Goal: Task Accomplishment & Management: Manage account settings

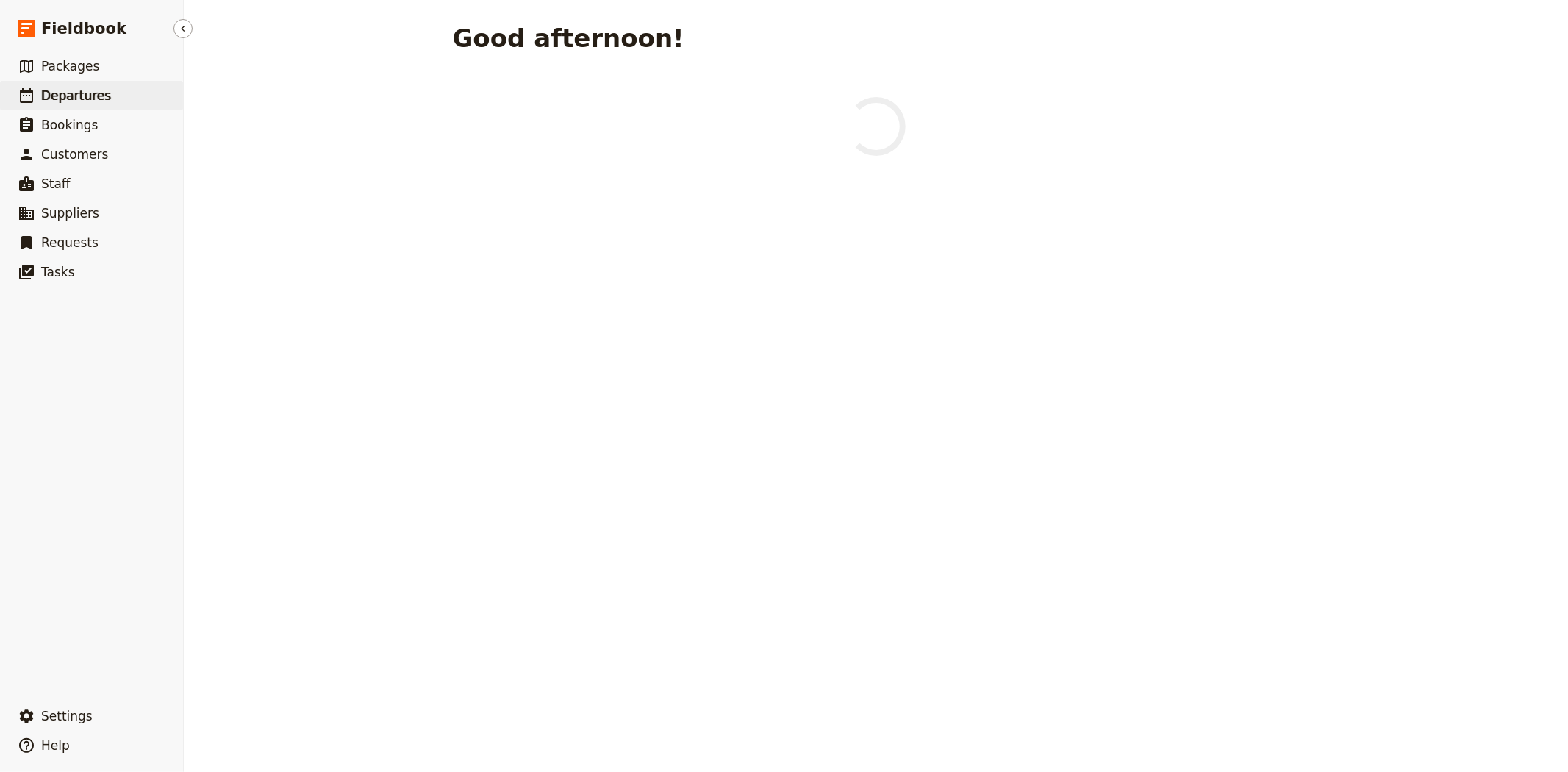
click at [114, 100] on link "​ Departures" at bounding box center [91, 95] width 183 height 29
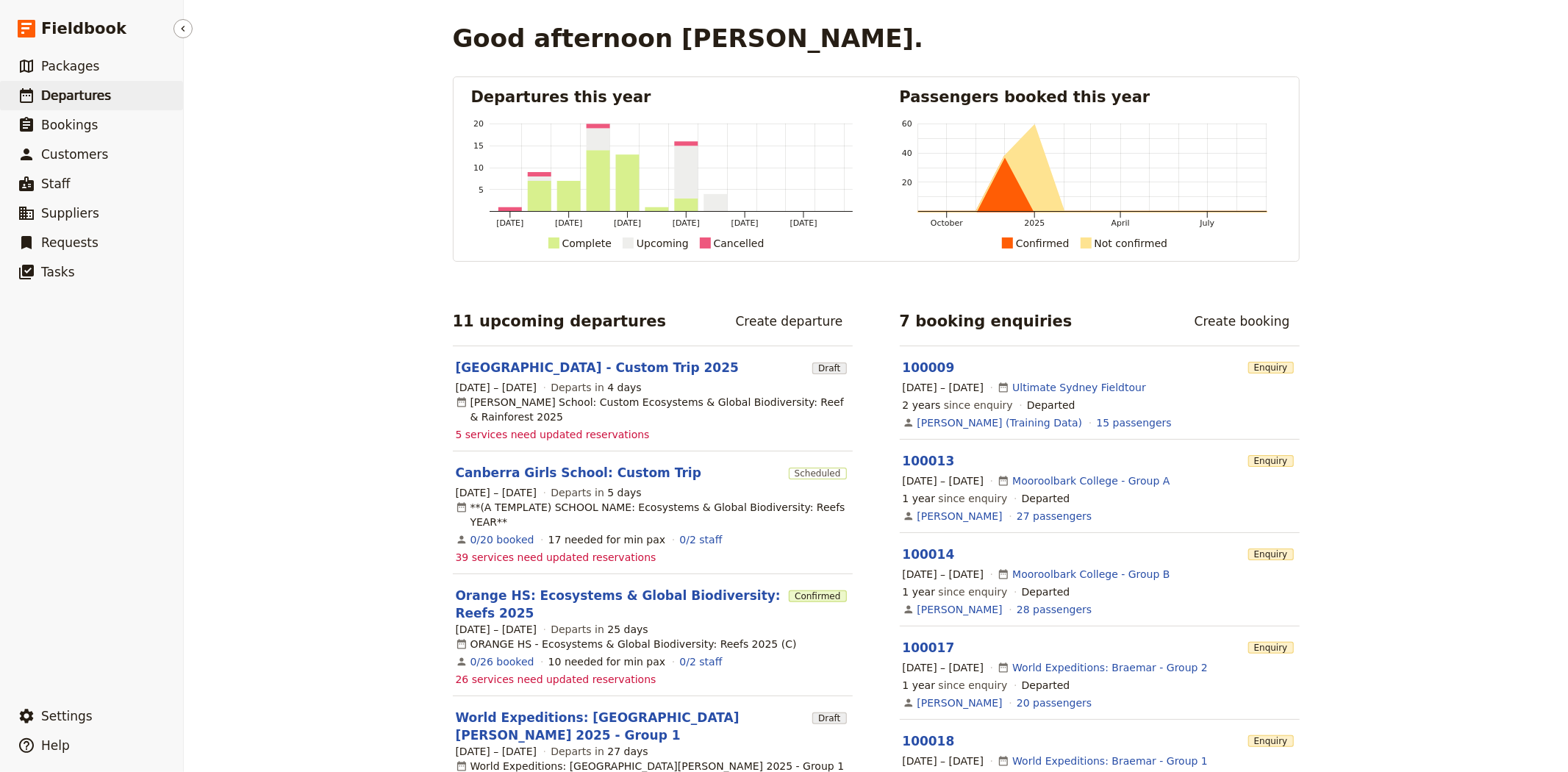
click at [69, 97] on span "Departures" at bounding box center [76, 95] width 69 height 15
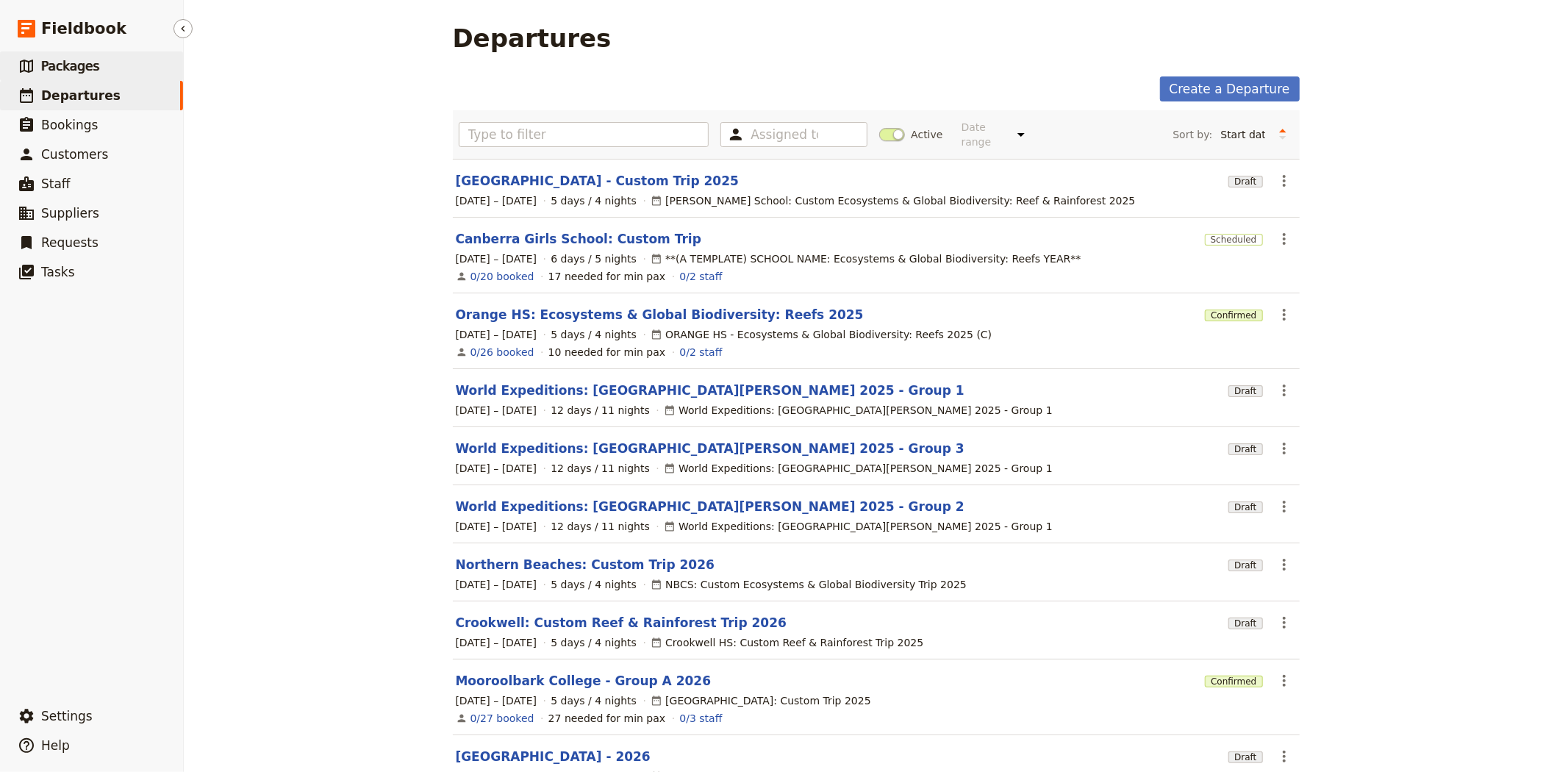
click at [70, 66] on span "Packages" at bounding box center [70, 66] width 58 height 15
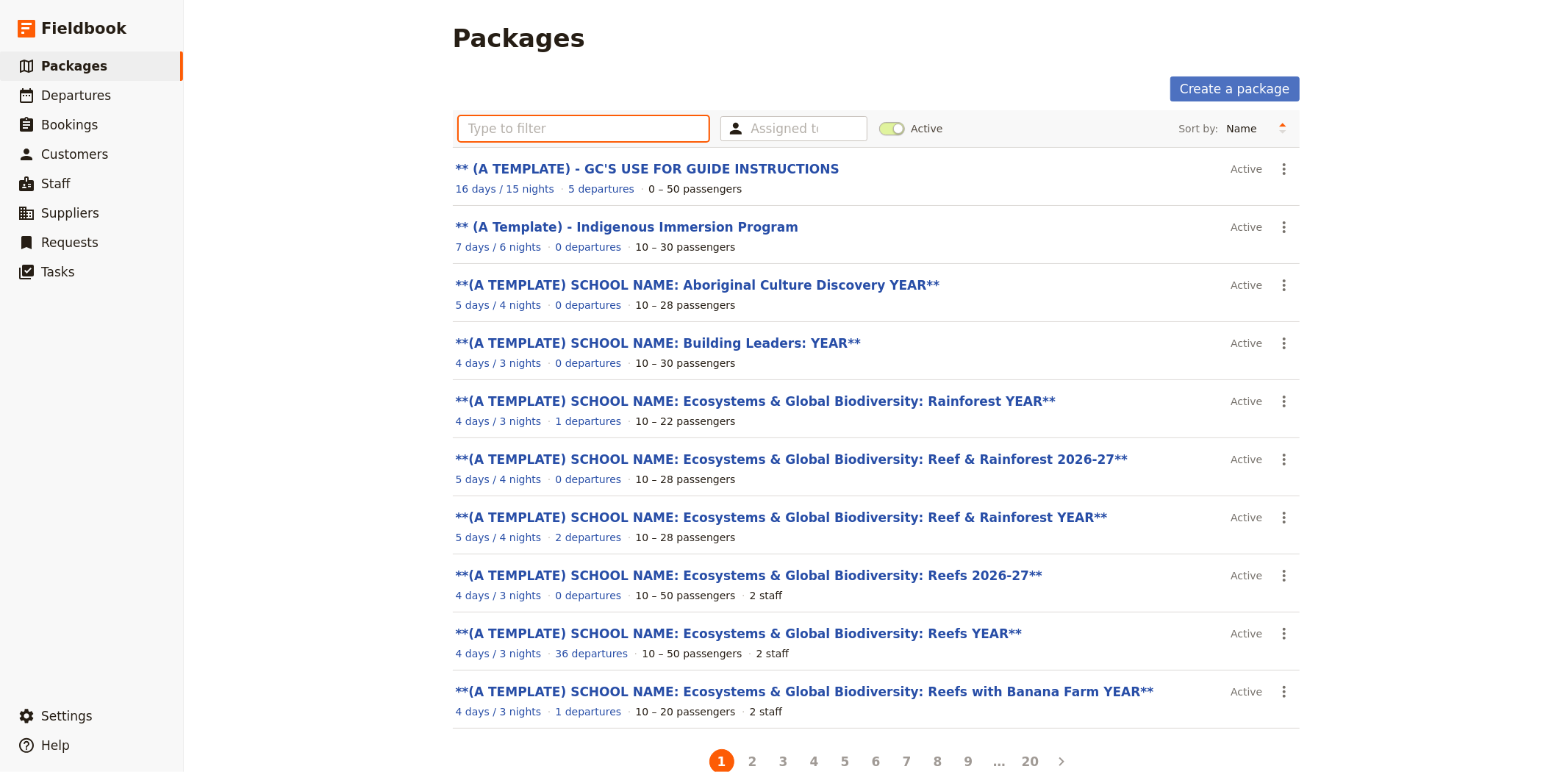
click at [516, 130] on input "text" at bounding box center [584, 128] width 250 height 25
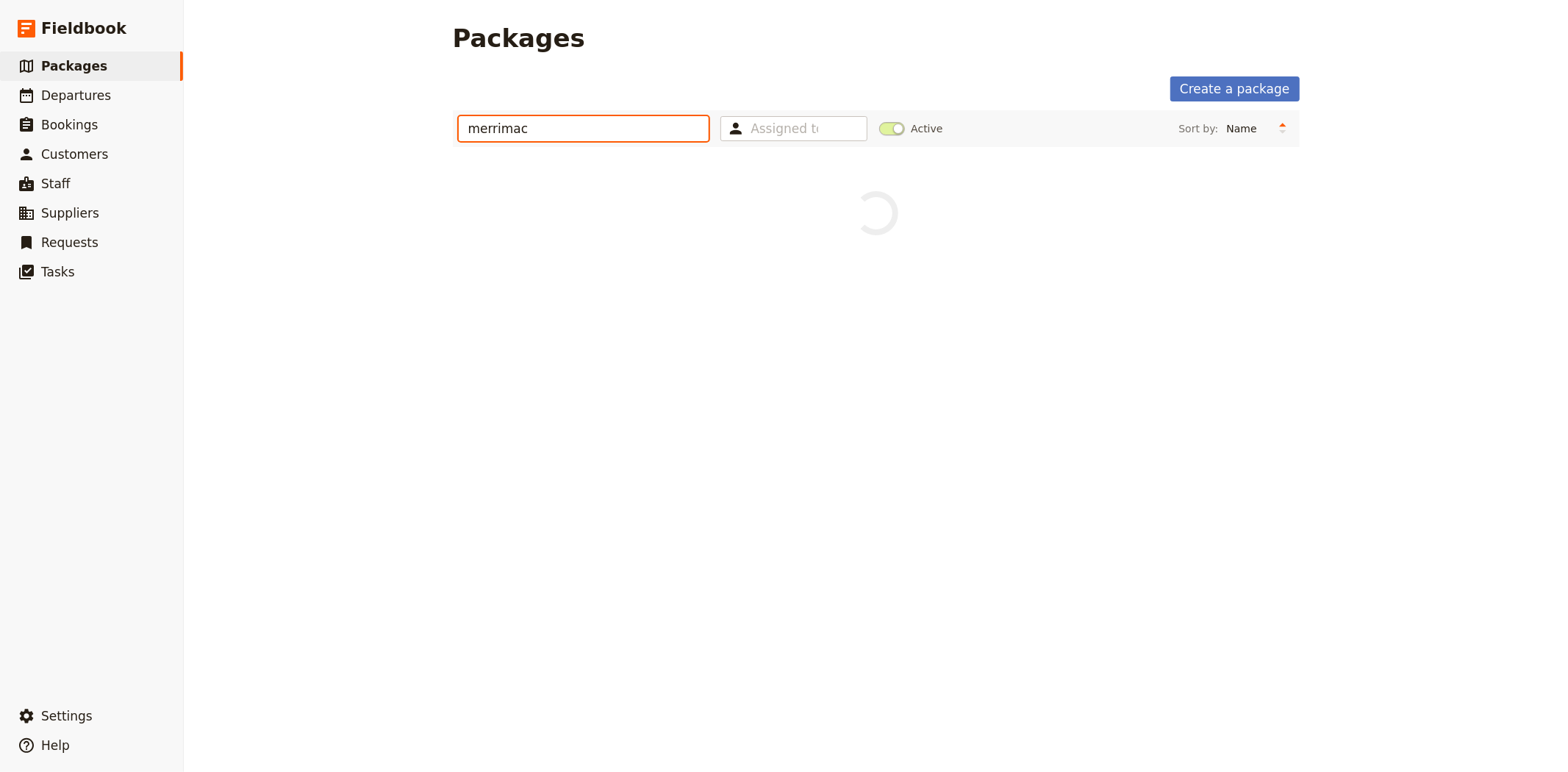
type input "merrimac"
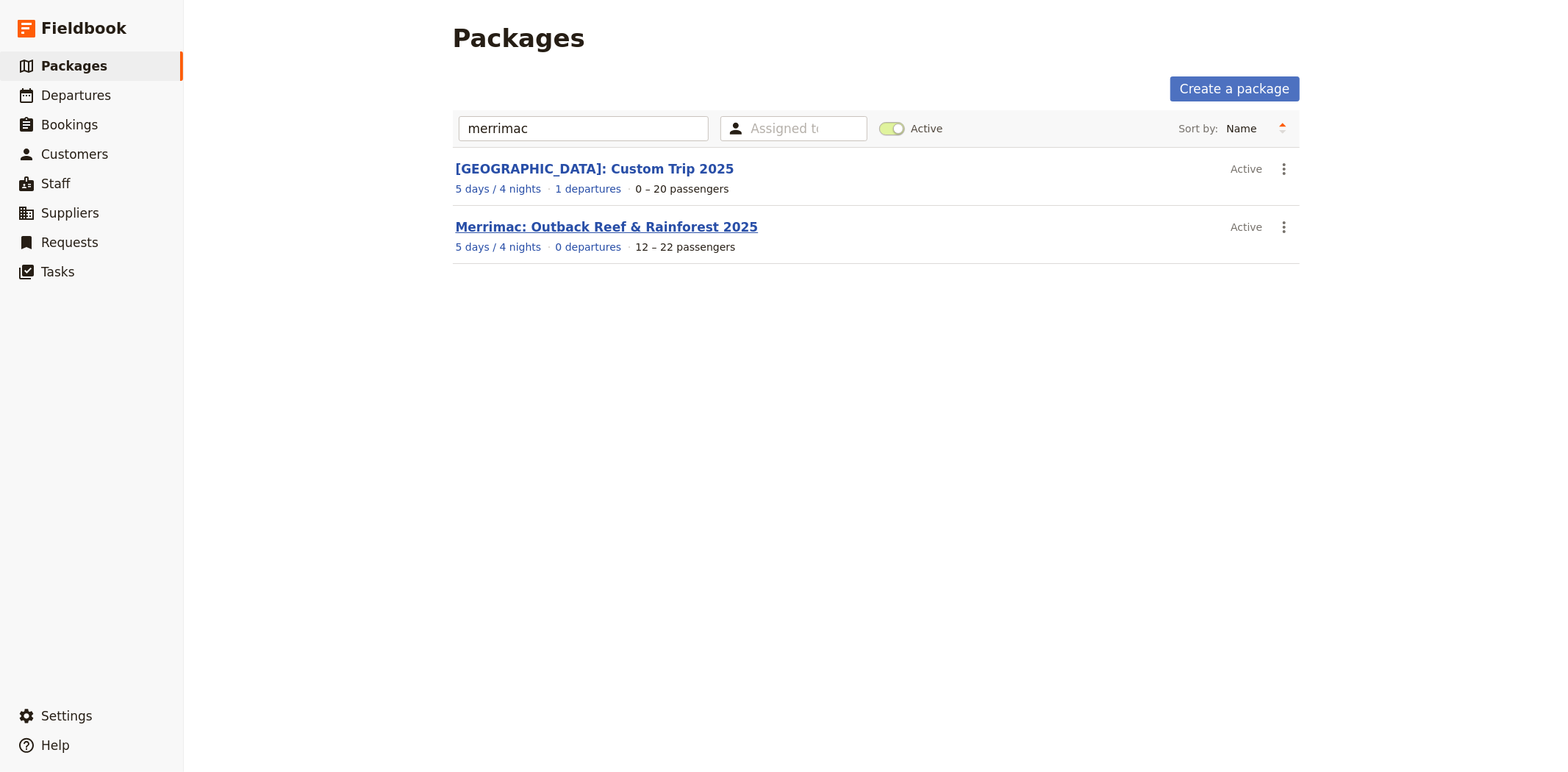
click at [579, 231] on link "Merrimac: Outback Reef & Rainforest 2025" at bounding box center [607, 227] width 303 height 15
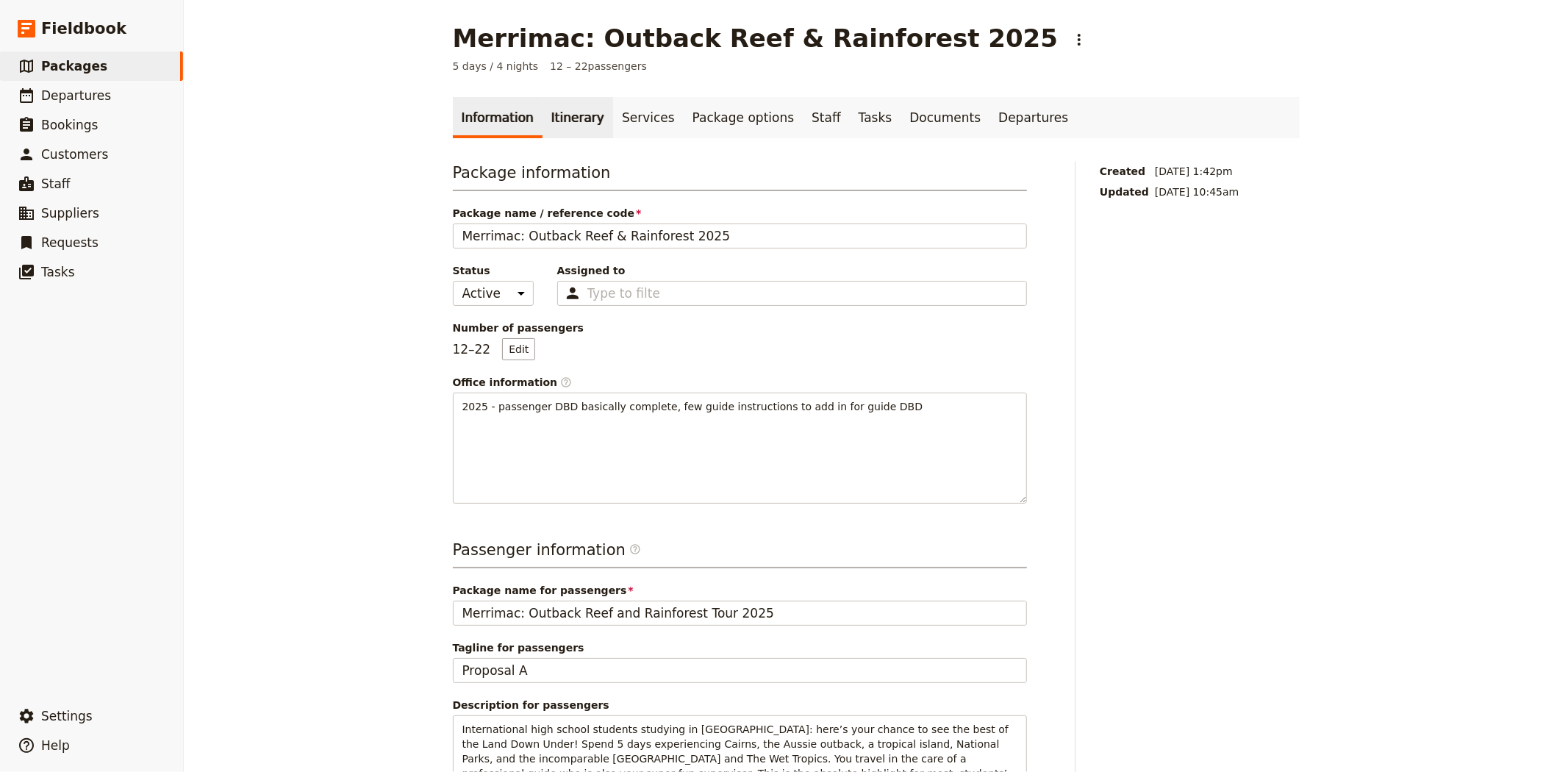
click at [556, 120] on link "Itinerary" at bounding box center [577, 117] width 70 height 41
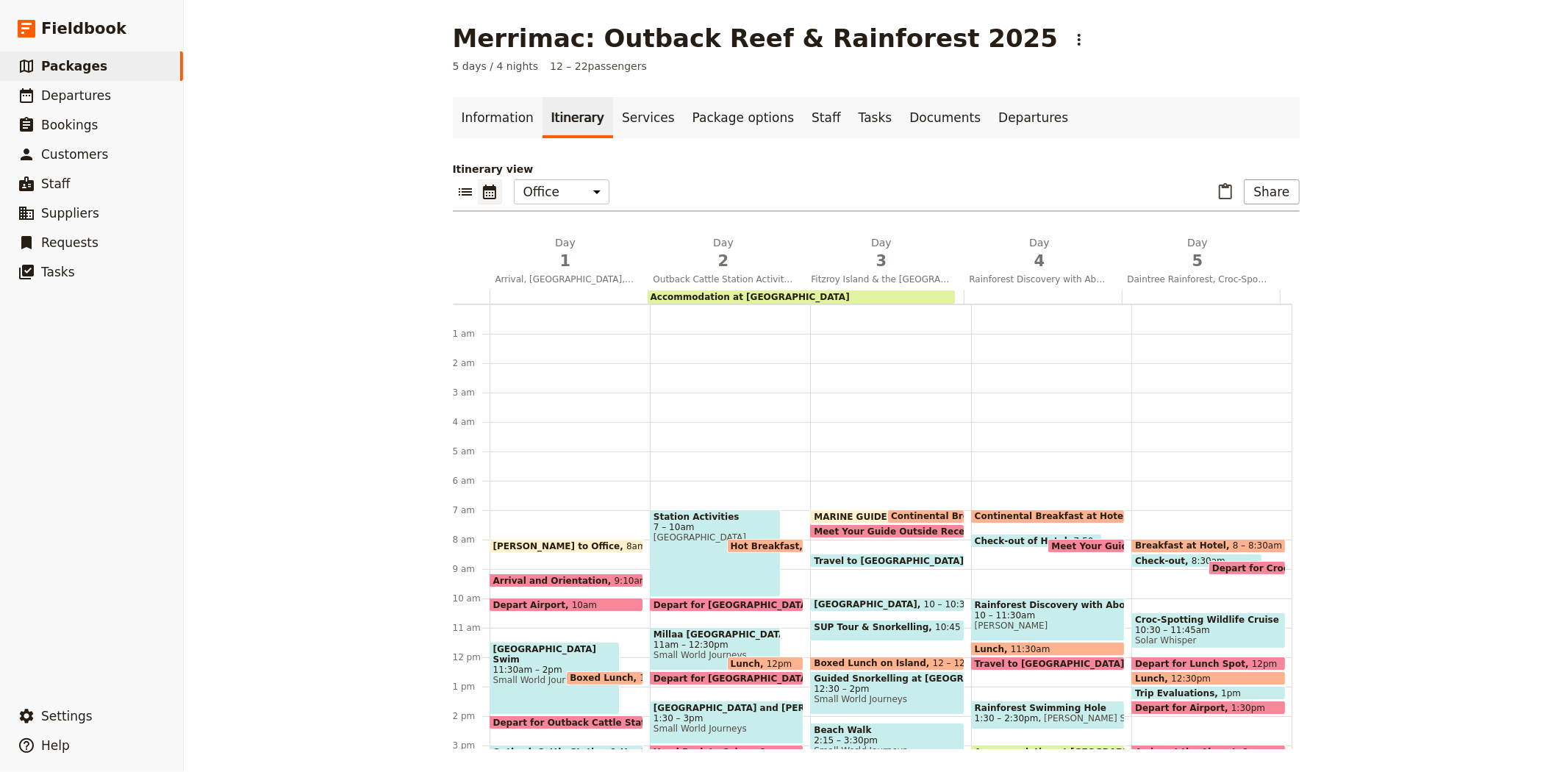
scroll to position [191, 0]
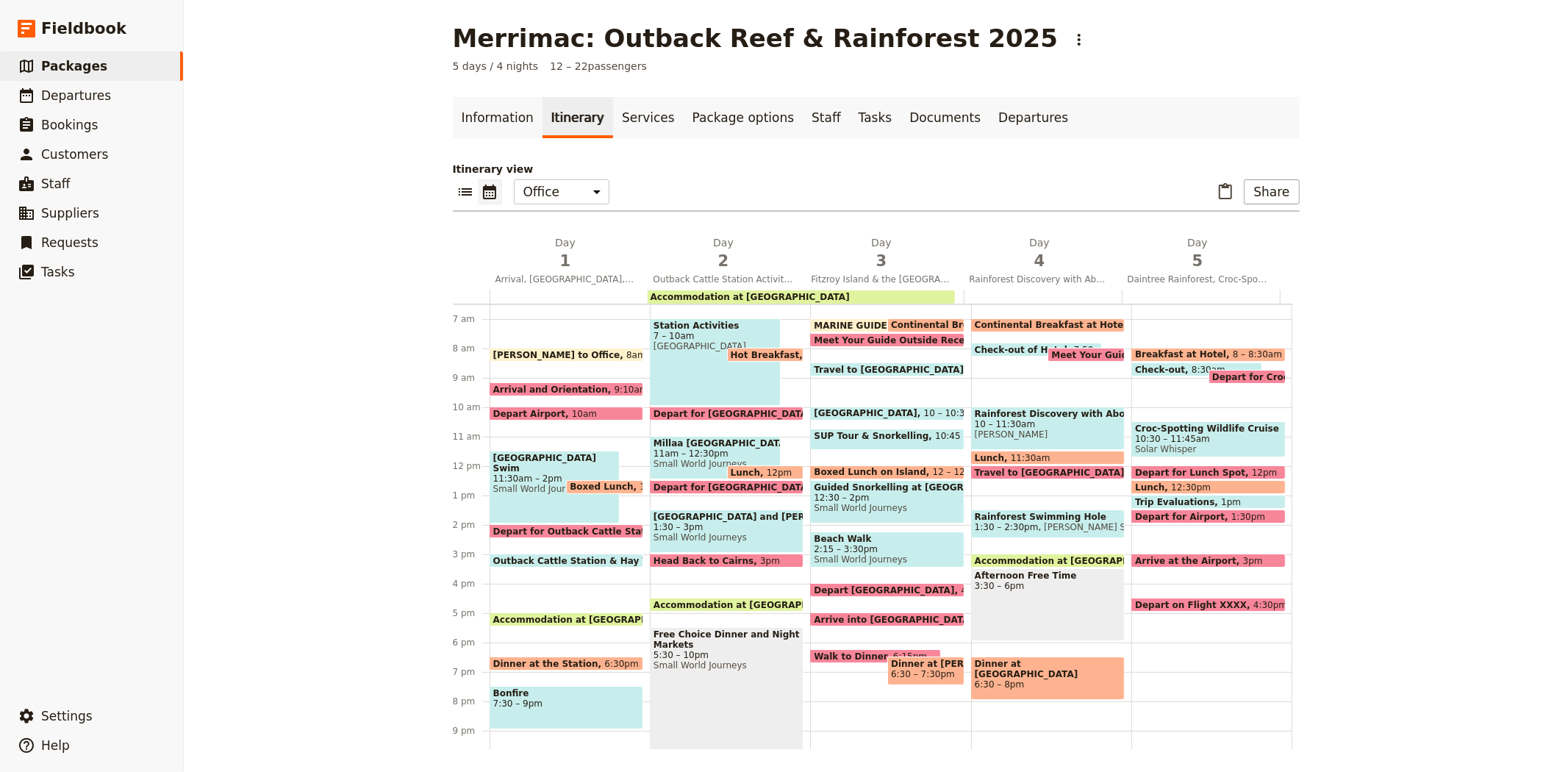
click at [684, 411] on span "Depart for [GEOGRAPHIC_DATA]" at bounding box center [735, 413] width 164 height 10
select select "2"
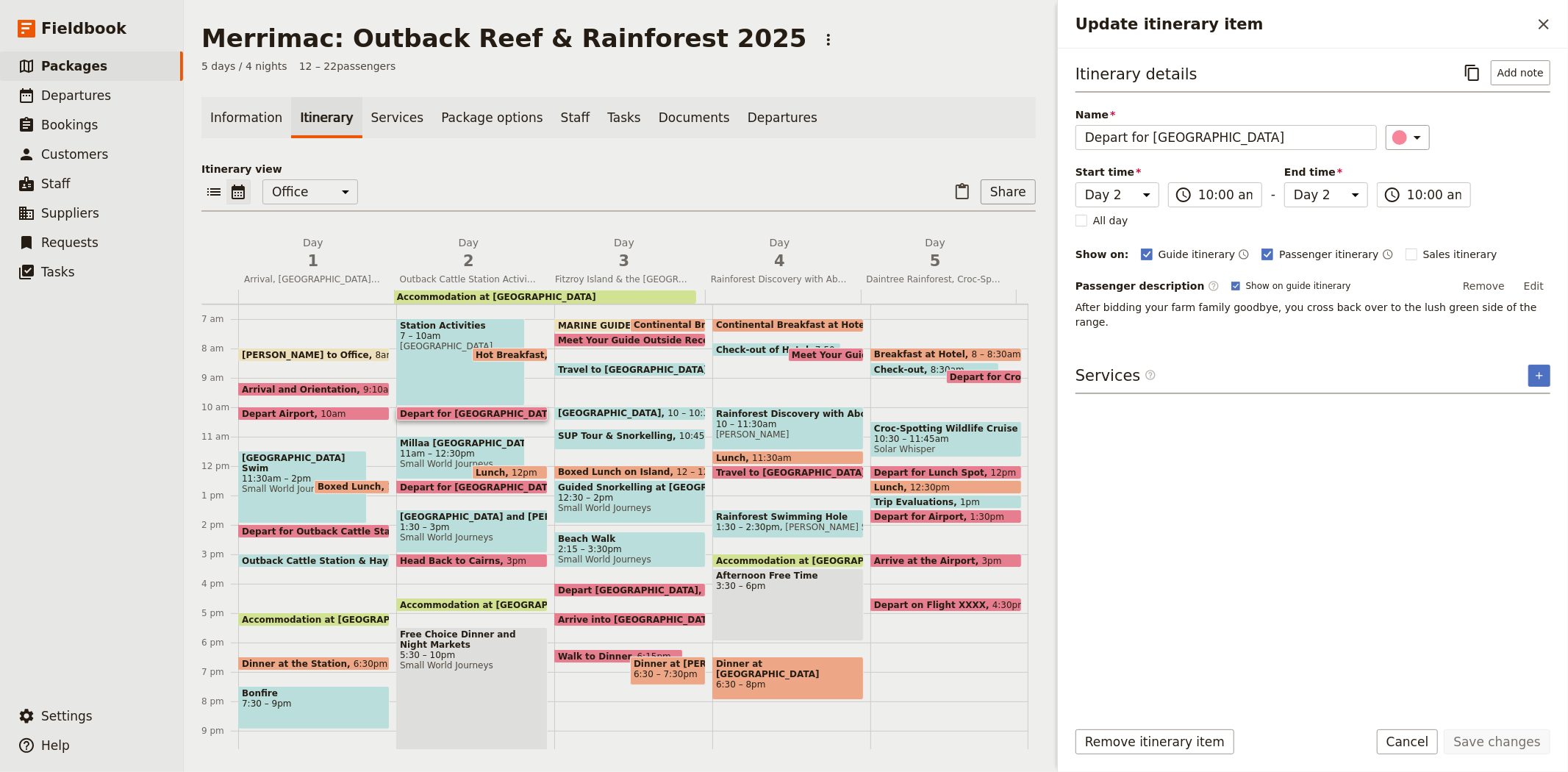
click at [445, 448] on span "11am – 12:30pm" at bounding box center [461, 454] width 121 height 11
select select "2"
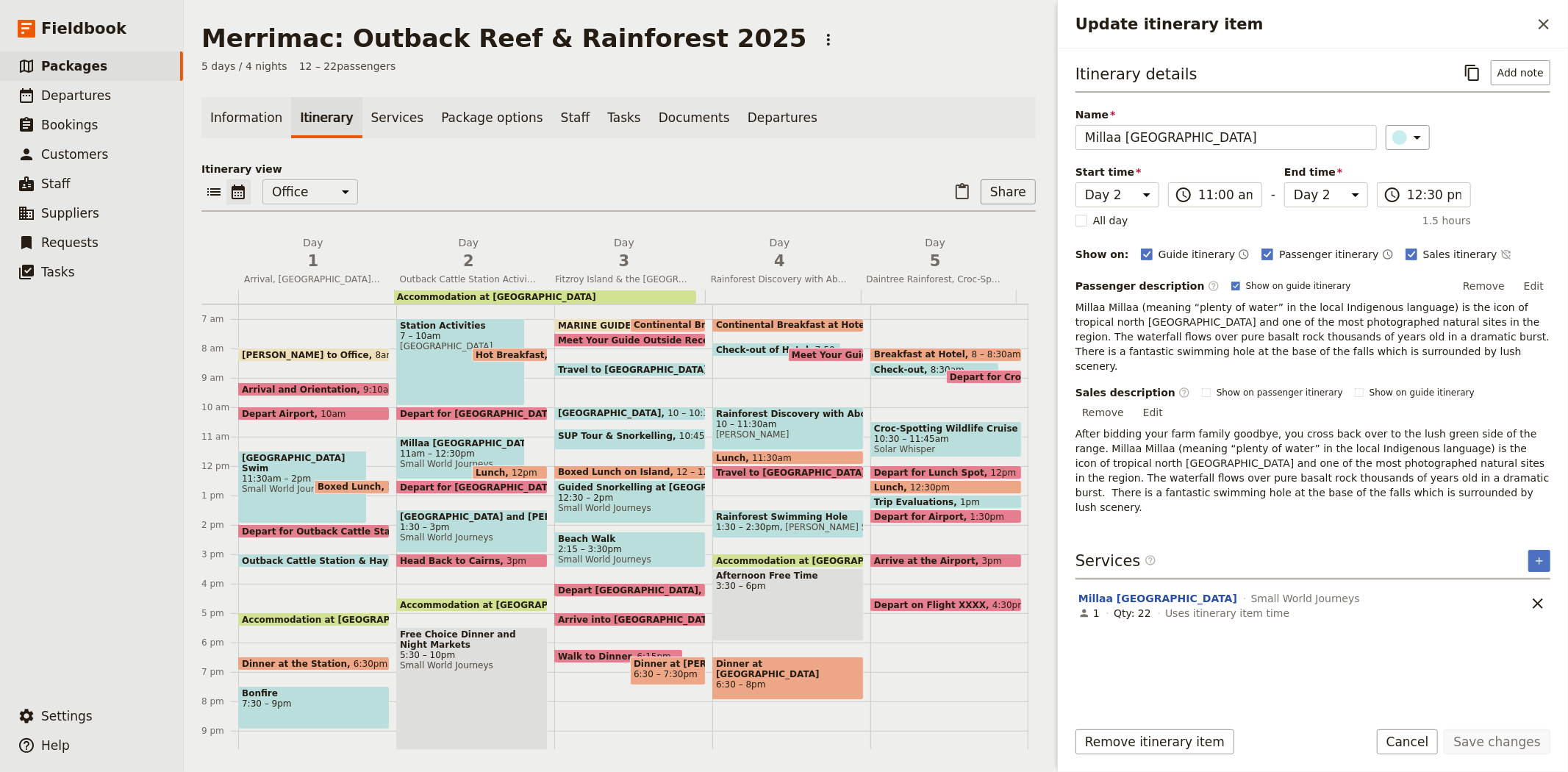
click at [482, 465] on div "Lunch 12pm" at bounding box center [510, 472] width 76 height 14
select select "2"
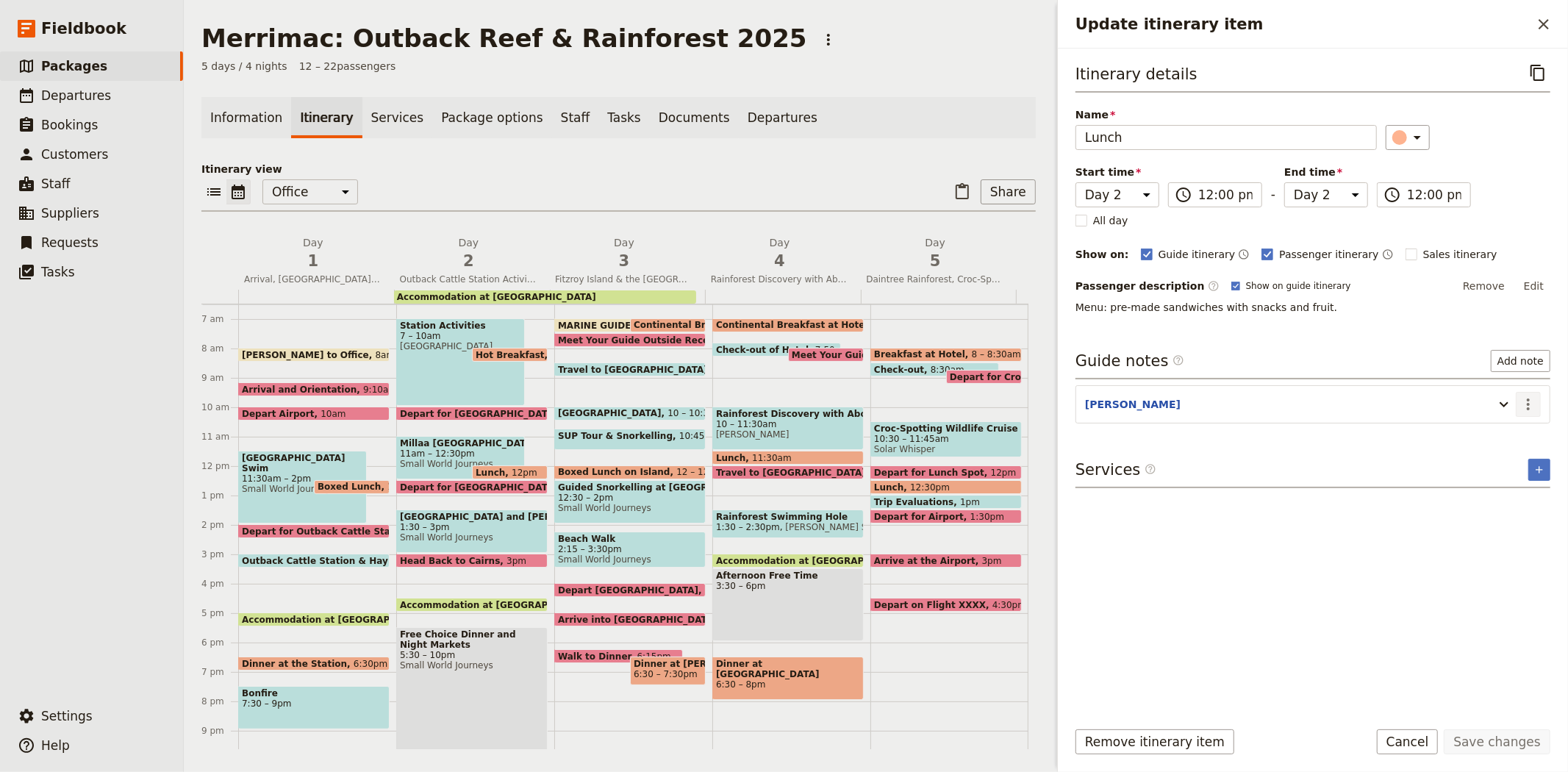
click at [1516, 403] on button "​" at bounding box center [1528, 404] width 25 height 25
click at [1510, 404] on icon "Update itinerary item" at bounding box center [1504, 404] width 18 height 18
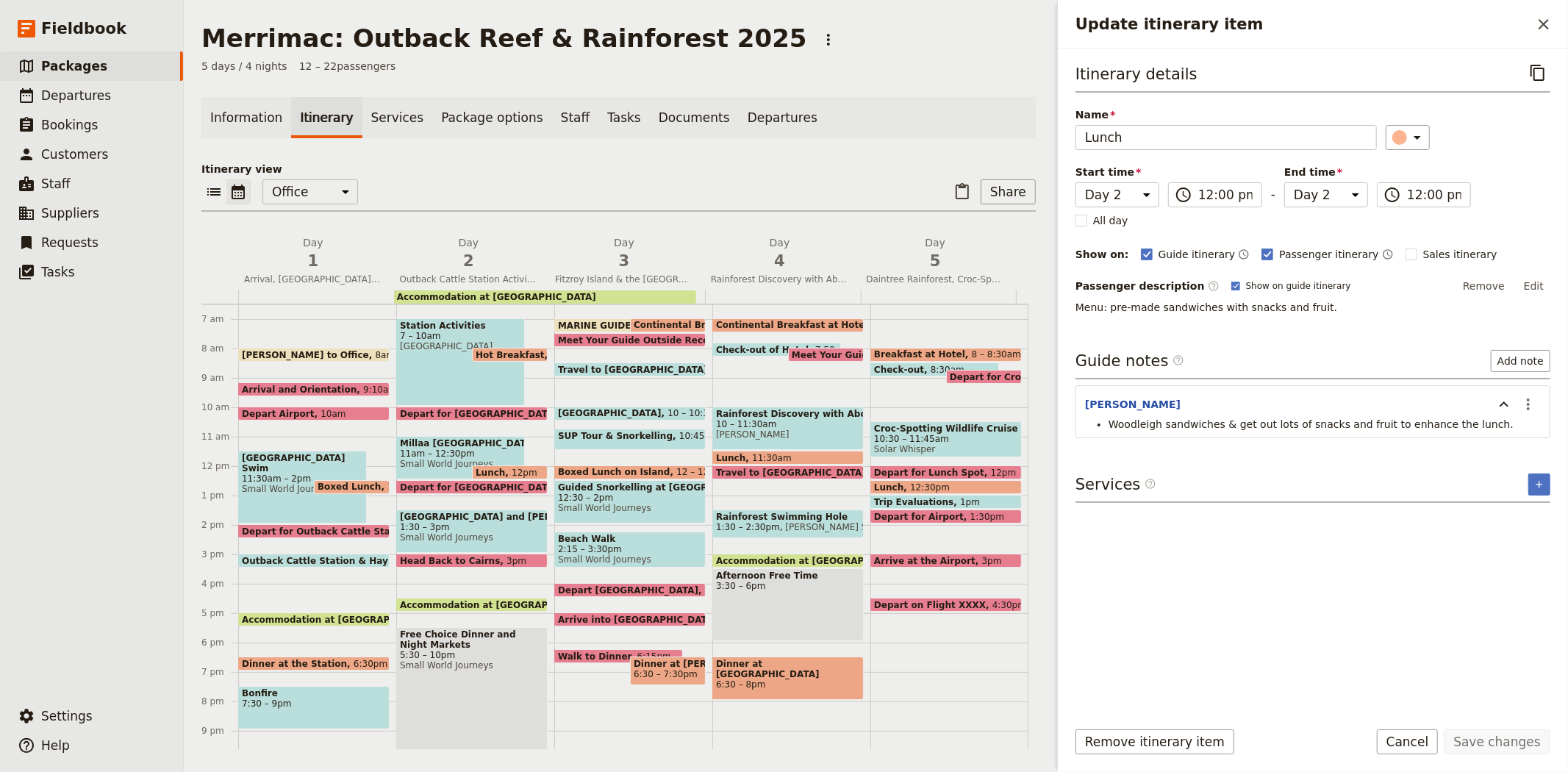
click at [450, 483] on span "Depart for [GEOGRAPHIC_DATA]" at bounding box center [482, 487] width 164 height 10
select select "2"
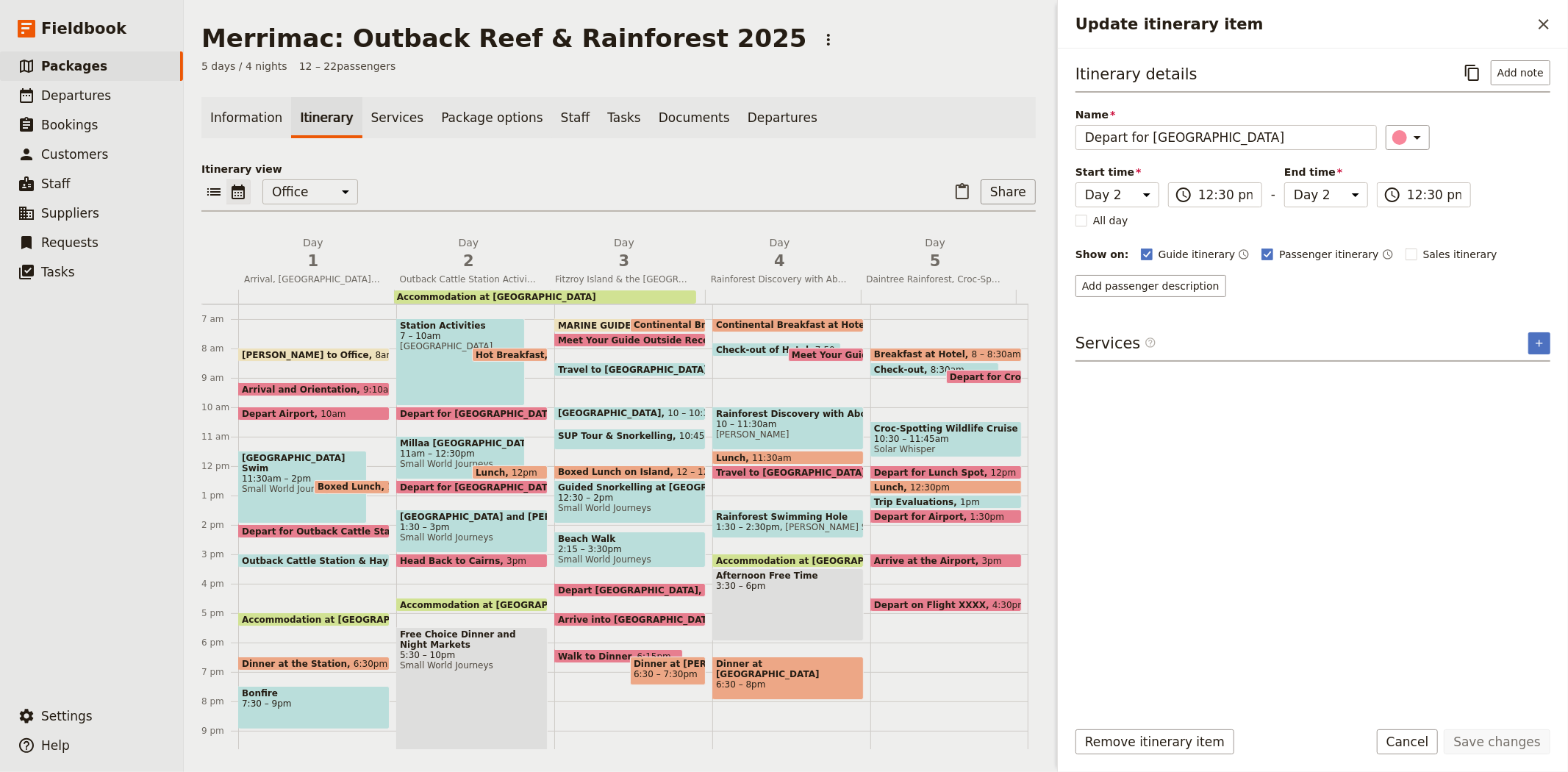
click at [451, 533] on span "Small World Journeys" at bounding box center [472, 537] width 144 height 11
select select "2"
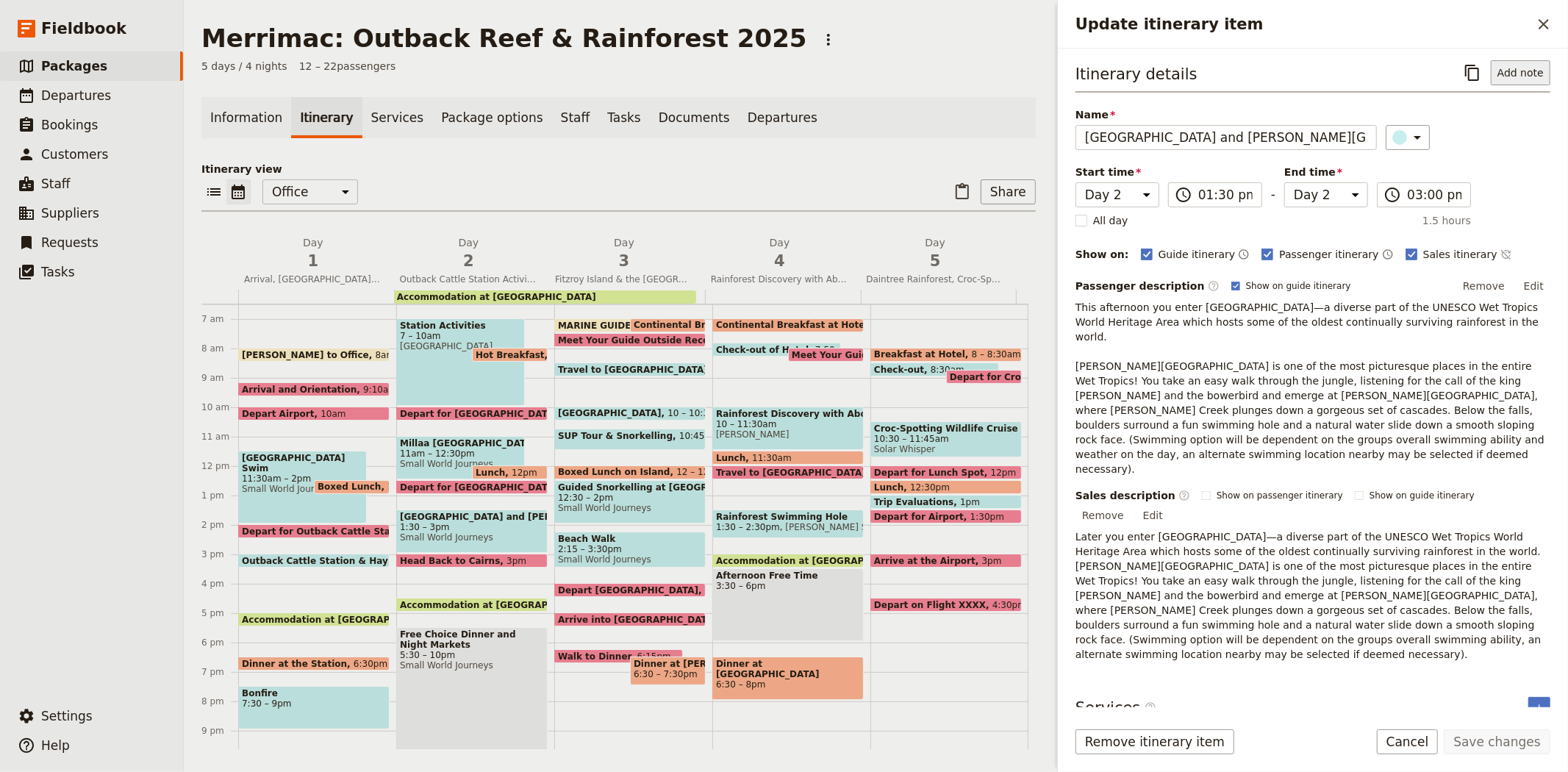
click at [1523, 75] on button "Add note" at bounding box center [1521, 73] width 60 height 25
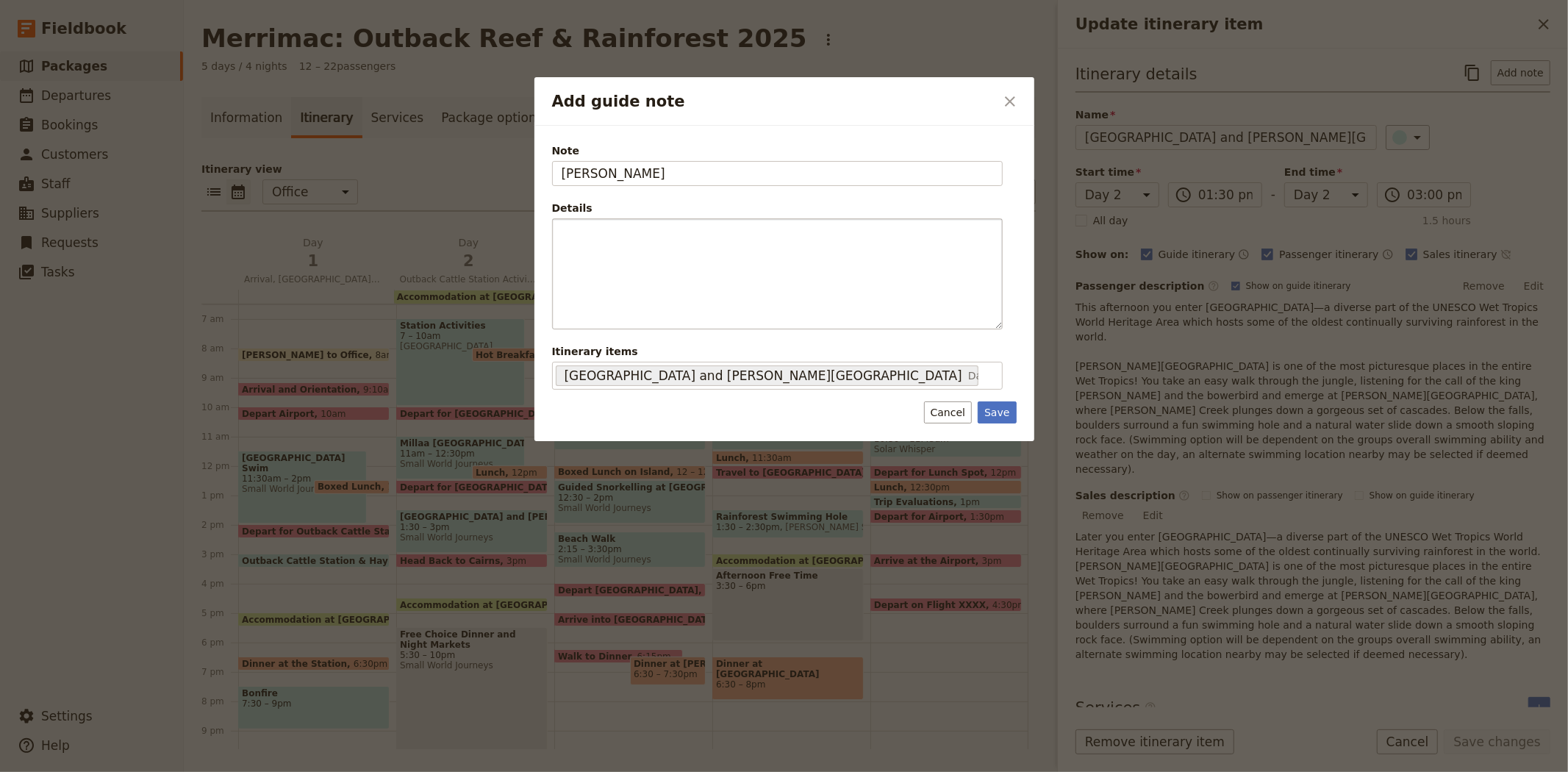
type input "[PERSON_NAME]"
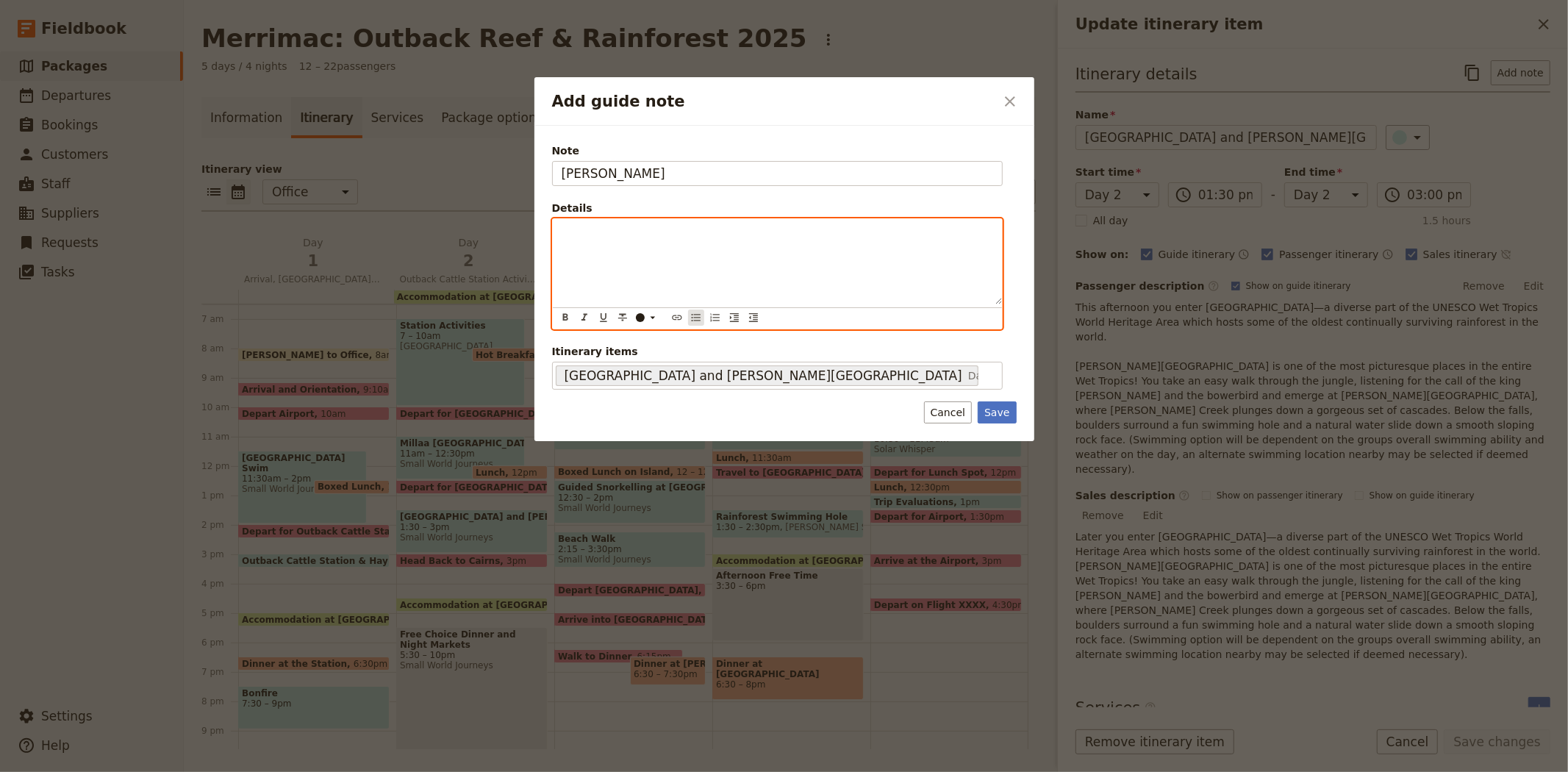
click at [690, 322] on icon "Bulleted list" at bounding box center [695, 317] width 11 height 11
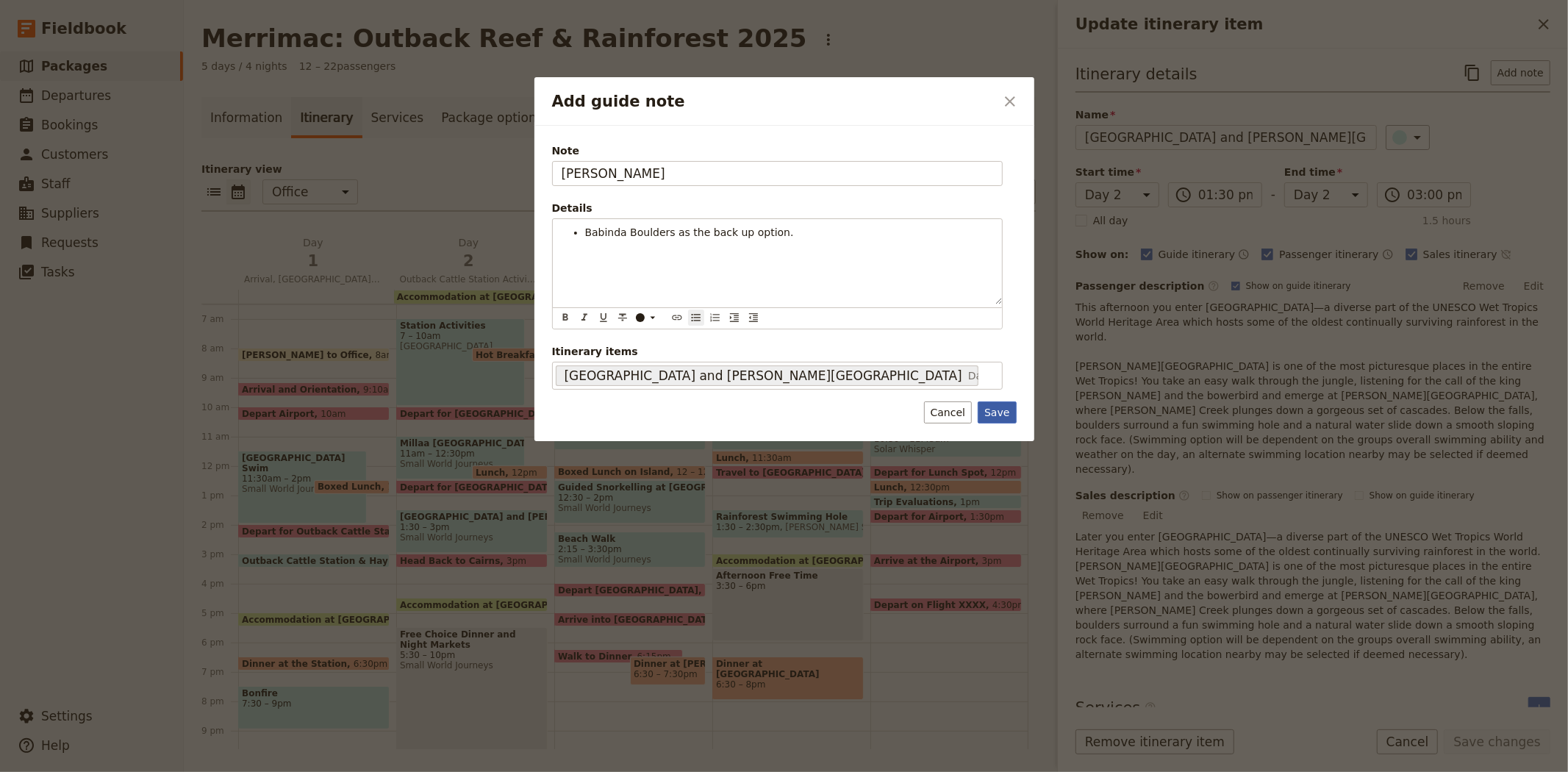
click at [995, 411] on button "Save" at bounding box center [996, 412] width 38 height 22
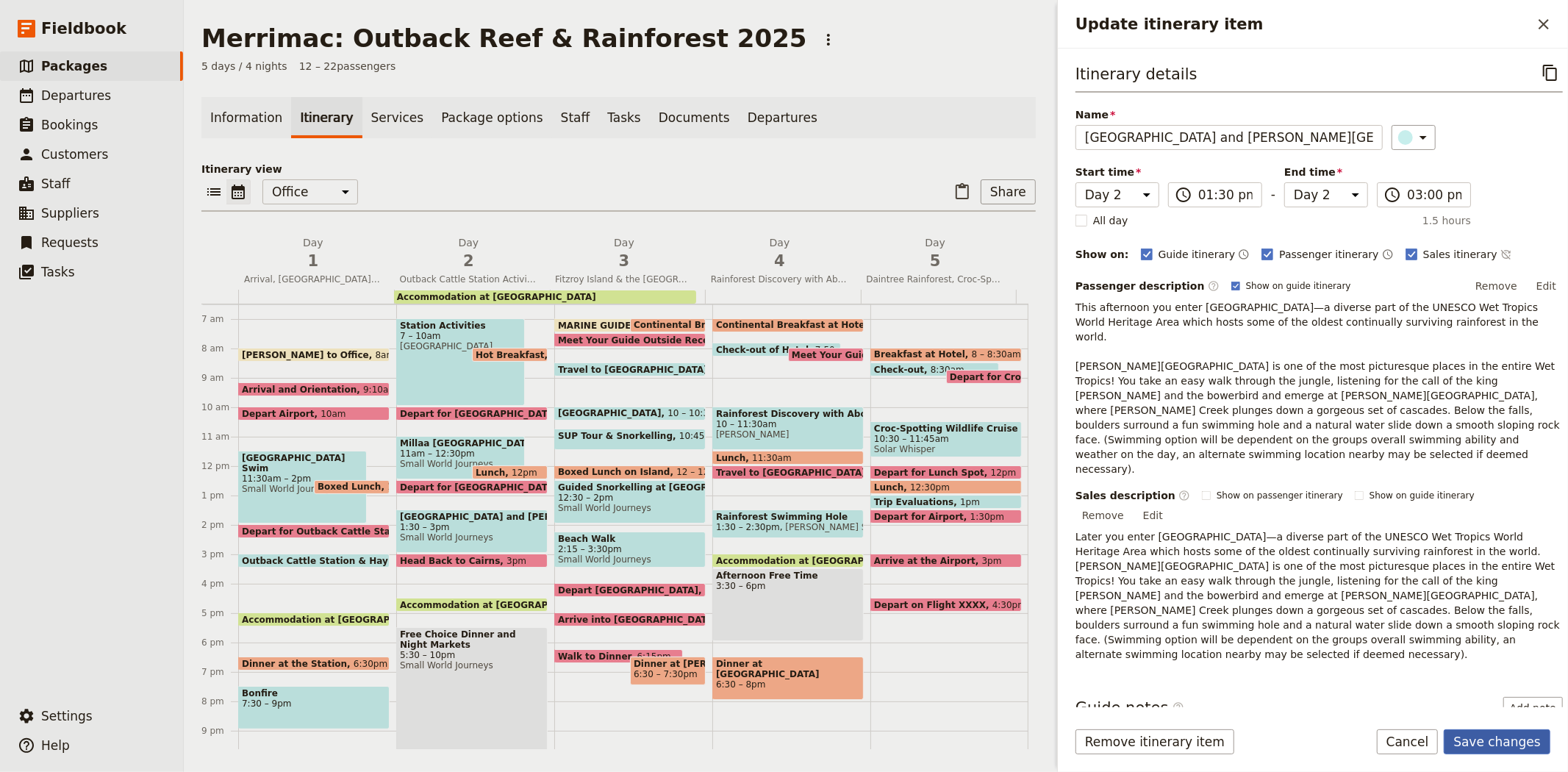
click at [1474, 735] on button "Save changes" at bounding box center [1497, 742] width 106 height 25
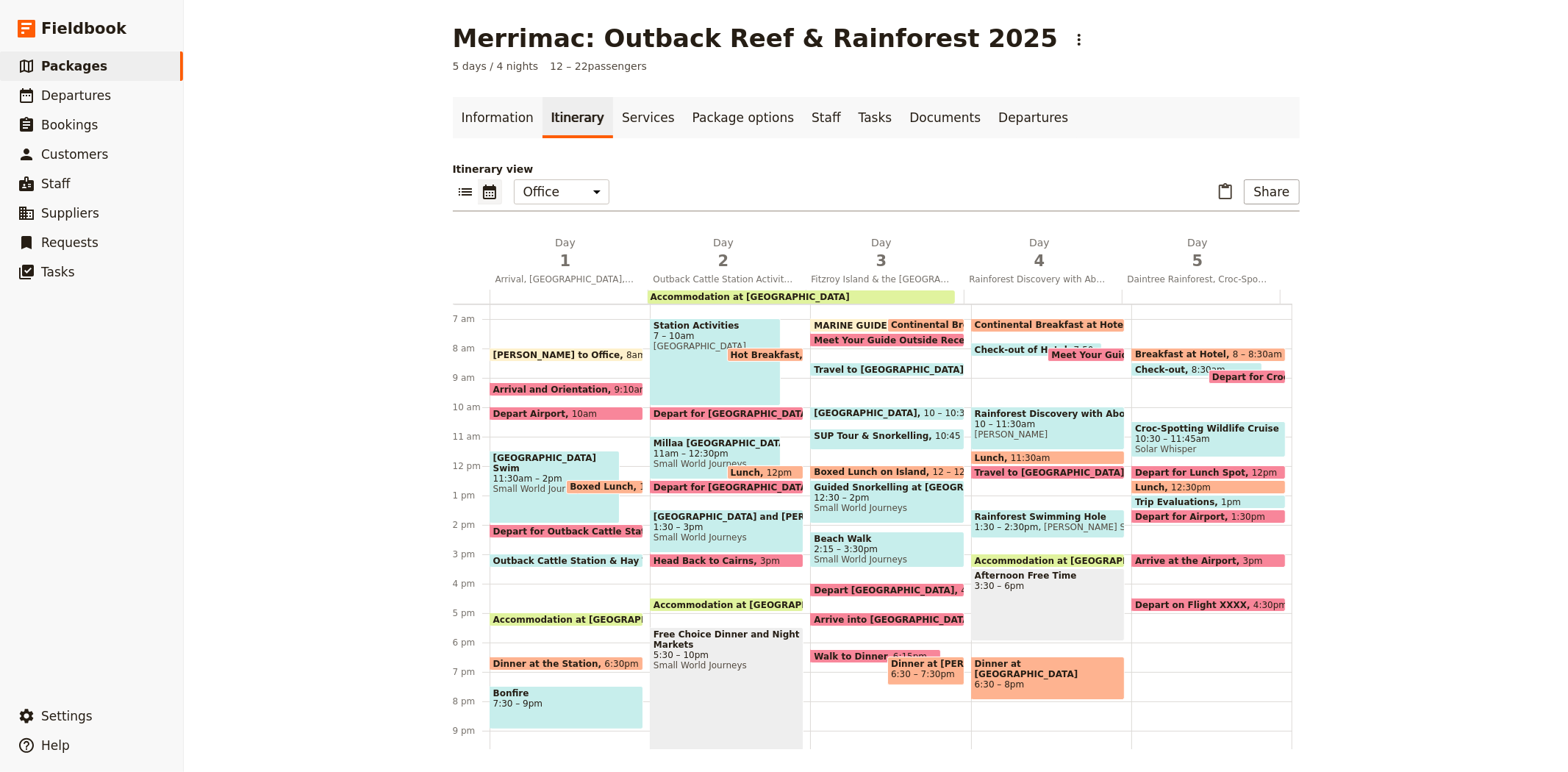
click at [680, 462] on span "Small World Journeys" at bounding box center [715, 464] width 123 height 11
select select "2"
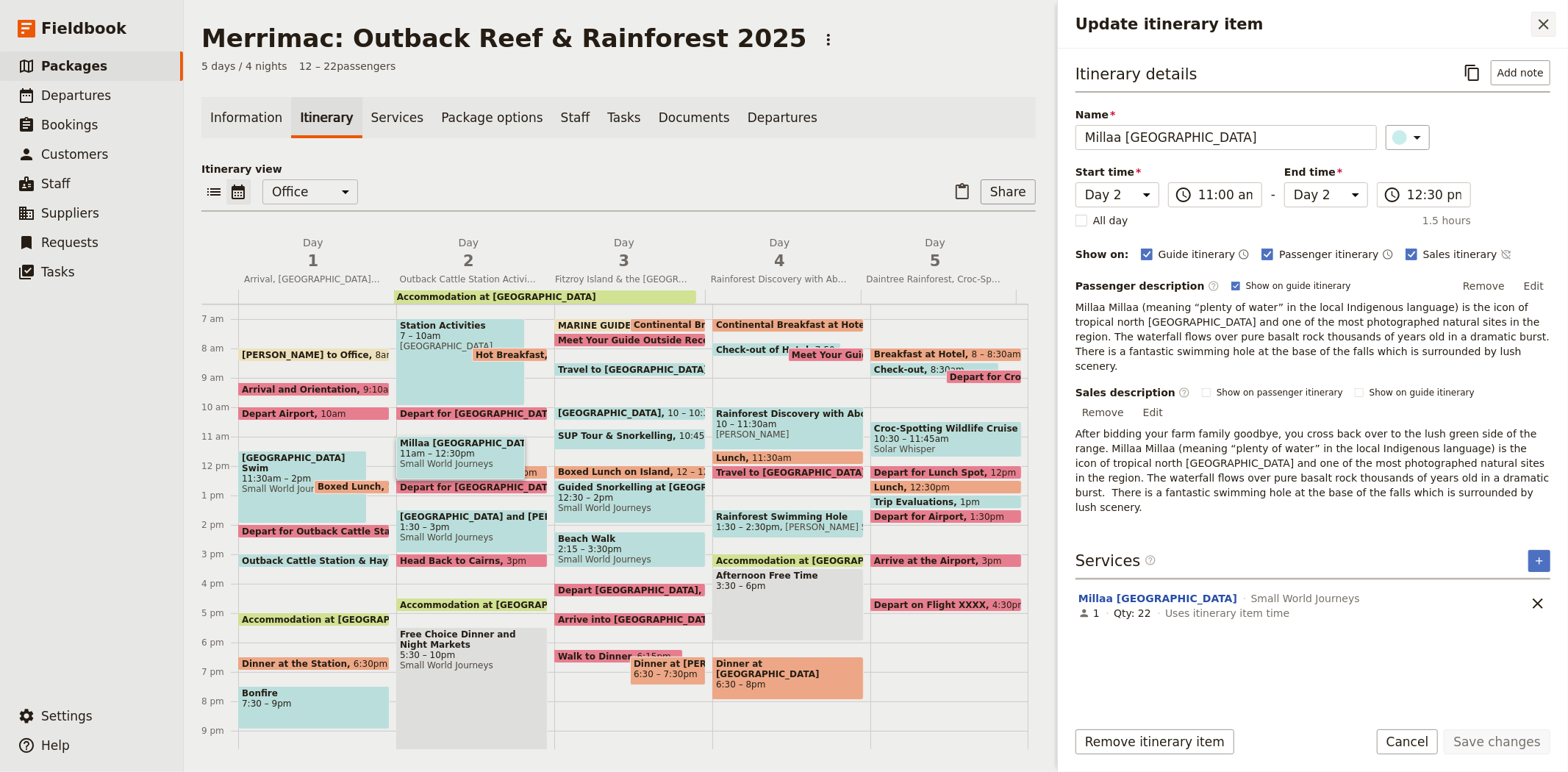
click at [1538, 25] on icon "Close drawer" at bounding box center [1543, 25] width 18 height 18
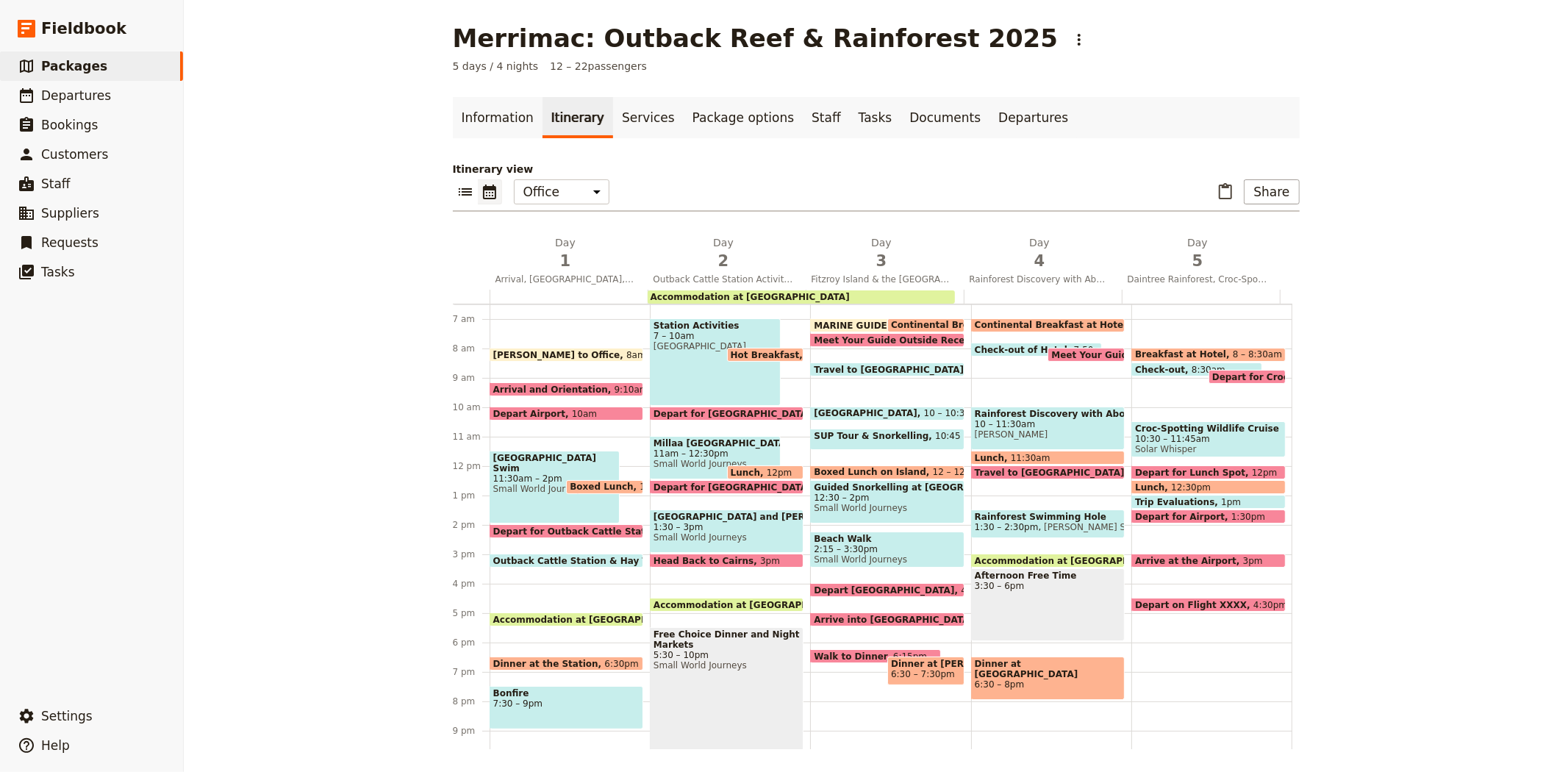
click at [708, 552] on div "Station Activities 7 – 10am [GEOGRAPHIC_DATA] Hot Breakfast 8am Depart for [GEO…" at bounding box center [730, 466] width 160 height 706
select select "2"
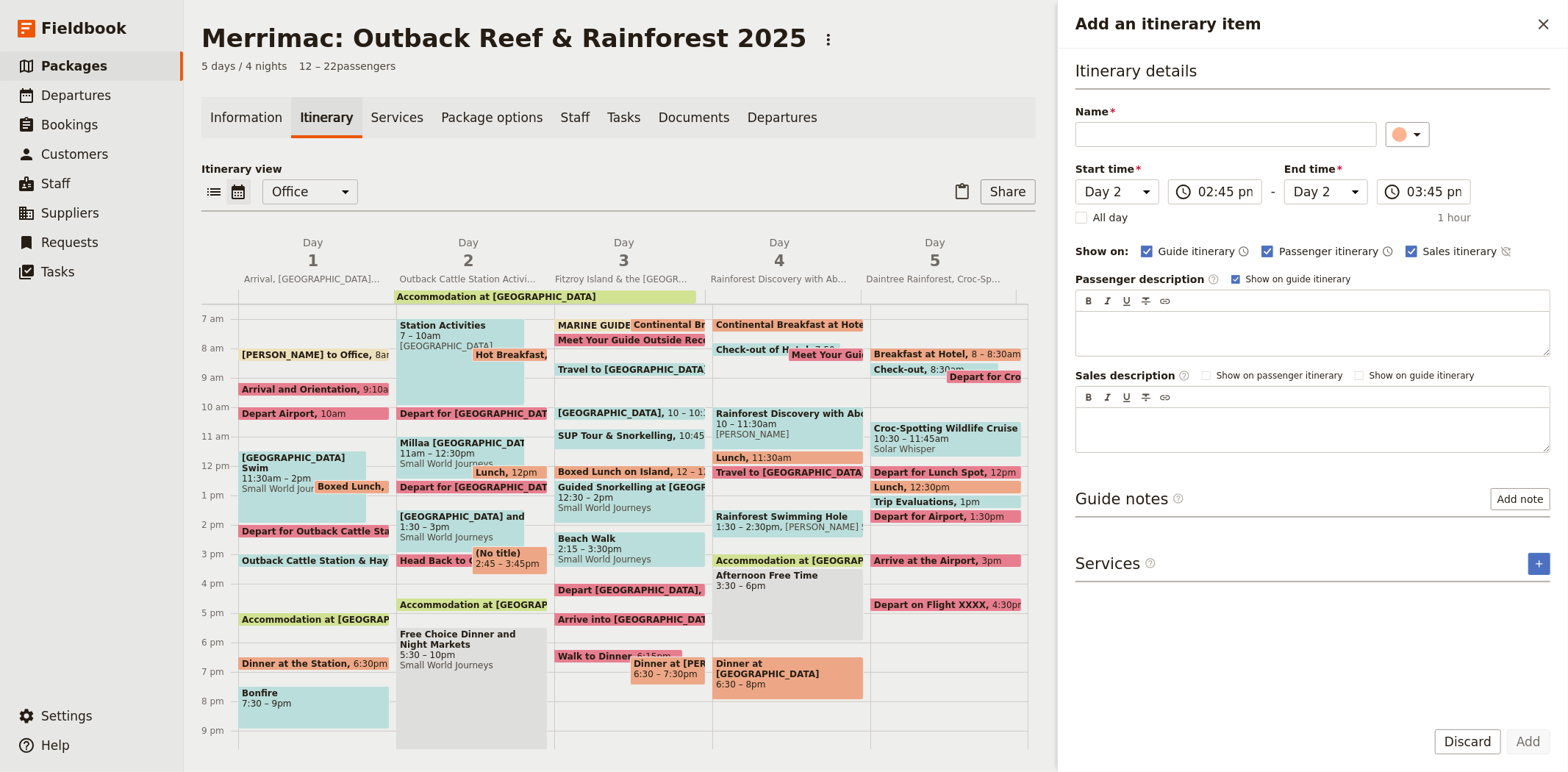
click at [432, 554] on div "Head Back to Cairns 3pm" at bounding box center [461, 561] width 128 height 14
select select "2"
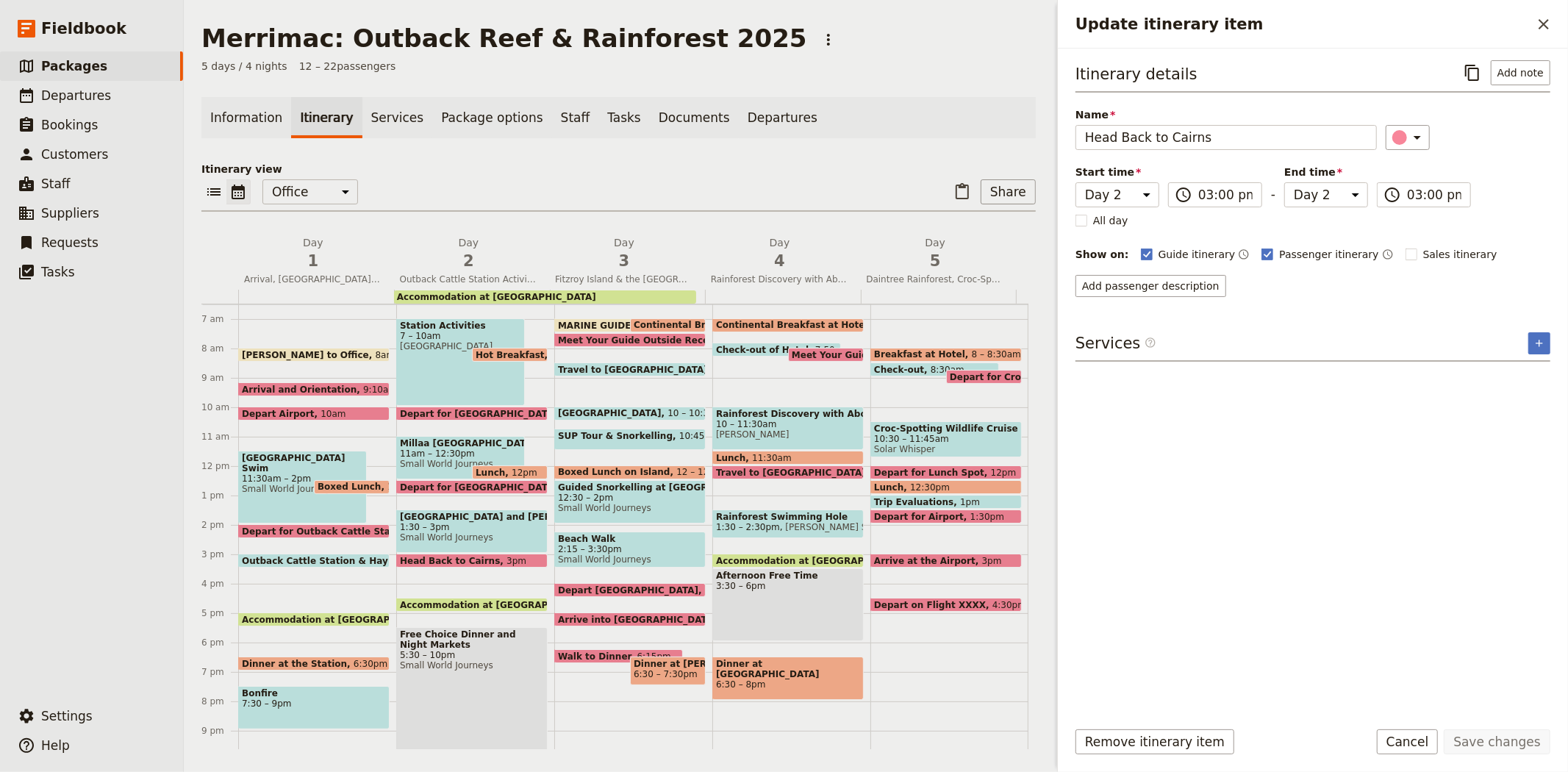
click at [430, 601] on span "Accommodation at [GEOGRAPHIC_DATA]" at bounding box center [503, 604] width 206 height 10
select select "2"
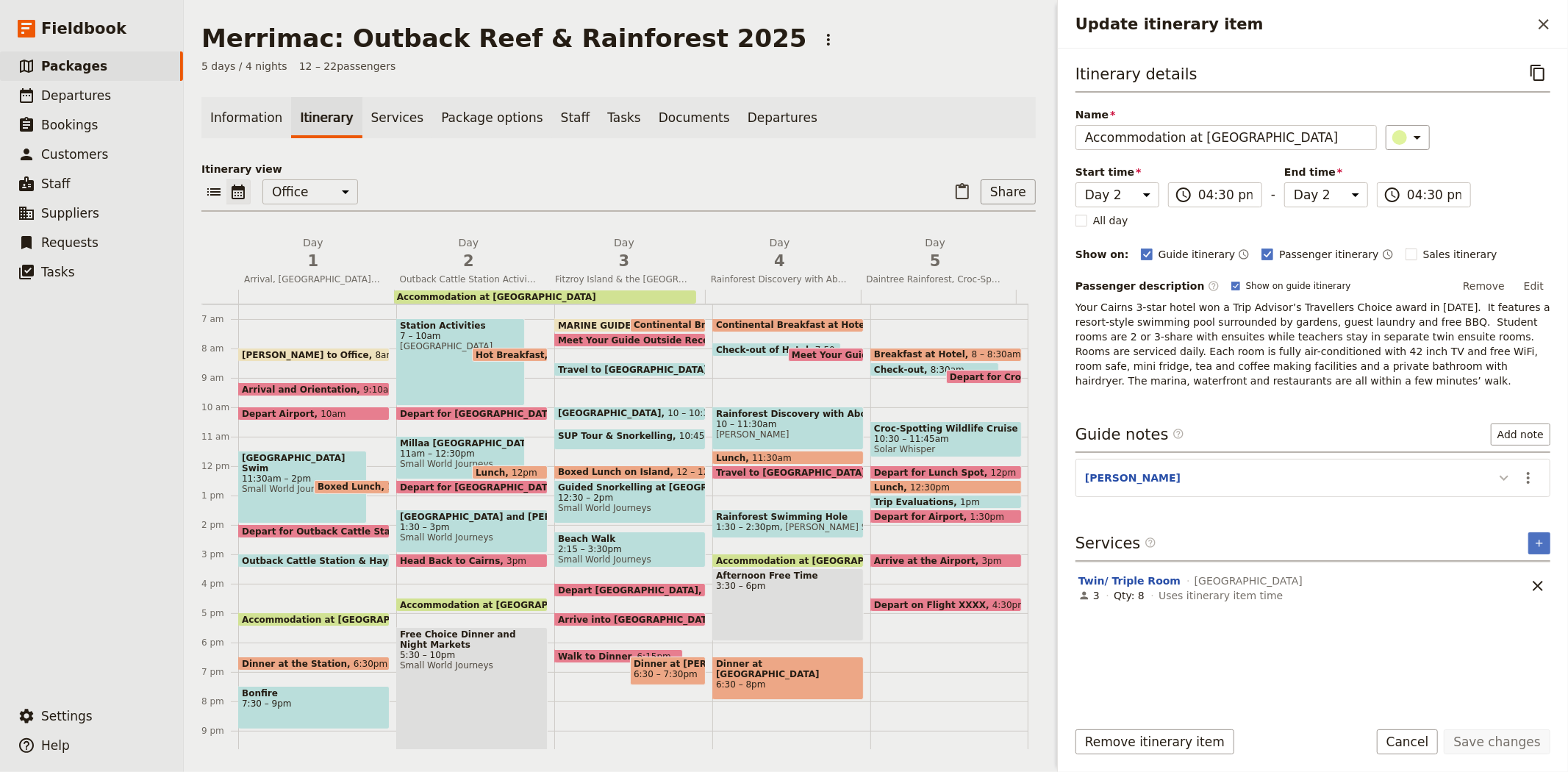
click at [1498, 478] on icon "Update itinerary item" at bounding box center [1504, 478] width 18 height 18
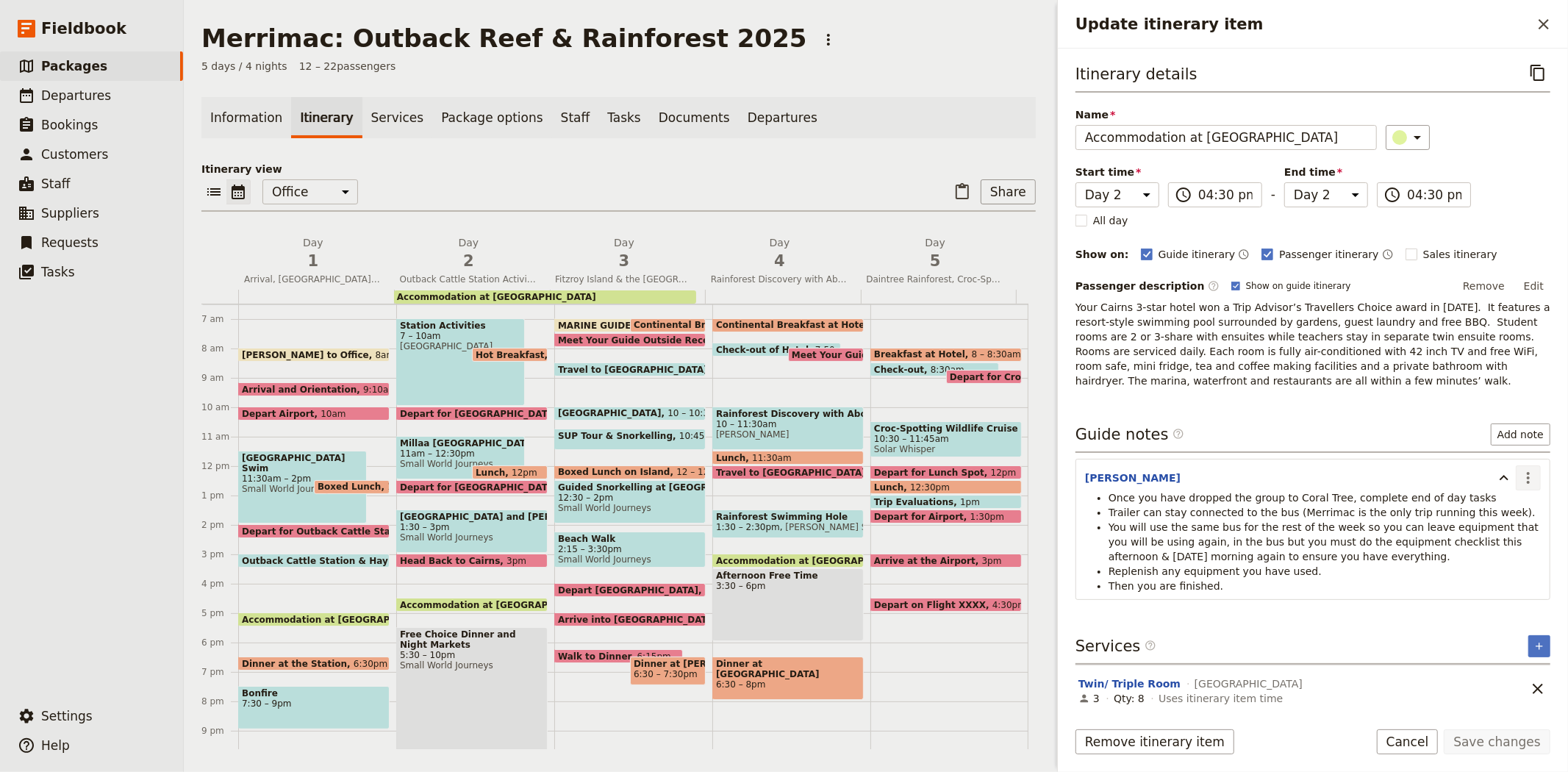
click at [1520, 479] on icon "Actions" at bounding box center [1528, 478] width 18 height 18
click at [1511, 506] on span "Edit note" at bounding box center [1485, 510] width 69 height 15
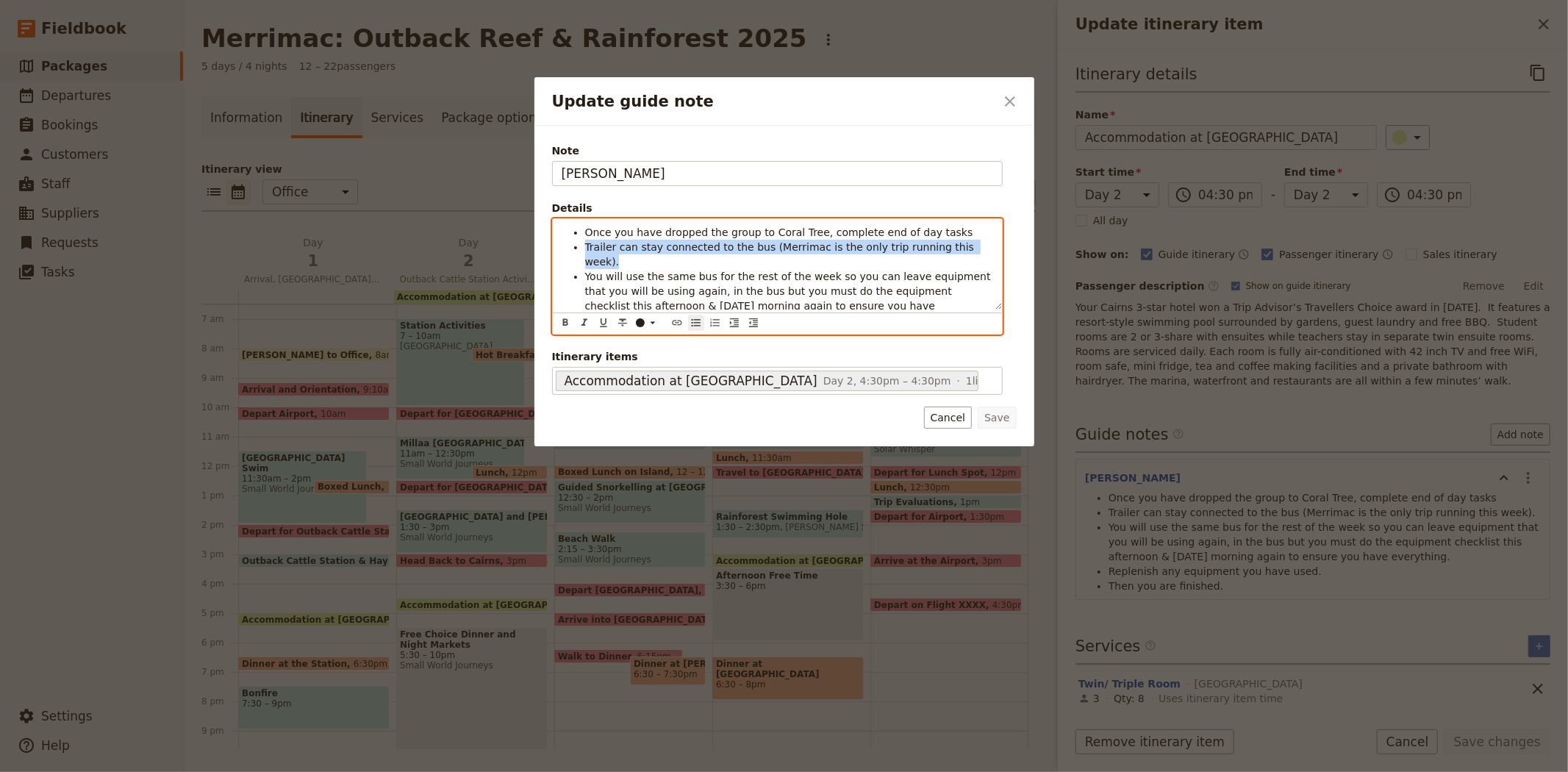
drag, startPoint x: 965, startPoint y: 244, endPoint x: 577, endPoint y: 243, distance: 388.0
click at [585, 243] on li "Trailer can stay connected to the bus (Merrimac is the only trip running this w…" at bounding box center [789, 254] width 408 height 29
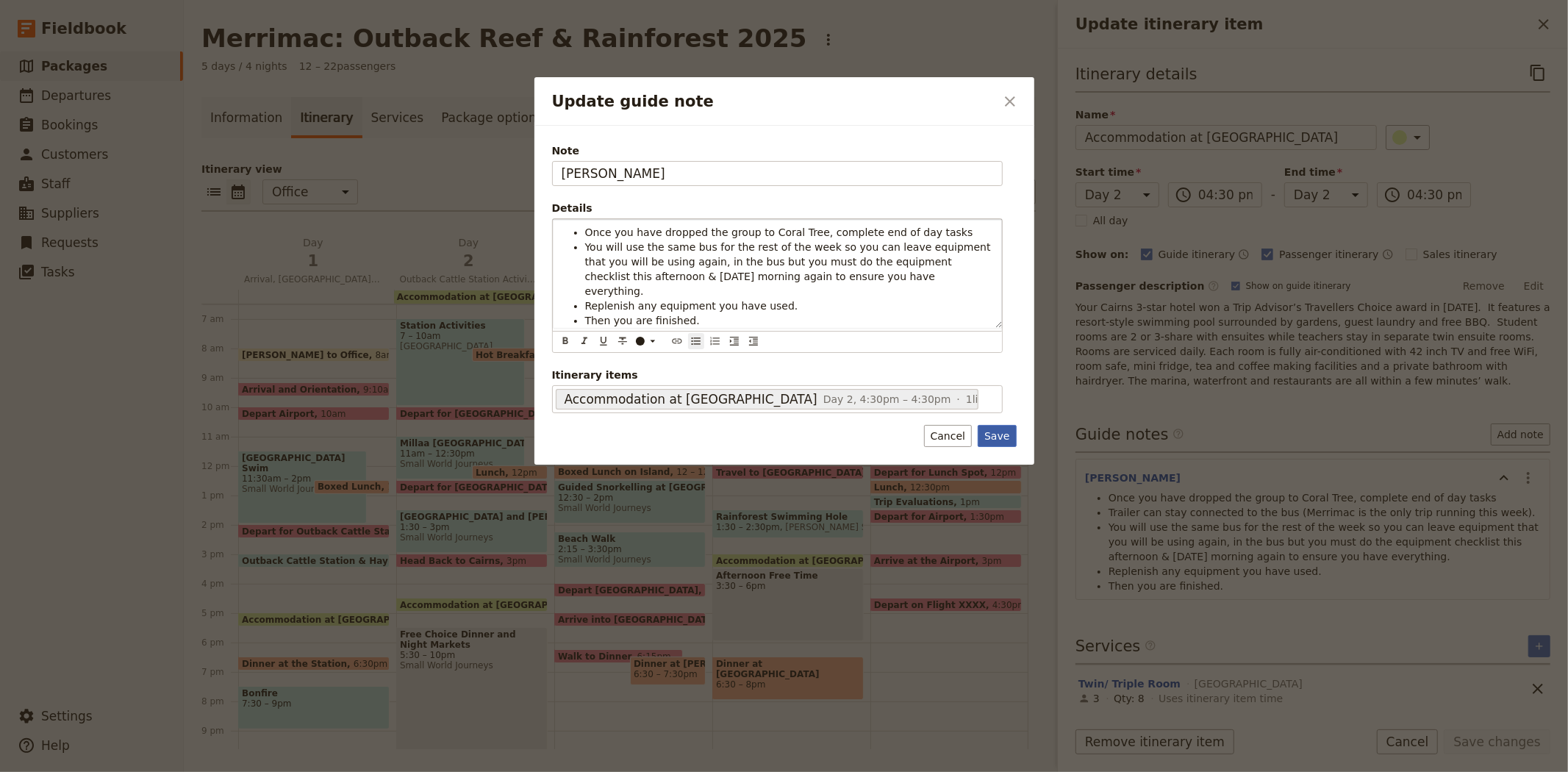
click at [987, 425] on button "Save" at bounding box center [996, 435] width 38 height 22
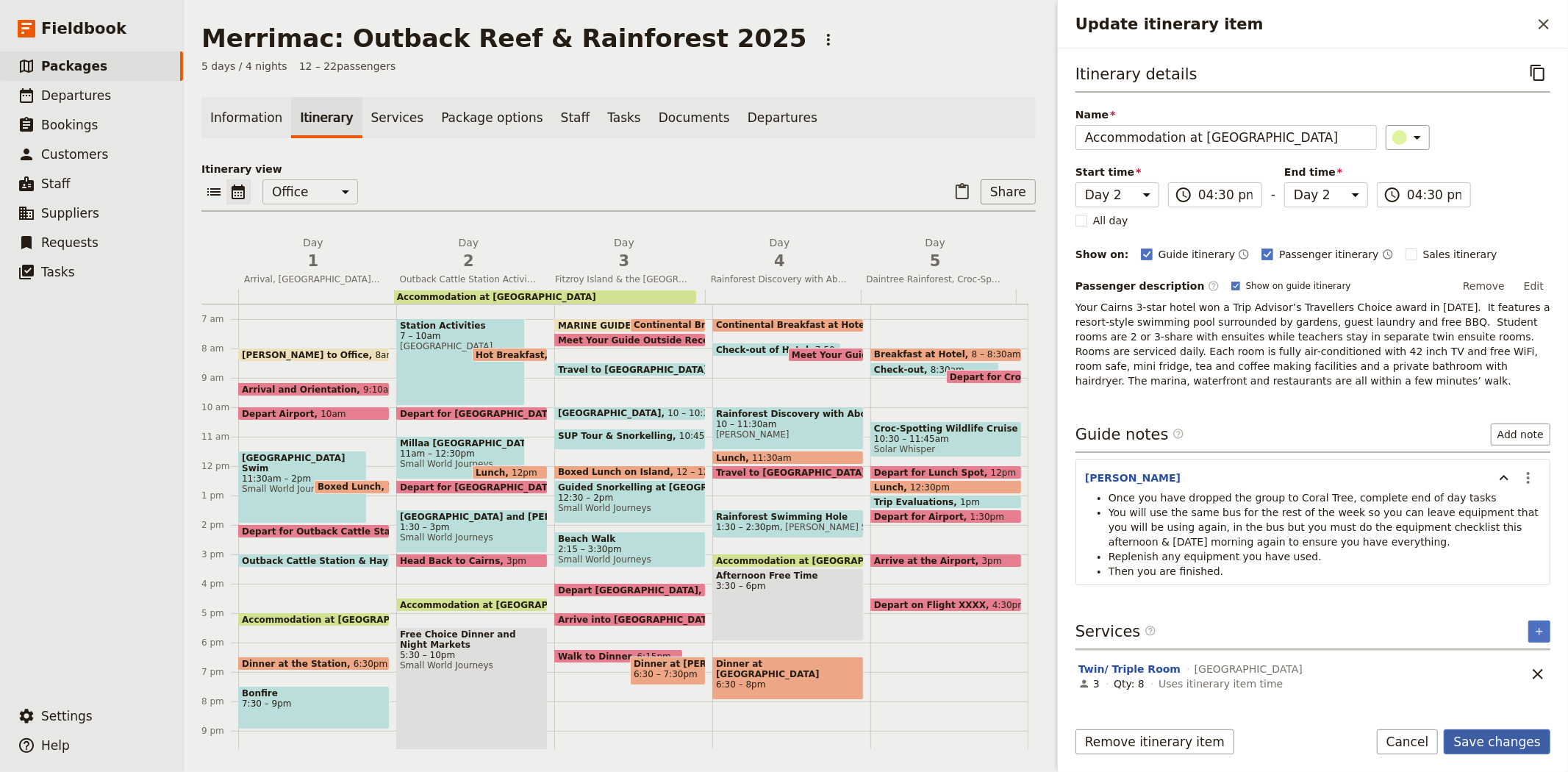
click at [1515, 748] on button "Save changes" at bounding box center [1497, 742] width 106 height 25
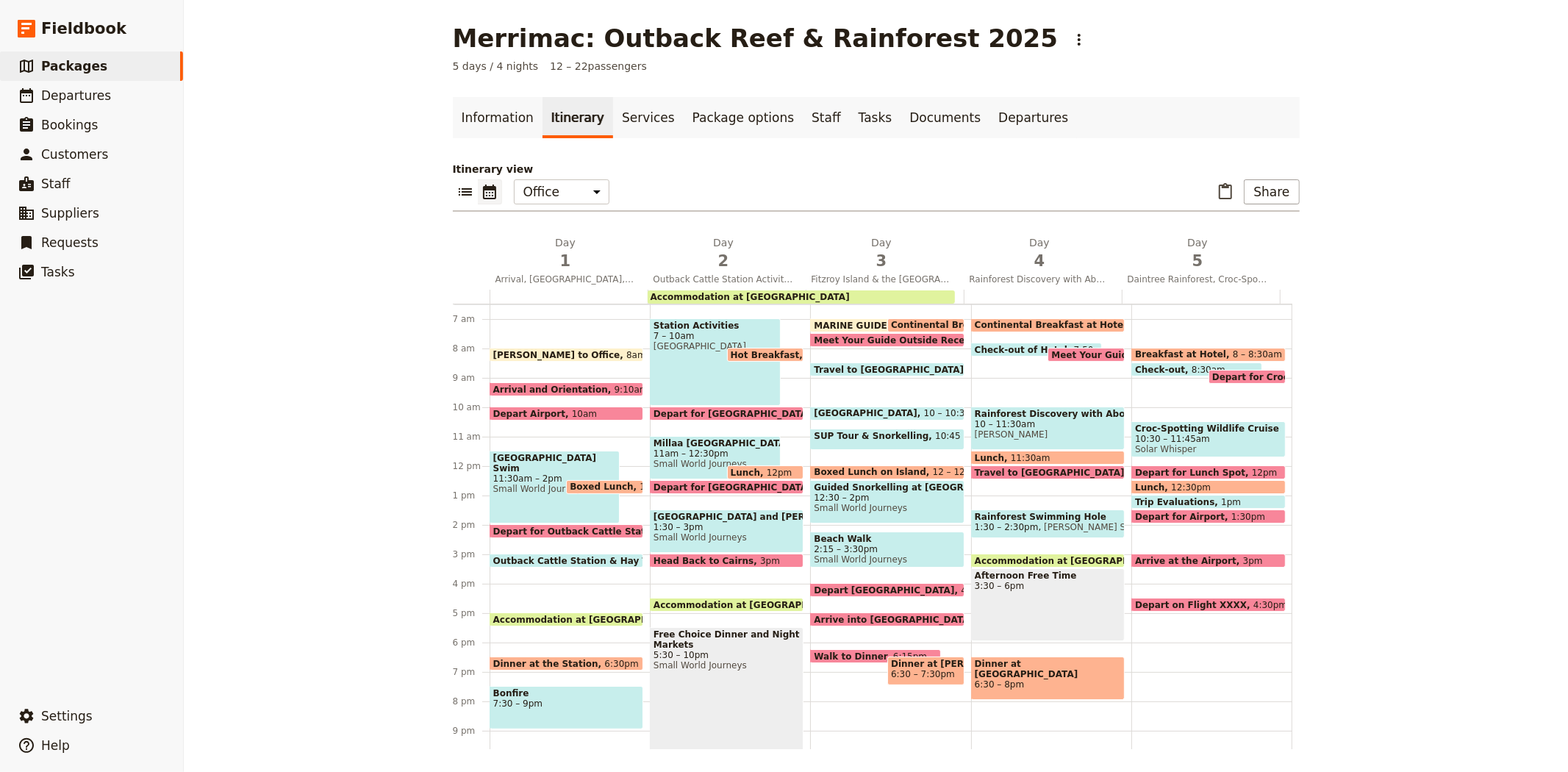
click at [734, 601] on span "Accommodation at [GEOGRAPHIC_DATA]" at bounding box center [756, 604] width 206 height 10
select select "2"
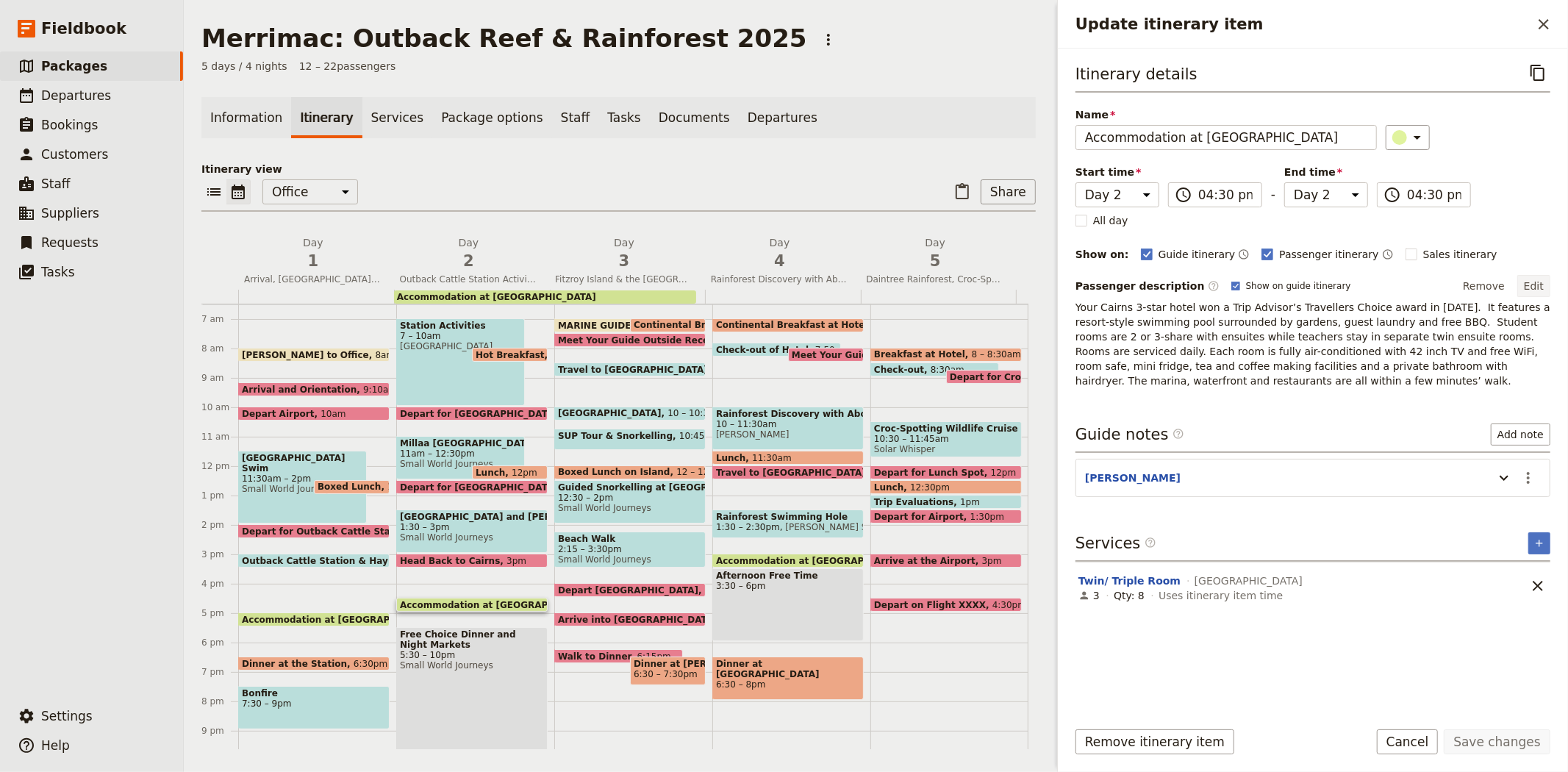
click at [1530, 288] on button "Edit" at bounding box center [1534, 286] width 33 height 22
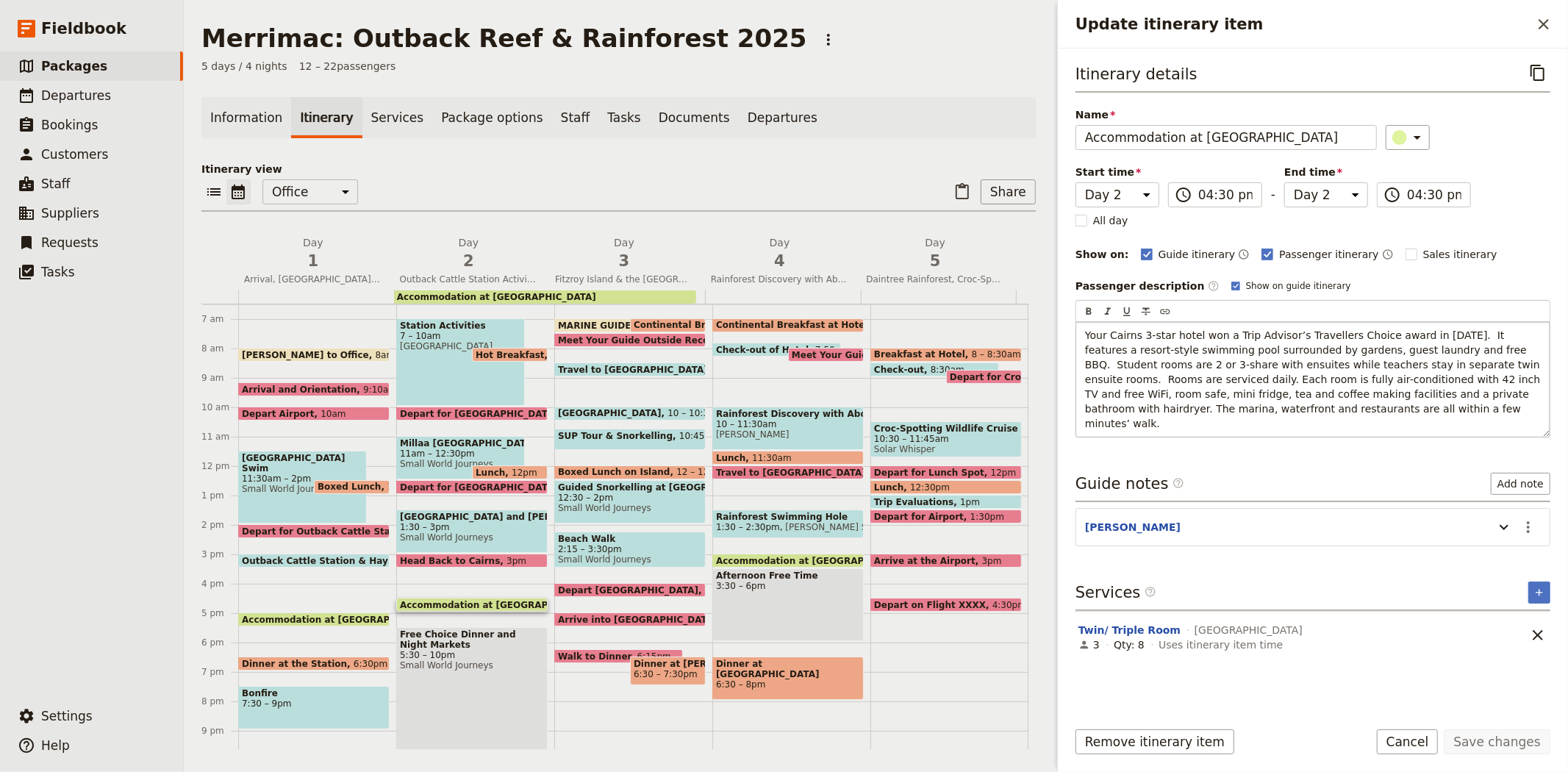
click at [1435, 332] on span "Your Cairns 3-star hotel won a Trip Advisor’s Travellers Choice award in [DATE]…" at bounding box center [1314, 380] width 459 height 100
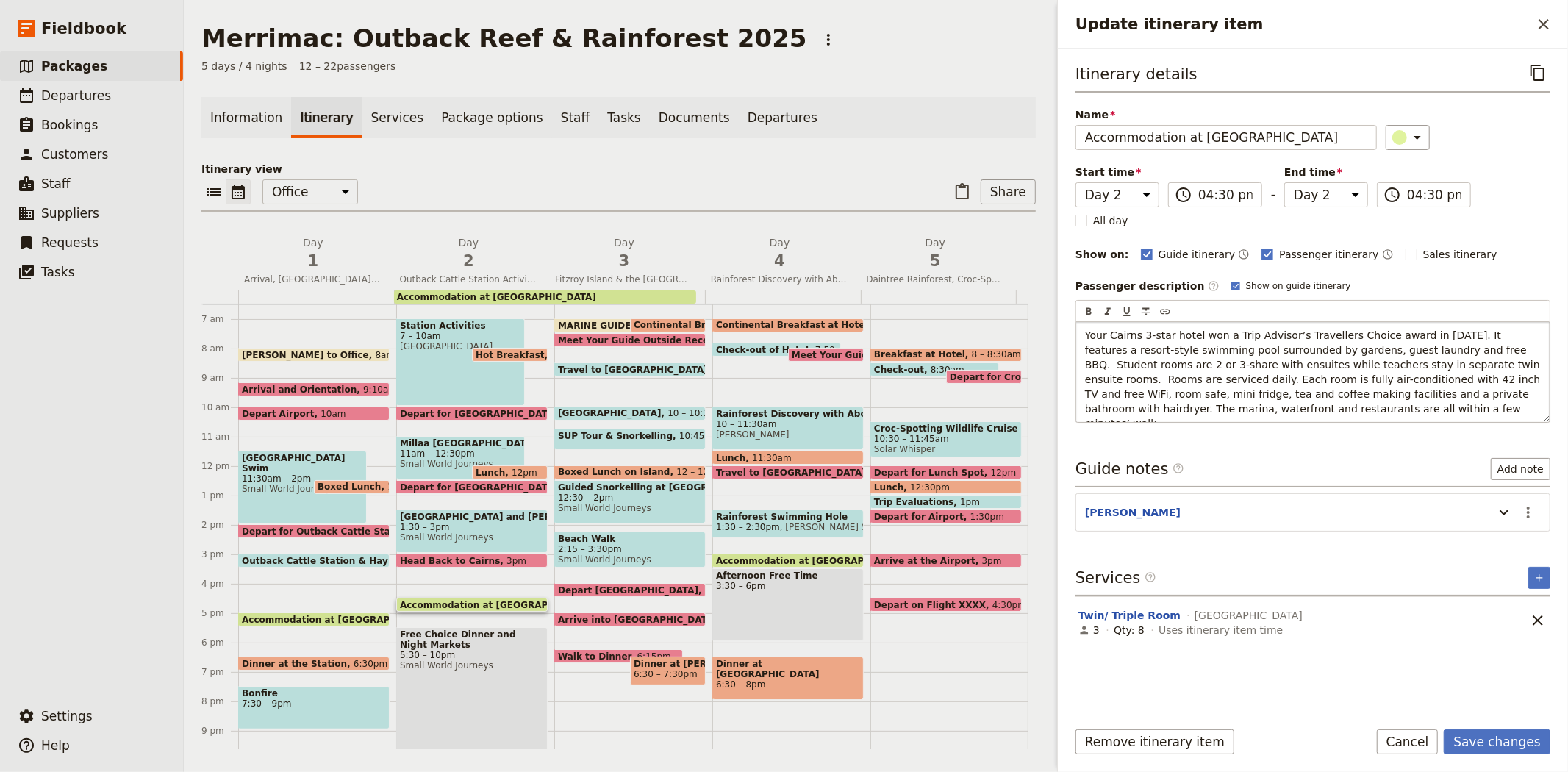
drag, startPoint x: 1414, startPoint y: 366, endPoint x: 1423, endPoint y: 369, distance: 9.5
click at [1414, 365] on span "Your Cairns 3-star hotel won a Trip Advisor’s Travellers Choice award in [DATE]…" at bounding box center [1314, 380] width 459 height 100
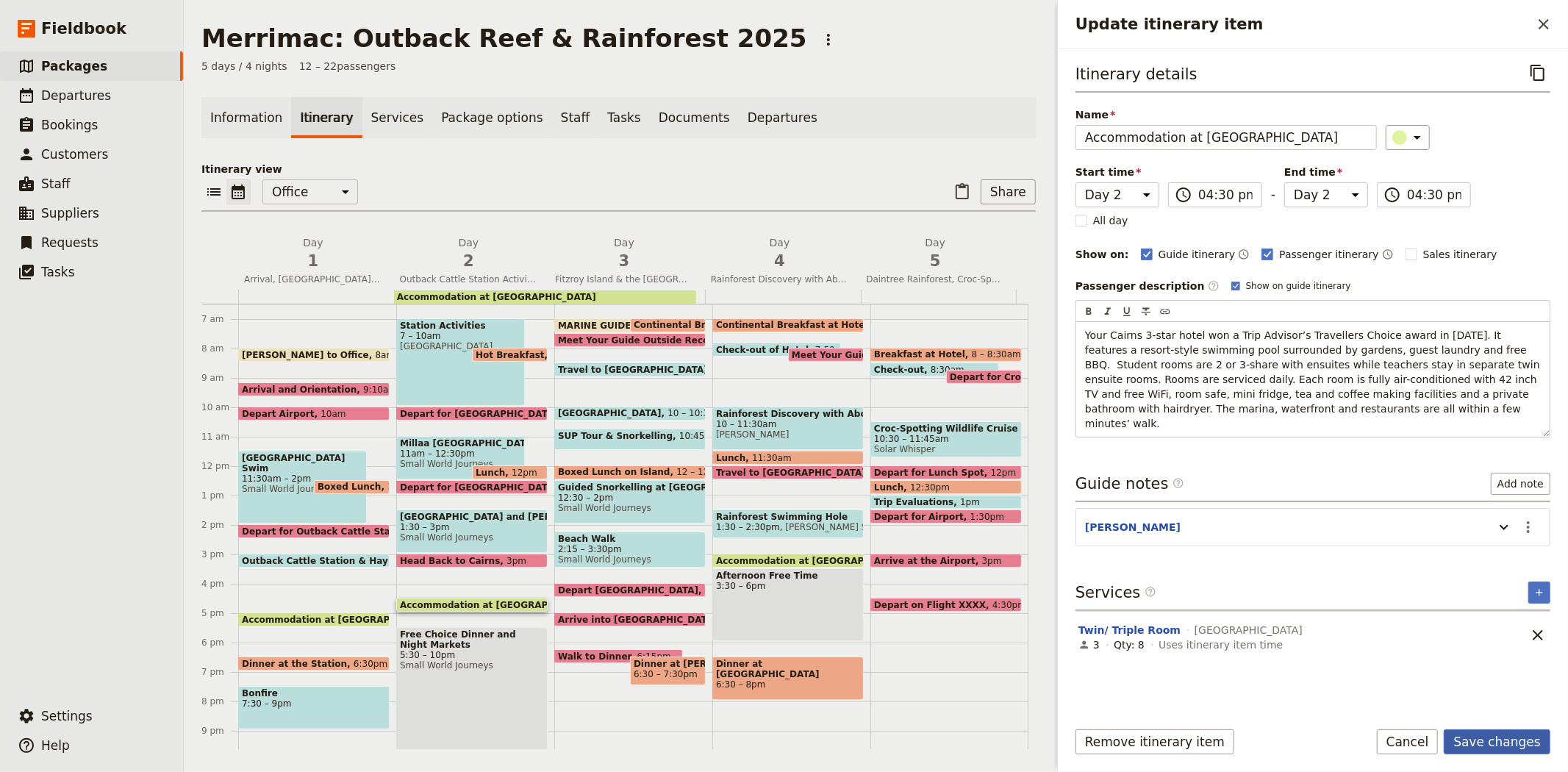
click at [1508, 744] on button "Save changes" at bounding box center [1497, 742] width 106 height 25
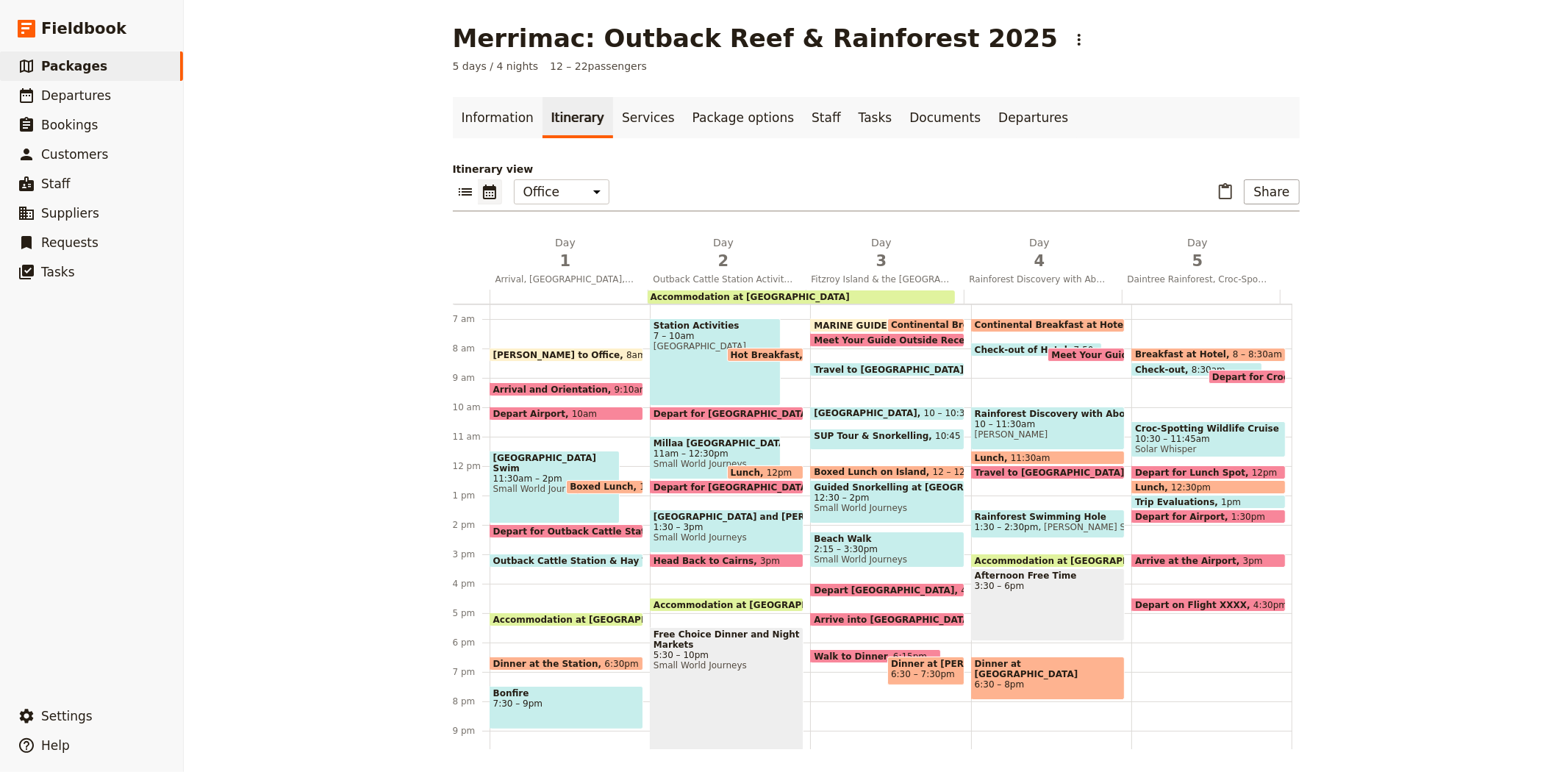
click at [738, 670] on span "Small World Journeys" at bounding box center [726, 666] width 146 height 11
select select "2"
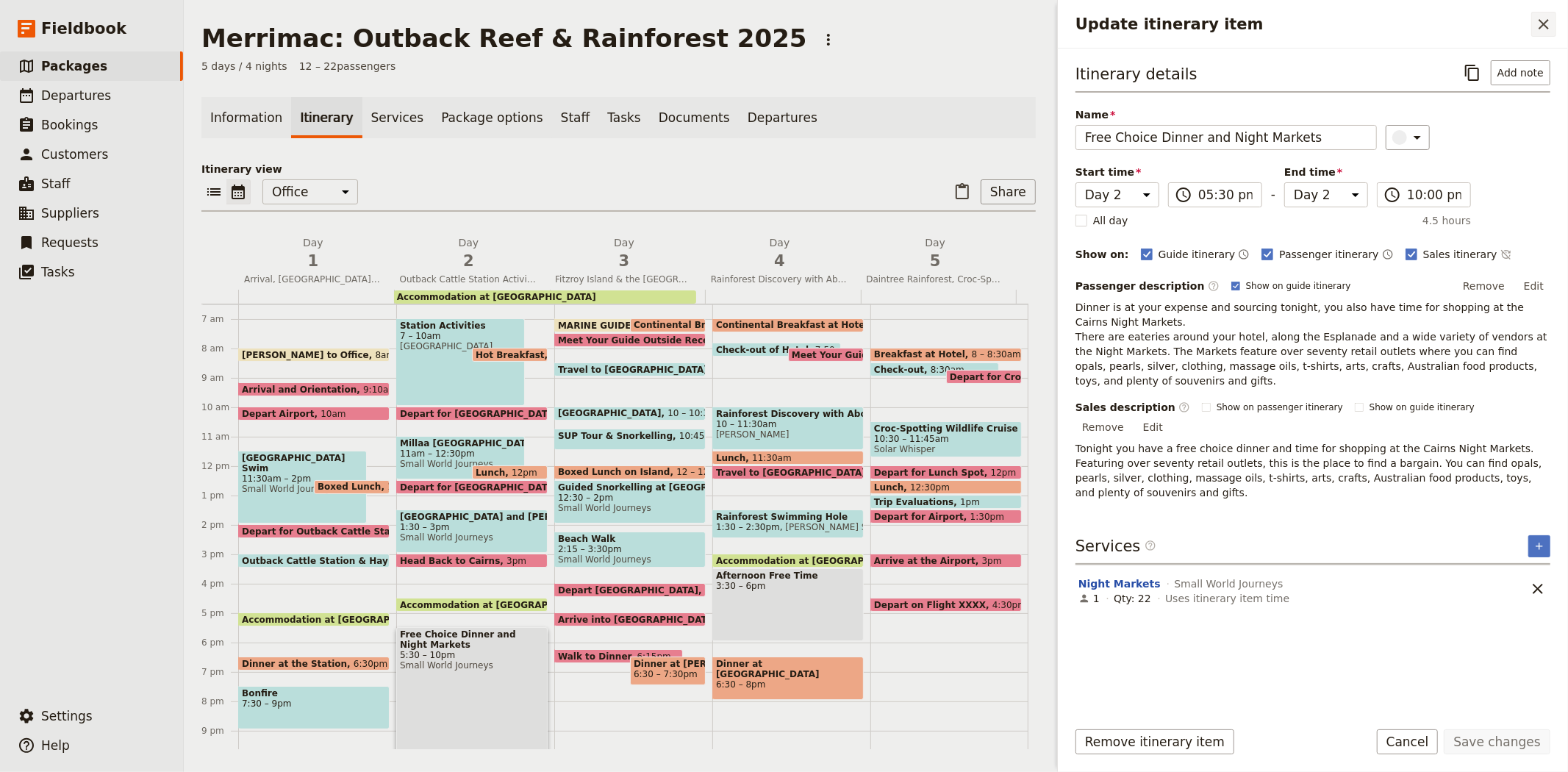
click at [1543, 19] on icon "Close drawer" at bounding box center [1543, 25] width 18 height 18
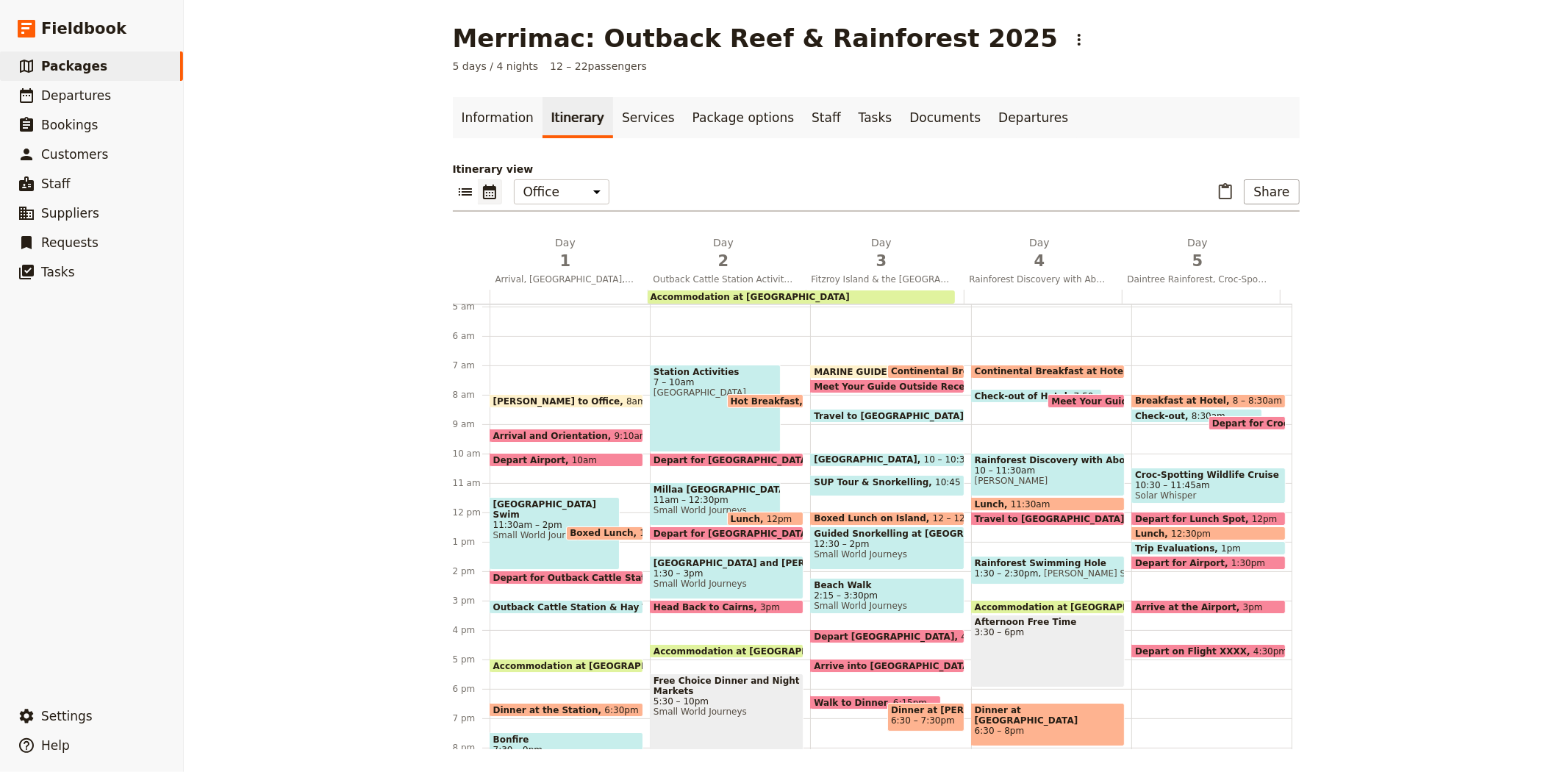
scroll to position [119, 0]
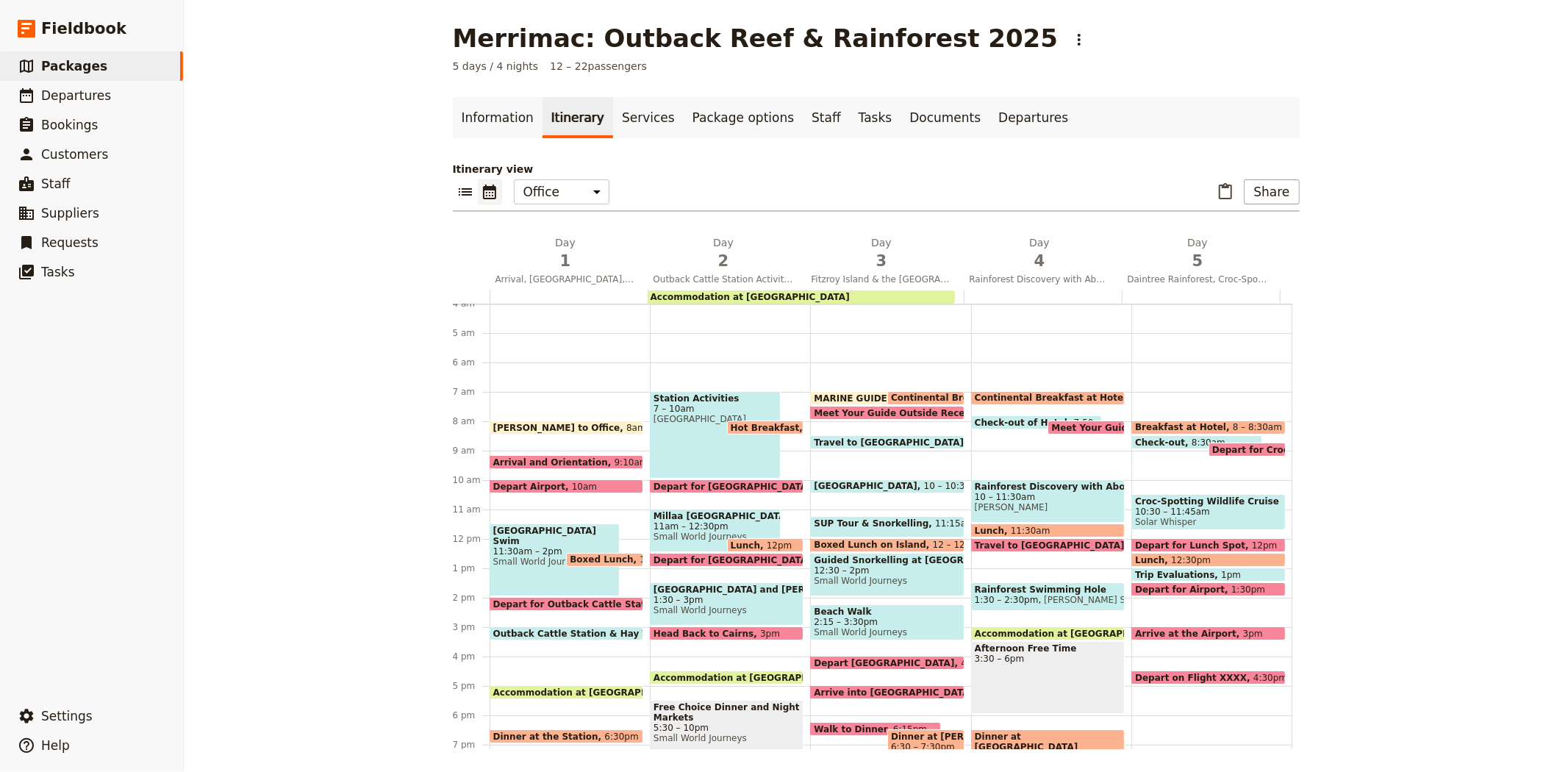
click at [935, 523] on span "11:15am – 12pm" at bounding box center [972, 527] width 75 height 17
select select "3"
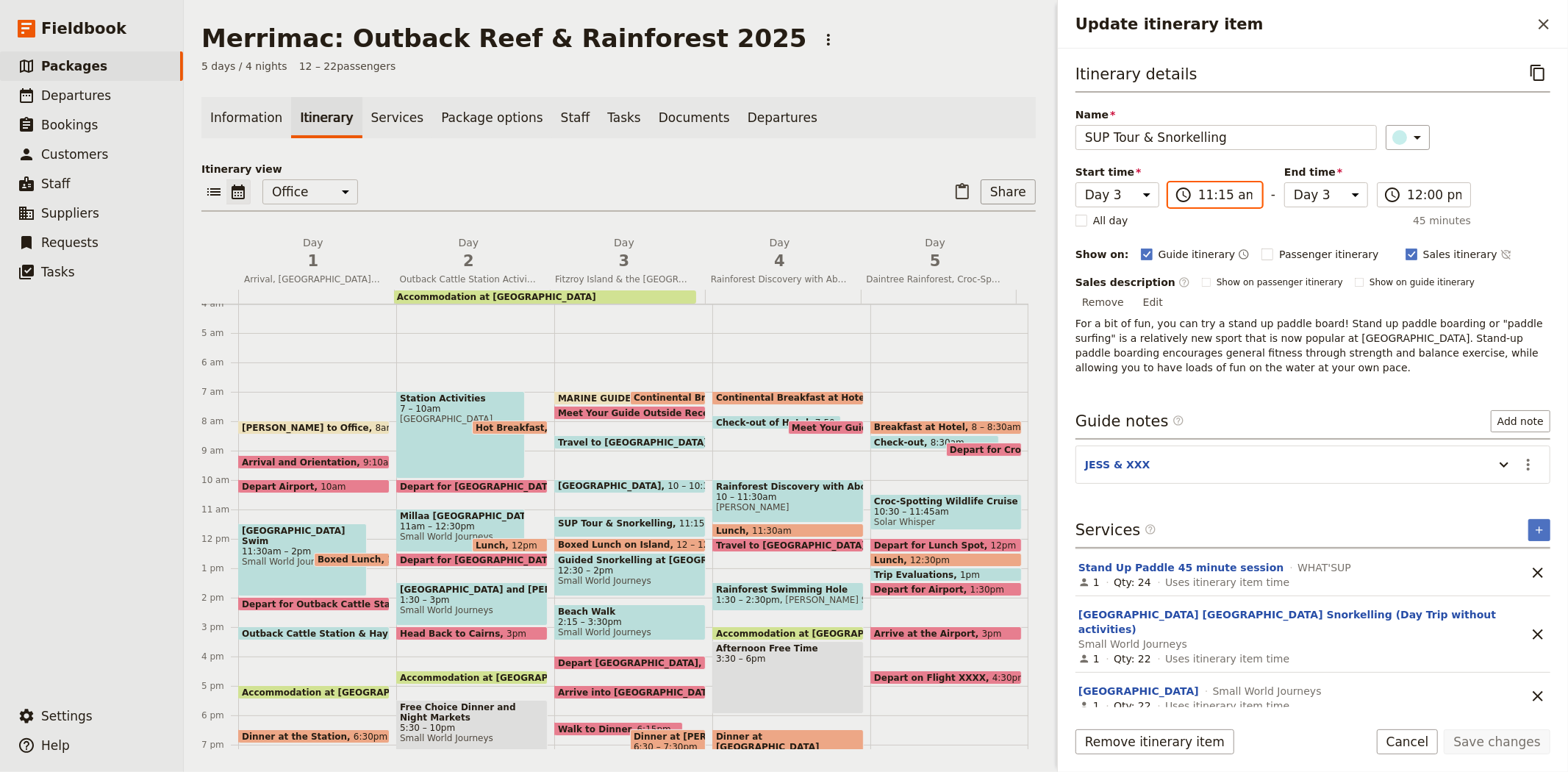
click at [1216, 199] on input "11:15 am" at bounding box center [1225, 195] width 54 height 18
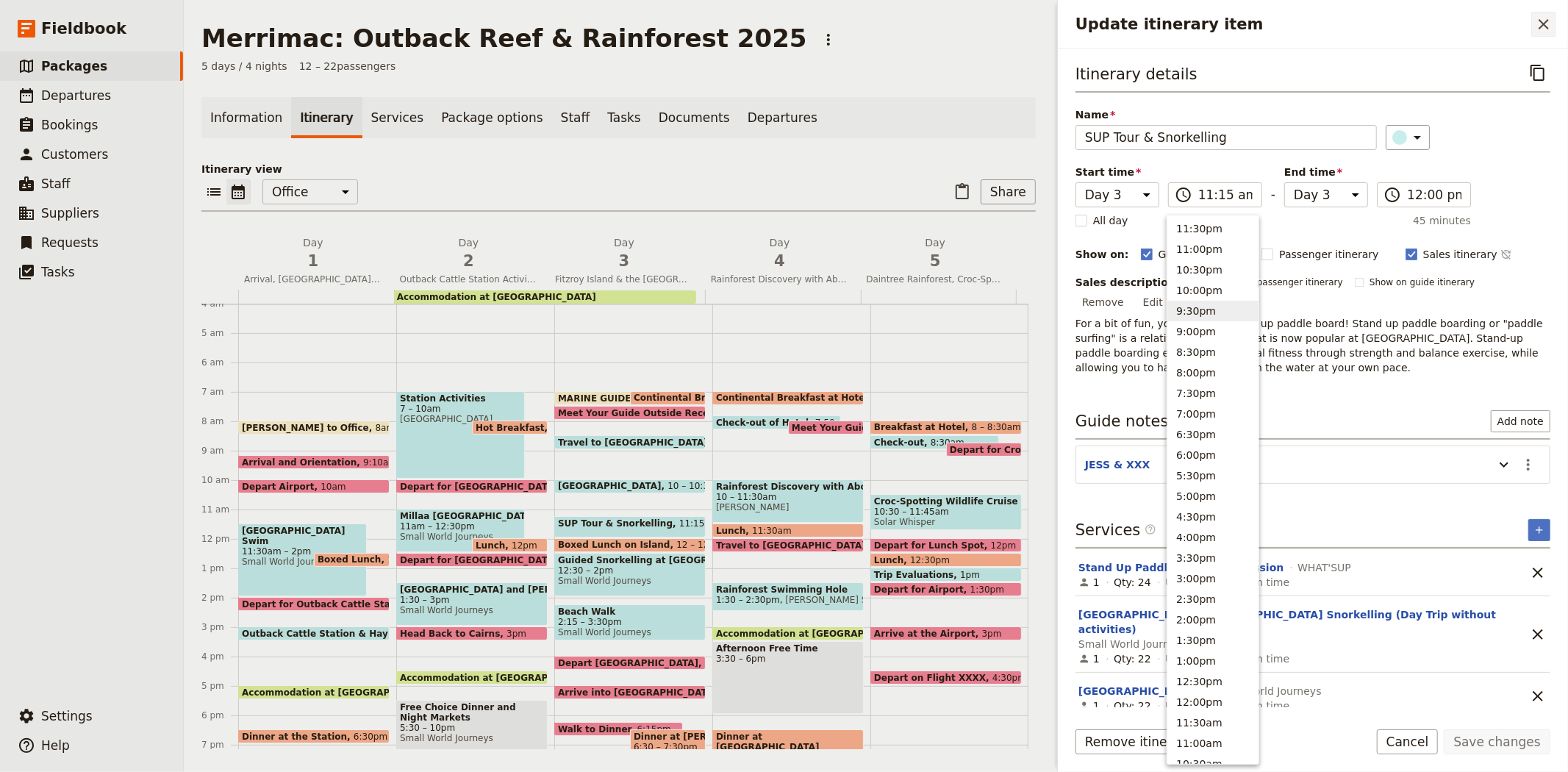
click at [1547, 30] on icon "Close drawer" at bounding box center [1543, 25] width 18 height 18
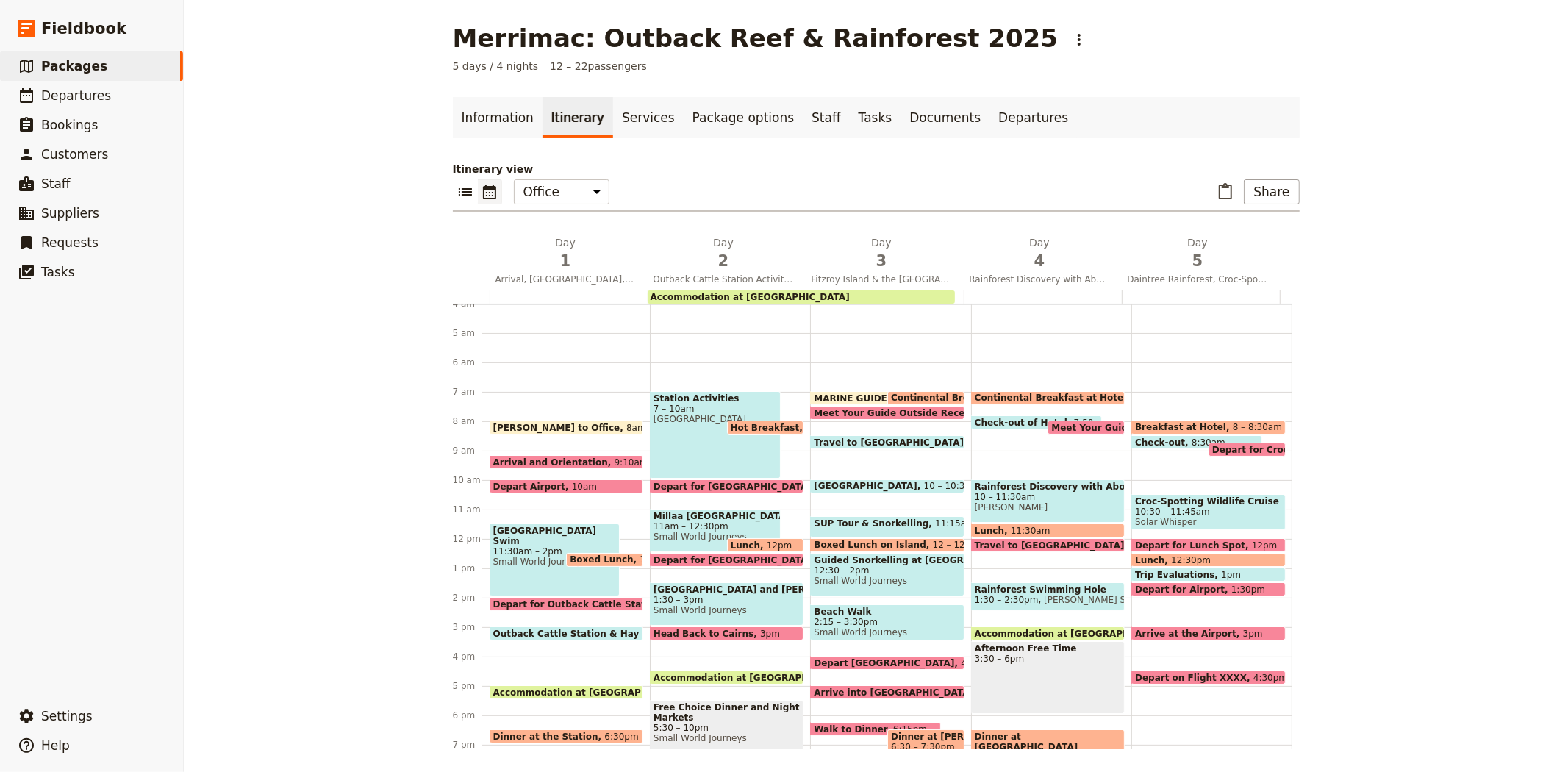
click at [935, 522] on span "11:15am – 12pm" at bounding box center [972, 527] width 75 height 17
select select "3"
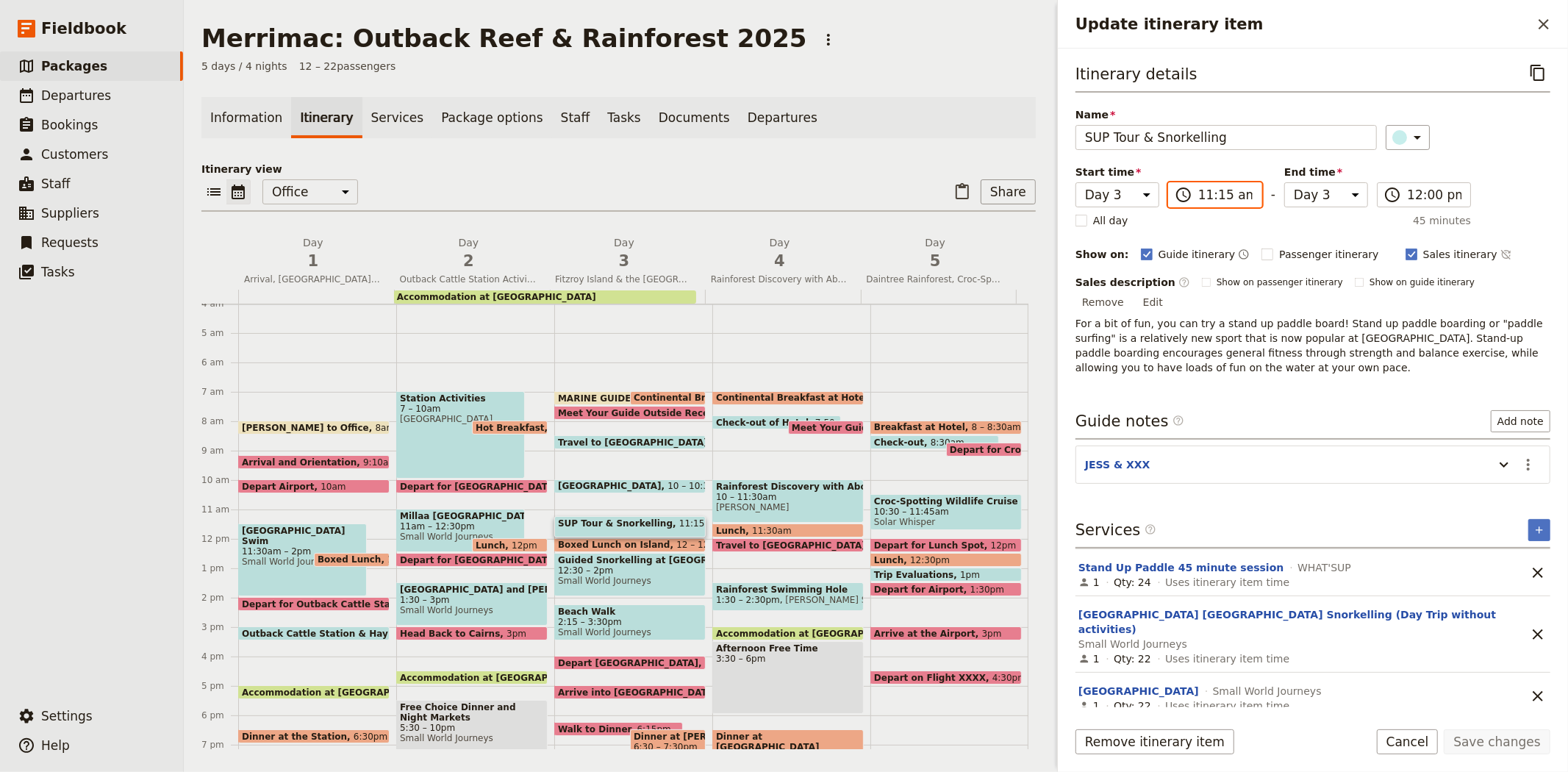
click at [1208, 197] on input "11:15 am" at bounding box center [1225, 195] width 54 height 18
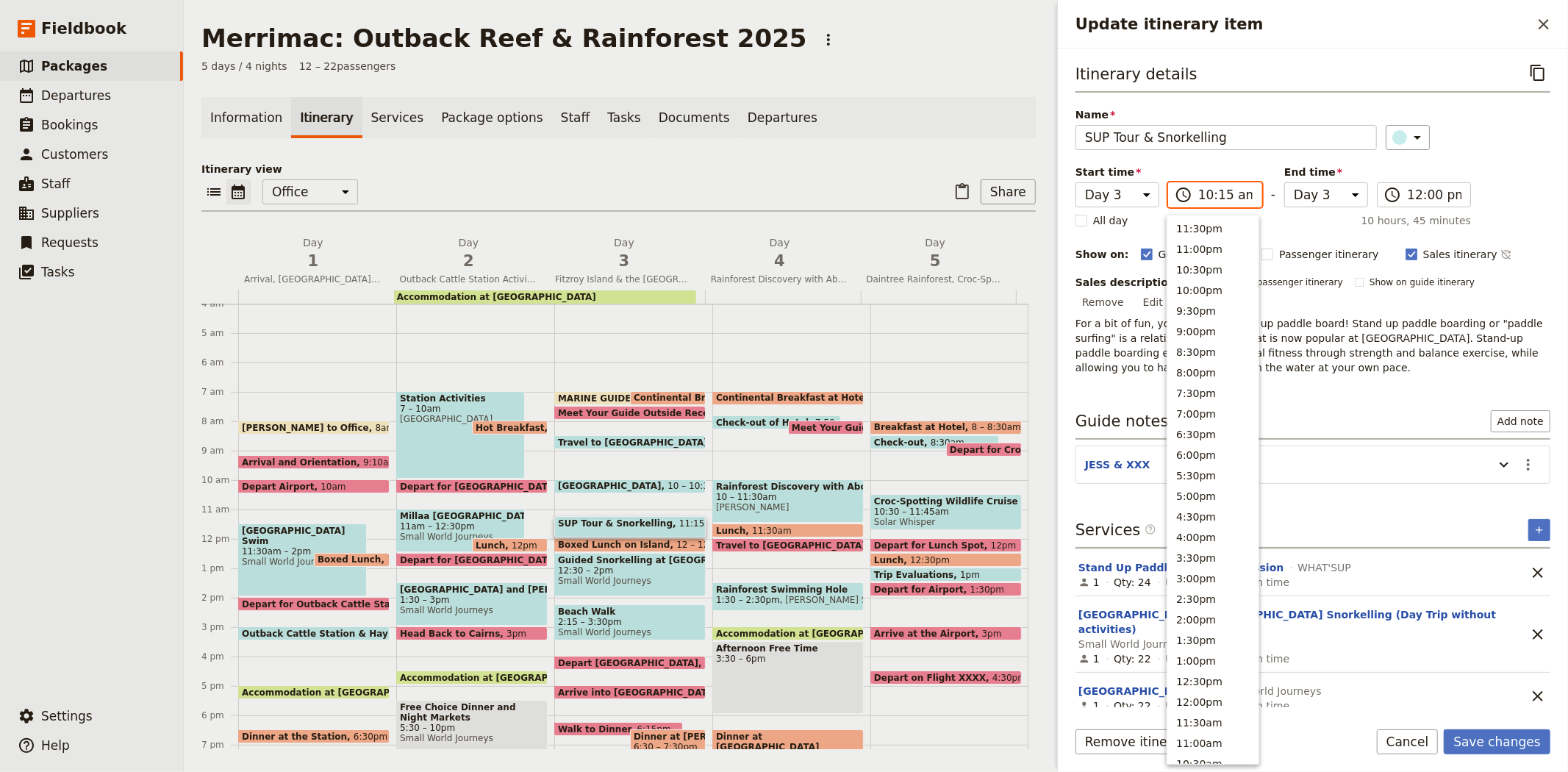
scroll to position [445, 0]
type input "10:45 am"
click at [1461, 133] on div "​" at bounding box center [1468, 137] width 165 height 25
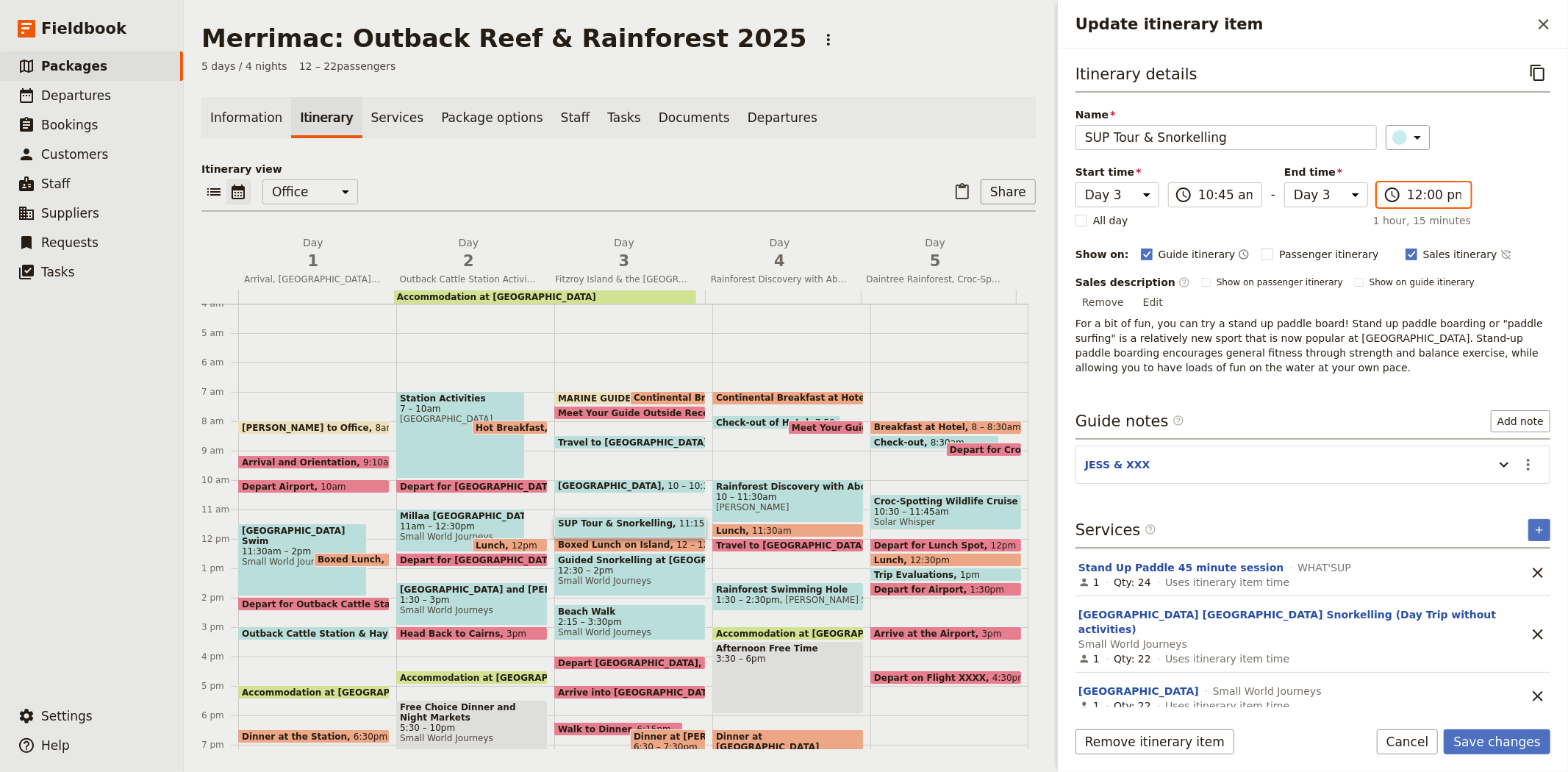
click at [1425, 193] on input "12:00 pm" at bounding box center [1434, 195] width 54 height 18
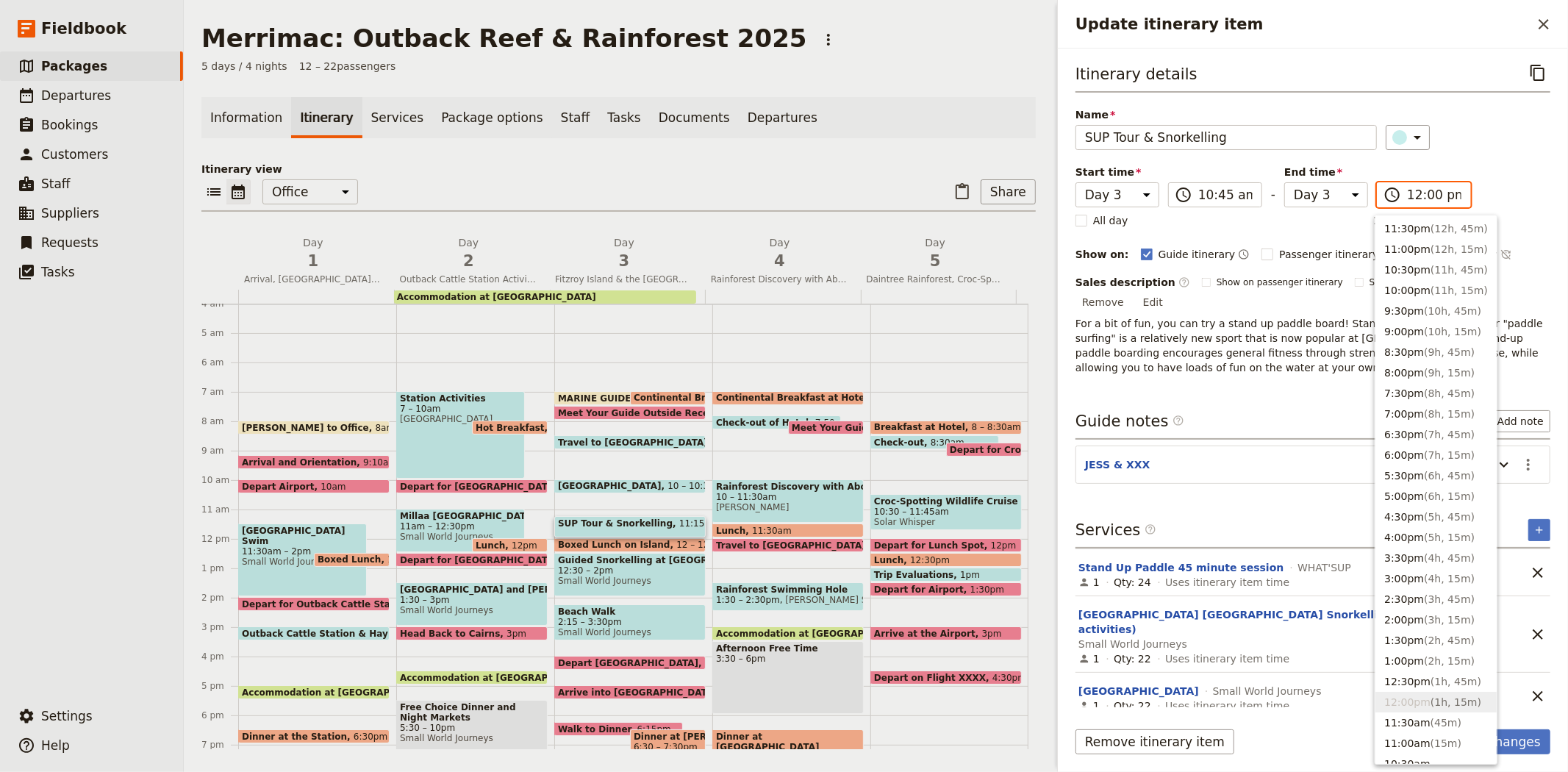
click at [1430, 196] on input "12:00 pm" at bounding box center [1434, 195] width 54 height 18
type input "12:45 pm"
click at [1469, 103] on div "Itinerary details ​ Name SUP Tour & Snorkelling ​ Start time Day 1 Day 2 Day 3 …" at bounding box center [1313, 218] width 475 height 315
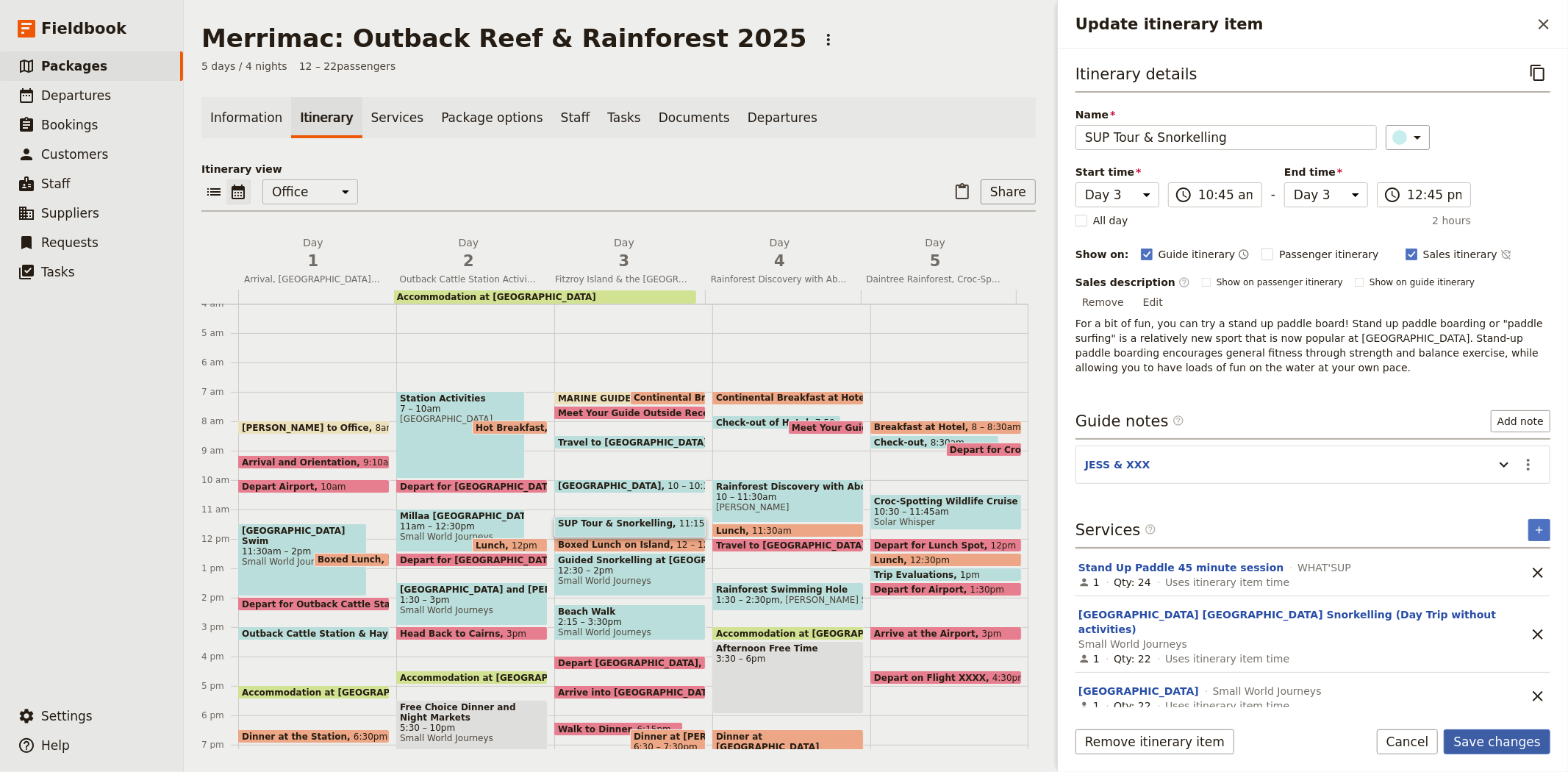
click at [1491, 746] on button "Save changes" at bounding box center [1497, 742] width 106 height 25
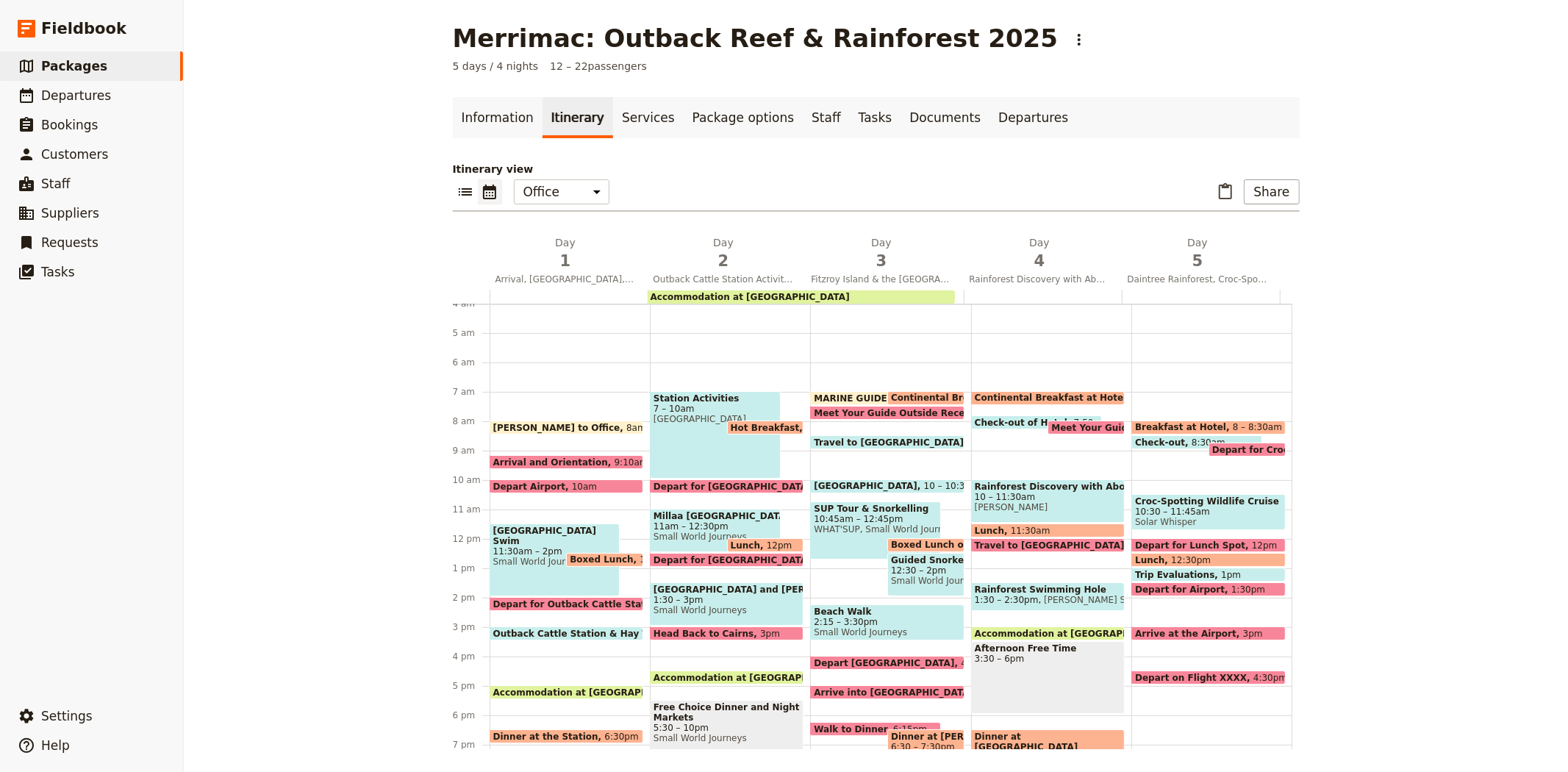
click at [838, 532] on span "WHAT'SUP, Small World Journeys" at bounding box center [875, 529] width 123 height 11
select select "3"
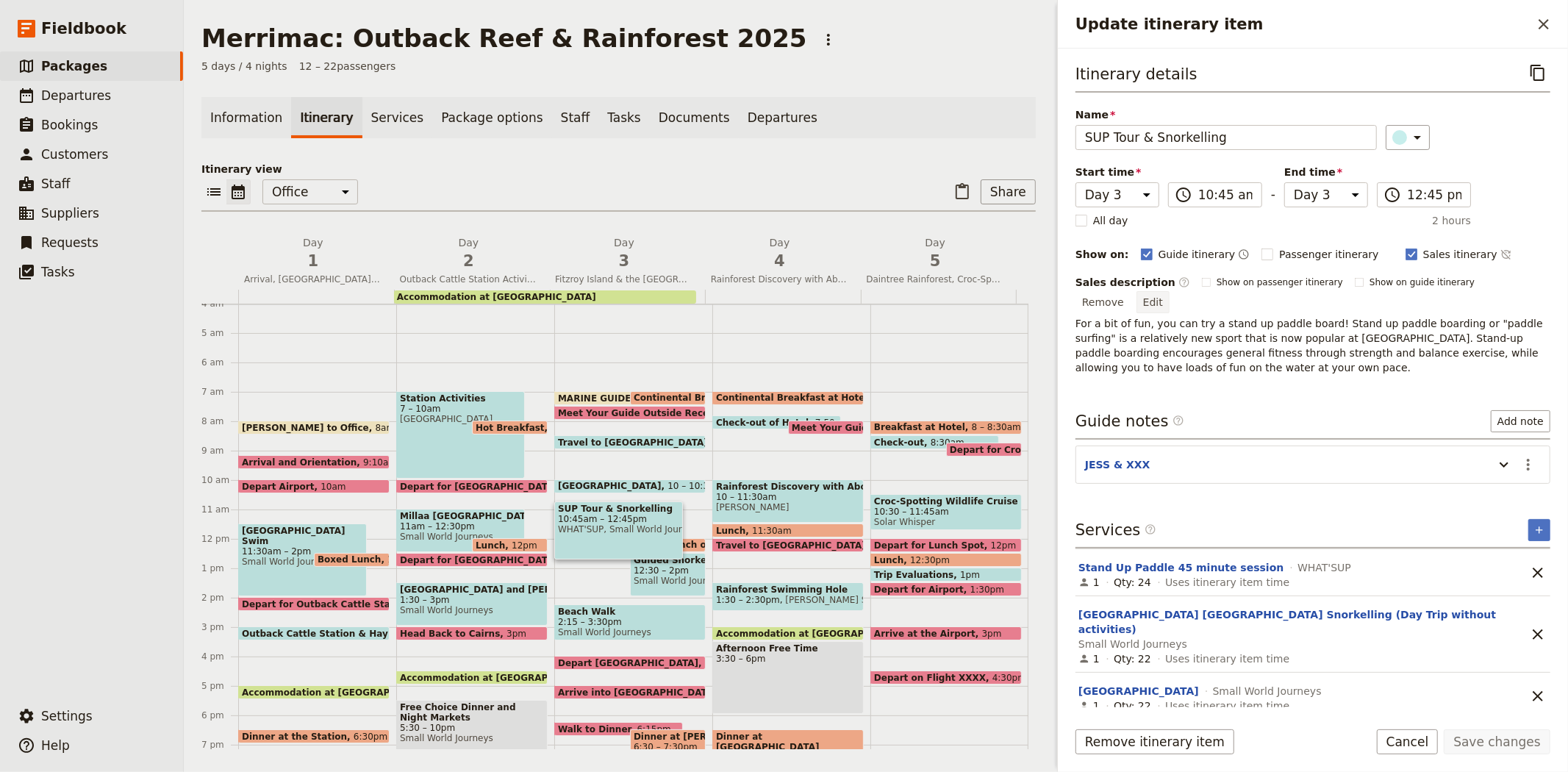
click at [1170, 291] on button "Edit" at bounding box center [1153, 302] width 33 height 22
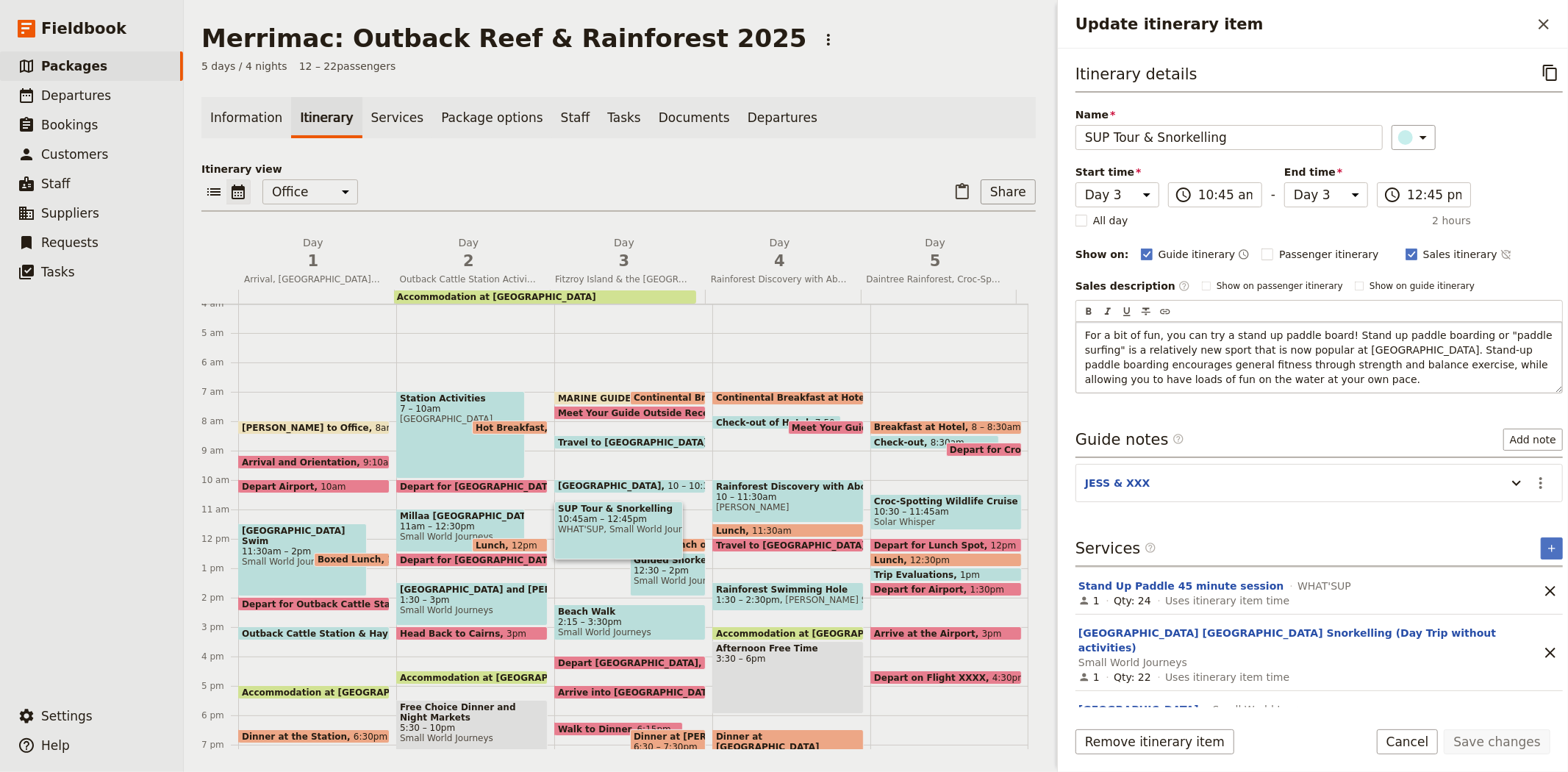
click at [1239, 382] on p "For a bit of fun, you can try a stand up paddle board! Stand up paddle boarding…" at bounding box center [1318, 357] width 468 height 59
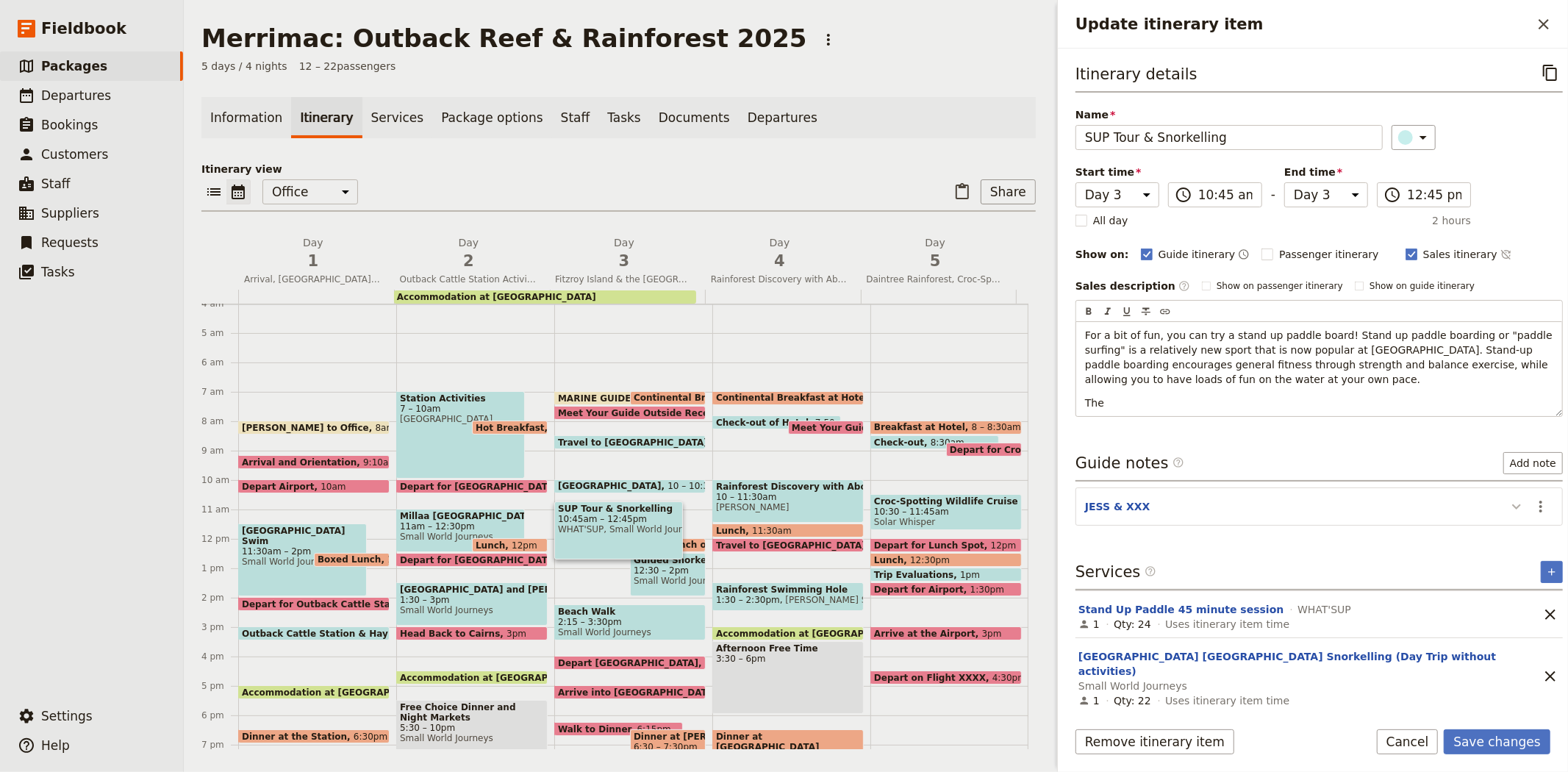
click at [1498, 507] on div "Itinerary details ​ Name SUP Tour & Snorkelling ​ Start time Day 1 Day 2 Day 3 …" at bounding box center [1319, 383] width 487 height 645
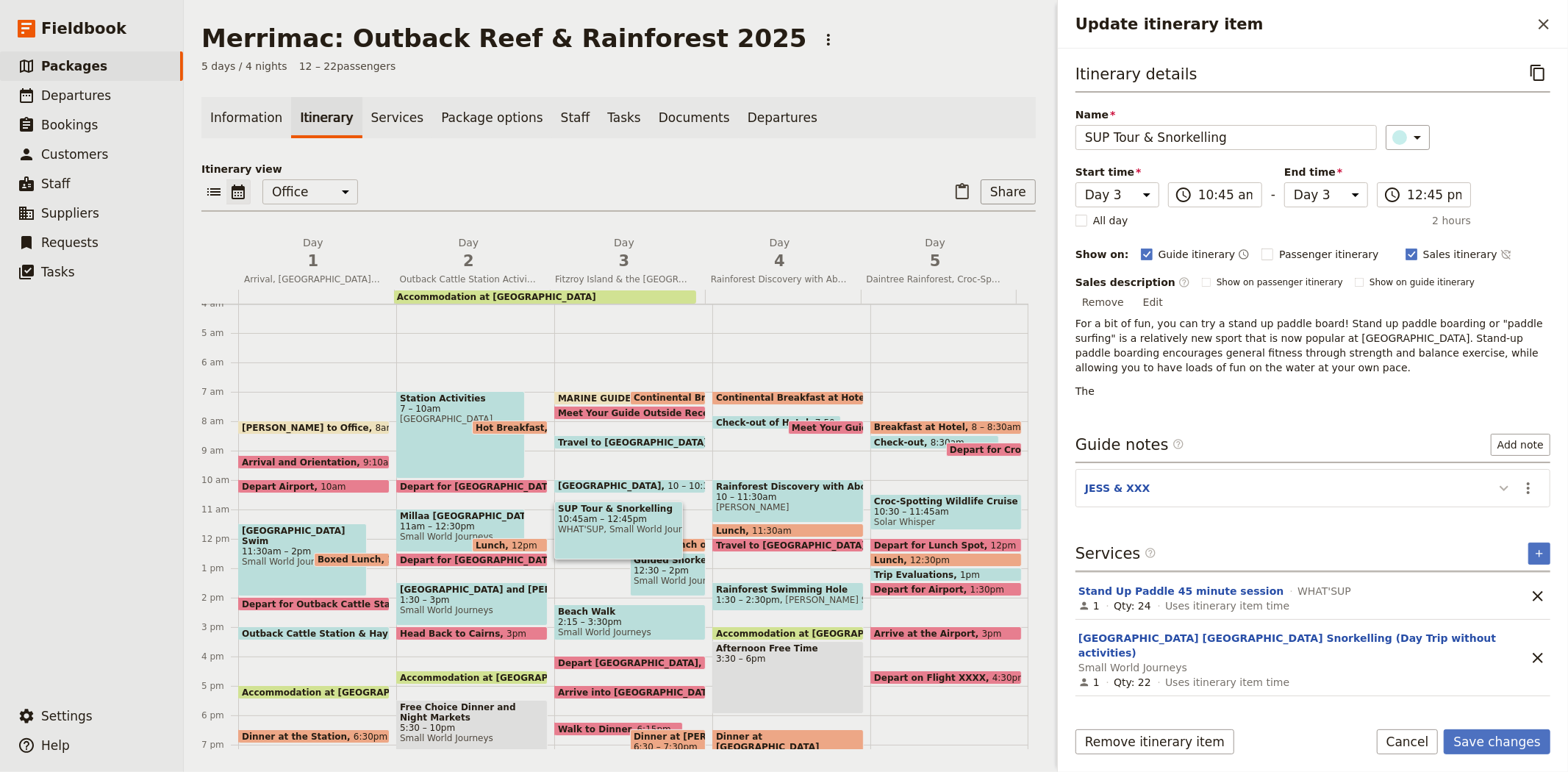
click at [1495, 479] on icon "Update itinerary item" at bounding box center [1504, 488] width 18 height 18
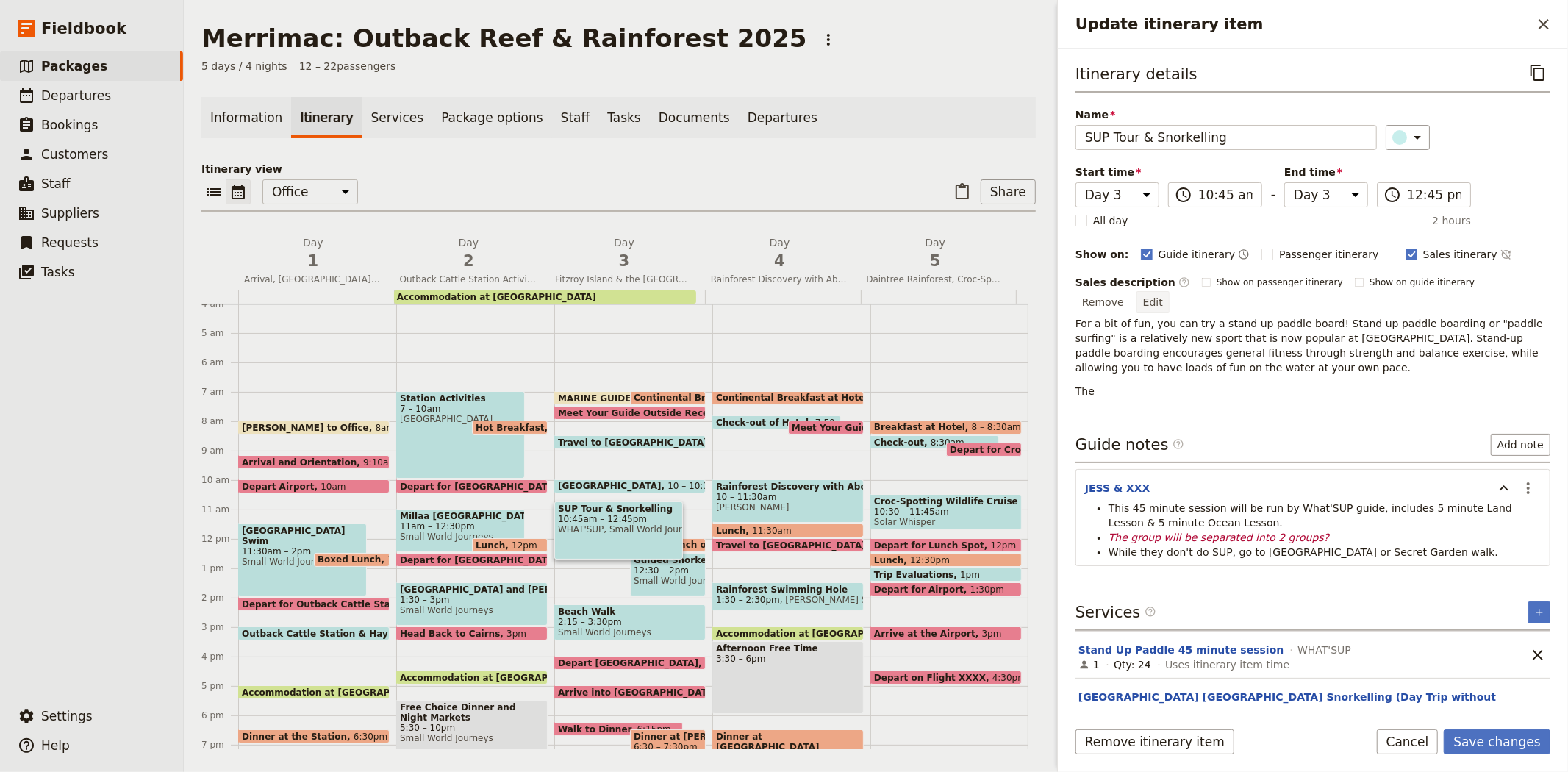
click at [1170, 291] on button "Edit" at bounding box center [1153, 302] width 33 height 22
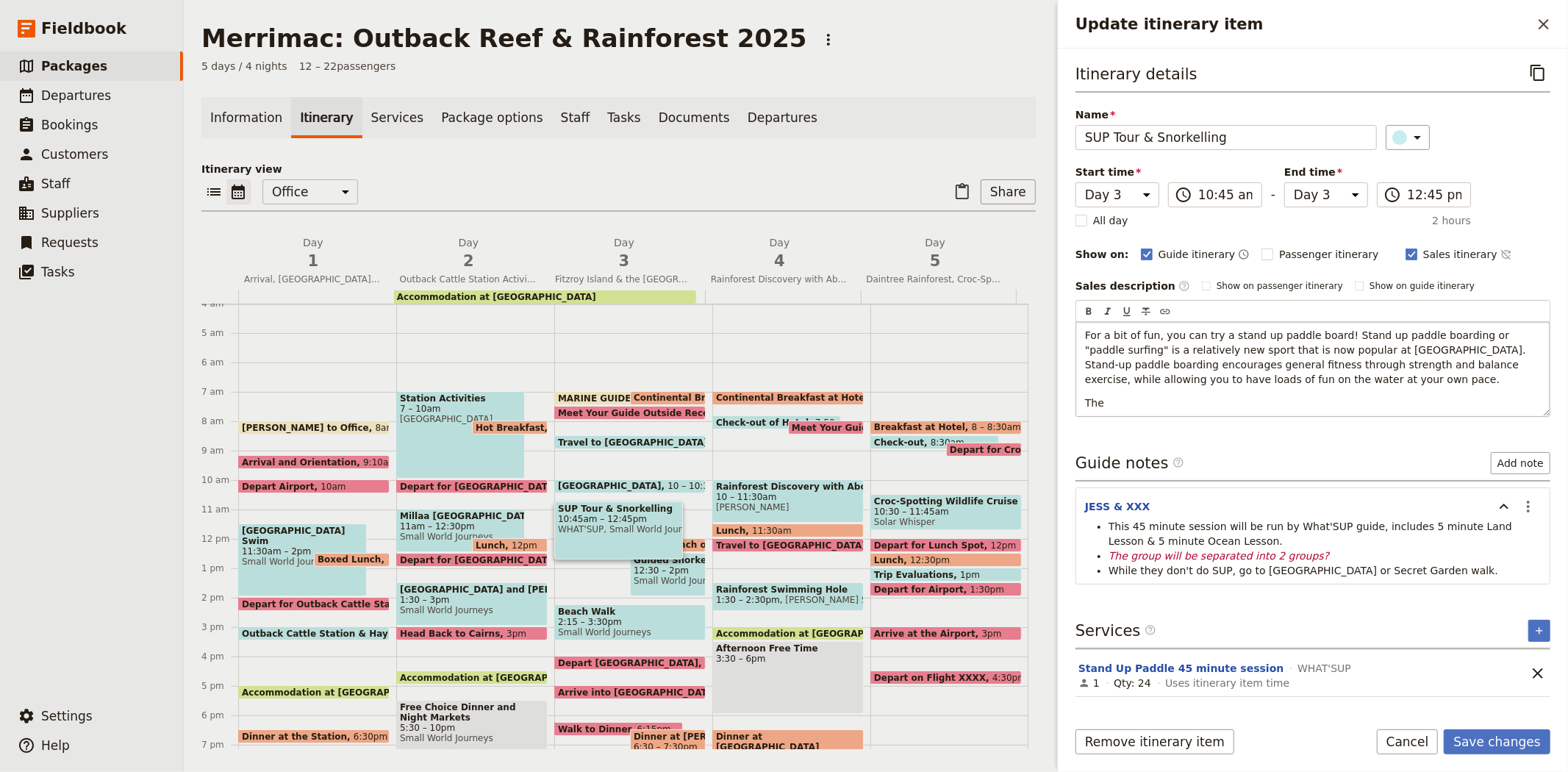
click at [1134, 402] on p "The" at bounding box center [1312, 403] width 456 height 15
click at [1187, 400] on span "The group will be seperated into" at bounding box center [1168, 403] width 167 height 11
click at [1245, 401] on p "The group will be separated into" at bounding box center [1312, 403] width 456 height 15
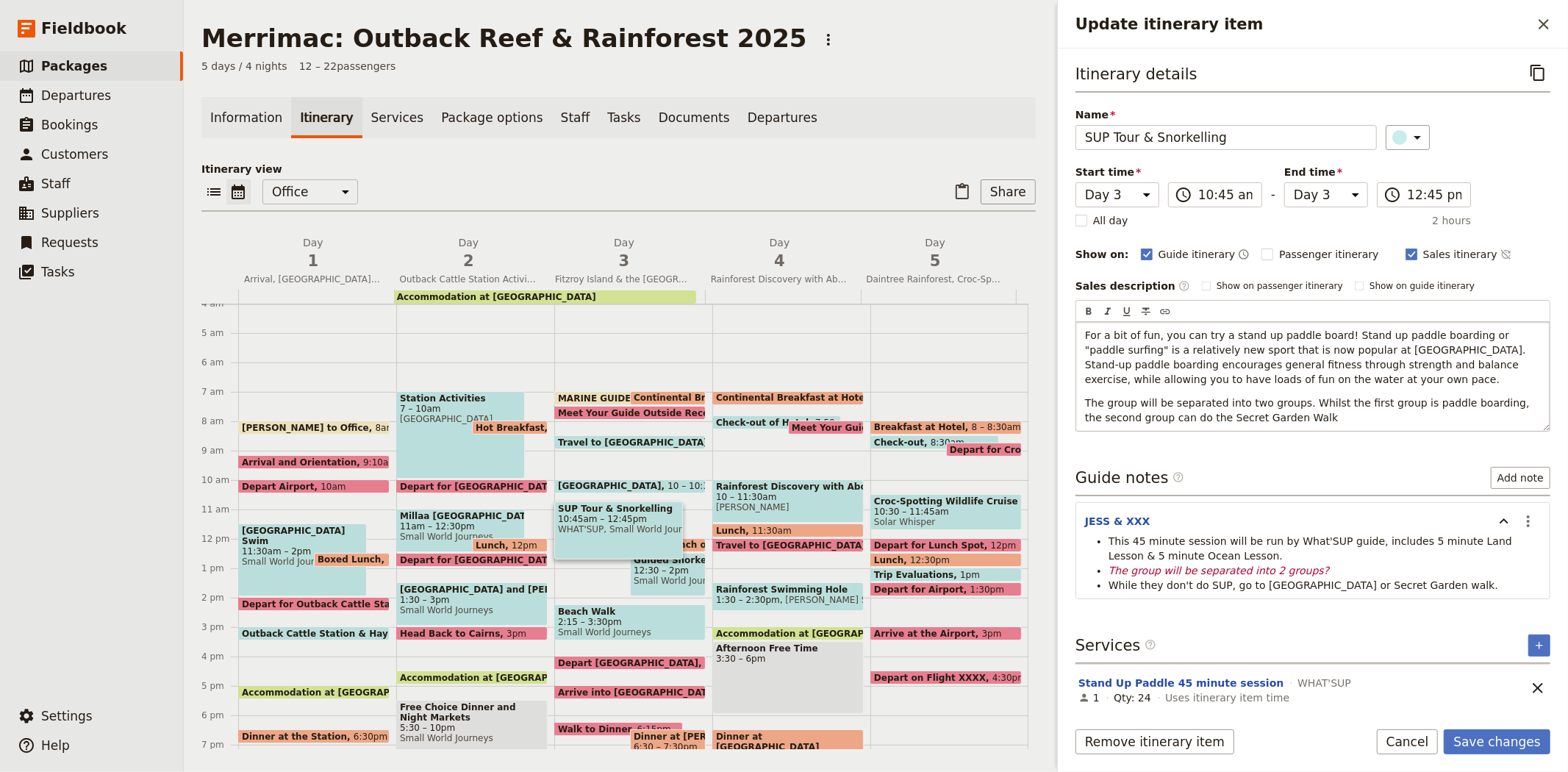
click at [1159, 416] on span "The group will be separated into two groups. Whilst the first group is paddle b…" at bounding box center [1308, 411] width 447 height 26
click at [1309, 418] on p "The group will be separated into two groups. Whilst the first group is paddle b…" at bounding box center [1312, 410] width 456 height 29
click at [1497, 748] on button "Save changes" at bounding box center [1497, 742] width 106 height 25
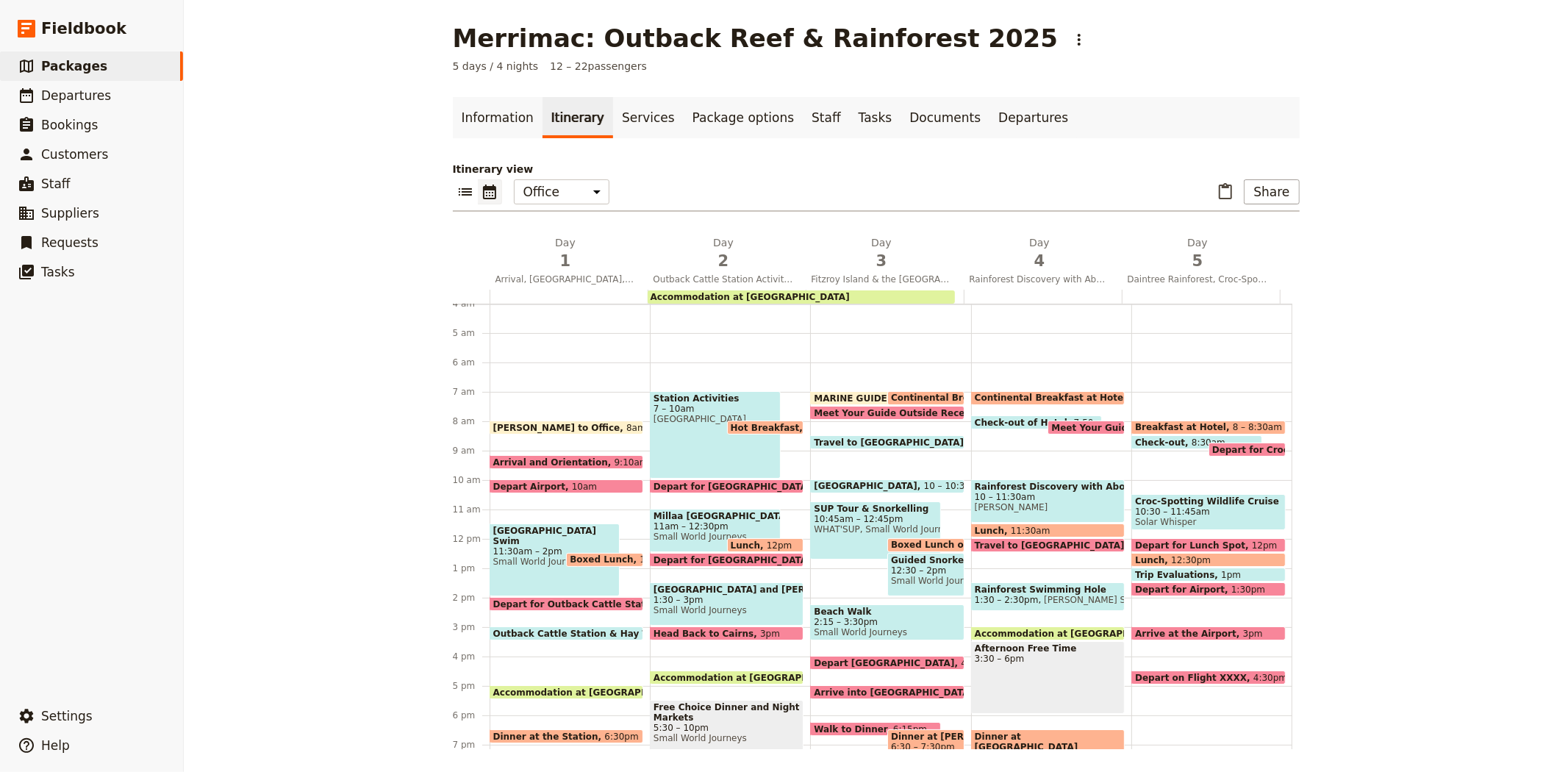
click at [817, 509] on span "SUP Tour & Snorkelling" at bounding box center [875, 509] width 123 height 11
select select "3"
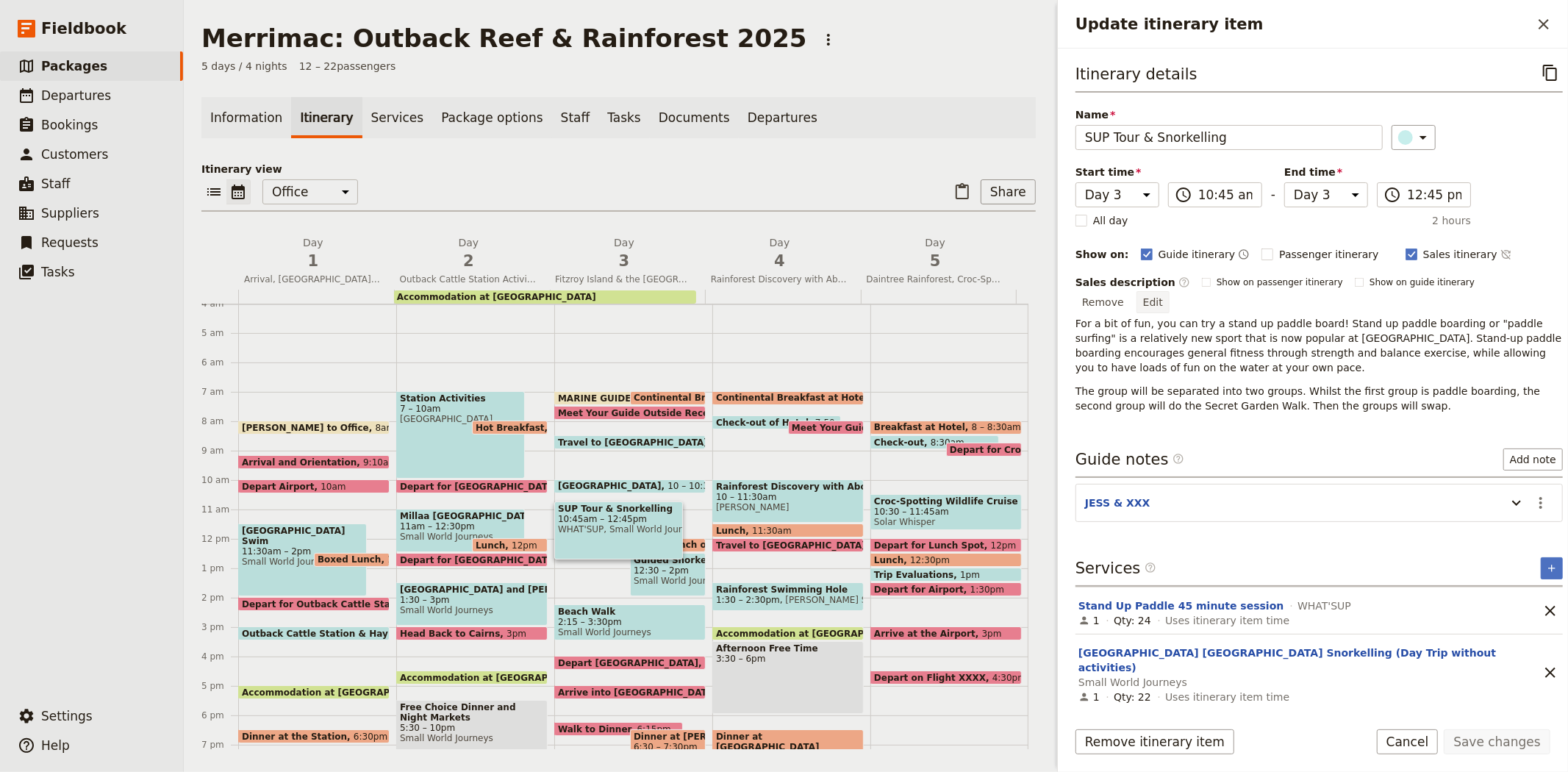
click at [1170, 291] on button "Edit" at bounding box center [1153, 302] width 33 height 22
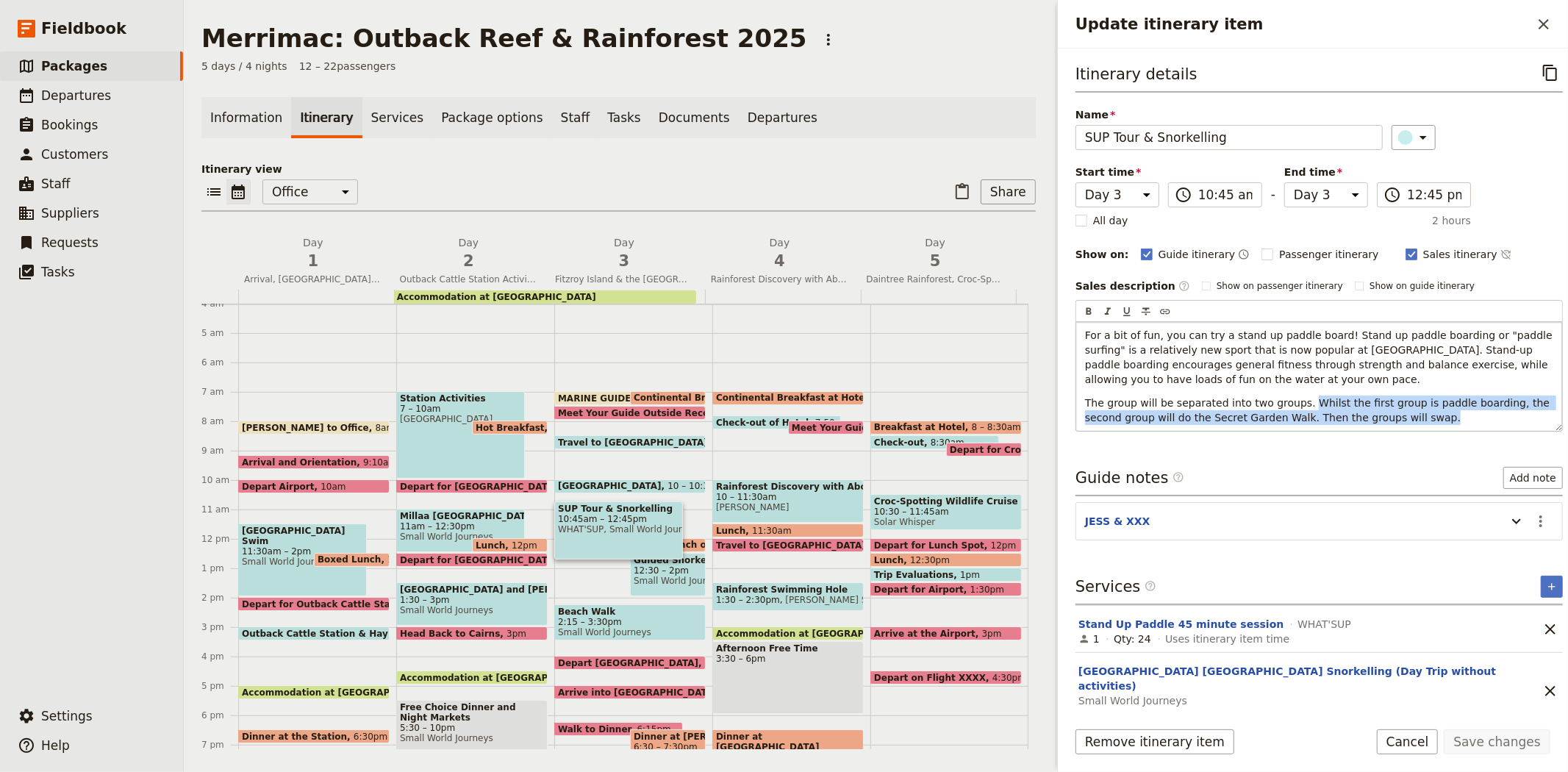
drag, startPoint x: 1398, startPoint y: 421, endPoint x: 1294, endPoint y: 405, distance: 105.2
click at [1294, 405] on p "The group will be separated into two groups. Whilst the first group is paddle b…" at bounding box center [1318, 410] width 468 height 29
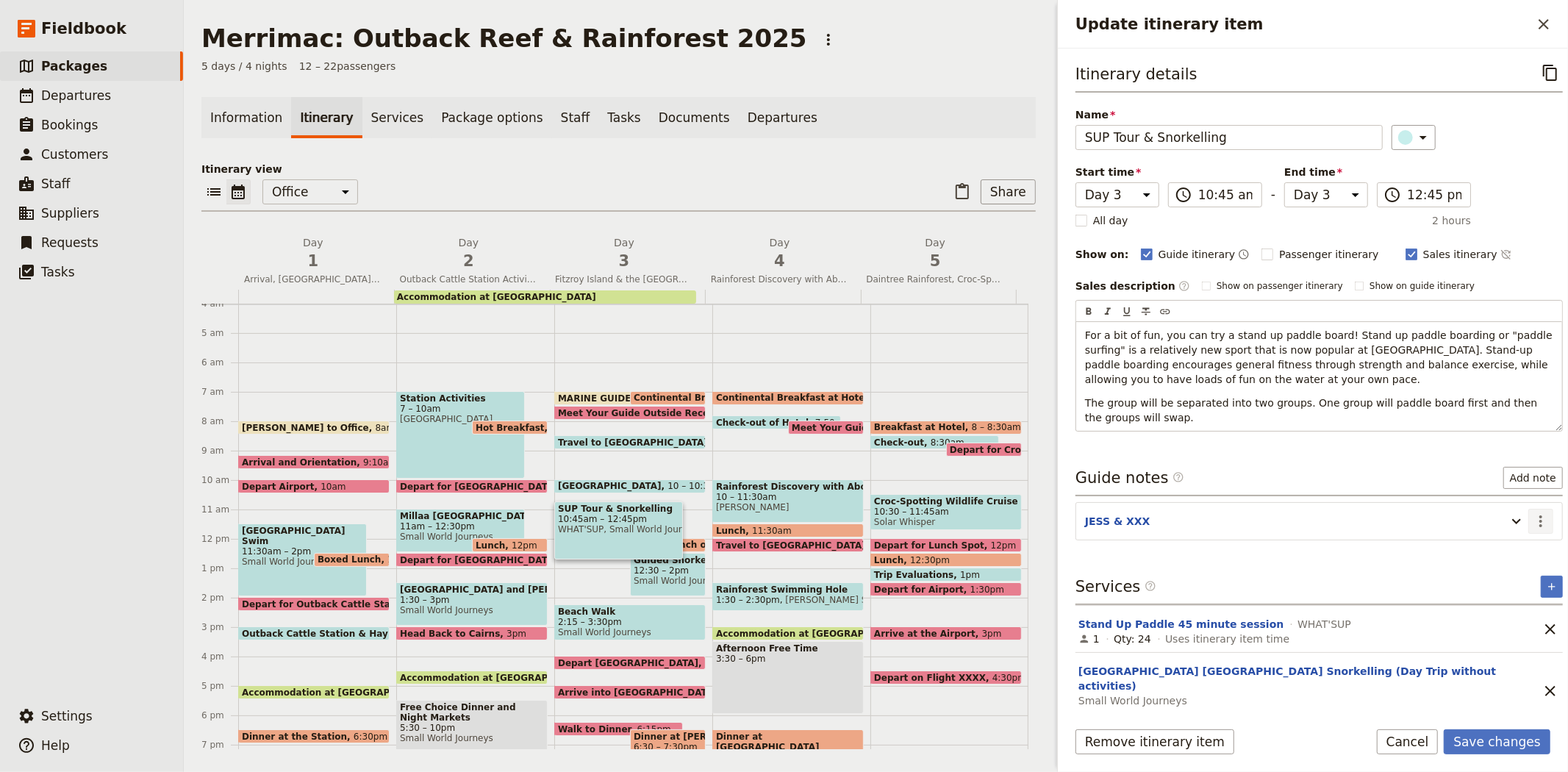
click at [1532, 524] on div "Itinerary details ​ Name SUP Tour & Snorkelling ​ Start time Day 1 Day 2 Day 3 …" at bounding box center [1319, 383] width 487 height 645
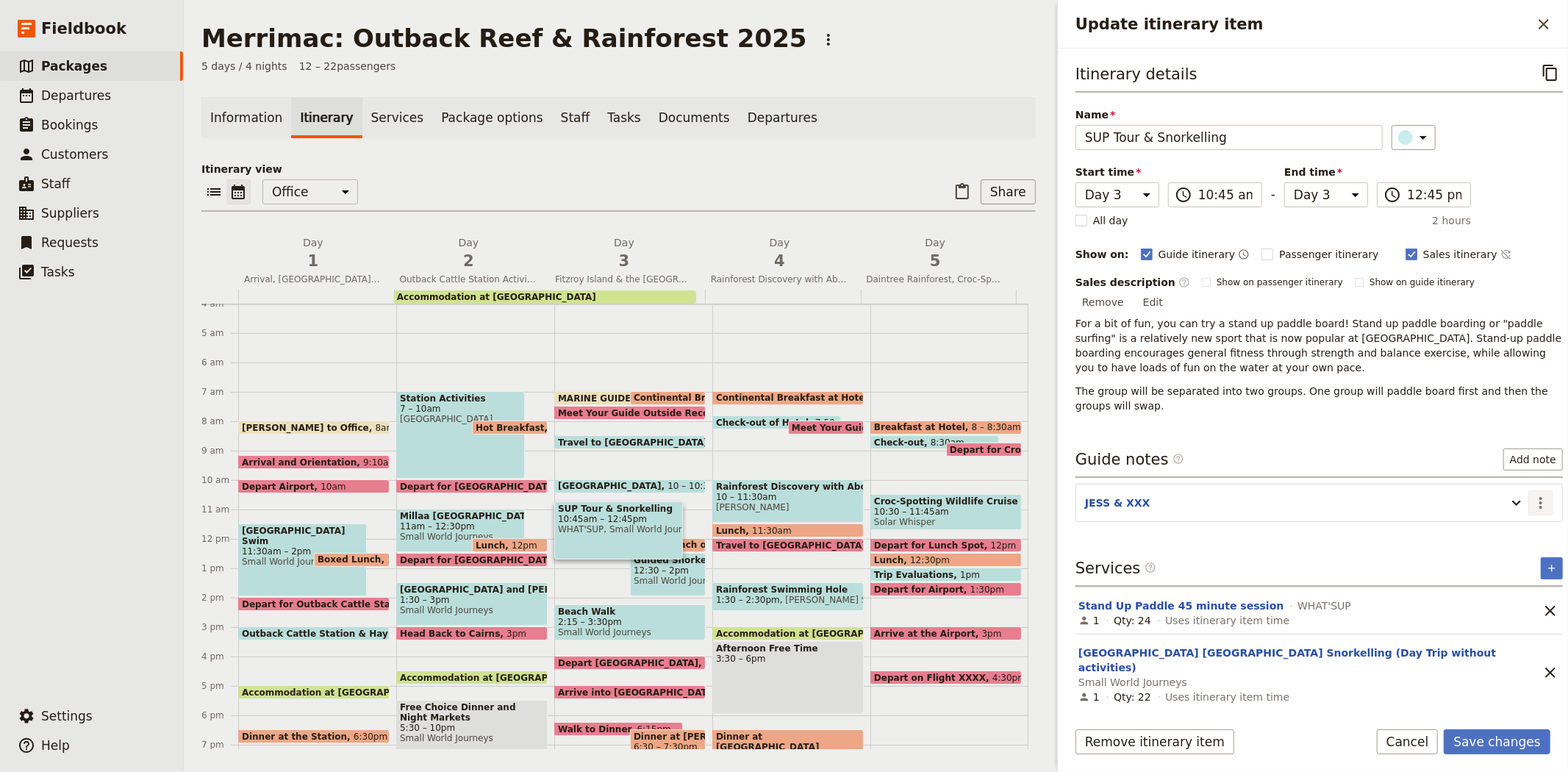
click at [1532, 494] on icon "Actions" at bounding box center [1541, 503] width 18 height 18
click at [1502, 519] on span "Edit note" at bounding box center [1486, 519] width 47 height 15
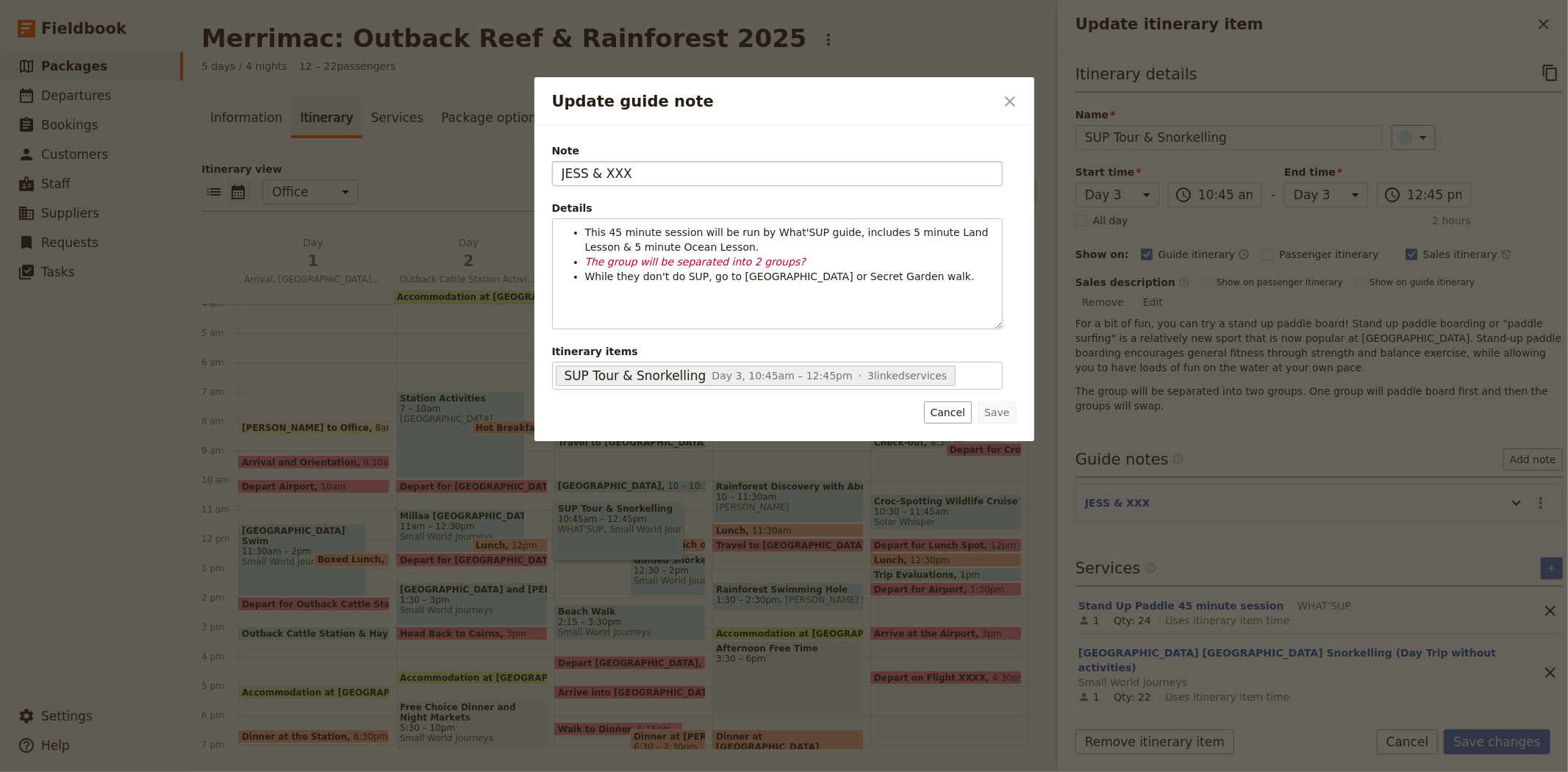
click at [619, 178] on input "JESS & XXX" at bounding box center [777, 173] width 451 height 25
type input "J"
type input "BEE & JESS"
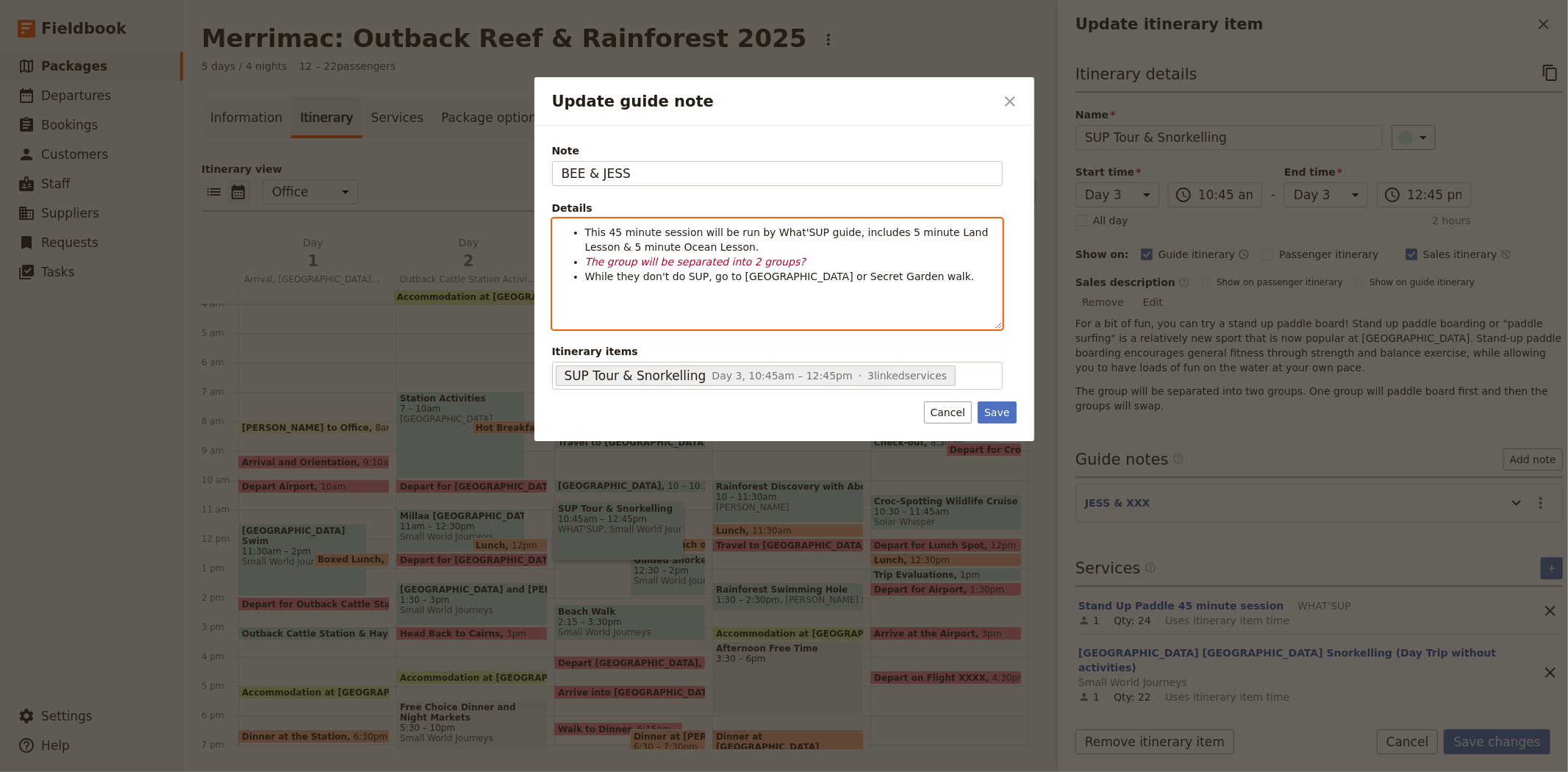
click at [787, 260] on li "The group will be separated into 2 groups?" at bounding box center [789, 261] width 408 height 15
drag, startPoint x: 785, startPoint y: 260, endPoint x: 561, endPoint y: 256, distance: 224.0
click at [562, 256] on ul "This 45 minute session will be run by What'SUP guide, includes 5 minute Land Le…" at bounding box center [777, 254] width 432 height 59
click at [642, 321] on div "​" at bounding box center [649, 317] width 29 height 11
click at [640, 338] on div "button" at bounding box center [641, 342] width 9 height 9
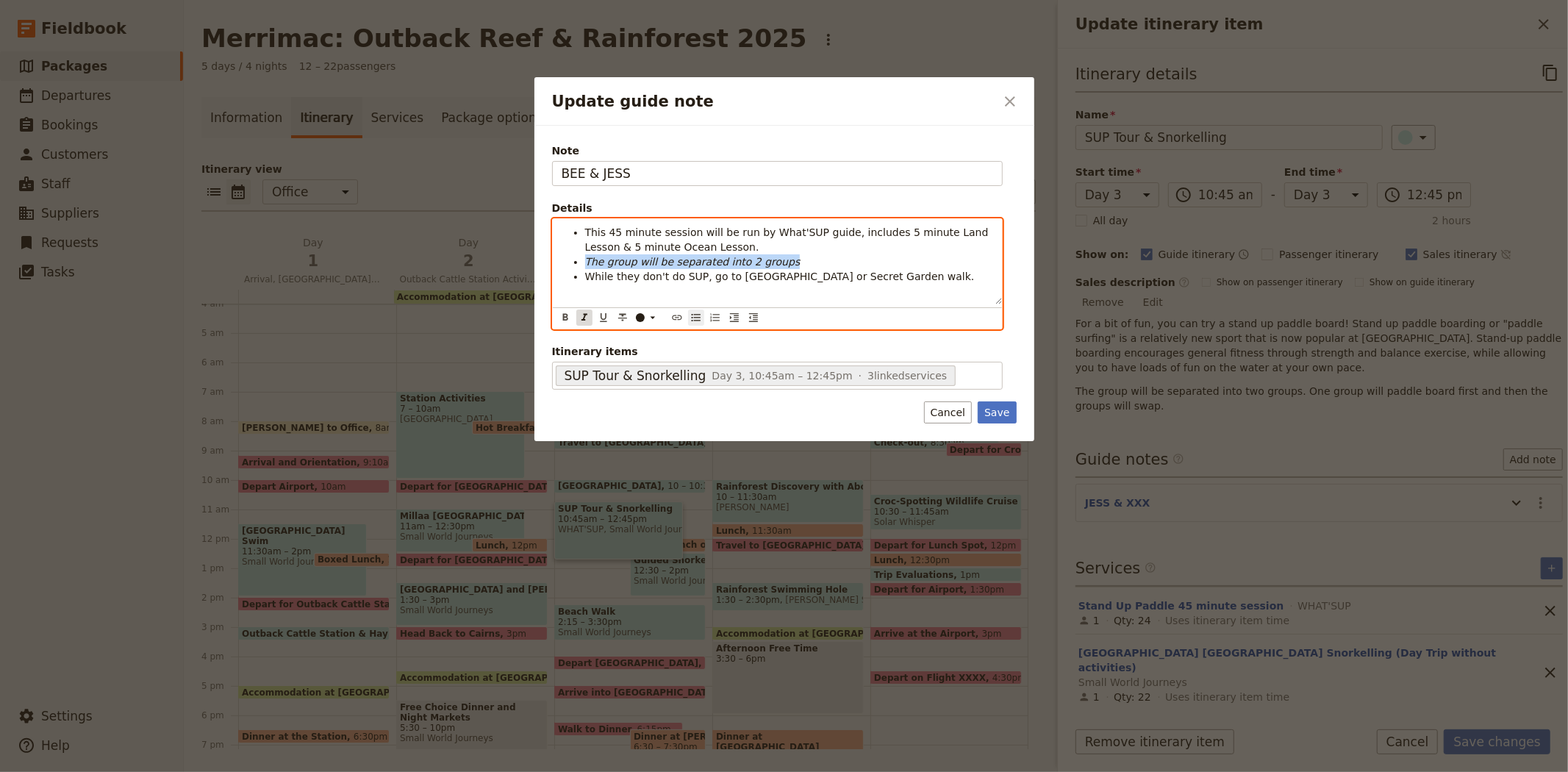
click at [589, 315] on icon "Format italic" at bounding box center [584, 317] width 11 height 11
click at [793, 269] on li "While they don't do SUP, go to [GEOGRAPHIC_DATA] or Secret Garden walk." at bounding box center [789, 276] width 408 height 15
drag, startPoint x: 800, startPoint y: 278, endPoint x: 703, endPoint y: 280, distance: 97.0
click at [703, 280] on span "While they don't do SUP, go to [GEOGRAPHIC_DATA] or Secret Garden walk." at bounding box center [780, 276] width 389 height 11
click at [829, 272] on li "While they don't do SUP, do the Secret Garden walk." at bounding box center [789, 276] width 408 height 15
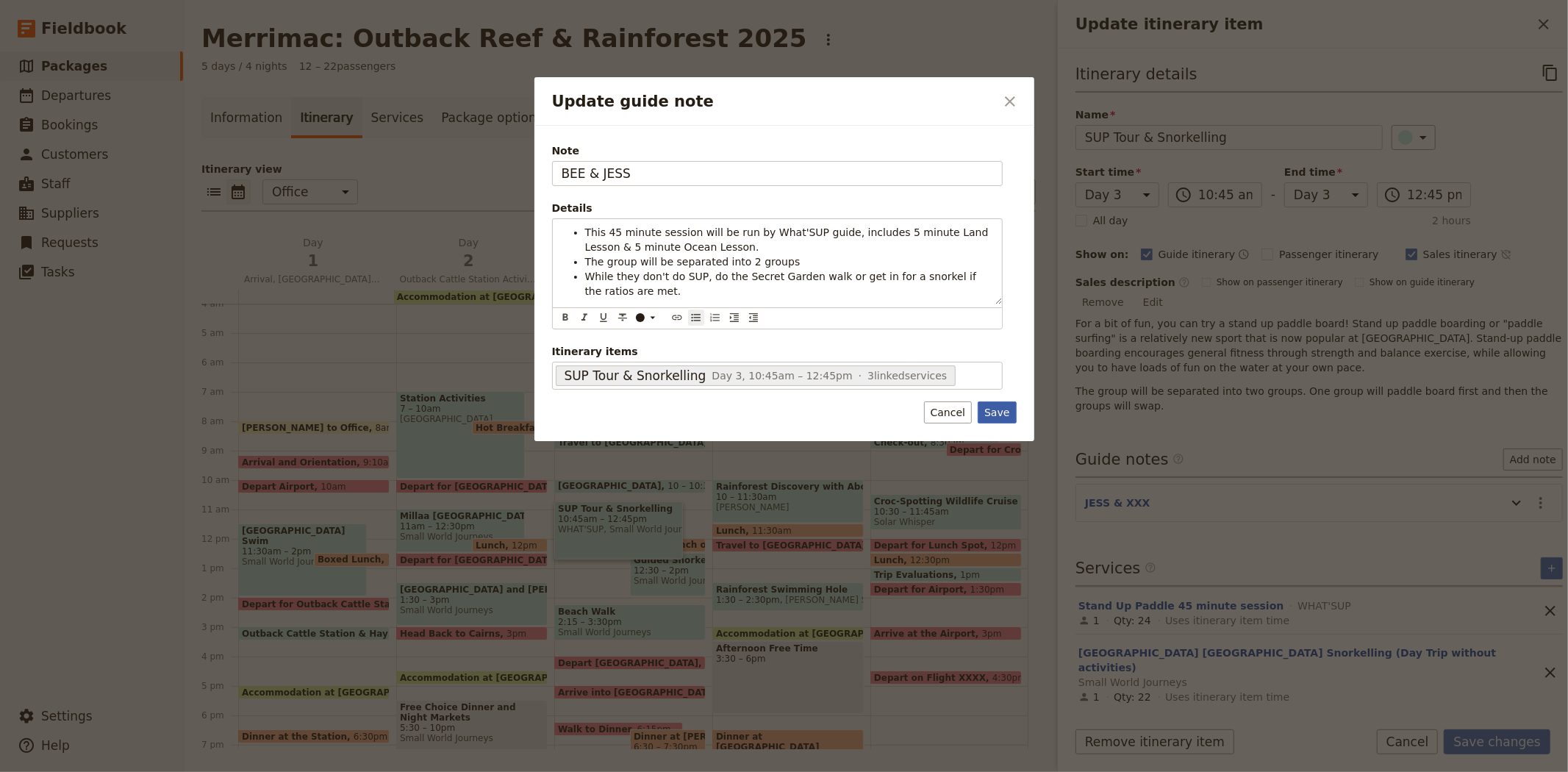
click at [994, 418] on button "Save" at bounding box center [996, 412] width 38 height 22
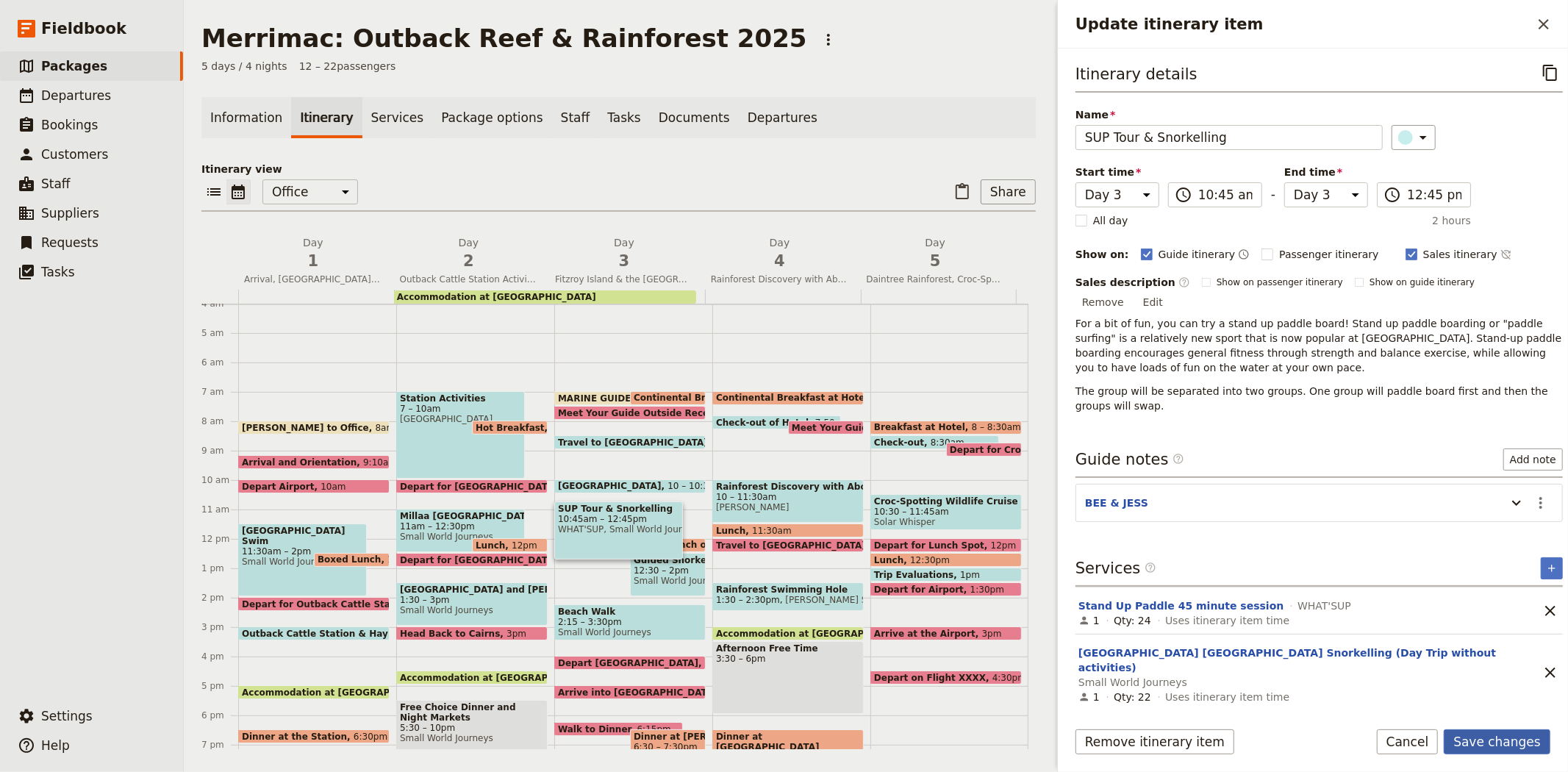
click at [1469, 748] on button "Save changes" at bounding box center [1497, 742] width 106 height 25
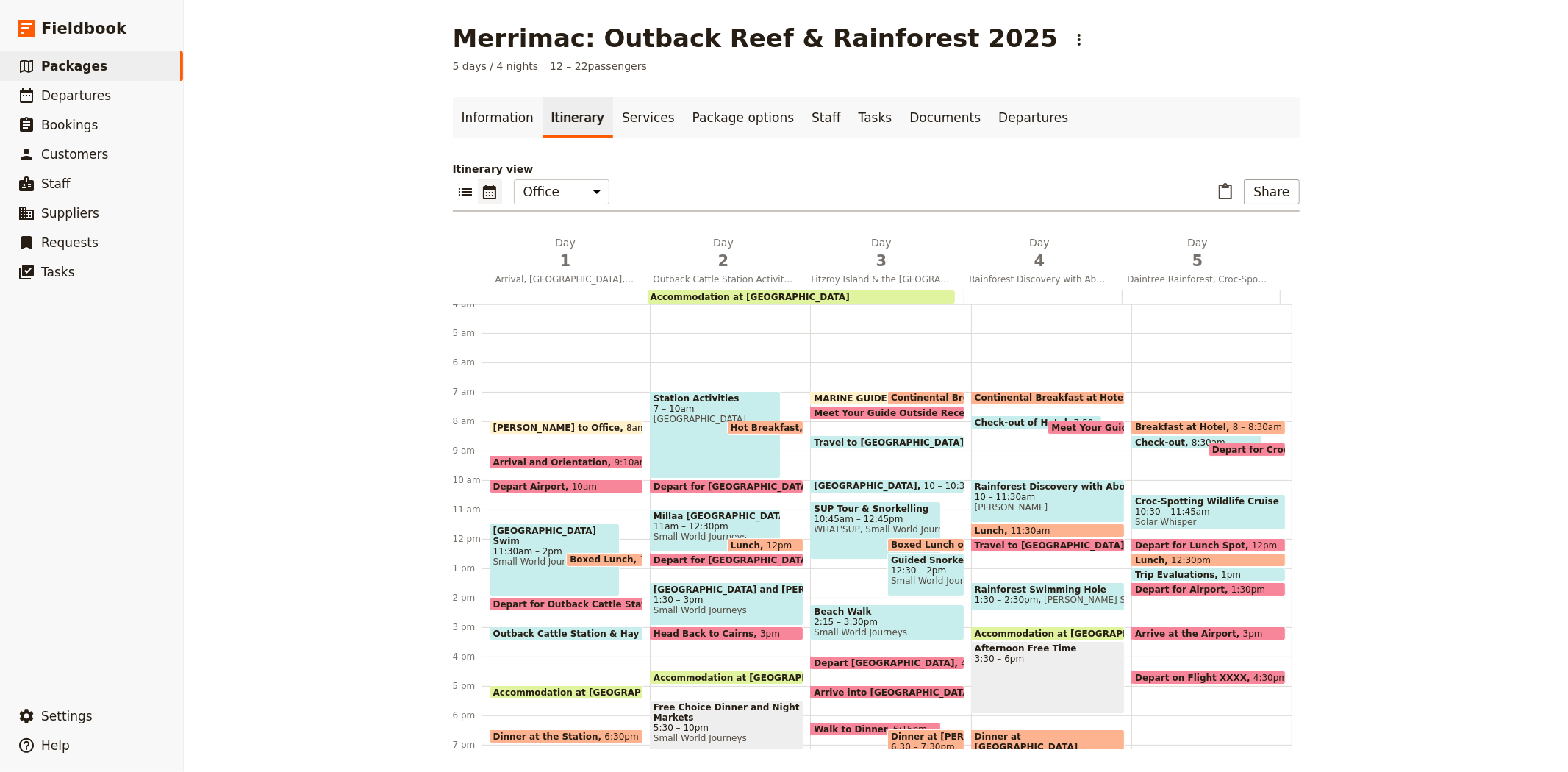
click at [837, 537] on div "SUP Tour & Snorkelling 10:45am – 12:45pm WHAT'SUP, Small World Journeys" at bounding box center [875, 530] width 131 height 58
select select "3"
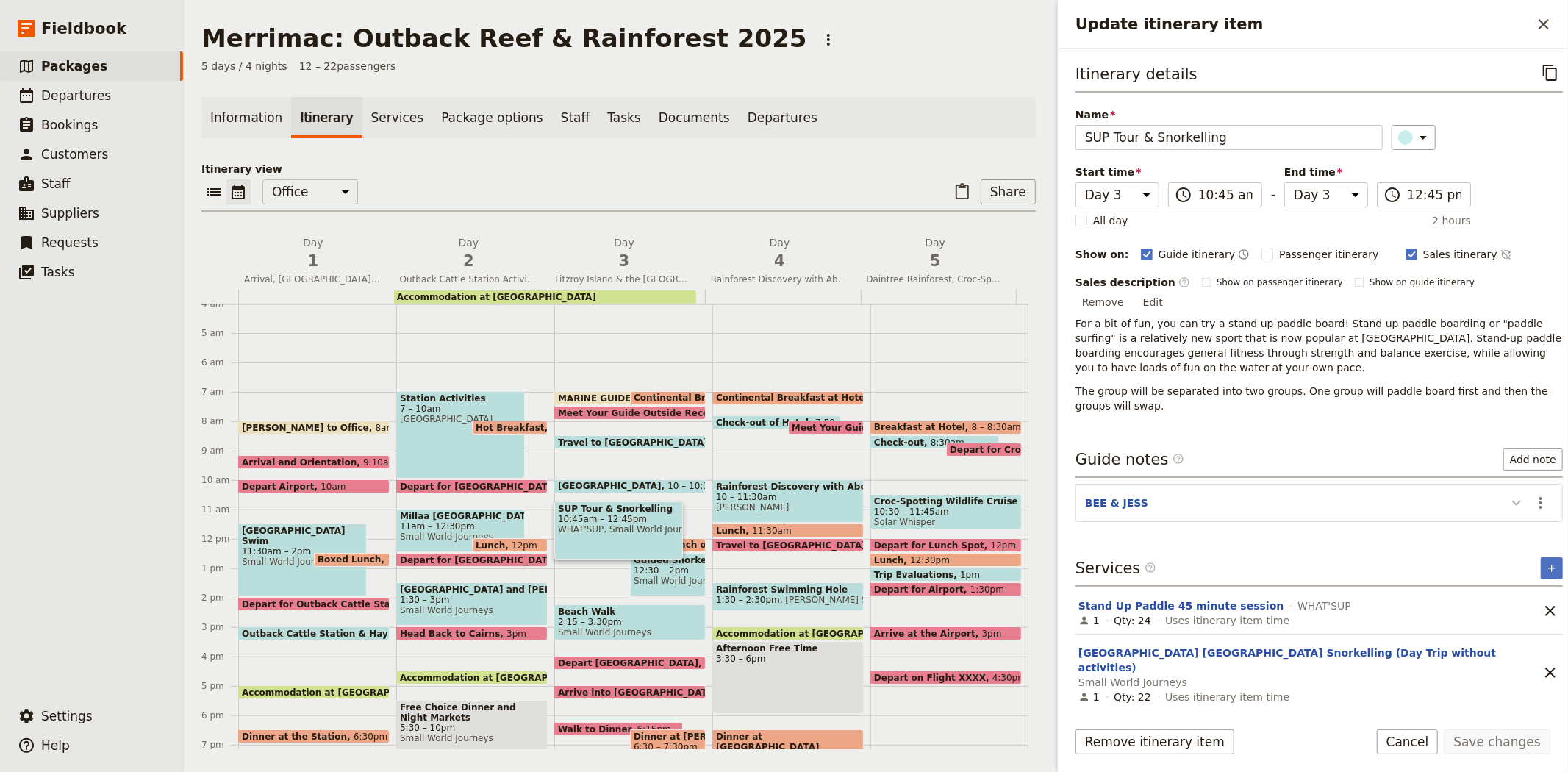
click at [1507, 494] on icon "Update itinerary item" at bounding box center [1516, 503] width 18 height 18
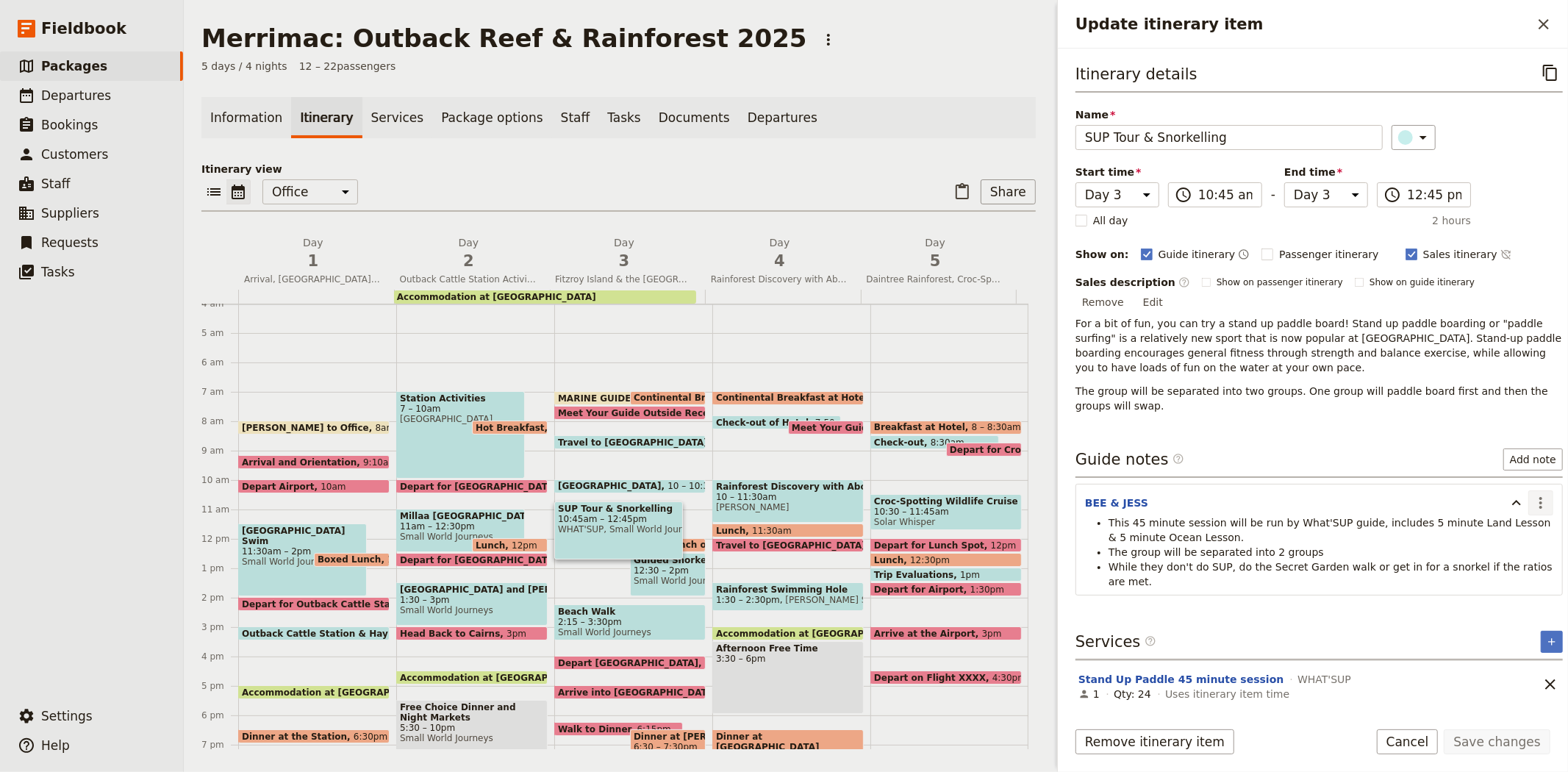
click at [1532, 494] on icon "Actions" at bounding box center [1541, 503] width 18 height 18
click at [1521, 516] on span "Edit note" at bounding box center [1498, 519] width 69 height 15
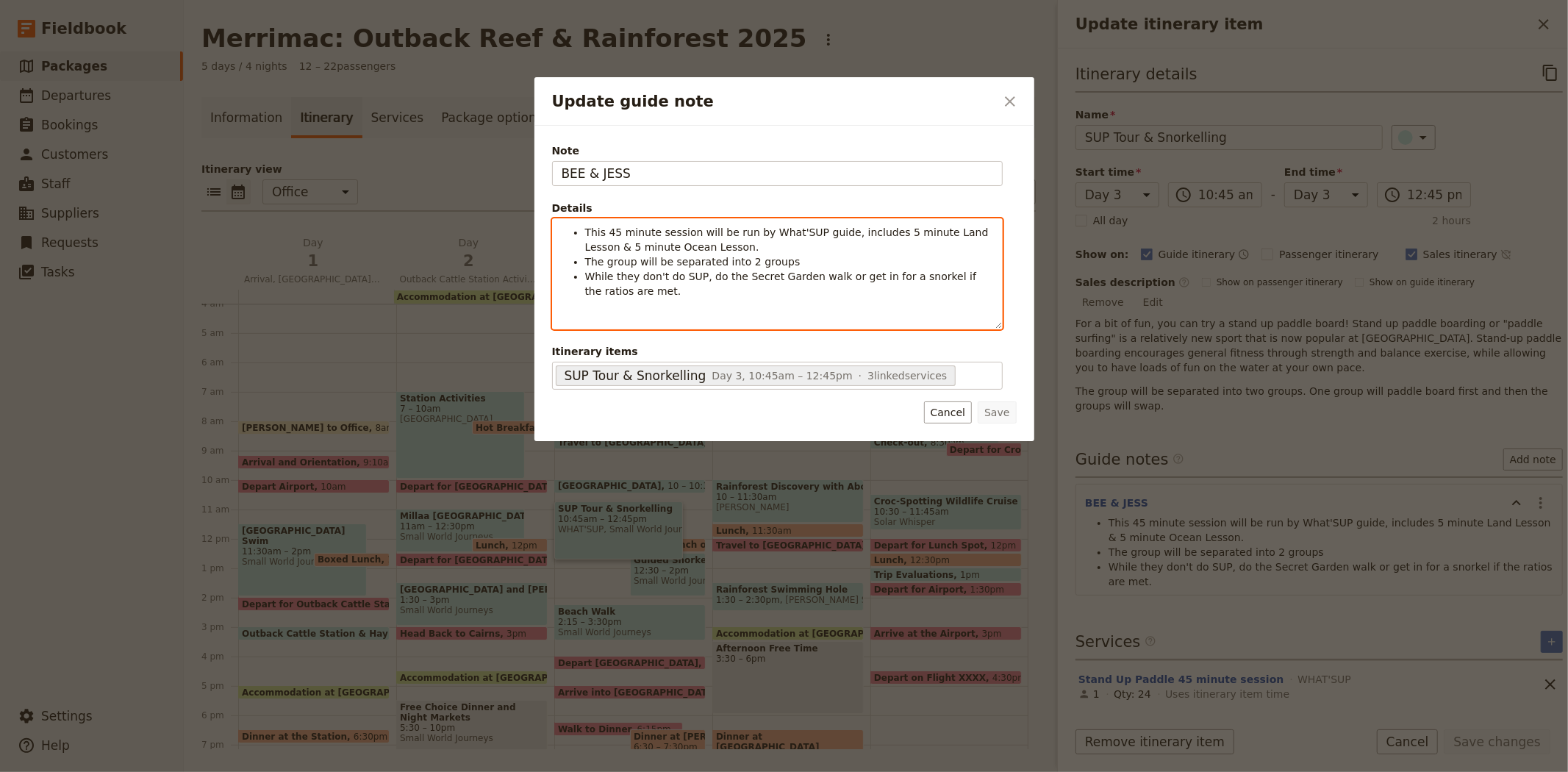
click at [689, 298] on li "While they don't do SUP, do the Secret Garden walk or get in for a snorkel if t…" at bounding box center [789, 283] width 408 height 29
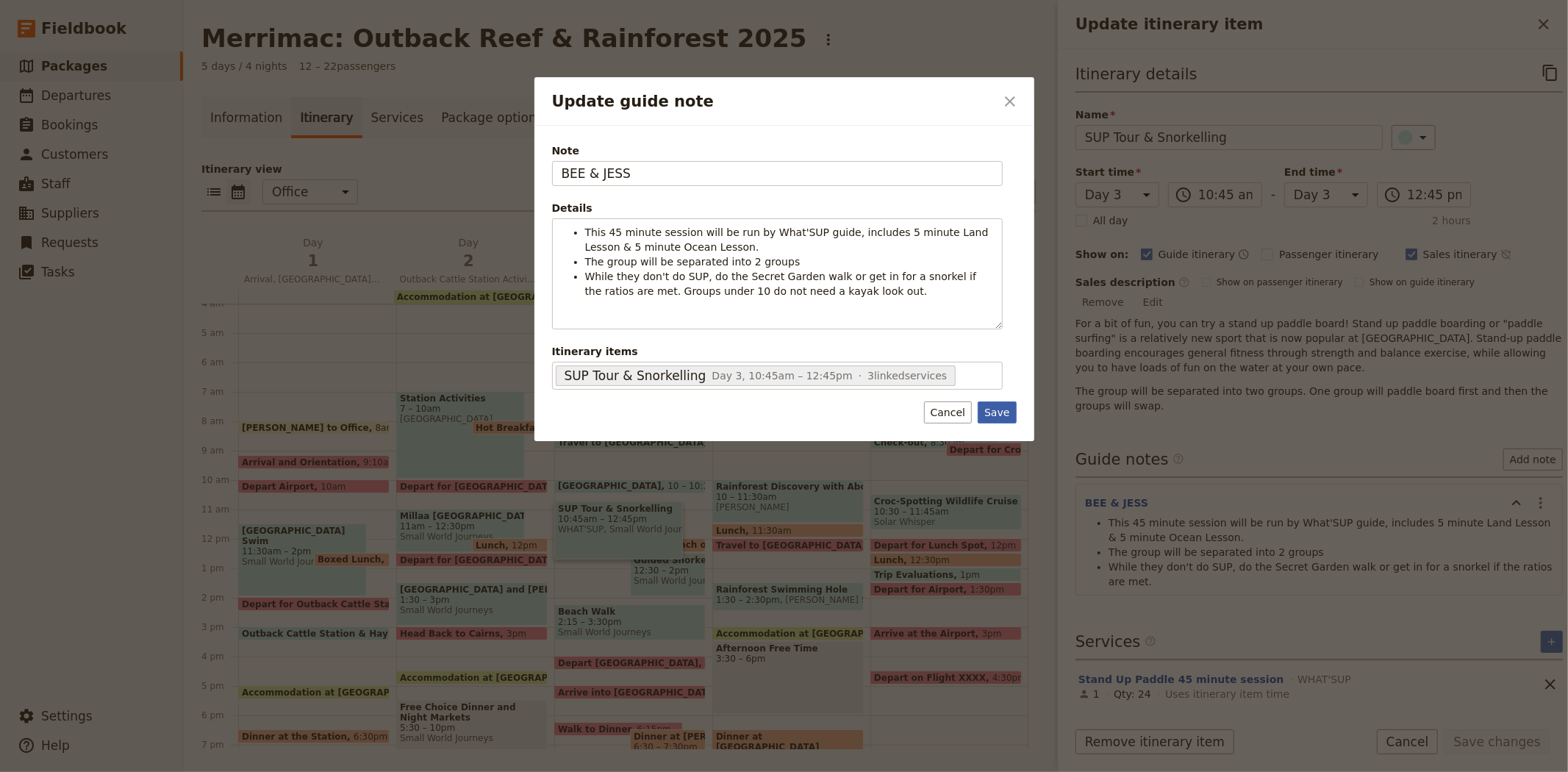
click at [1008, 416] on button "Save" at bounding box center [996, 412] width 38 height 22
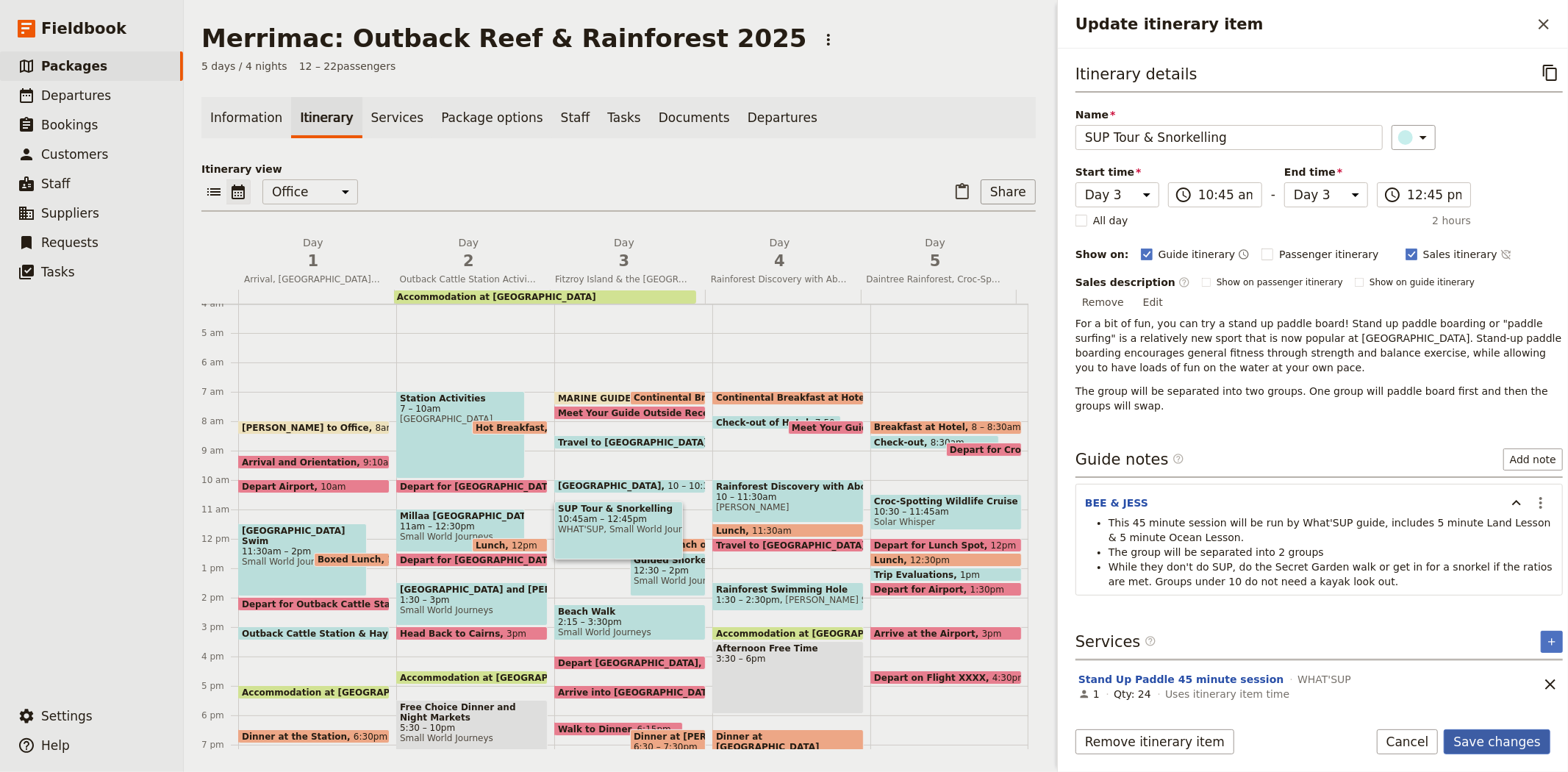
click at [1492, 739] on button "Save changes" at bounding box center [1497, 742] width 106 height 25
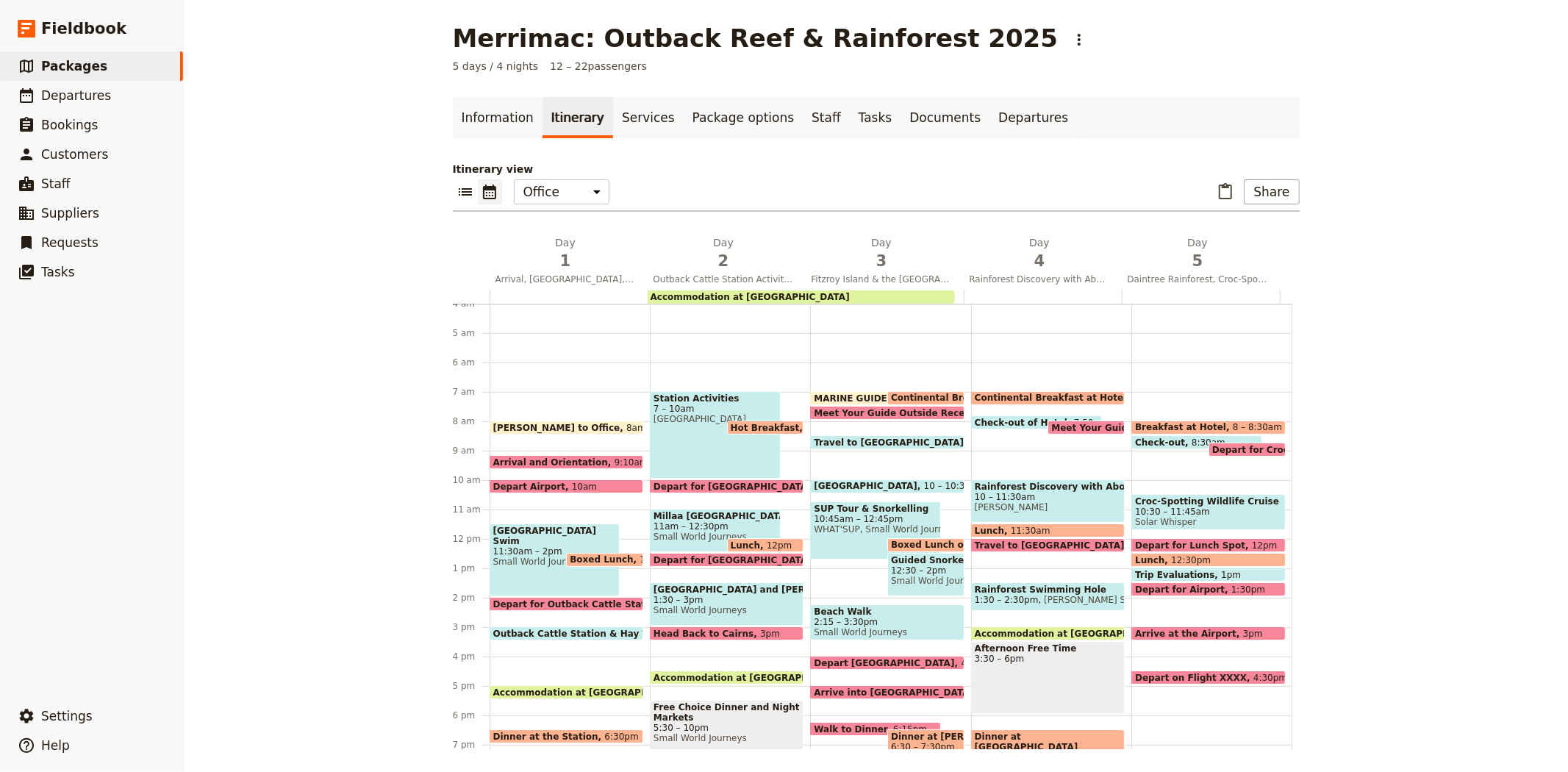
click at [905, 540] on span "Boxed Lunch on Island" at bounding box center [950, 545] width 119 height 11
select select "3"
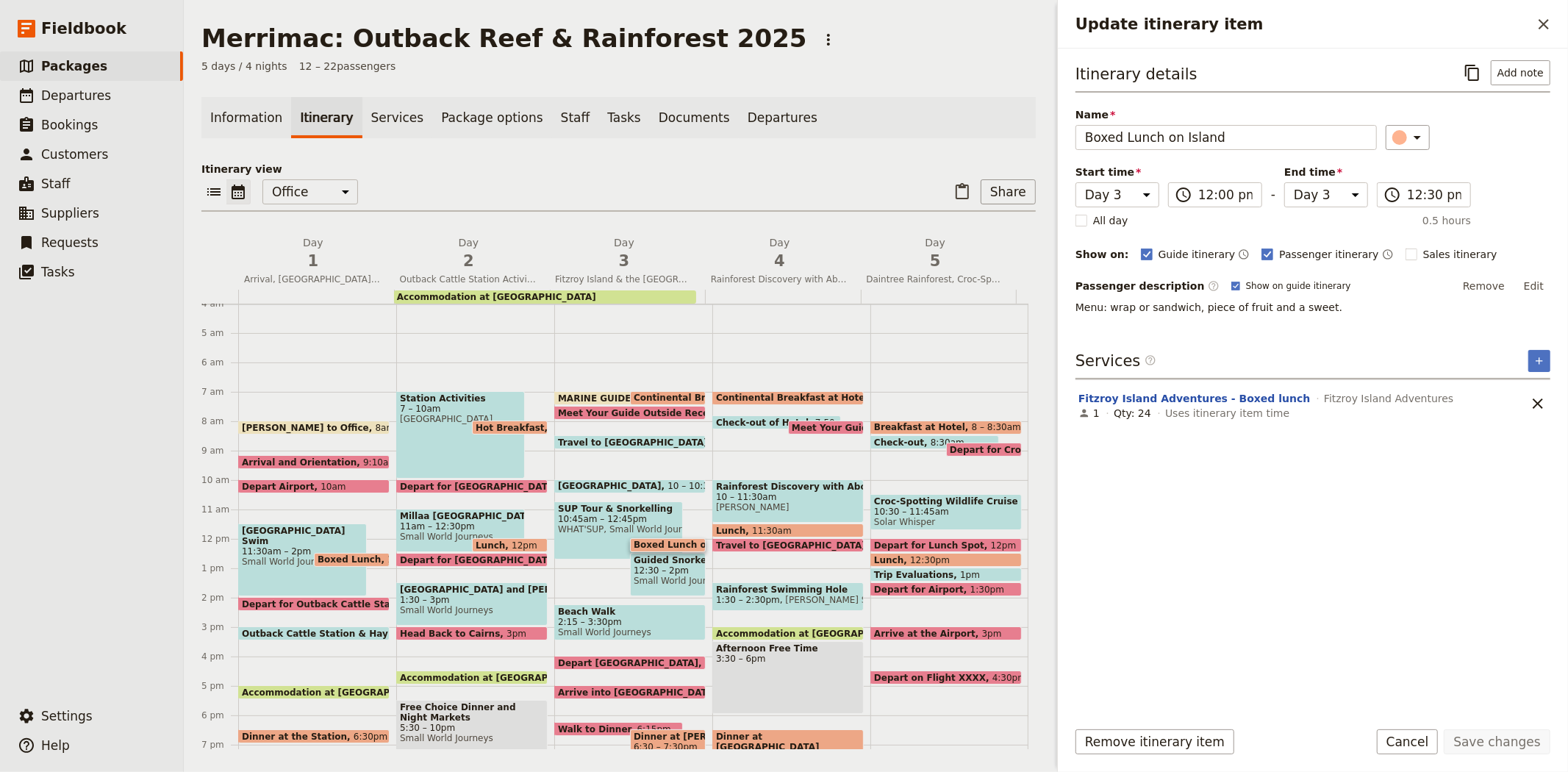
click at [643, 572] on span "12:30 – 2pm" at bounding box center [668, 571] width 69 height 11
select select "3"
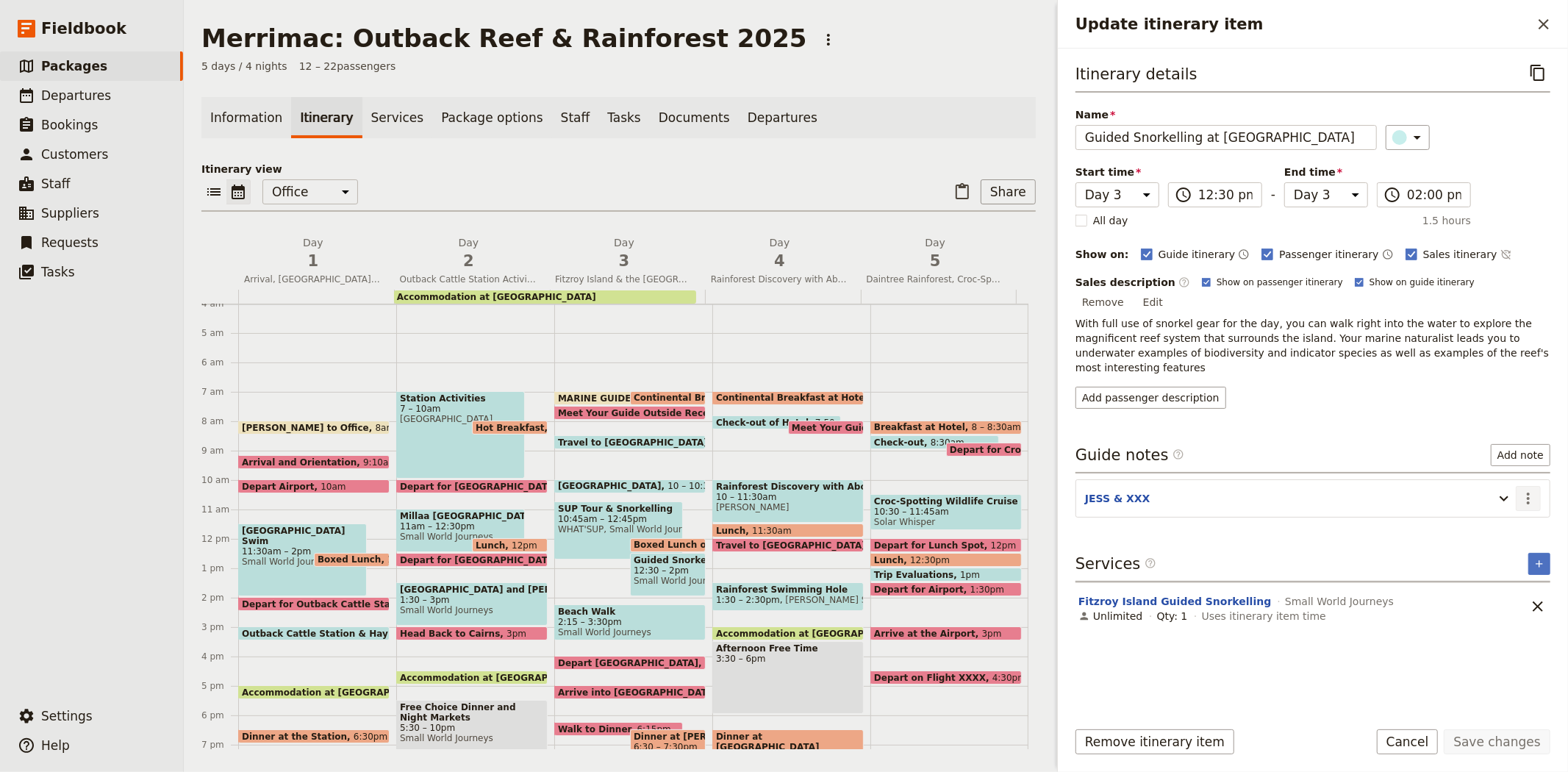
click at [1522, 490] on icon "Actions" at bounding box center [1528, 499] width 18 height 18
click at [1521, 498] on span "Edit note" at bounding box center [1497, 499] width 69 height 15
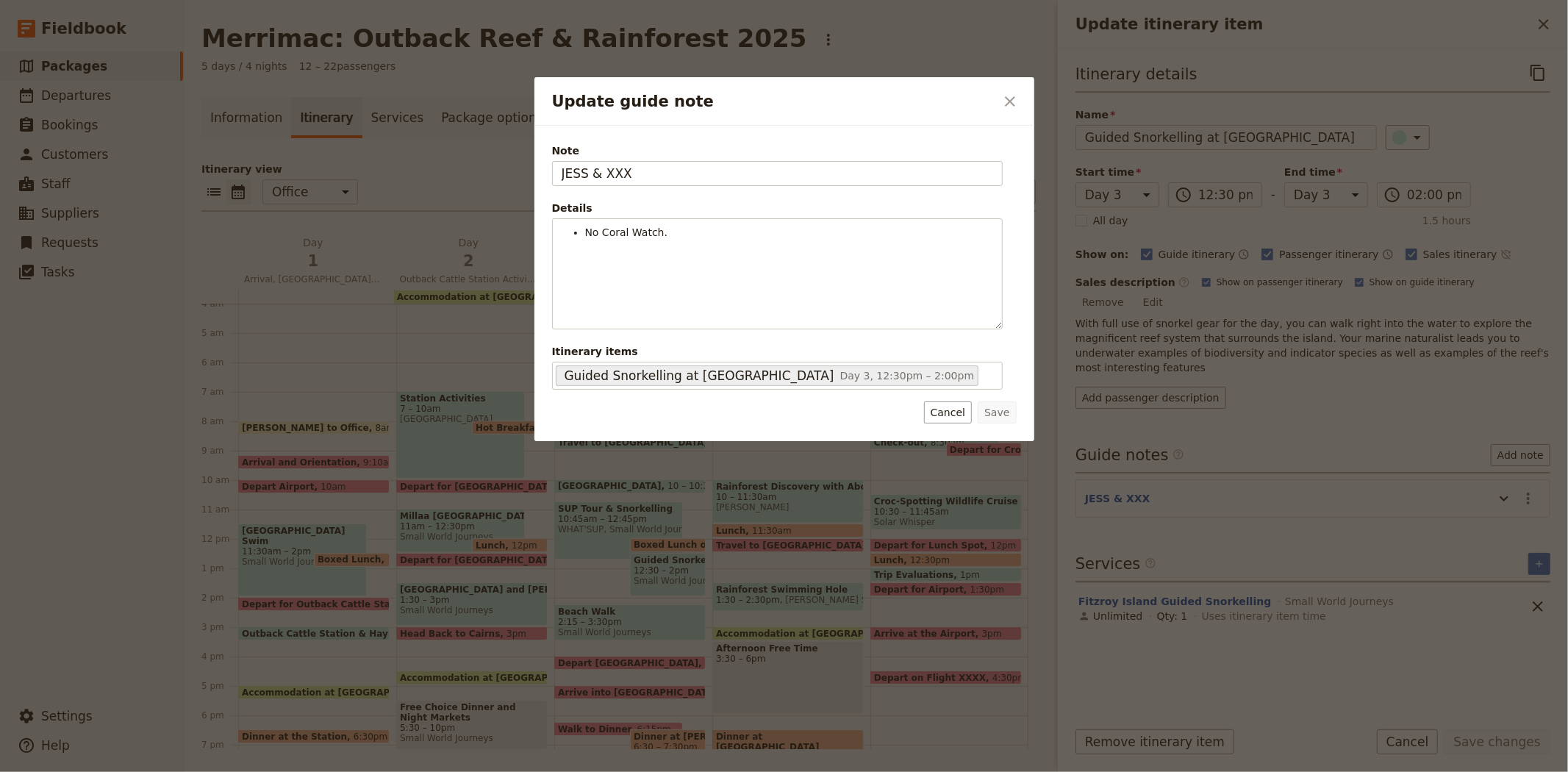
drag, startPoint x: 554, startPoint y: 172, endPoint x: 497, endPoint y: 171, distance: 57.0
click at [497, 771] on div "Update guide note ​ Note [PERSON_NAME] & XXX Details No Coral Watch. ​ ​ ​ ​ ​ …" at bounding box center [784, 772] width 1568 height 0
type input "BEE & JESS"
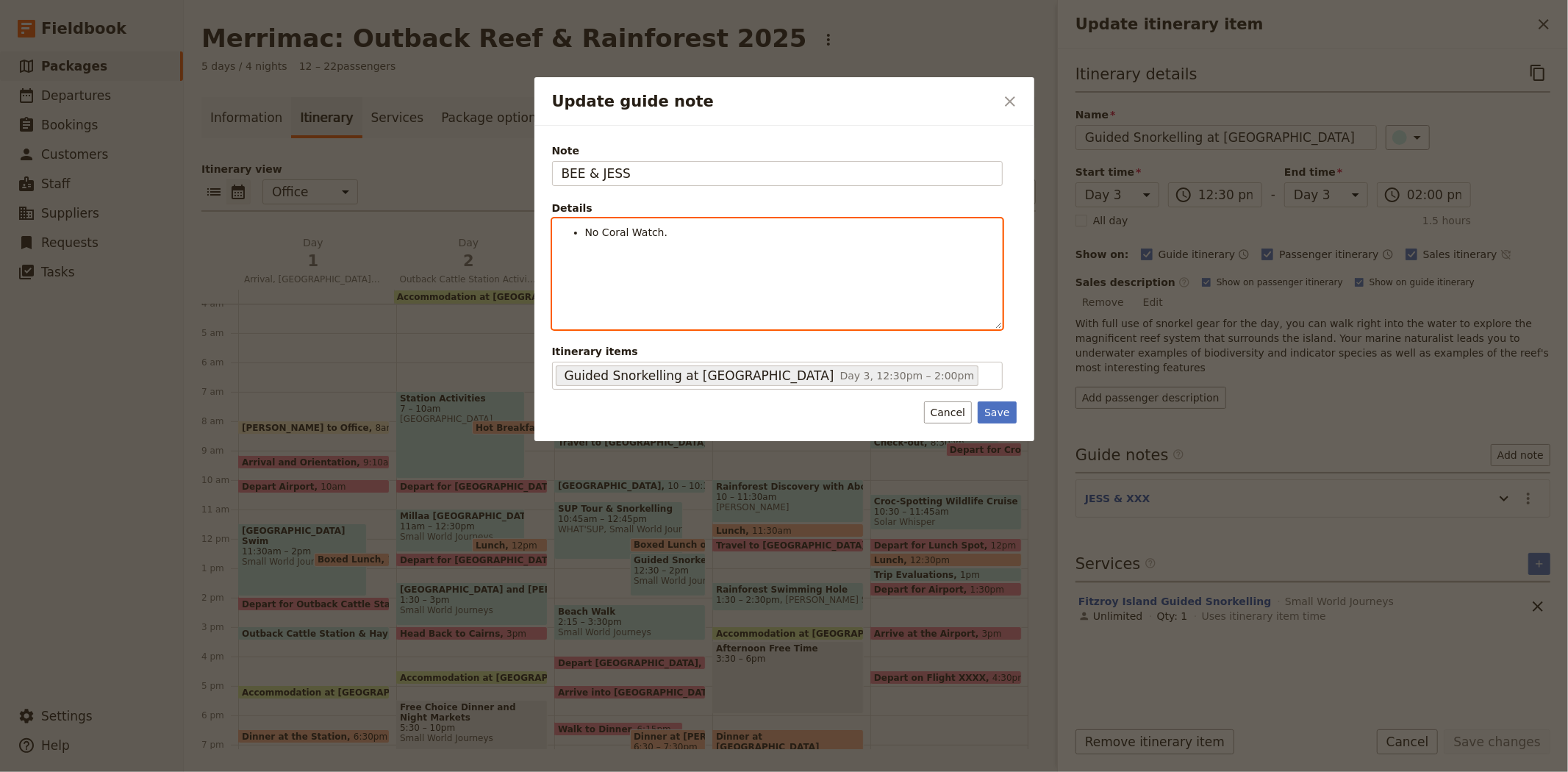
click at [677, 236] on li "No Coral Watch." at bounding box center [789, 232] width 408 height 15
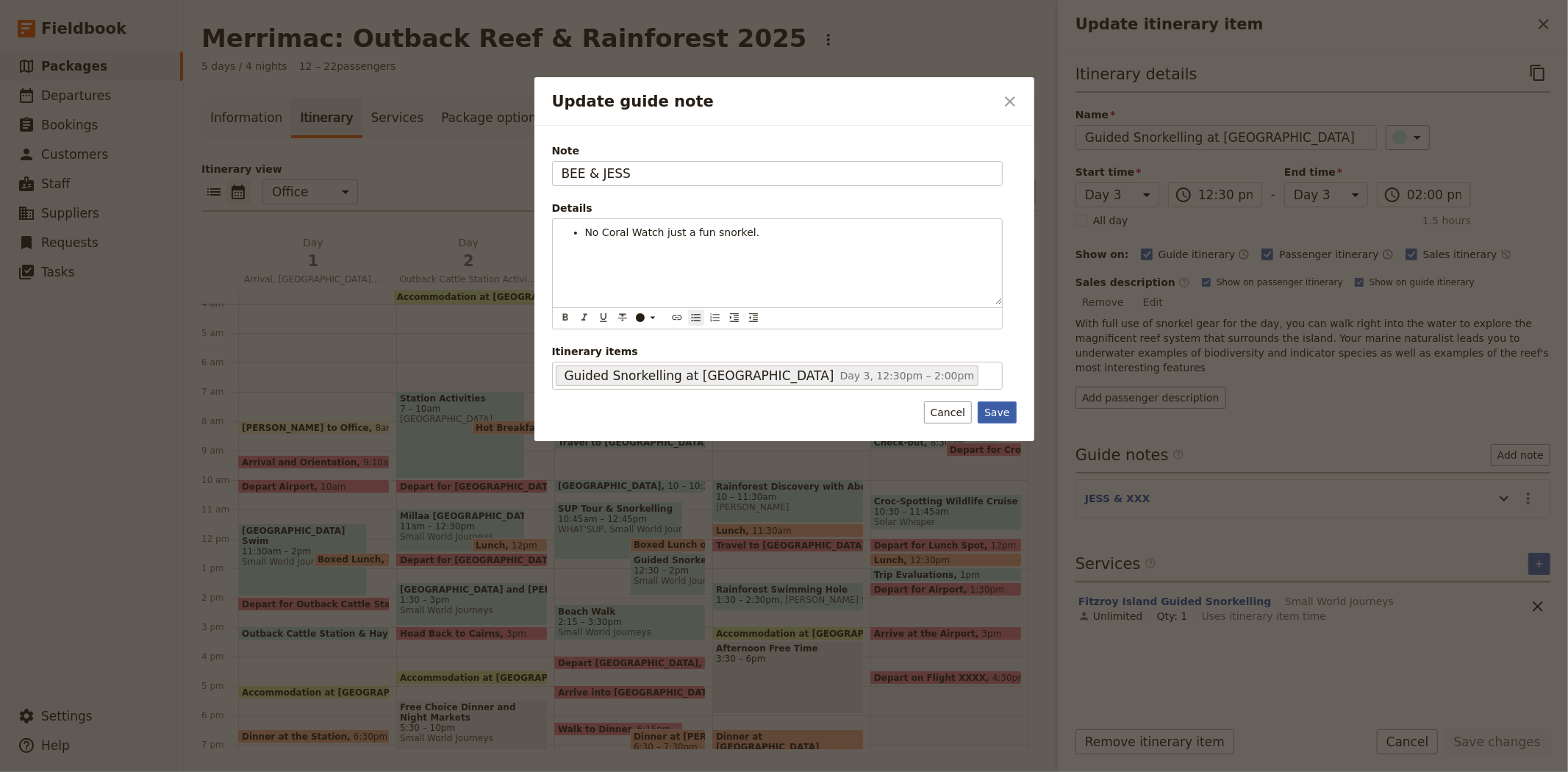
click at [995, 411] on button "Save" at bounding box center [996, 412] width 38 height 22
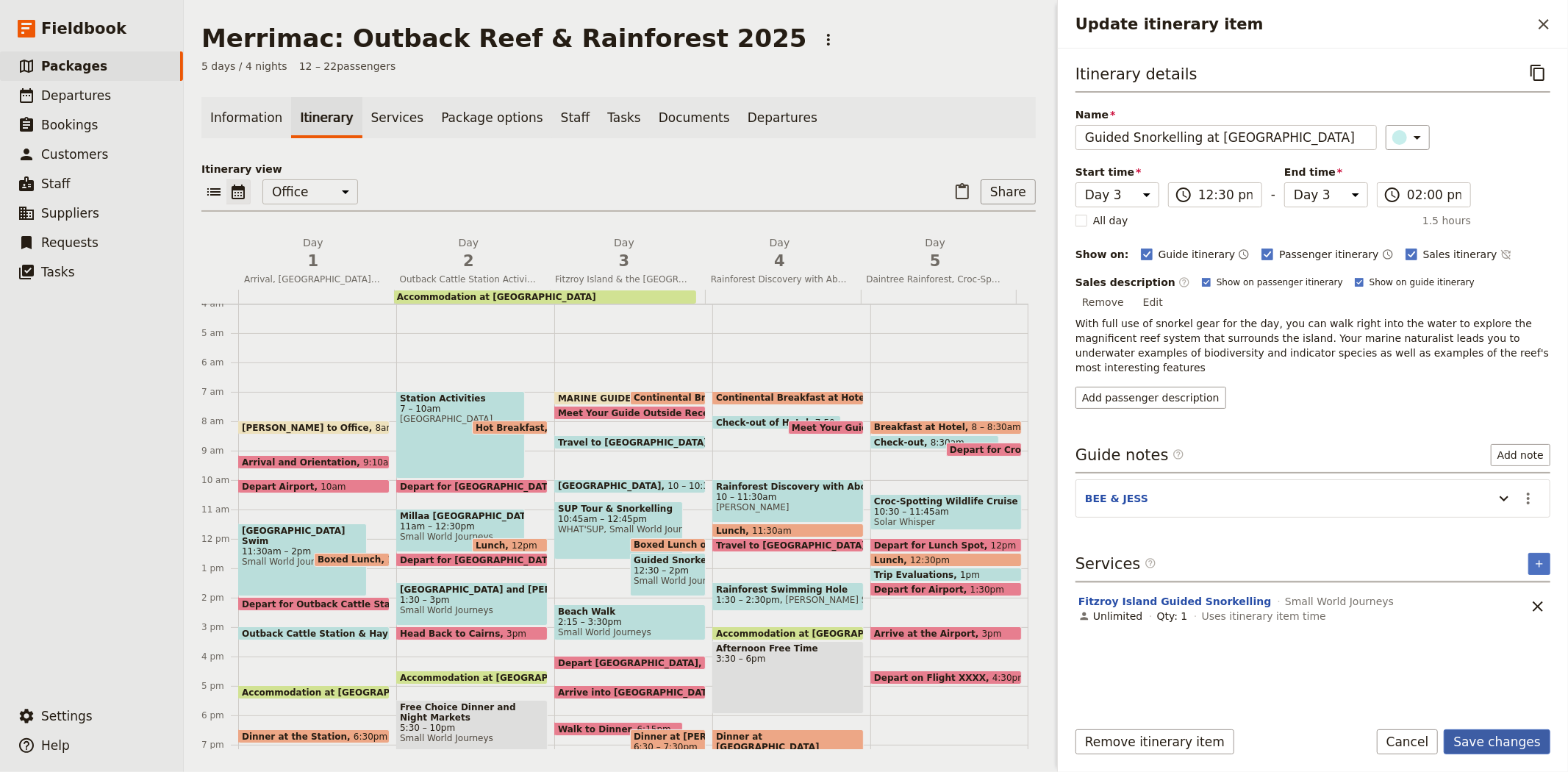
click at [1469, 739] on button "Save changes" at bounding box center [1497, 742] width 106 height 25
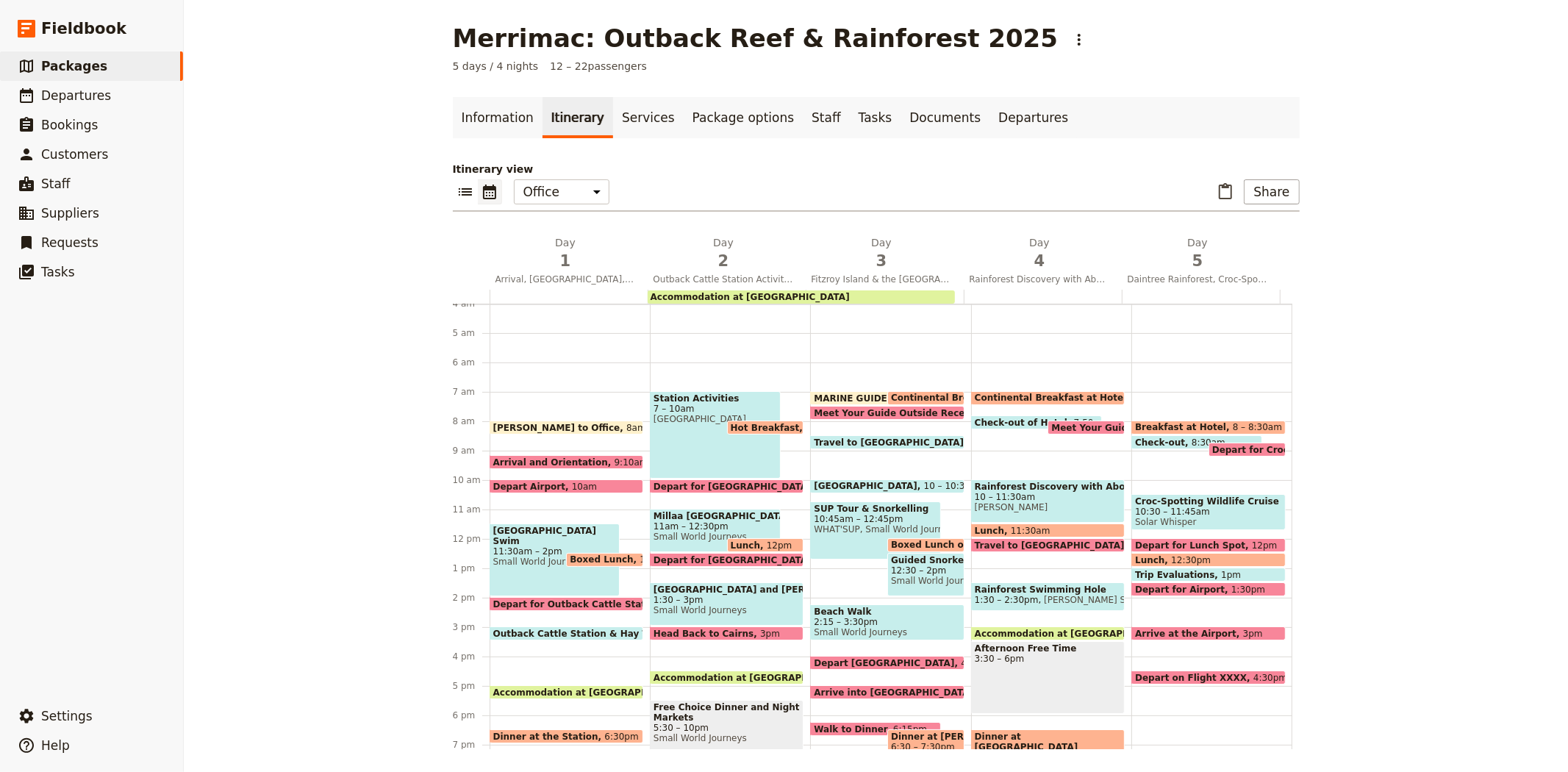
click at [818, 393] on span "MARINE GUIDES - Arrive at Office" at bounding box center [899, 397] width 171 height 10
select select "3"
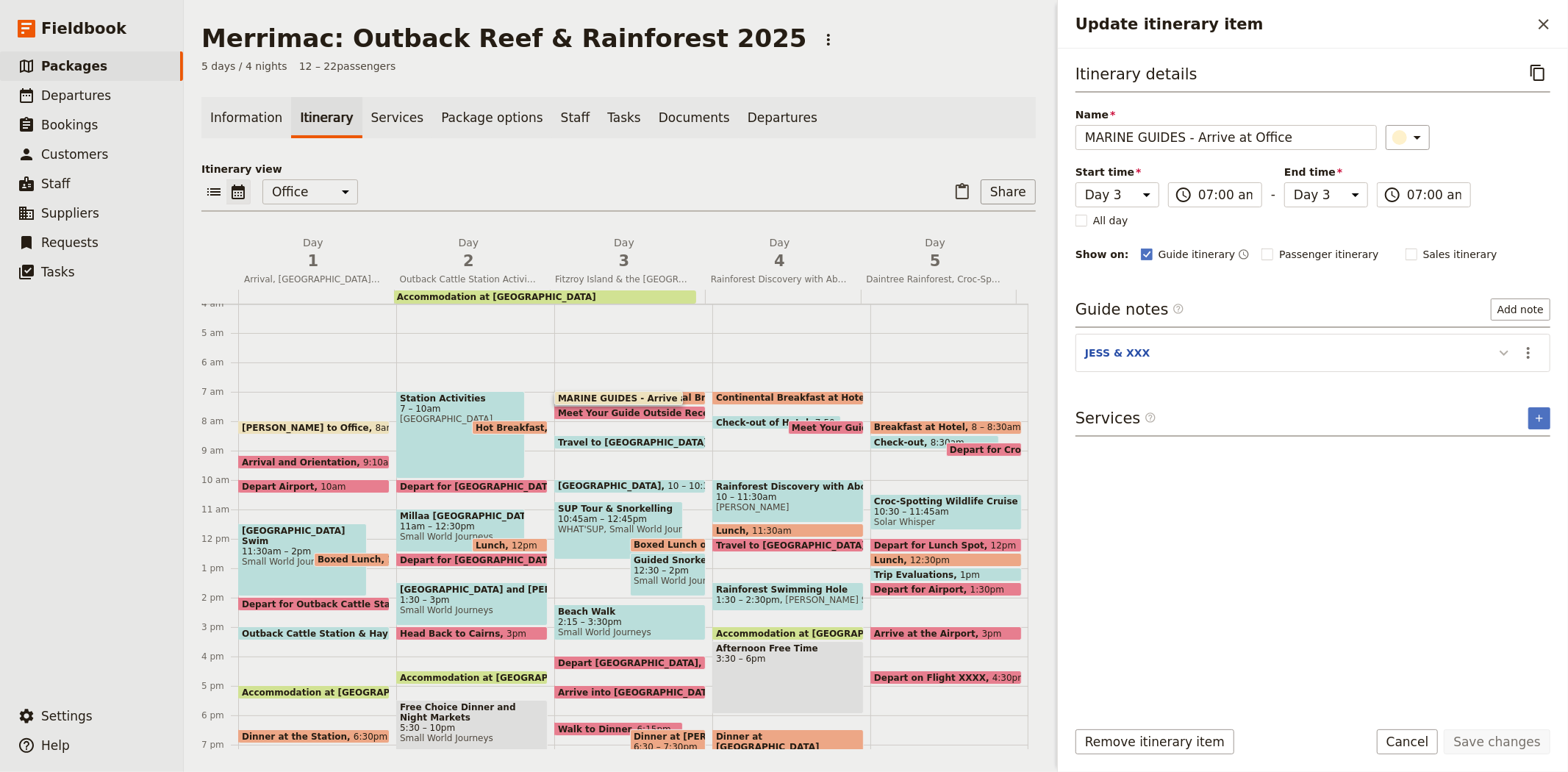
click at [1496, 352] on icon "Update itinerary item" at bounding box center [1504, 353] width 18 height 18
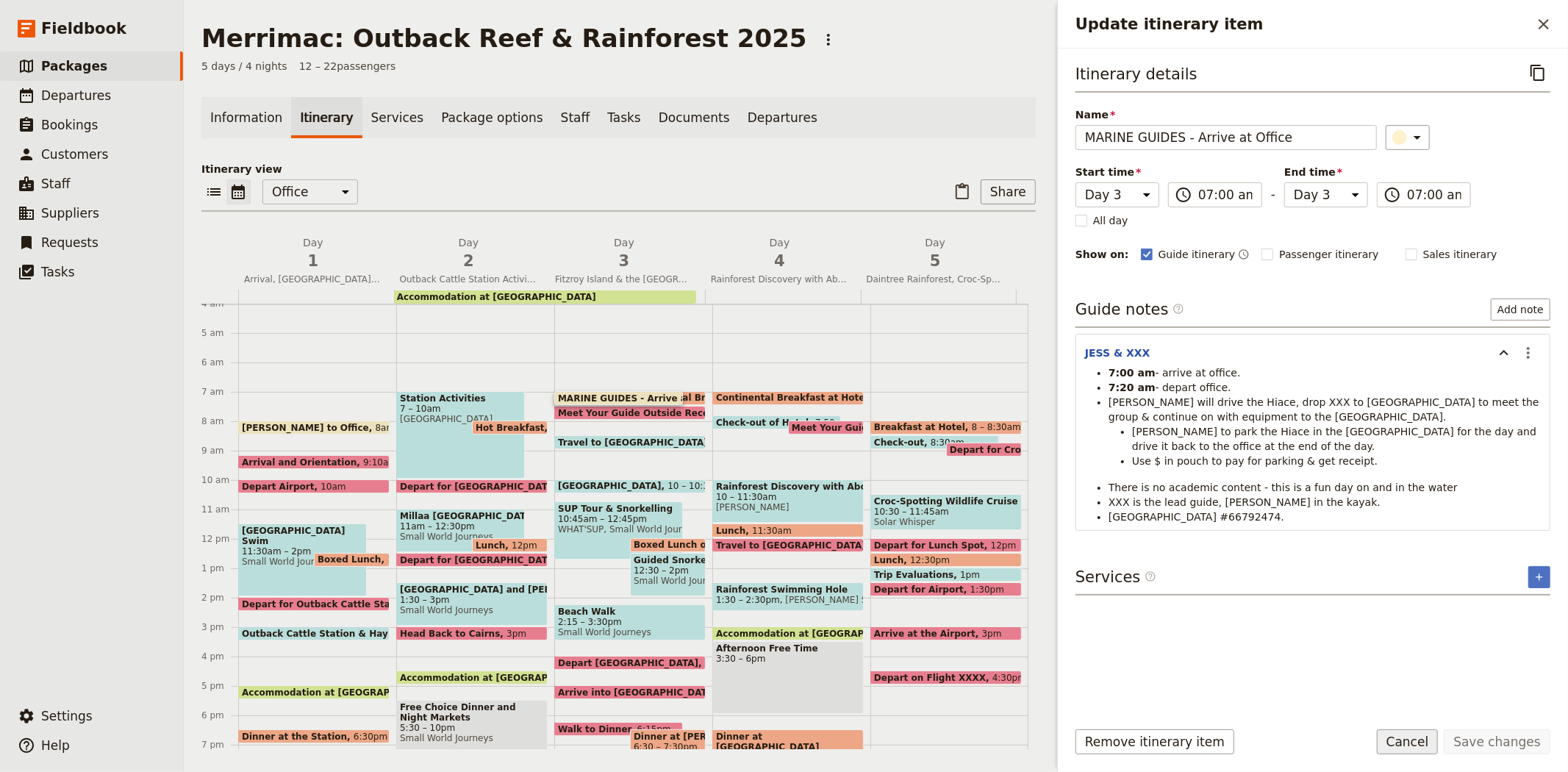
click at [1421, 746] on button "Cancel" at bounding box center [1407, 742] width 62 height 25
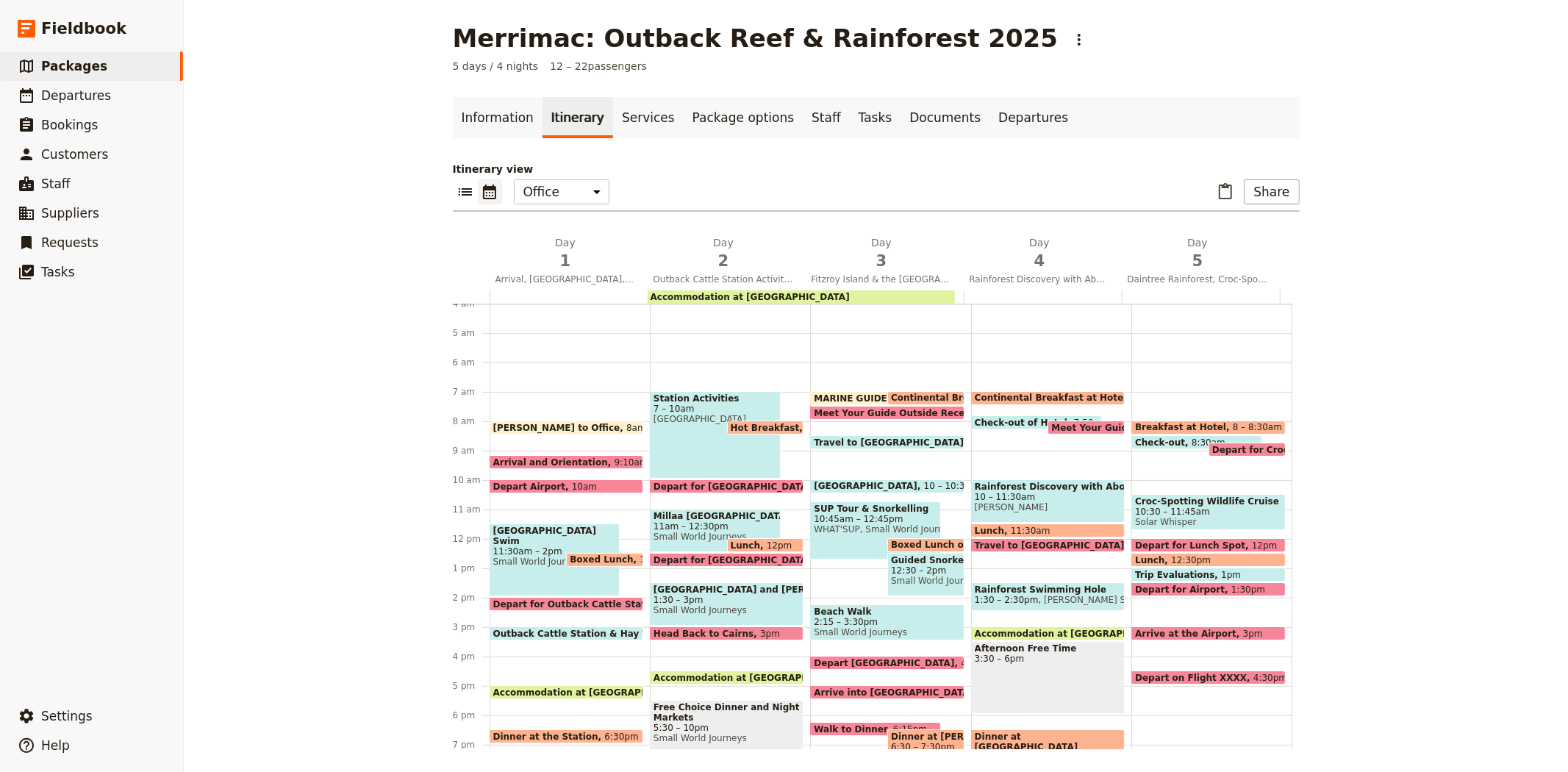
click at [895, 568] on span "12:30 – 2pm" at bounding box center [926, 571] width 69 height 11
select select "3"
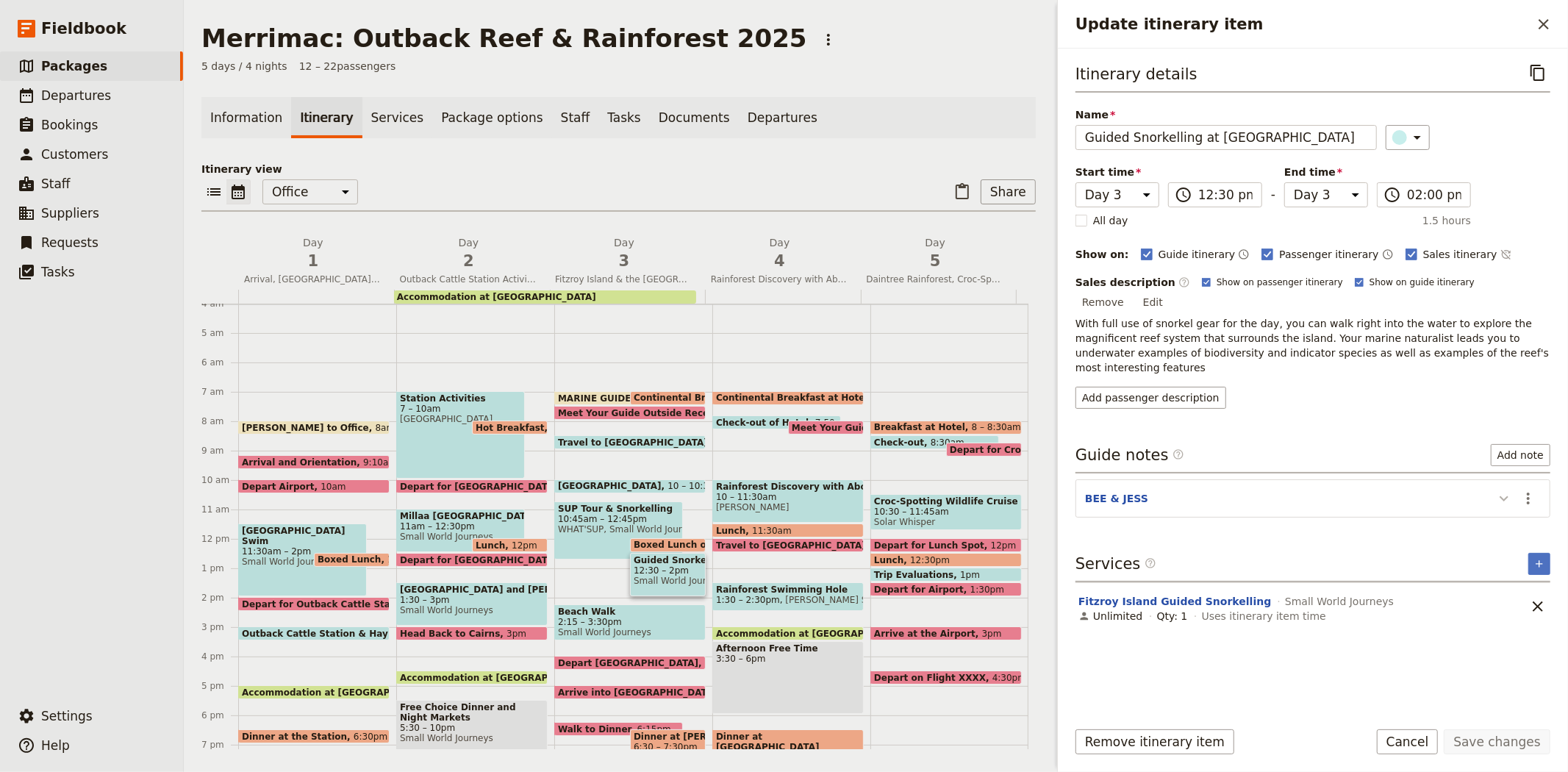
click at [1498, 490] on icon "Update itinerary item" at bounding box center [1504, 499] width 18 height 18
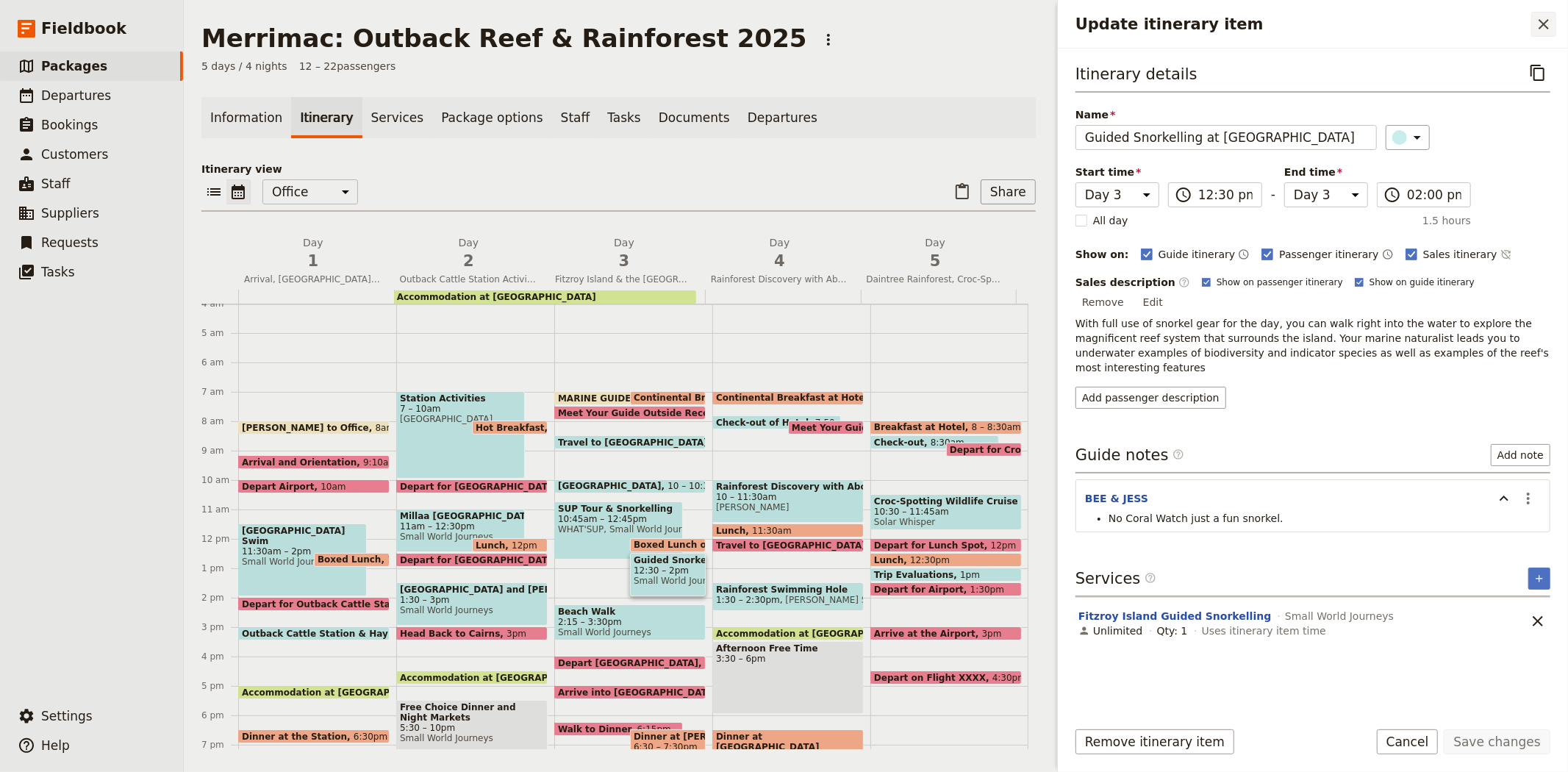
click at [1537, 33] on icon "Close drawer" at bounding box center [1543, 25] width 18 height 18
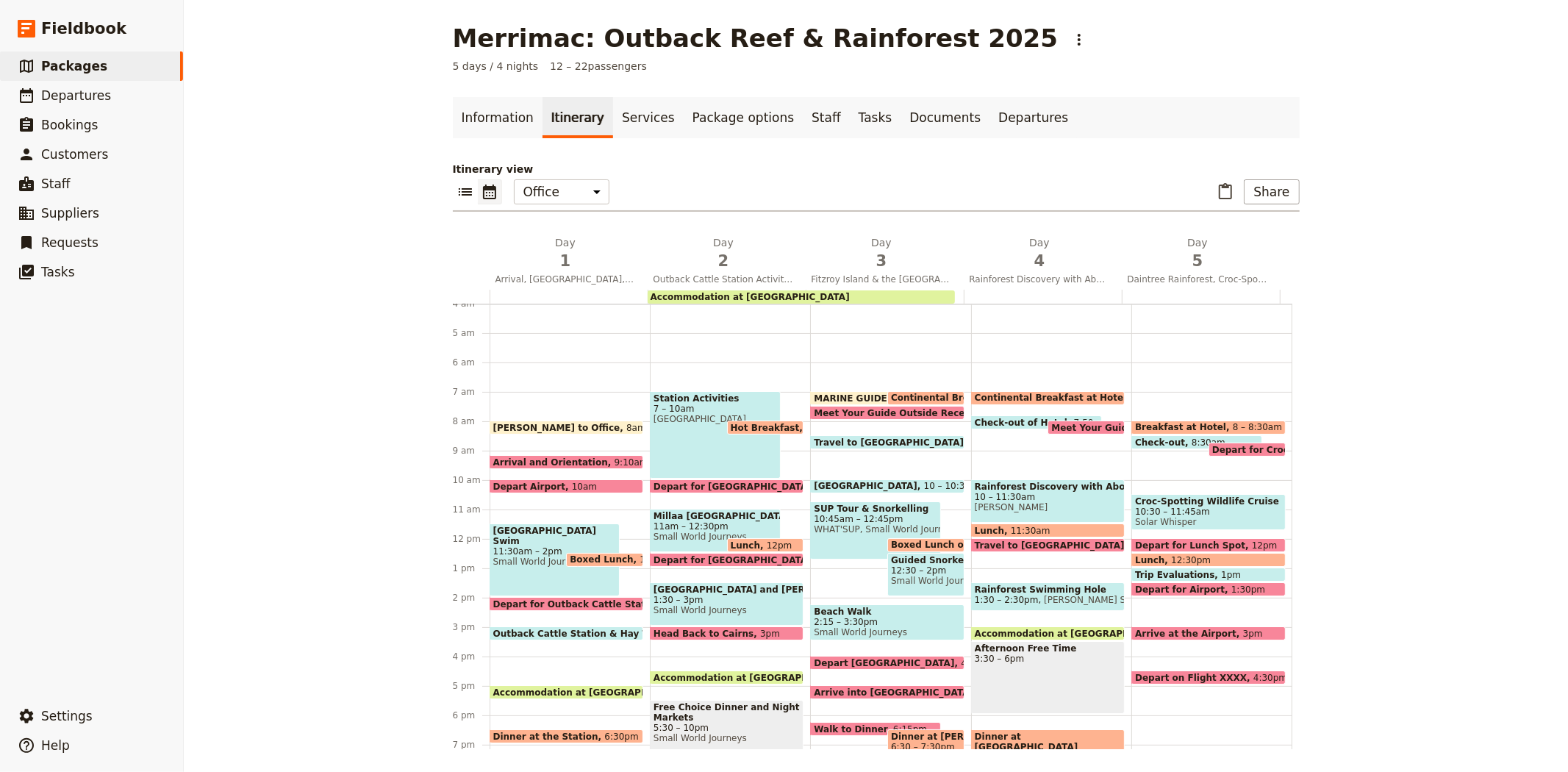
click at [860, 619] on span "2:15 – 3:30pm" at bounding box center [887, 623] width 146 height 11
select select "3"
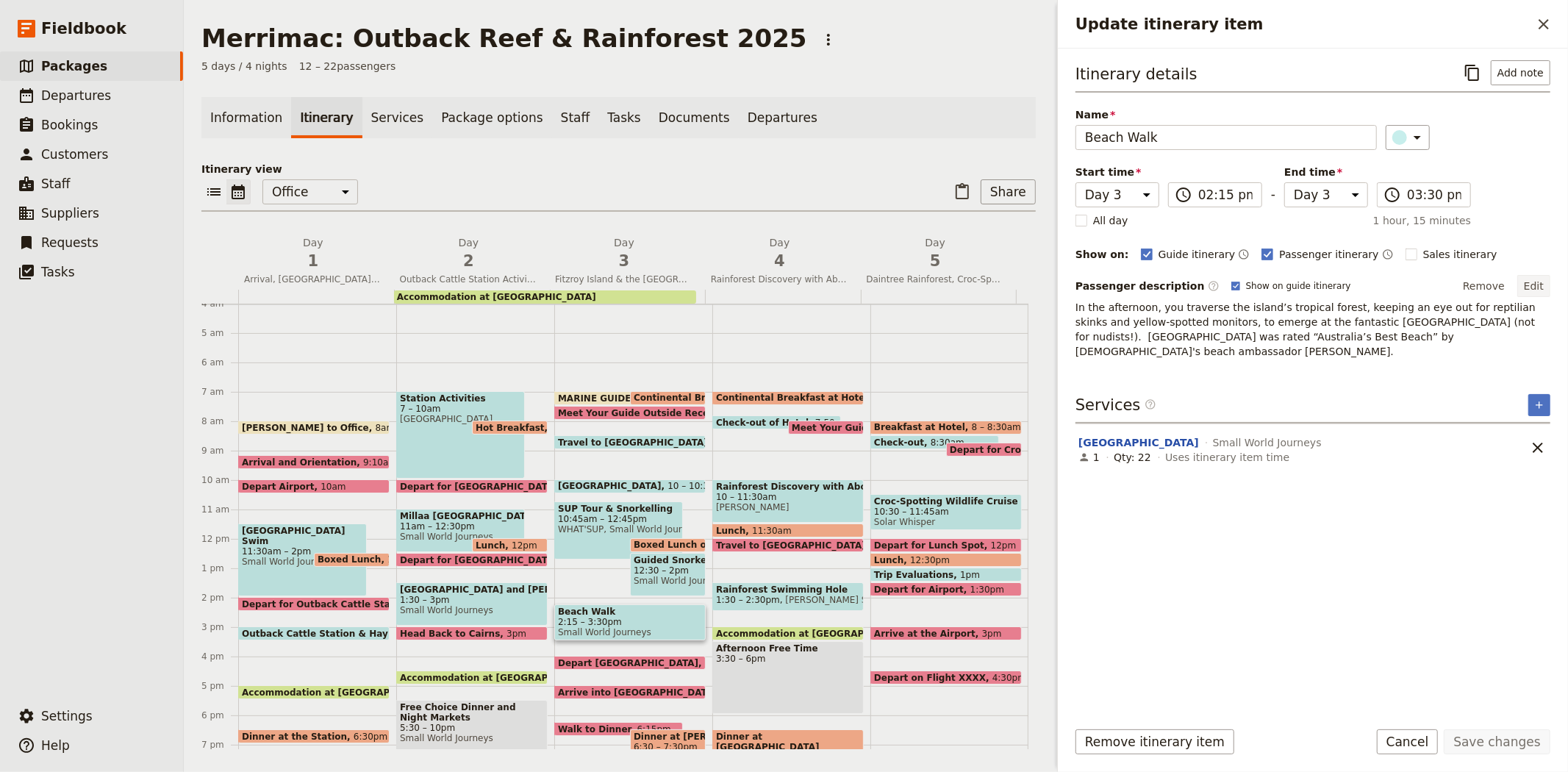
click at [1536, 285] on button "Edit" at bounding box center [1534, 286] width 33 height 22
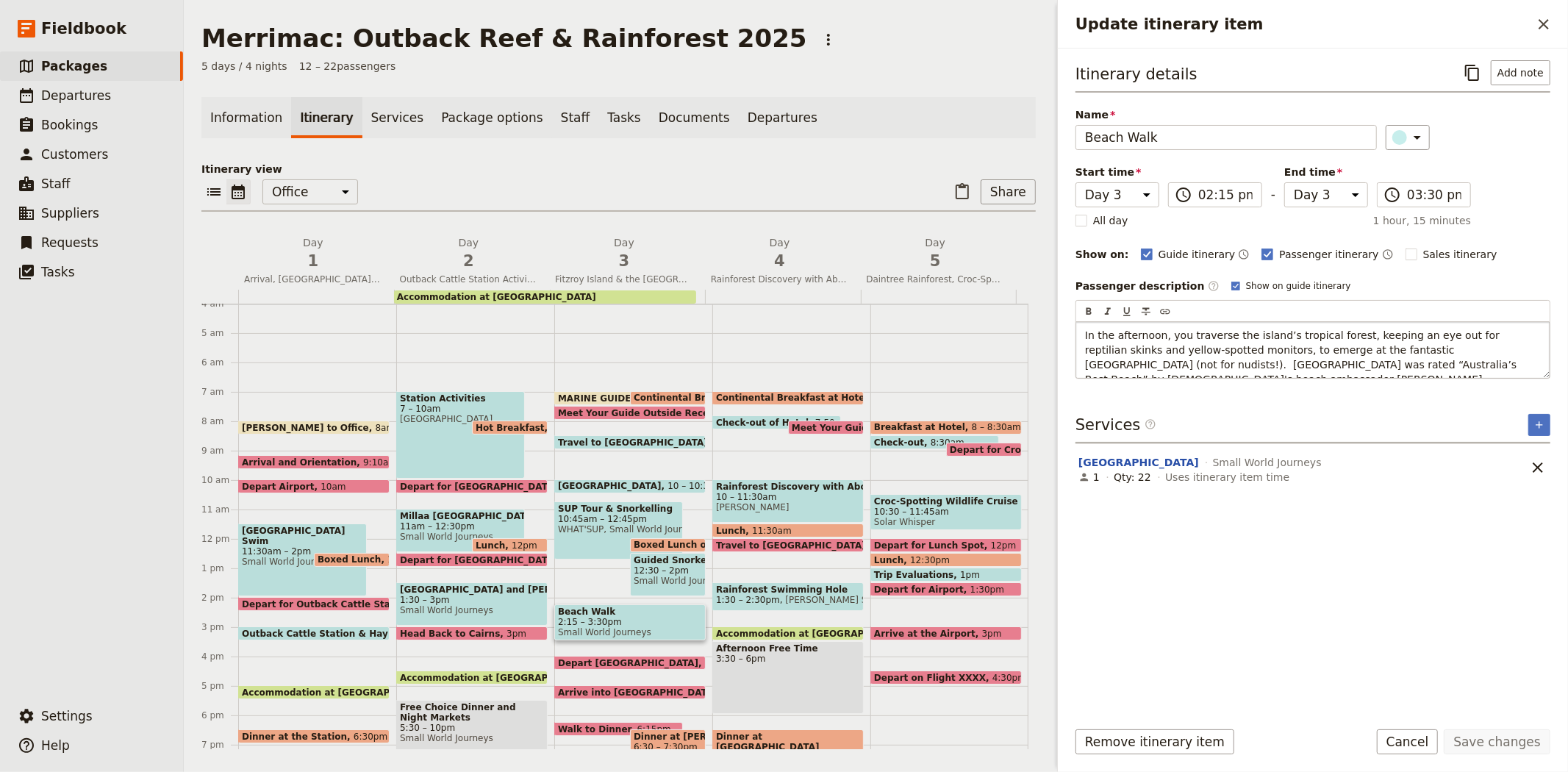
click at [1463, 349] on span "In the afternoon, you traverse the island’s tropical forest, keeping an eye out…" at bounding box center [1302, 358] width 435 height 56
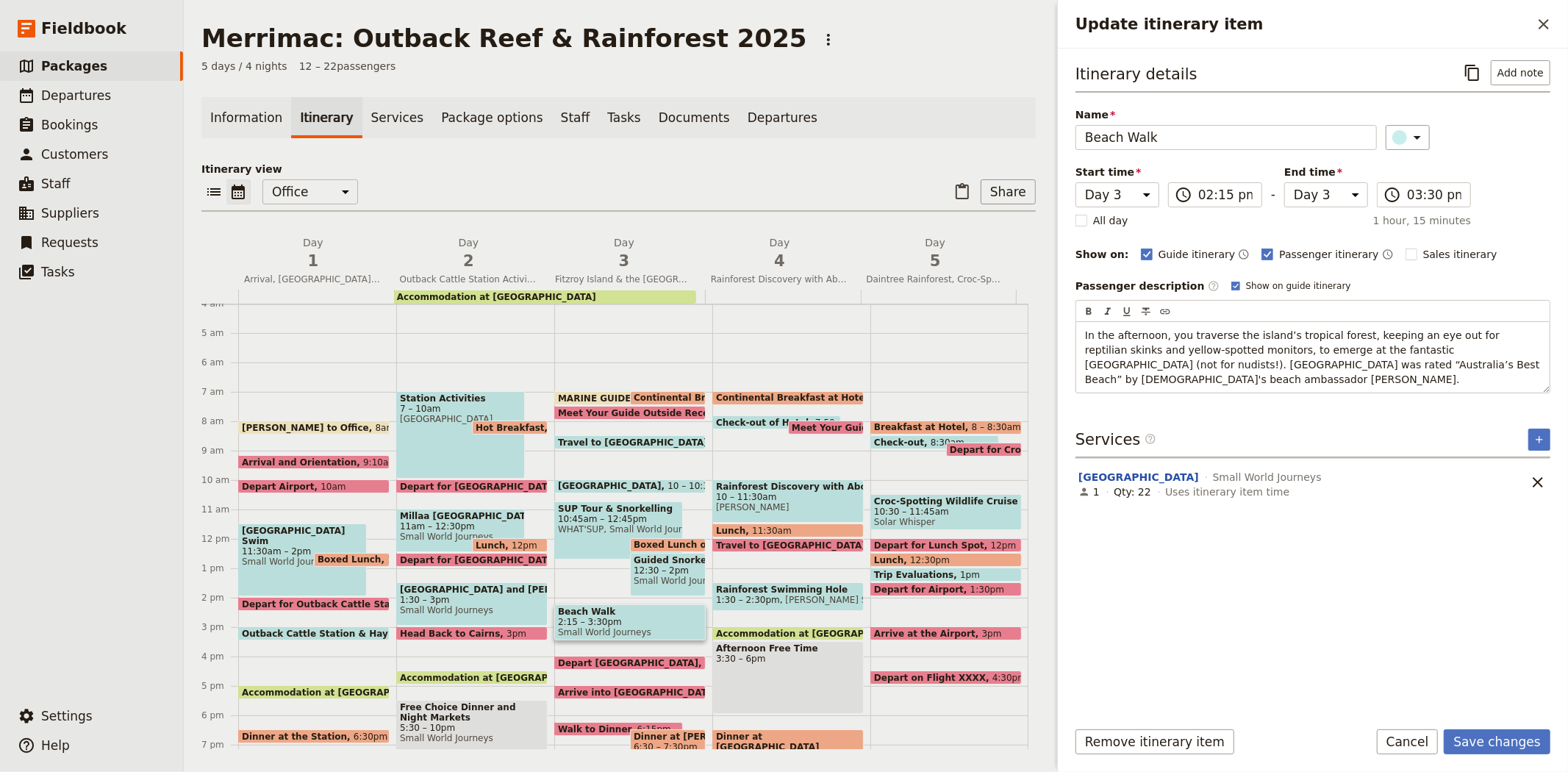
click at [1376, 658] on div "Itinerary details ​ Add note Name Beach Walk ​ Start time Day 1 Day 2 Day 3 Day…" at bounding box center [1313, 383] width 475 height 645
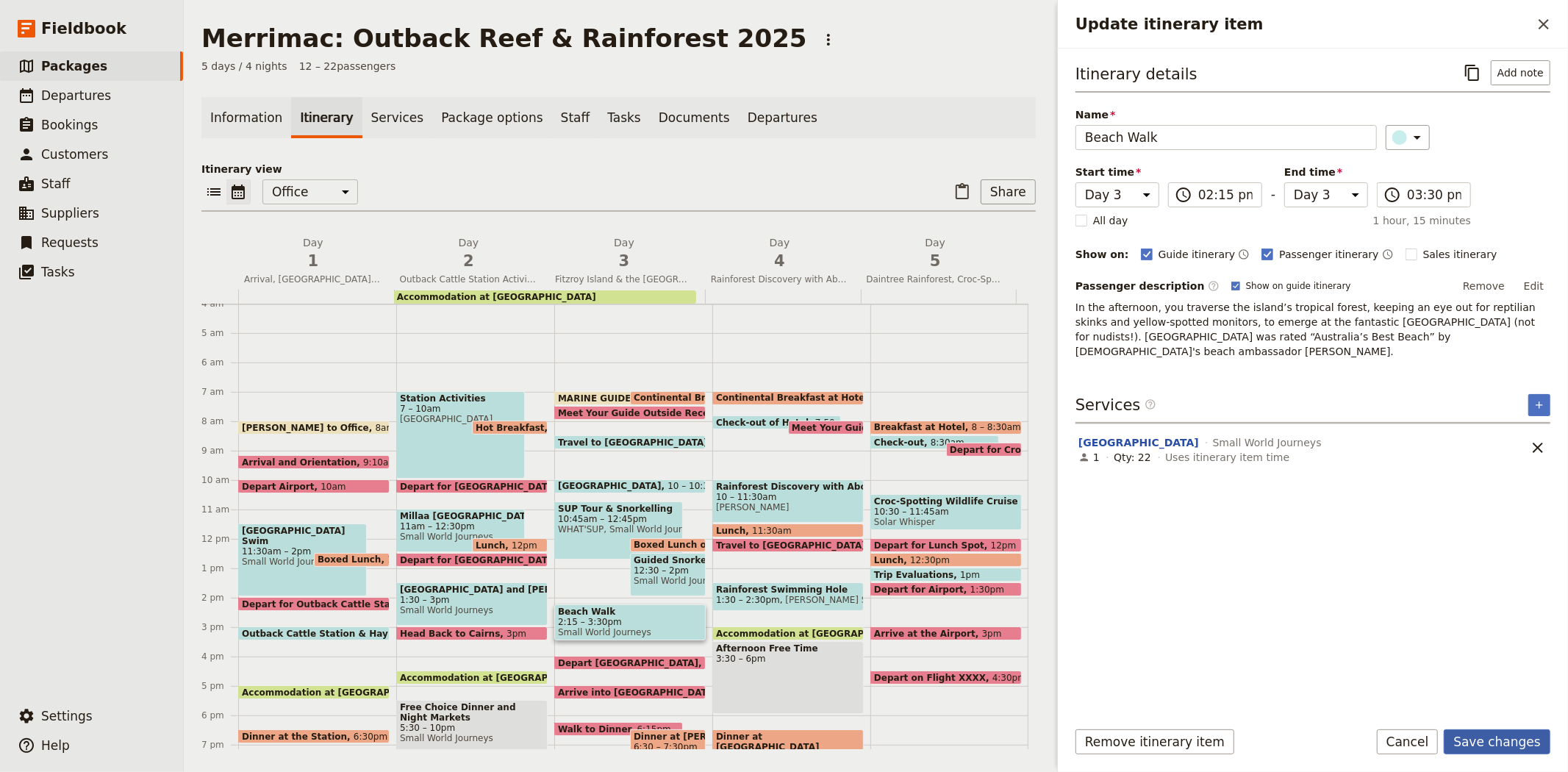
click at [1494, 739] on button "Save changes" at bounding box center [1497, 742] width 106 height 25
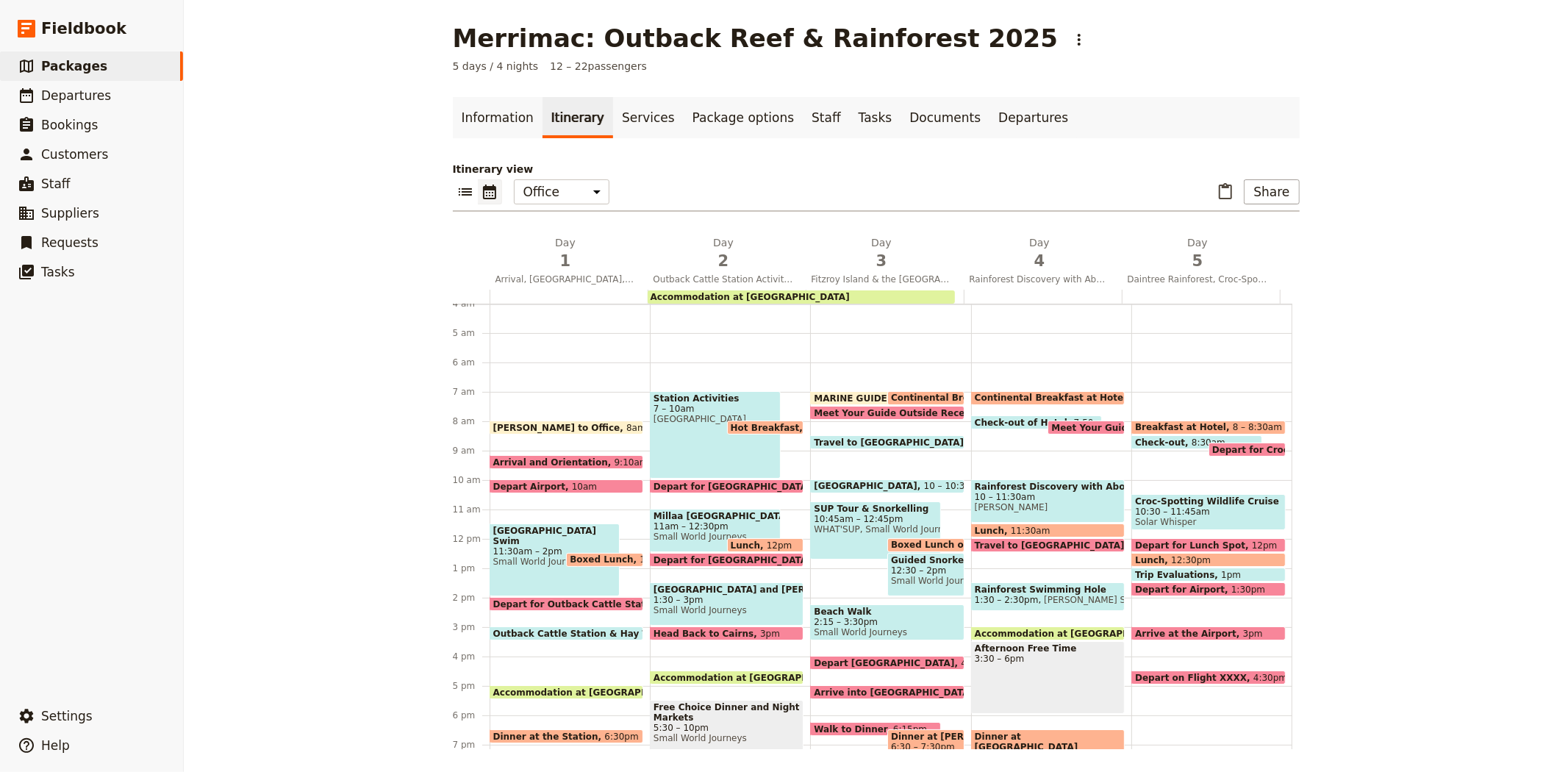
click at [835, 519] on span "10:45am – 12:45pm" at bounding box center [875, 520] width 123 height 11
select select "3"
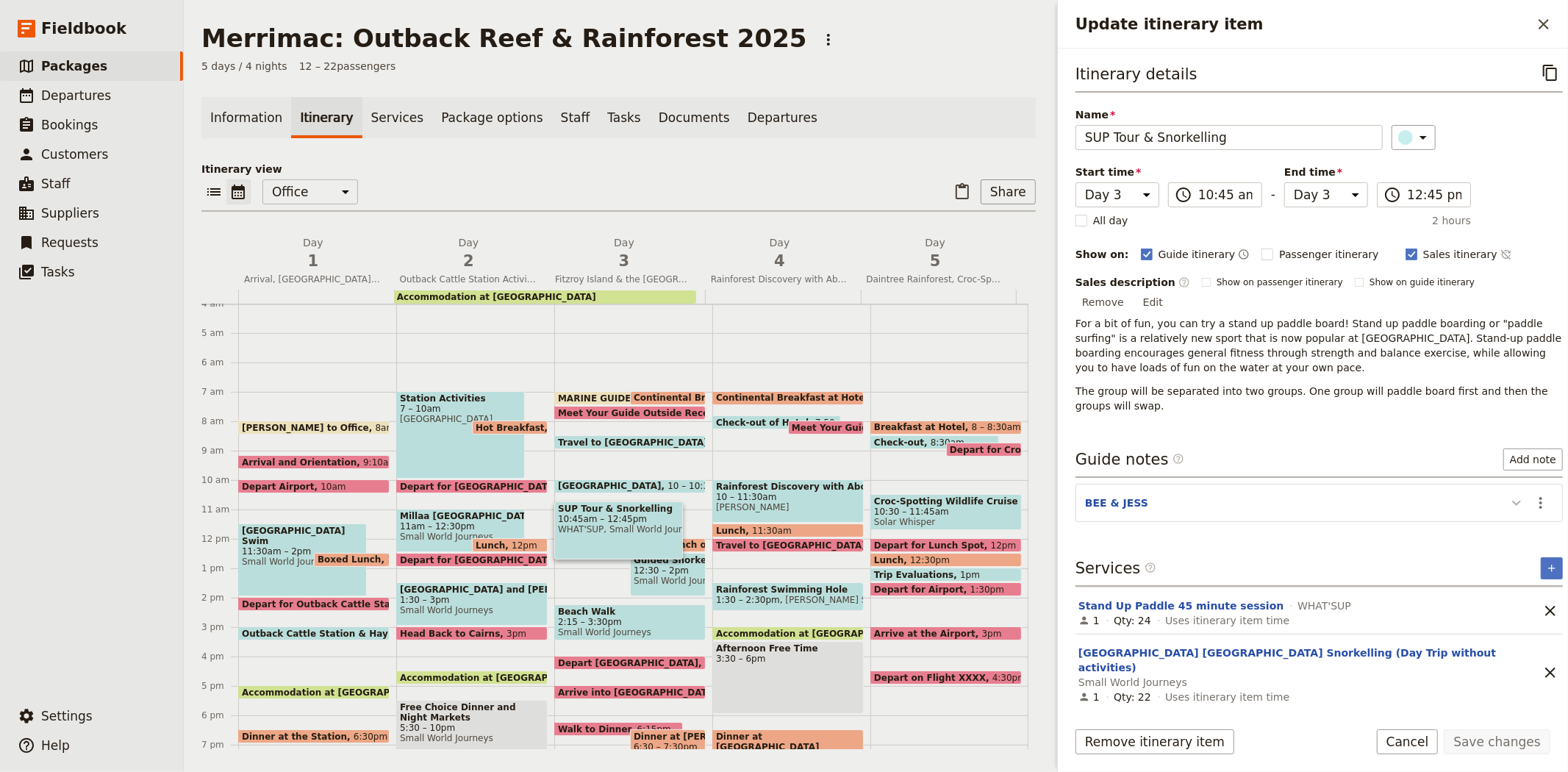
click at [1507, 494] on icon "Update itinerary item" at bounding box center [1516, 503] width 18 height 18
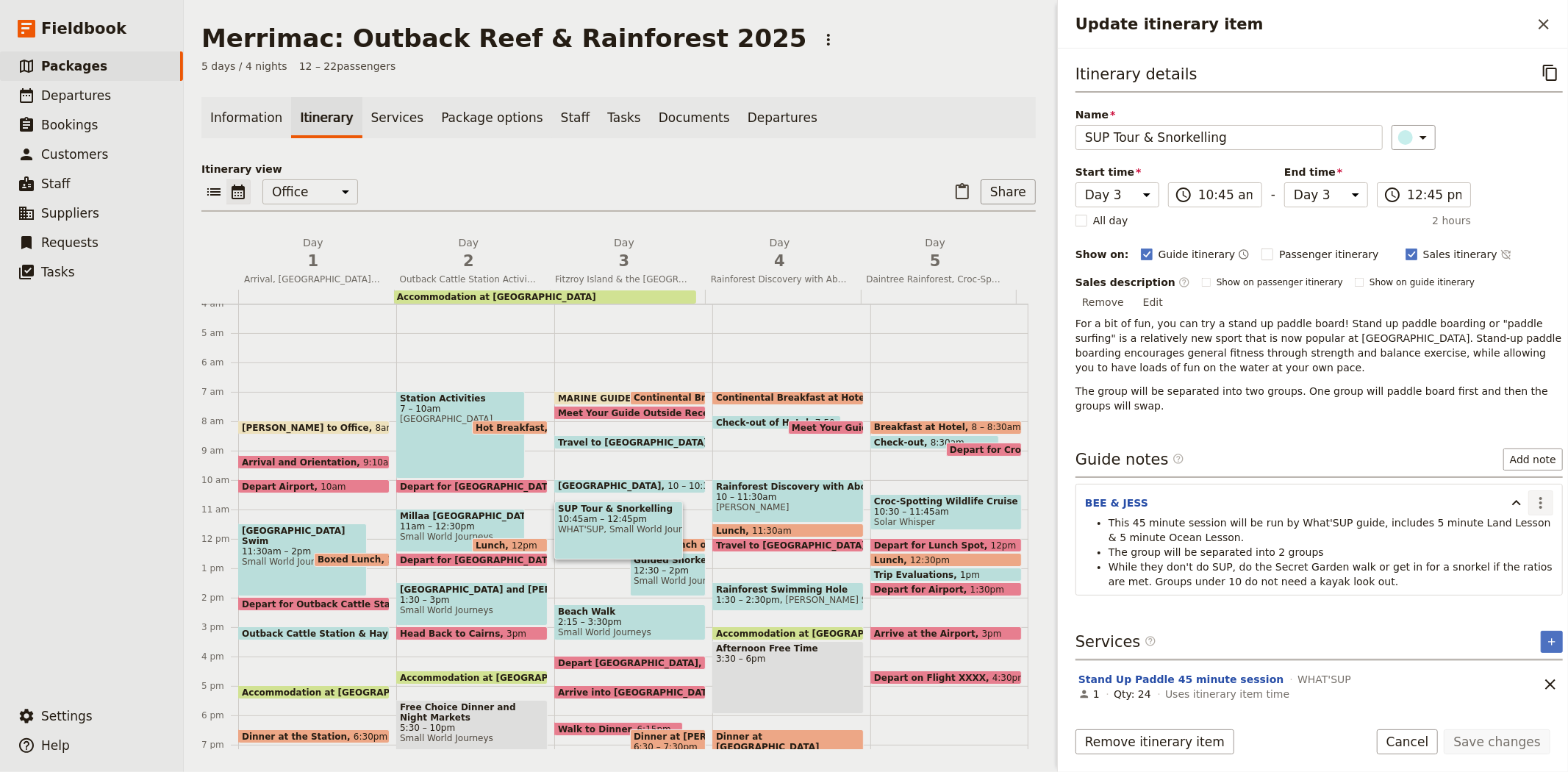
click at [1532, 494] on icon "Actions" at bounding box center [1541, 503] width 18 height 18
click at [1525, 515] on span "Edit note" at bounding box center [1498, 519] width 69 height 15
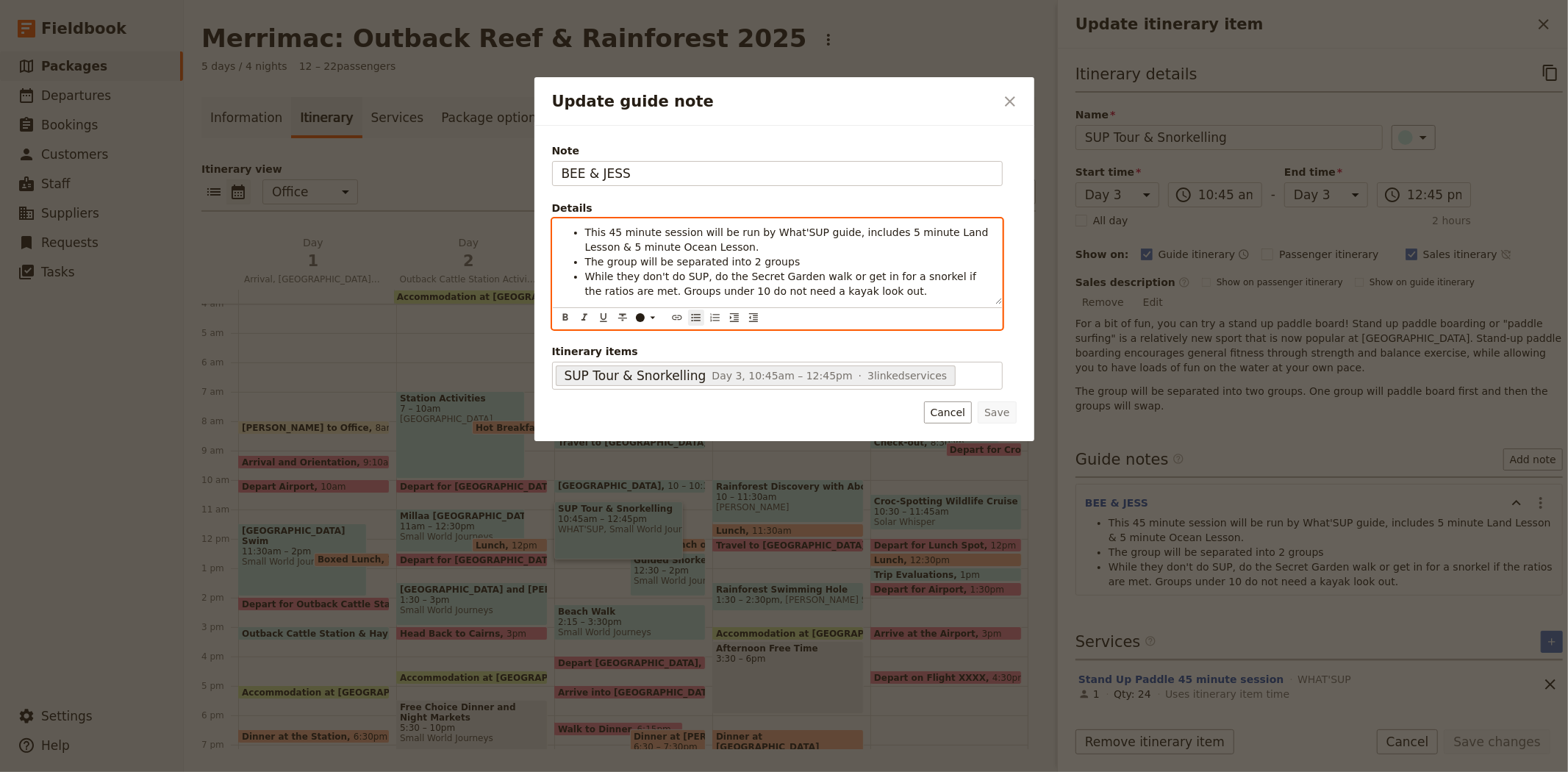
click at [839, 295] on li "While they don't do SUP, do the Secret Garden walk or get in for a snorkel if t…" at bounding box center [789, 283] width 408 height 29
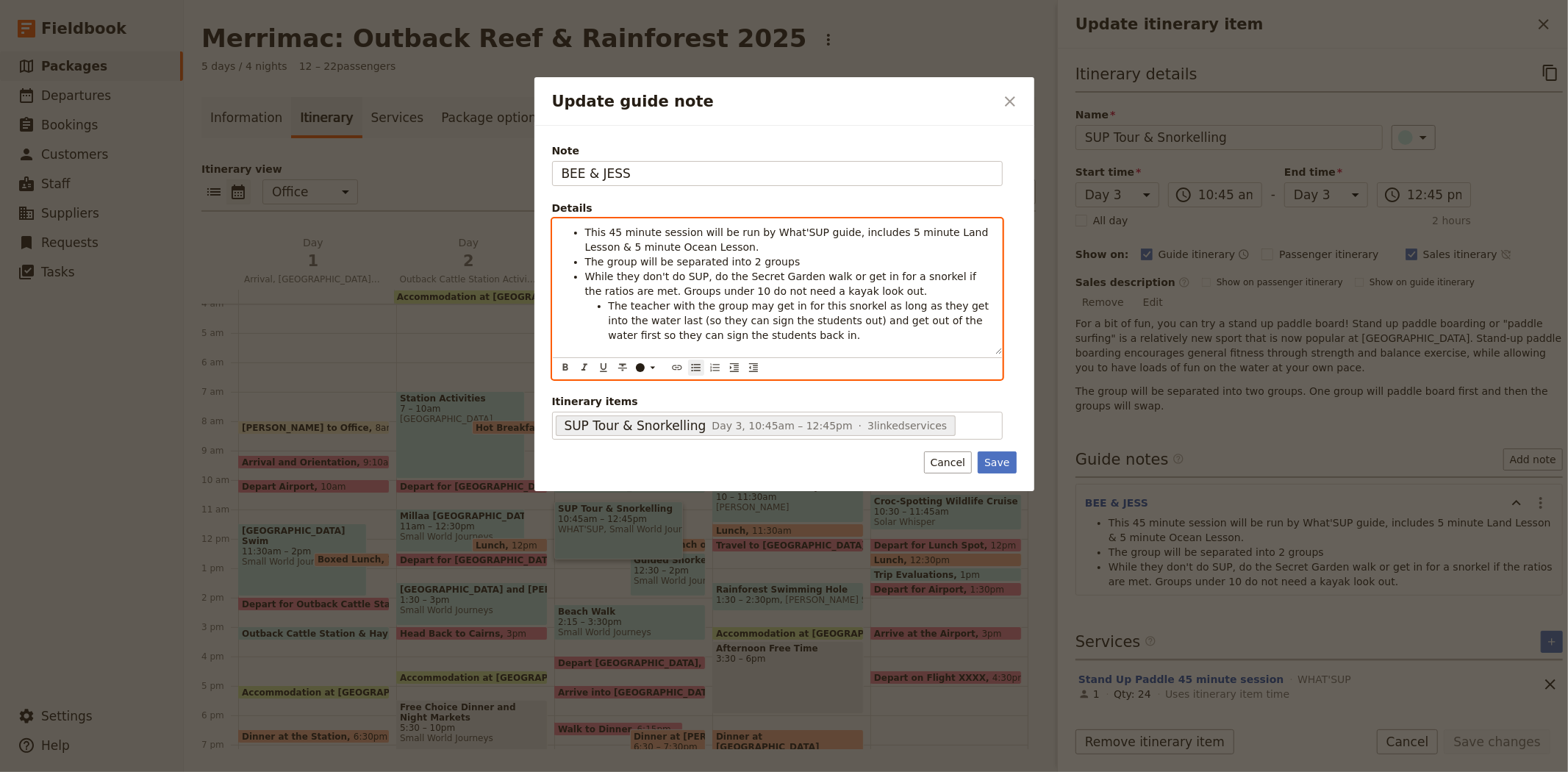
click at [657, 322] on span "The teacher with the group may get in for this snorkel as long as they get into…" at bounding box center [800, 320] width 384 height 41
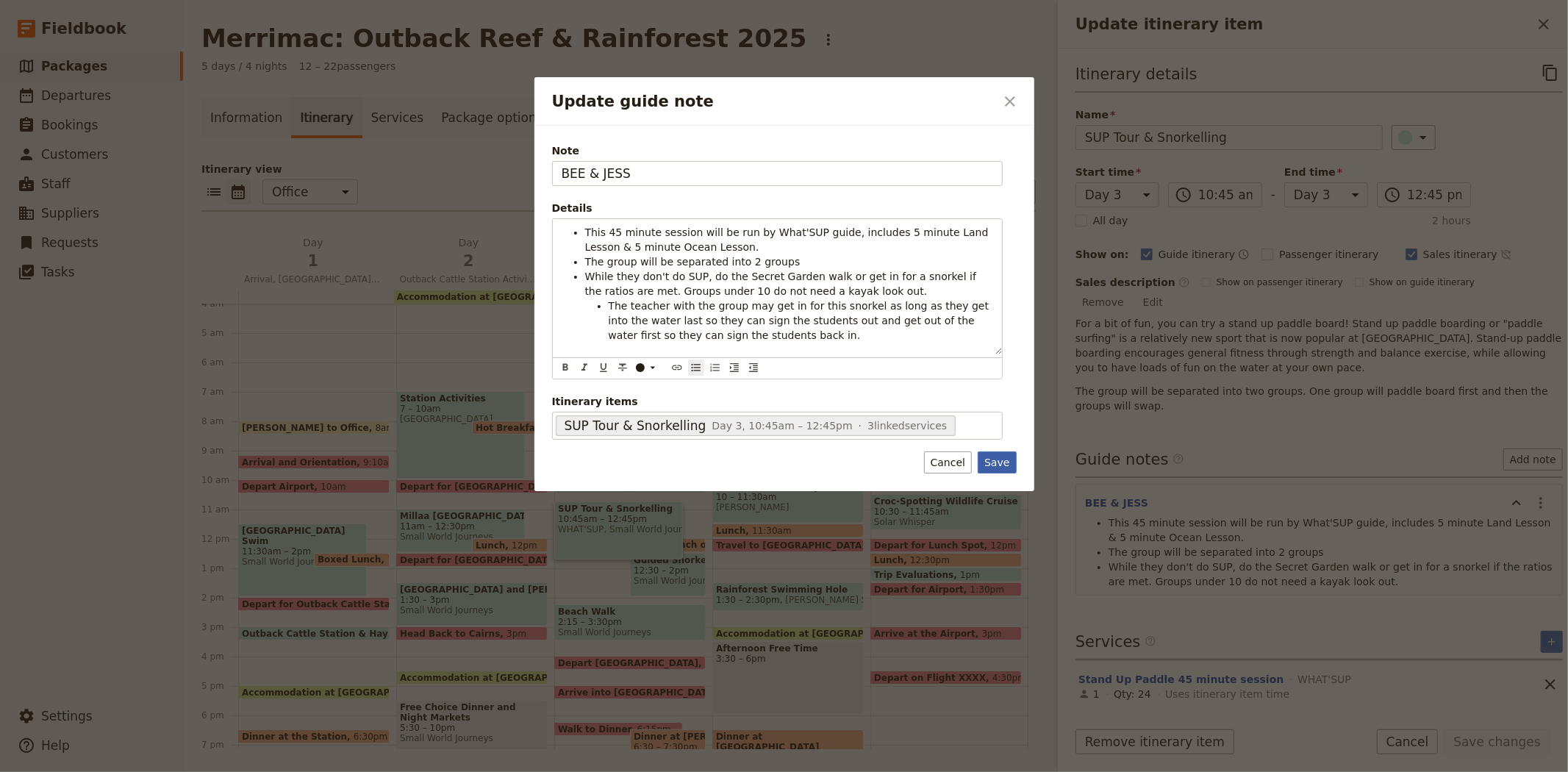
click at [996, 460] on button "Save" at bounding box center [996, 462] width 38 height 22
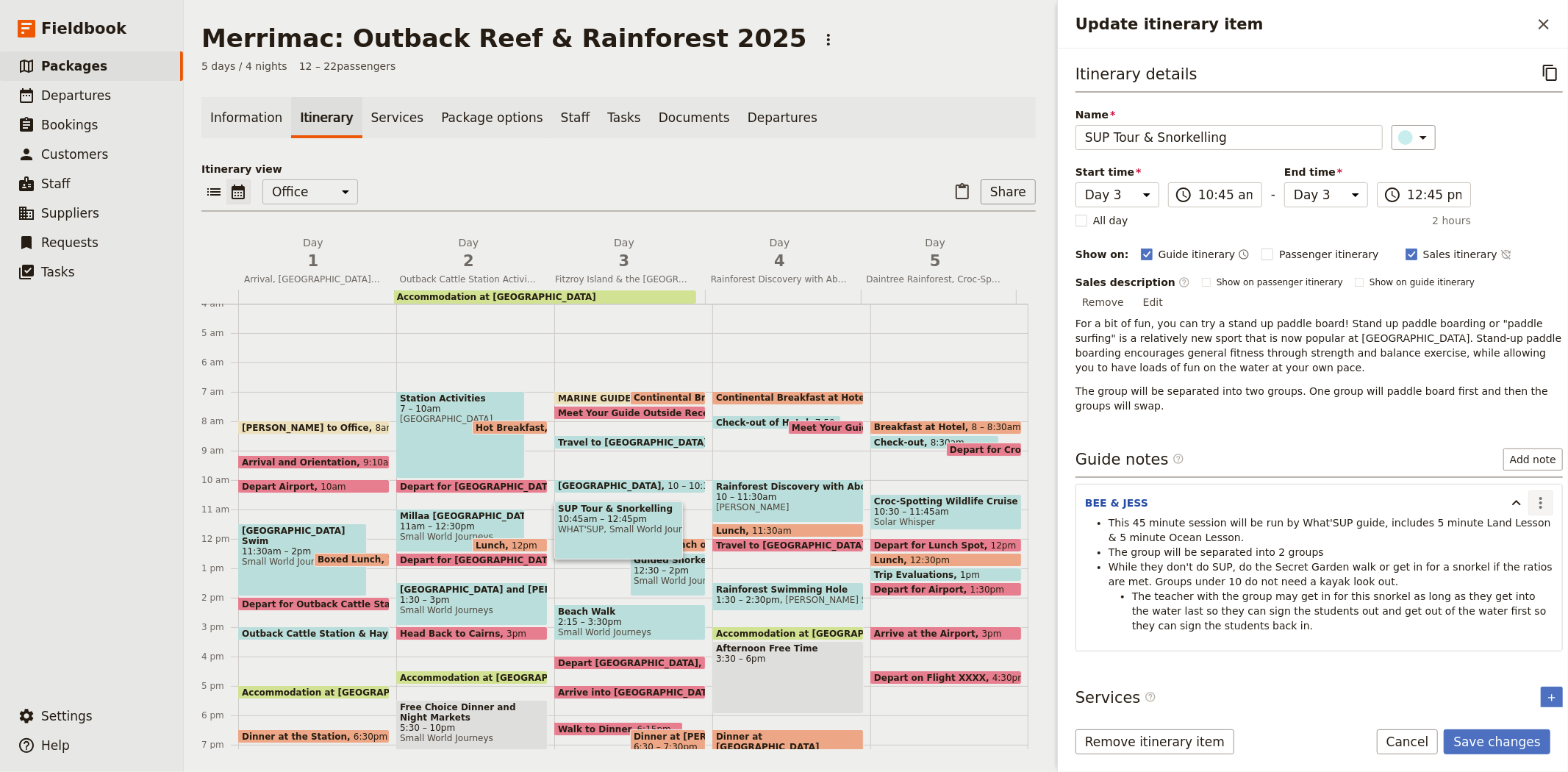
click at [1532, 494] on icon "Actions" at bounding box center [1541, 503] width 18 height 18
click at [1519, 519] on span "Edit note" at bounding box center [1498, 519] width 69 height 15
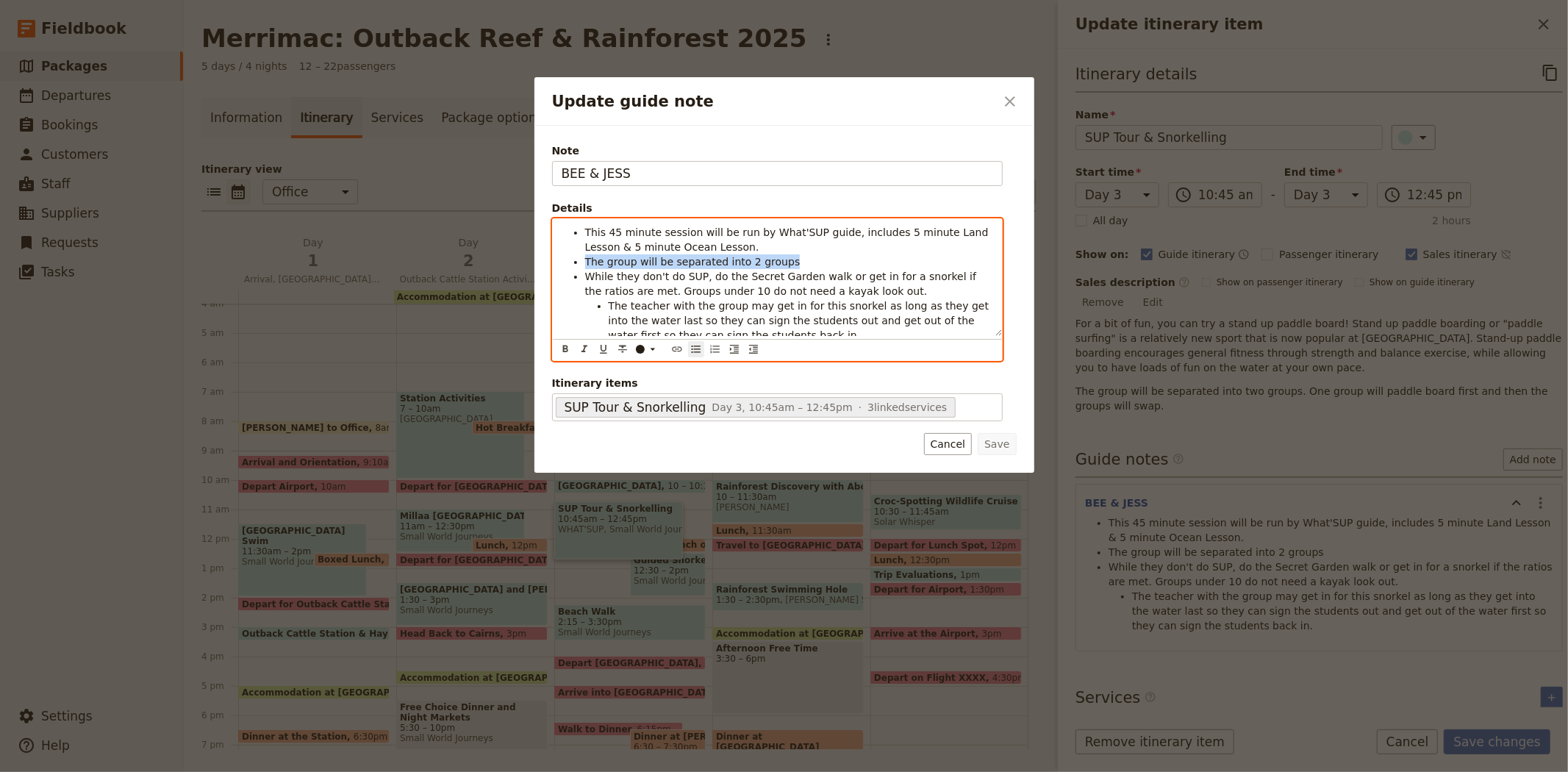
drag, startPoint x: 780, startPoint y: 256, endPoint x: 562, endPoint y: 259, distance: 218.0
click at [562, 259] on ul "This 45 minute session will be run by What'SUP guide, includes 5 minute Land Le…" at bounding box center [777, 284] width 432 height 118
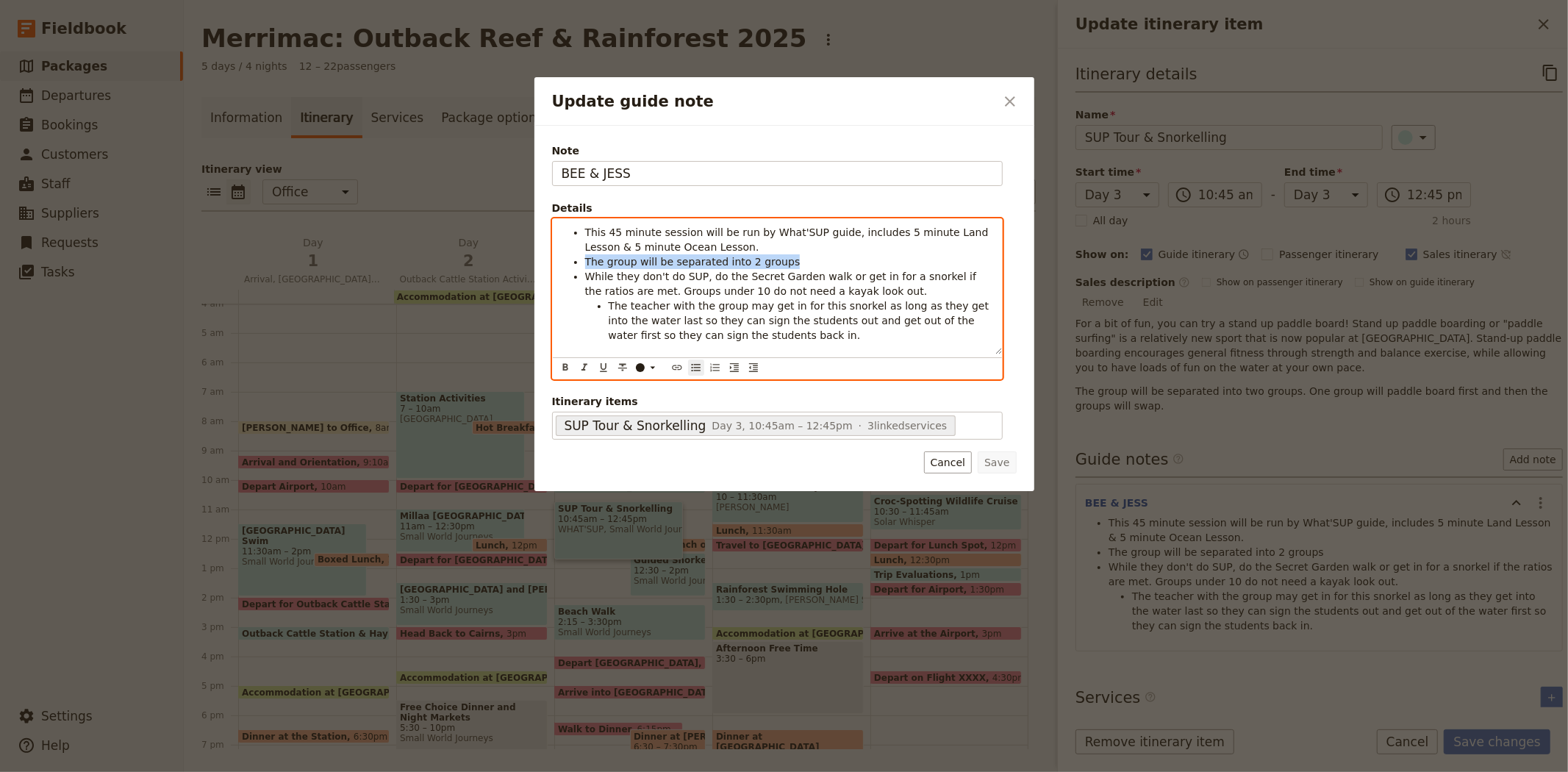
copy span "The group will be separated into 2 groups"
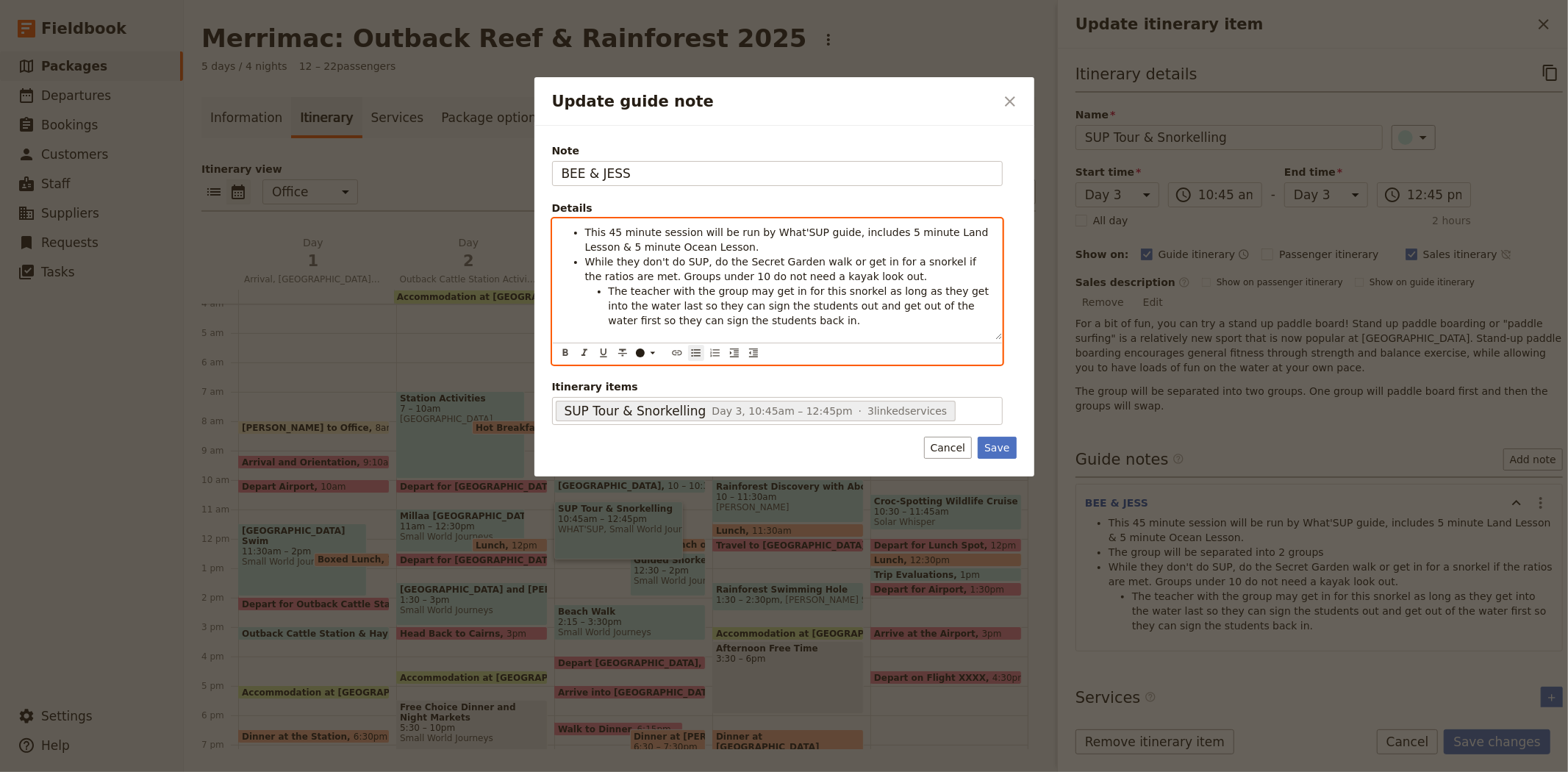
click at [584, 231] on ul "This 45 minute session will be run by What'SUP guide, includes 5 minute Land Le…" at bounding box center [777, 276] width 432 height 103
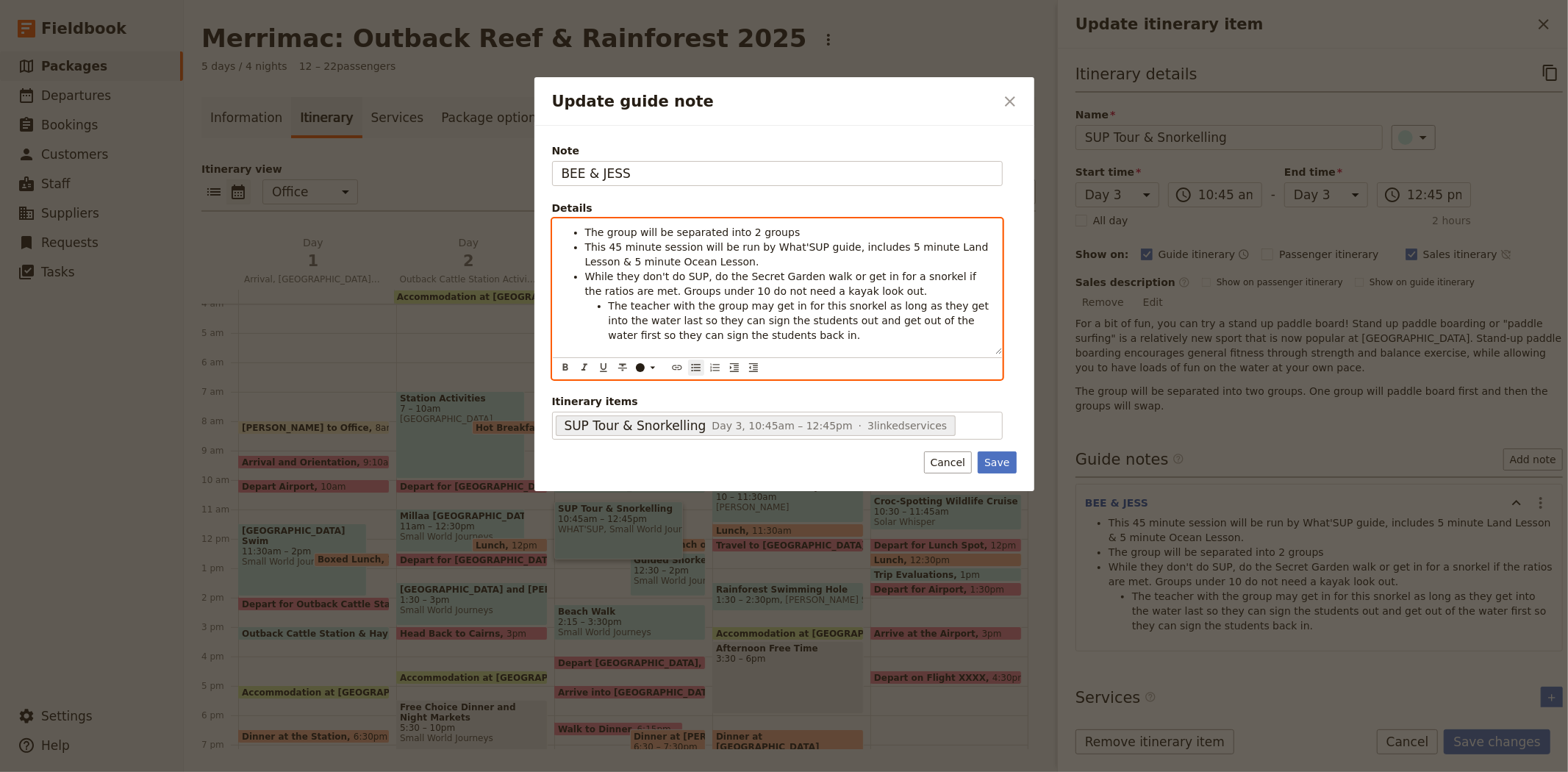
click at [680, 228] on span "The group will be separated into 2 groups" at bounding box center [693, 232] width 215 height 11
click at [784, 231] on li "The group will be split into 2 groups" at bounding box center [789, 232] width 408 height 15
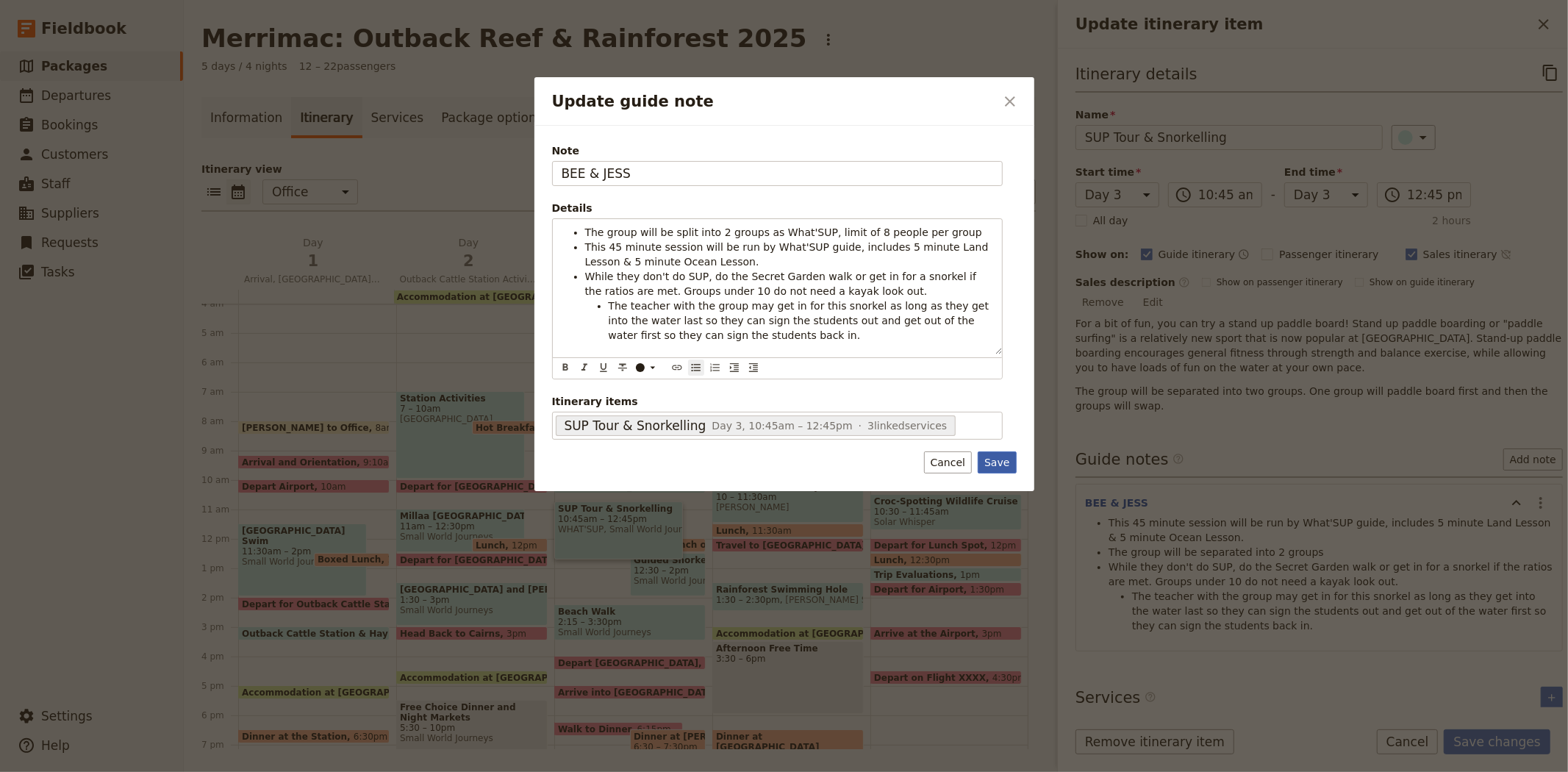
click at [990, 463] on button "Save" at bounding box center [996, 462] width 38 height 22
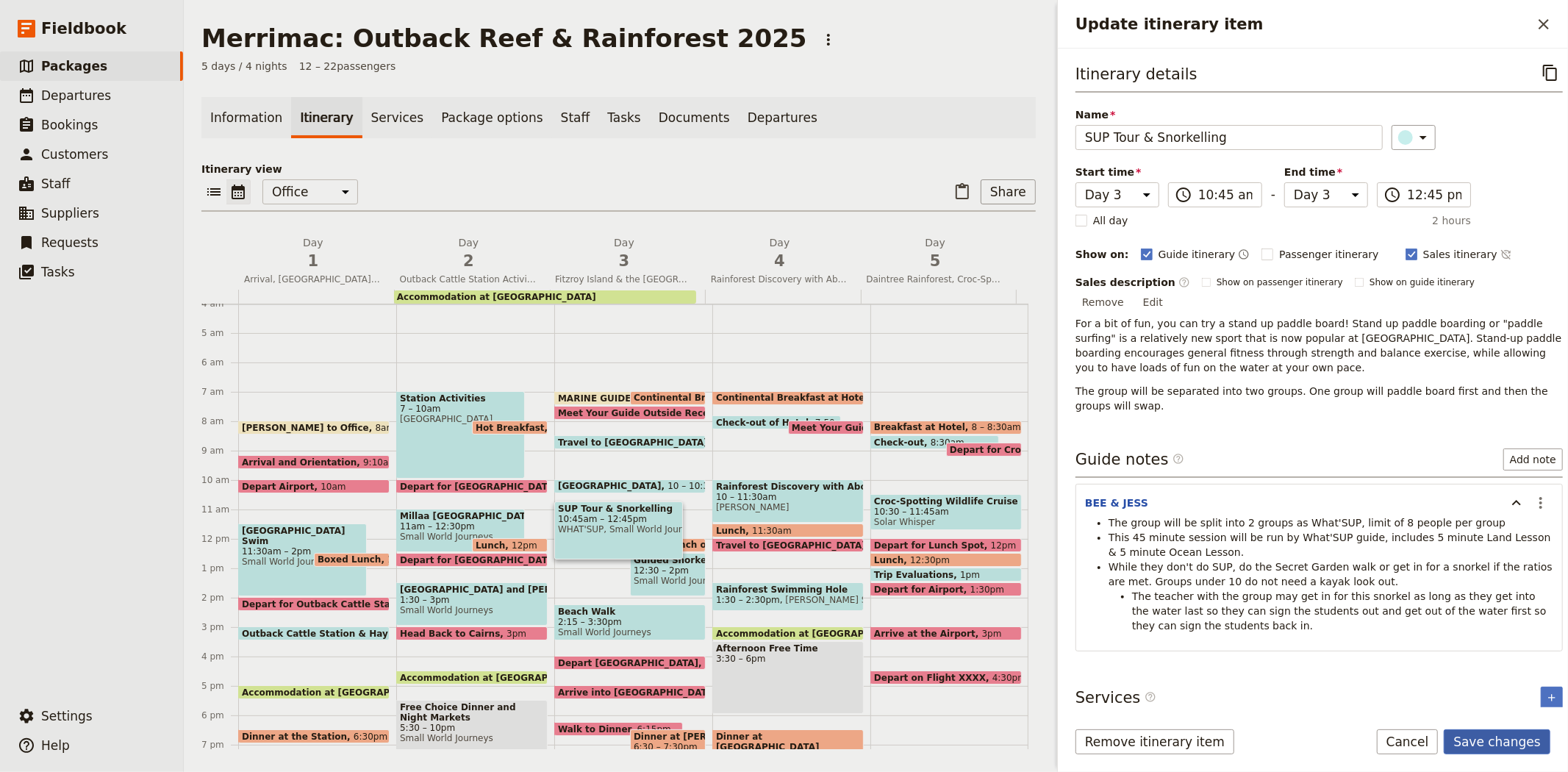
click at [1528, 739] on button "Save changes" at bounding box center [1497, 742] width 106 height 25
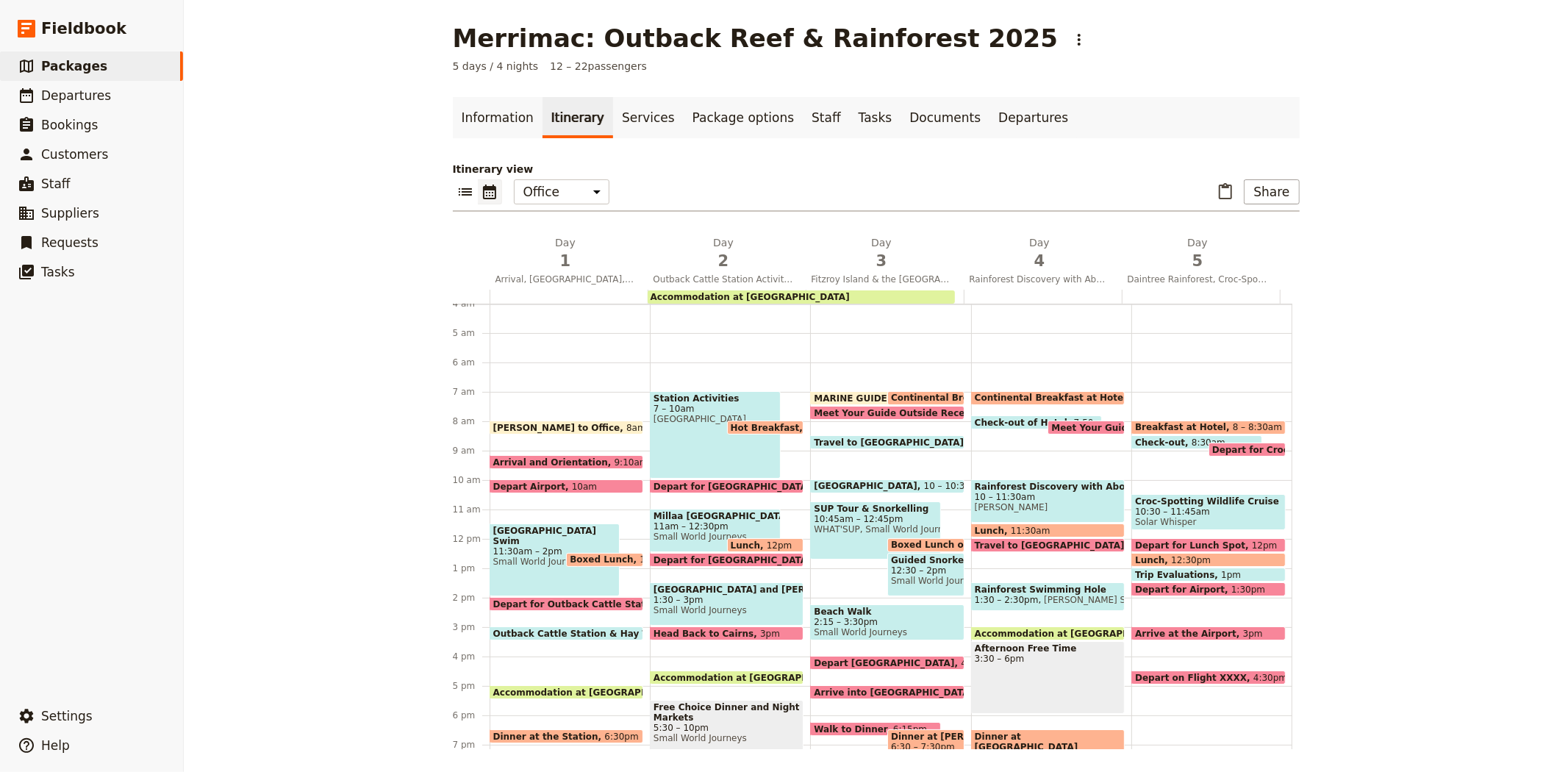
click at [918, 567] on span "12:30 – 2pm" at bounding box center [926, 571] width 69 height 11
select select "3"
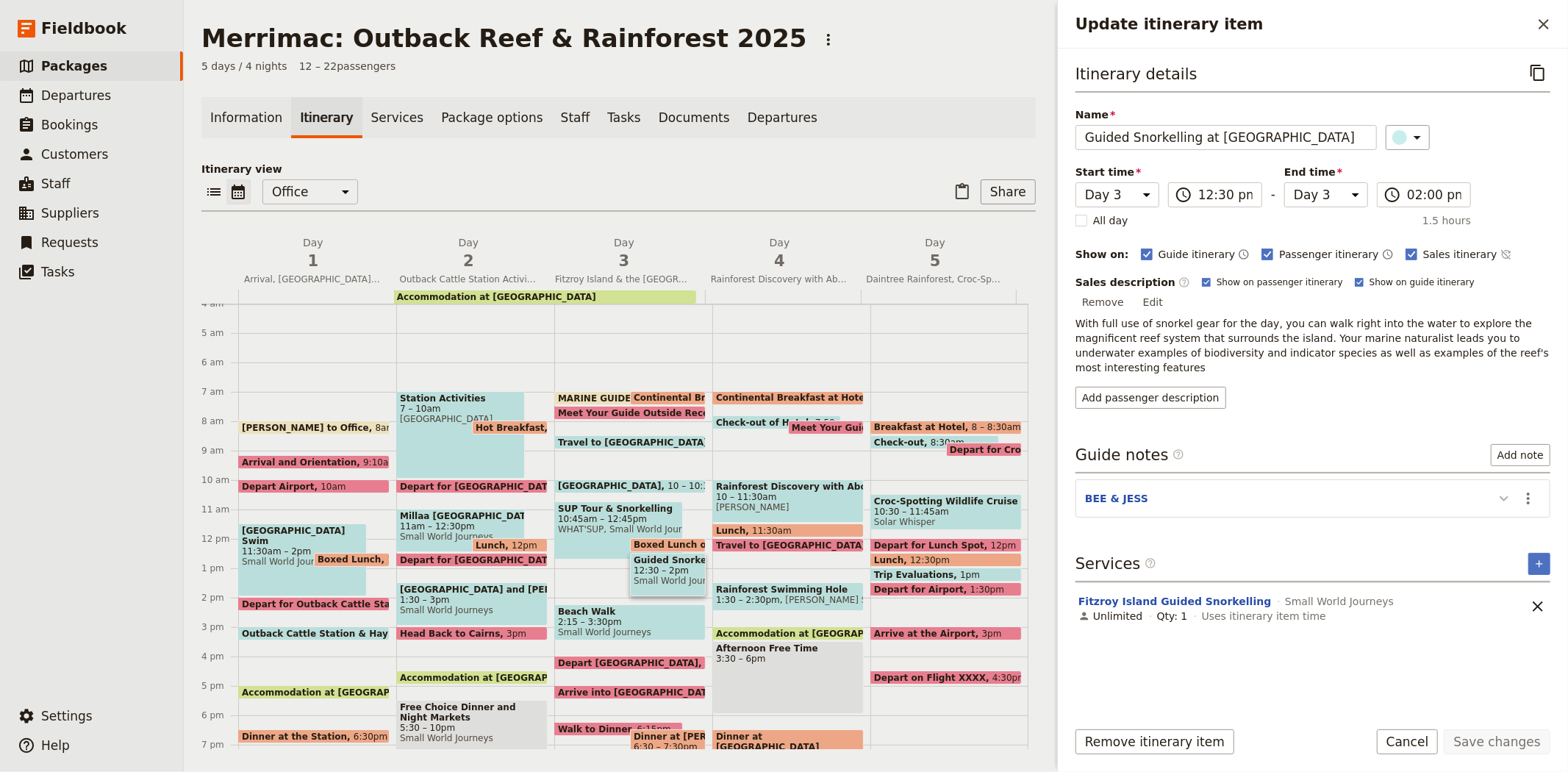
click at [1508, 490] on icon "Update itinerary item" at bounding box center [1504, 499] width 18 height 18
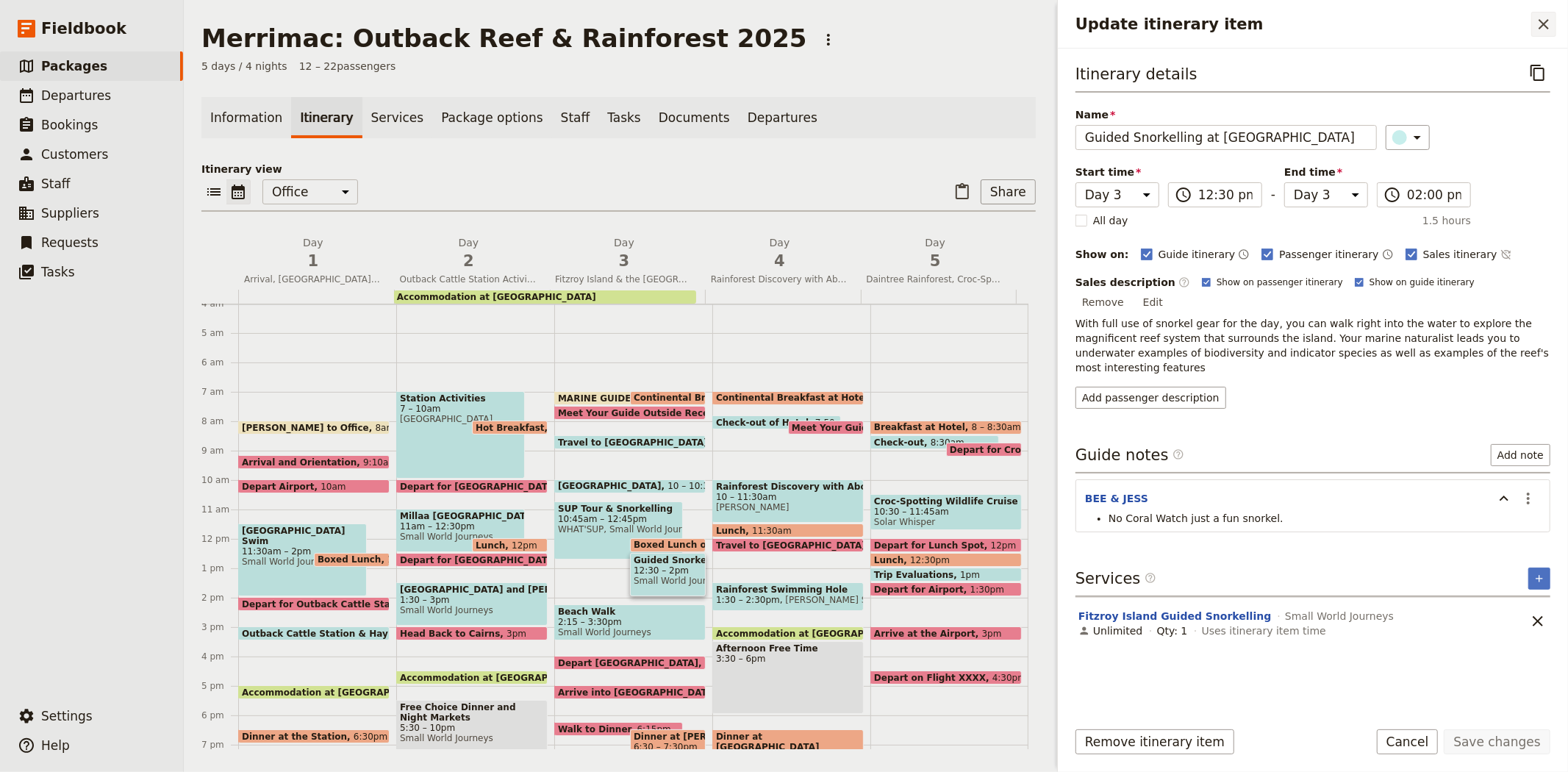
click at [1541, 26] on icon "Close drawer" at bounding box center [1543, 25] width 11 height 11
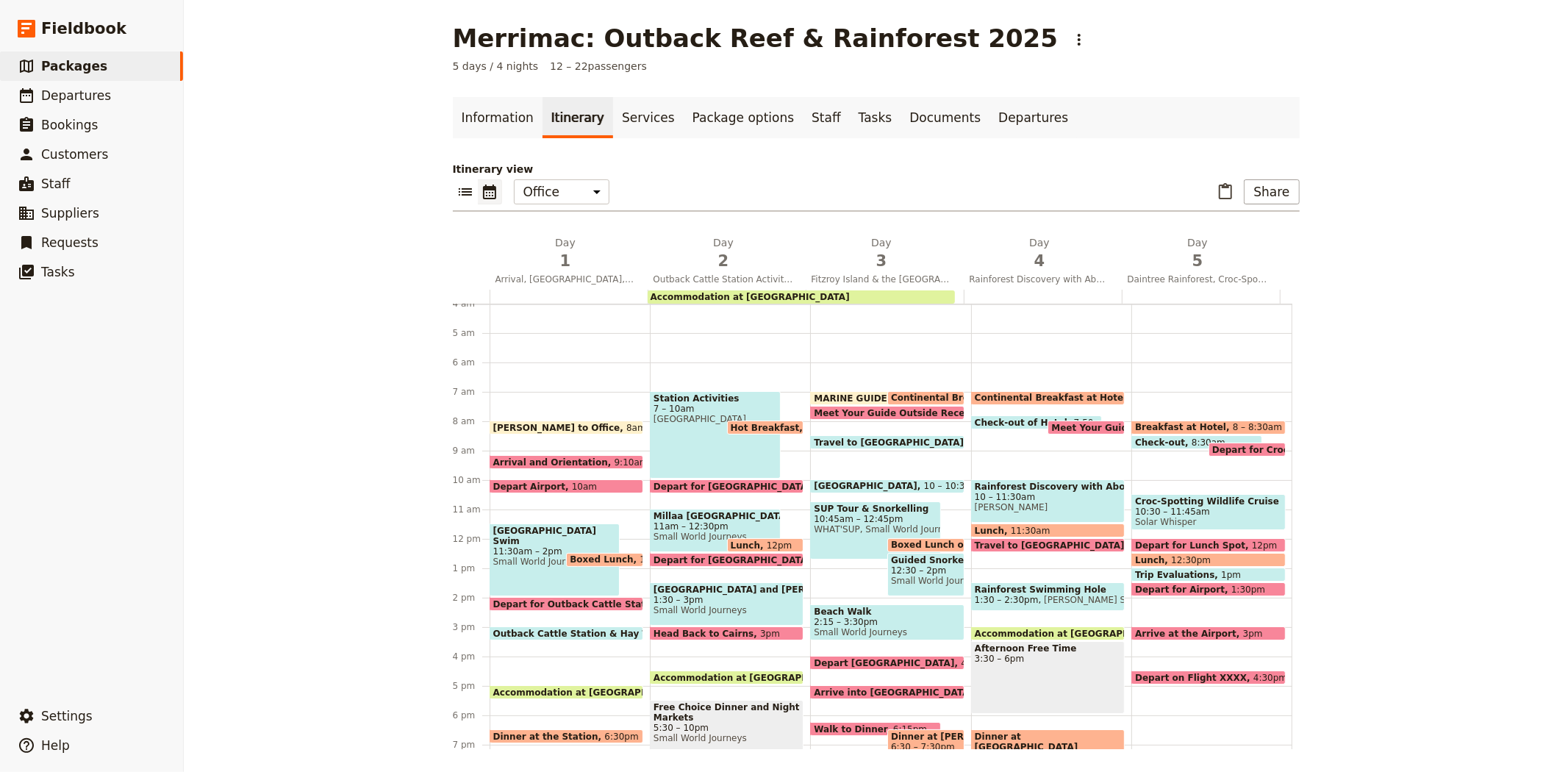
click at [857, 621] on span "2:15 – 3:30pm" at bounding box center [887, 623] width 146 height 11
select select "3"
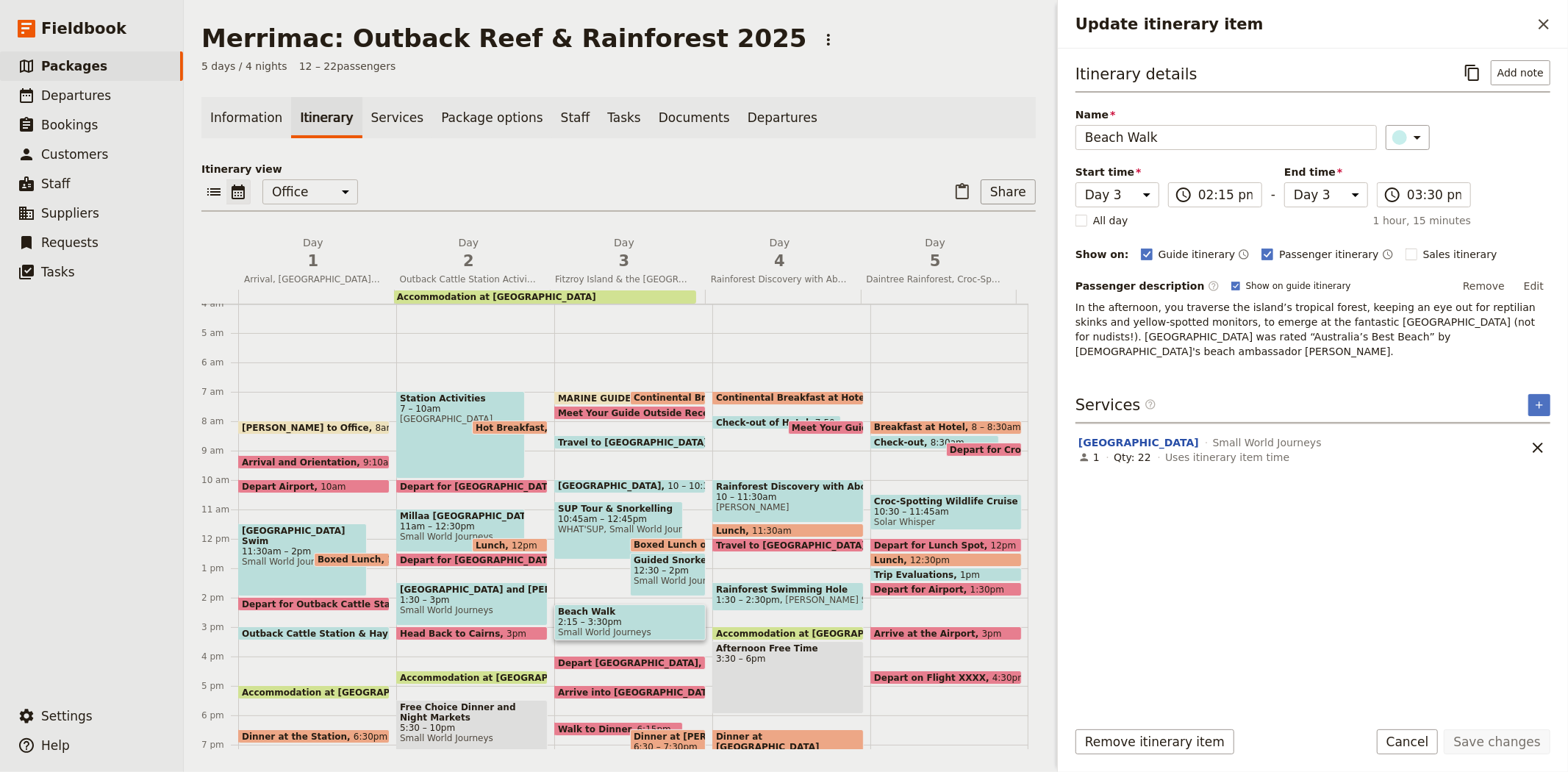
click at [600, 658] on span "Depart [GEOGRAPHIC_DATA]" at bounding box center [631, 662] width 147 height 10
select select "3"
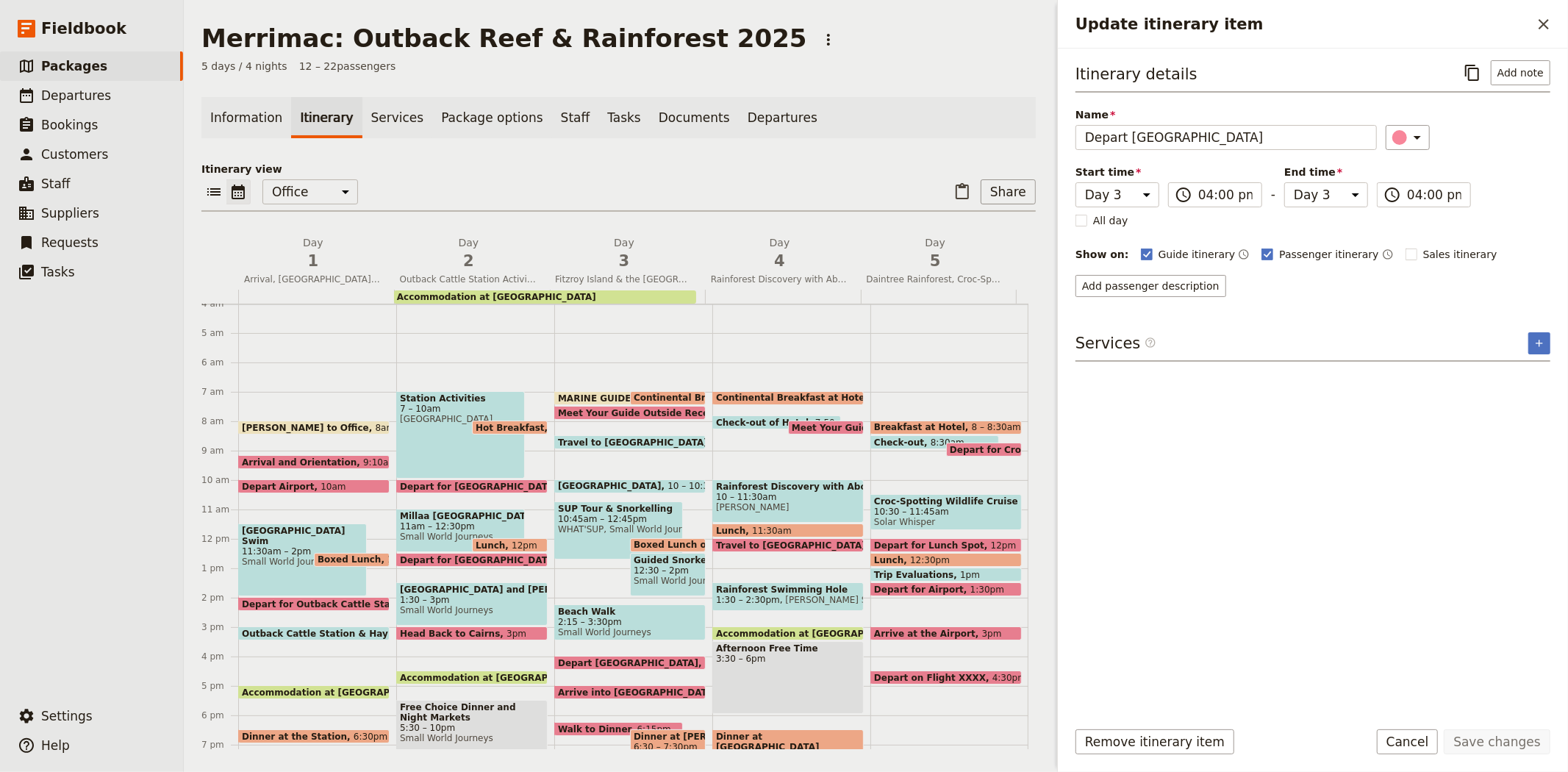
click at [604, 689] on span "Arrive into [GEOGRAPHIC_DATA]" at bounding box center [641, 692] width 166 height 10
select select "3"
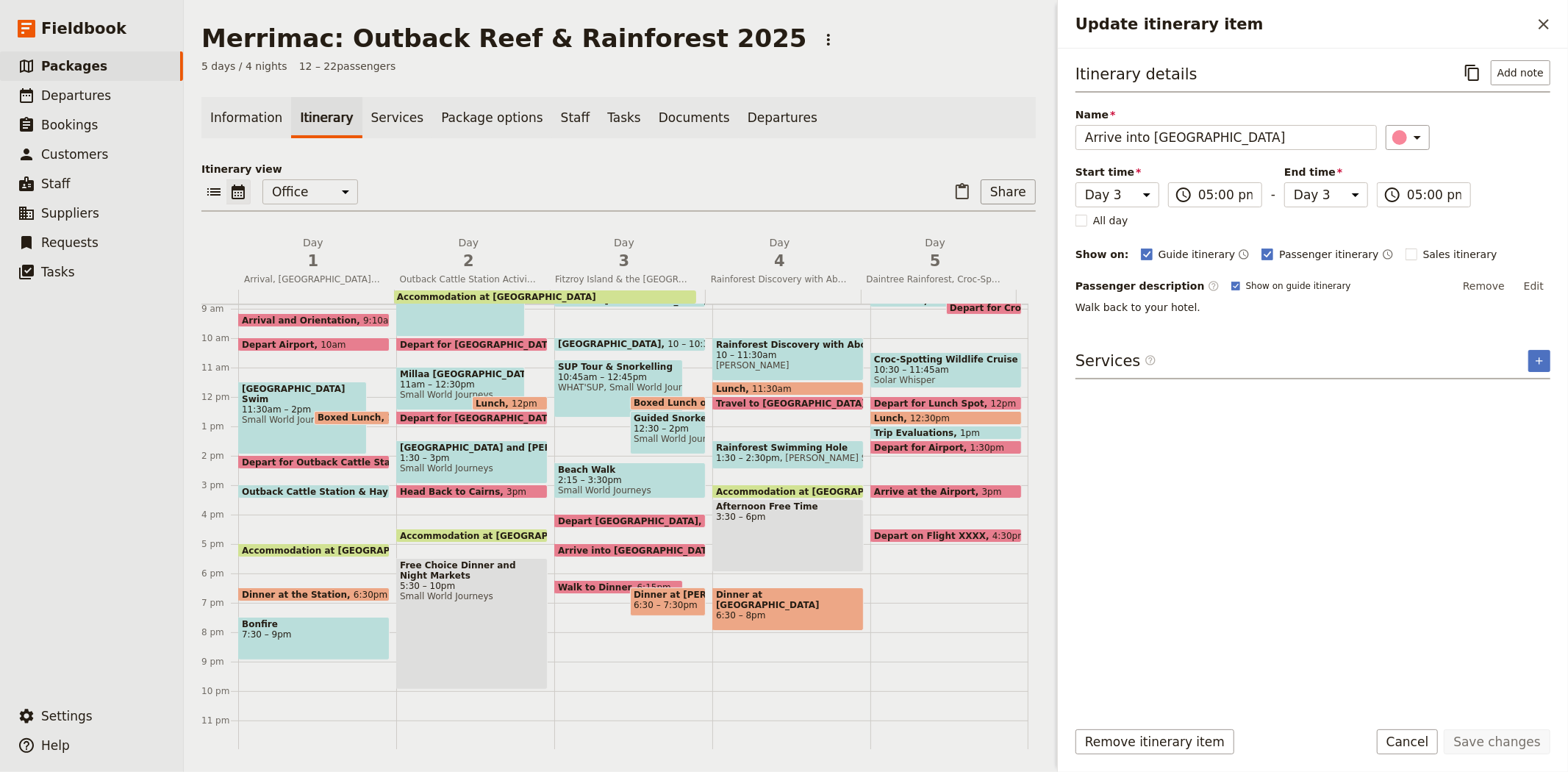
click at [607, 580] on div "Walk to Dinner 6:15pm" at bounding box center [619, 587] width 128 height 14
select select "3"
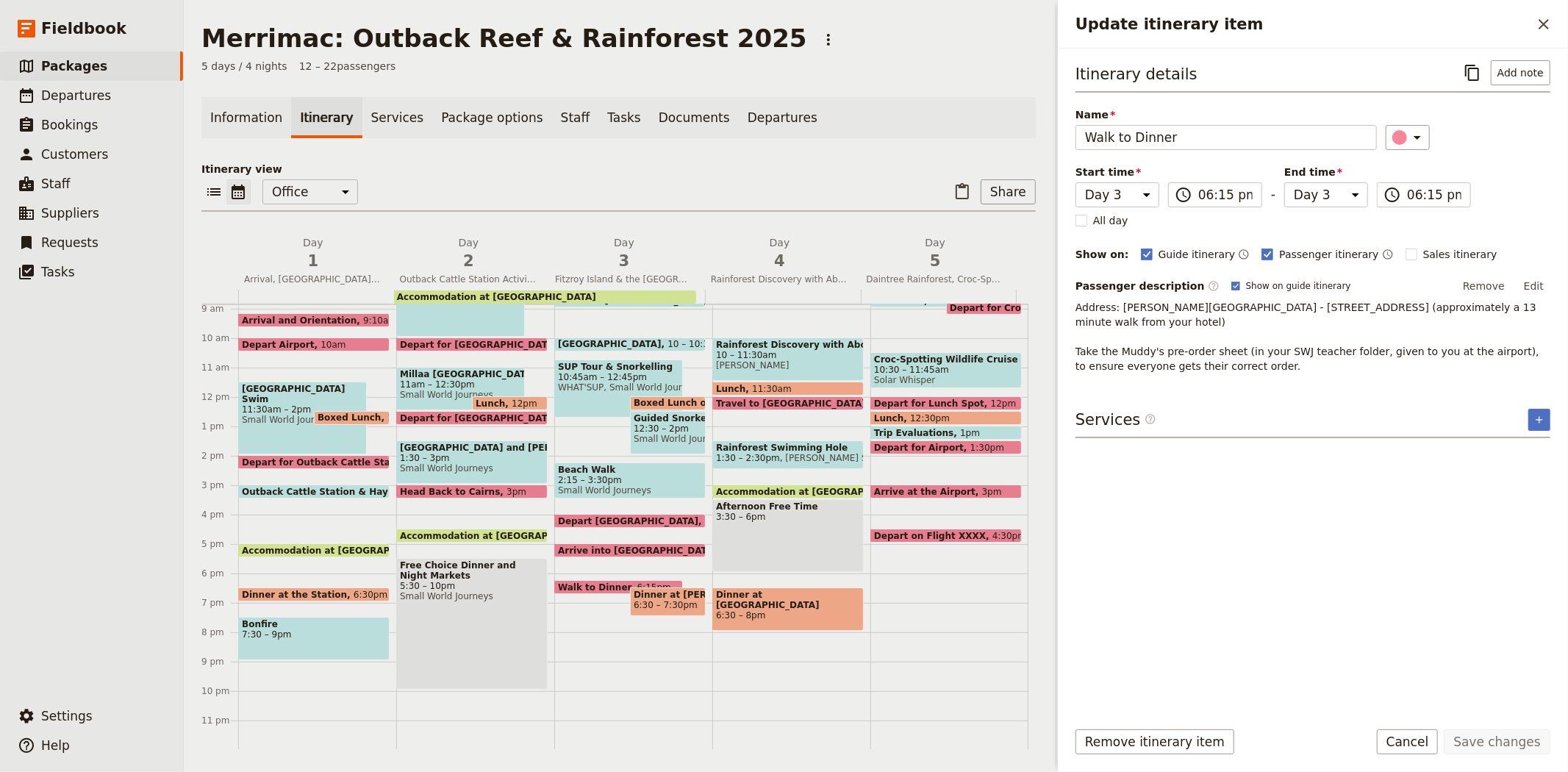
click at [649, 600] on span "6:30 – 7:30pm" at bounding box center [665, 605] width 64 height 11
select select "3"
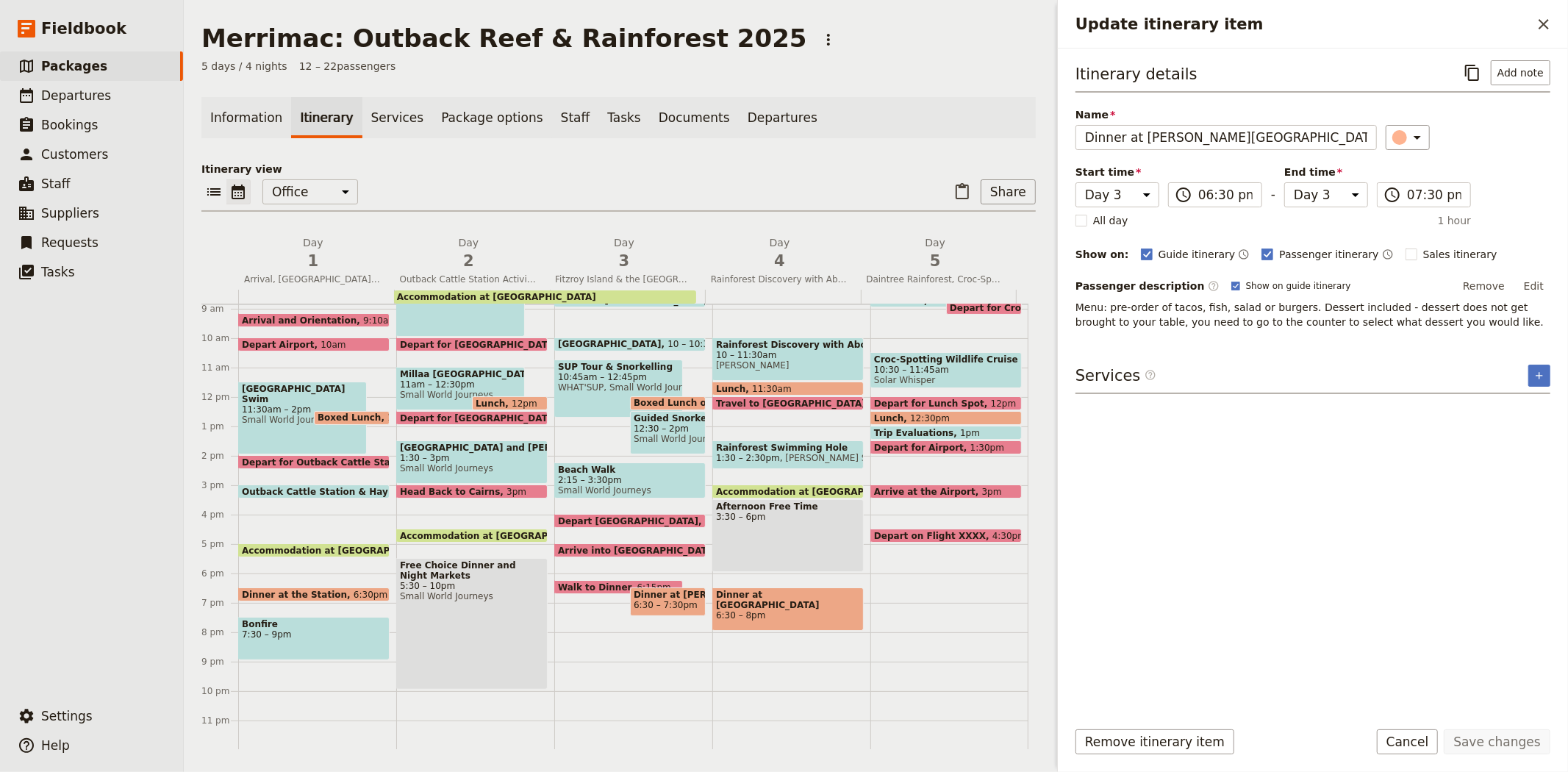
click at [584, 516] on span "Depart [GEOGRAPHIC_DATA]" at bounding box center [631, 521] width 147 height 10
select select "3"
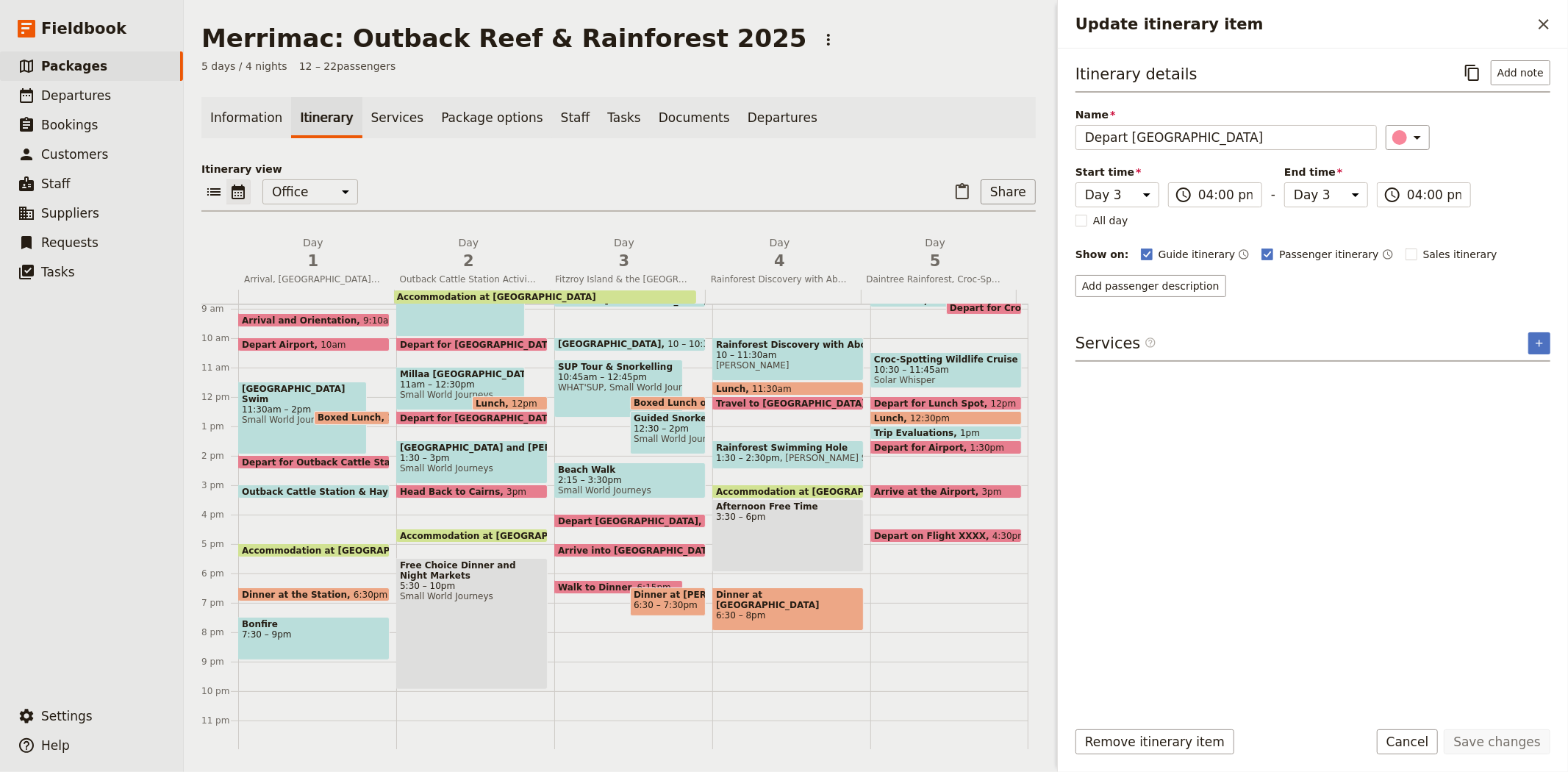
click at [578, 546] on span "Arrive into [GEOGRAPHIC_DATA]" at bounding box center [641, 550] width 166 height 10
select select "3"
click at [593, 517] on span "Depart [GEOGRAPHIC_DATA]" at bounding box center [631, 521] width 147 height 10
select select "3"
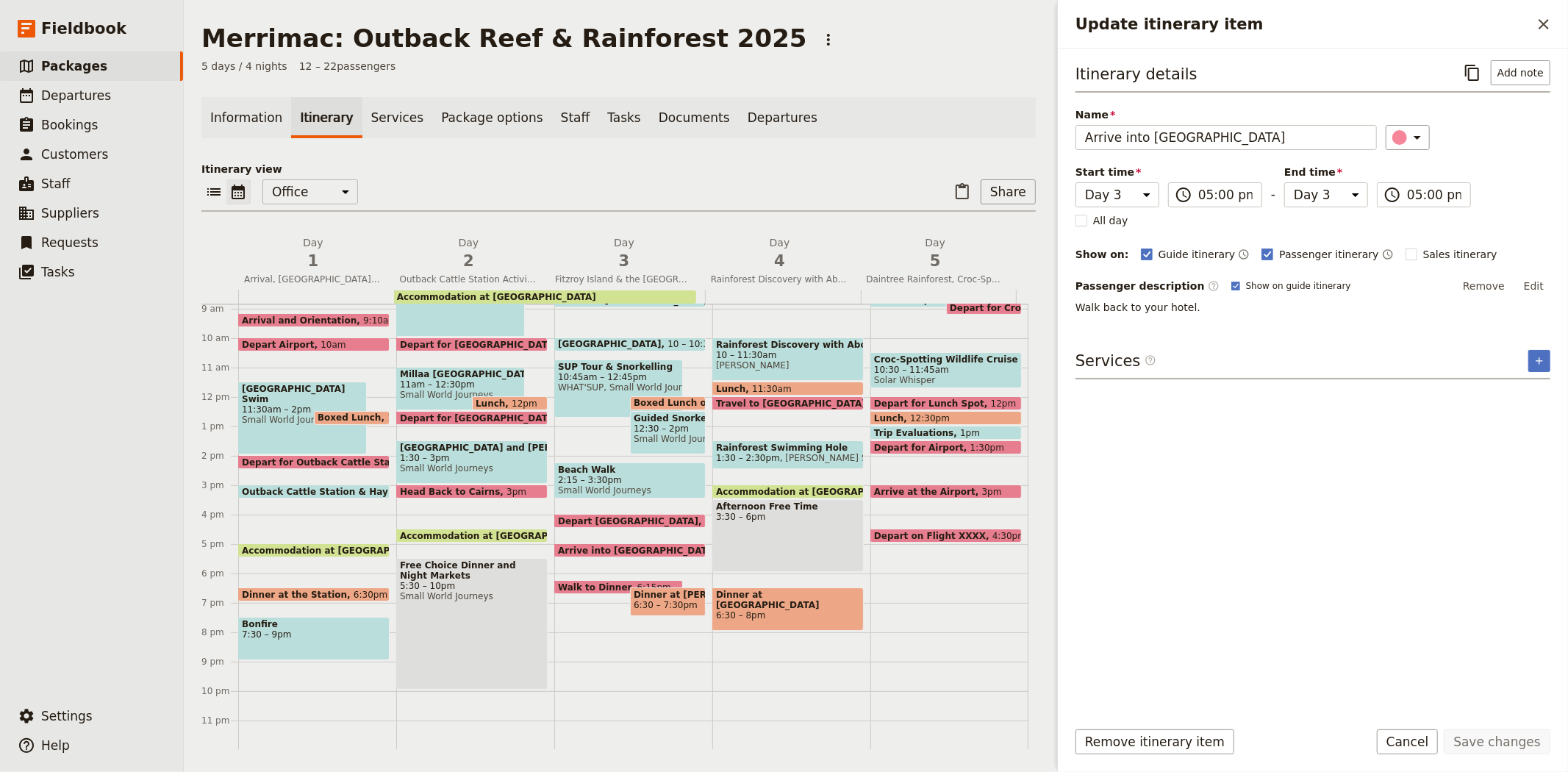
select select "3"
click at [572, 546] on span "Arrive into [GEOGRAPHIC_DATA]" at bounding box center [641, 550] width 166 height 10
select select "3"
click at [1530, 72] on button "Add note" at bounding box center [1521, 73] width 60 height 25
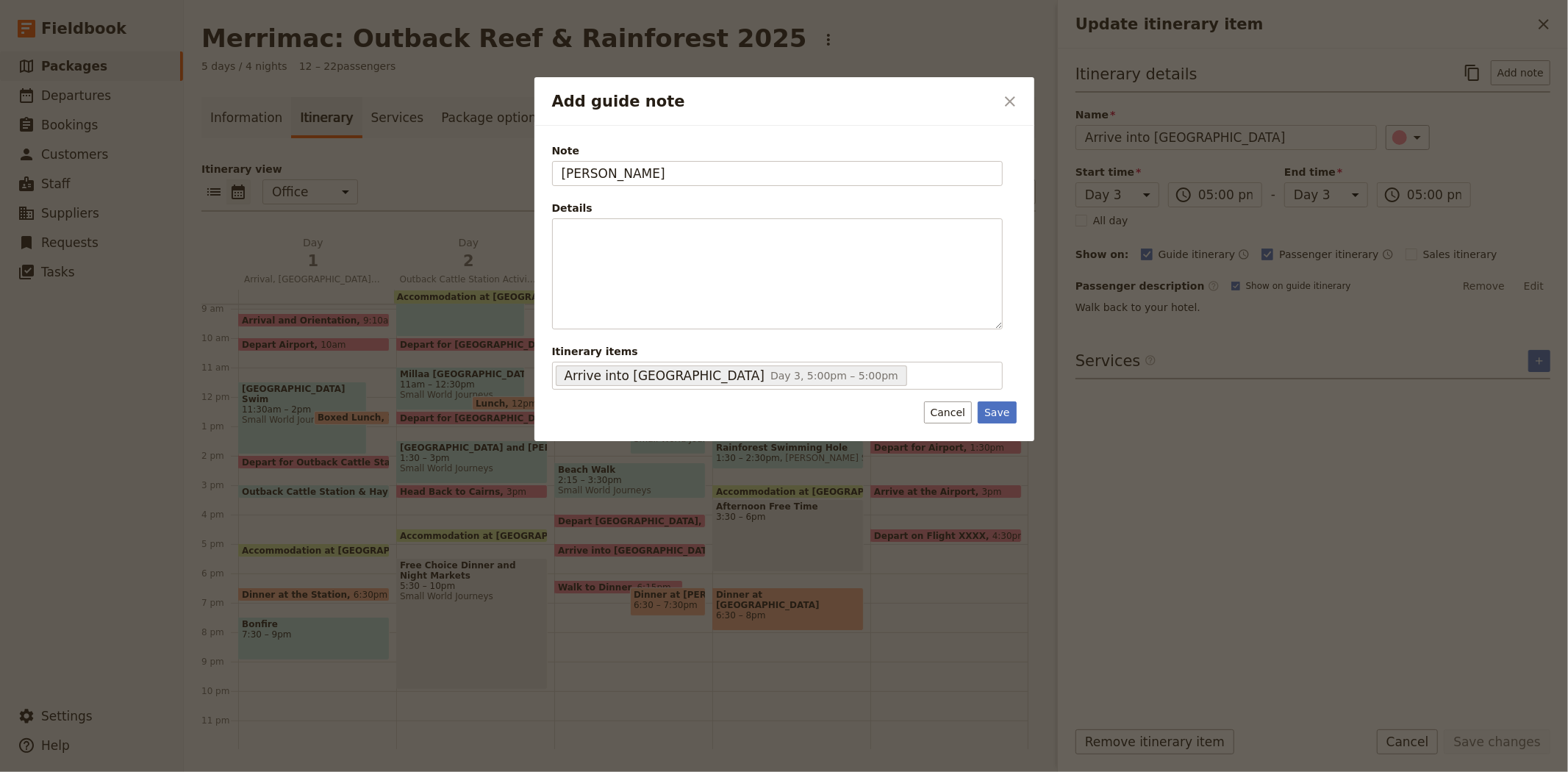
type input "[PERSON_NAME]"
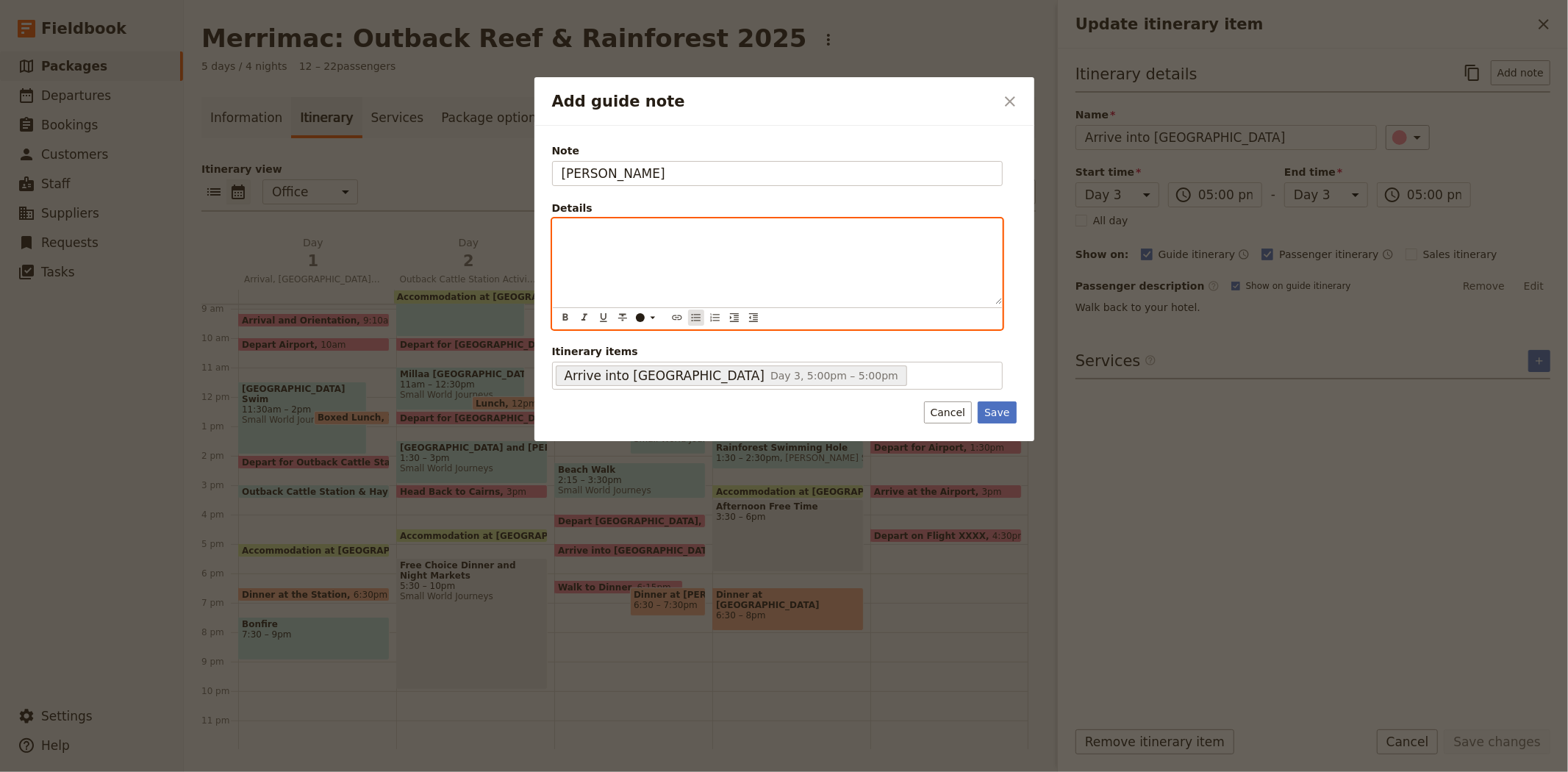
click at [694, 321] on icon "Bulleted list" at bounding box center [695, 317] width 9 height 7
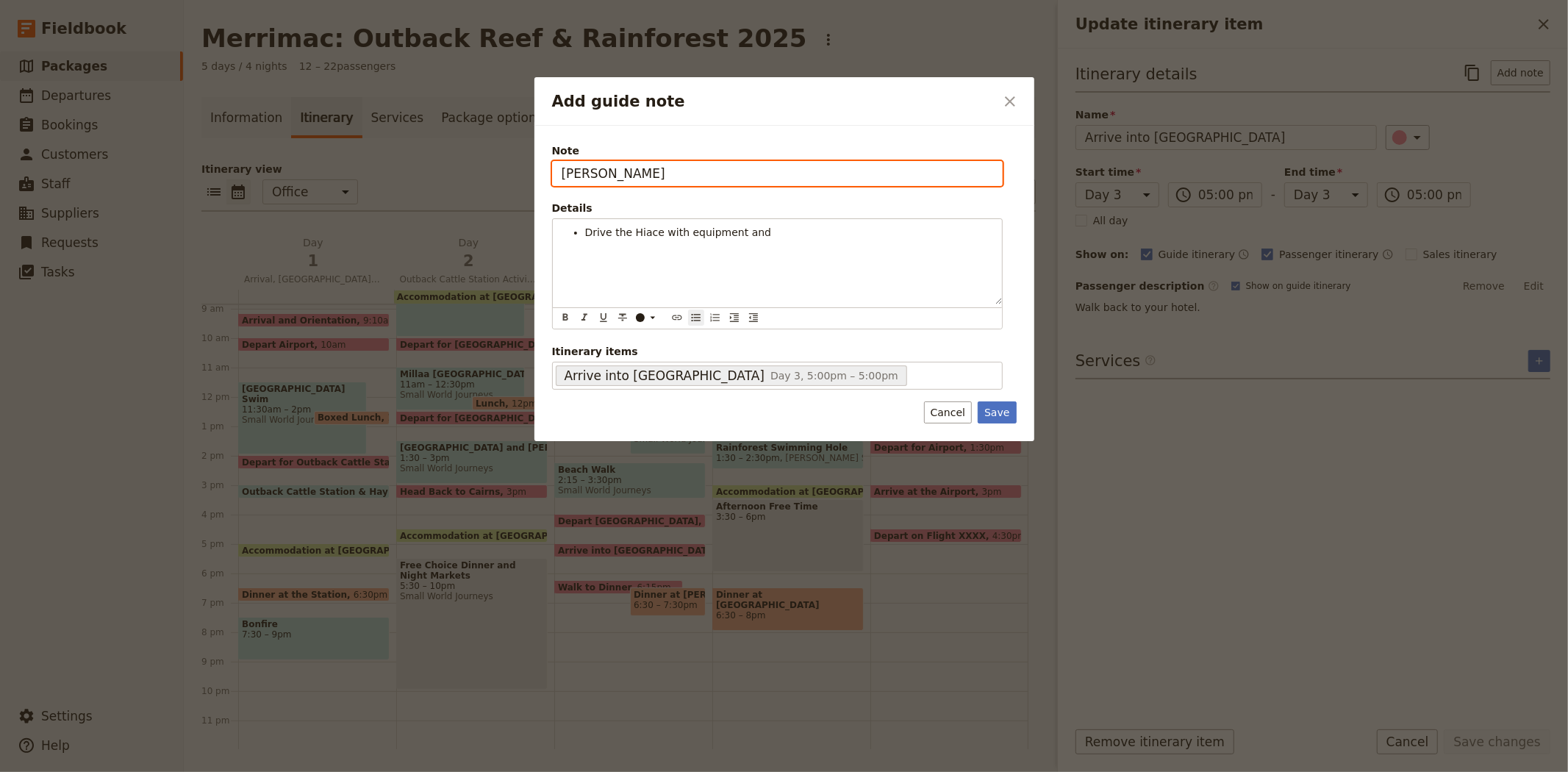
click at [637, 169] on input "[PERSON_NAME]" at bounding box center [777, 173] width 451 height 25
type input "JESS & BEE"
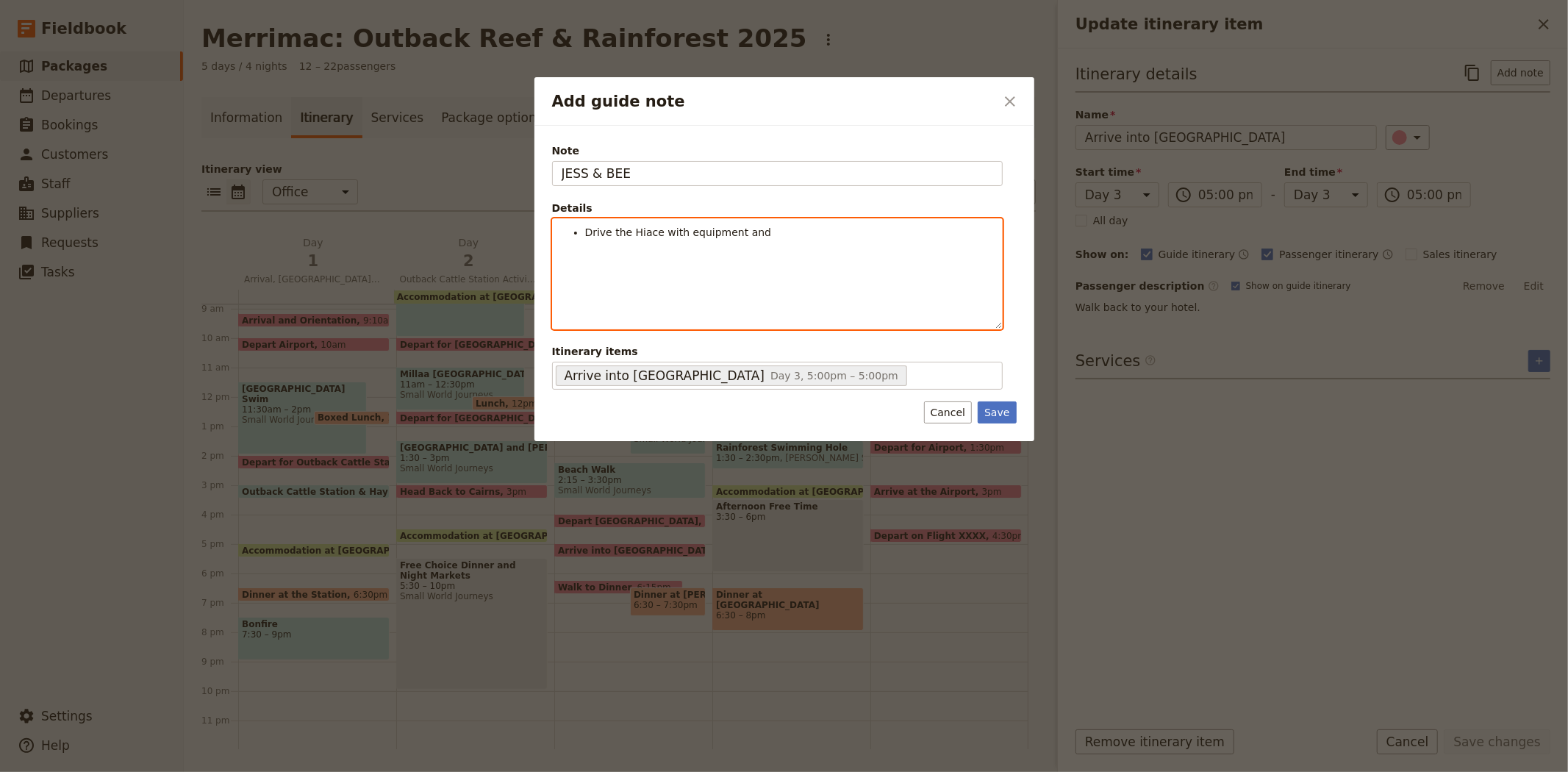
click at [584, 228] on ul "Drive the Hiace with equipment and" at bounding box center [777, 232] width 432 height 15
click at [788, 229] on li "JESS - Drive the Hiace with equipment and" at bounding box center [789, 232] width 408 height 15
click at [766, 233] on span "JESS - Drive the Hiace with equipment and" at bounding box center [694, 232] width 219 height 11
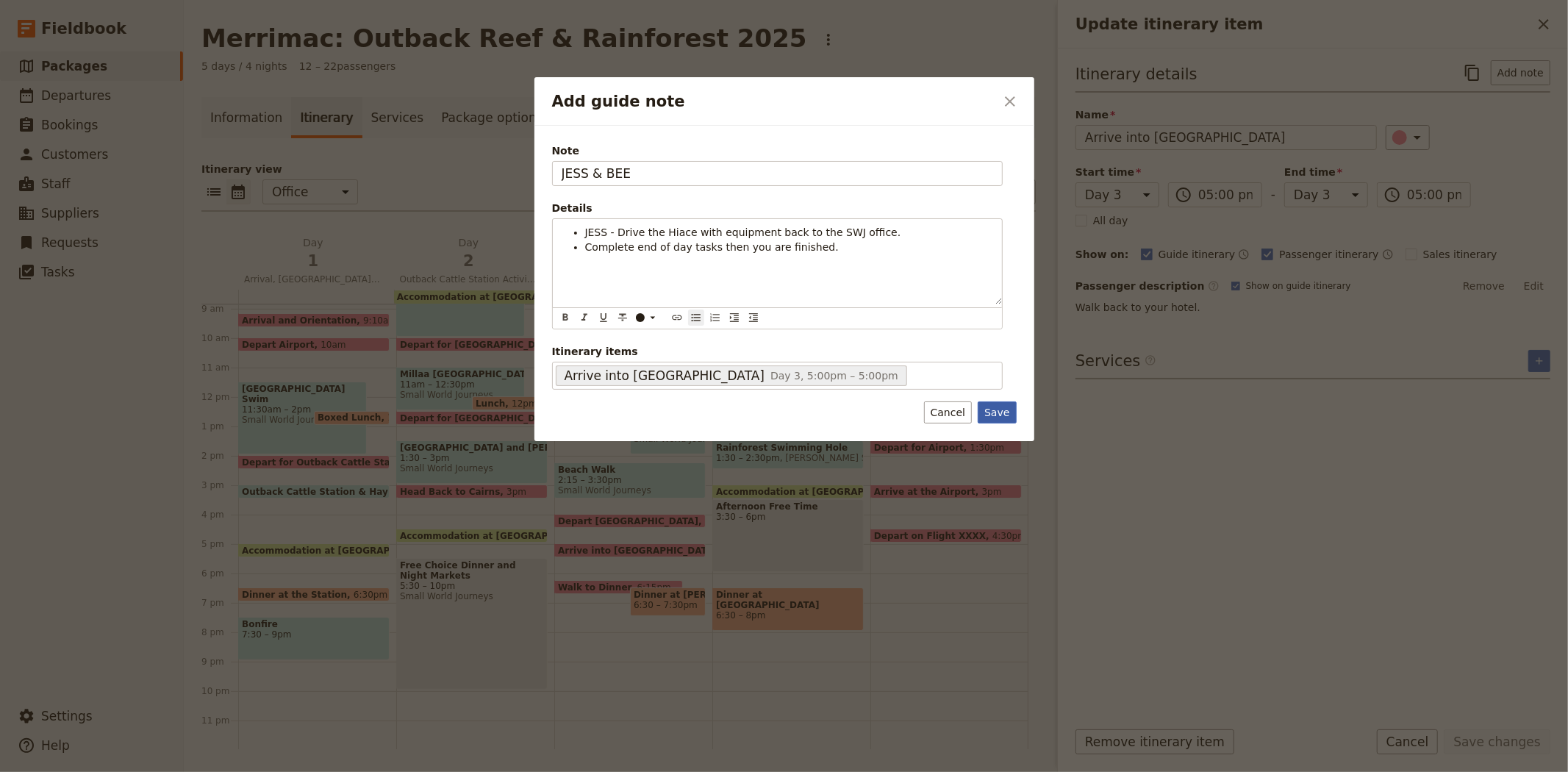
click at [1007, 407] on button "Save" at bounding box center [996, 412] width 38 height 22
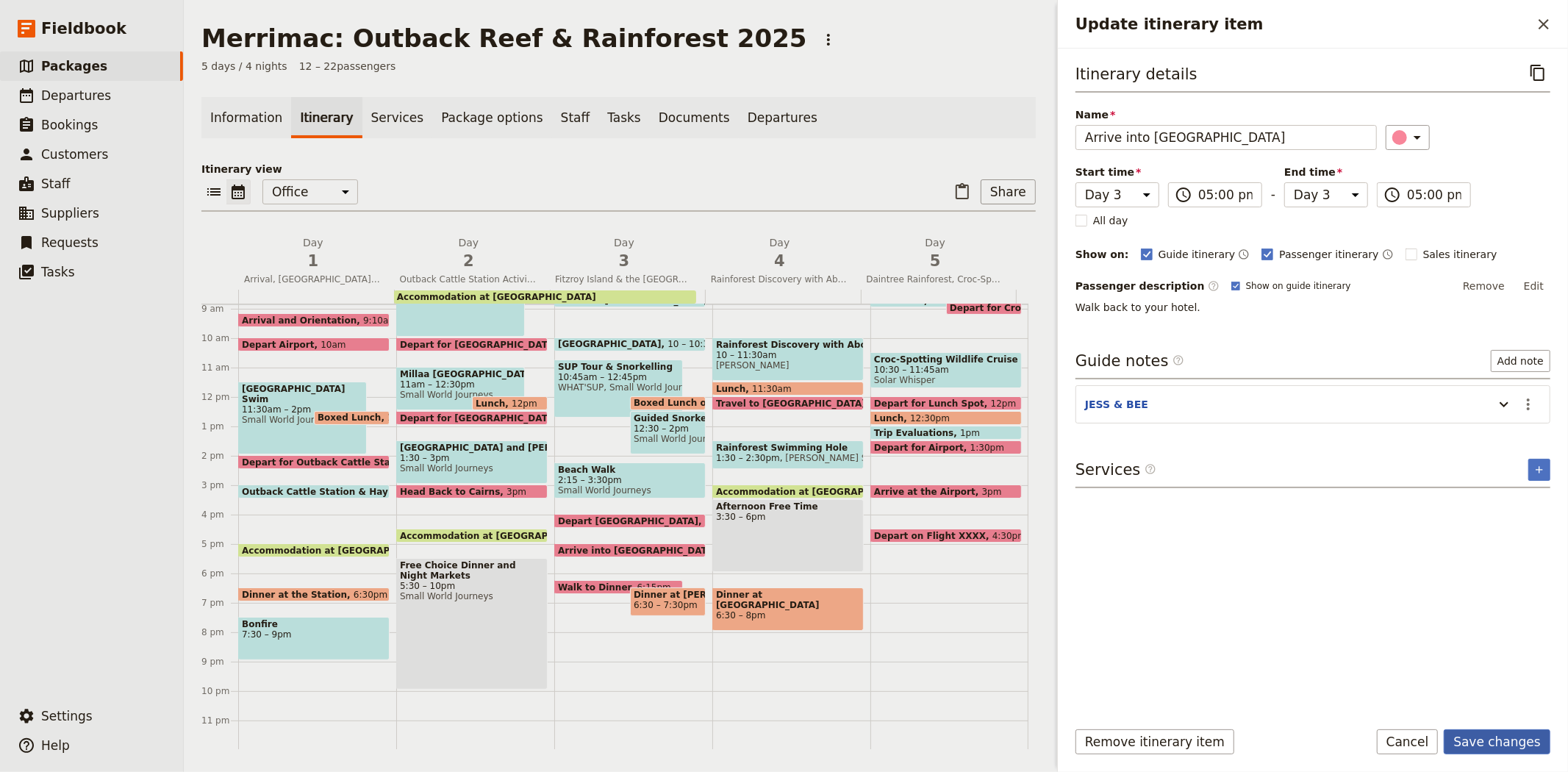
click at [1492, 739] on button "Save changes" at bounding box center [1497, 742] width 106 height 25
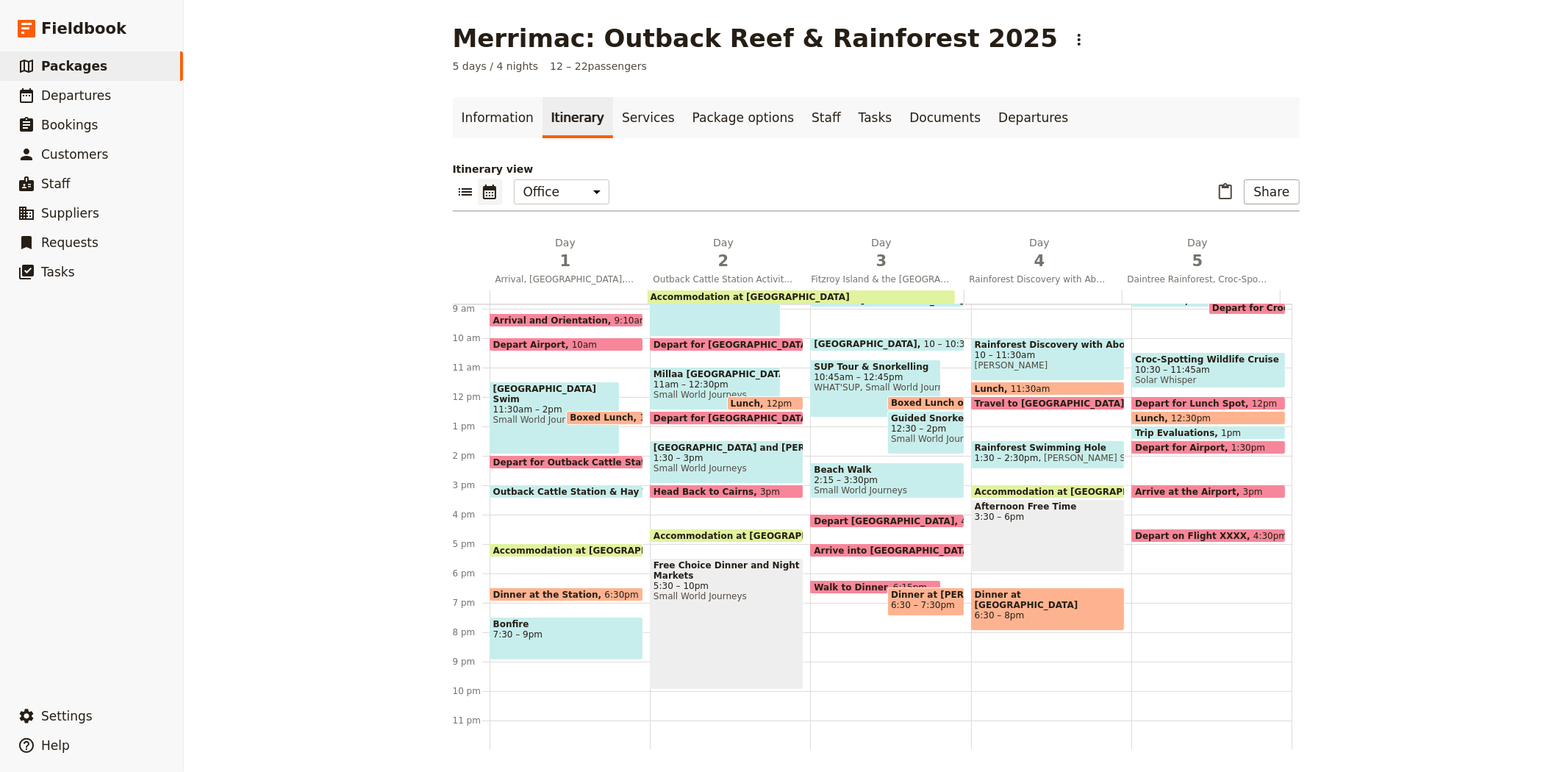
scroll to position [178, 0]
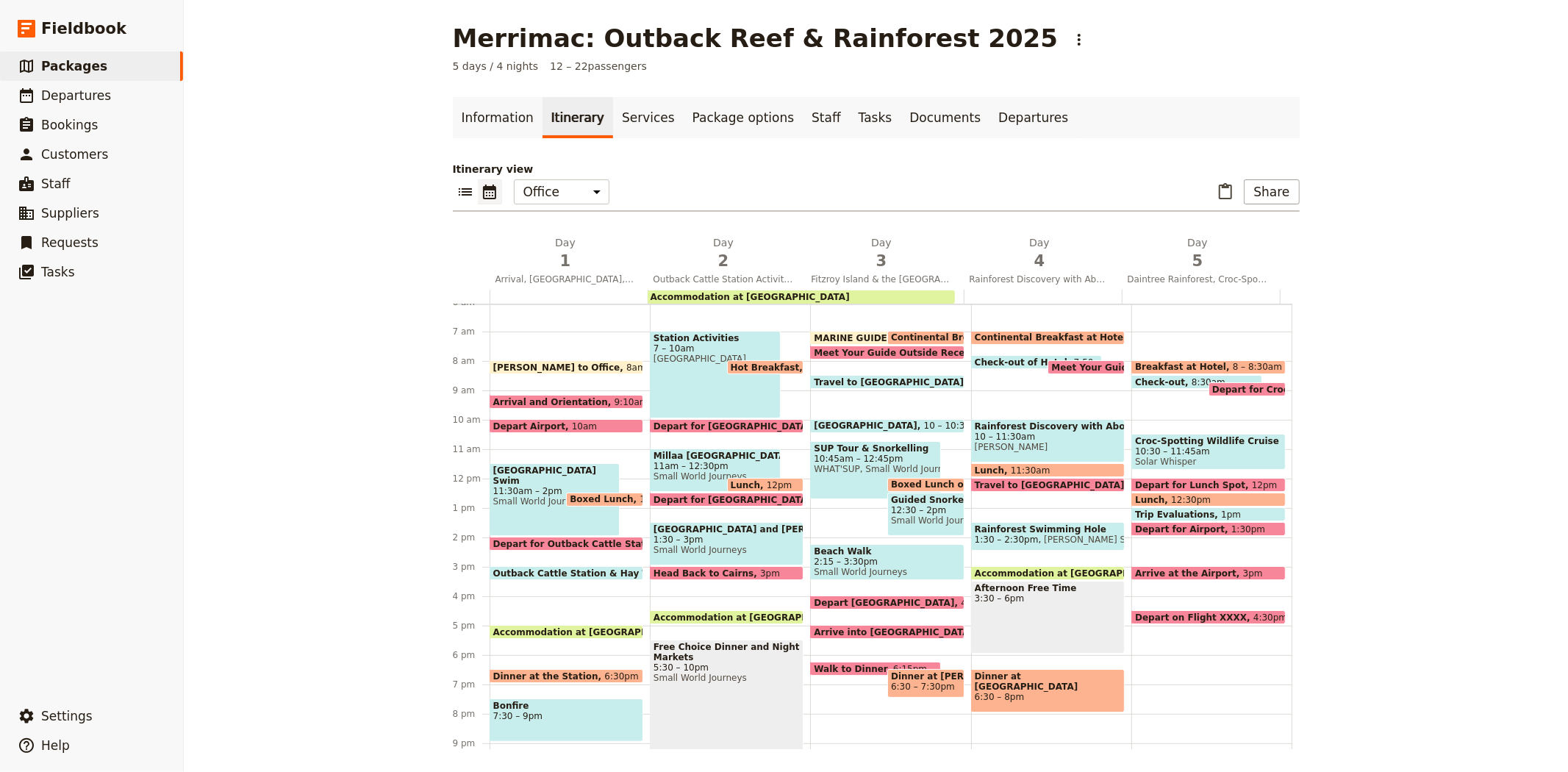
click at [1017, 332] on span "Continental Breakfast at Hotel" at bounding box center [1054, 338] width 159 height 11
select select "4"
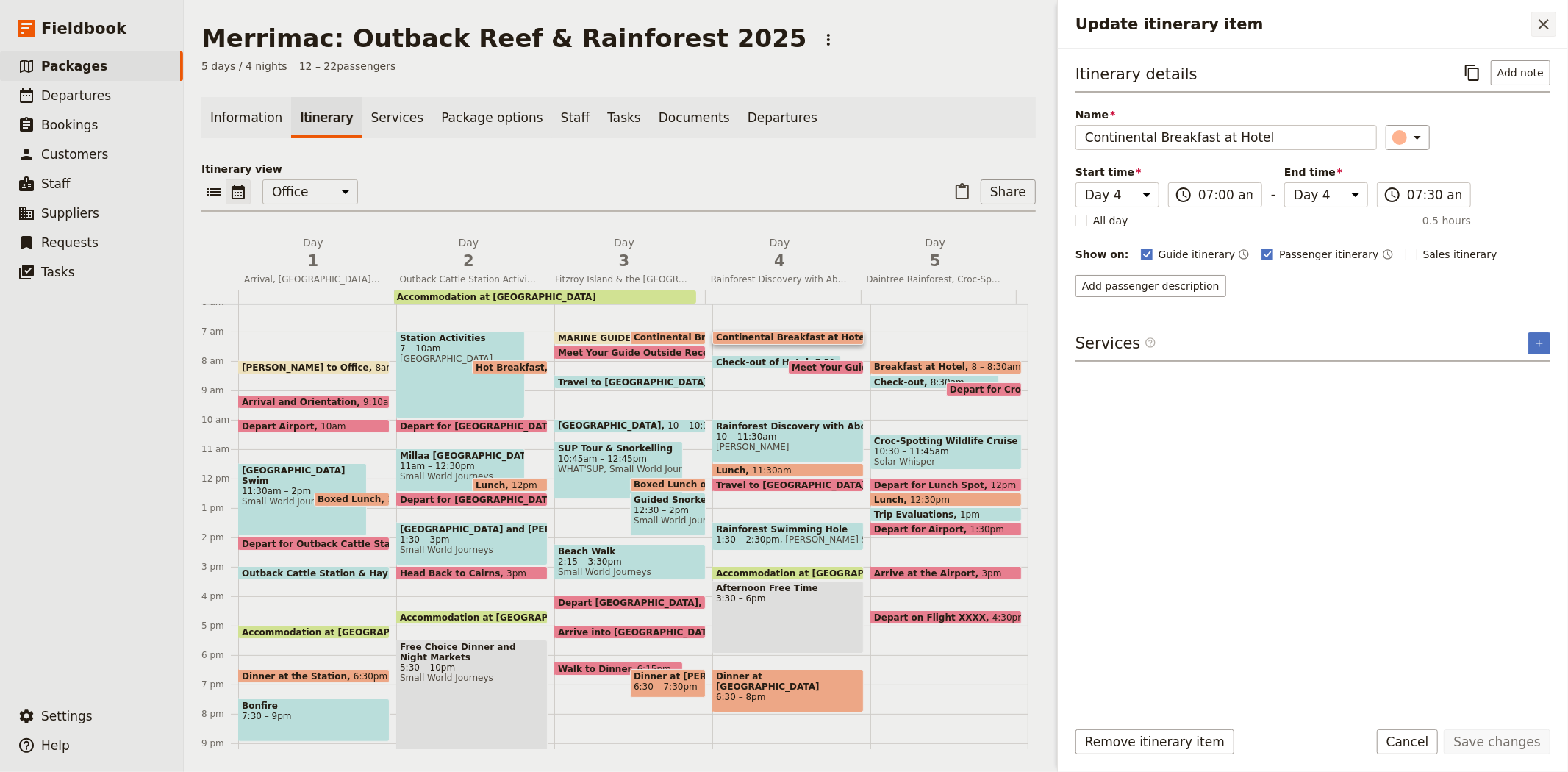
click at [1544, 27] on icon "Close drawer" at bounding box center [1543, 25] width 18 height 18
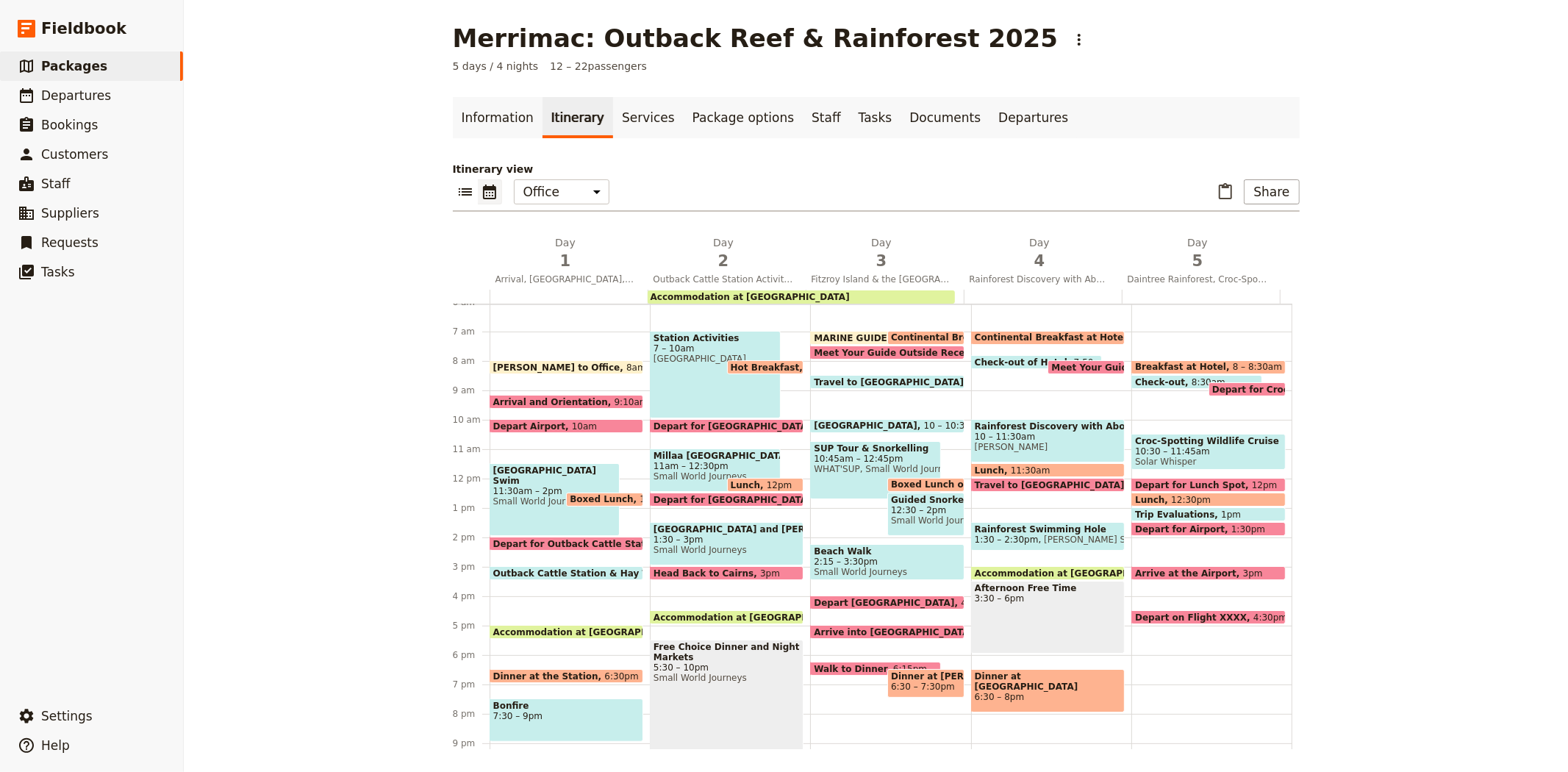
click at [1012, 611] on div "Afternoon Free Time 3:30 – 6pm" at bounding box center [1048, 617] width 154 height 73
select select "4"
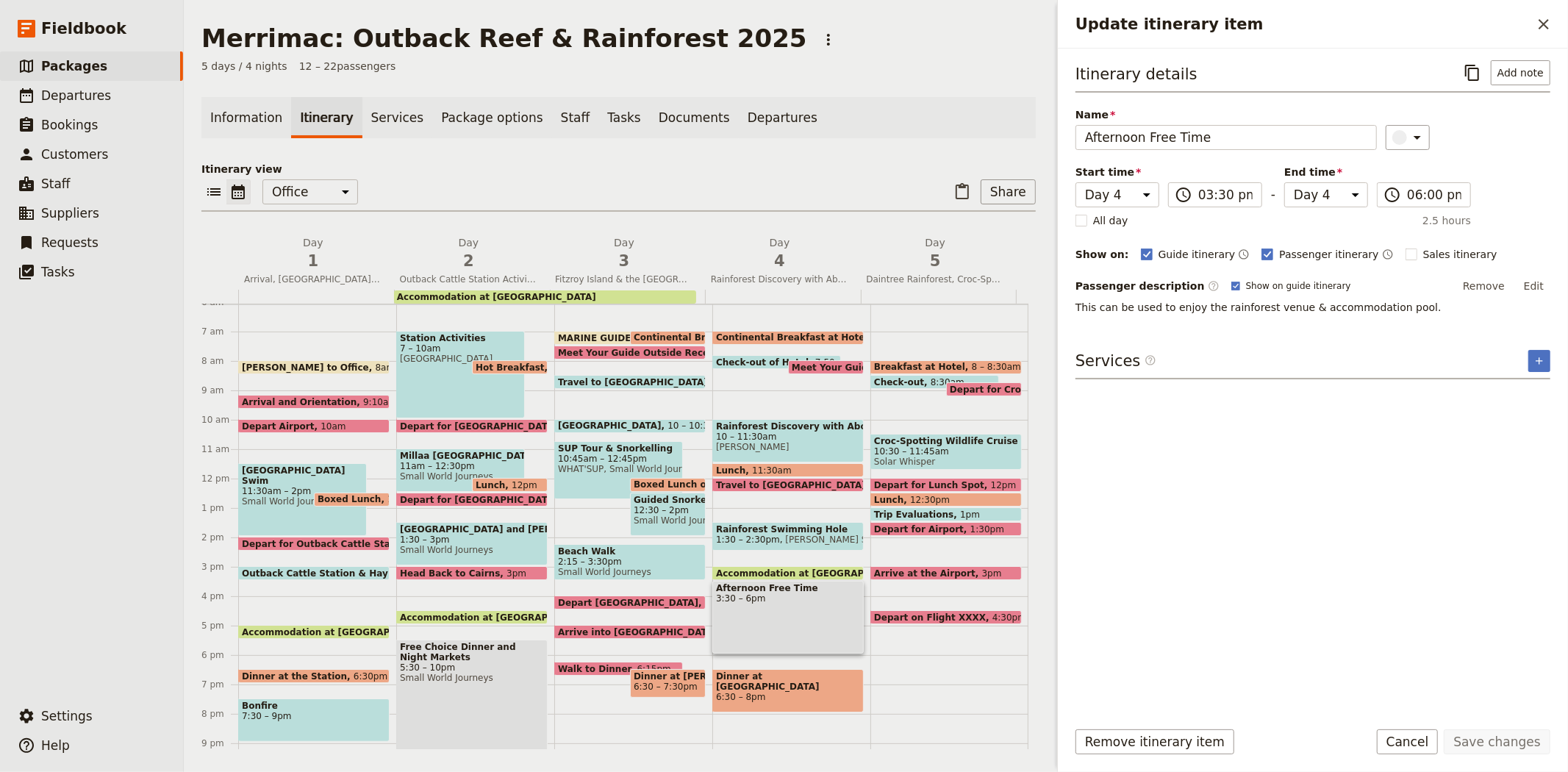
click at [754, 465] on span "11:30am" at bounding box center [772, 470] width 40 height 10
select select "4"
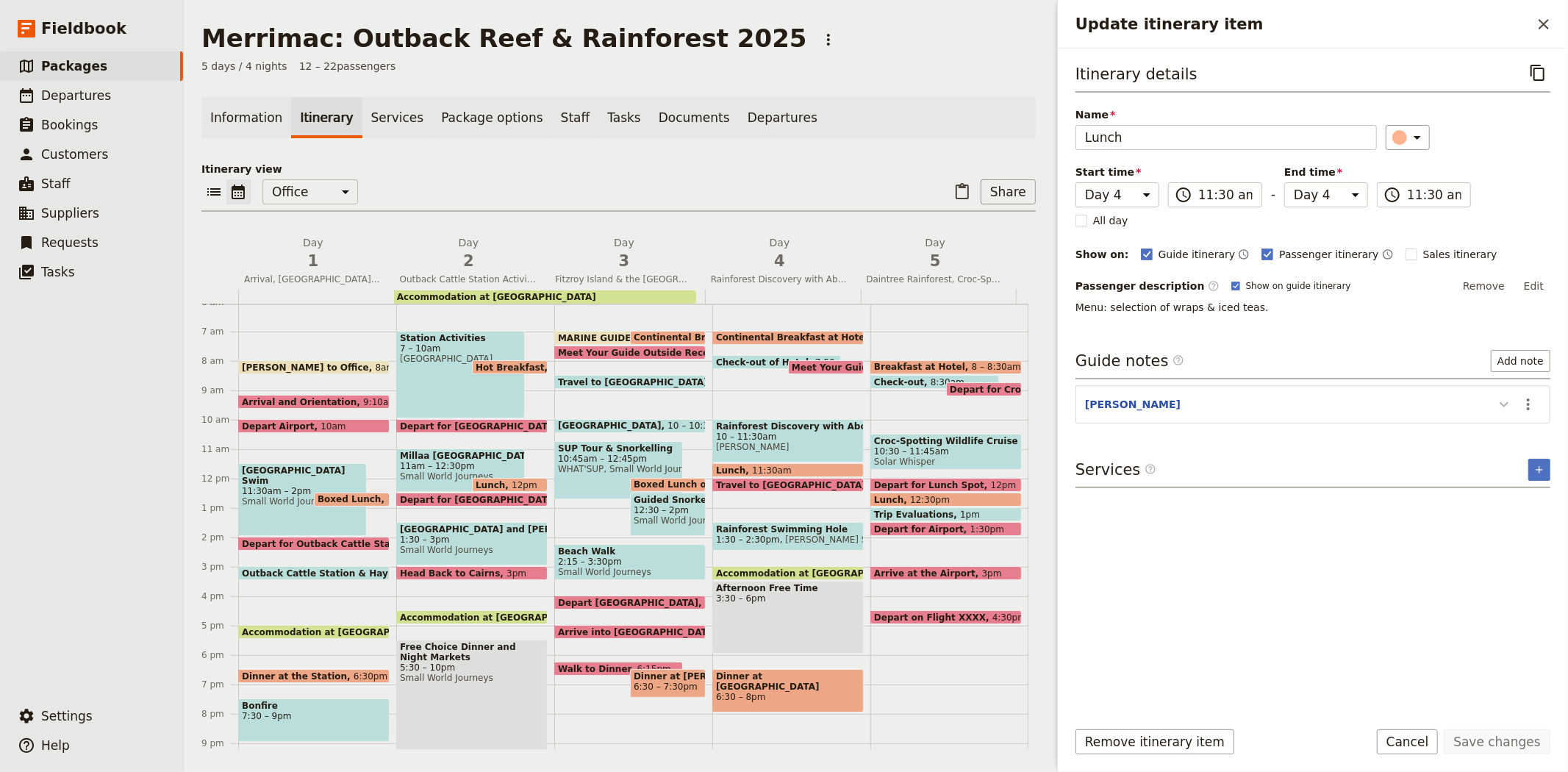
click at [1493, 398] on button "Update itinerary item" at bounding box center [1504, 404] width 24 height 25
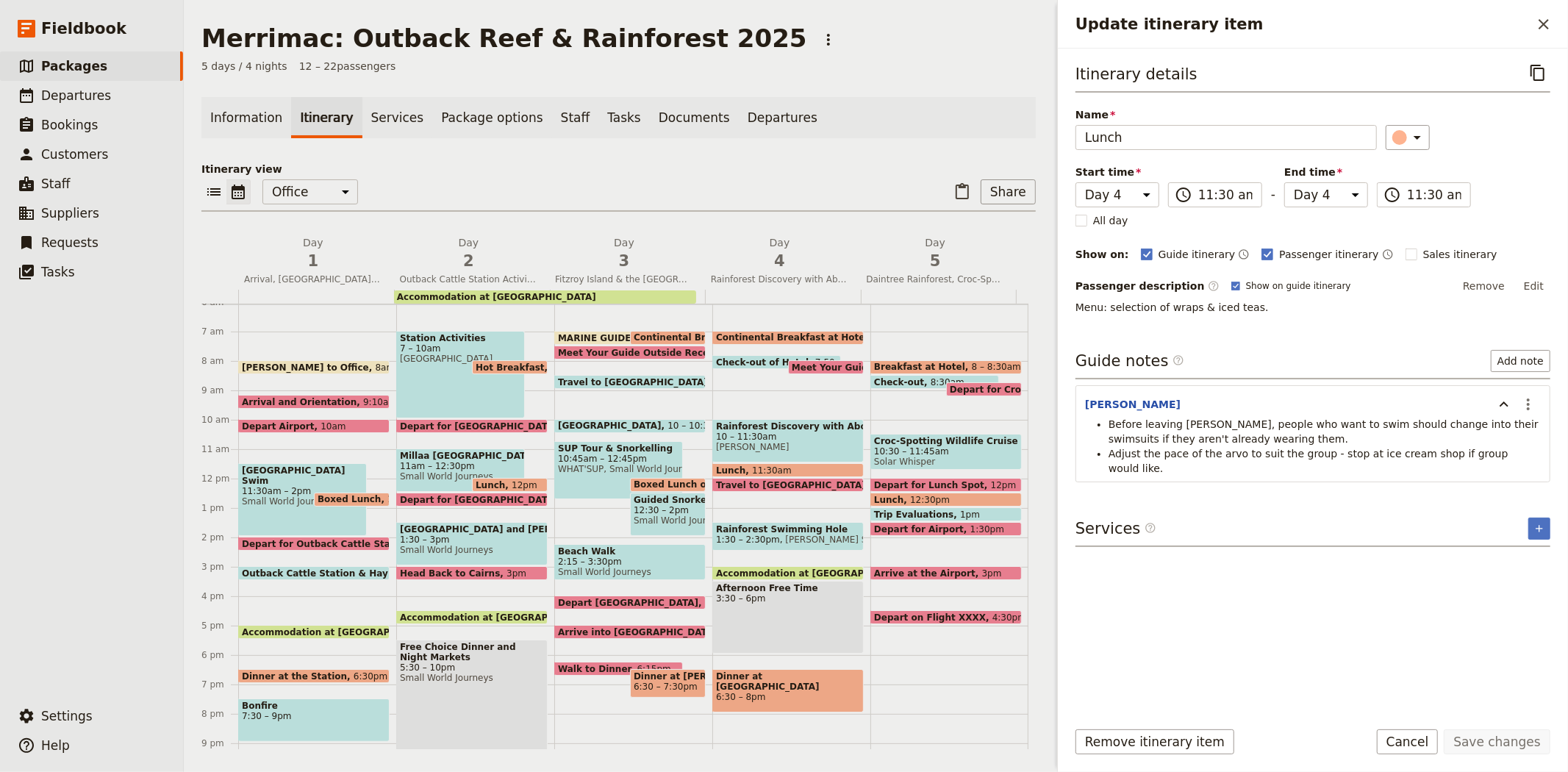
click at [795, 180] on div "​ ​ Office Guide Passenger Sales ​ Share" at bounding box center [618, 195] width 834 height 33
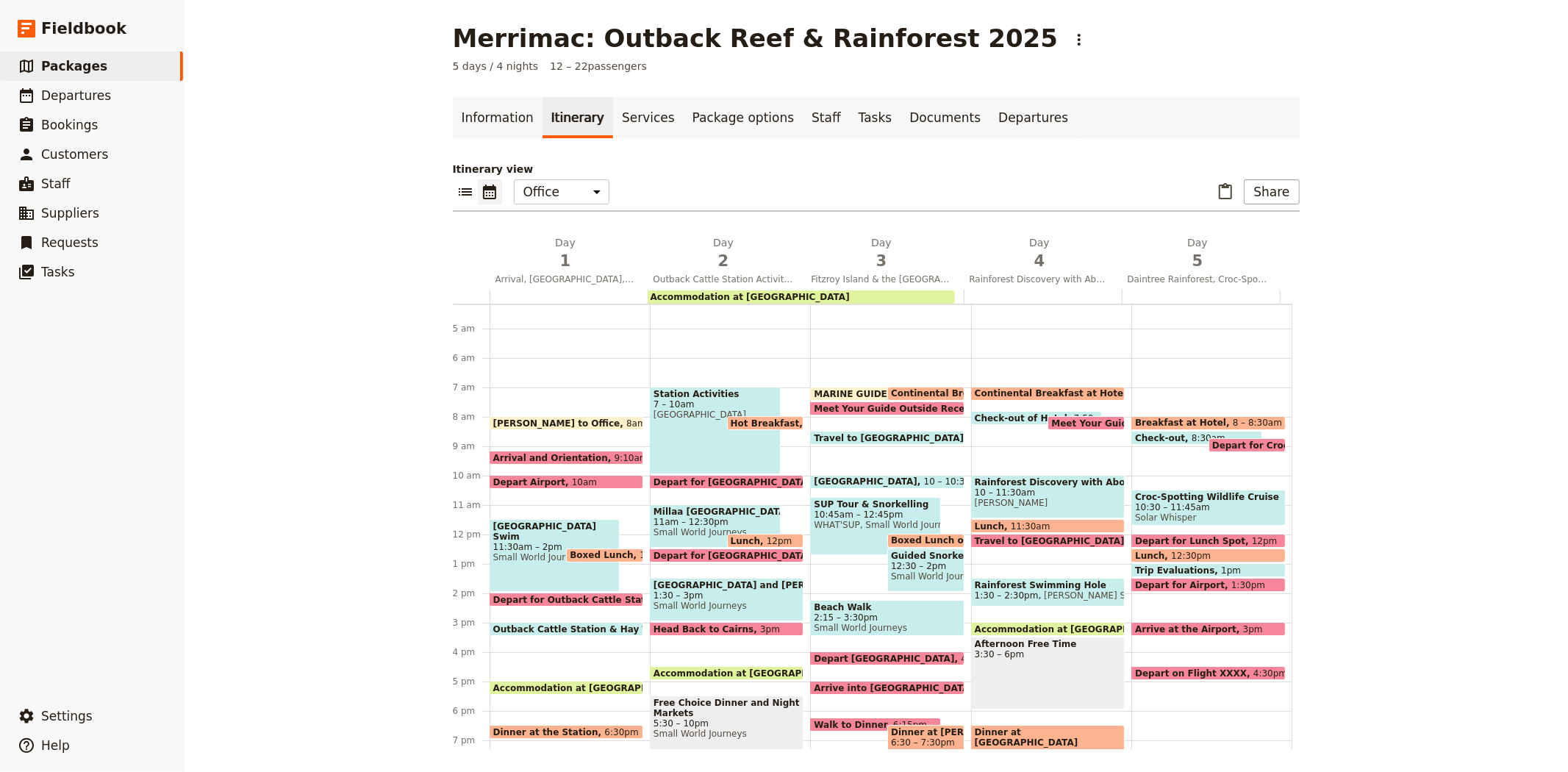
scroll to position [97, 0]
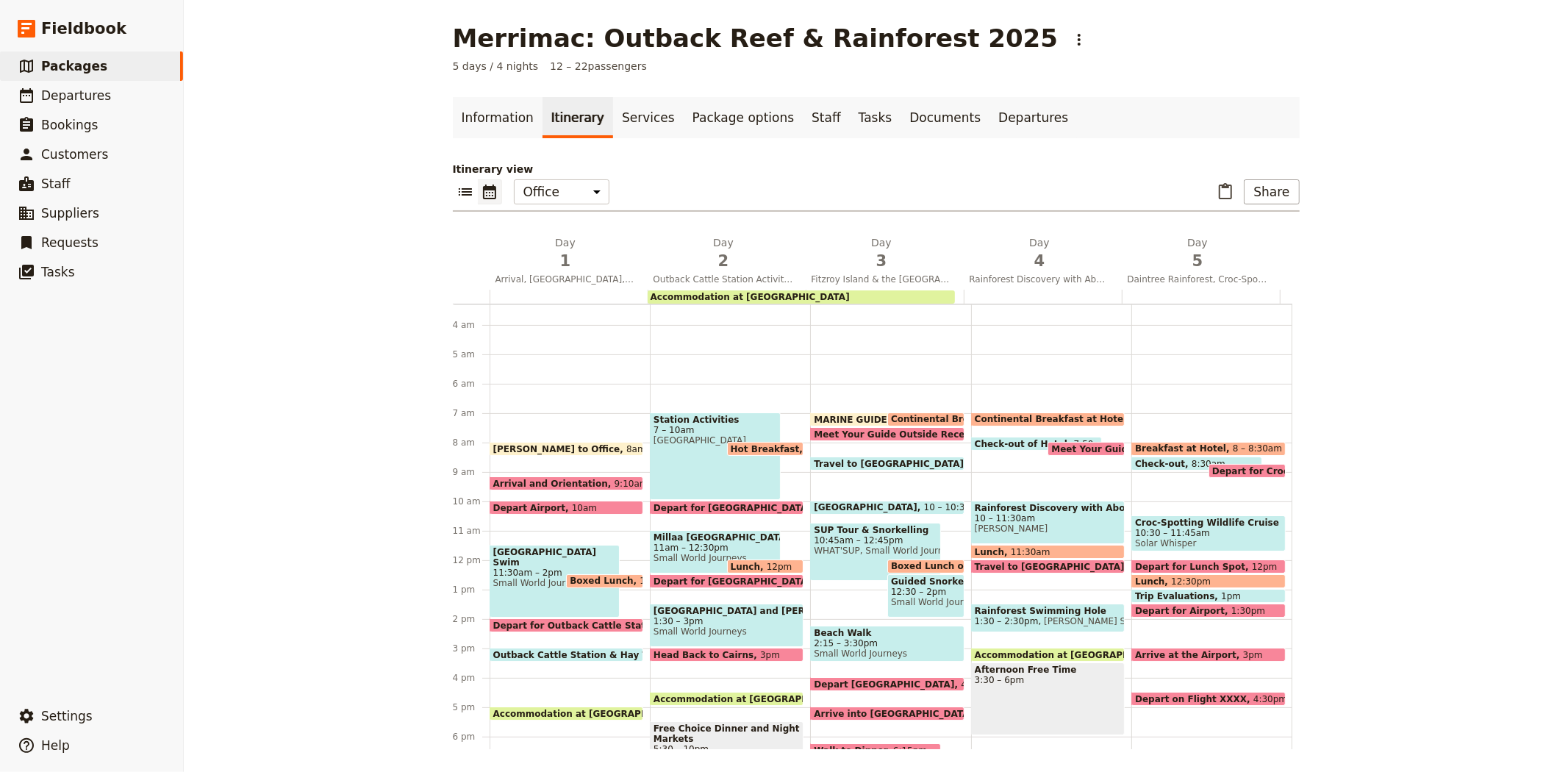
click at [985, 441] on span "Check-out of Hotel" at bounding box center [1024, 443] width 99 height 10
select select "4"
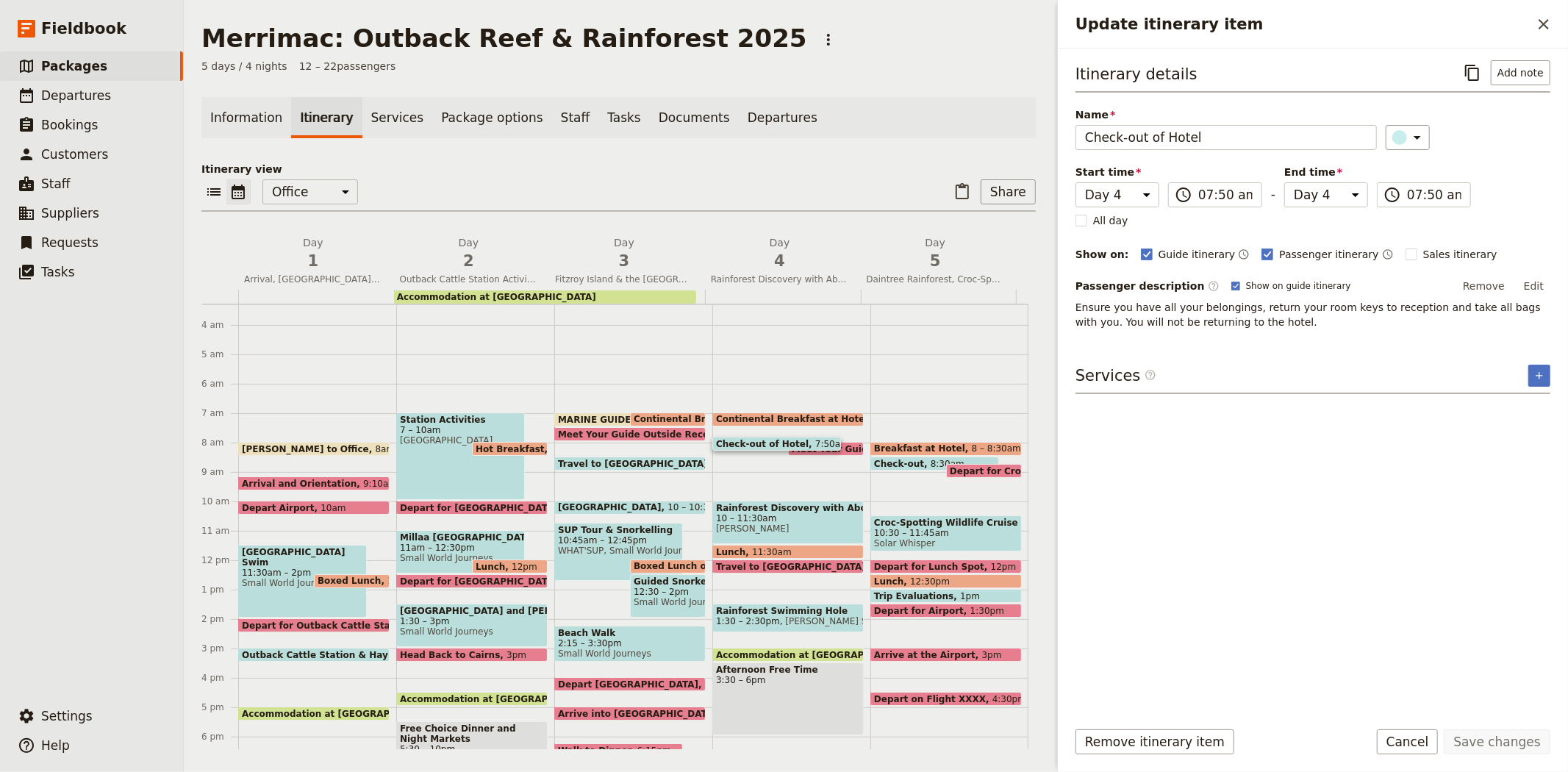
click at [833, 444] on span "Meet Your Guide Outside Reception & Depart" at bounding box center [907, 448] width 231 height 10
select select "4"
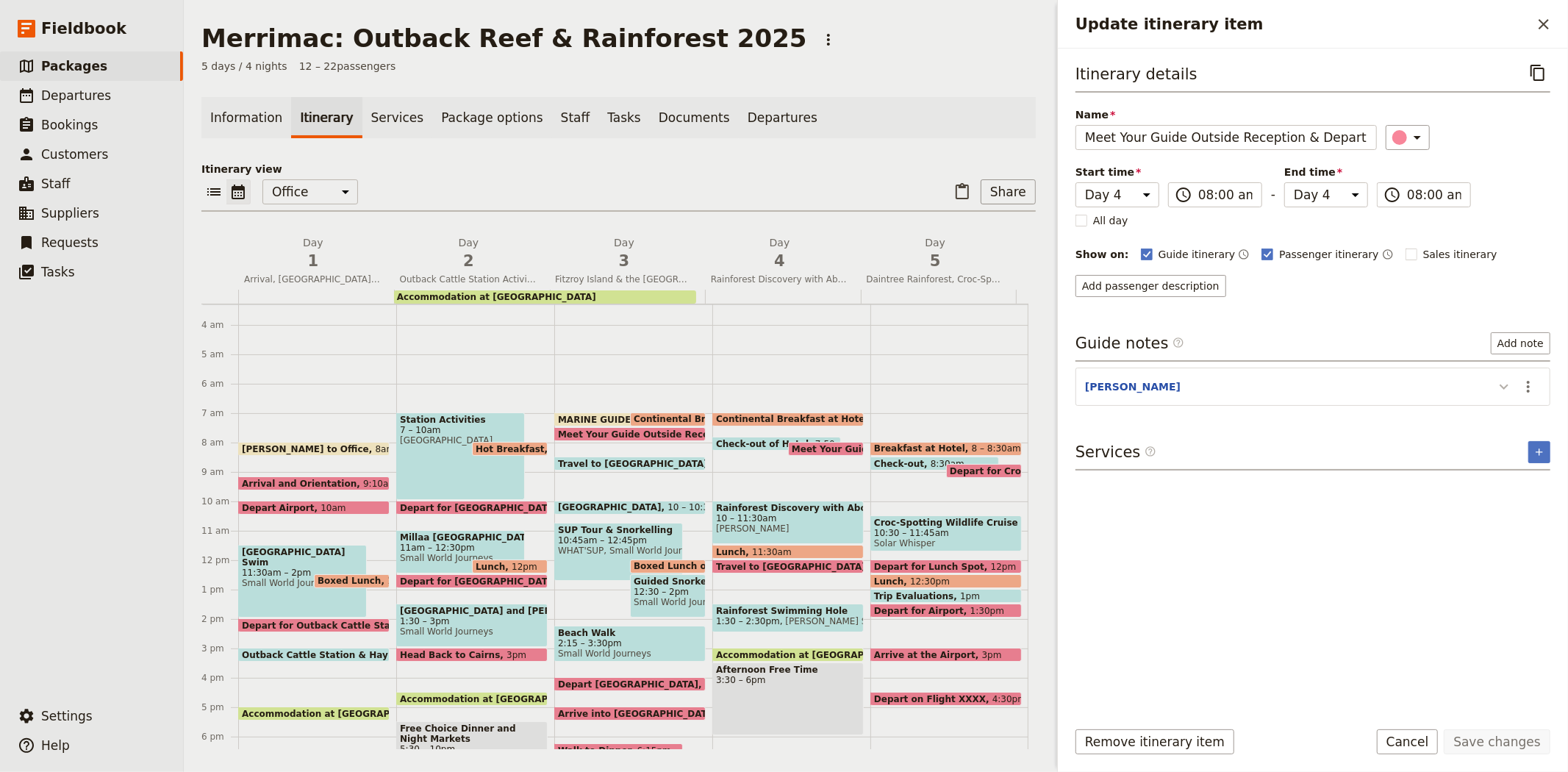
click at [1502, 383] on icon "Update itinerary item" at bounding box center [1504, 387] width 18 height 18
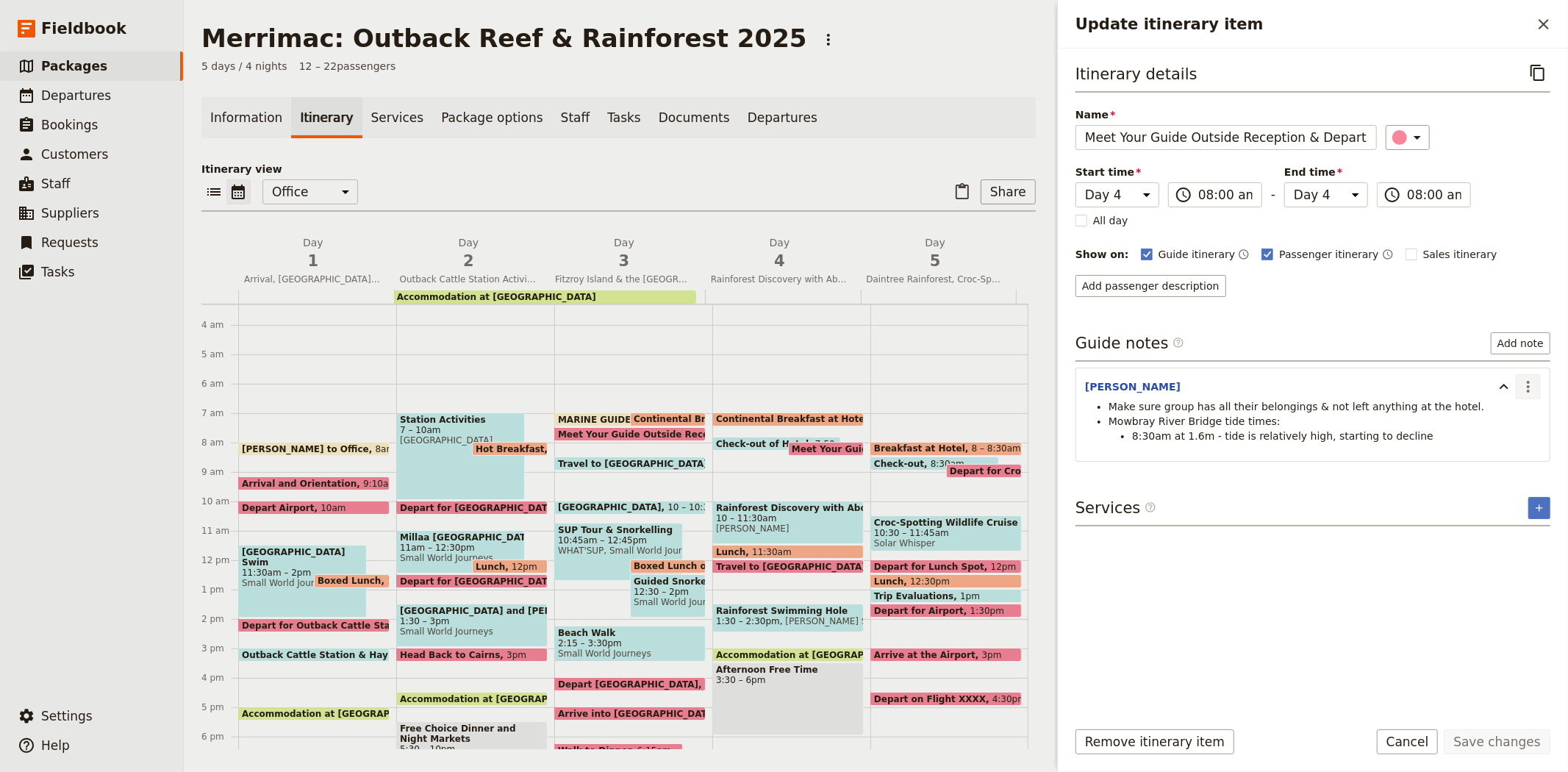
click at [1533, 390] on icon "Actions" at bounding box center [1528, 387] width 18 height 18
click at [1521, 418] on span "Edit note" at bounding box center [1497, 419] width 69 height 15
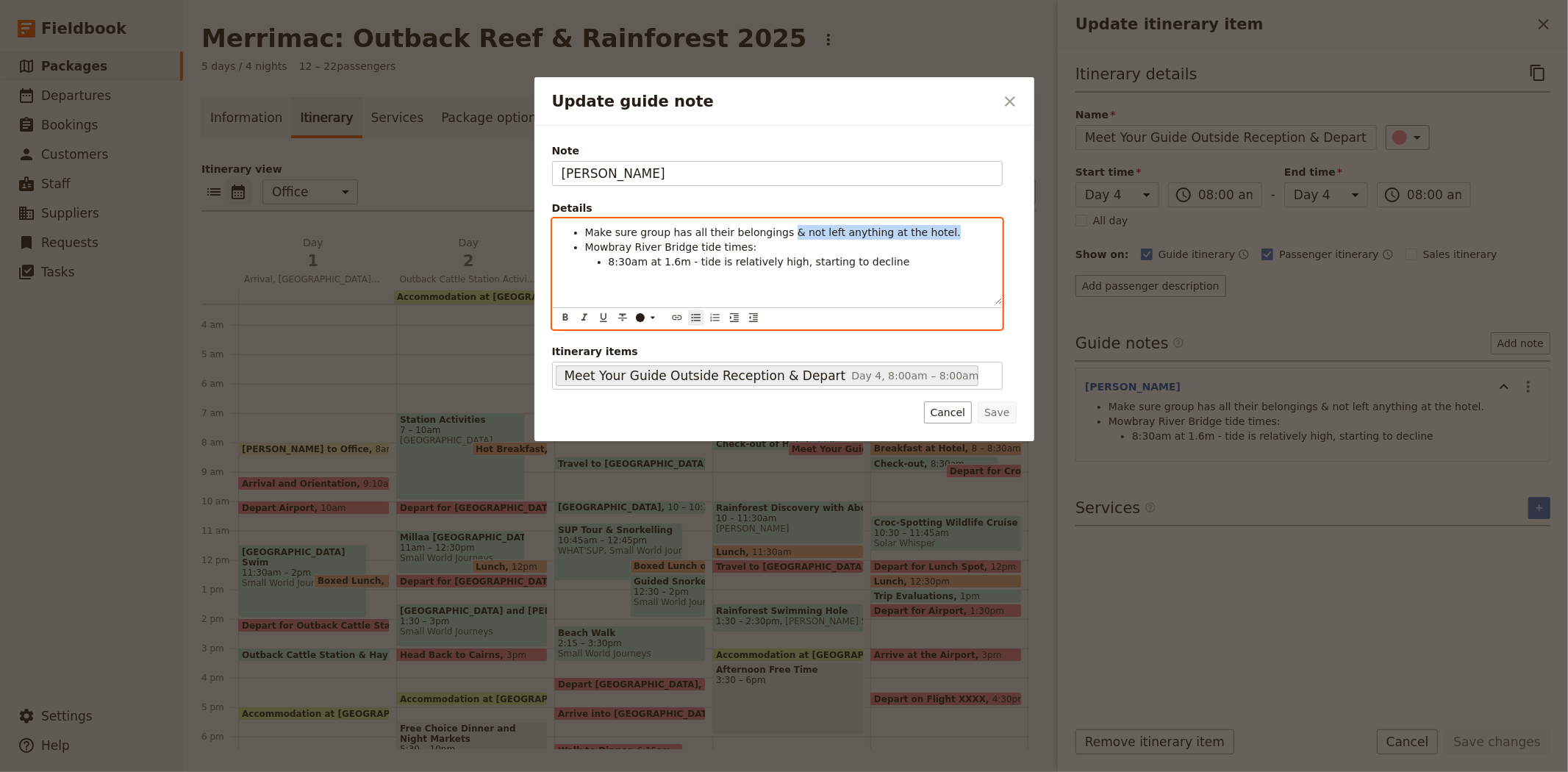
drag, startPoint x: 774, startPoint y: 231, endPoint x: 922, endPoint y: 232, distance: 148.0
click at [922, 232] on li "Make sure group has all their belongings & not left anything at the hotel." at bounding box center [789, 232] width 408 height 15
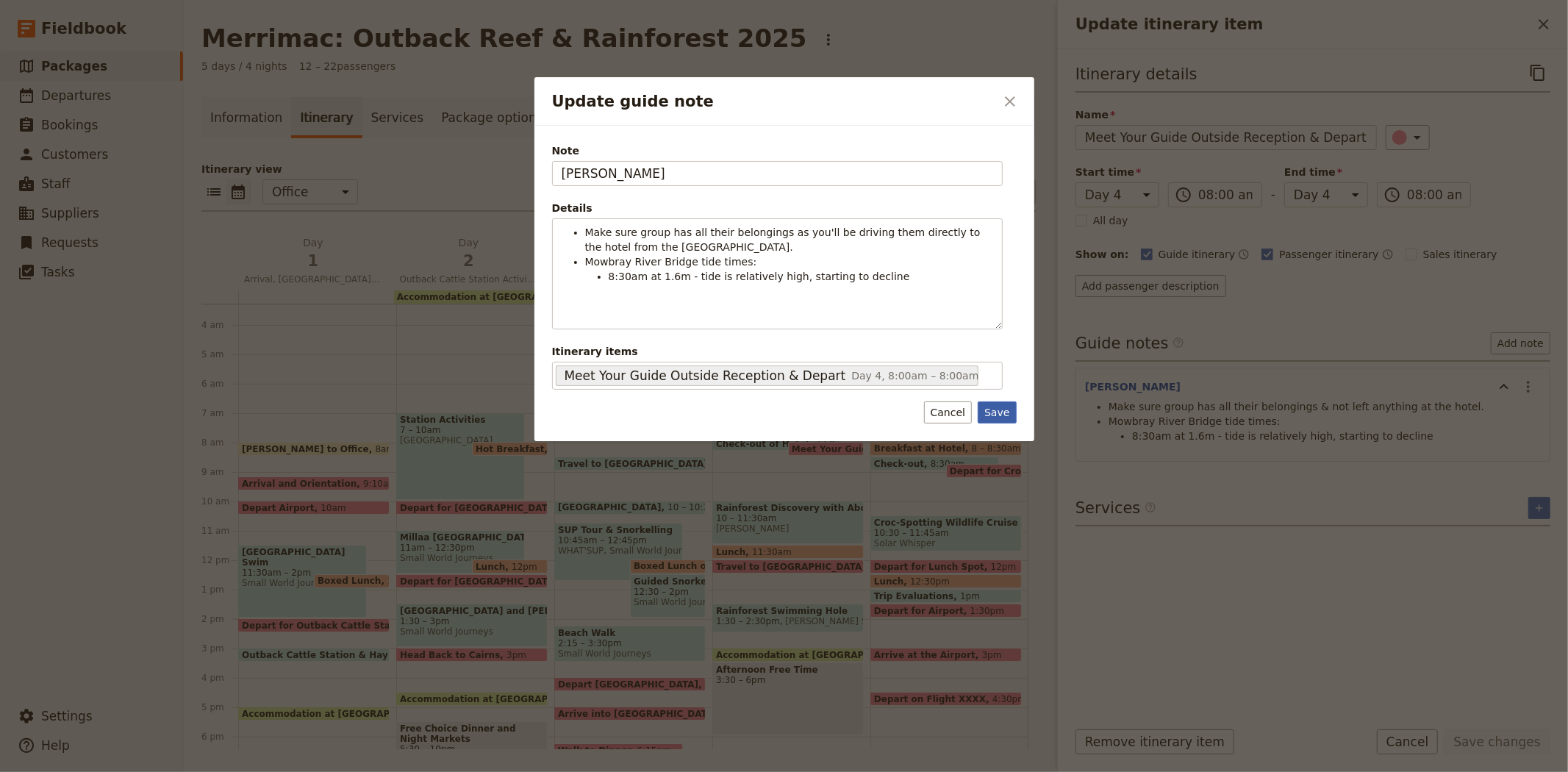
click at [995, 414] on button "Save" at bounding box center [996, 412] width 38 height 22
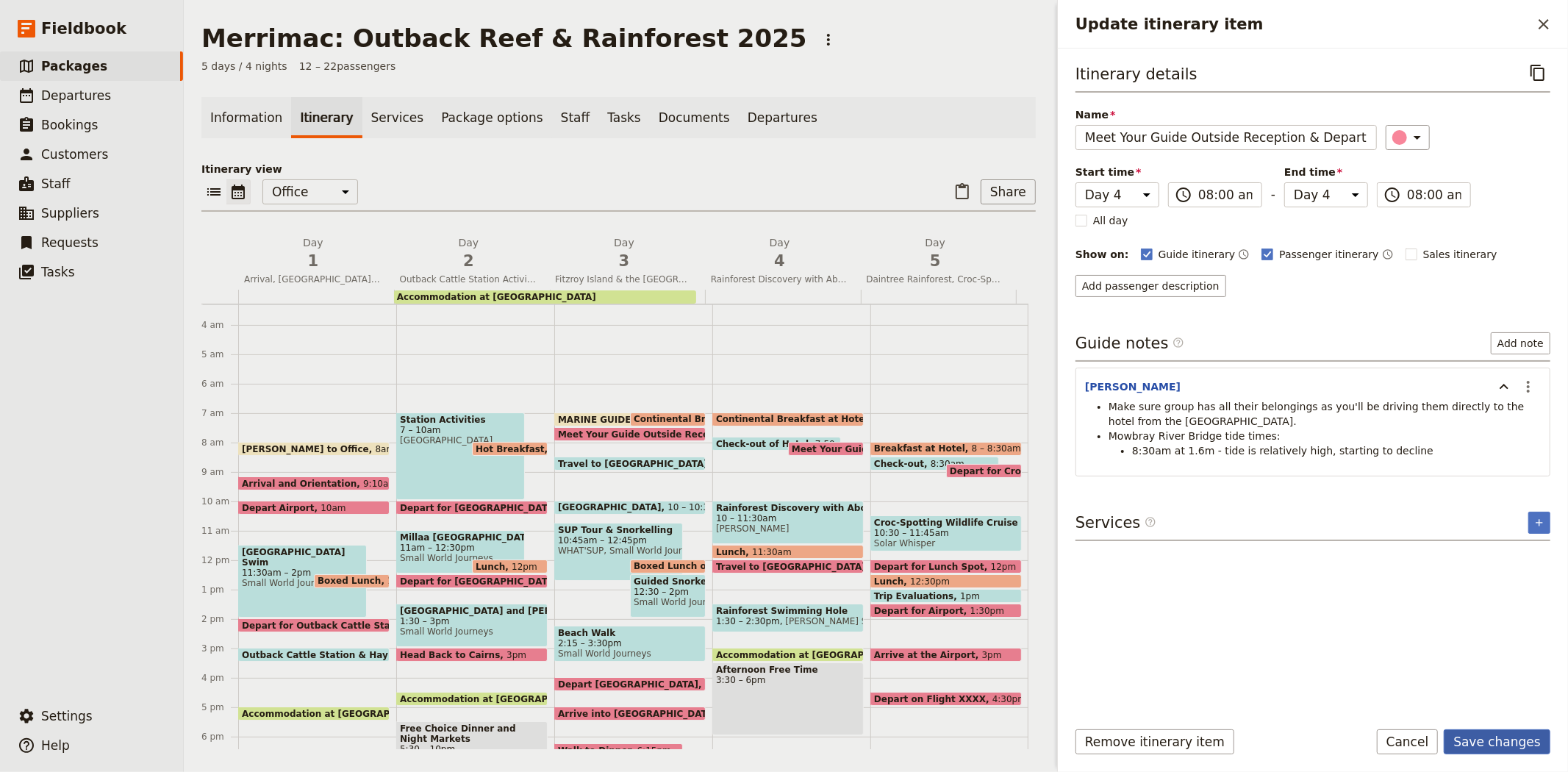
click at [1472, 745] on button "Save changes" at bounding box center [1497, 742] width 106 height 25
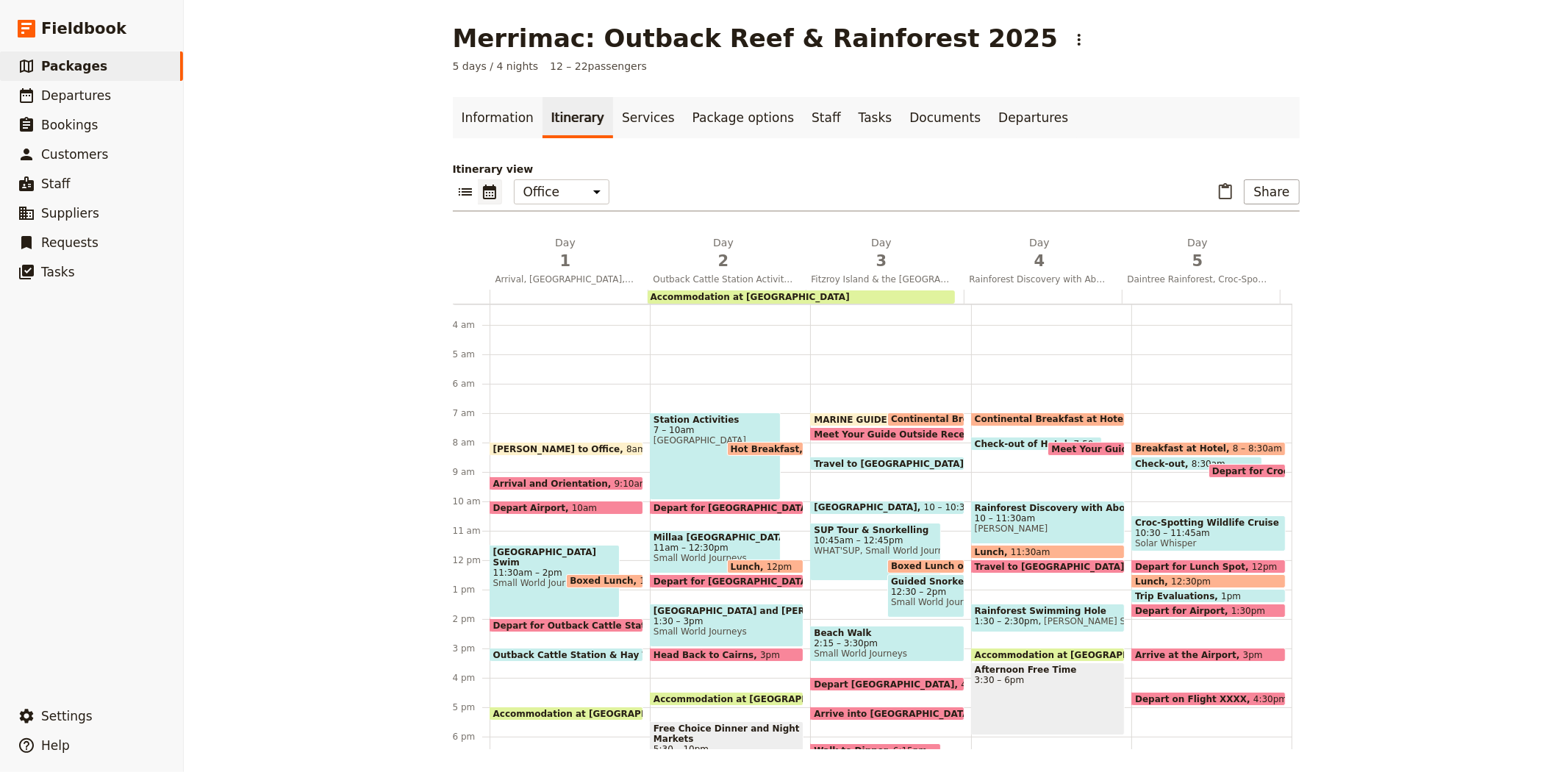
click at [1078, 444] on span "Meet Your Guide Outside Reception & Depart" at bounding box center [1166, 448] width 231 height 10
select select "4"
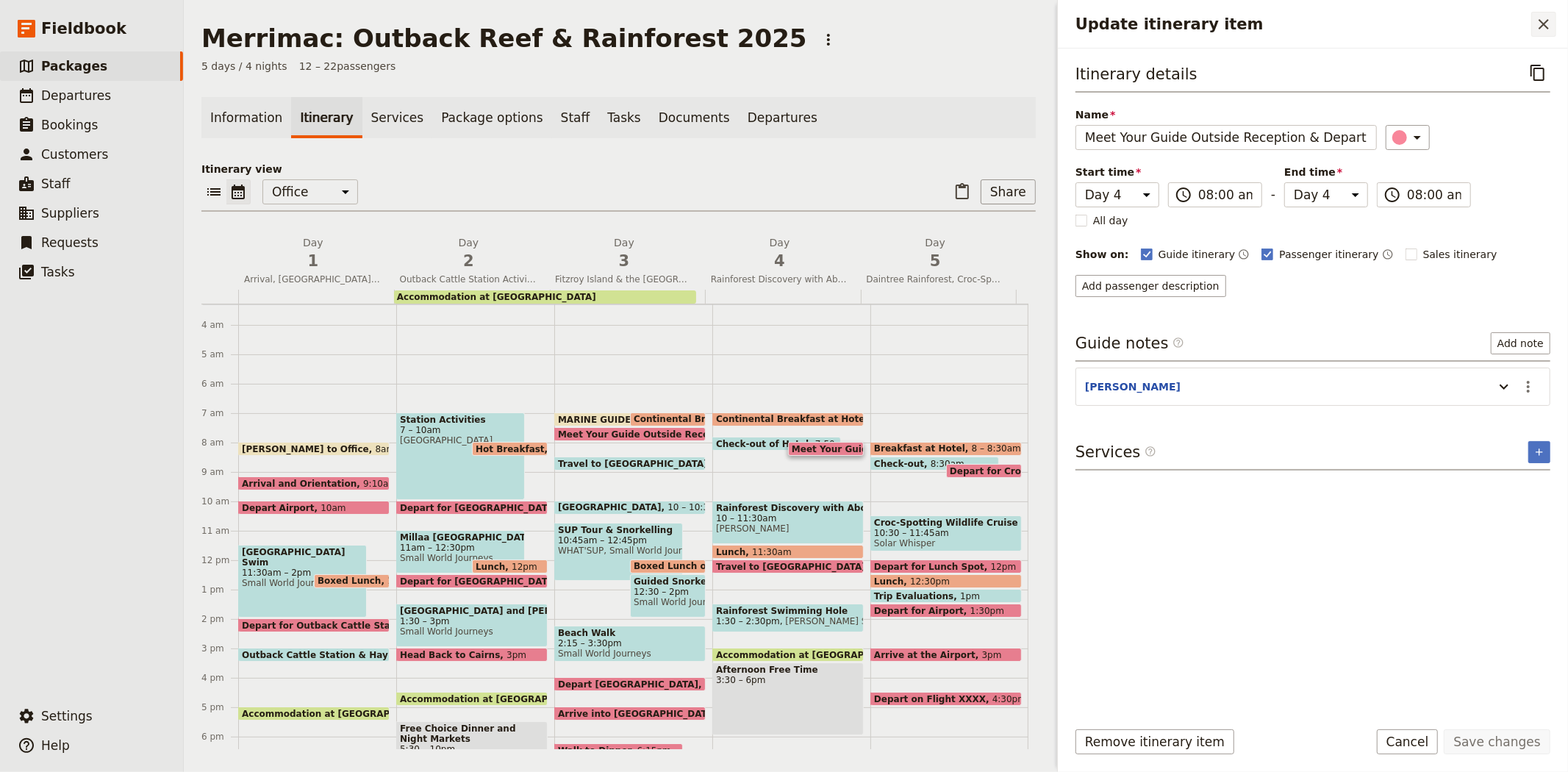
click at [1550, 26] on icon "Close drawer" at bounding box center [1543, 25] width 18 height 18
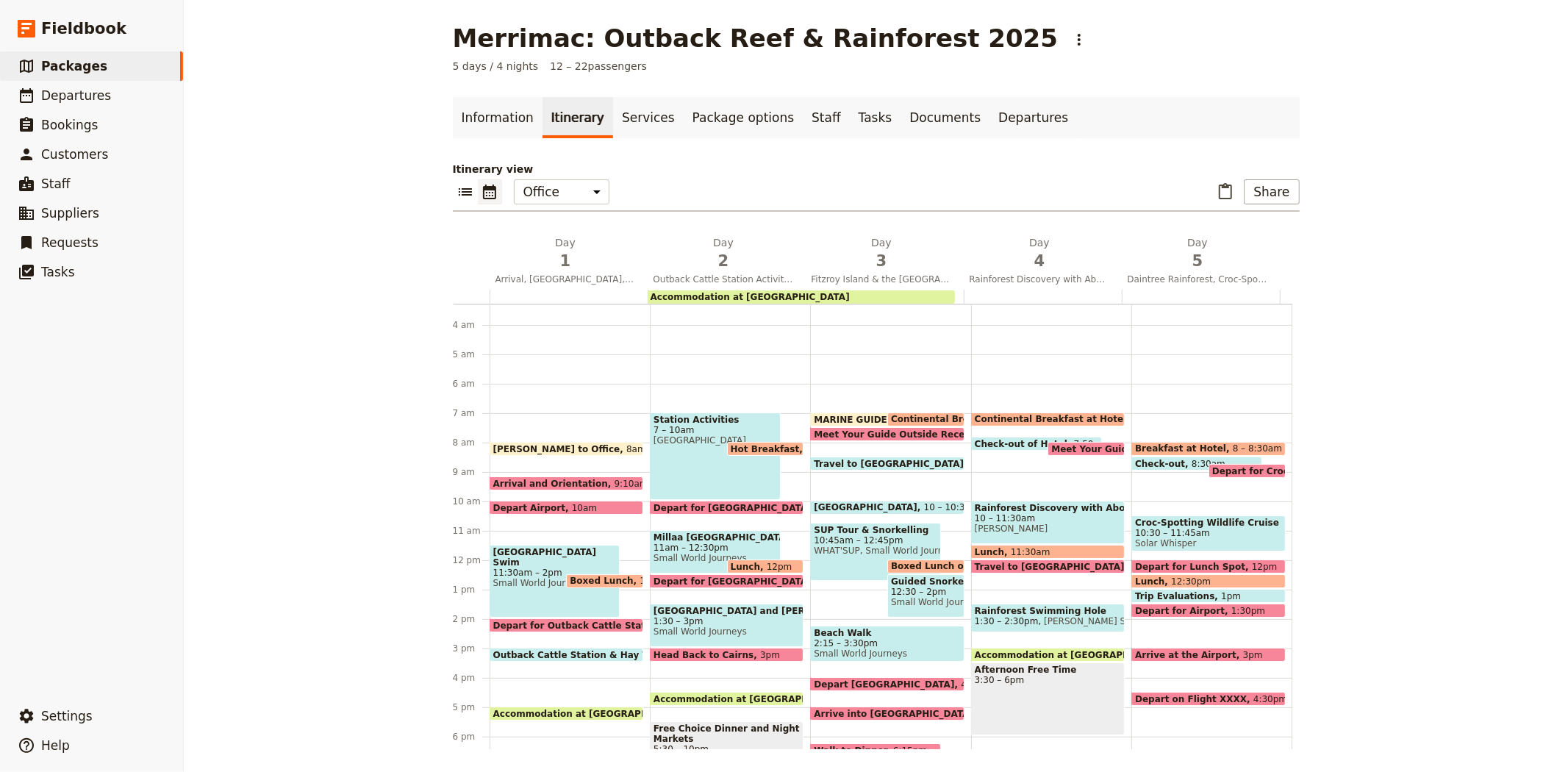
click at [596, 446] on div "[PERSON_NAME] to Office 8am" at bounding box center [566, 449] width 154 height 14
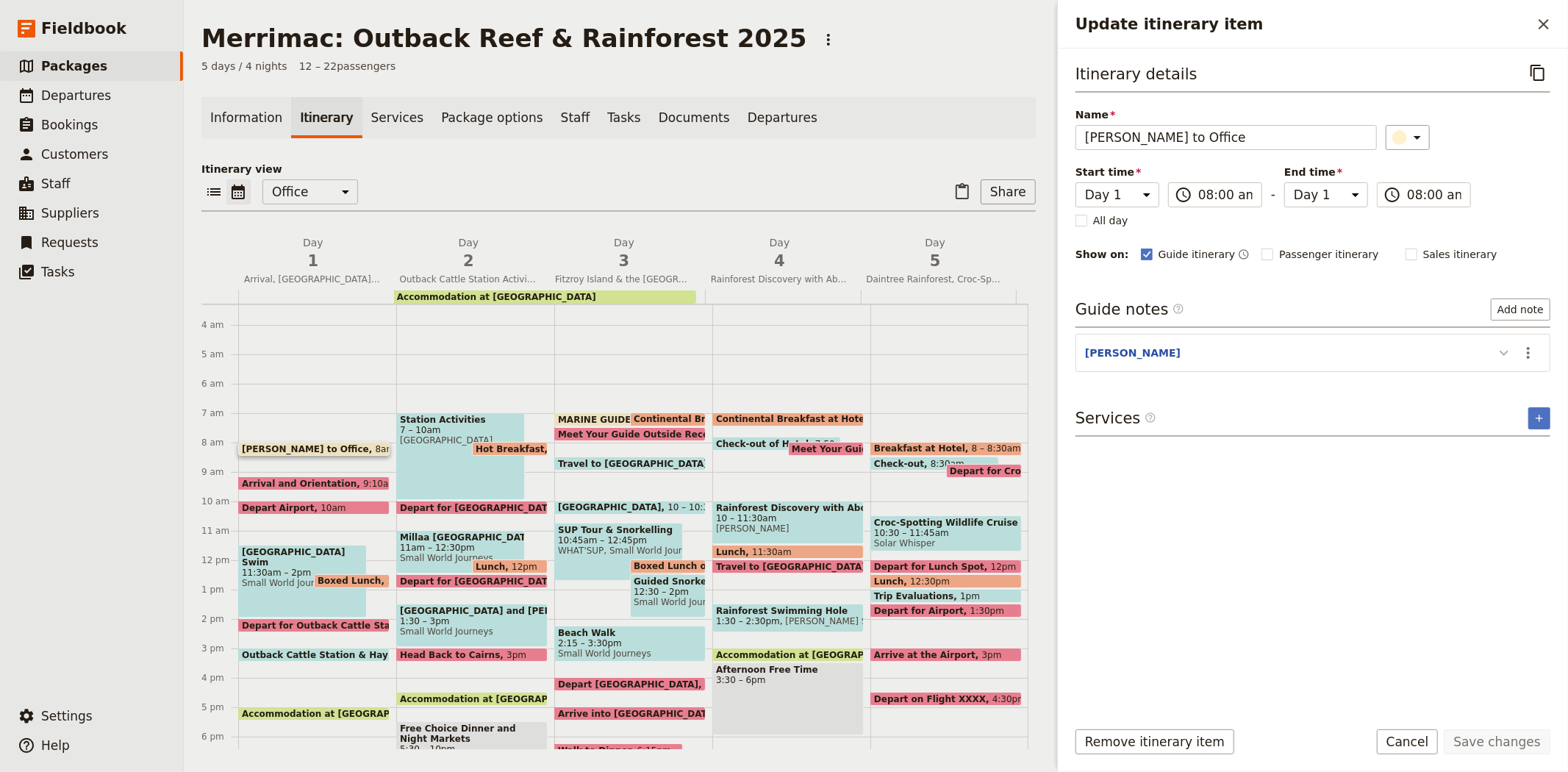
click at [1508, 341] on button "Update itinerary item" at bounding box center [1504, 353] width 24 height 25
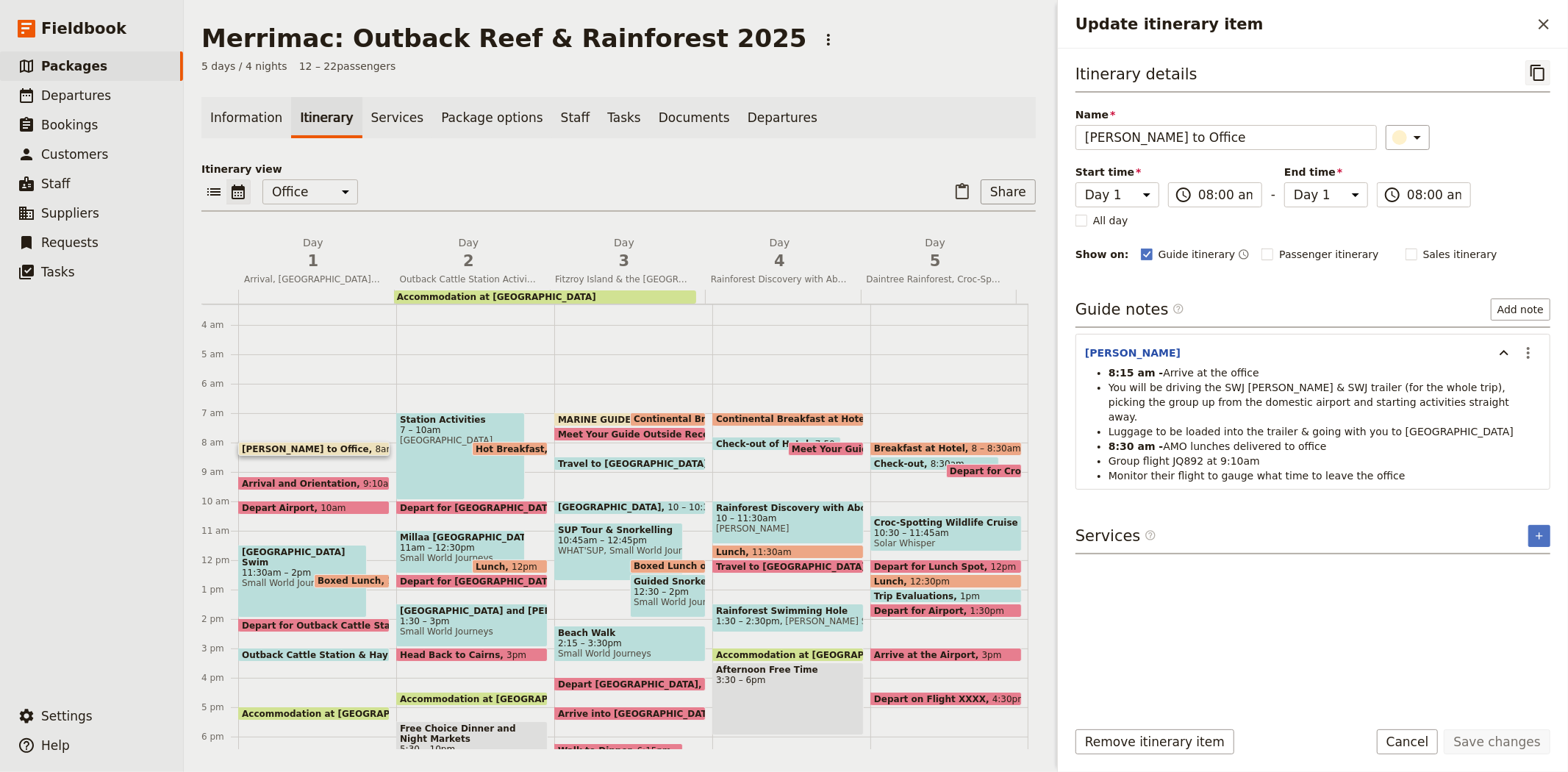
click at [1535, 75] on icon "Copy itinerary item" at bounding box center [1538, 73] width 18 height 18
click at [954, 193] on icon "Paste itinerary item" at bounding box center [962, 192] width 18 height 18
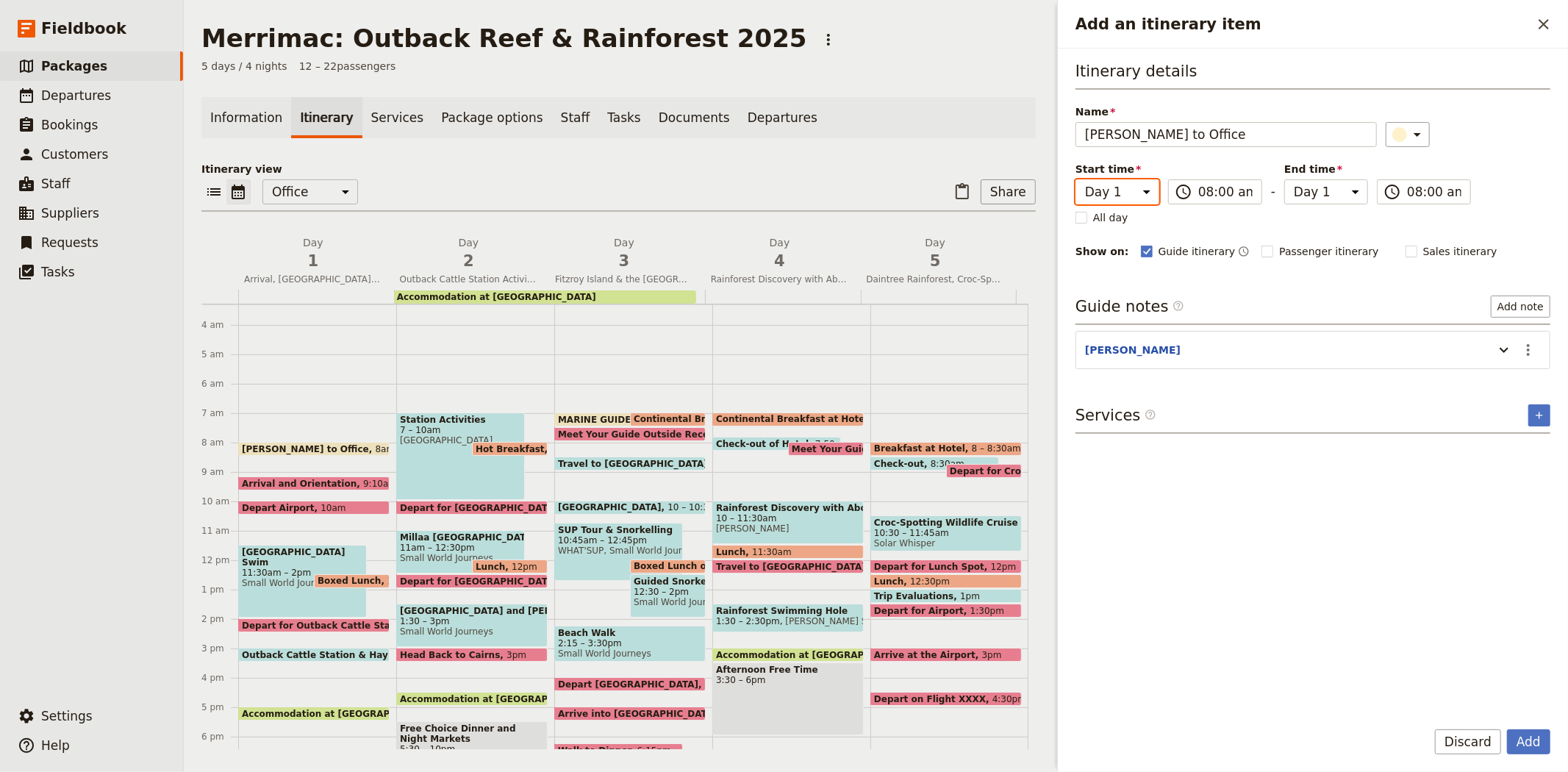
click at [1107, 191] on select "Day 1 Day 2 Day 3 Day 4 Day 5" at bounding box center [1117, 192] width 83 height 25
select select "4"
click at [1076, 179] on select "Day 1 Day 2 Day 3 Day 4 Day 5" at bounding box center [1117, 192] width 83 height 25
select select "4"
click at [1437, 135] on div "​" at bounding box center [1468, 135] width 165 height 25
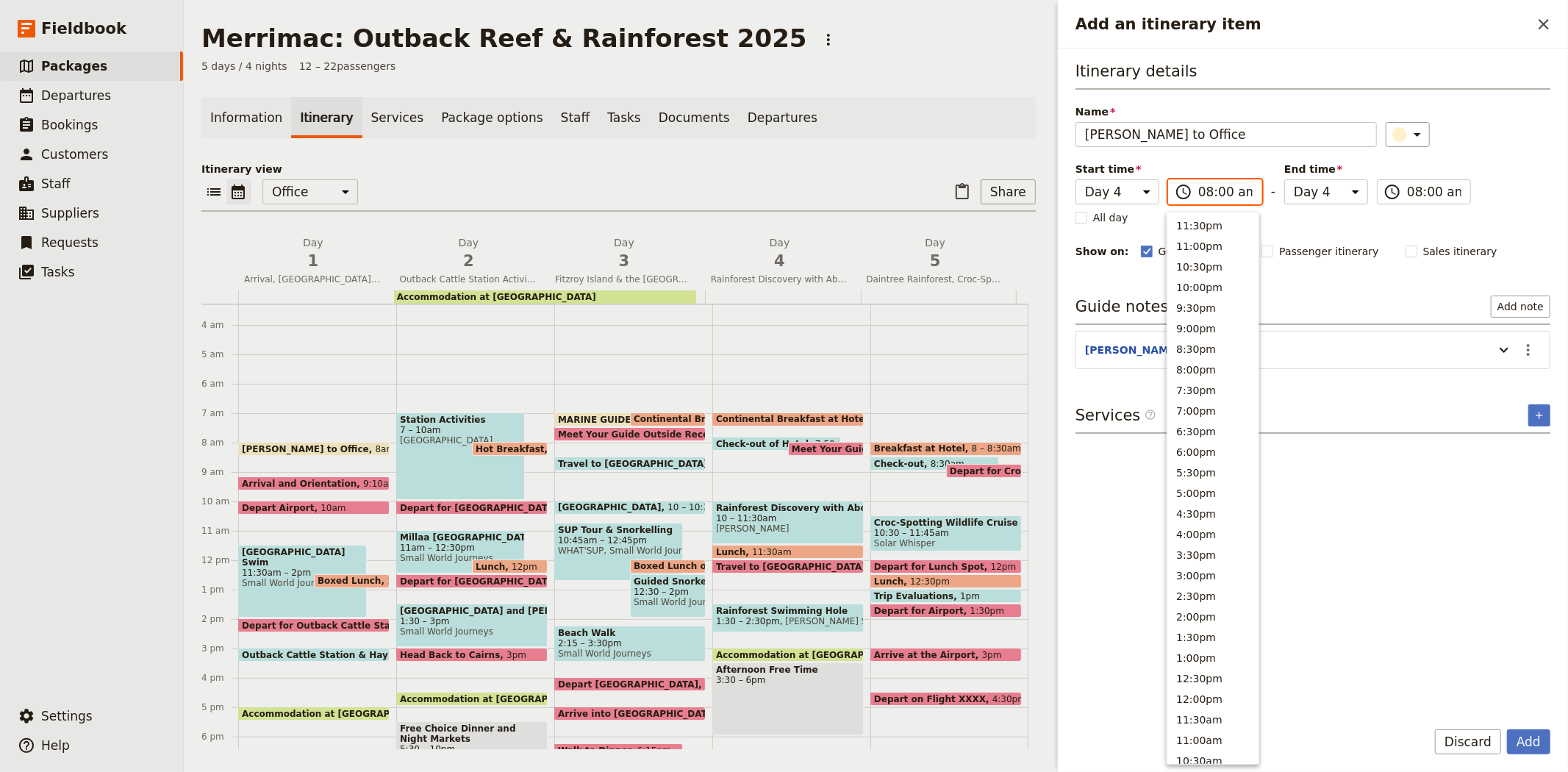
click at [1210, 195] on input "08:00 am" at bounding box center [1225, 192] width 54 height 18
click at [1206, 455] on button "7:00am" at bounding box center [1213, 462] width 91 height 20
type input "07:00 am"
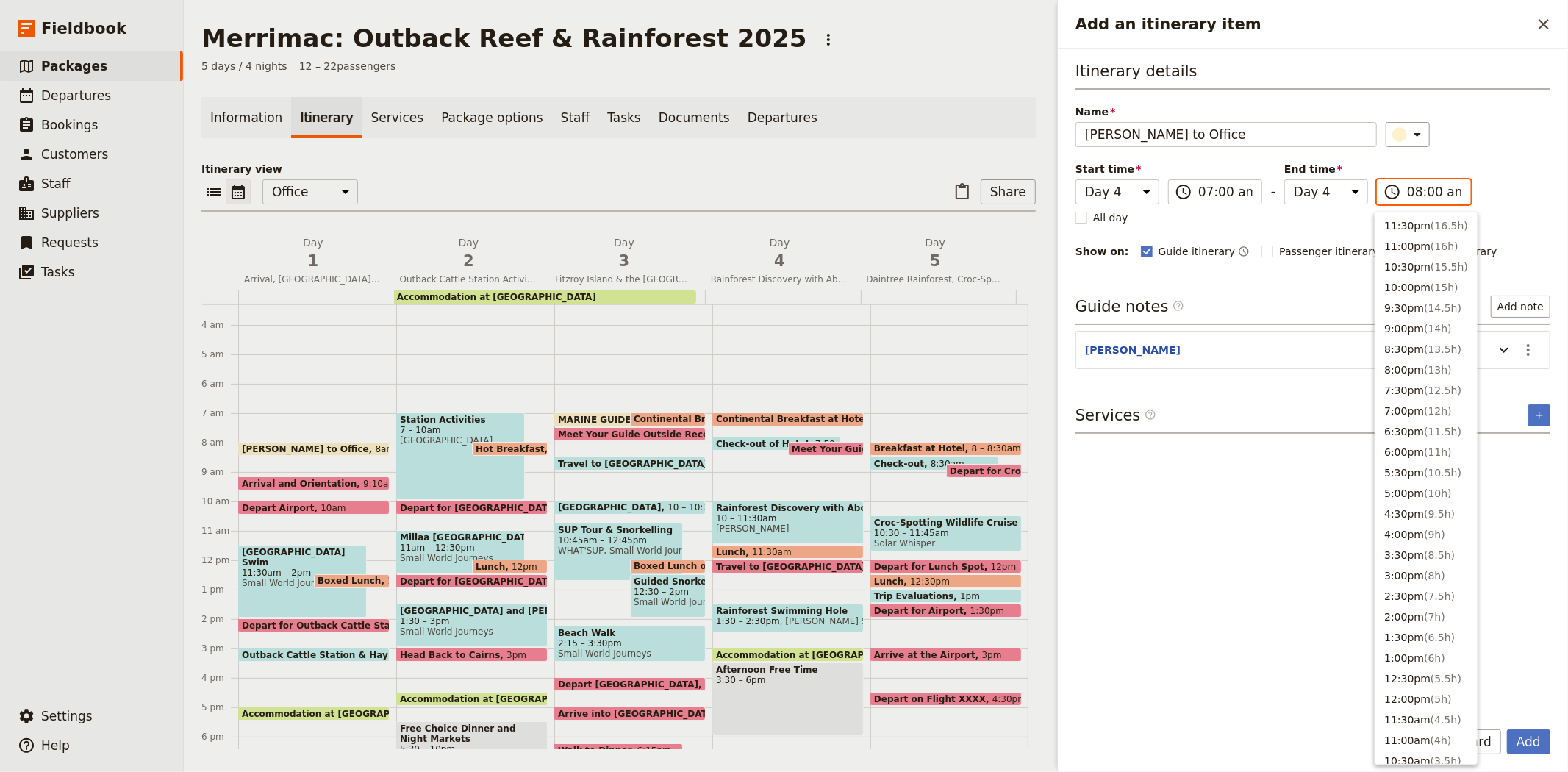
click at [1417, 183] on input "08:00 am" at bounding box center [1434, 192] width 54 height 18
click at [1397, 456] on button "7:00am" at bounding box center [1426, 462] width 101 height 20
type input "07:00 am"
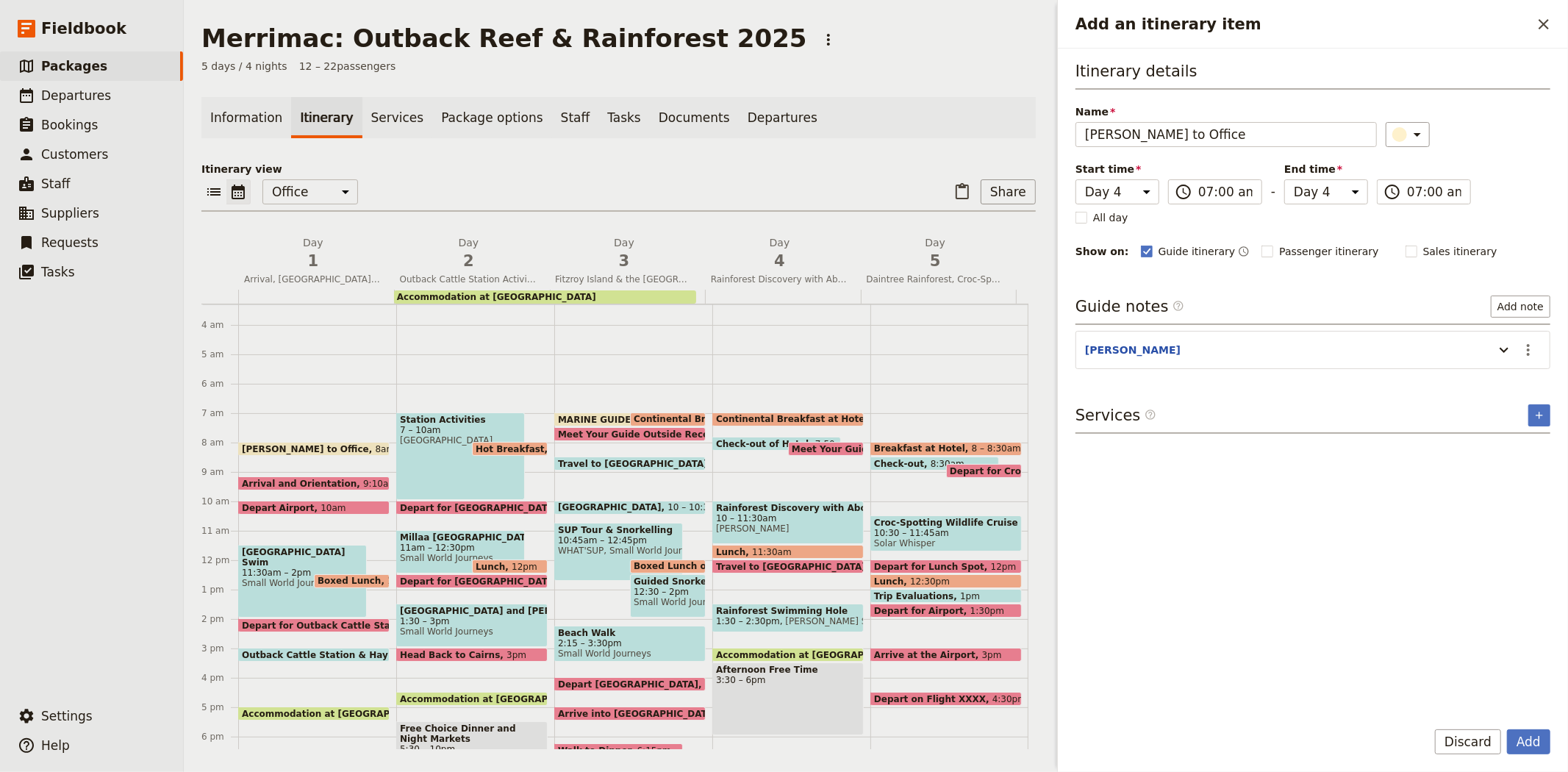
click at [1498, 167] on div "Itinerary details Name [PERSON_NAME] - Arrive to Office ​ Start time Day 1 Day …" at bounding box center [1313, 160] width 475 height 200
click at [1536, 741] on button "Add" at bounding box center [1528, 742] width 43 height 25
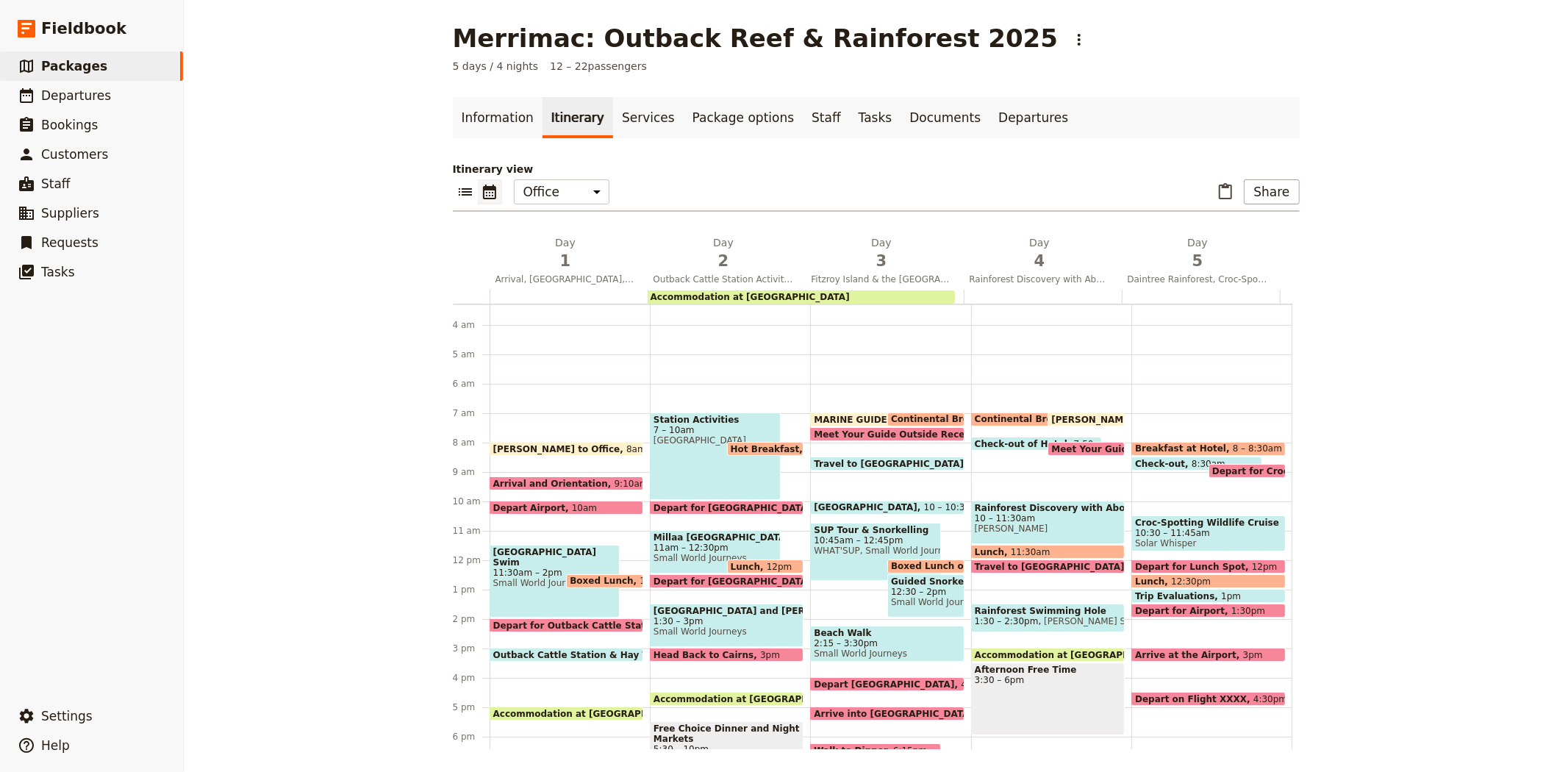
click at [999, 441] on span "Check-out of Hotel" at bounding box center [1024, 443] width 99 height 10
select select "4"
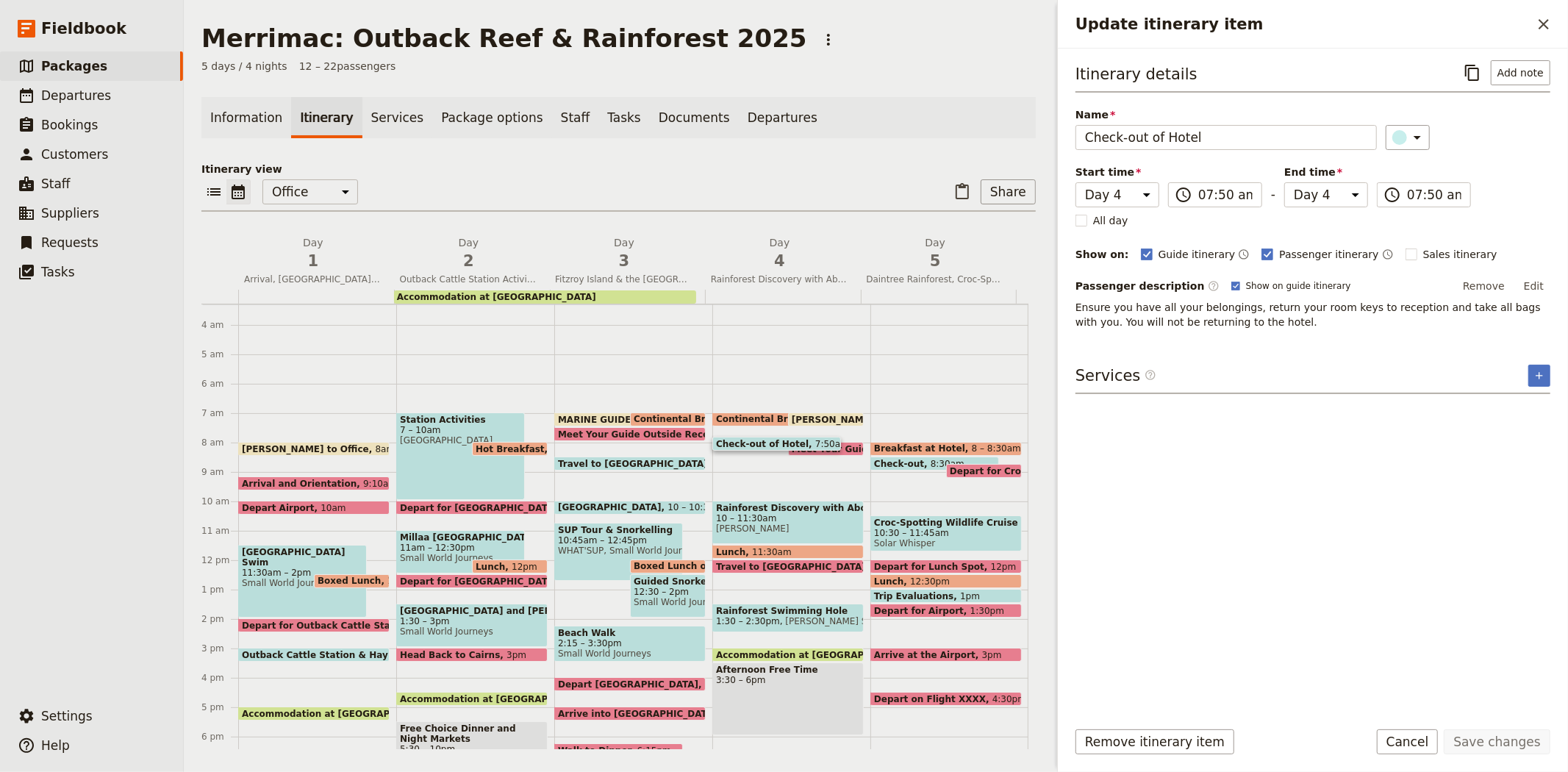
click at [837, 449] on span at bounding box center [825, 452] width 74 height 6
select select "4"
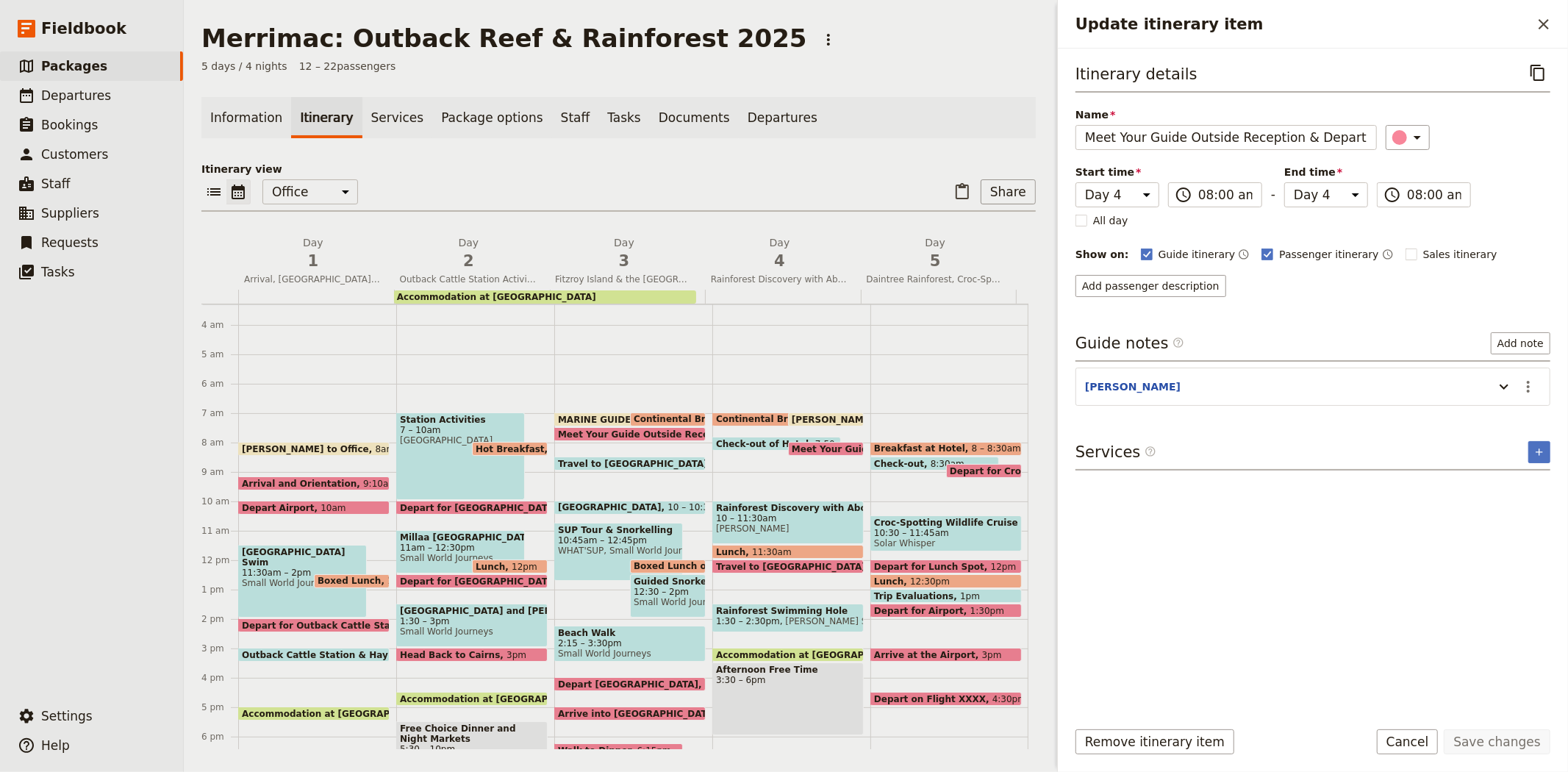
click at [829, 420] on span at bounding box center [825, 423] width 74 height 6
select select "4"
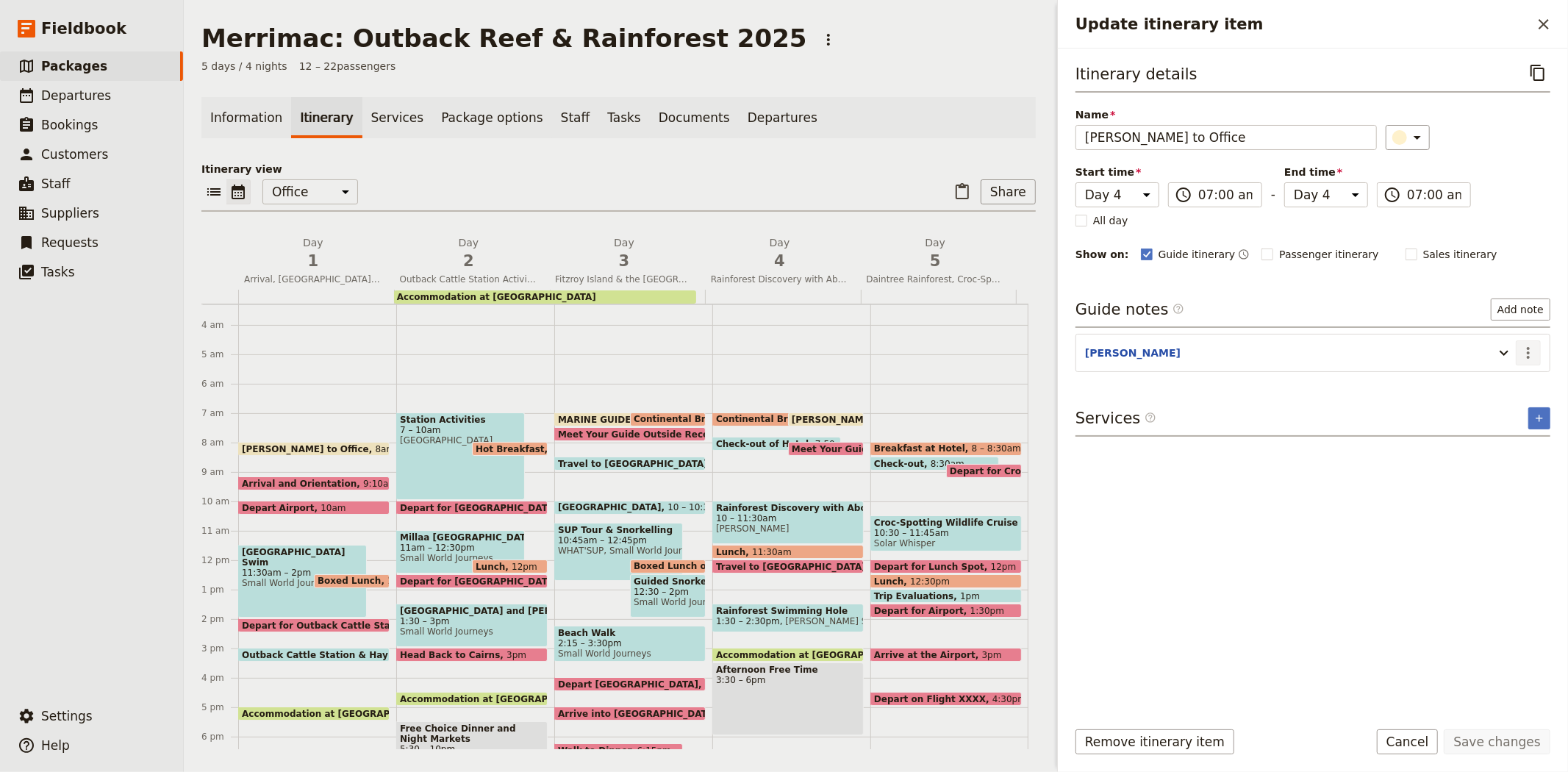
click at [1521, 350] on icon "Actions" at bounding box center [1528, 353] width 18 height 18
click at [1507, 384] on span "Edit note" at bounding box center [1485, 385] width 47 height 15
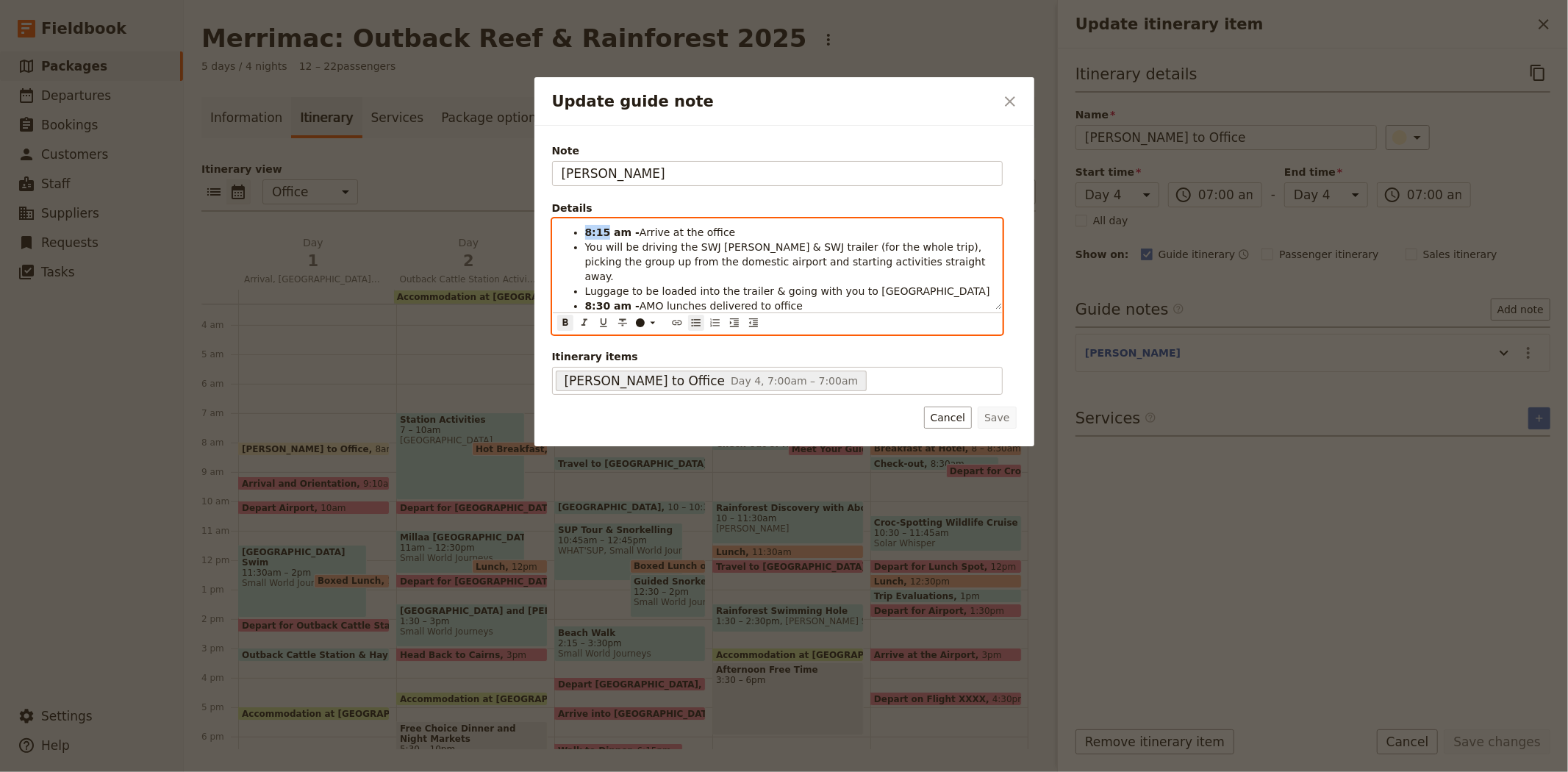
drag, startPoint x: 606, startPoint y: 232, endPoint x: 555, endPoint y: 226, distance: 51.4
click at [555, 226] on div "8:15 am - Arrive at the office You will be driving the SWJ [PERSON_NAME] & SWJ …" at bounding box center [777, 264] width 449 height 91
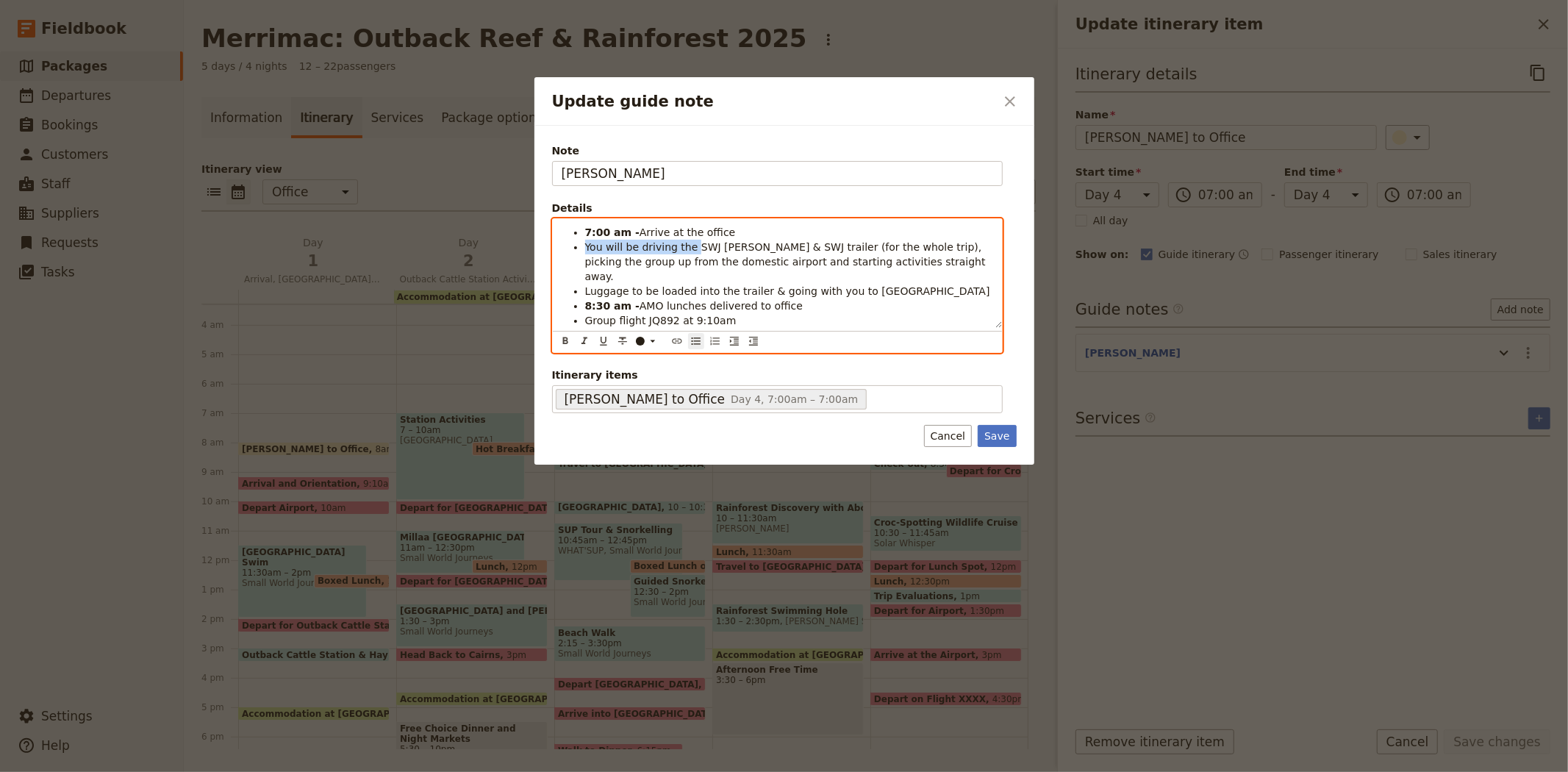
drag, startPoint x: 686, startPoint y: 246, endPoint x: 563, endPoint y: 243, distance: 123.0
click at [563, 243] on ul "7:00 am - Arrive at the office You will be driving the SWJ [PERSON_NAME] & SWJ …" at bounding box center [777, 284] width 432 height 118
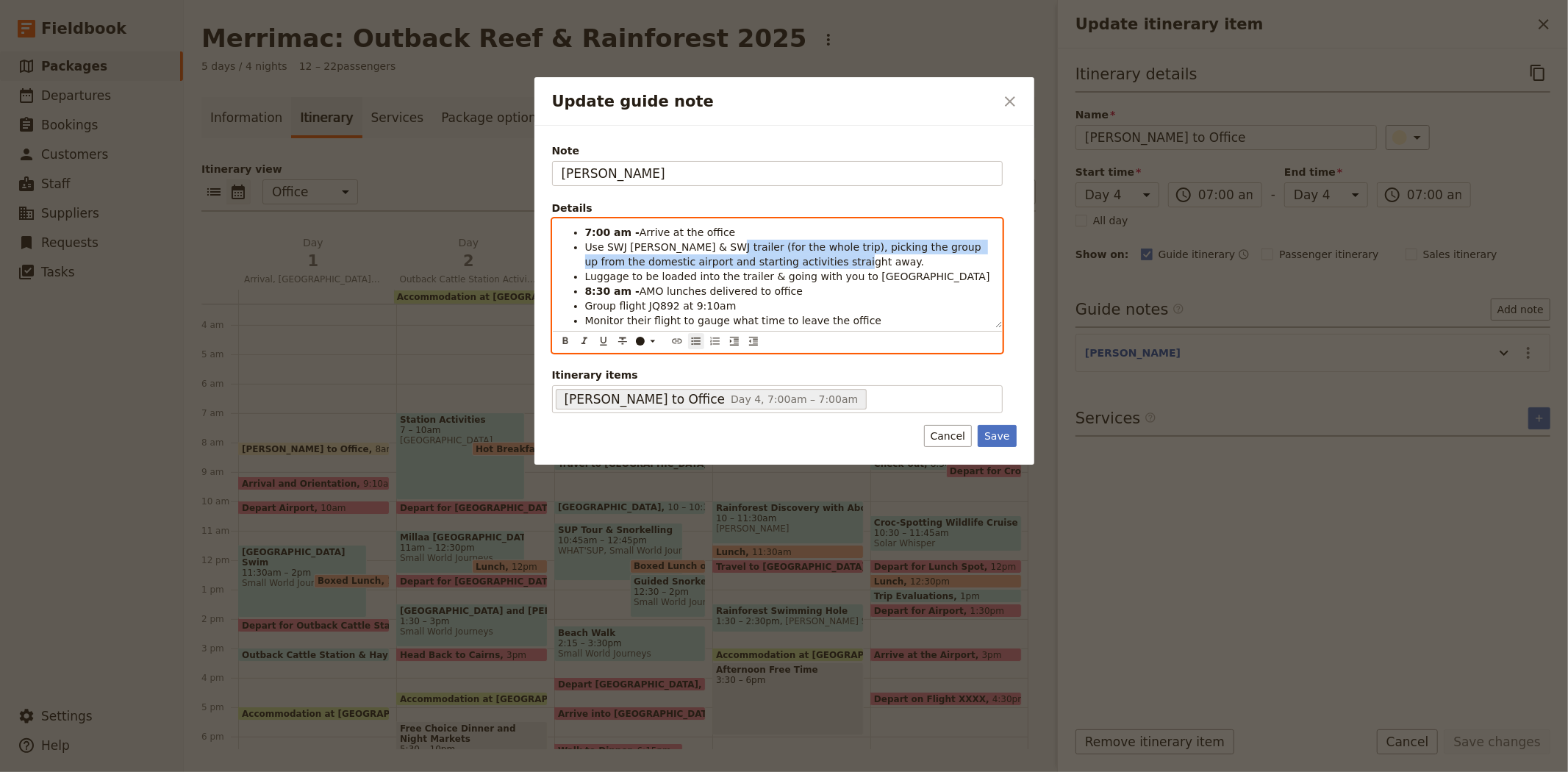
drag, startPoint x: 787, startPoint y: 261, endPoint x: 708, endPoint y: 248, distance: 80.1
click at [708, 248] on li "Use SWJ [PERSON_NAME] & SWJ trailer (for the whole trip), picking the group up …" at bounding box center [789, 254] width 408 height 29
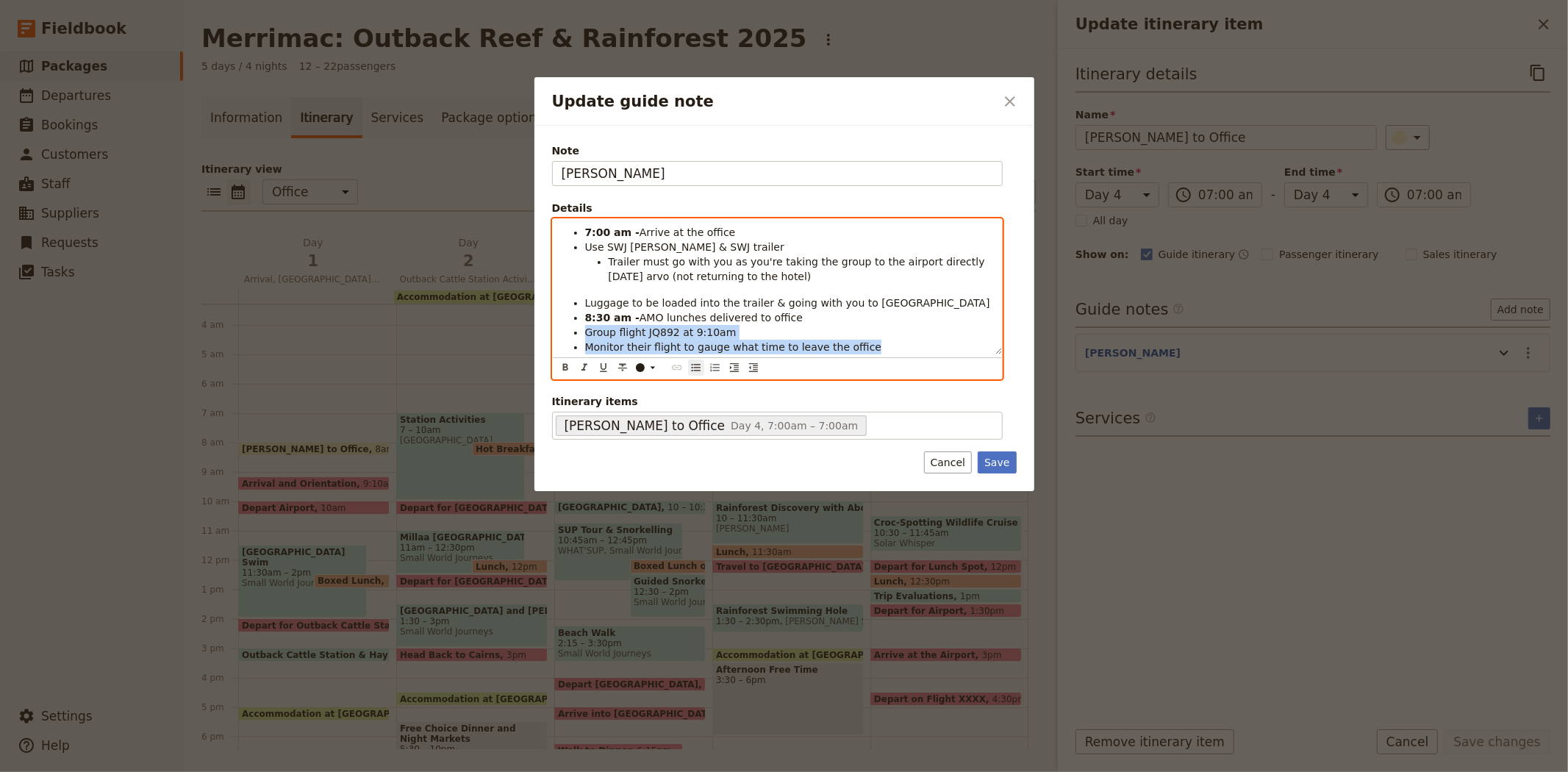
drag, startPoint x: 868, startPoint y: 346, endPoint x: 577, endPoint y: 328, distance: 291.6
click at [577, 328] on ul "7:00 am - Arrive at the office Use SWJ [PERSON_NAME] & SWJ trailer Trailer must…" at bounding box center [777, 289] width 432 height 129
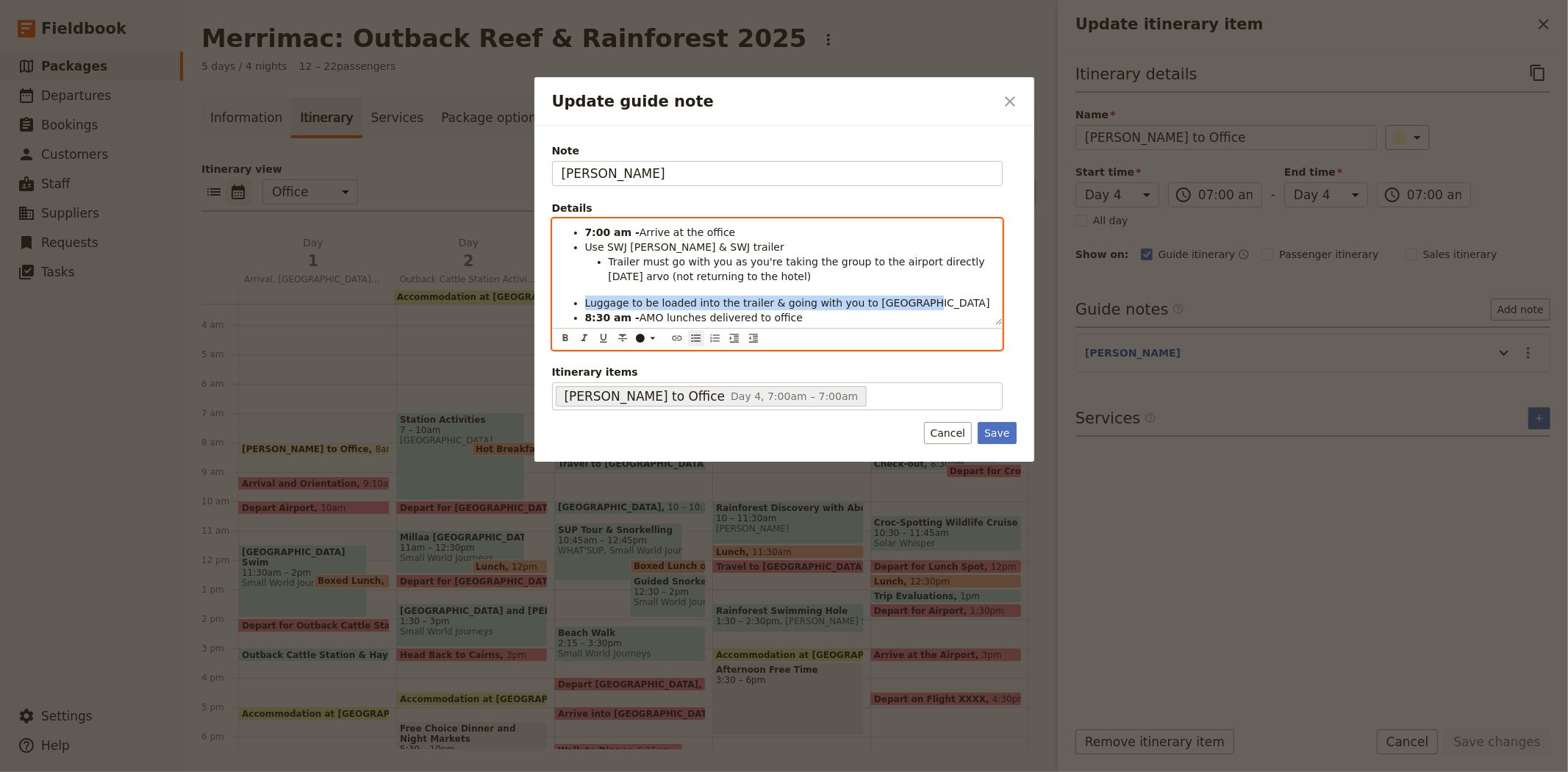
drag, startPoint x: 906, startPoint y: 302, endPoint x: 545, endPoint y: 302, distance: 361.0
click at [545, 302] on div "Note [PERSON_NAME] Details 7:00 am - Arrive at the office Use SWJ [PERSON_NAME]…" at bounding box center [784, 294] width 500 height 336
click at [788, 304] on li "8:30 am - AMO lunches delivered to office" at bounding box center [789, 302] width 408 height 15
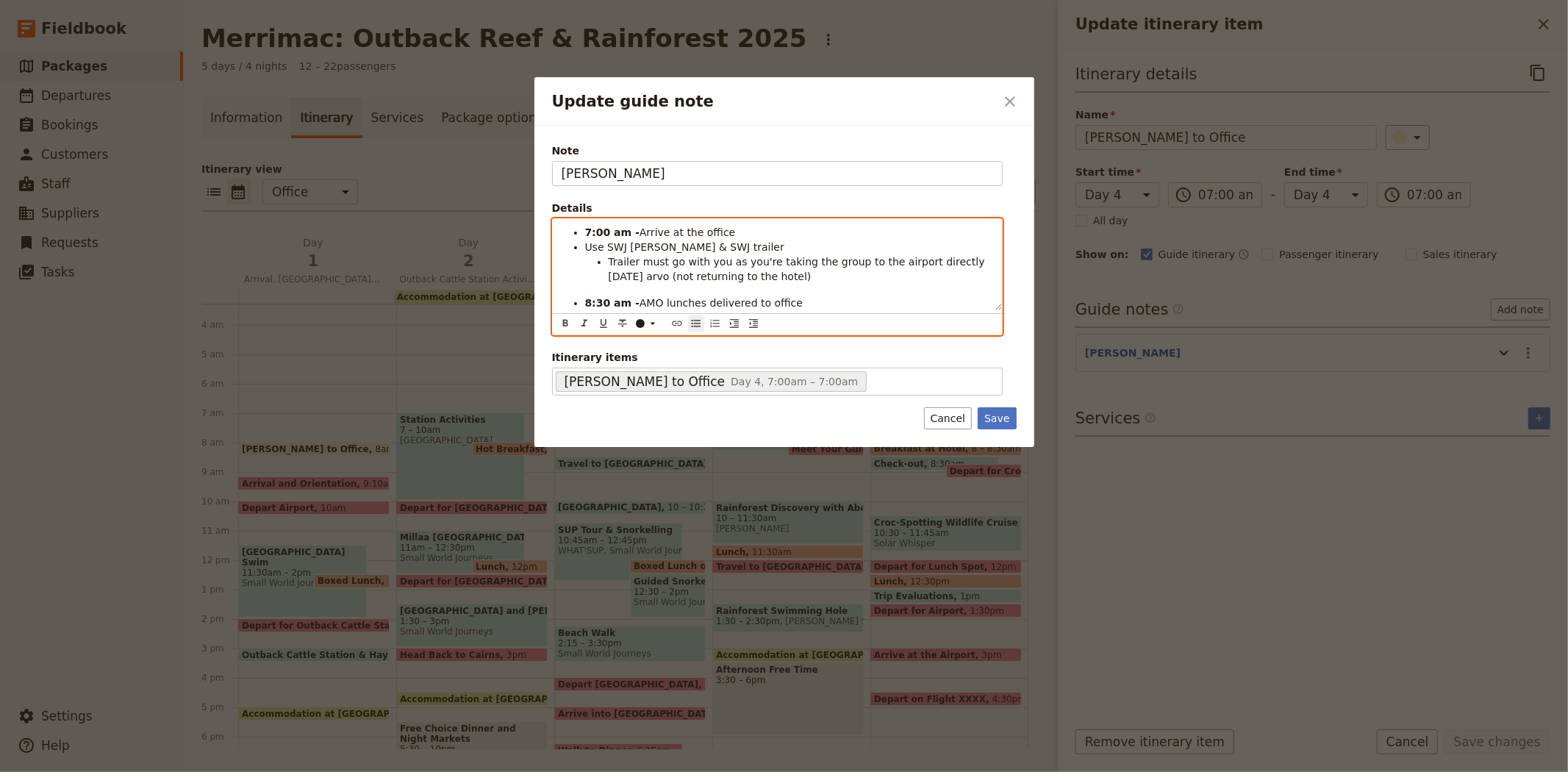
click at [590, 302] on strong "8:30 am -" at bounding box center [613, 302] width 54 height 11
drag, startPoint x: 635, startPoint y: 302, endPoint x: 788, endPoint y: 299, distance: 153.0
click at [788, 299] on li "7:45 am - AMO lunches delivered to office" at bounding box center [789, 302] width 408 height 15
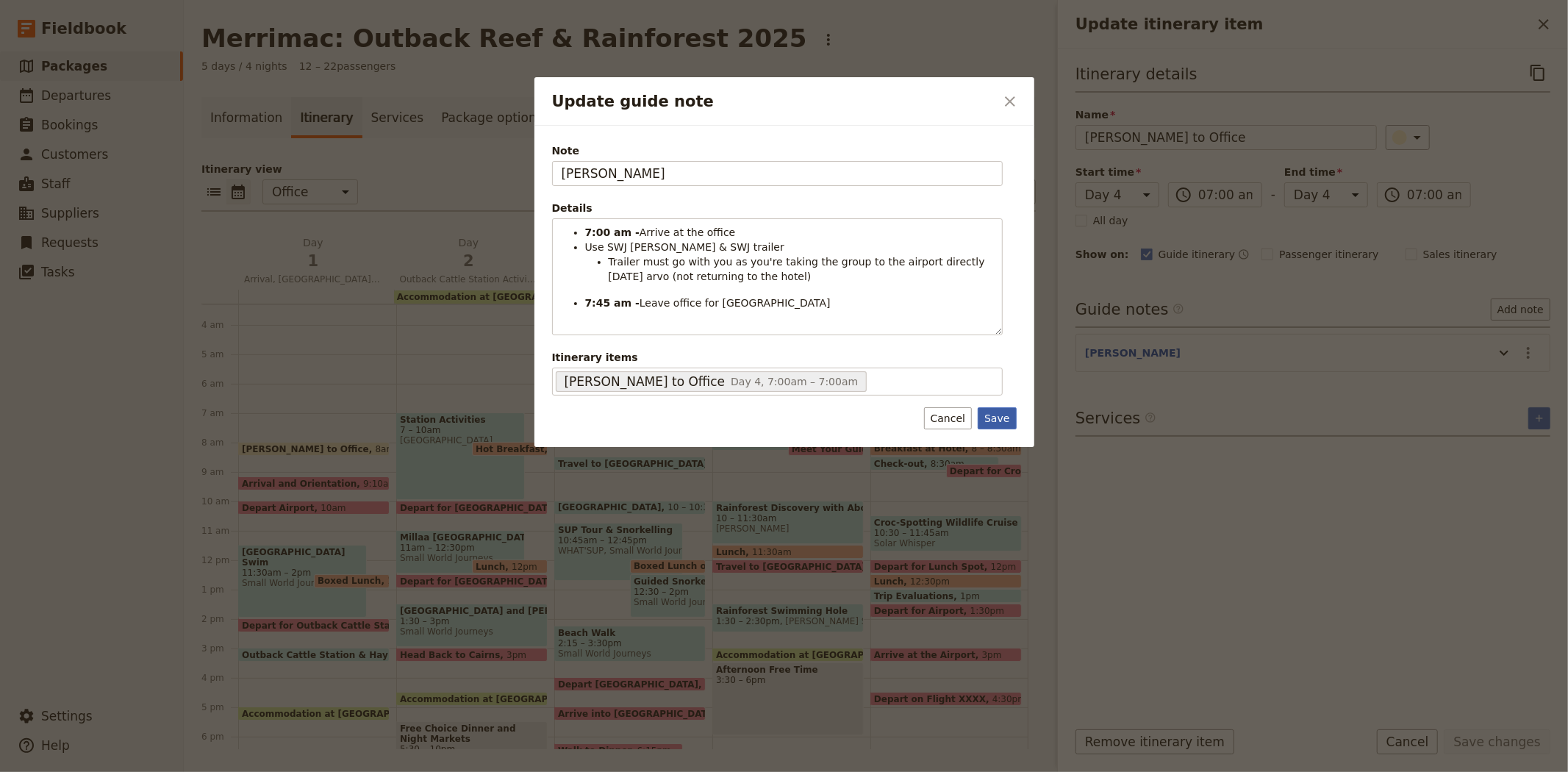
click at [1008, 424] on button "Save" at bounding box center [996, 418] width 38 height 22
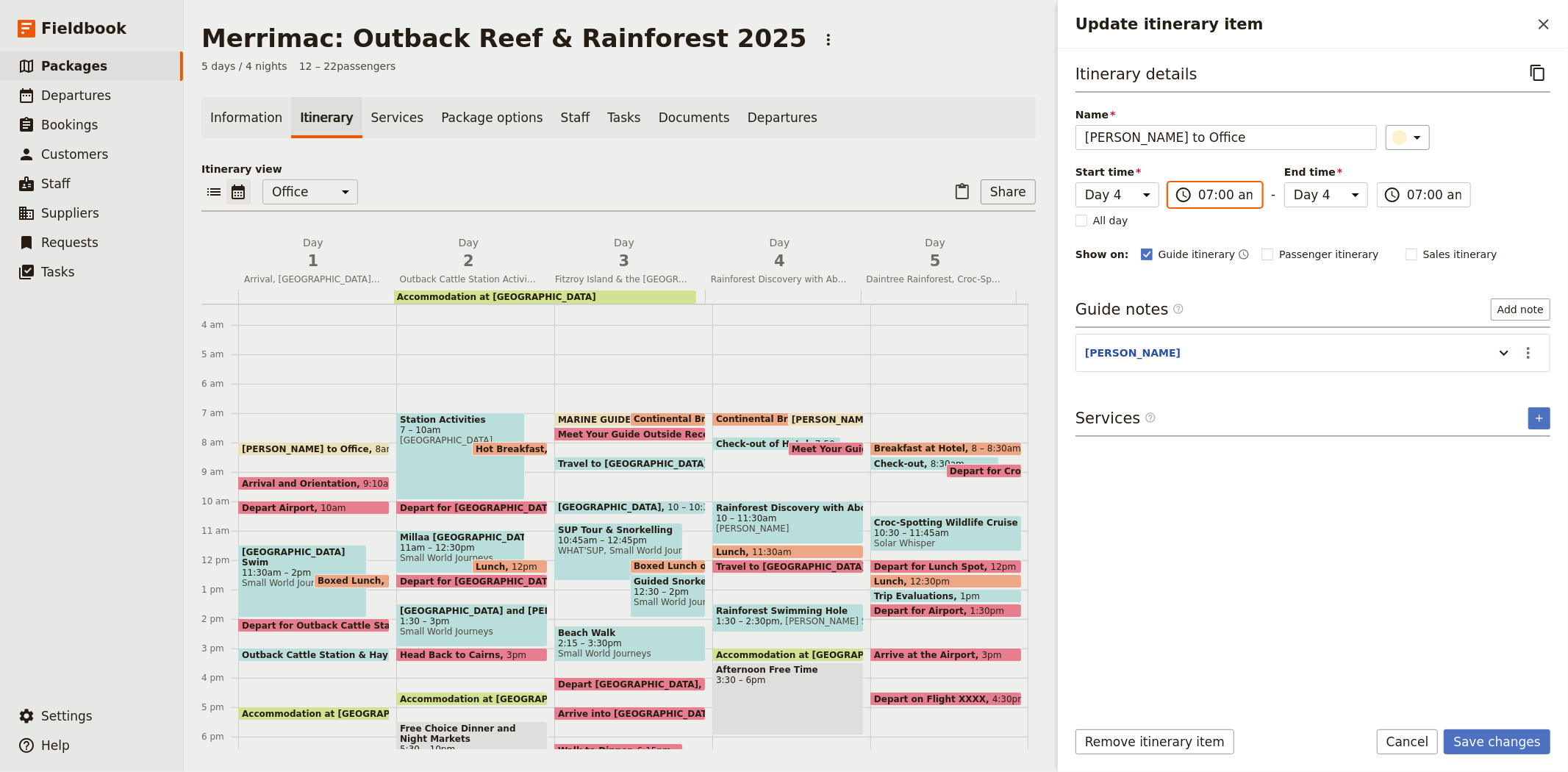
click at [1198, 194] on input "07:00 am" at bounding box center [1225, 195] width 54 height 18
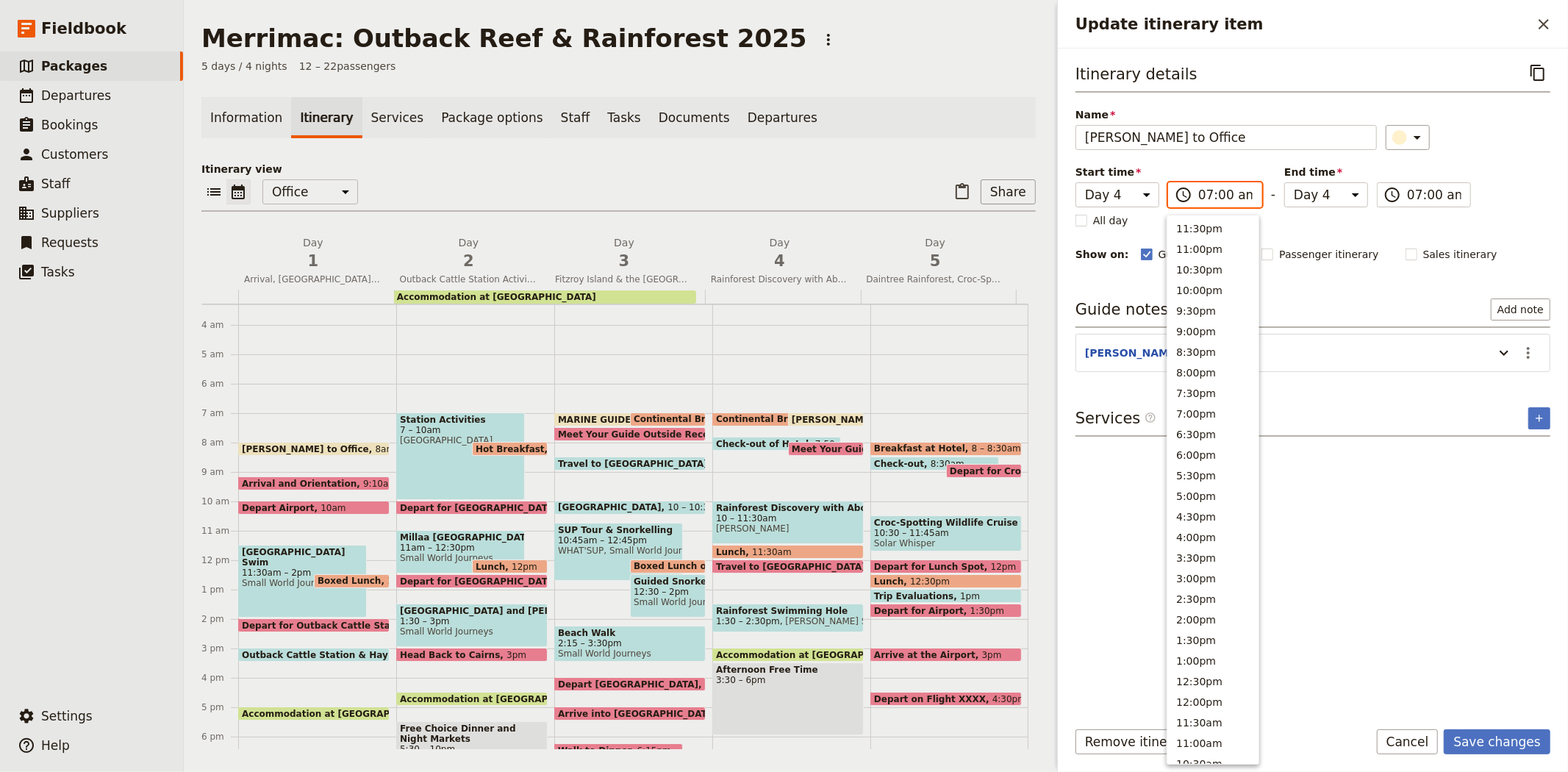
scroll to position [445, 0]
click at [1217, 200] on input "07:00 am" at bounding box center [1225, 195] width 54 height 18
type input "07:15 am"
click at [1517, 149] on div "​" at bounding box center [1468, 137] width 165 height 25
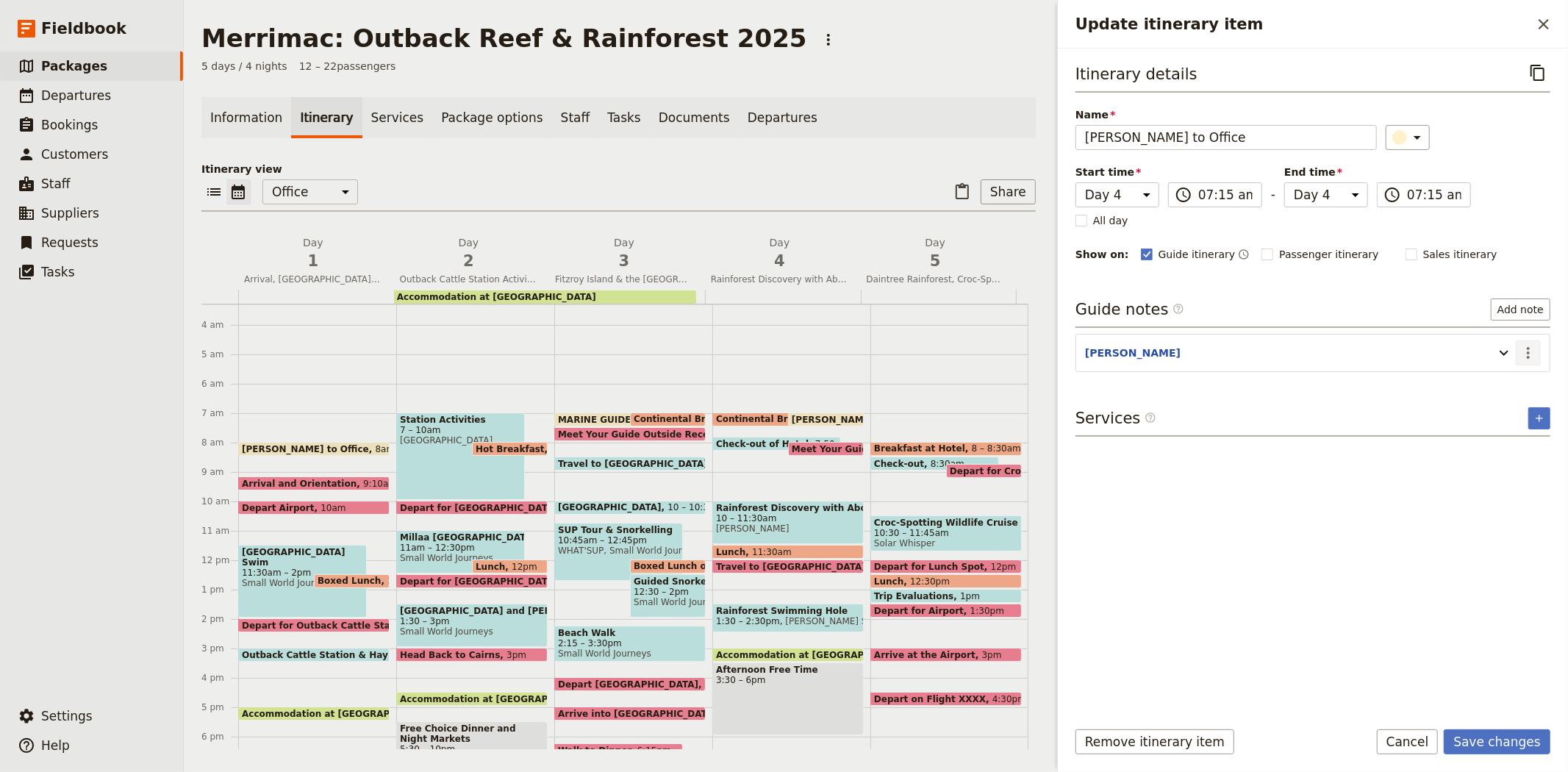
click at [1520, 353] on icon "Actions" at bounding box center [1528, 353] width 18 height 18
click at [1506, 380] on span "Edit note" at bounding box center [1485, 385] width 47 height 15
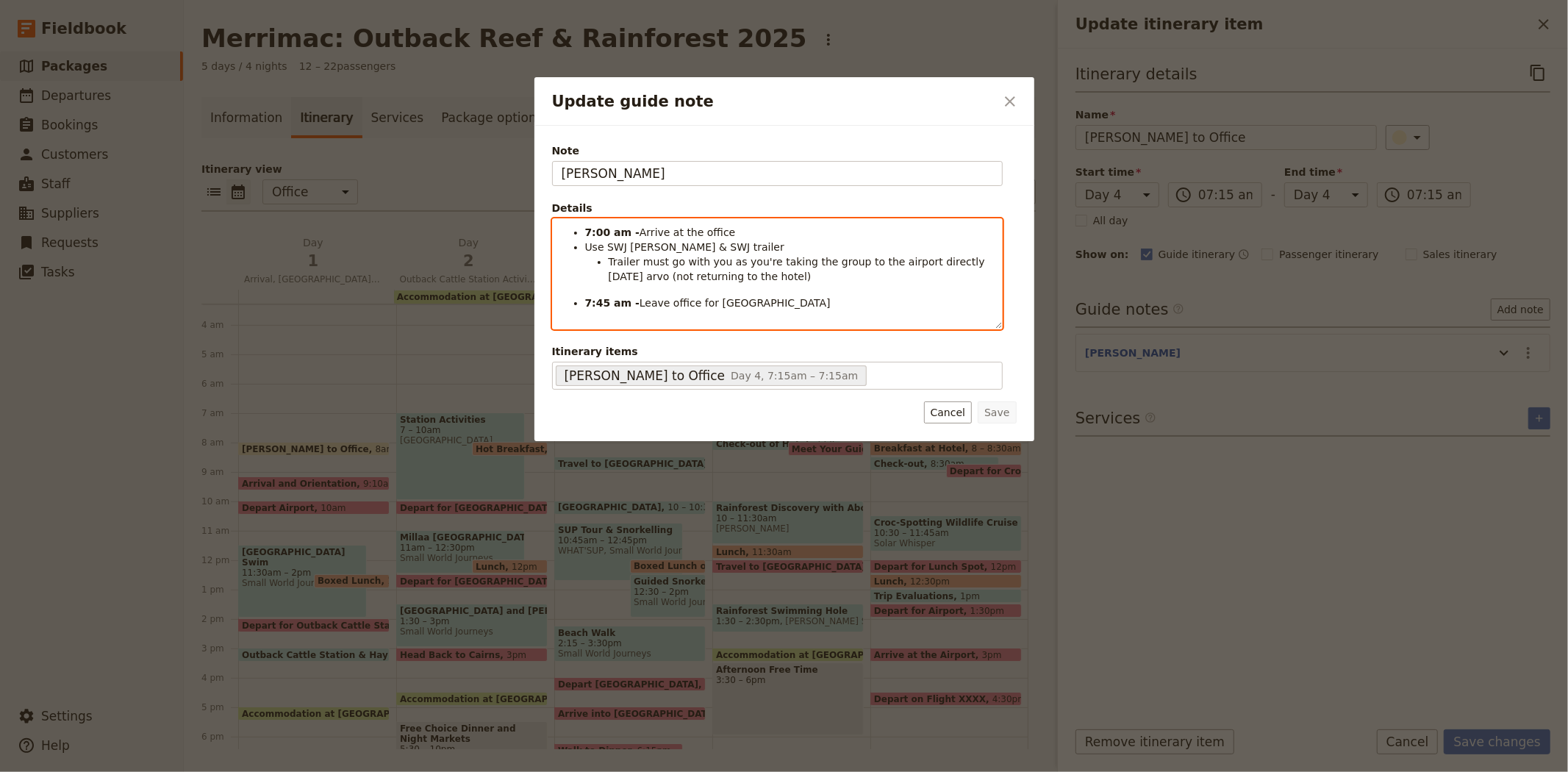
click at [599, 231] on strong "7:00 am -" at bounding box center [613, 232] width 54 height 11
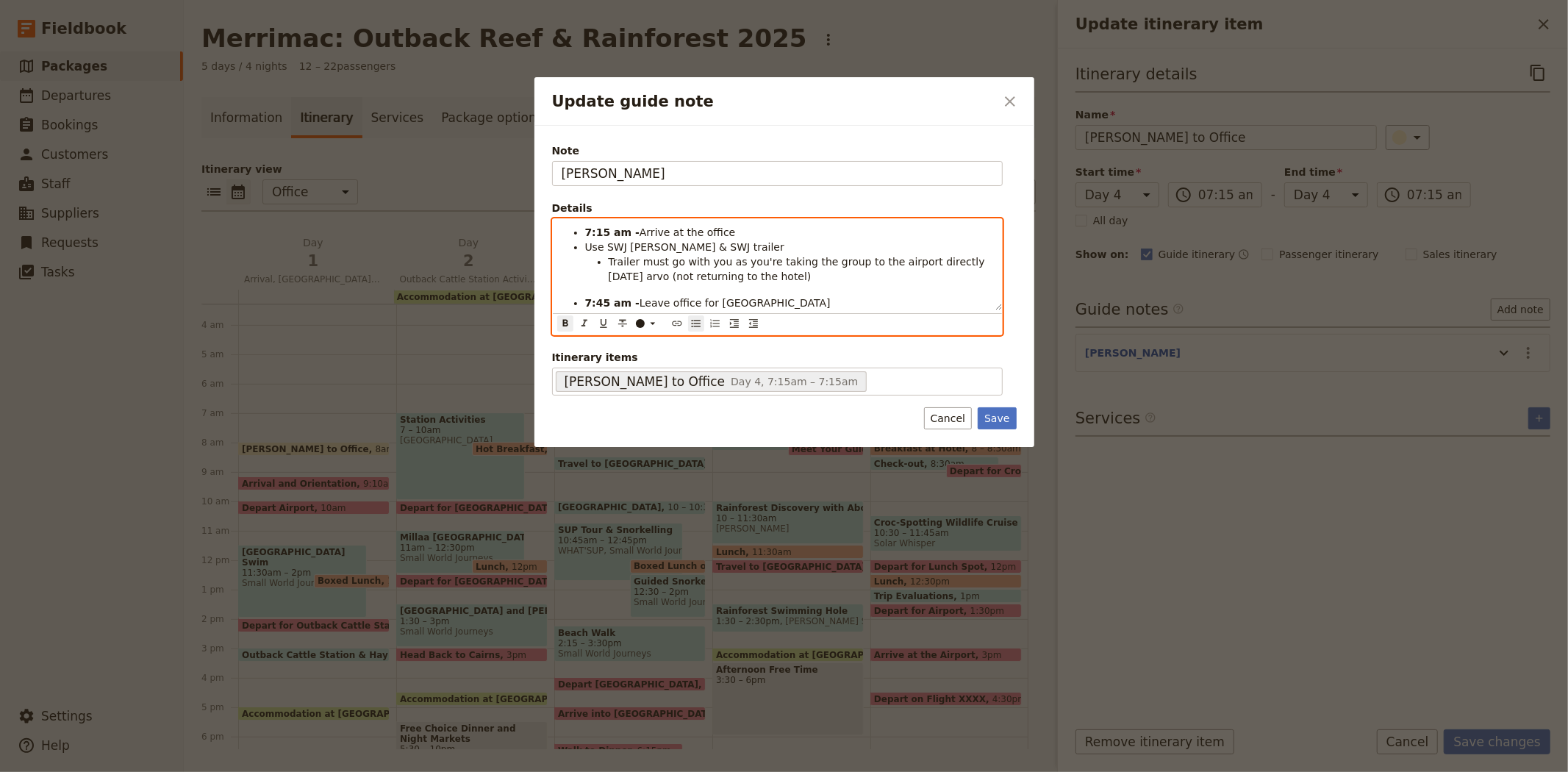
click at [725, 250] on li "Use SWJ [PERSON_NAME] & SWJ trailer" at bounding box center [789, 247] width 408 height 15
click at [725, 229] on li "7:15 am - Arrive at the office" at bounding box center [789, 232] width 408 height 15
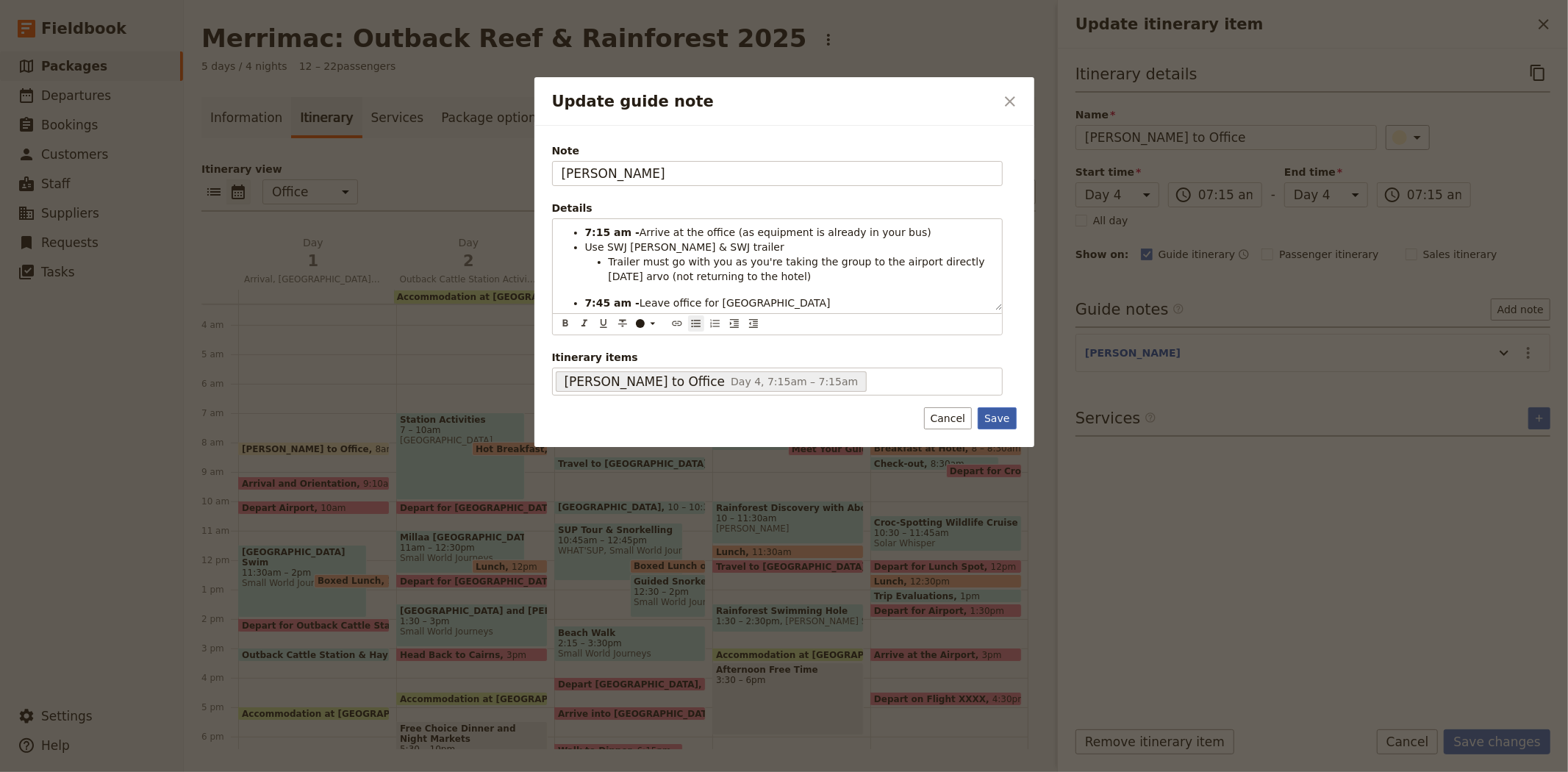
click at [1001, 414] on button "Save" at bounding box center [996, 418] width 38 height 22
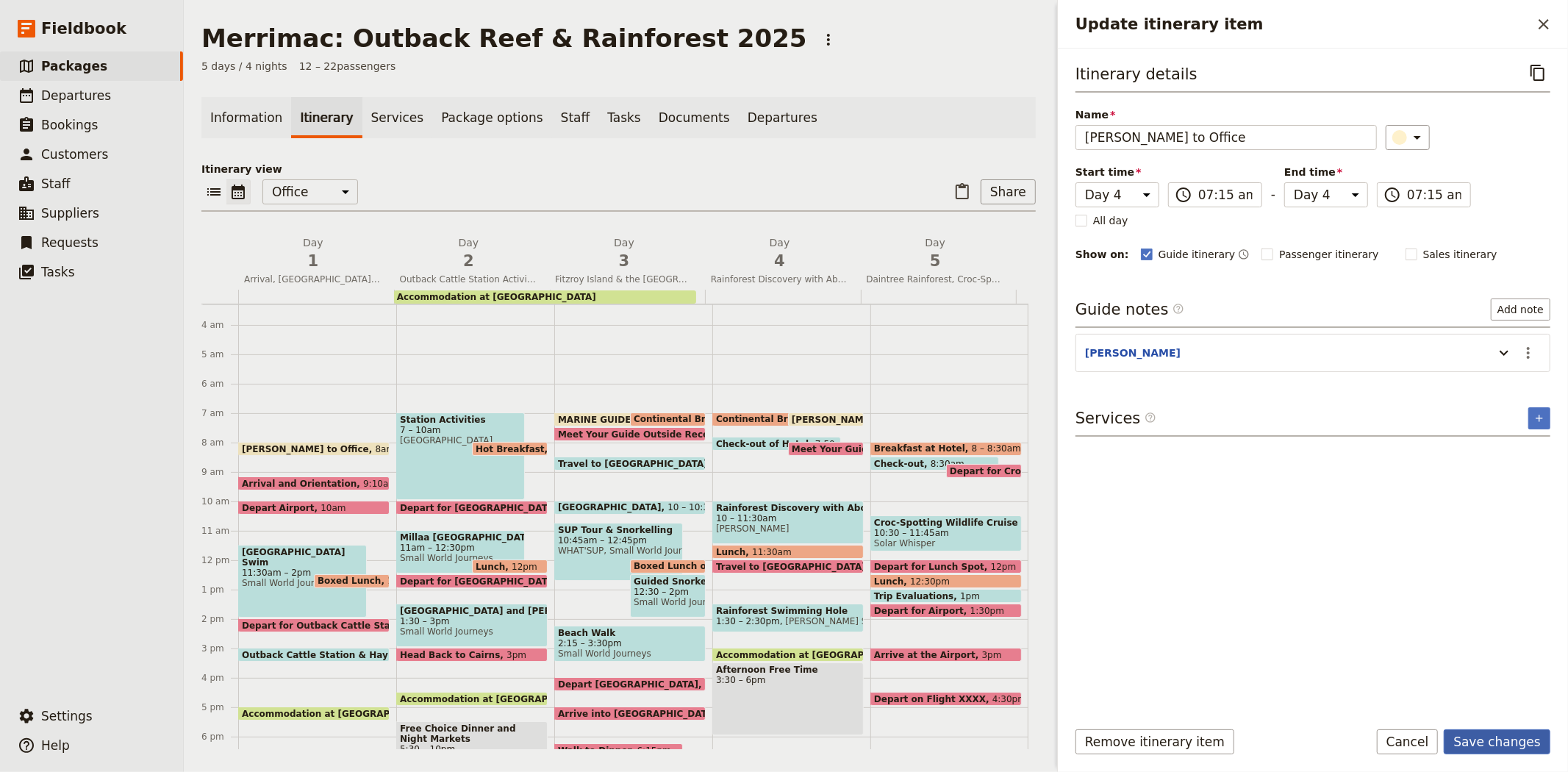
click at [1508, 745] on button "Save changes" at bounding box center [1497, 742] width 106 height 25
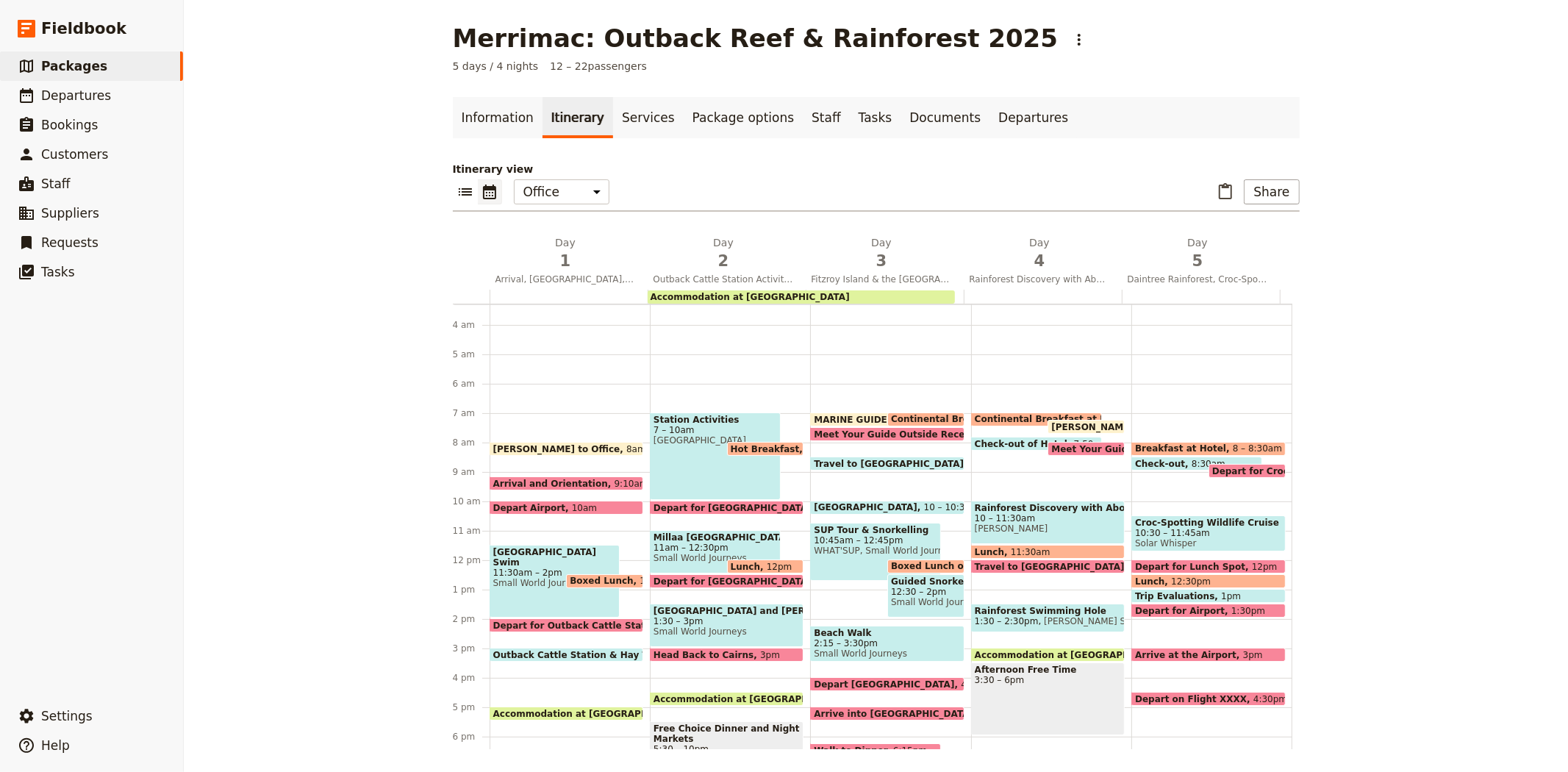
click at [1060, 444] on span "Meet Your Guide Outside Reception & Depart" at bounding box center [1166, 448] width 231 height 10
select select "4"
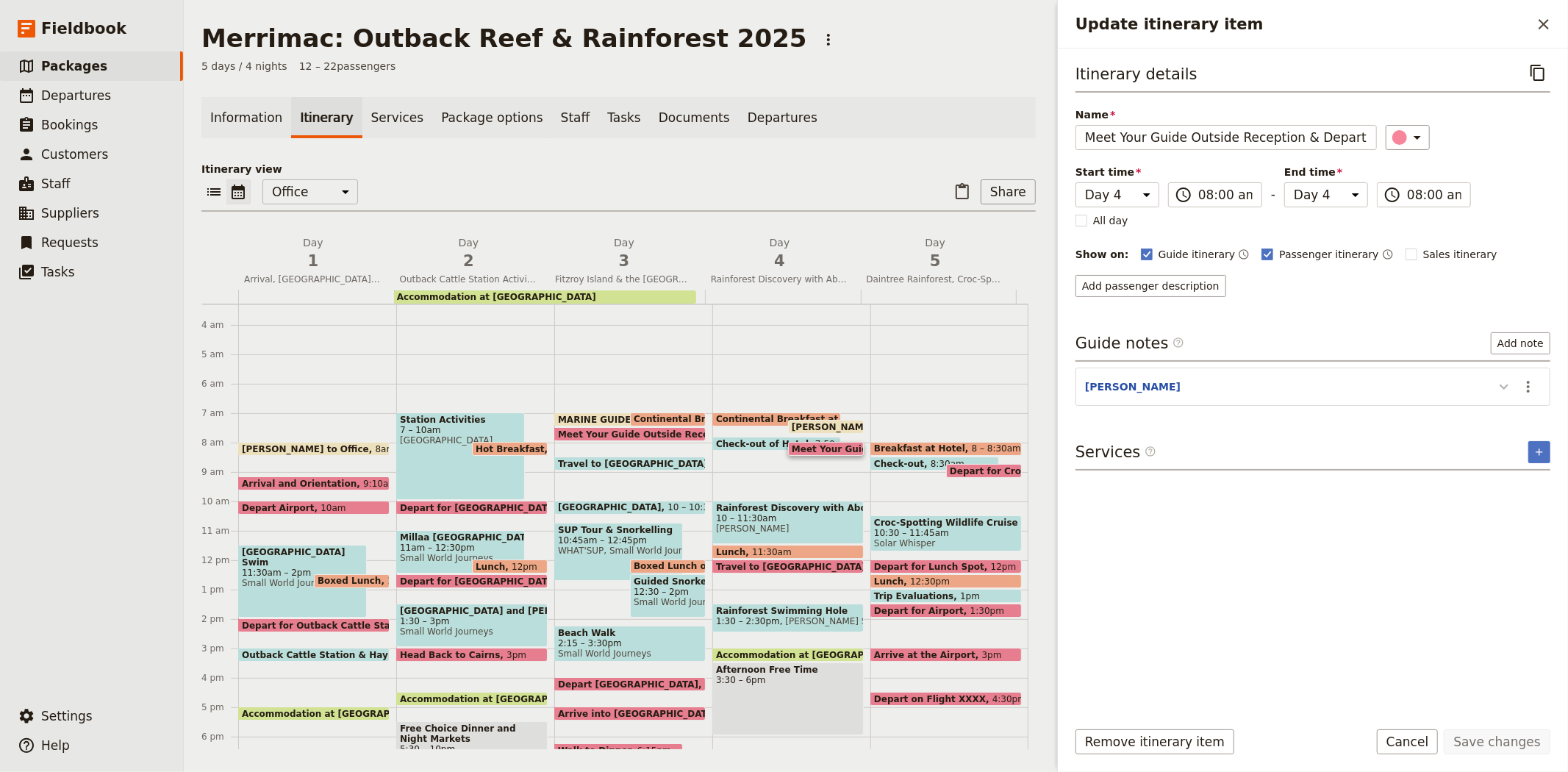
click at [1495, 388] on icon "Update itinerary item" at bounding box center [1504, 387] width 18 height 18
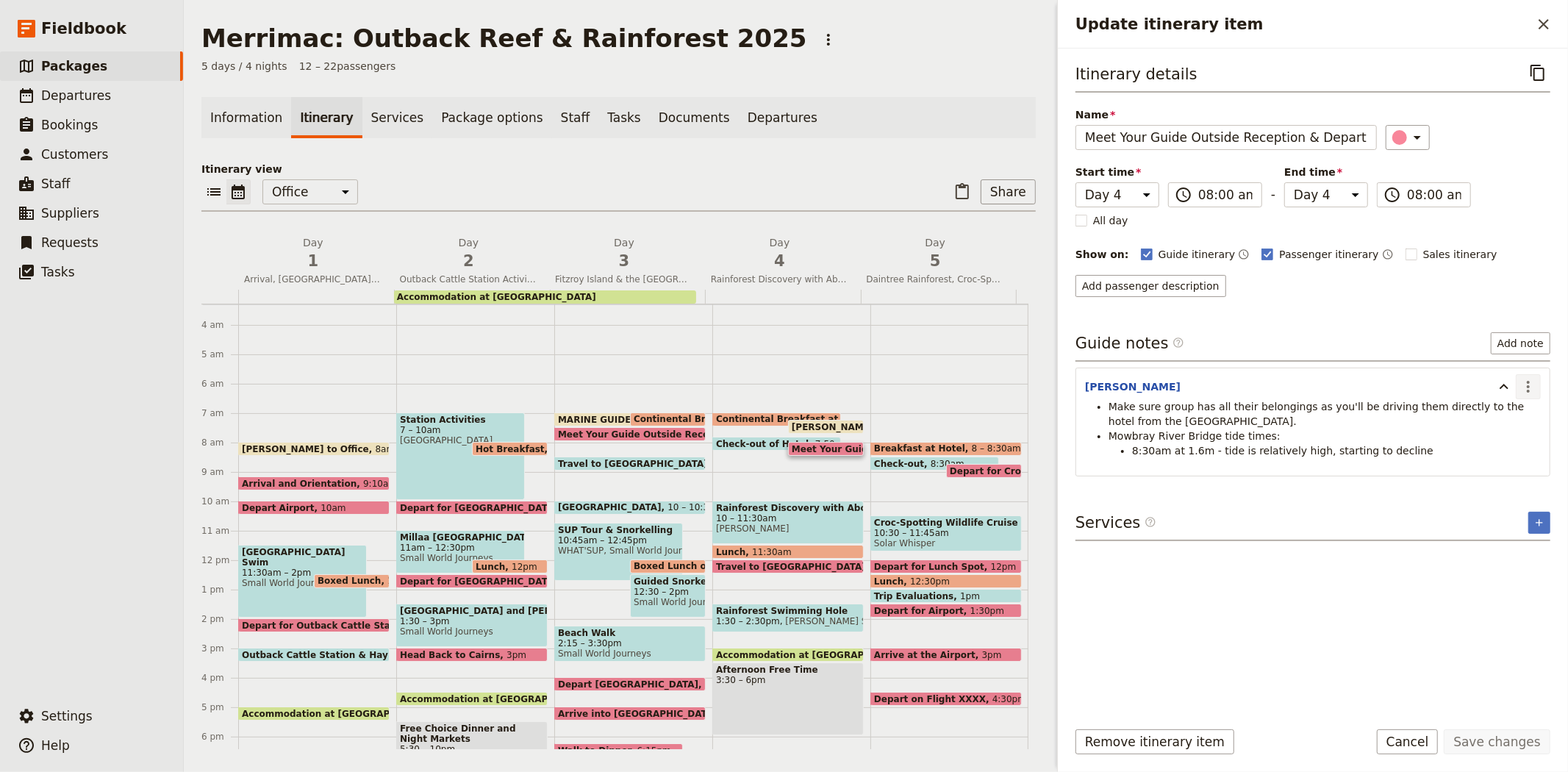
click at [1521, 385] on icon "Actions" at bounding box center [1528, 387] width 18 height 18
click at [1517, 419] on span "Edit note" at bounding box center [1497, 419] width 69 height 15
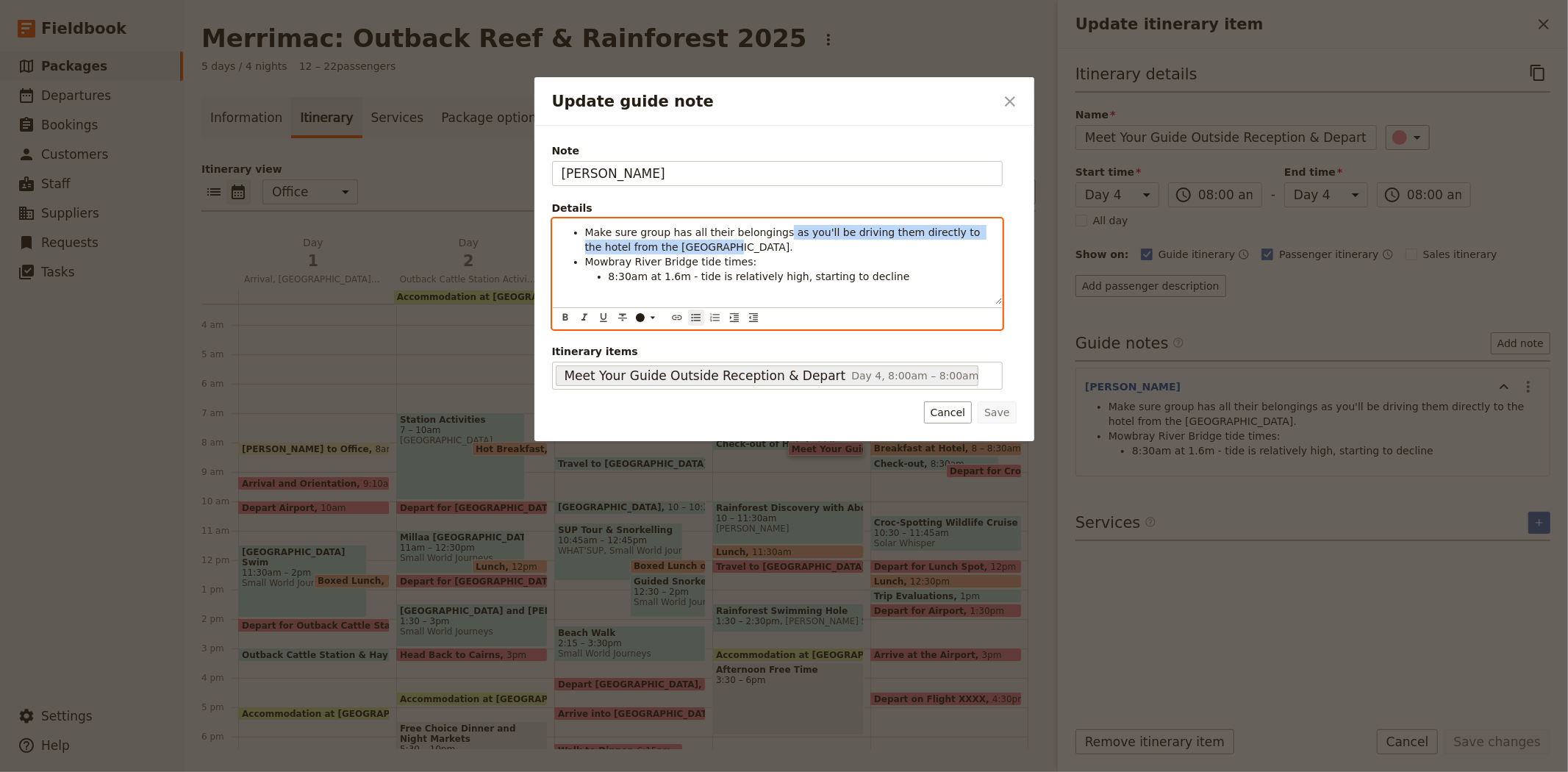
drag, startPoint x: 671, startPoint y: 248, endPoint x: 769, endPoint y: 232, distance: 99.3
click at [769, 232] on li "Make sure group has all their belongings as you'll be driving them directly to …" at bounding box center [789, 239] width 408 height 29
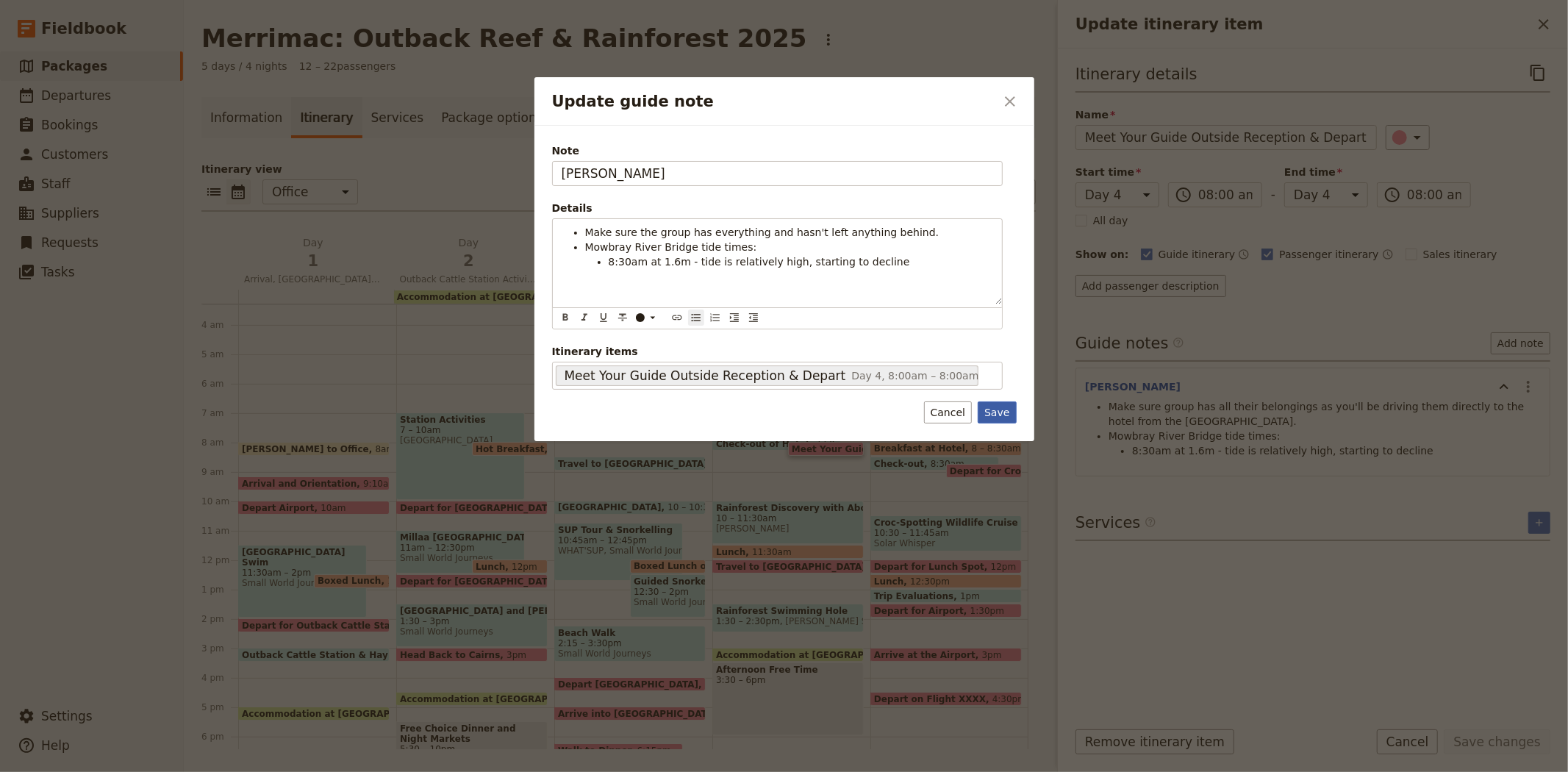
click at [991, 411] on button "Save" at bounding box center [996, 412] width 38 height 22
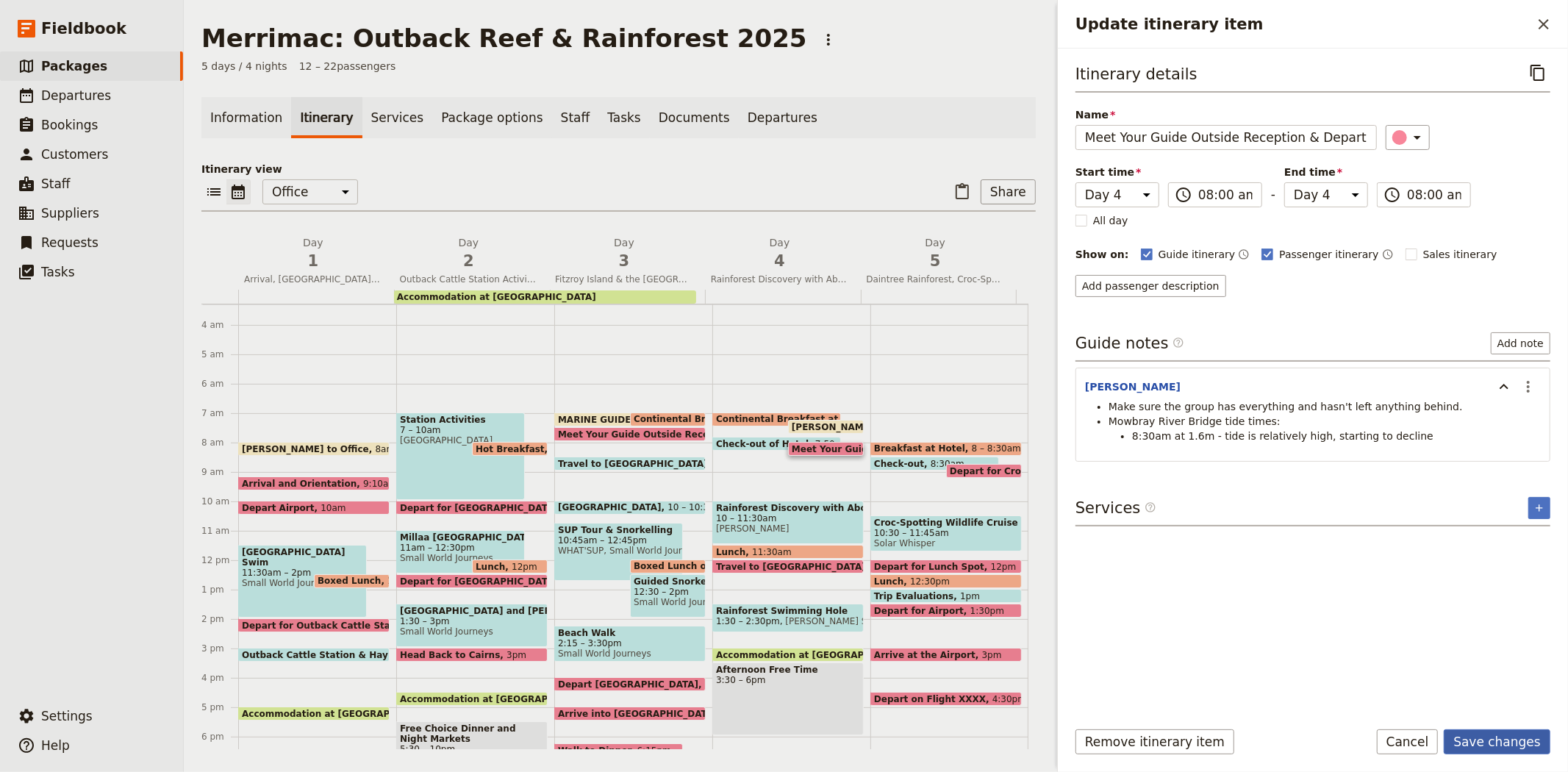
click at [1477, 737] on button "Save changes" at bounding box center [1497, 742] width 106 height 25
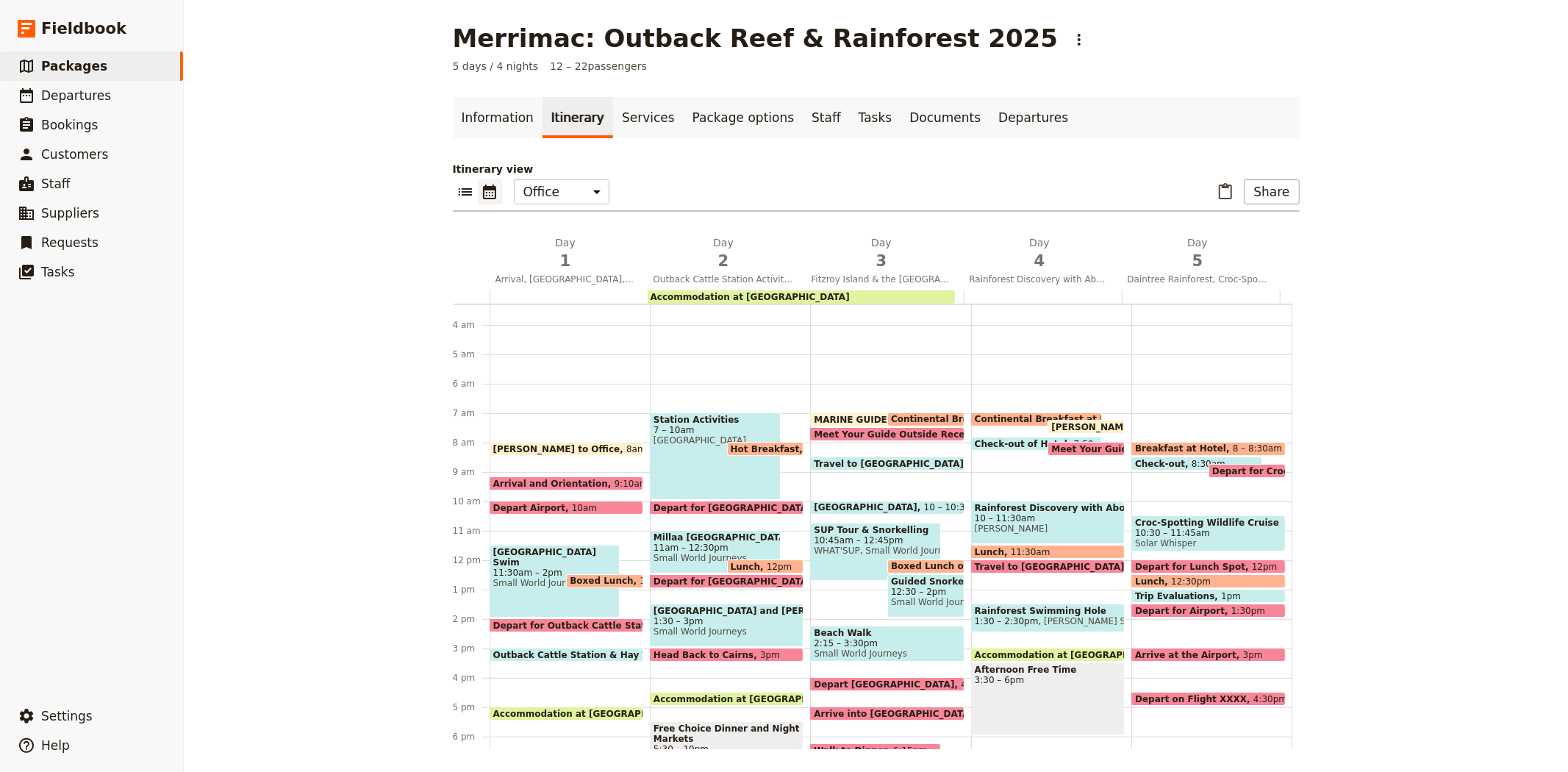
click at [1062, 688] on div "Afternoon Free Time 3:30 – 6pm" at bounding box center [1048, 699] width 154 height 73
select select "4"
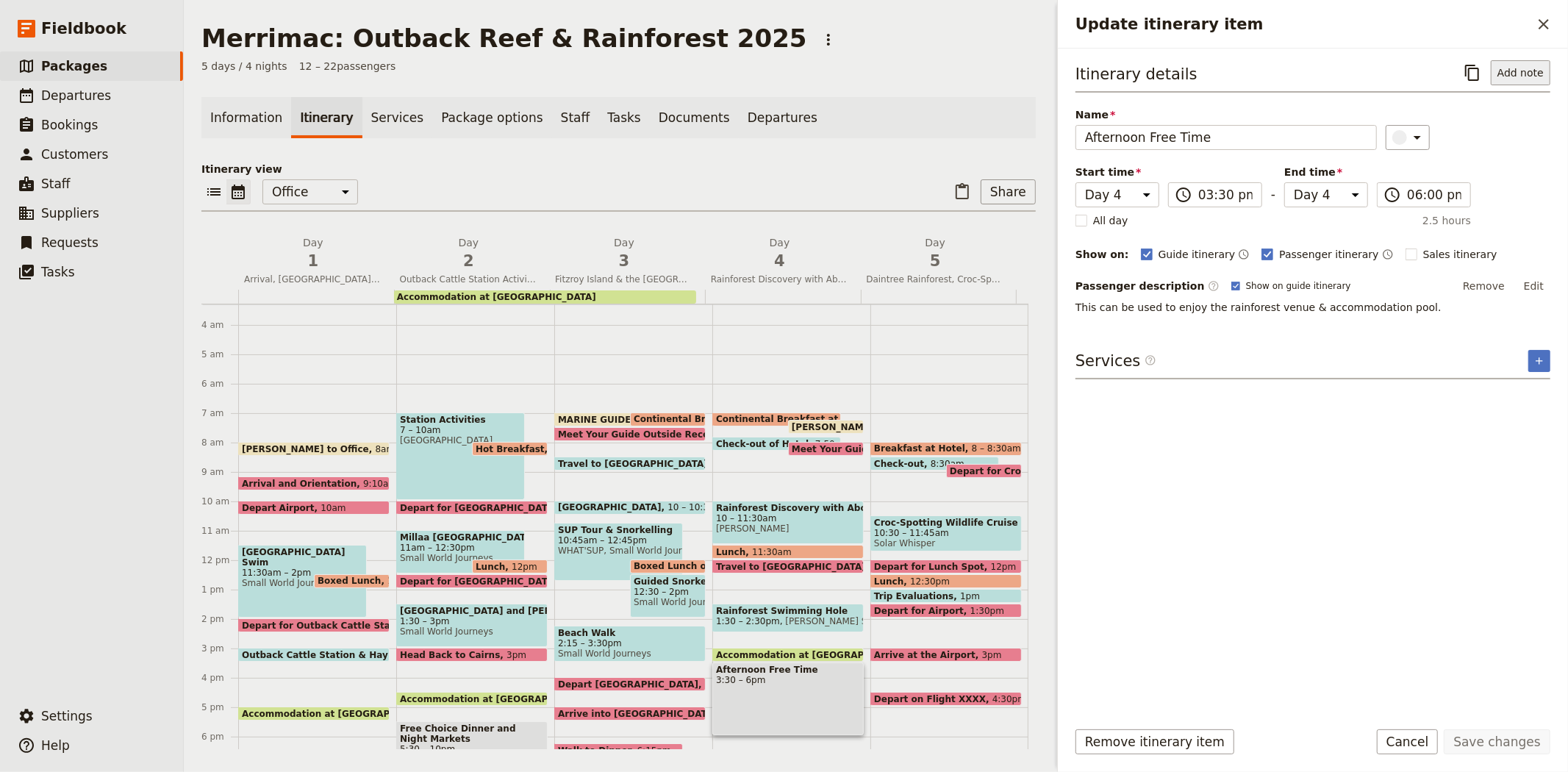
click at [1518, 70] on button "Add note" at bounding box center [1521, 73] width 60 height 25
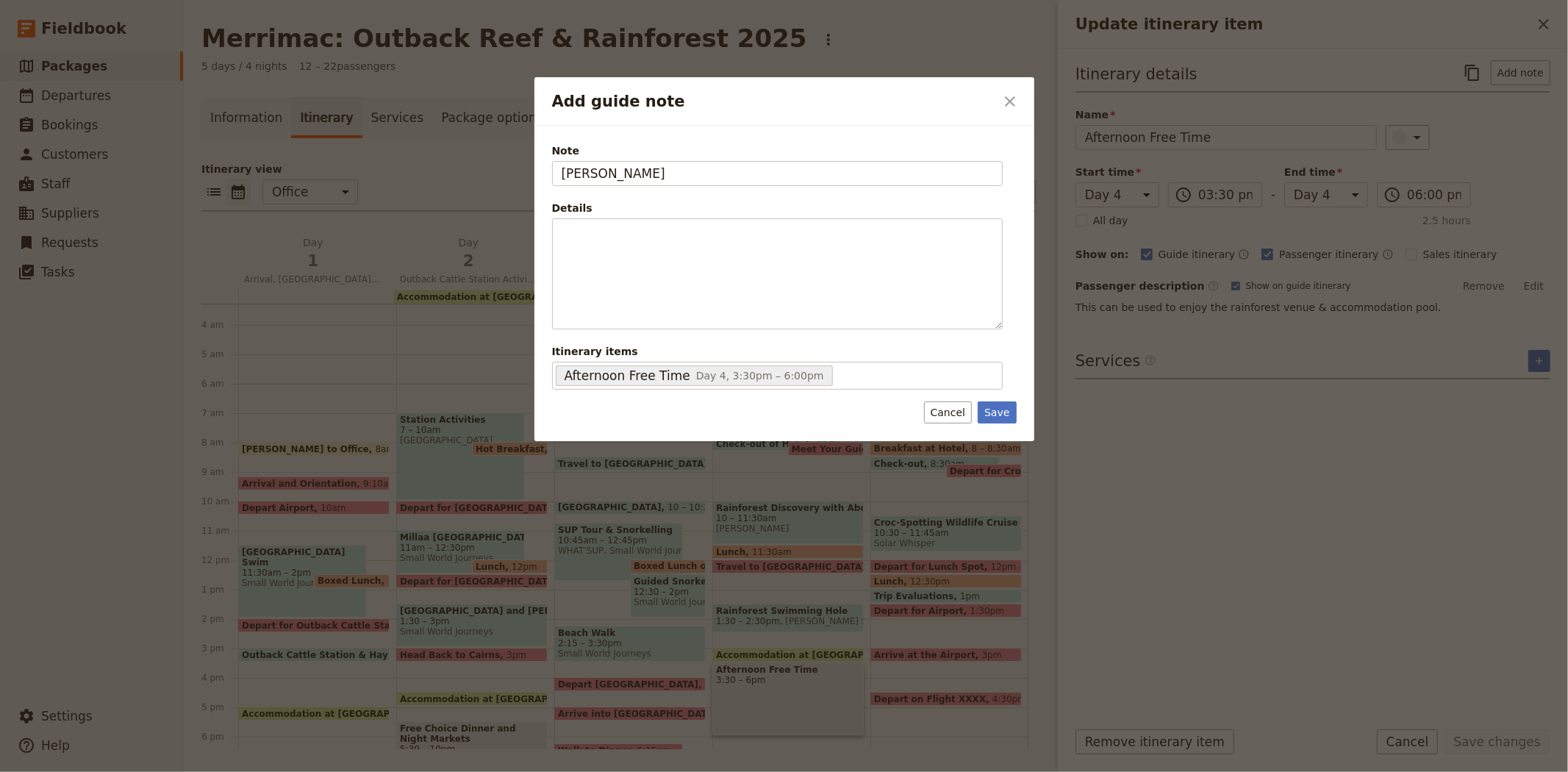
type input "[PERSON_NAME]"
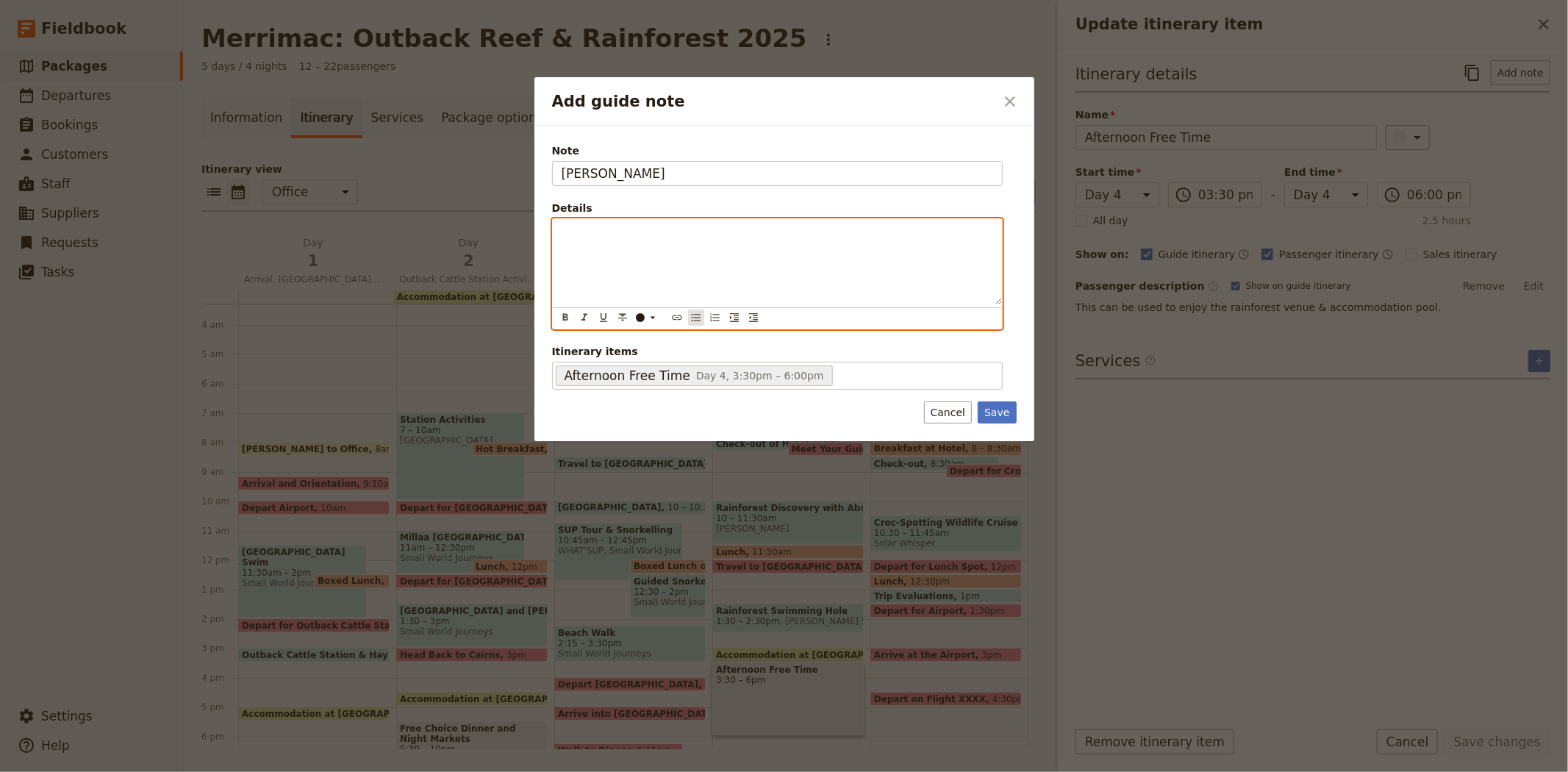
click at [697, 320] on icon "Bulleted list" at bounding box center [695, 317] width 11 height 11
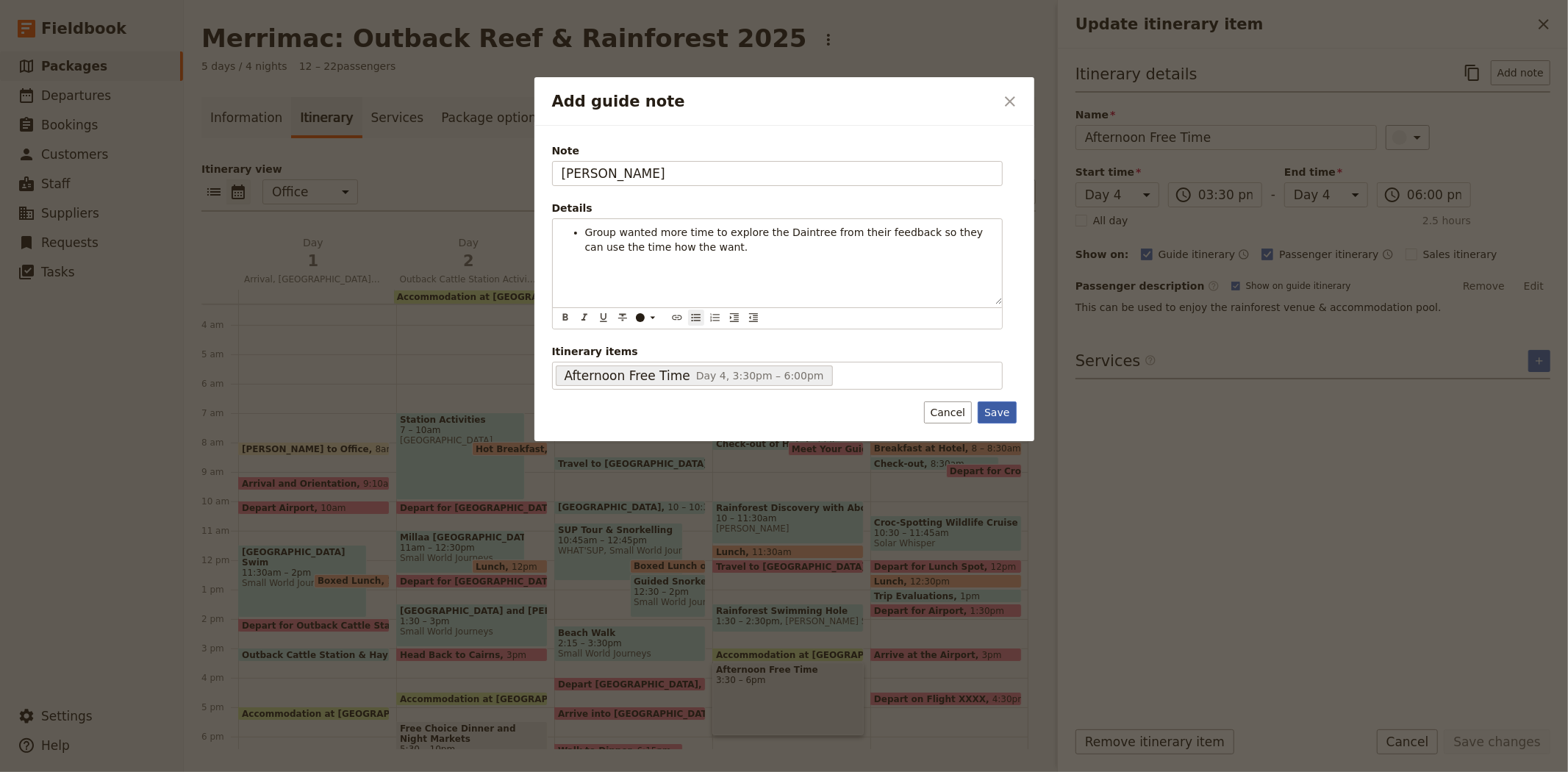
click at [995, 407] on button "Save" at bounding box center [996, 412] width 38 height 22
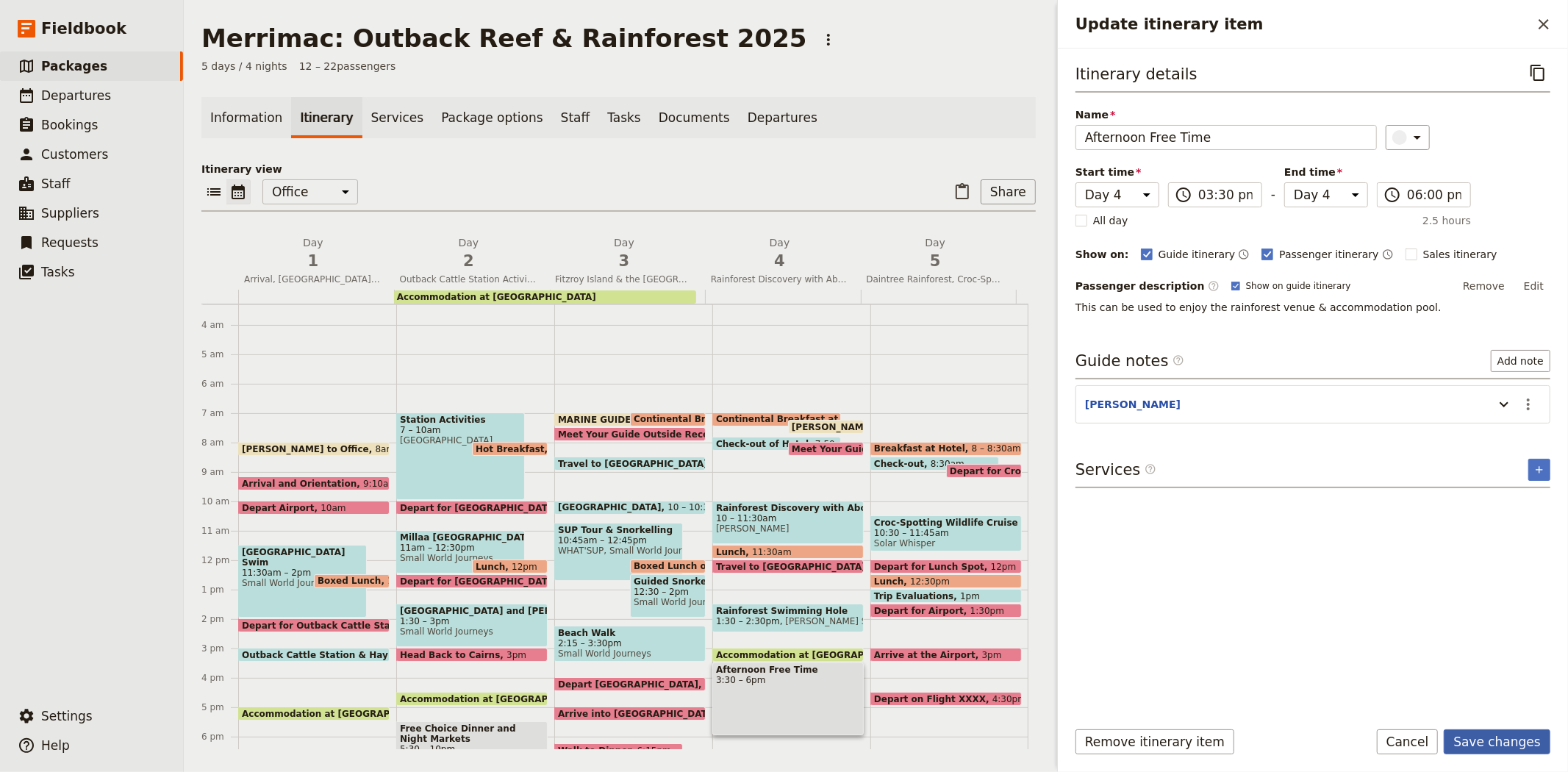
click at [1487, 744] on button "Save changes" at bounding box center [1497, 742] width 106 height 25
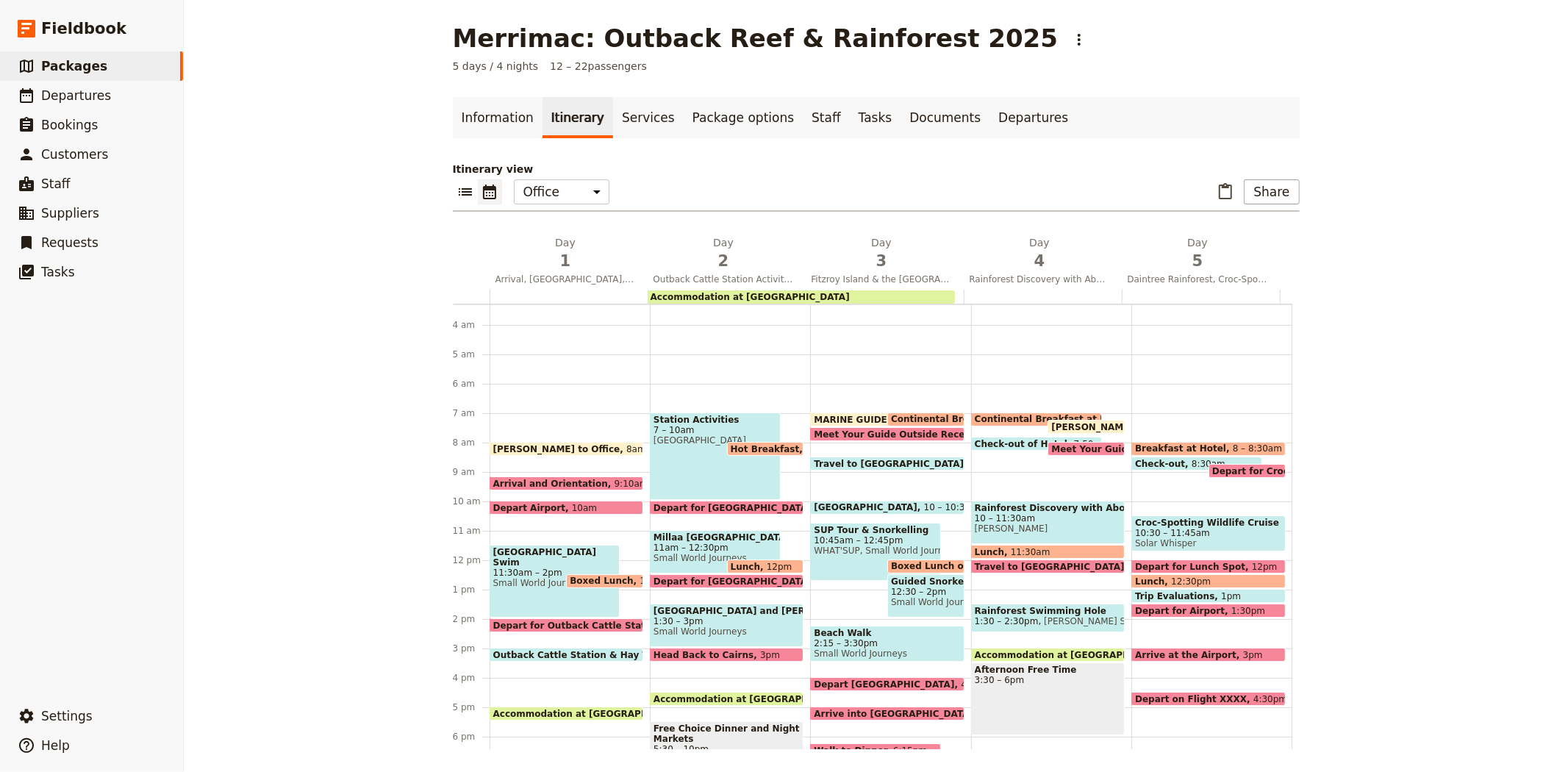
click at [994, 513] on span "10 – 11:30am" at bounding box center [1048, 519] width 146 height 11
select select "4"
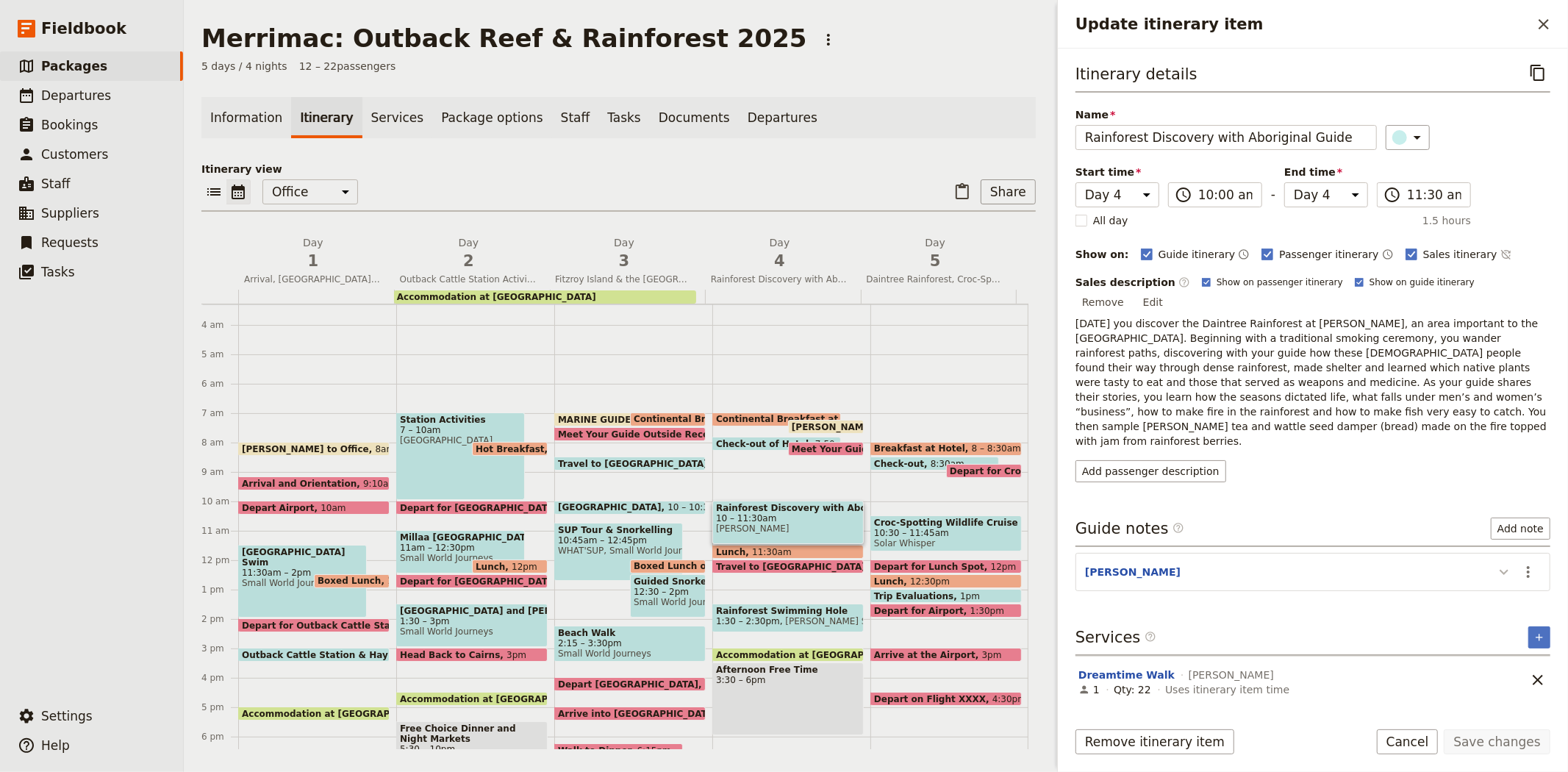
click at [1500, 570] on icon "Update itinerary item" at bounding box center [1504, 572] width 9 height 5
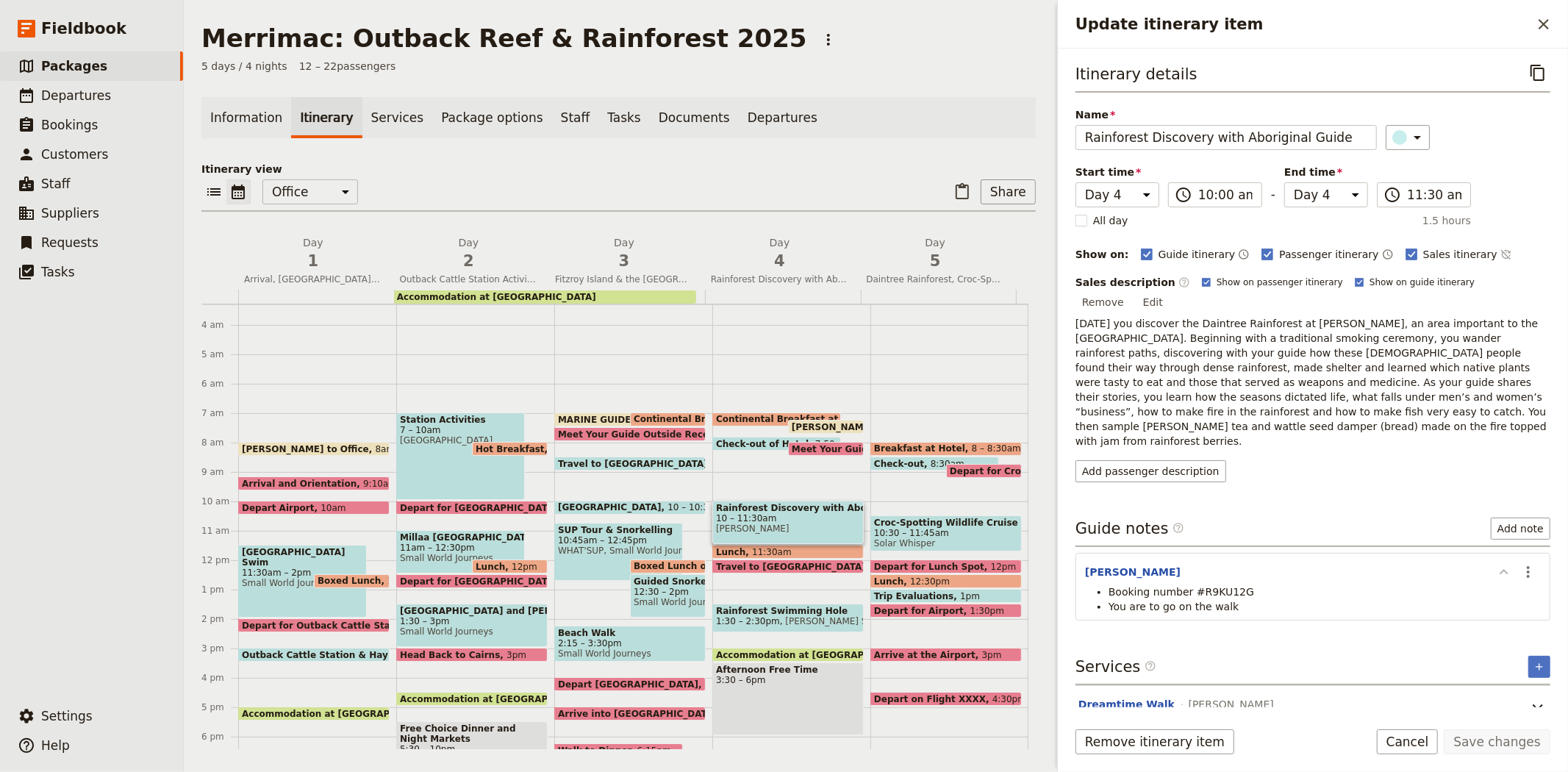
click at [1500, 564] on icon "Update itinerary item" at bounding box center [1504, 572] width 18 height 18
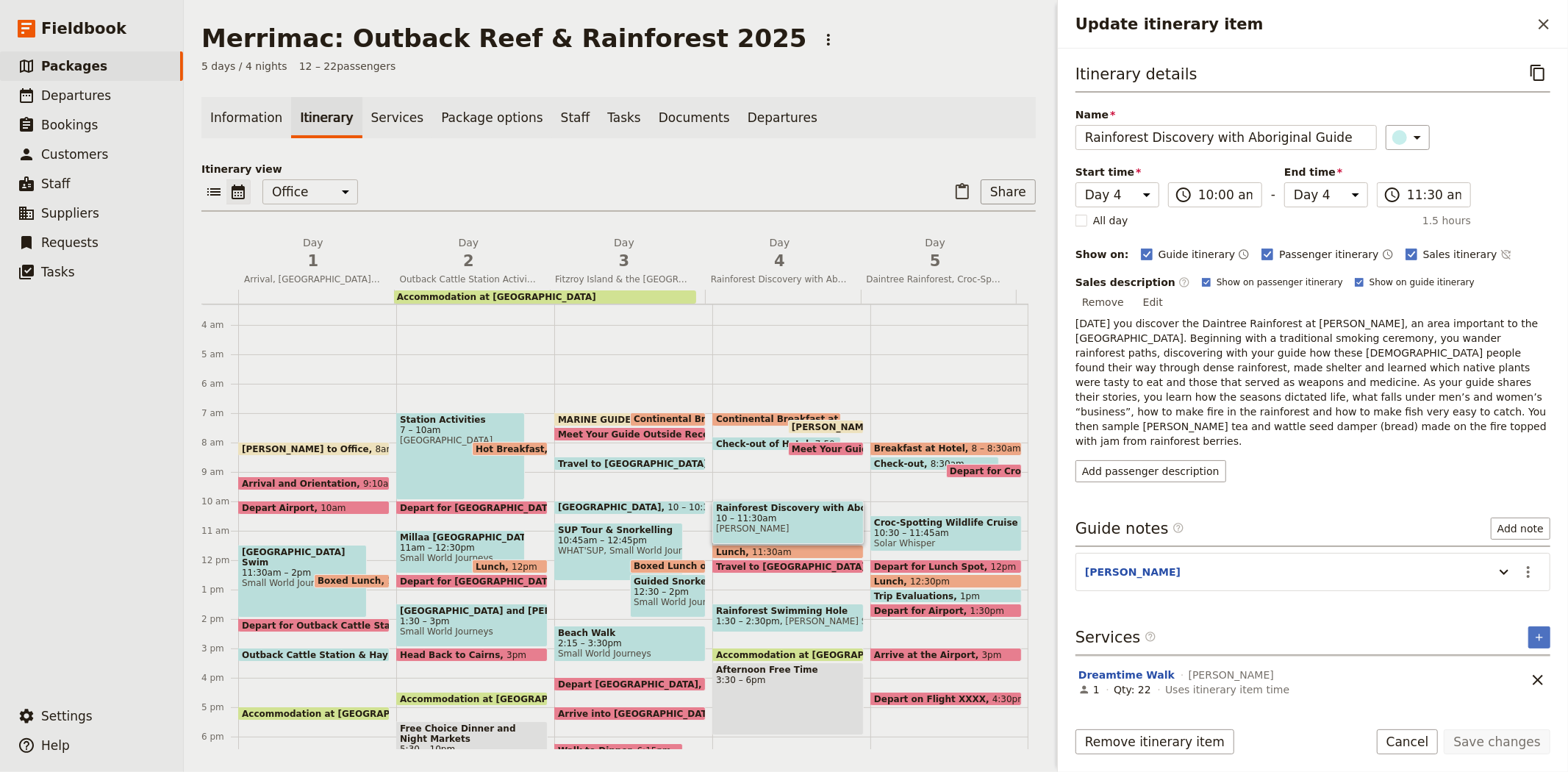
click at [762, 547] on span "11:30am" at bounding box center [772, 551] width 40 height 10
select select "4"
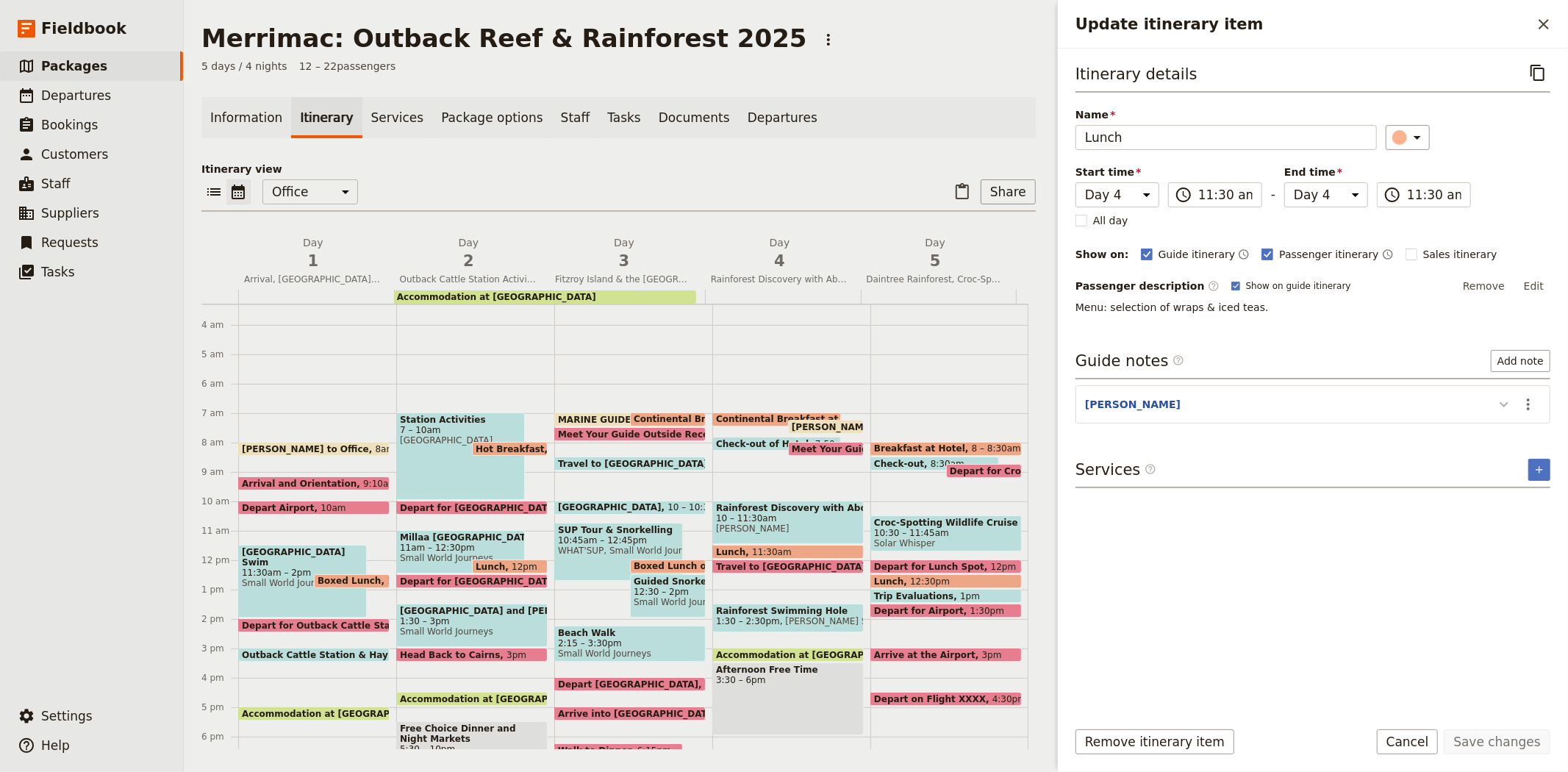
click at [1506, 402] on icon "Update itinerary item" at bounding box center [1504, 404] width 18 height 18
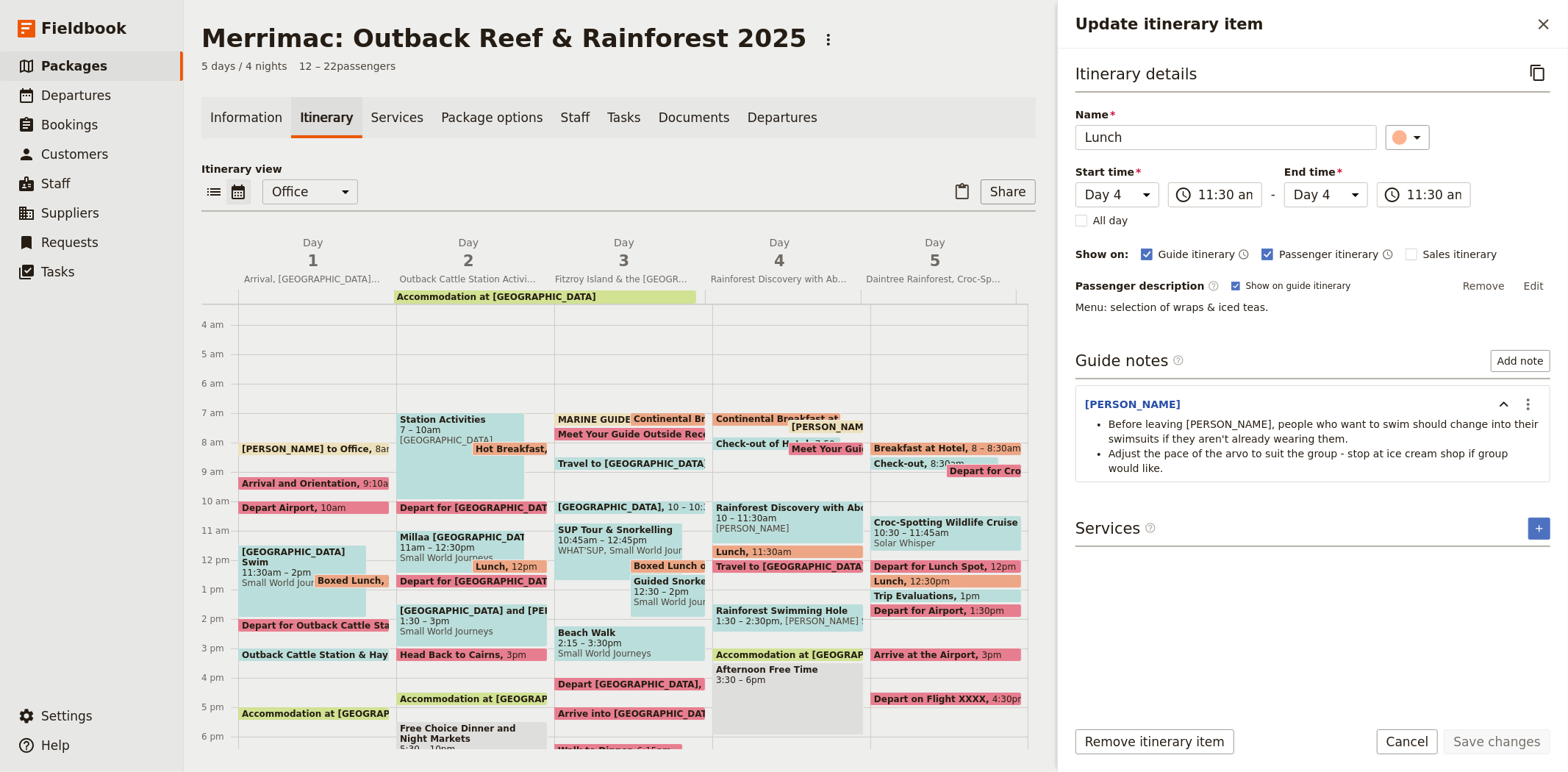
click at [744, 562] on span "Travel to [GEOGRAPHIC_DATA] in The [GEOGRAPHIC_DATA]" at bounding box center [864, 566] width 296 height 10
select select "4"
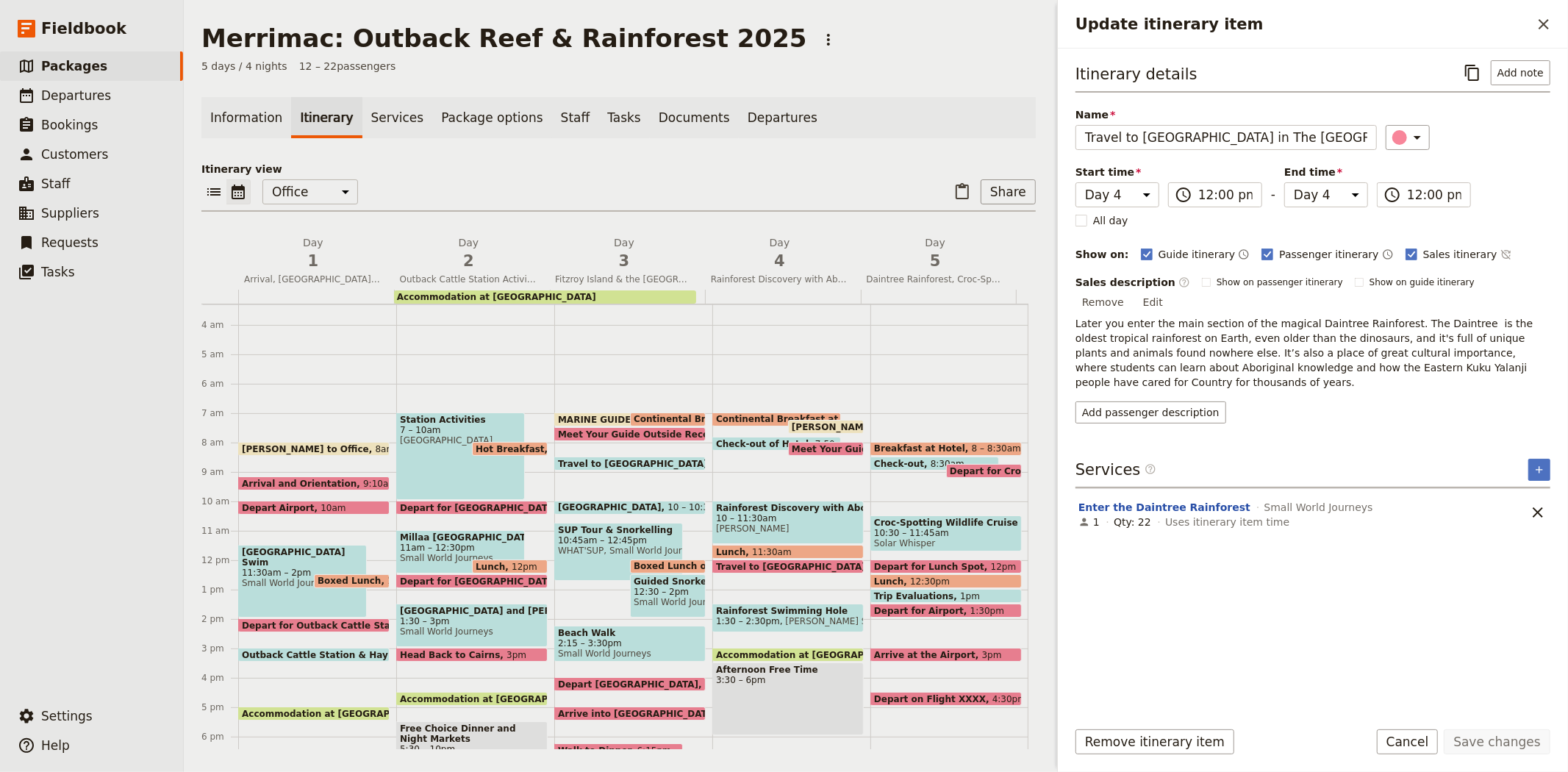
click at [744, 619] on span "1:30 – 2:30pm" at bounding box center [748, 622] width 64 height 11
select select "4"
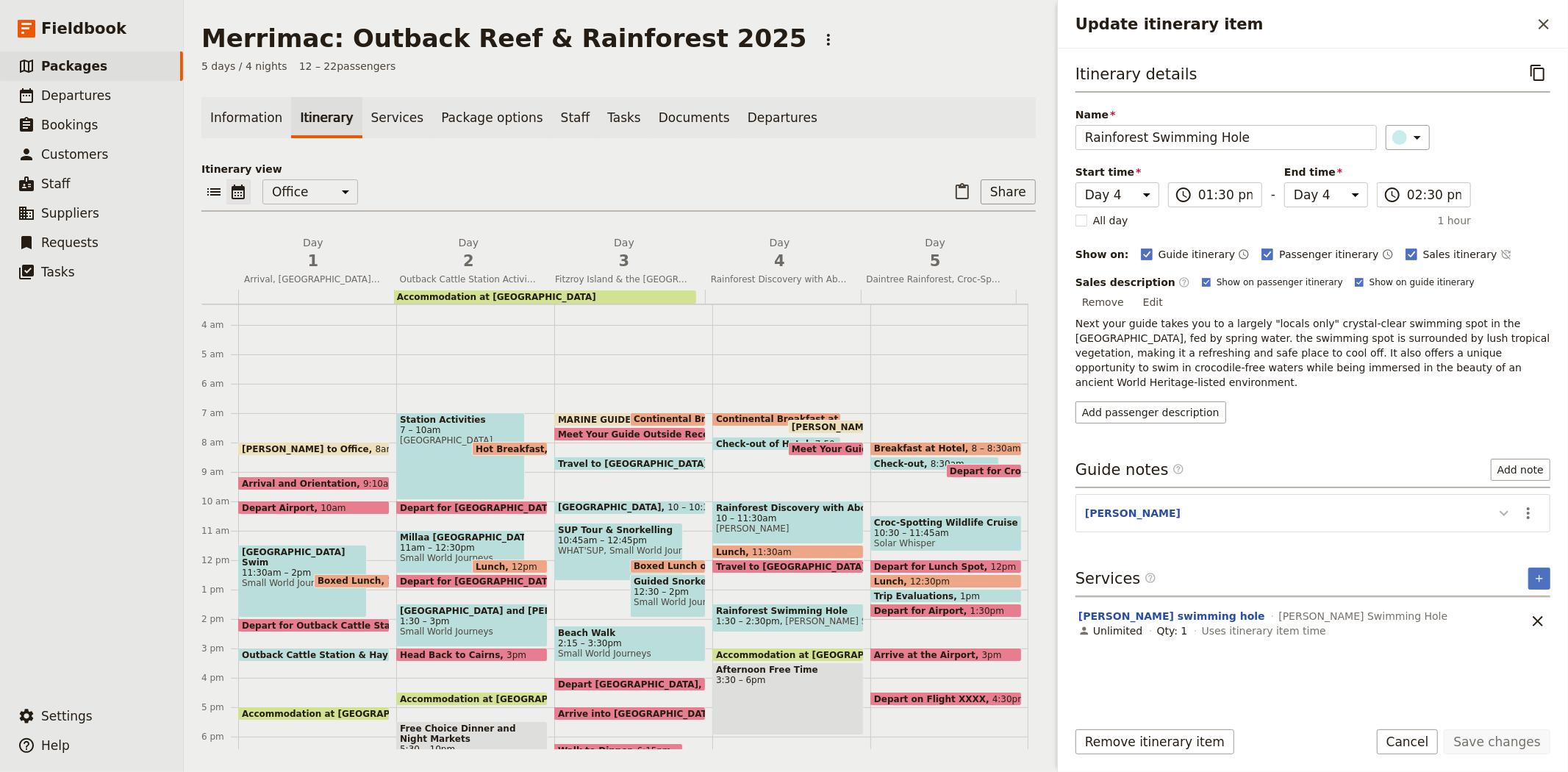
click at [1508, 505] on icon "Update itinerary item" at bounding box center [1504, 513] width 18 height 18
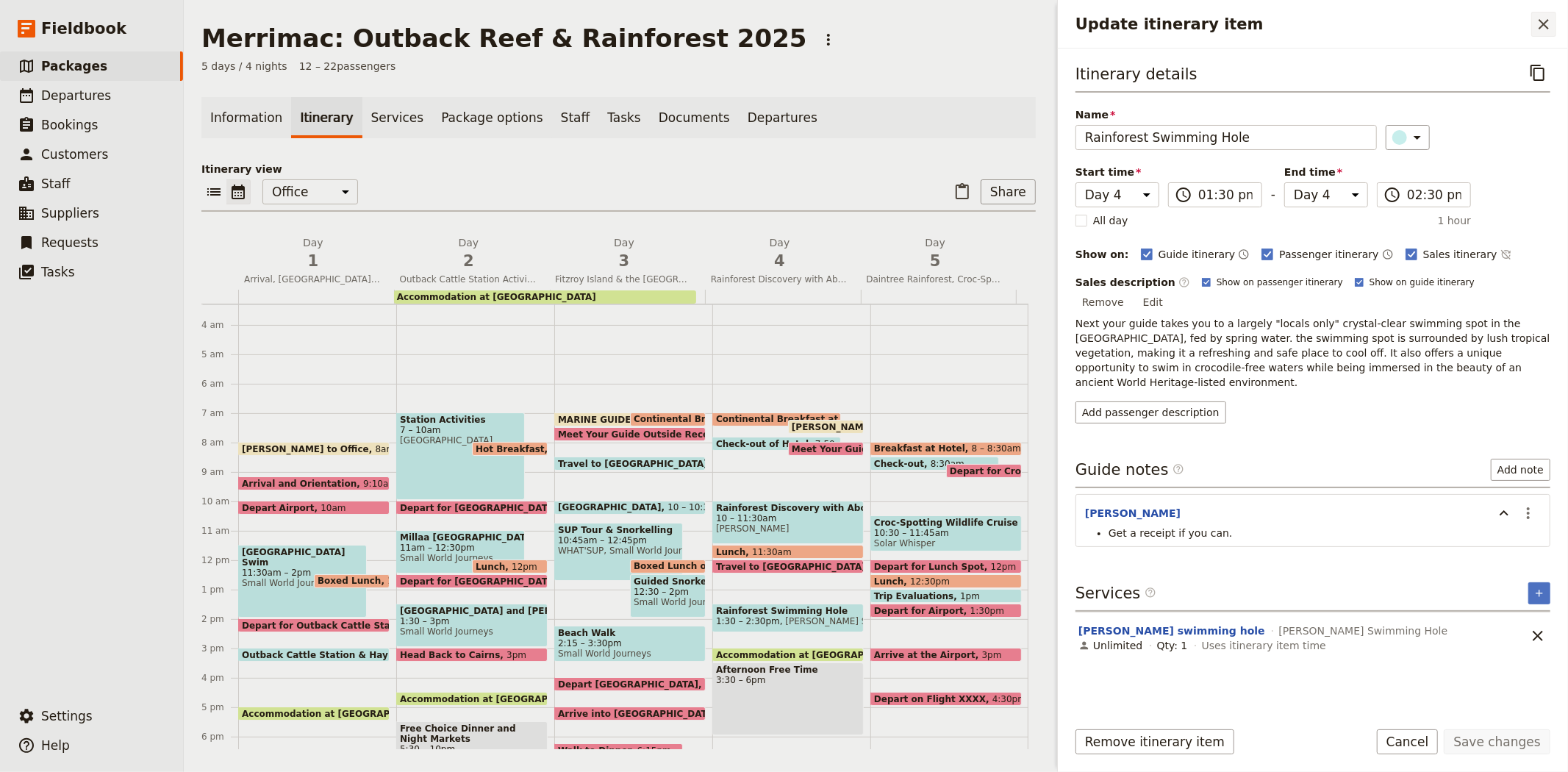
click at [1532, 28] on button "​" at bounding box center [1543, 24] width 25 height 25
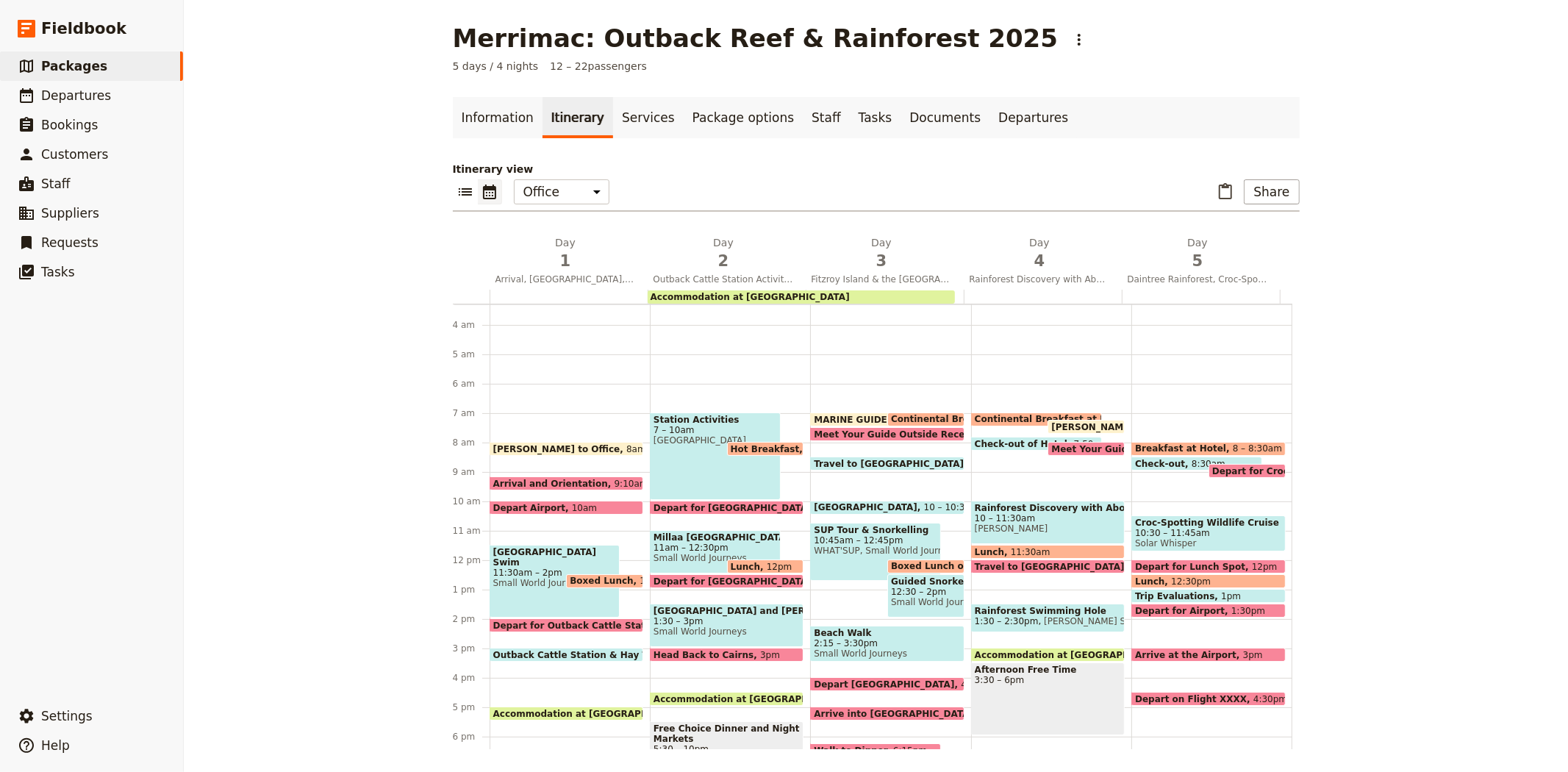
click at [1025, 650] on span "Accommodation at [GEOGRAPHIC_DATA]" at bounding box center [1078, 654] width 206 height 10
select select "4"
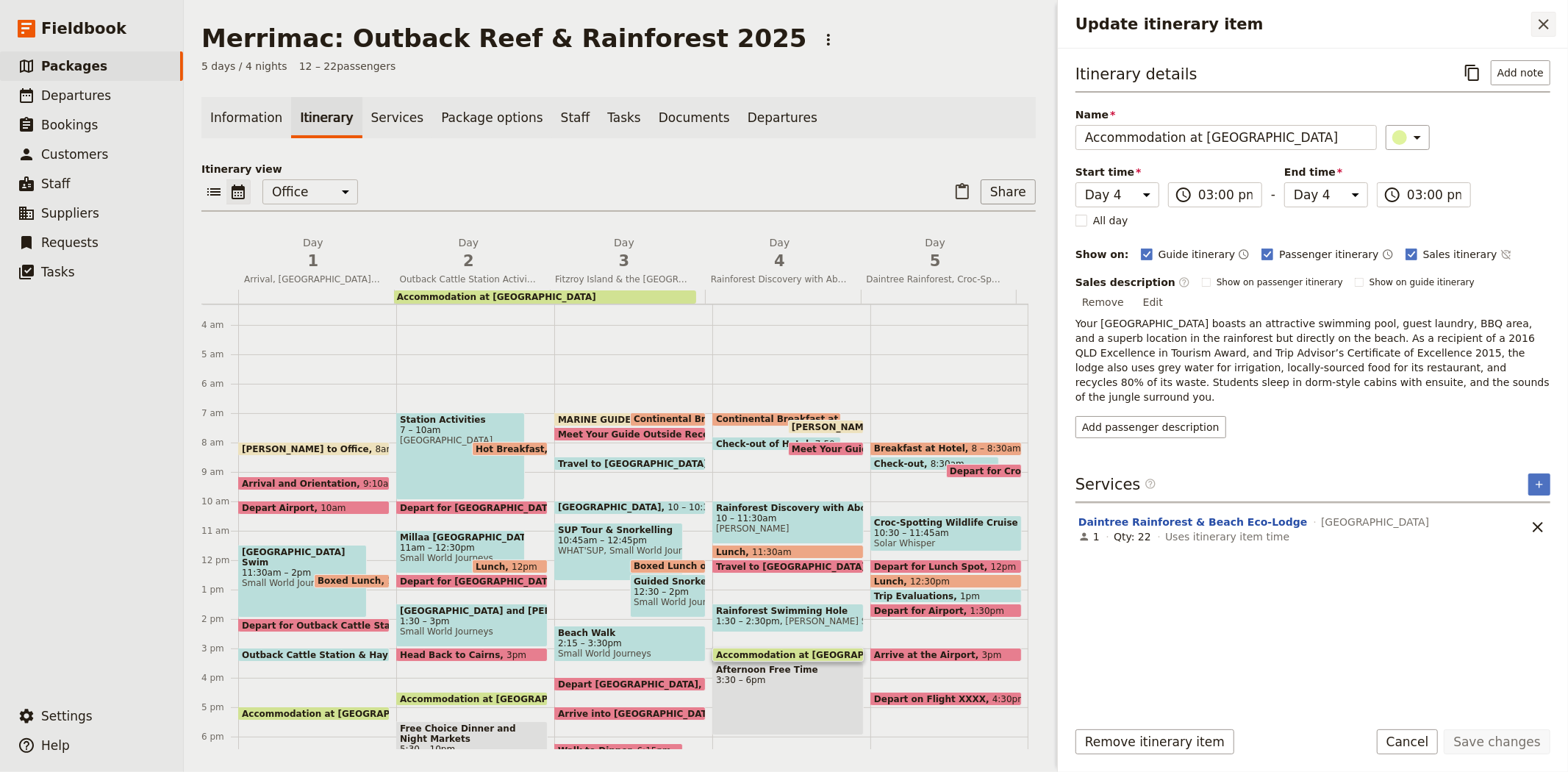
click at [1545, 23] on icon "Close drawer" at bounding box center [1543, 25] width 11 height 11
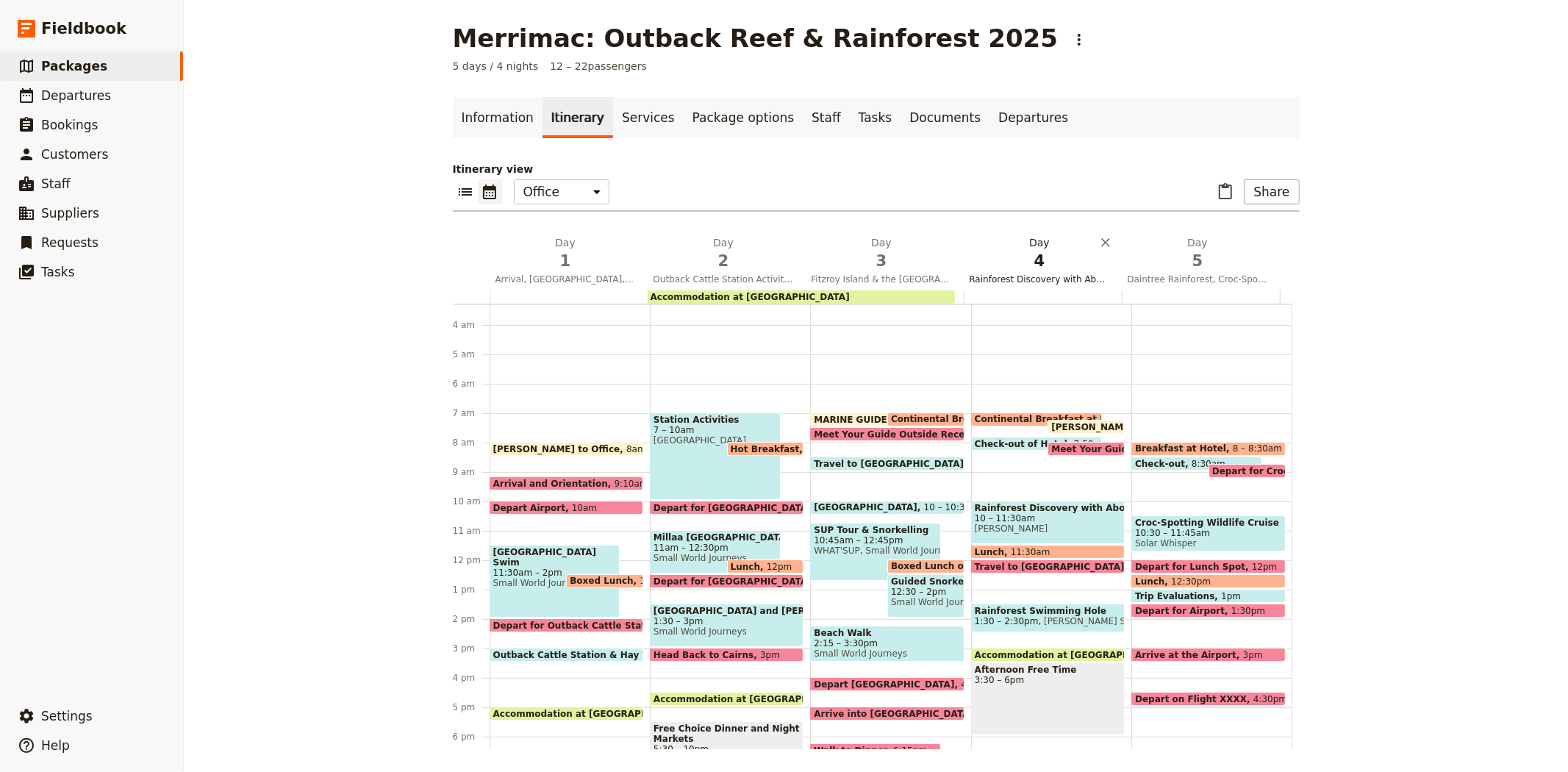
click at [1019, 260] on span "4" at bounding box center [1040, 260] width 141 height 22
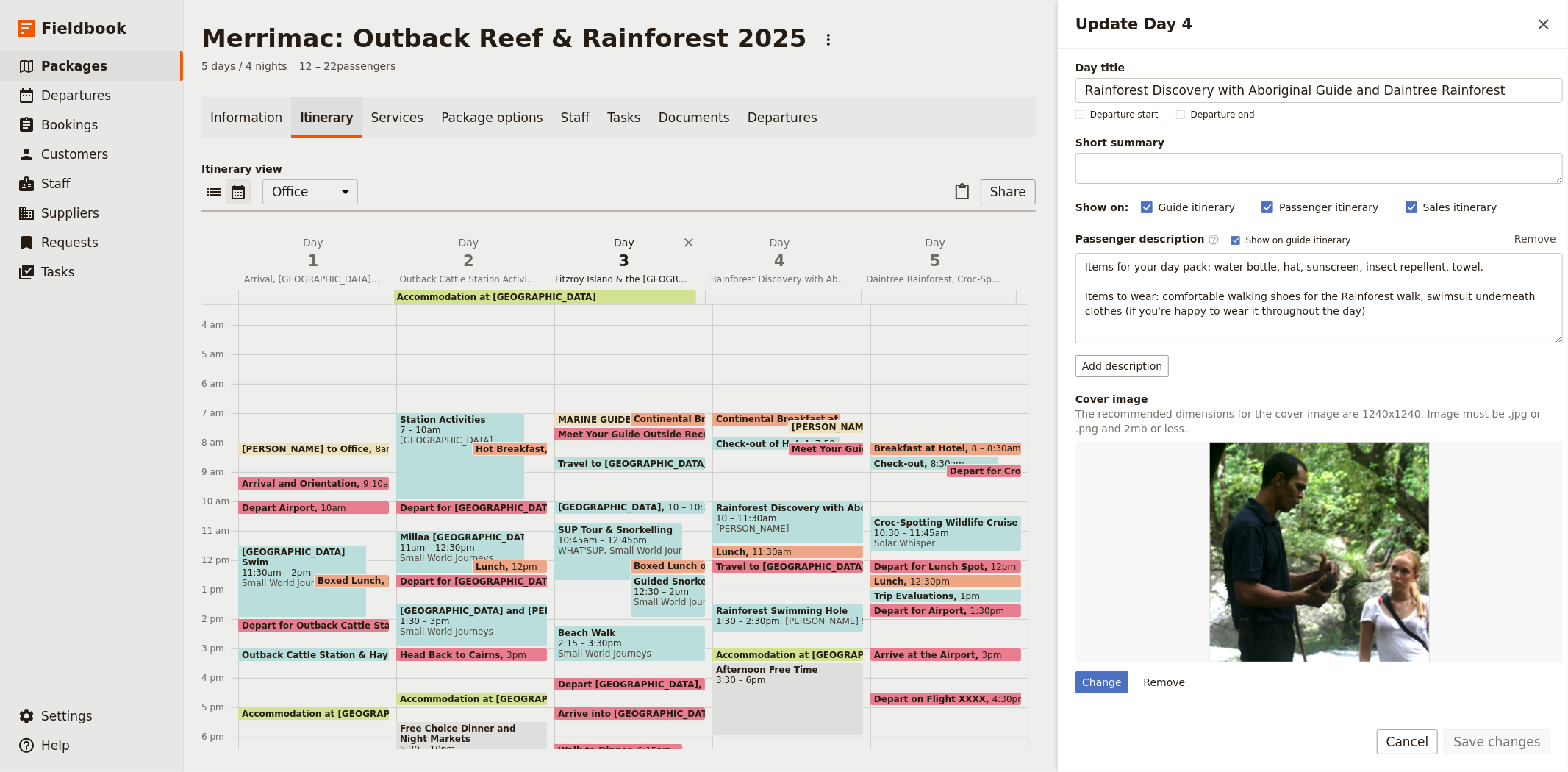
click at [617, 276] on span "Fitzroy Island & the [GEOGRAPHIC_DATA] with Paddleboarding and [GEOGRAPHIC_DATA]" at bounding box center [624, 279] width 150 height 11
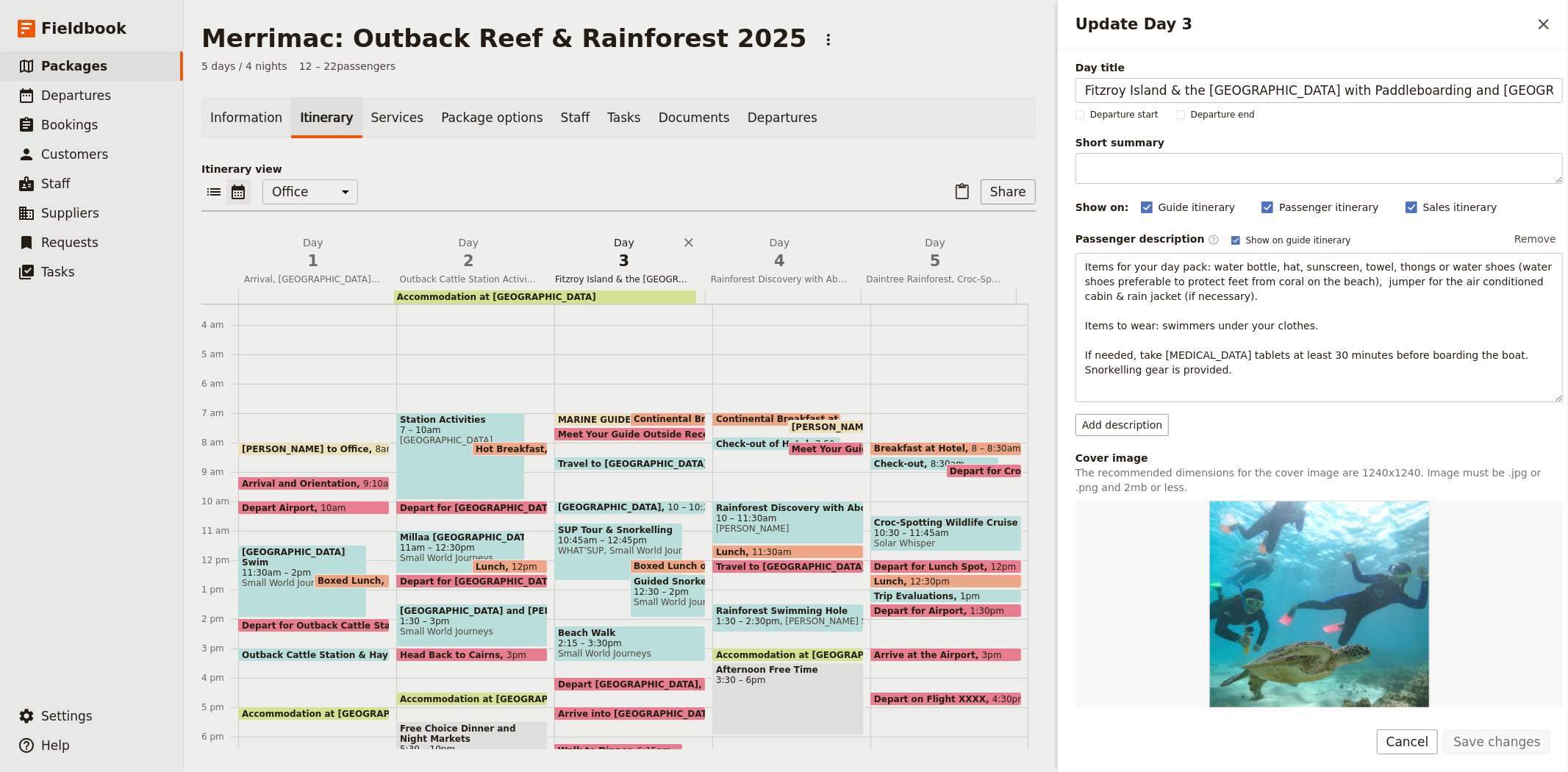
scroll to position [0, 6]
click at [774, 251] on span "4" at bounding box center [780, 260] width 138 height 22
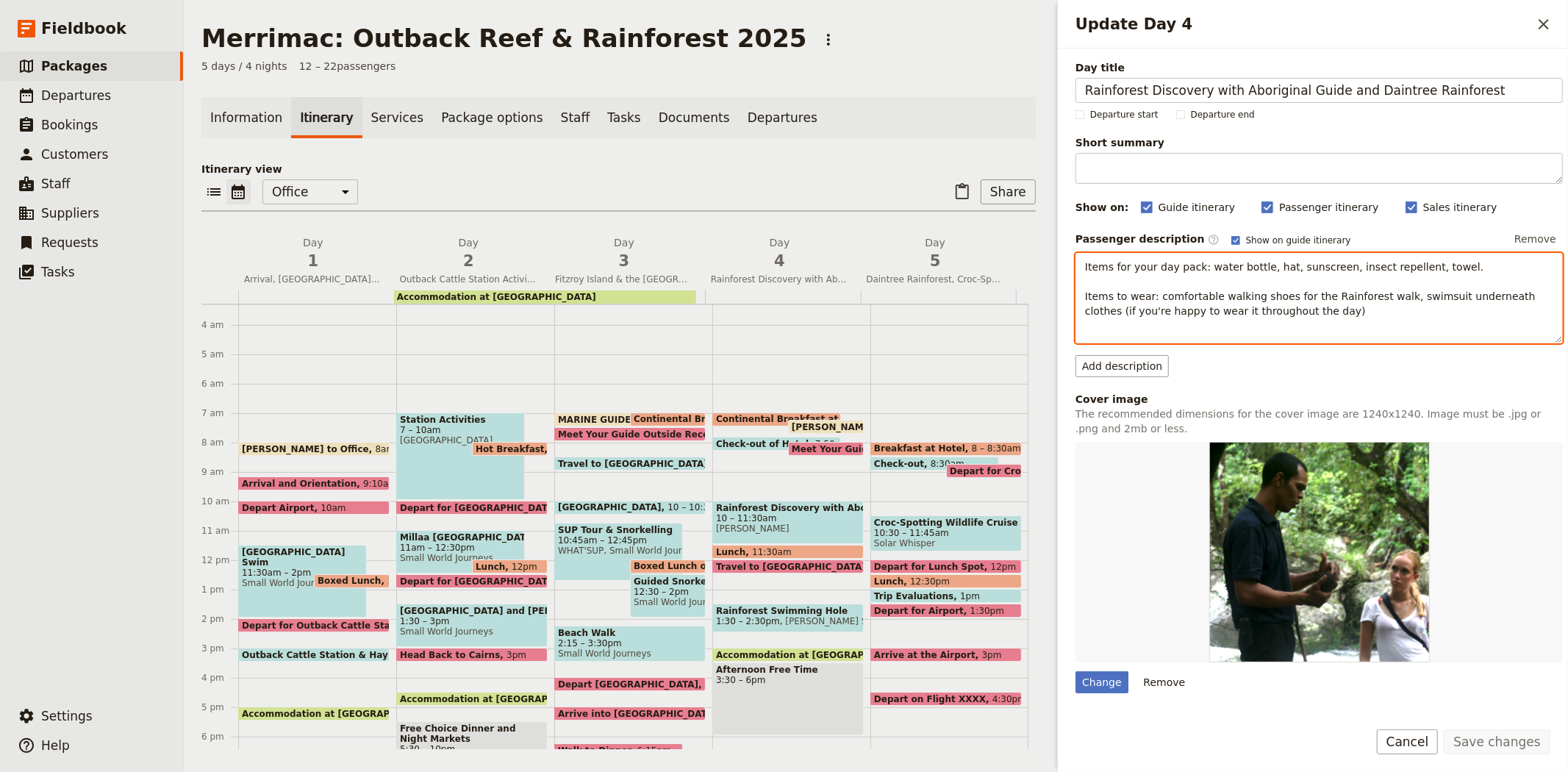
click at [1104, 333] on div "Items for your day pack: water bottle, hat, sunscreen, insect repellent, towel.…" at bounding box center [1319, 298] width 487 height 91
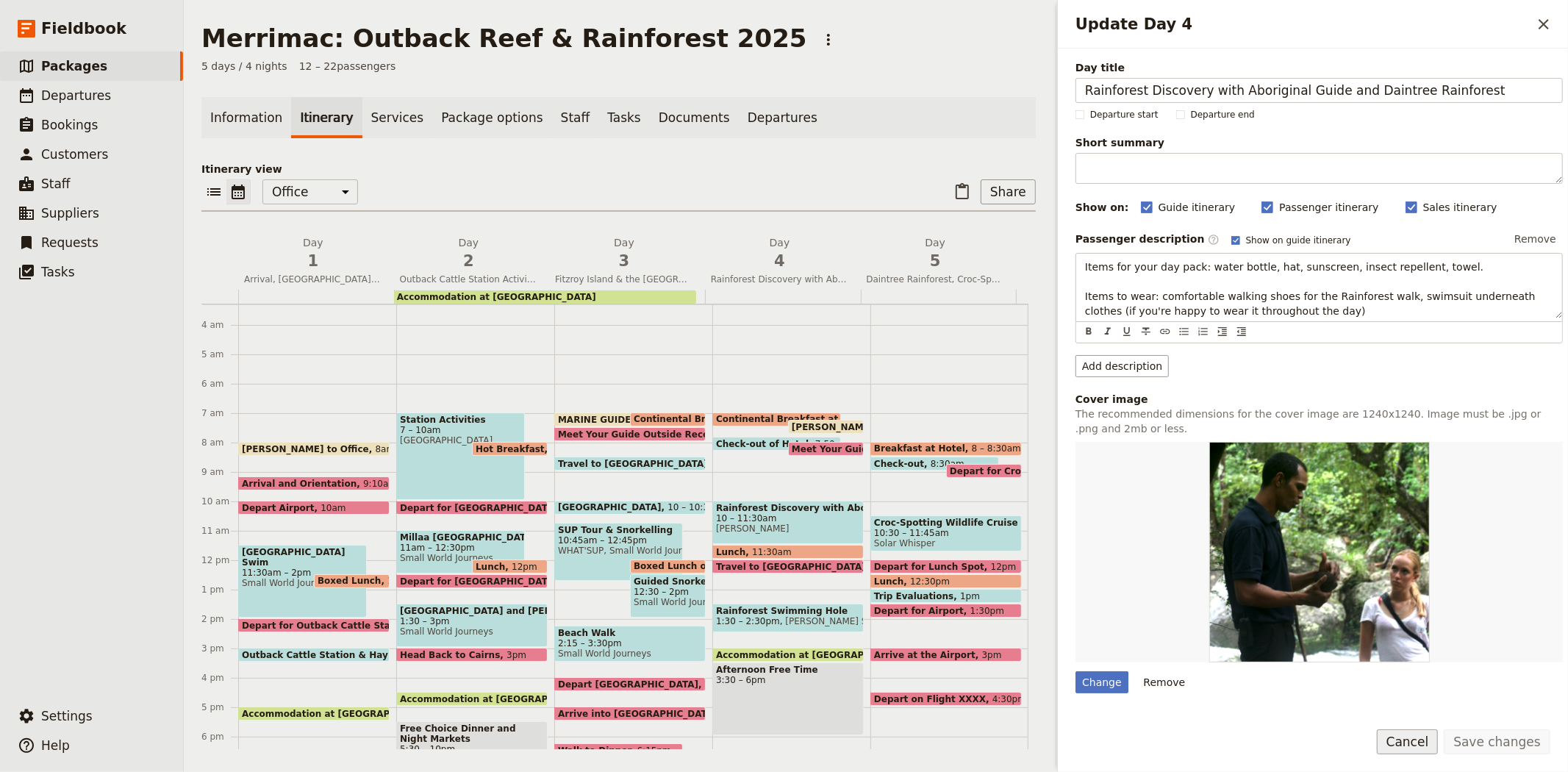
click at [1422, 739] on button "Cancel" at bounding box center [1407, 742] width 62 height 25
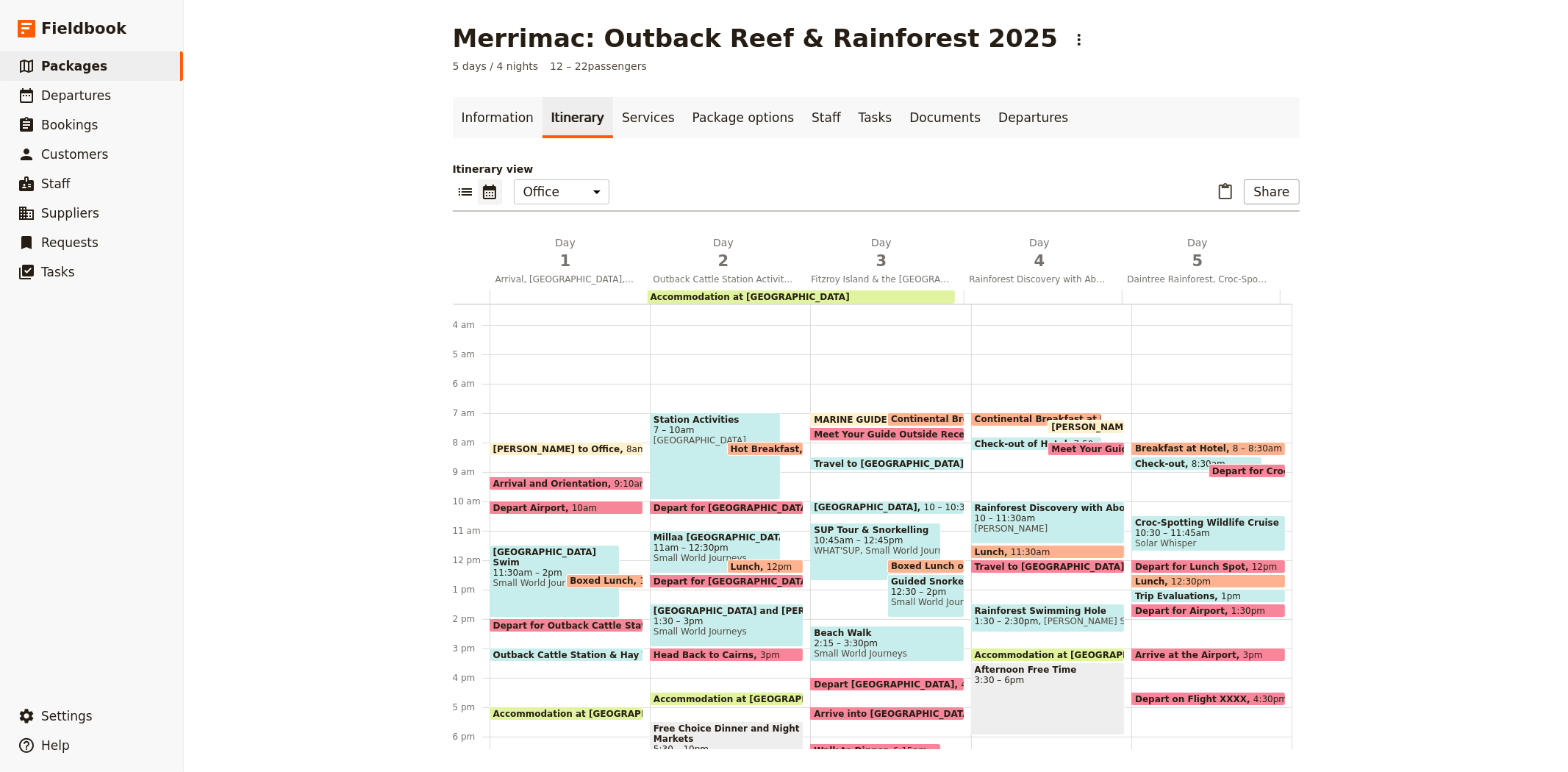
click at [981, 416] on span "Continental Breakfast at Hotel" at bounding box center [1054, 419] width 159 height 11
select select "4"
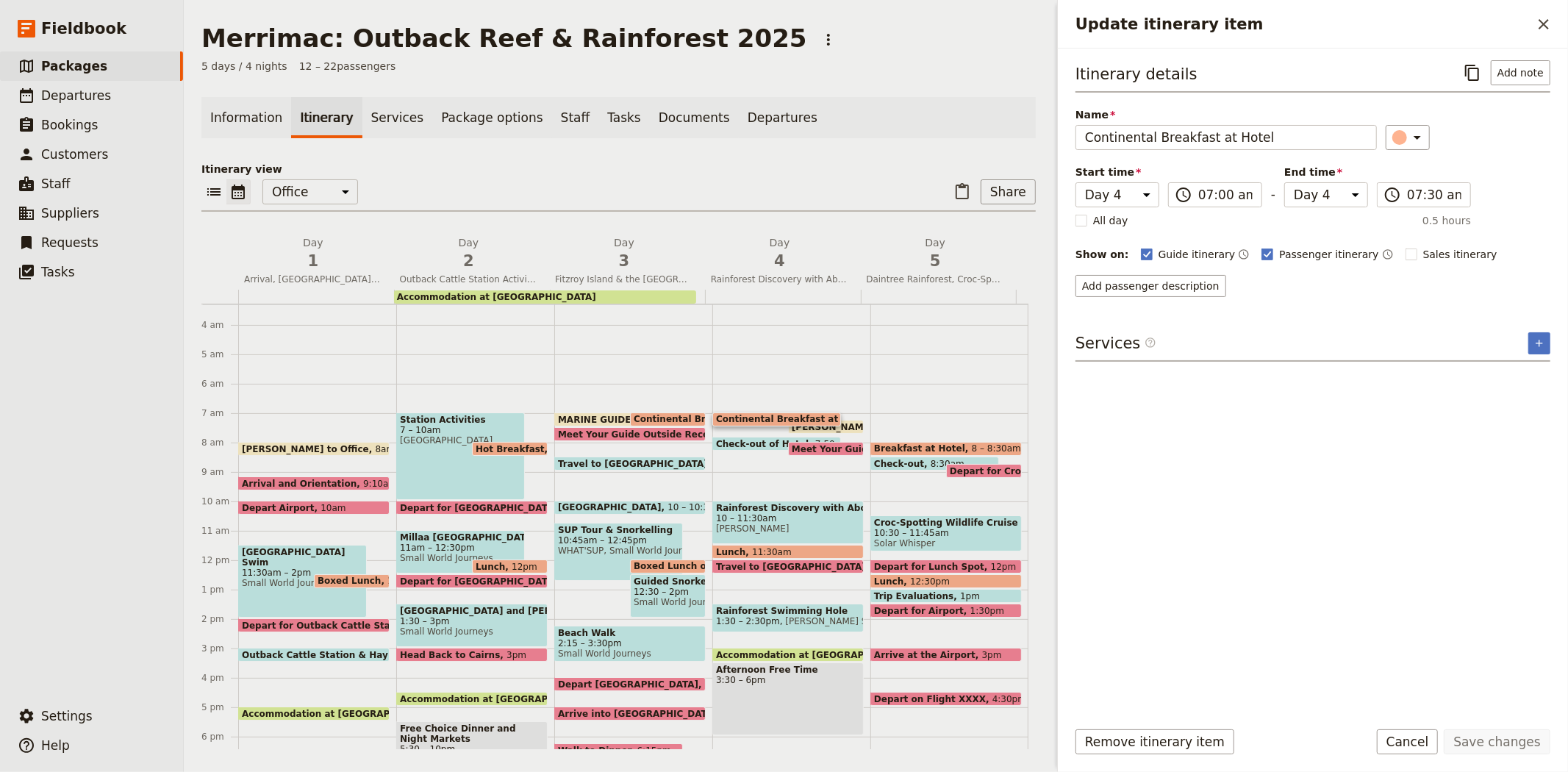
click at [763, 439] on span "Check-out of Hotel" at bounding box center [766, 443] width 99 height 10
select select "4"
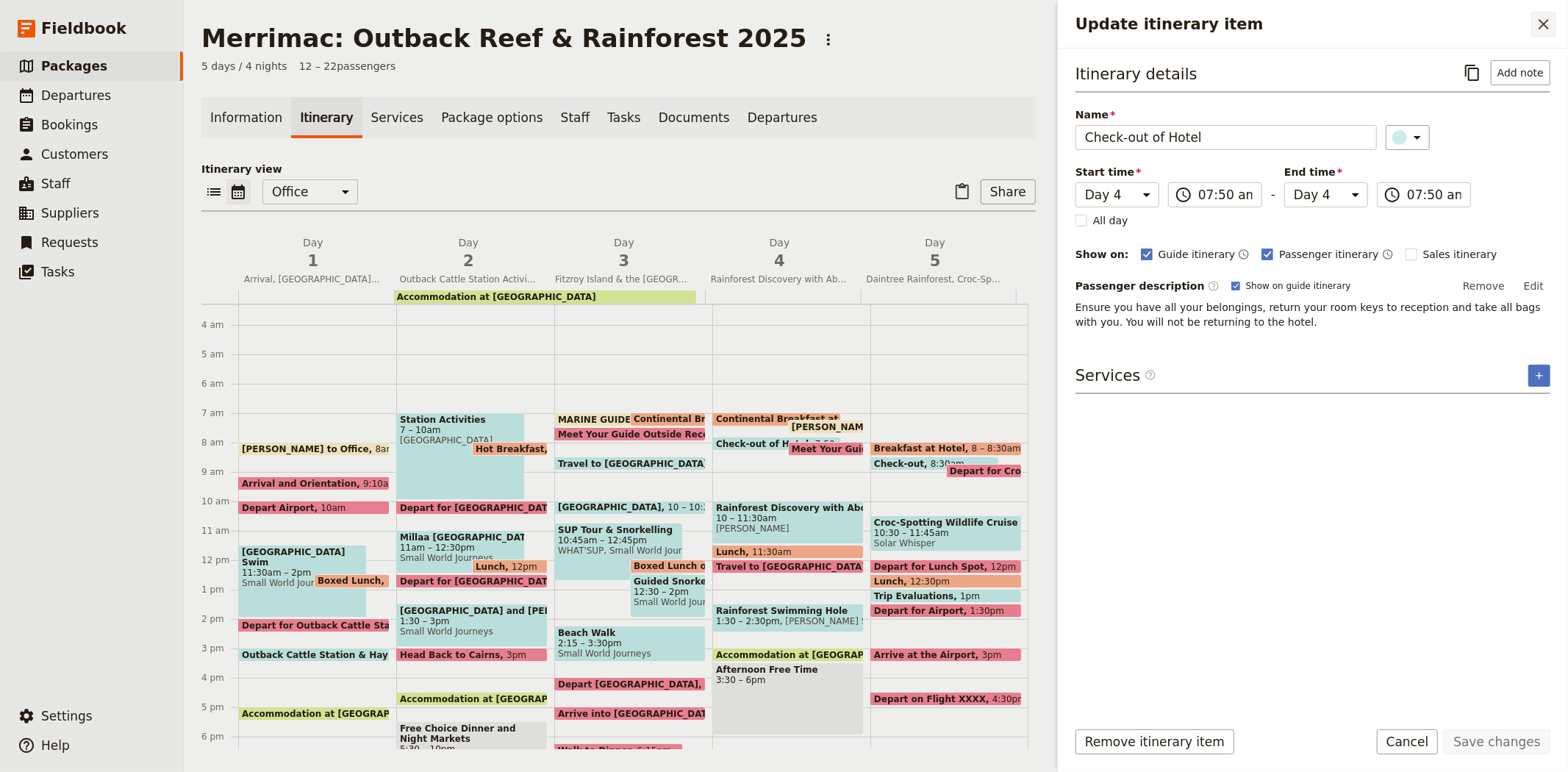
click at [1546, 28] on icon "Close drawer" at bounding box center [1543, 25] width 18 height 18
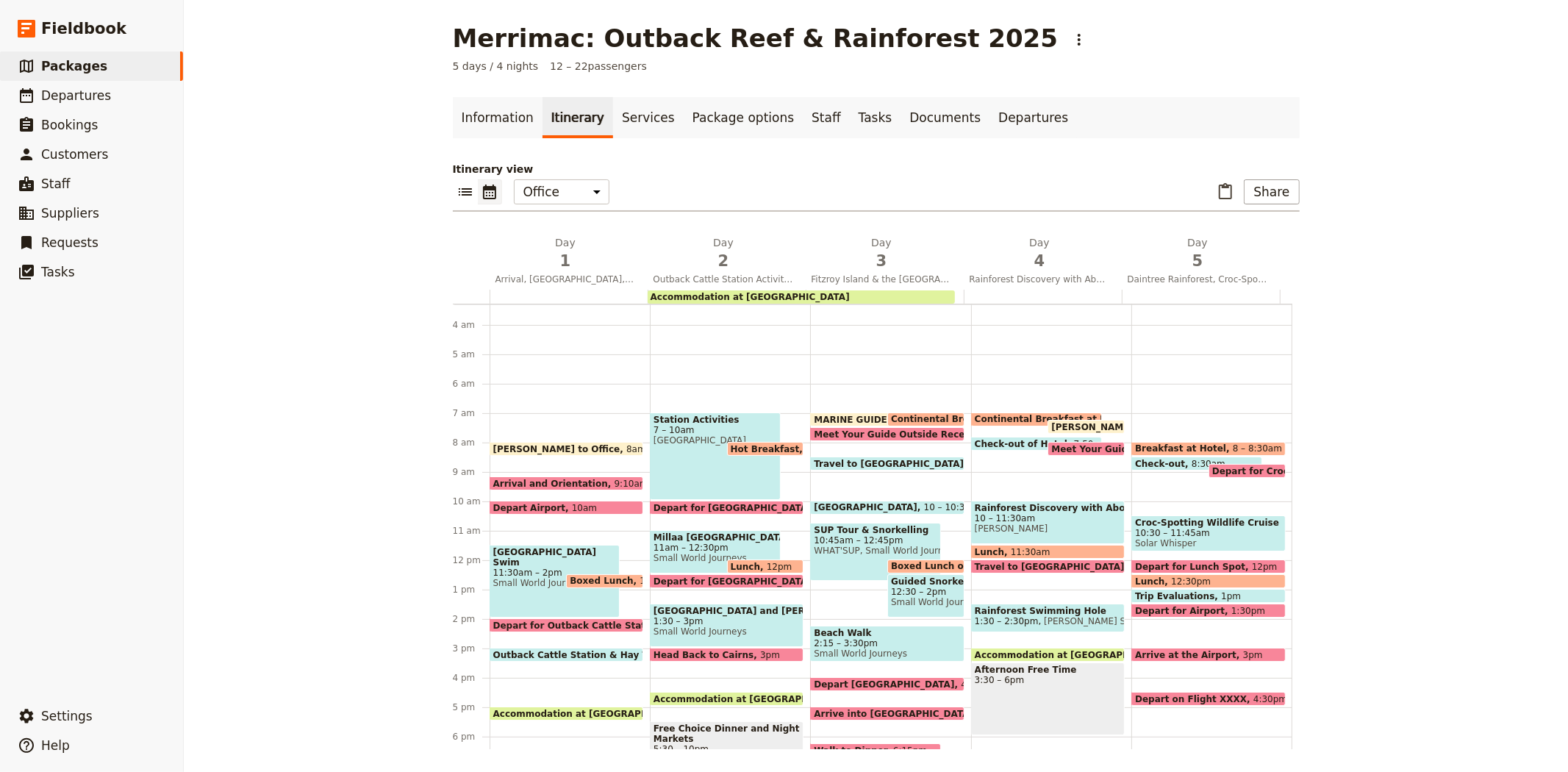
click at [1015, 651] on span "Accommodation at [GEOGRAPHIC_DATA]" at bounding box center [1078, 654] width 206 height 10
select select "4"
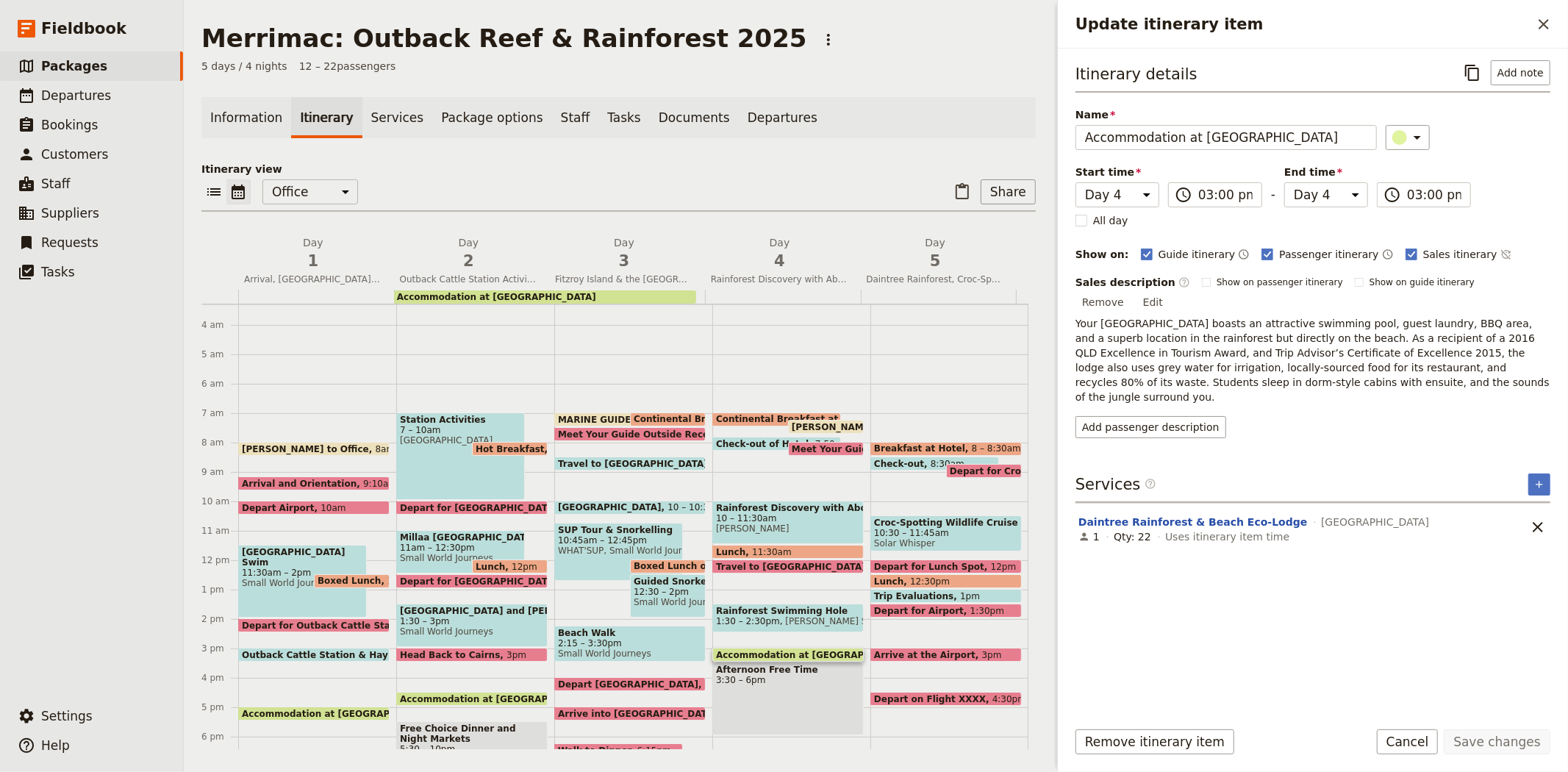
click at [734, 689] on div "Afternoon Free Time 3:30 – 6pm" at bounding box center [788, 699] width 151 height 73
select select "4"
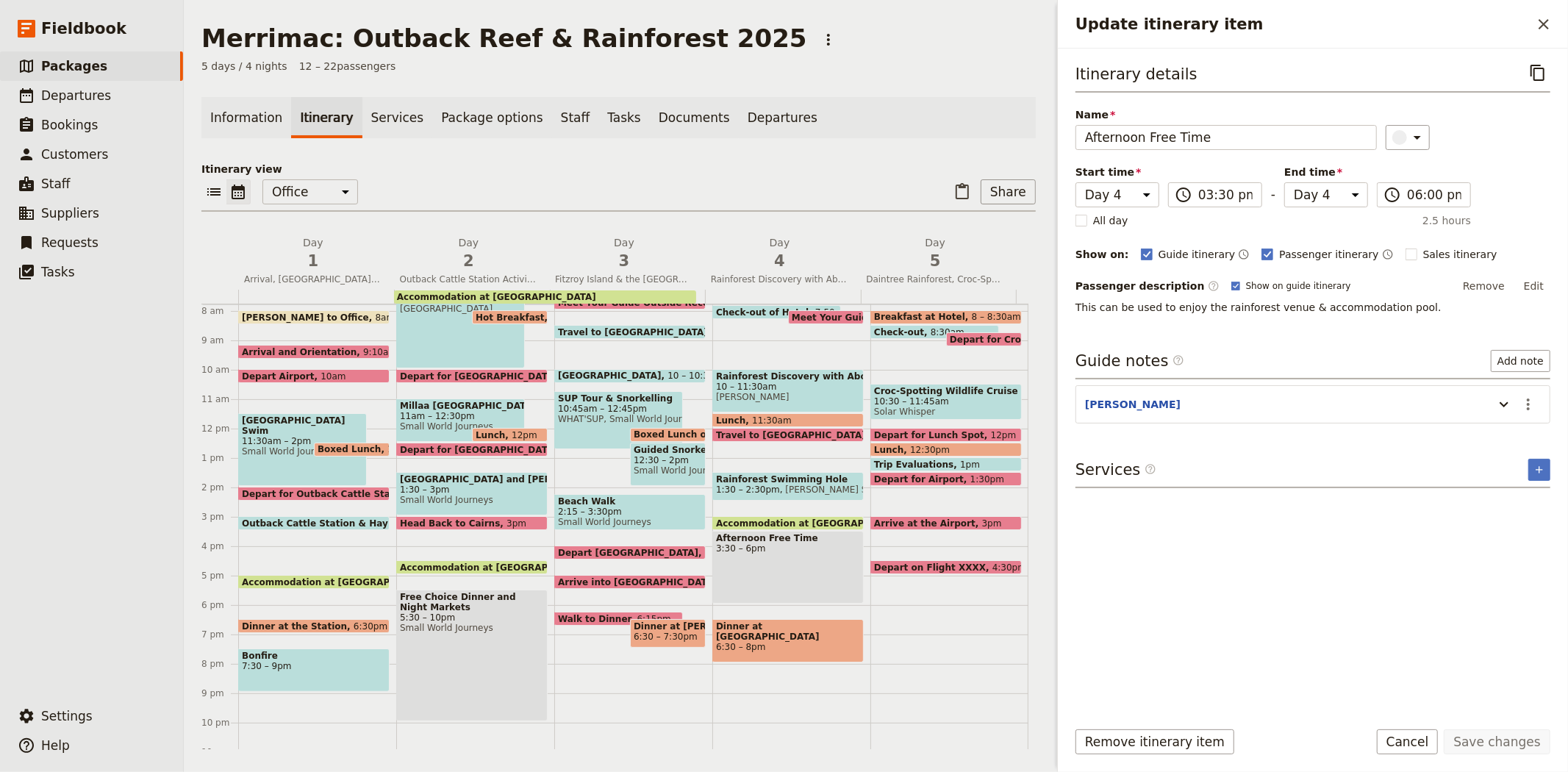
scroll to position [260, 0]
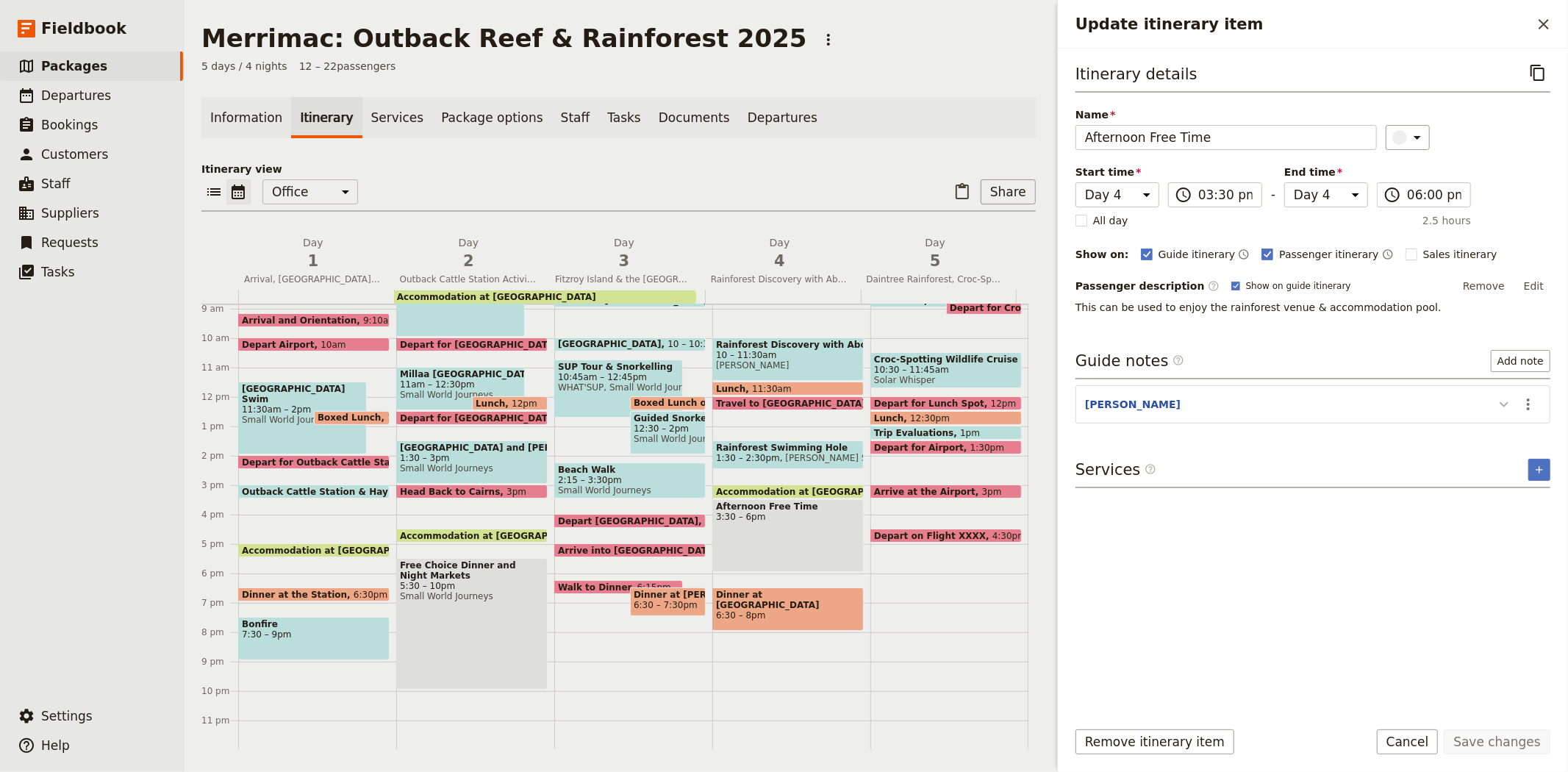
click at [1495, 406] on icon "Update itinerary item" at bounding box center [1504, 404] width 18 height 18
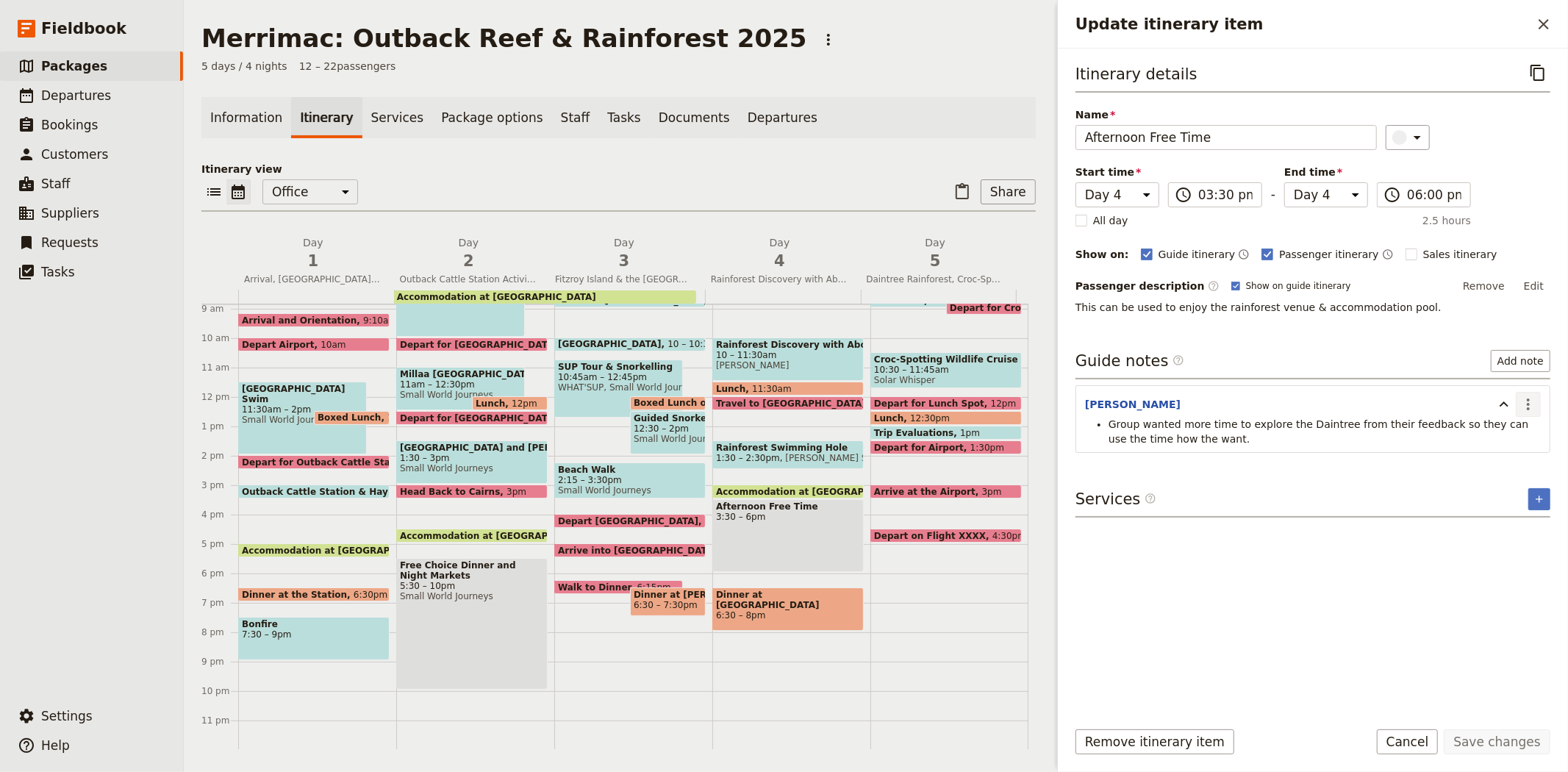
click at [1529, 404] on icon "Actions" at bounding box center [1528, 404] width 18 height 18
click at [1521, 438] on span "Edit note" at bounding box center [1497, 436] width 69 height 15
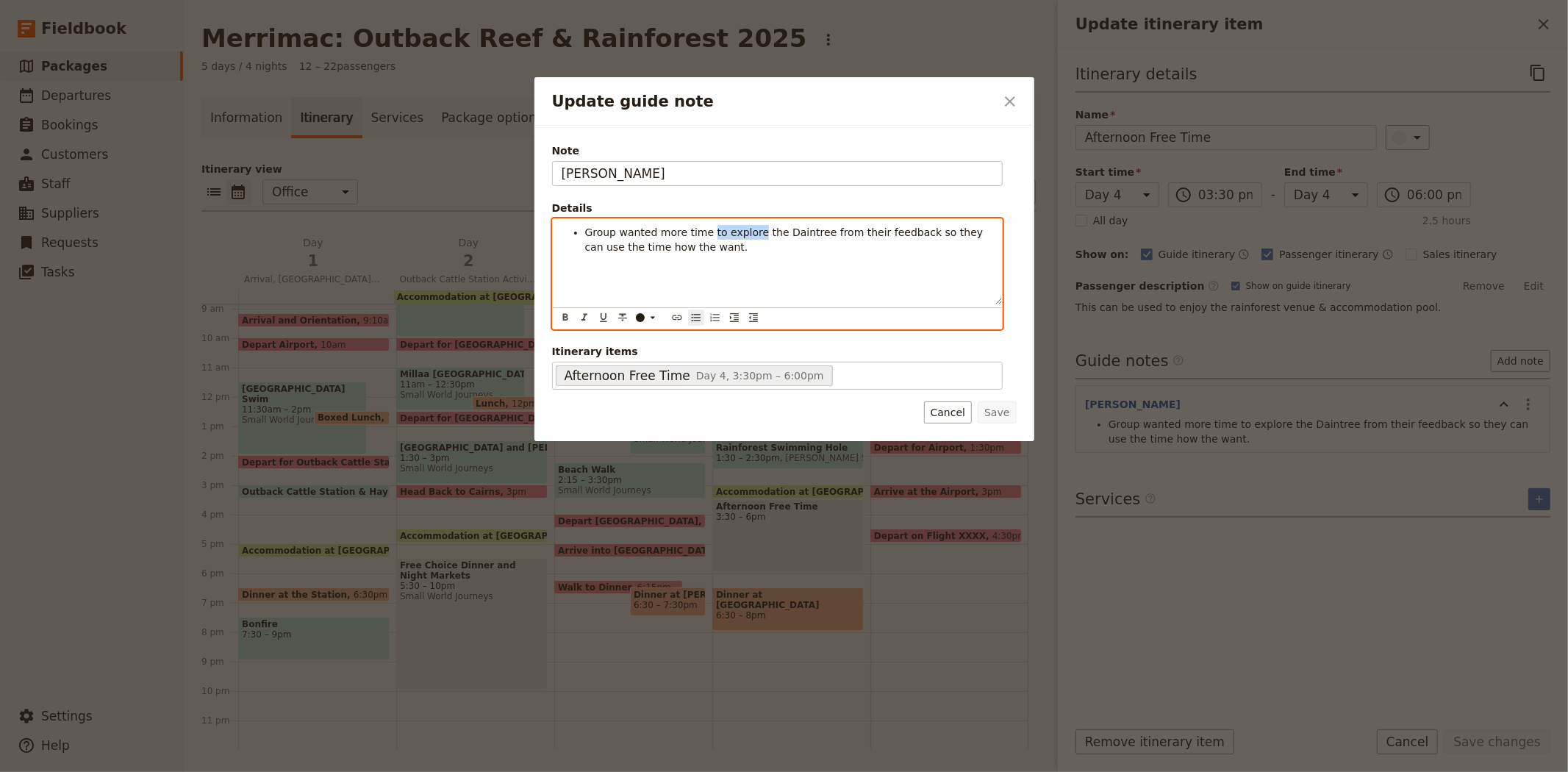
drag, startPoint x: 702, startPoint y: 231, endPoint x: 747, endPoint y: 232, distance: 45.0
click at [747, 232] on span "Group wanted more time to explore the Daintree from their feedback so they can …" at bounding box center [786, 240] width 402 height 26
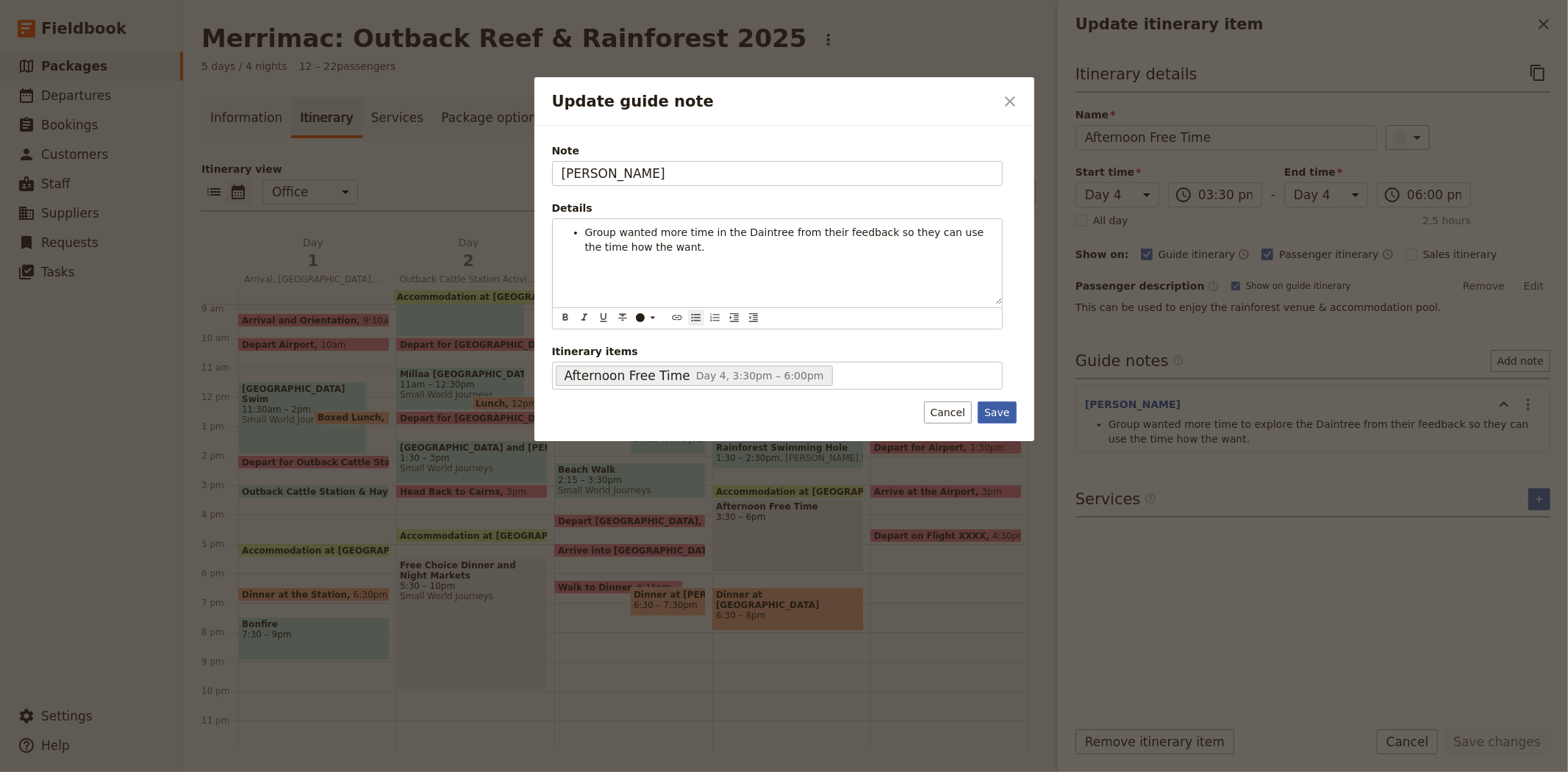
click at [994, 411] on button "Save" at bounding box center [996, 412] width 38 height 22
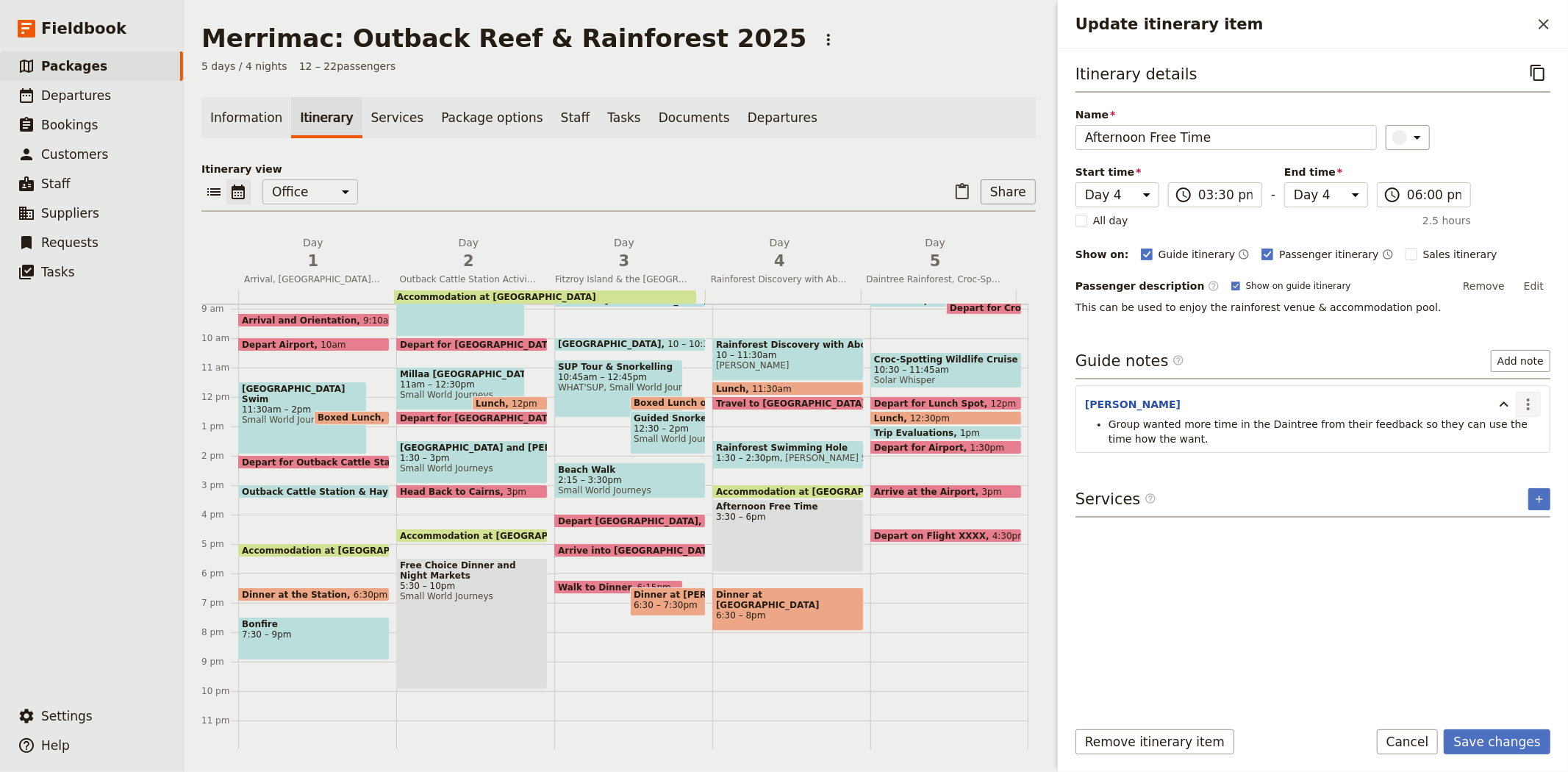
click at [1525, 402] on icon "Actions" at bounding box center [1528, 404] width 18 height 18
click at [1509, 442] on span "Edit note" at bounding box center [1485, 436] width 47 height 15
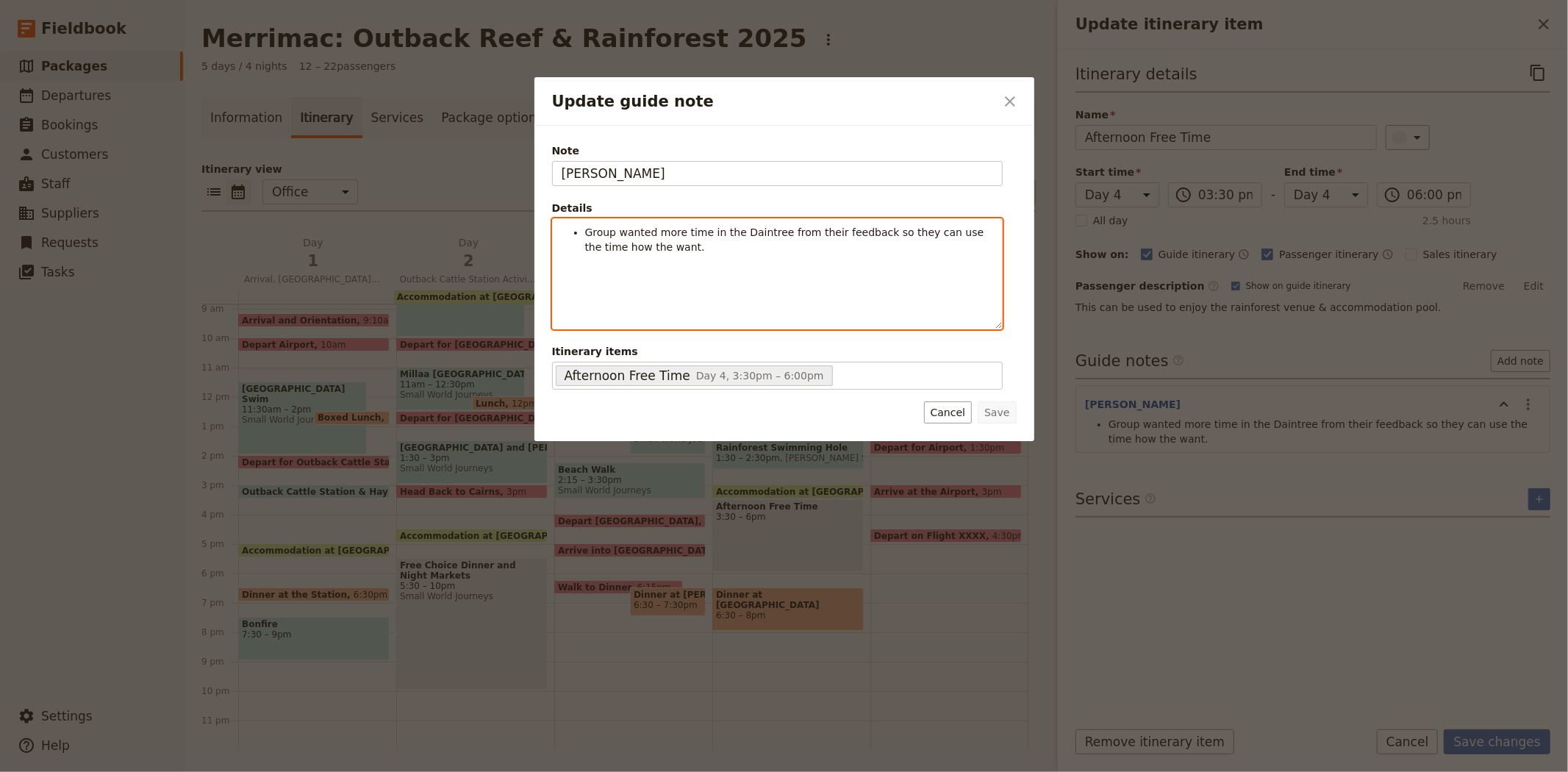
click at [818, 231] on span "Group wanted more time in the Daintree from their feedback so they can use the …" at bounding box center [786, 240] width 402 height 26
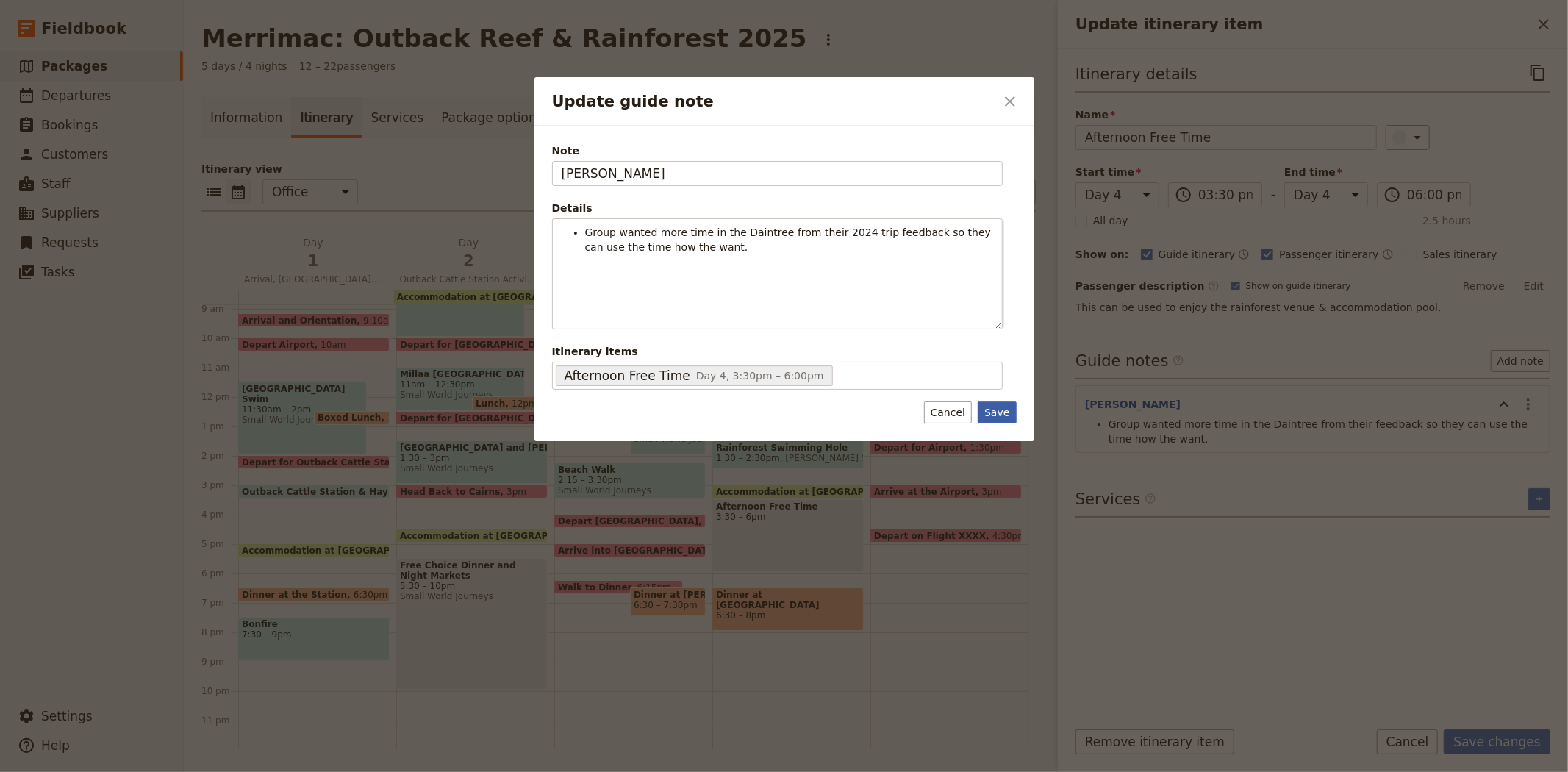
click at [1001, 406] on button "Save" at bounding box center [996, 412] width 38 height 22
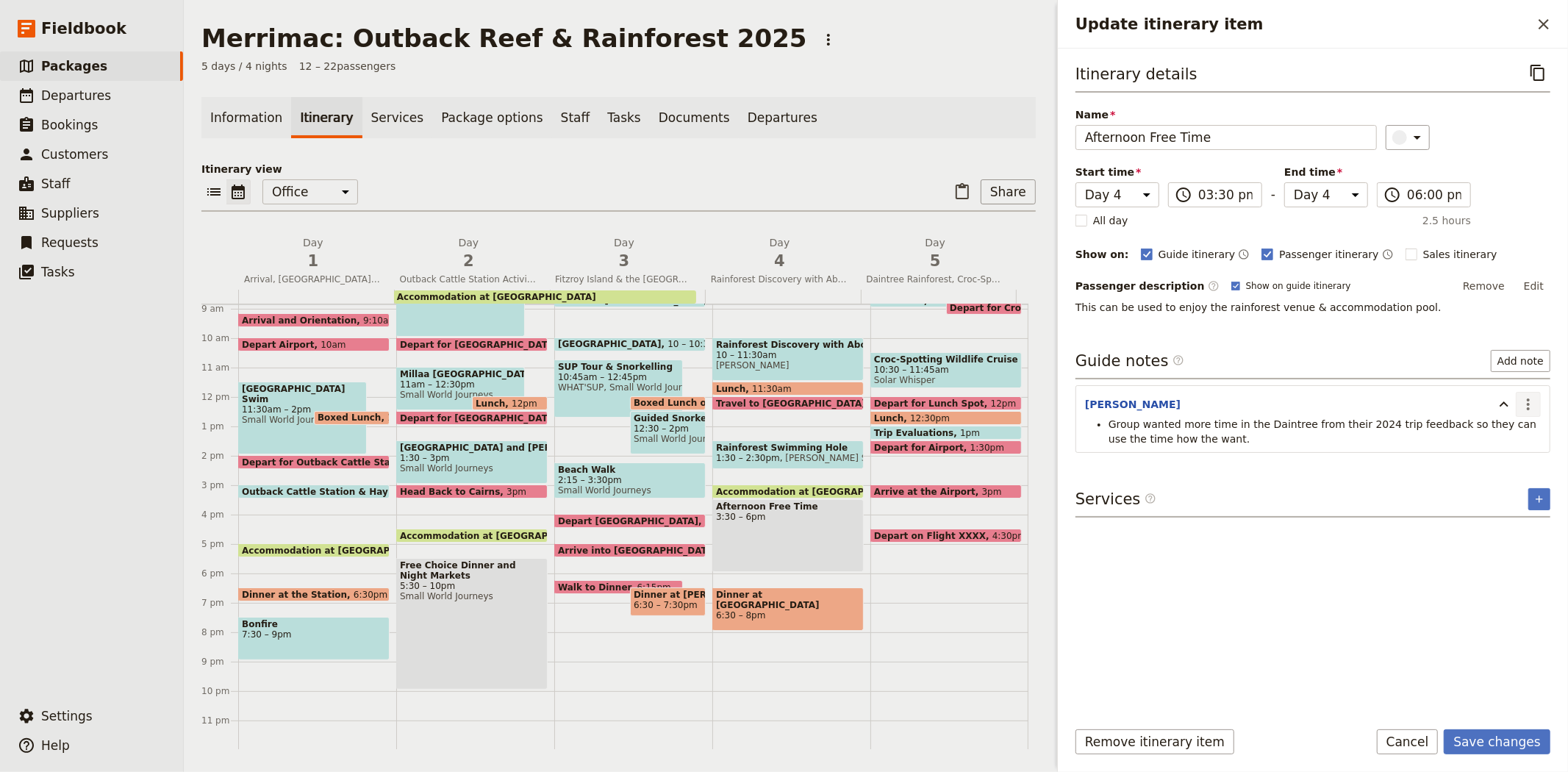
click at [1525, 396] on icon "Actions" at bounding box center [1528, 404] width 18 height 18
click at [1515, 433] on span "Edit note" at bounding box center [1497, 436] width 69 height 15
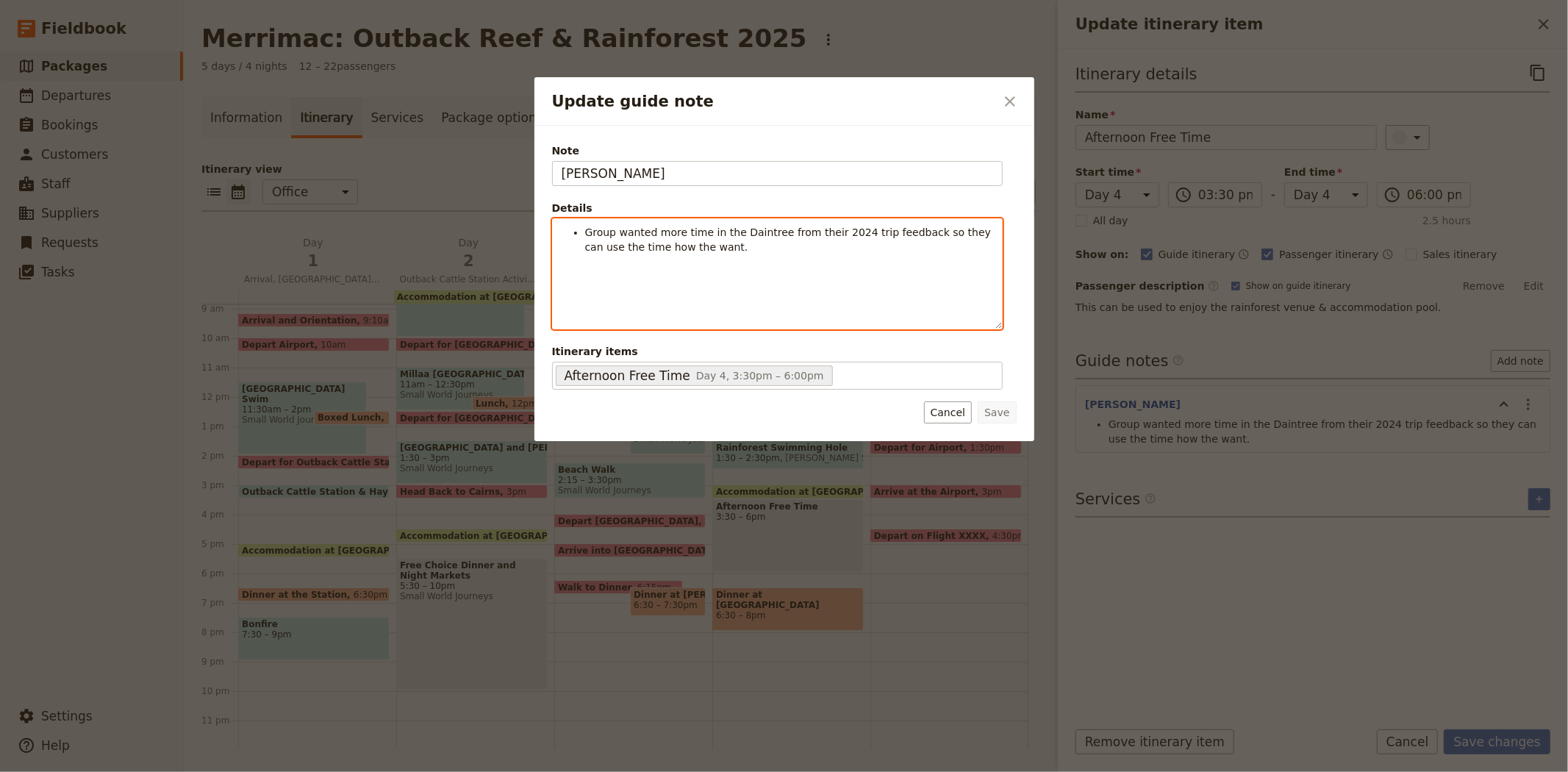
click at [599, 248] on span "Group wanted more time in the Daintree from their 2024 trip feedback so they ca…" at bounding box center [790, 240] width 410 height 26
click at [663, 245] on span "Group wanted more time in the Daintree from their 2024 trip feedback so they ca…" at bounding box center [790, 240] width 410 height 26
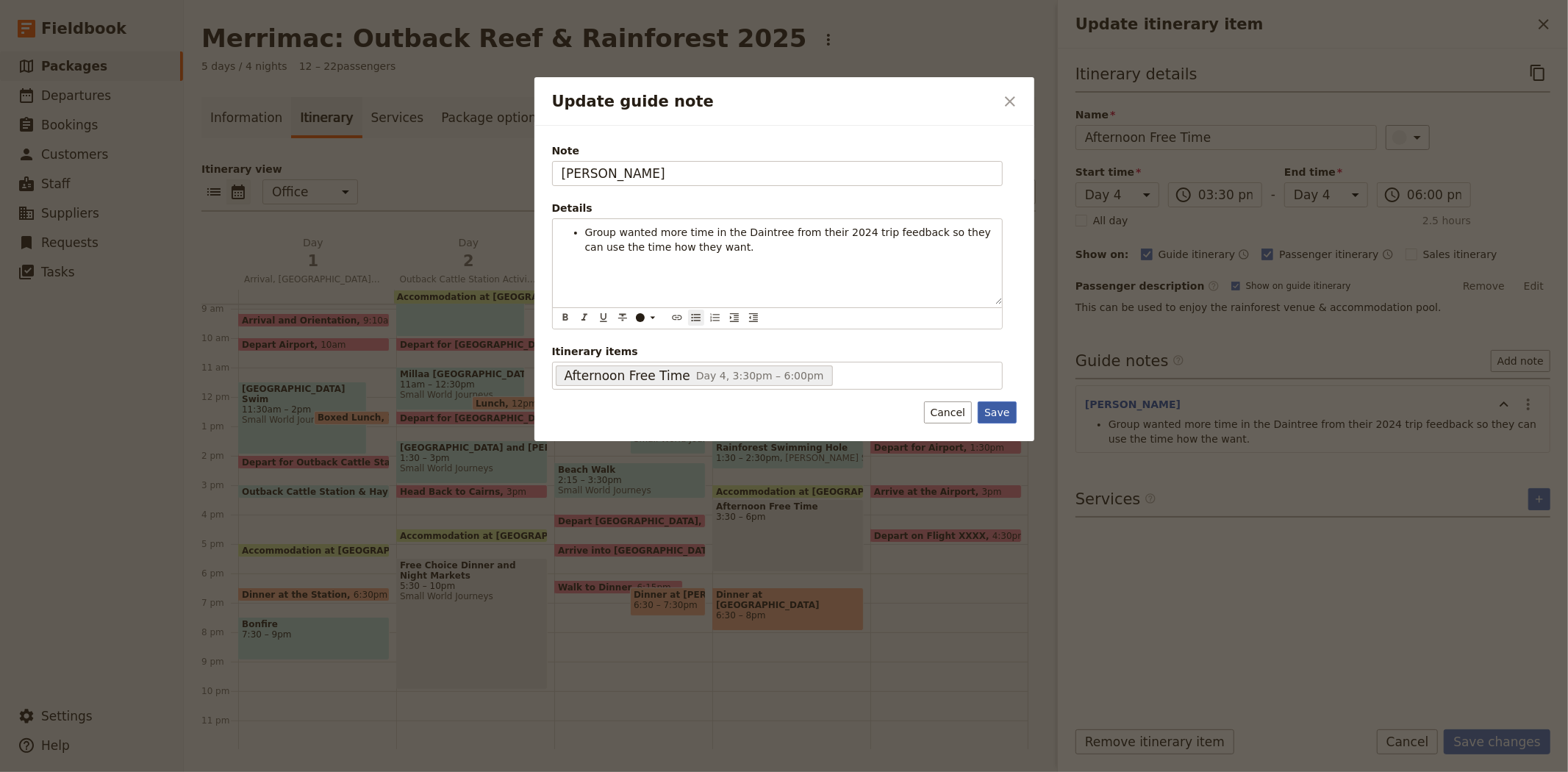
click at [1004, 413] on button "Save" at bounding box center [996, 412] width 38 height 22
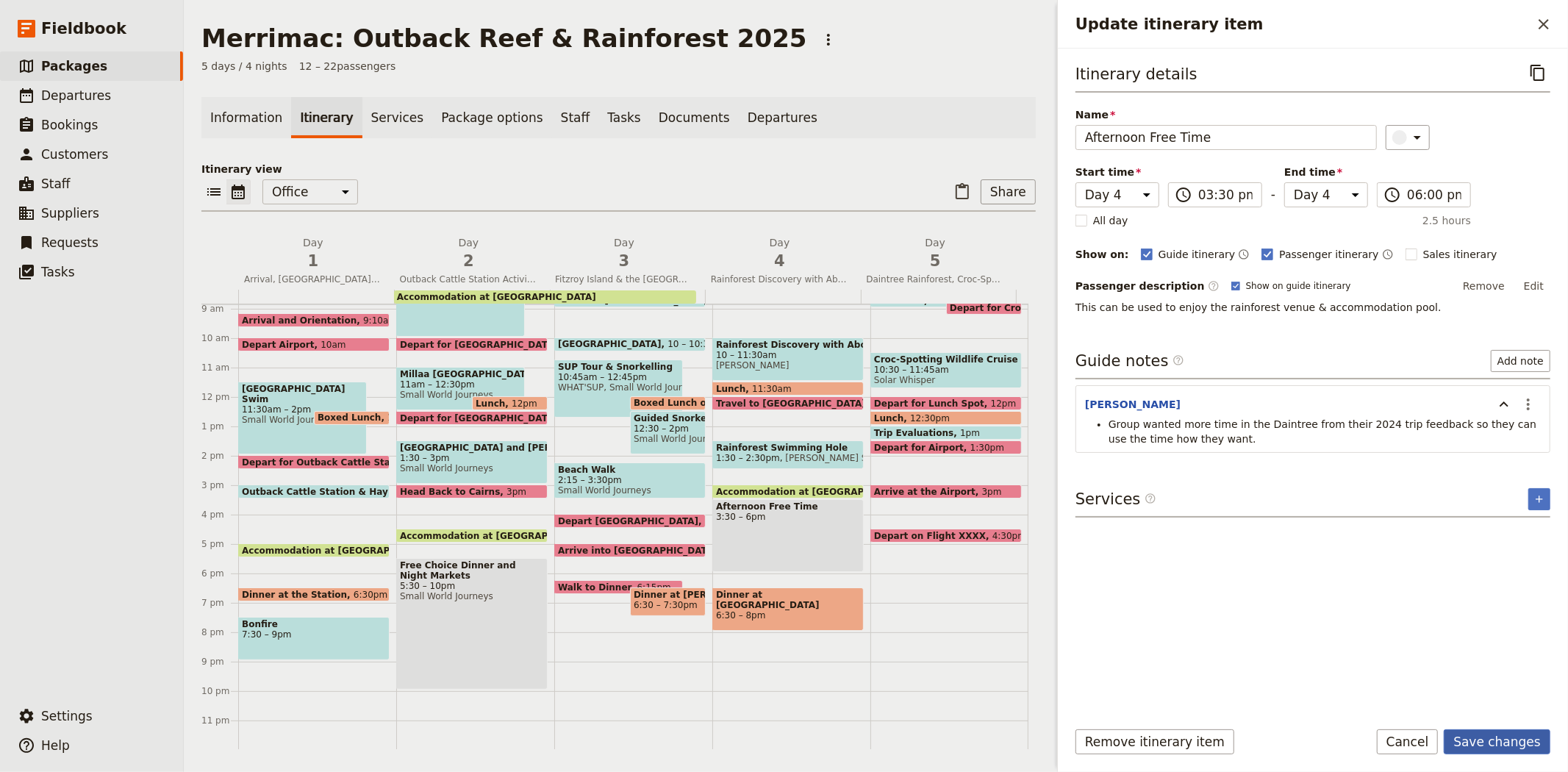
click at [1491, 741] on button "Save changes" at bounding box center [1497, 742] width 106 height 25
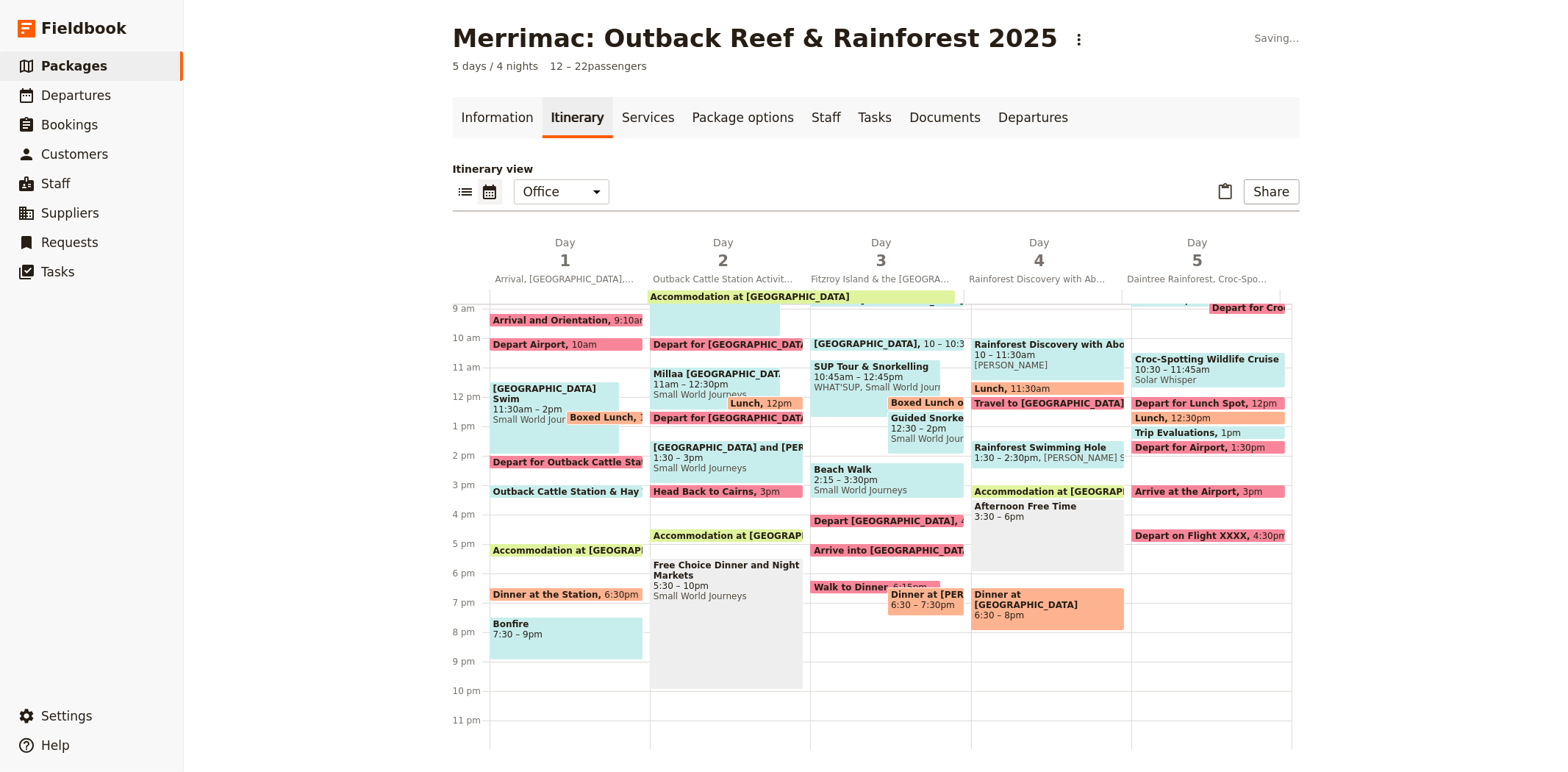
click at [975, 610] on span "6:30 – 8pm" at bounding box center [1048, 615] width 146 height 11
select select "4"
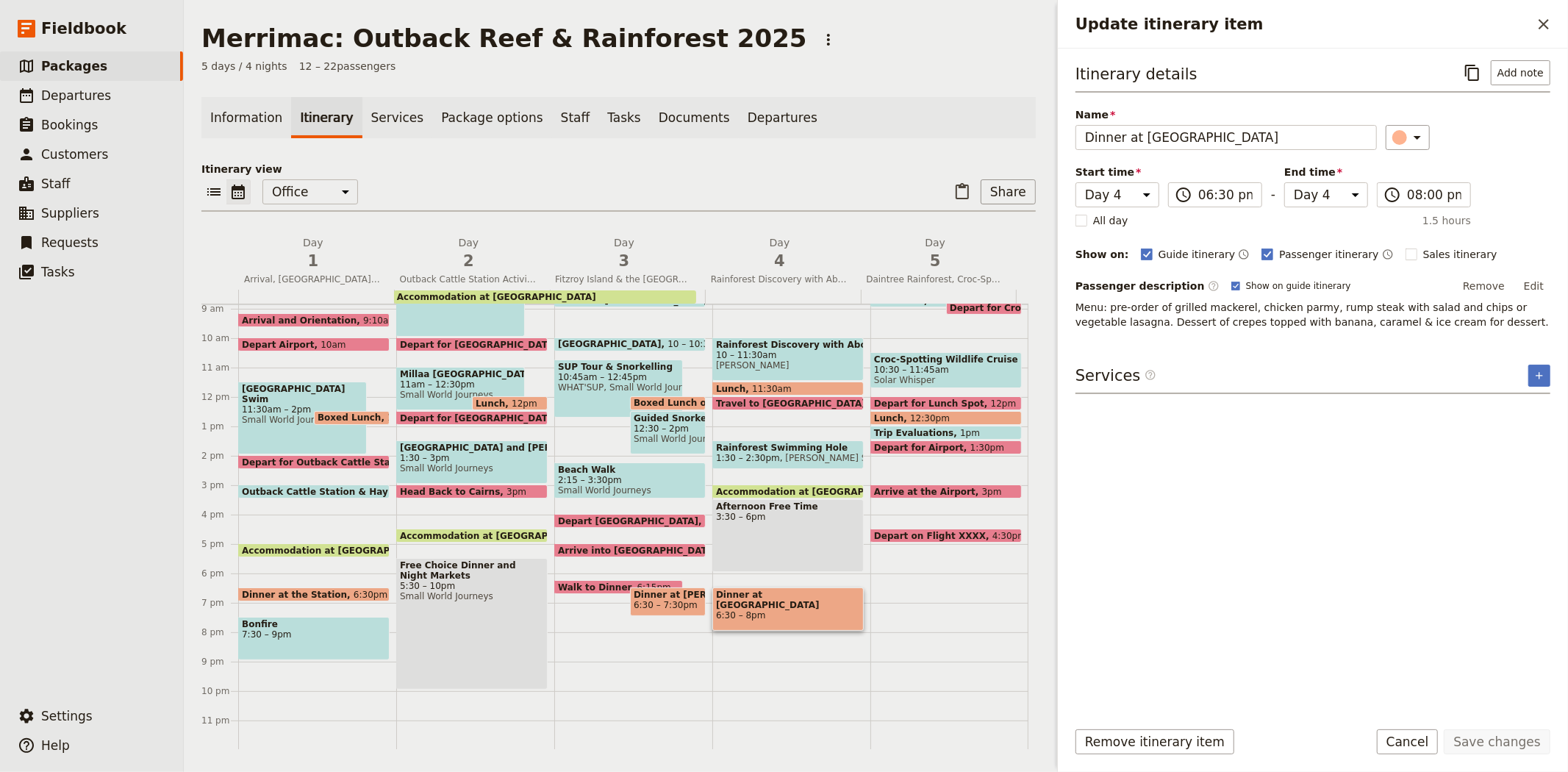
scroll to position [178, 0]
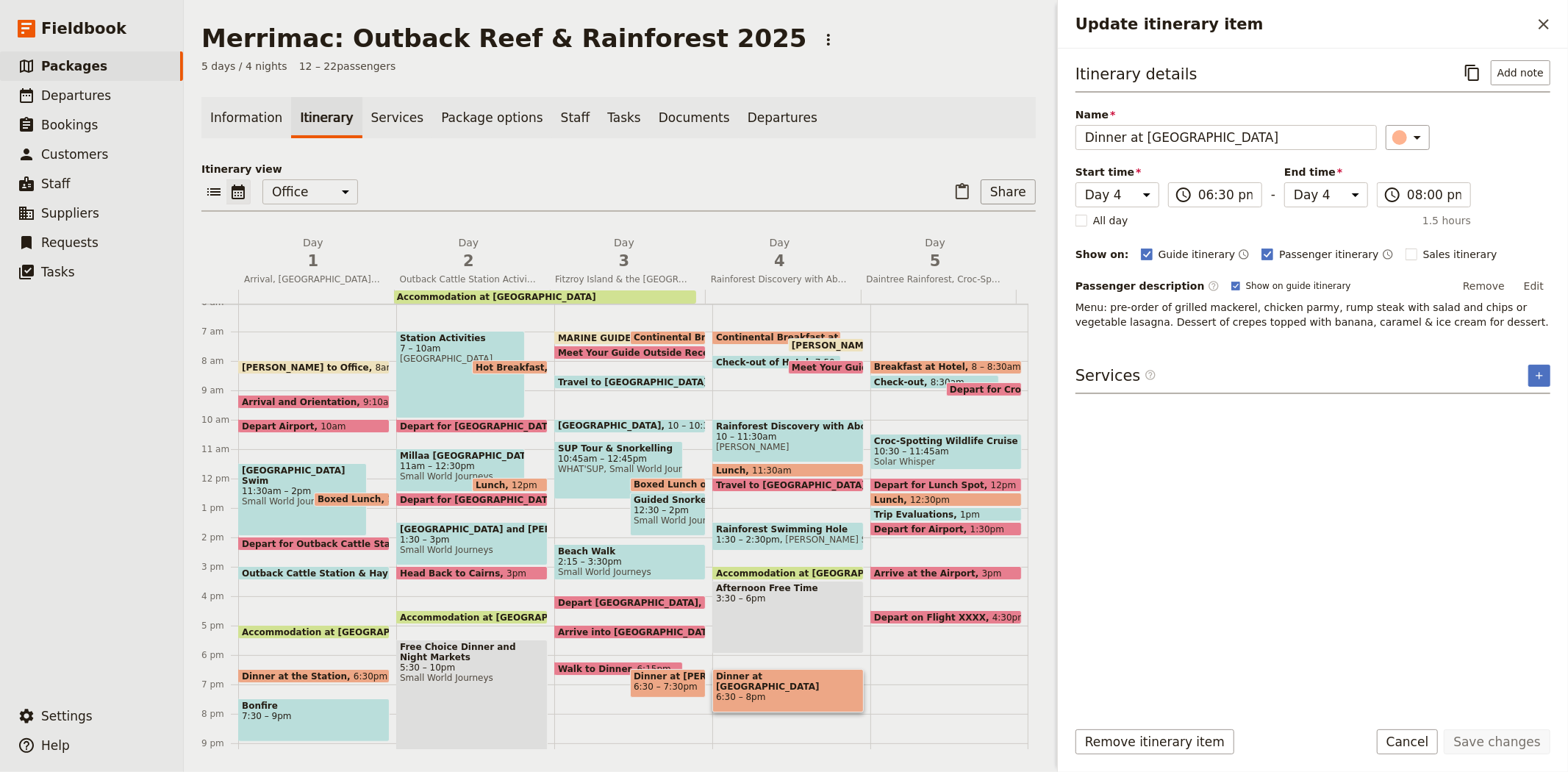
click at [767, 571] on span "Accommodation at [GEOGRAPHIC_DATA]" at bounding box center [819, 572] width 206 height 10
select select "4"
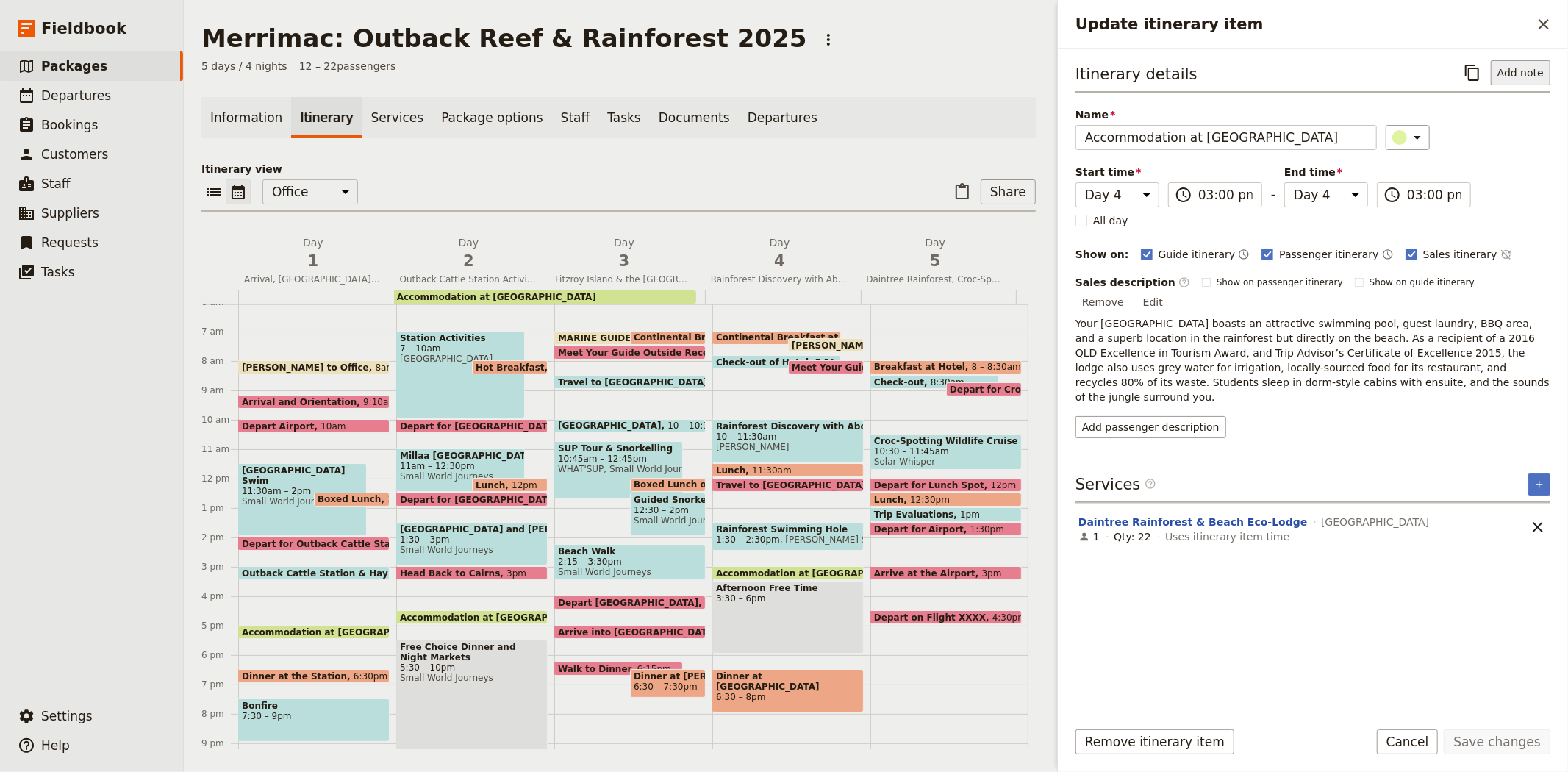
click at [1534, 81] on button "Add note" at bounding box center [1521, 73] width 60 height 25
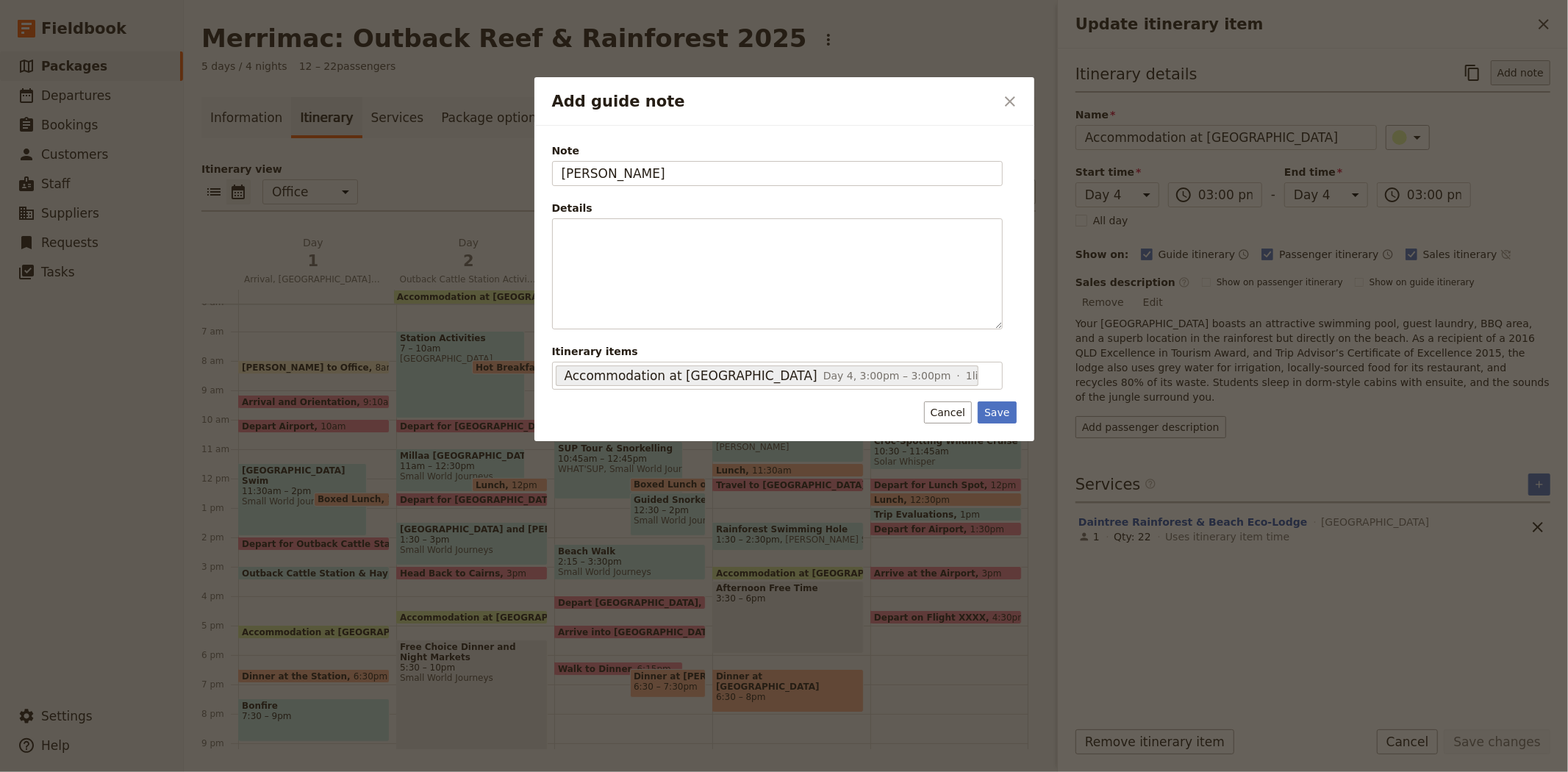
type input "[PERSON_NAME]"
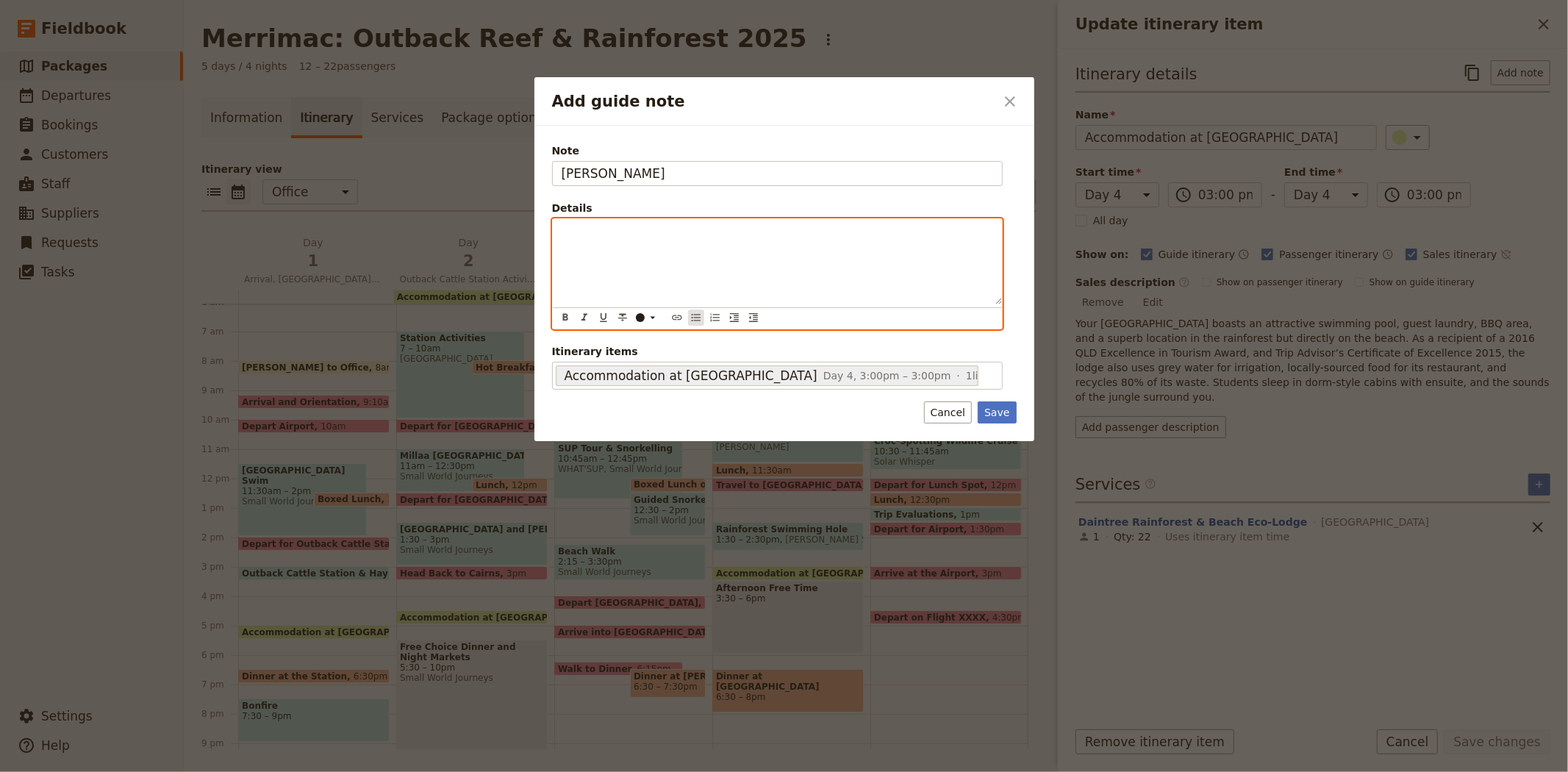
click at [689, 310] on button "​" at bounding box center [696, 317] width 16 height 16
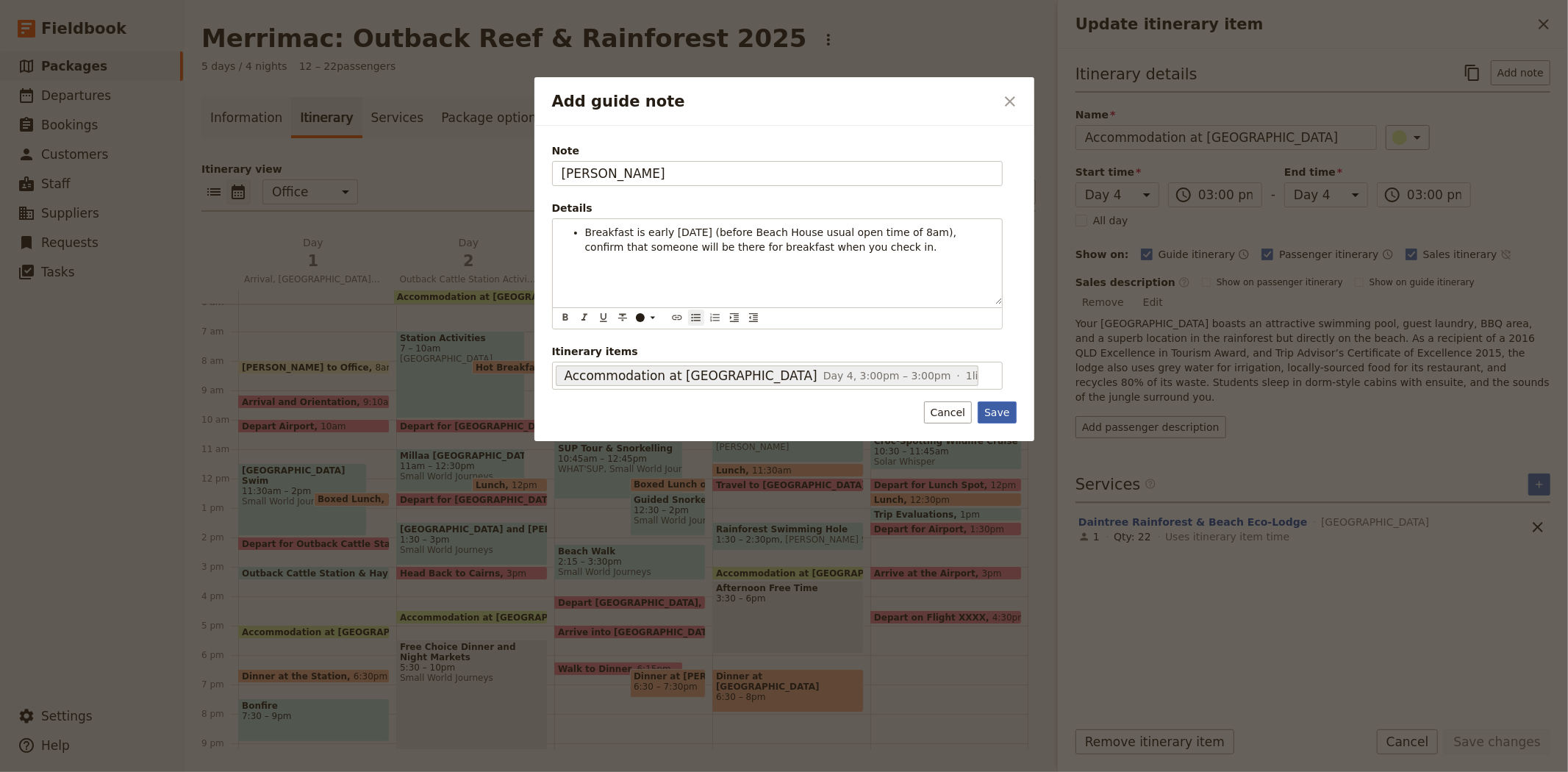
click at [1003, 416] on button "Save" at bounding box center [996, 412] width 38 height 22
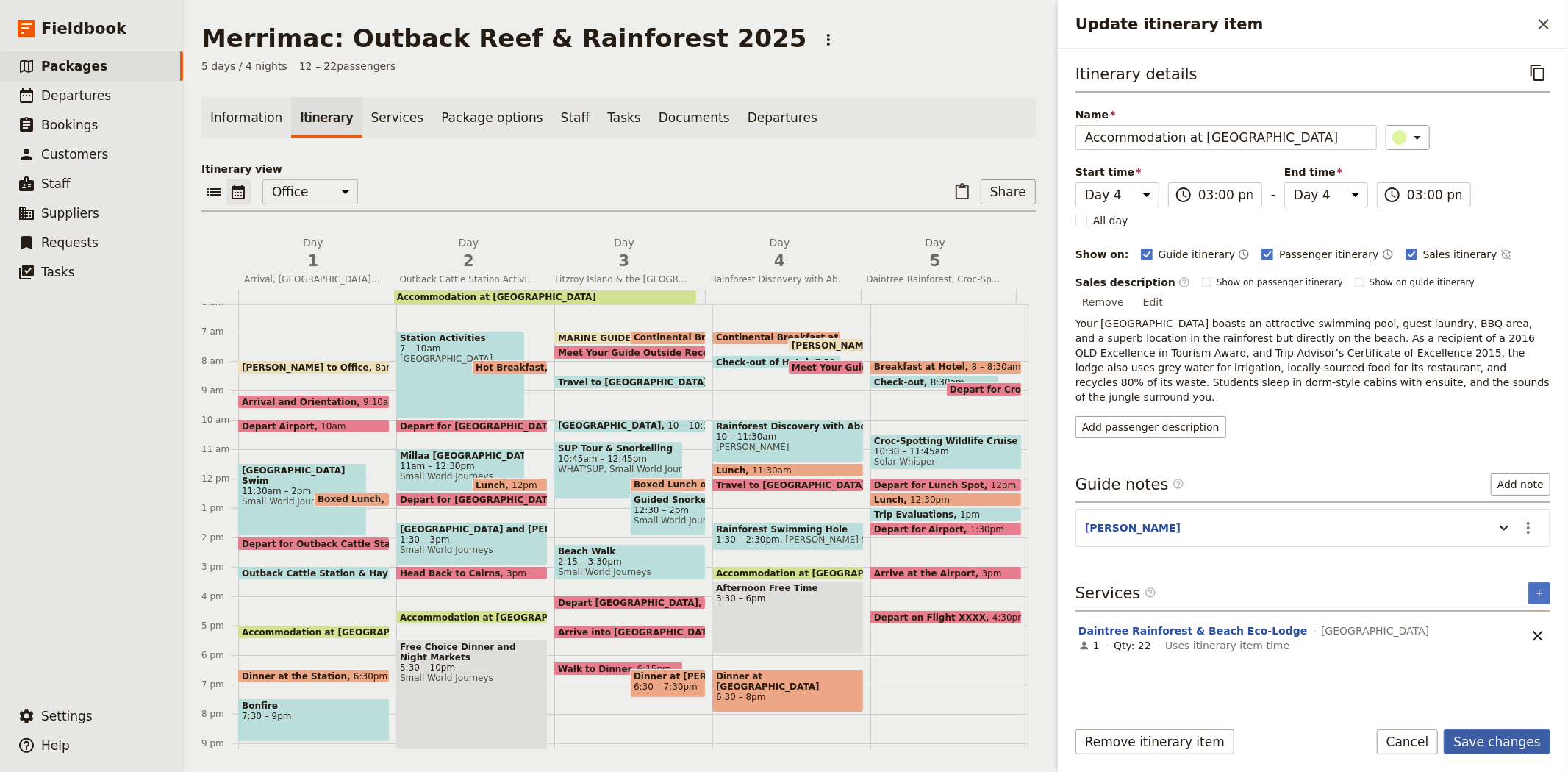
click at [1498, 731] on button "Save changes" at bounding box center [1497, 742] width 106 height 25
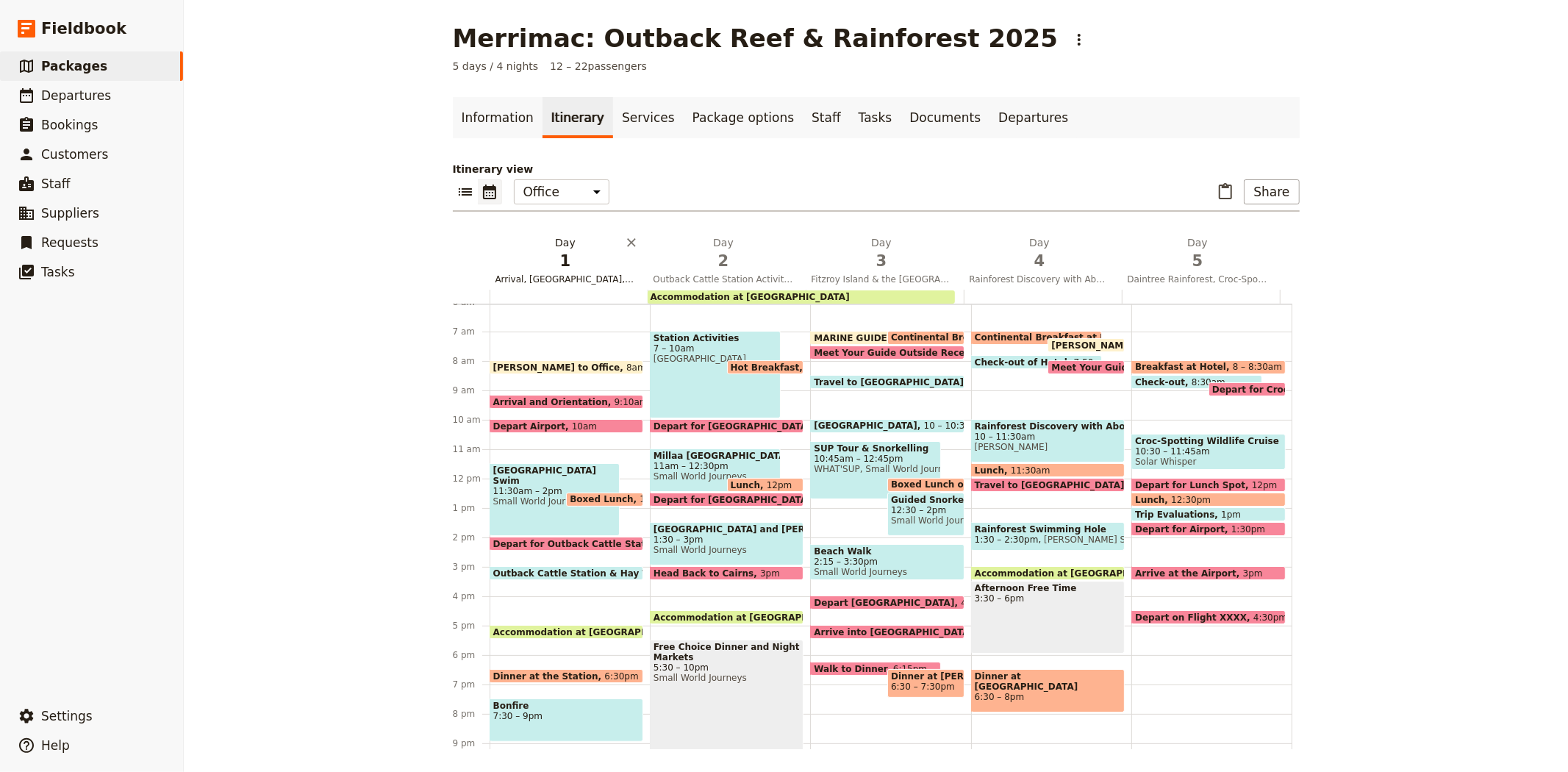
click at [555, 274] on span "Arrival, [GEOGRAPHIC_DATA], [GEOGRAPHIC_DATA] Swim and [GEOGRAPHIC_DATA]" at bounding box center [565, 279] width 152 height 11
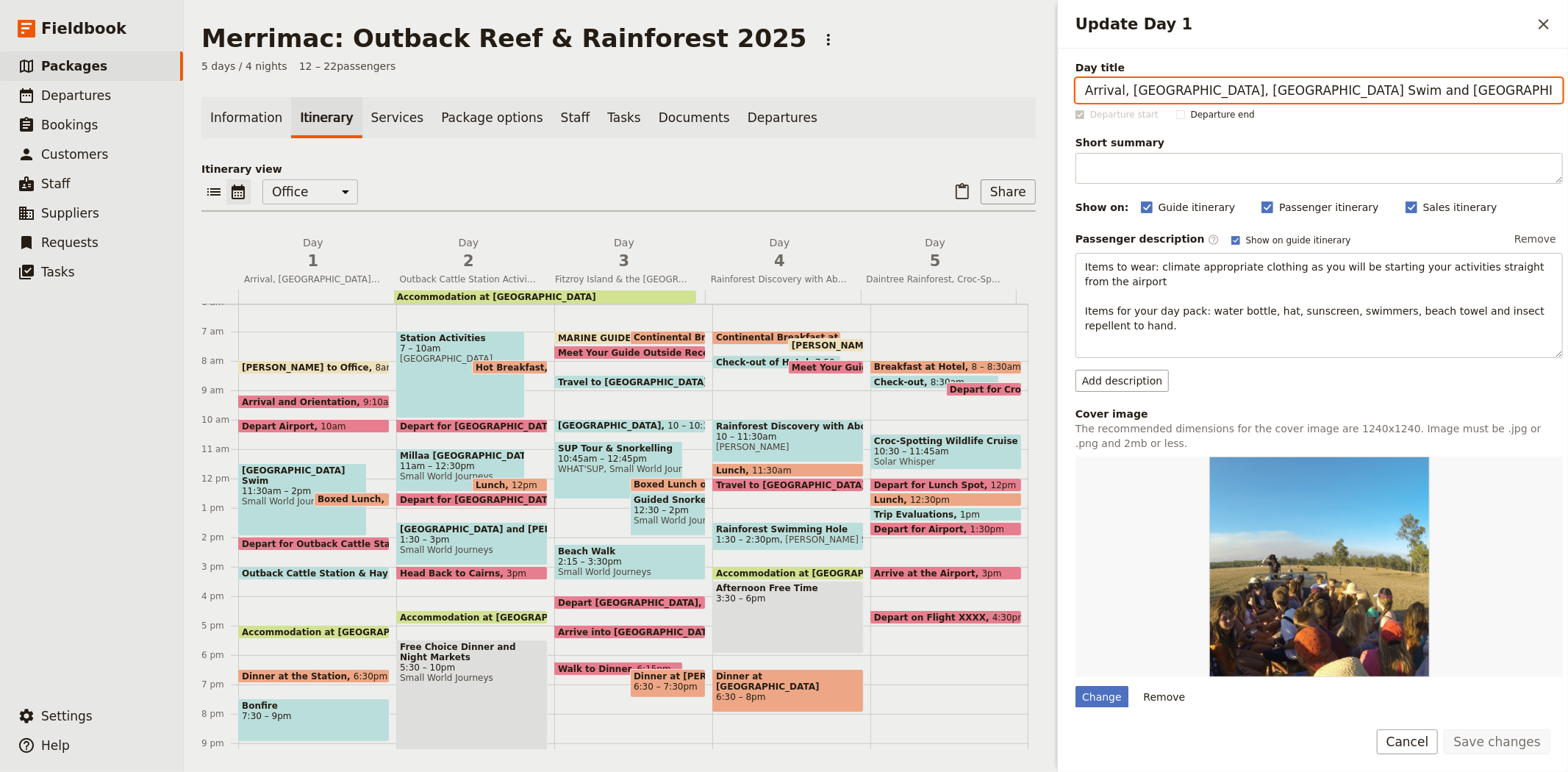
click at [655, 164] on p "Itinerary view" at bounding box center [618, 169] width 834 height 15
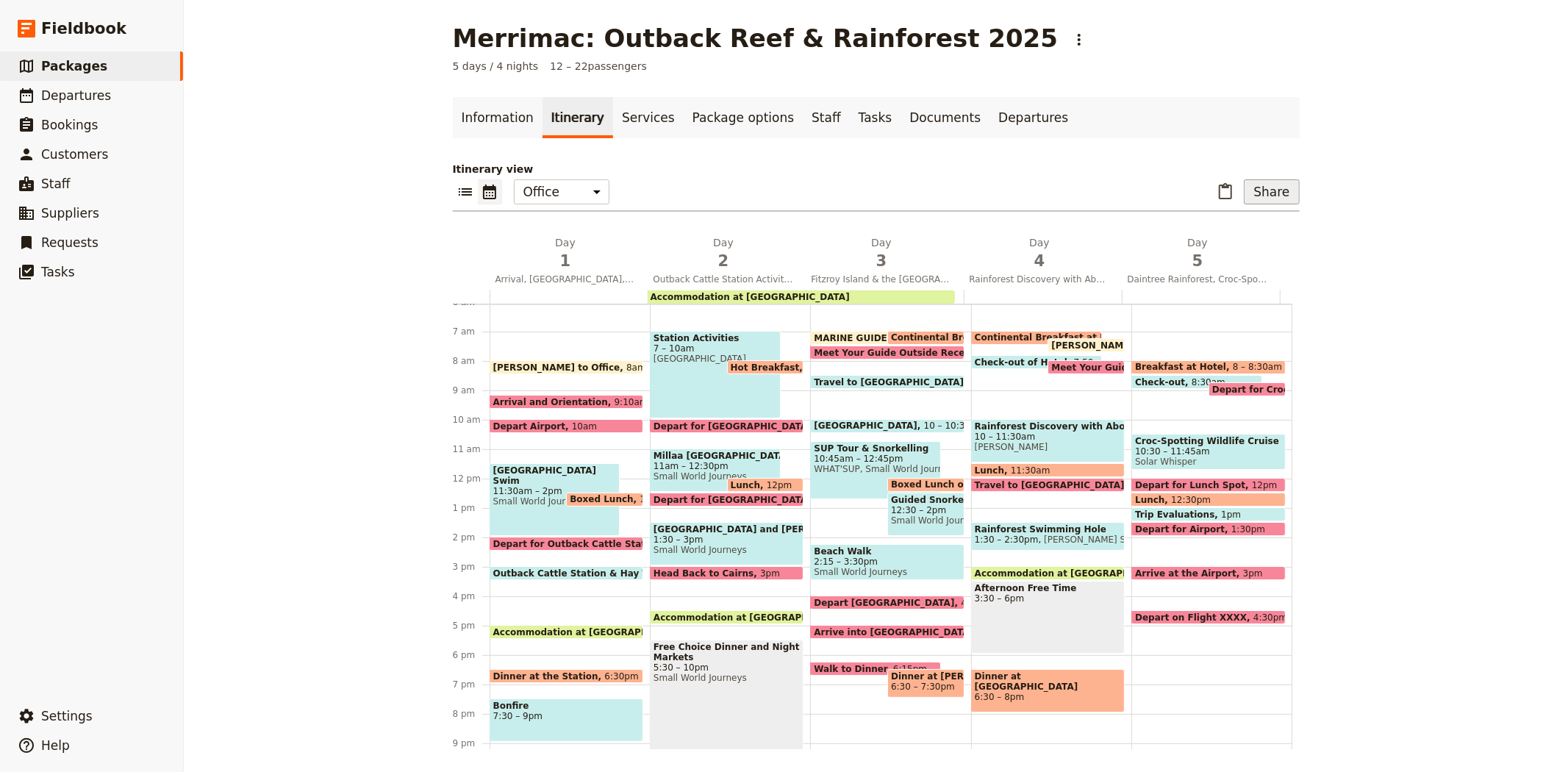
click at [1266, 182] on button "Share" at bounding box center [1271, 192] width 55 height 25
click at [1214, 222] on span "Guide itinerary" at bounding box center [1223, 224] width 77 height 15
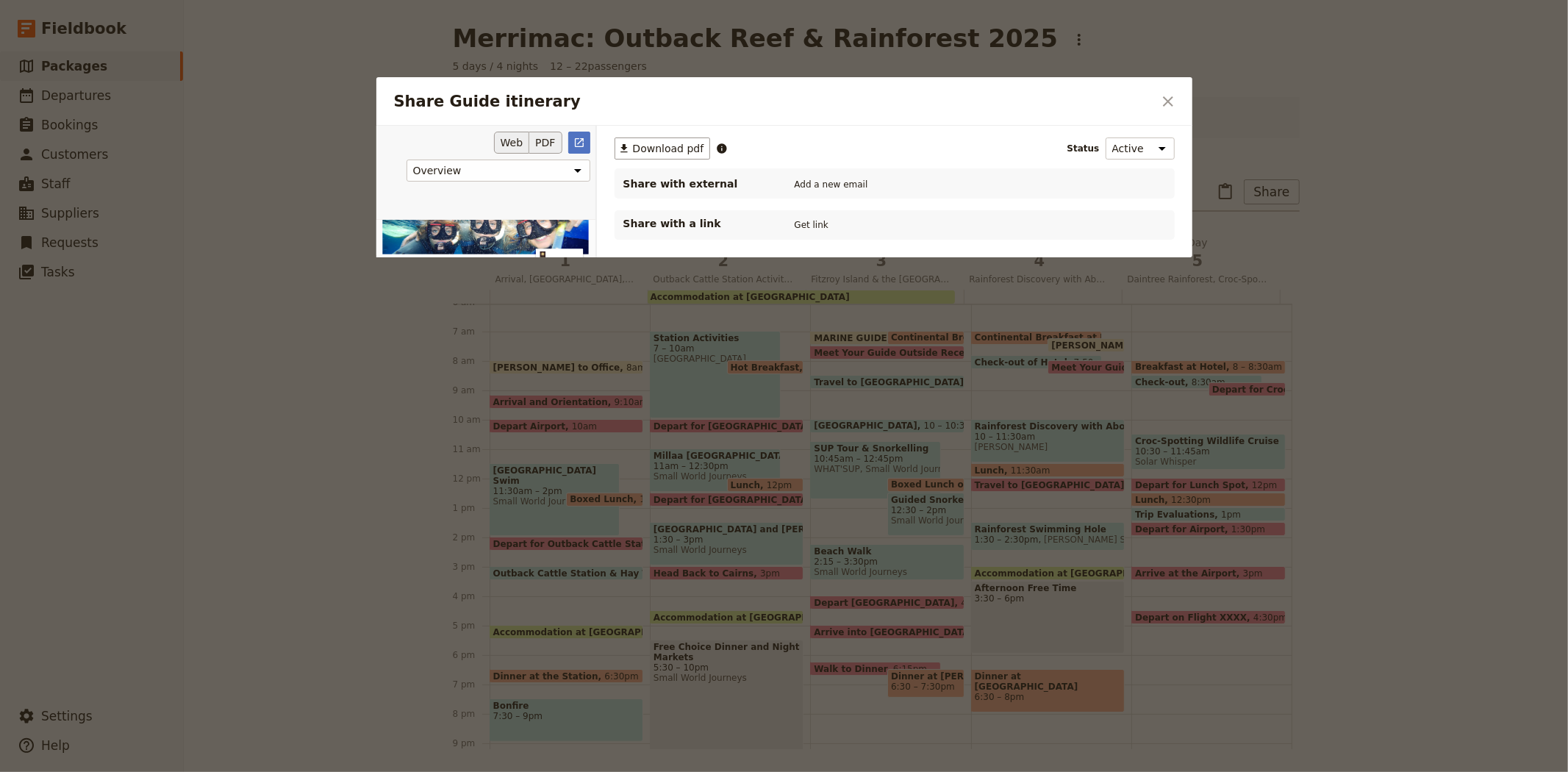
scroll to position [0, 0]
click at [541, 141] on button "PDF" at bounding box center [545, 142] width 33 height 22
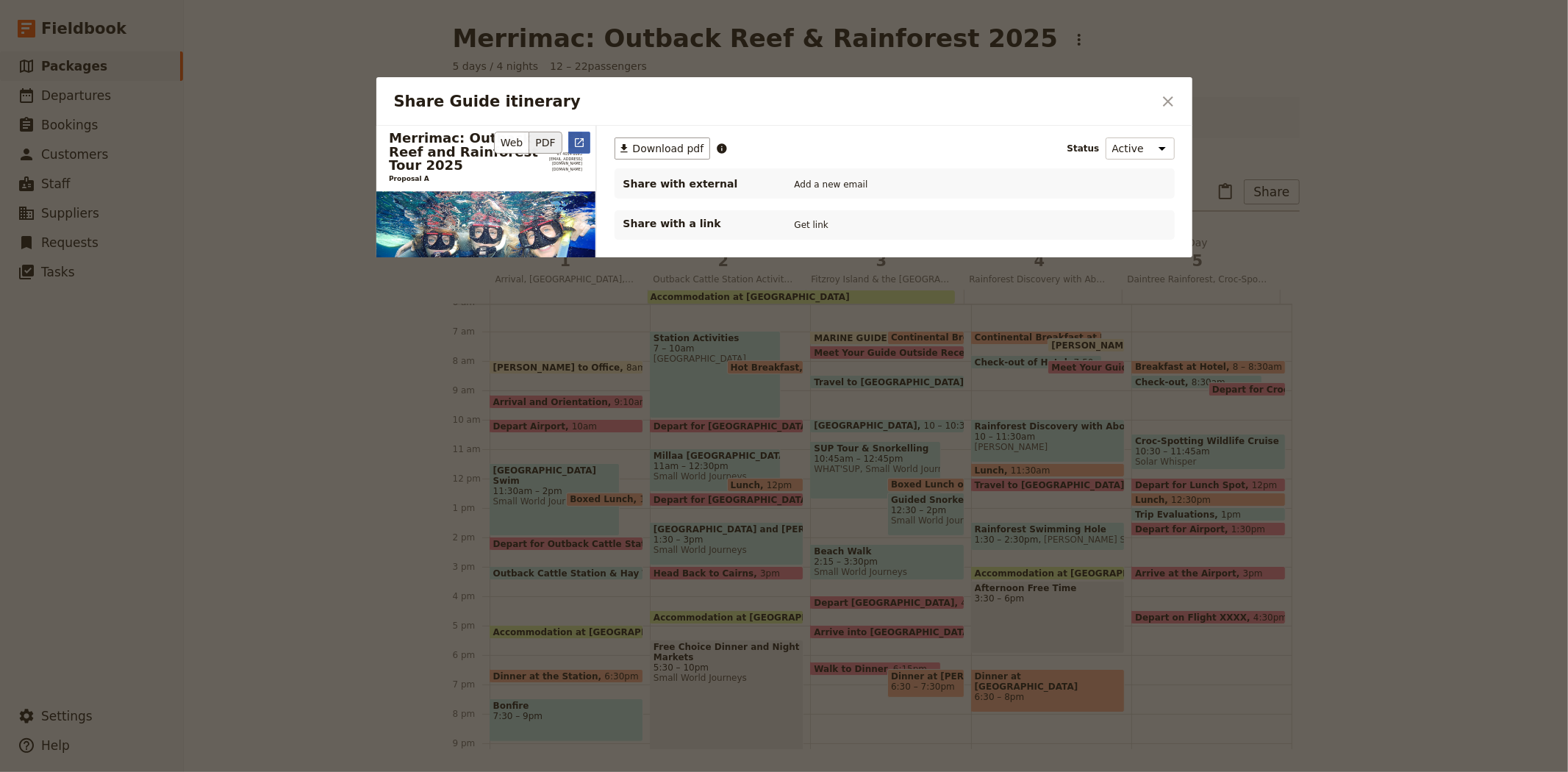
click at [577, 142] on icon "Open full preview" at bounding box center [578, 142] width 11 height 11
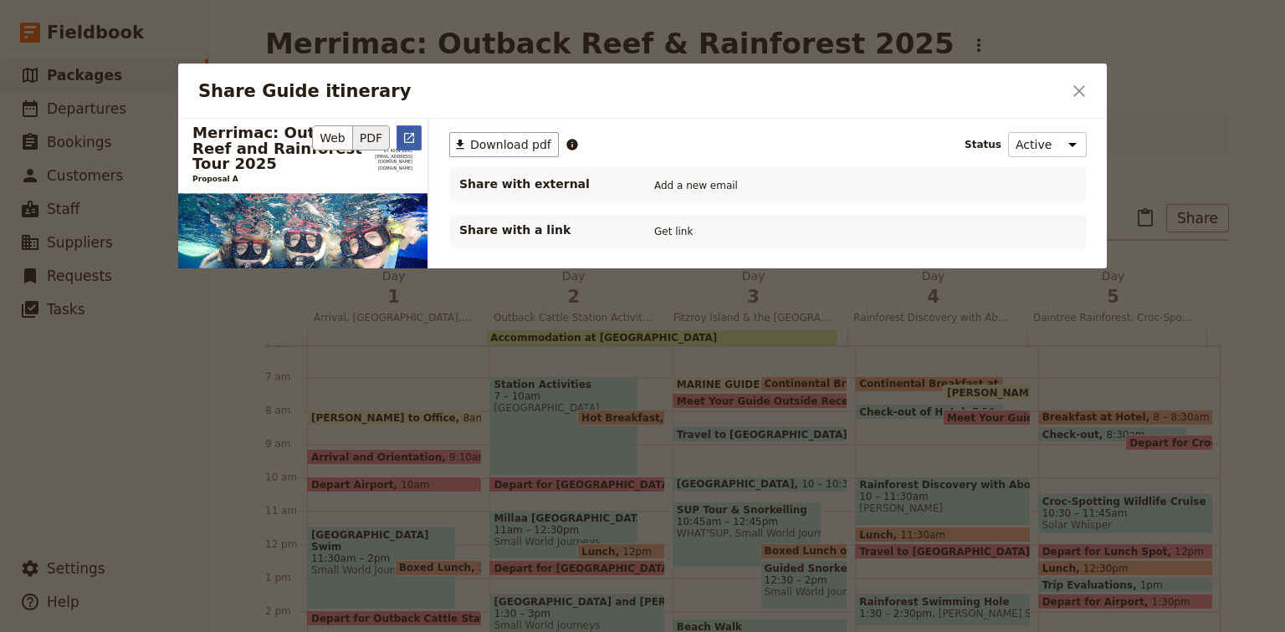
click at [412, 134] on icon "Open full preview" at bounding box center [409, 138] width 10 height 10
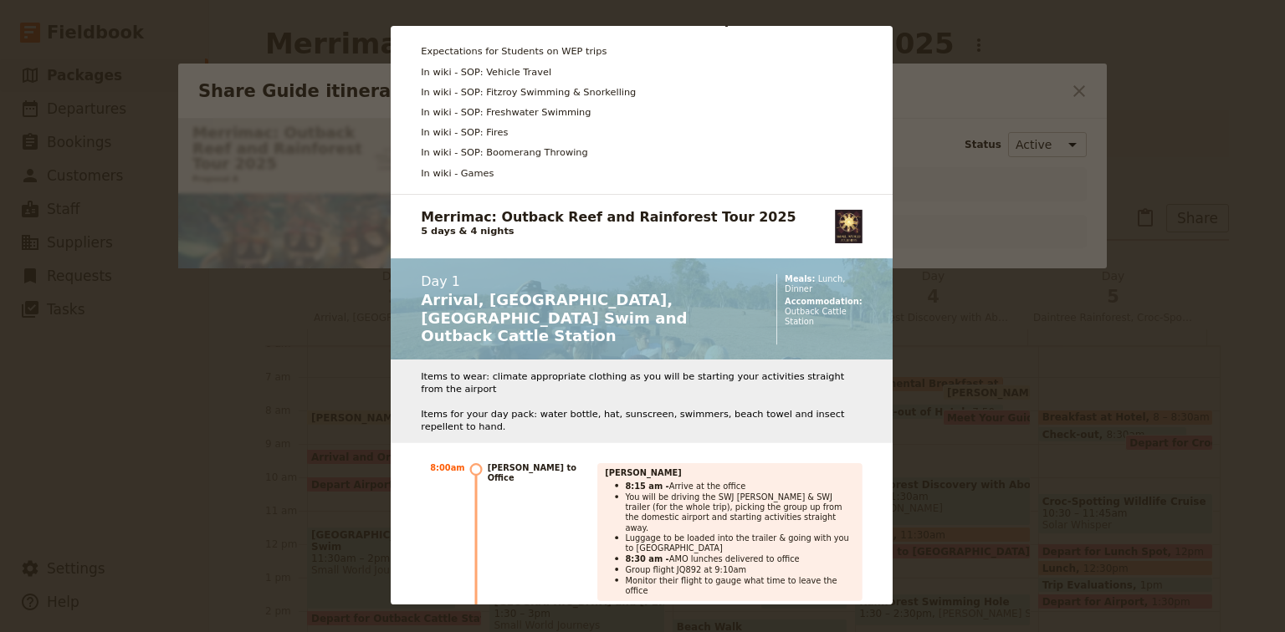
scroll to position [1806, 0]
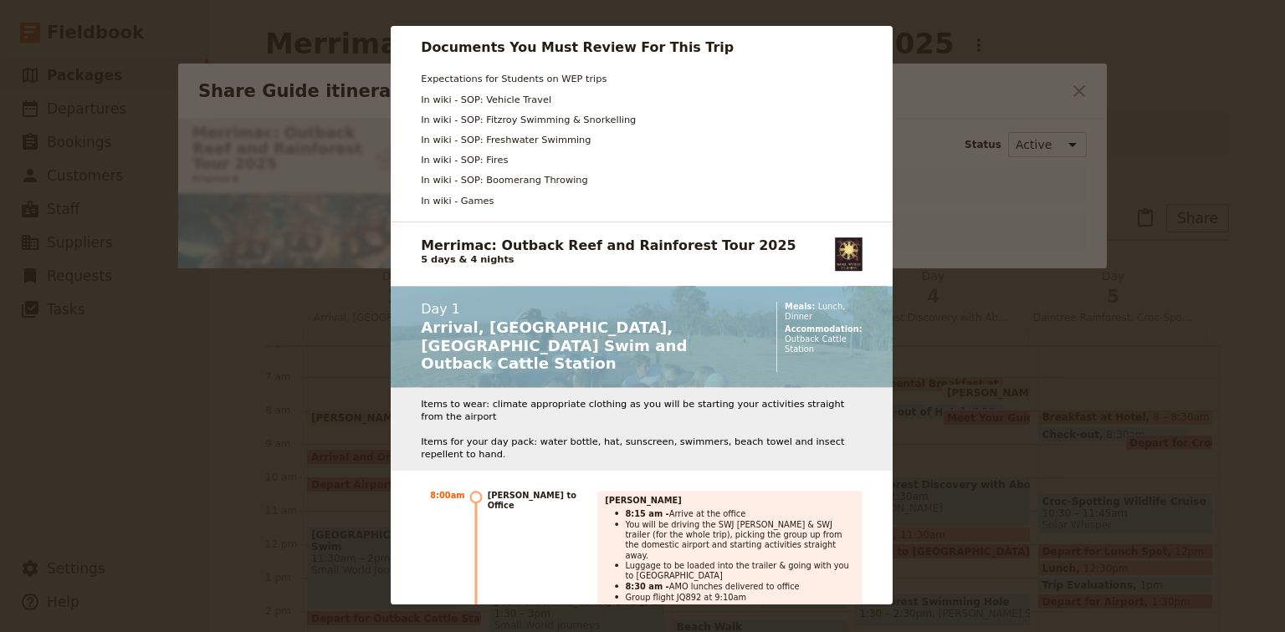
click at [933, 184] on div "Merrimac: Outback Reef and Rainforest Tour 2025 Proposal A 07 4054 6693 [EMAIL_…" at bounding box center [642, 316] width 1285 height 632
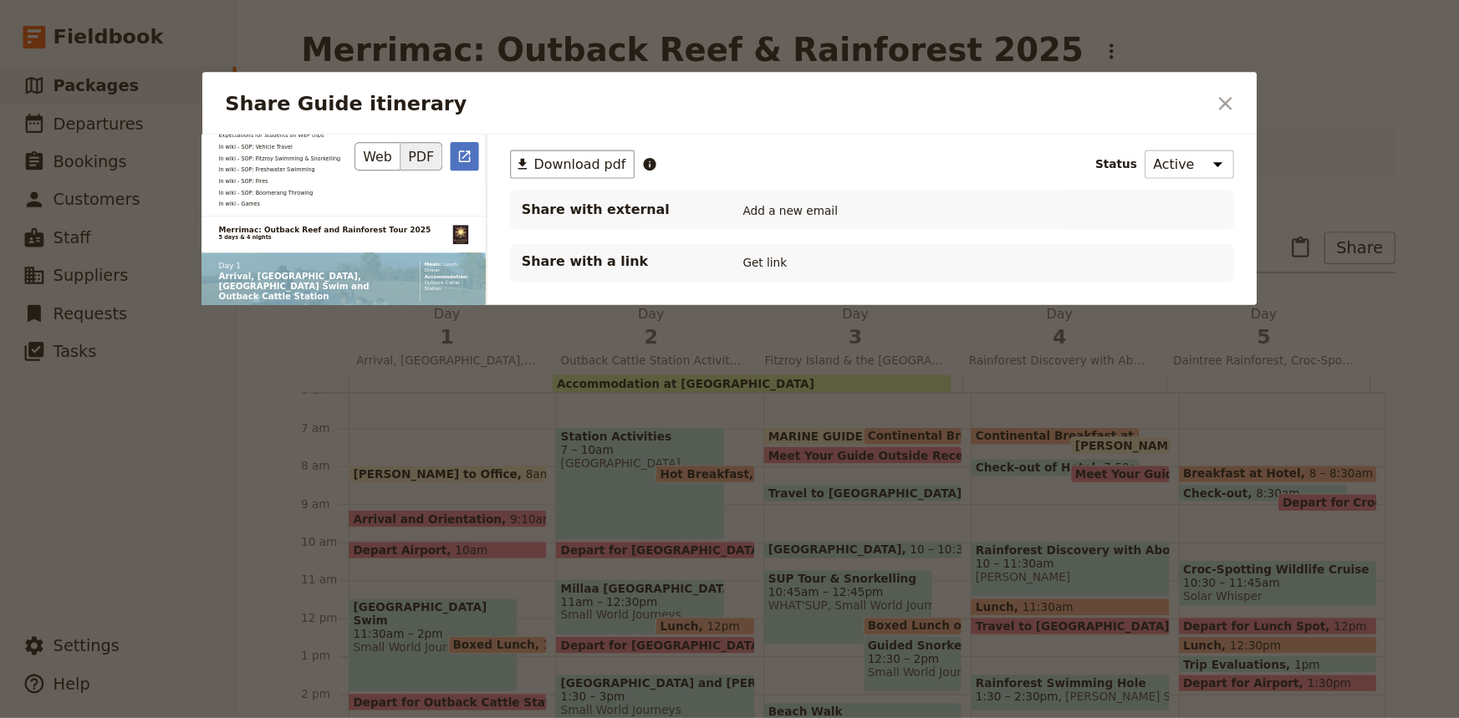
scroll to position [0, 0]
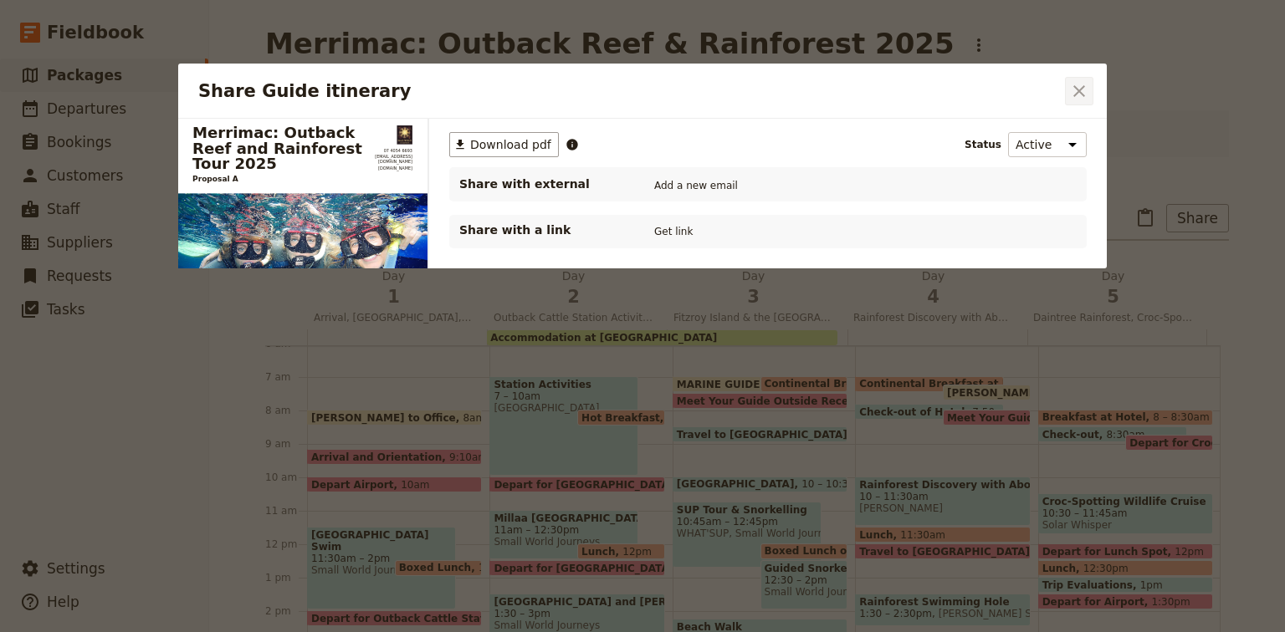
click at [1080, 94] on icon "Close dialog" at bounding box center [1079, 91] width 20 height 20
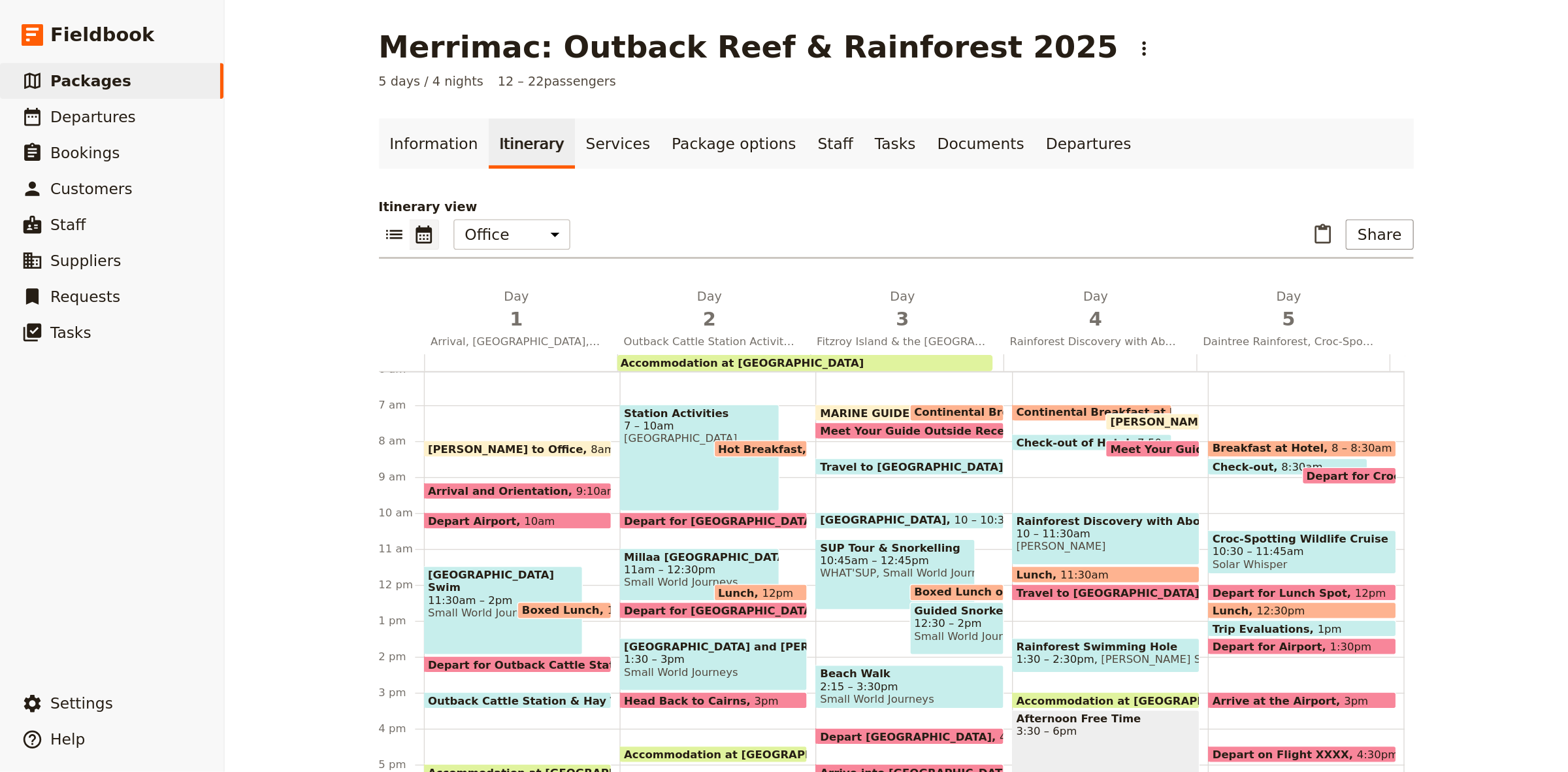
scroll to position [159, 0]
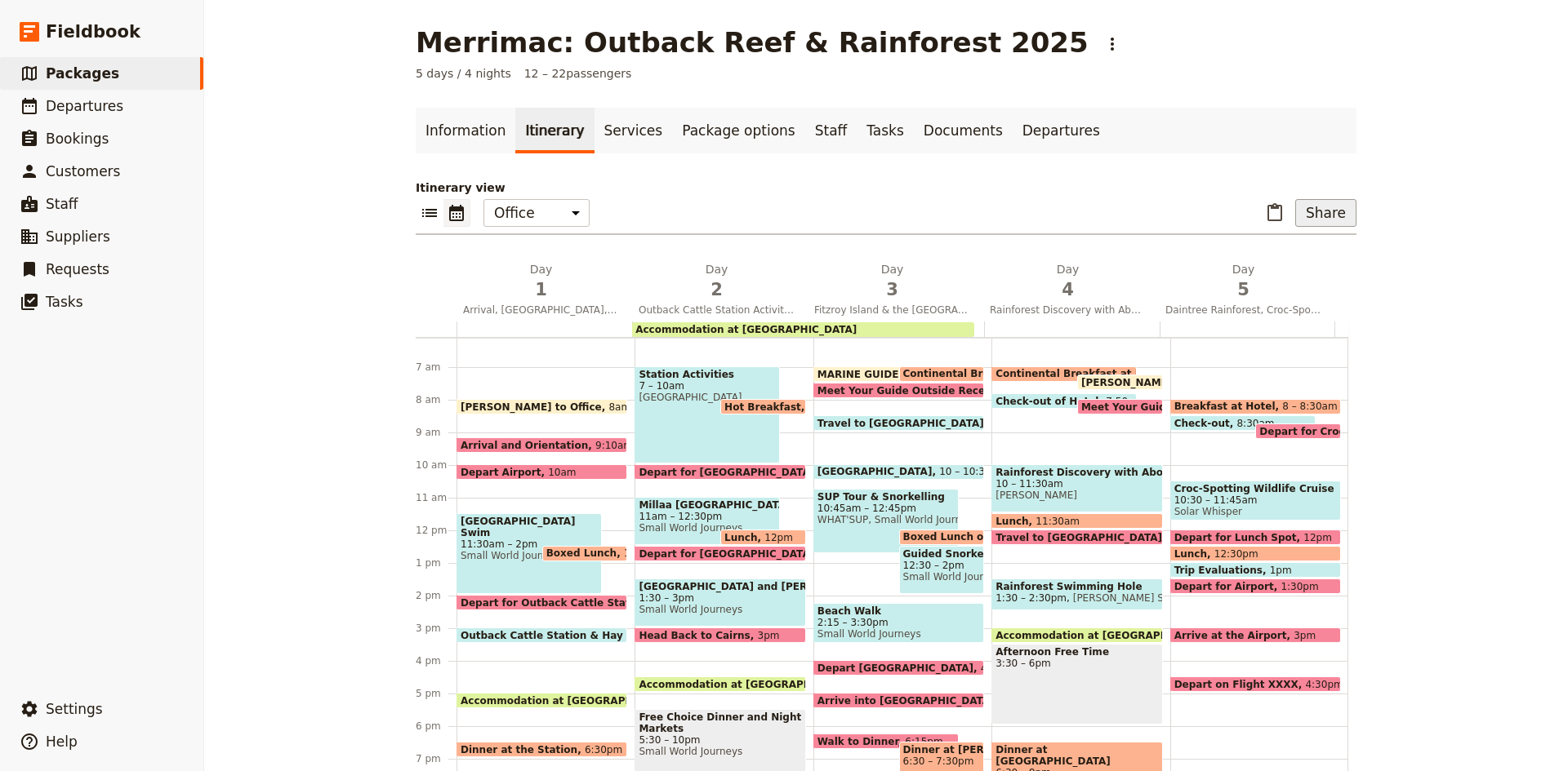
click at [1314, 215] on button "Share" at bounding box center [1325, 213] width 62 height 27
click at [1450, 98] on div "Merrimac: Outback Reef & Rainforest 2025 ​ 5 days / 4 nights 12 – 22 passengers…" at bounding box center [886, 386] width 1364 height 771
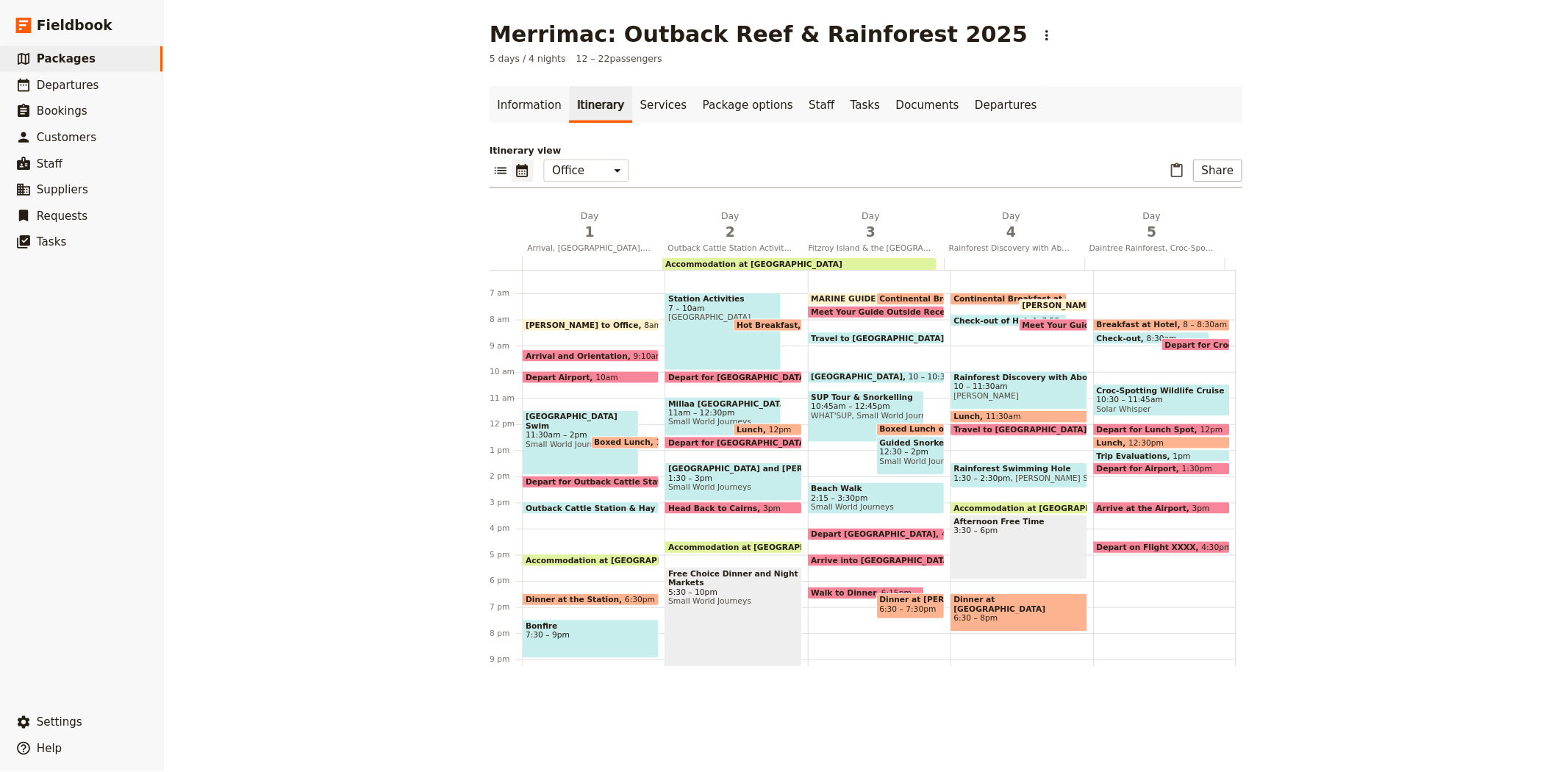
scroll to position [180, 0]
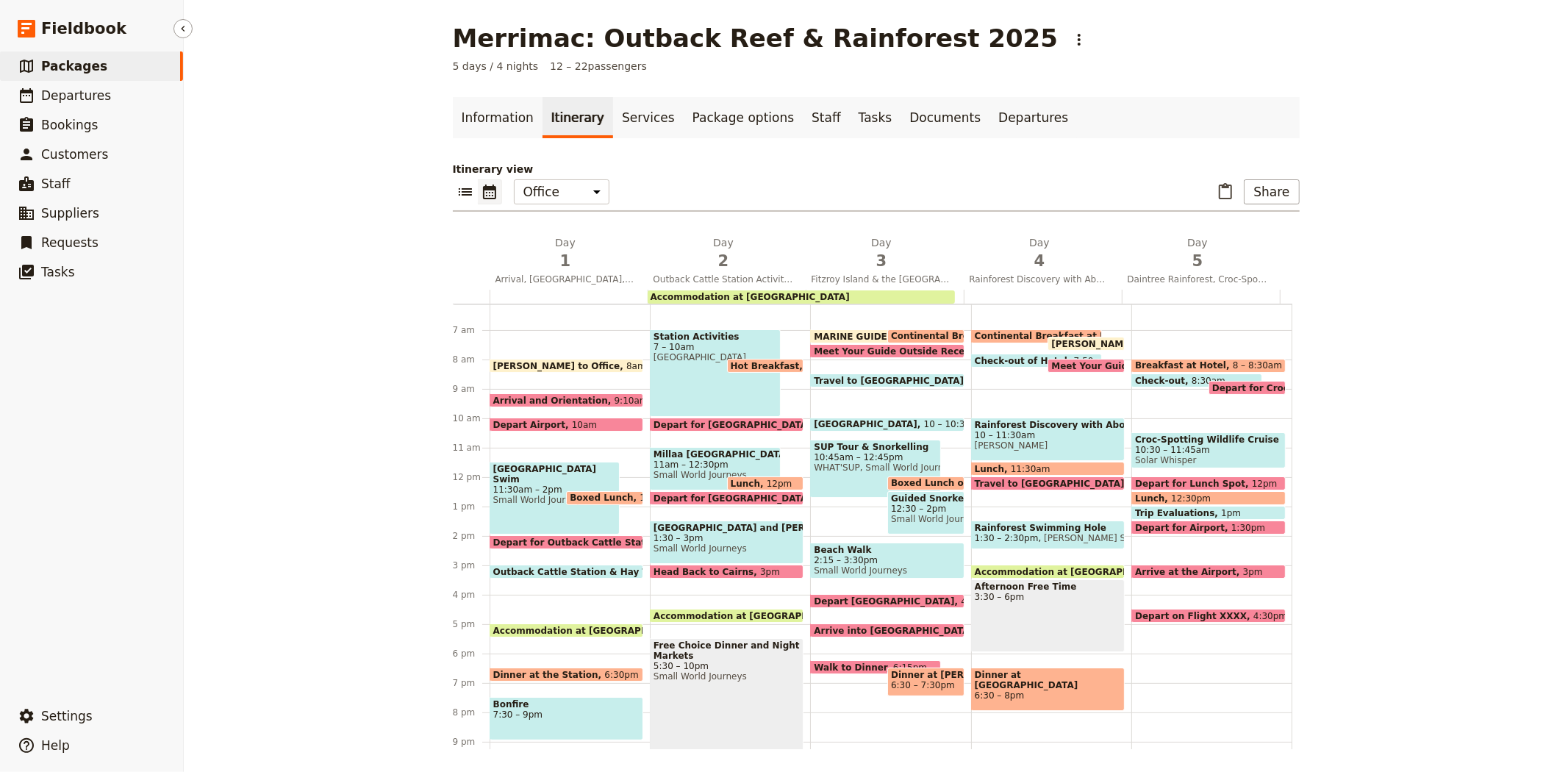
click at [91, 60] on span "Packages" at bounding box center [74, 66] width 66 height 15
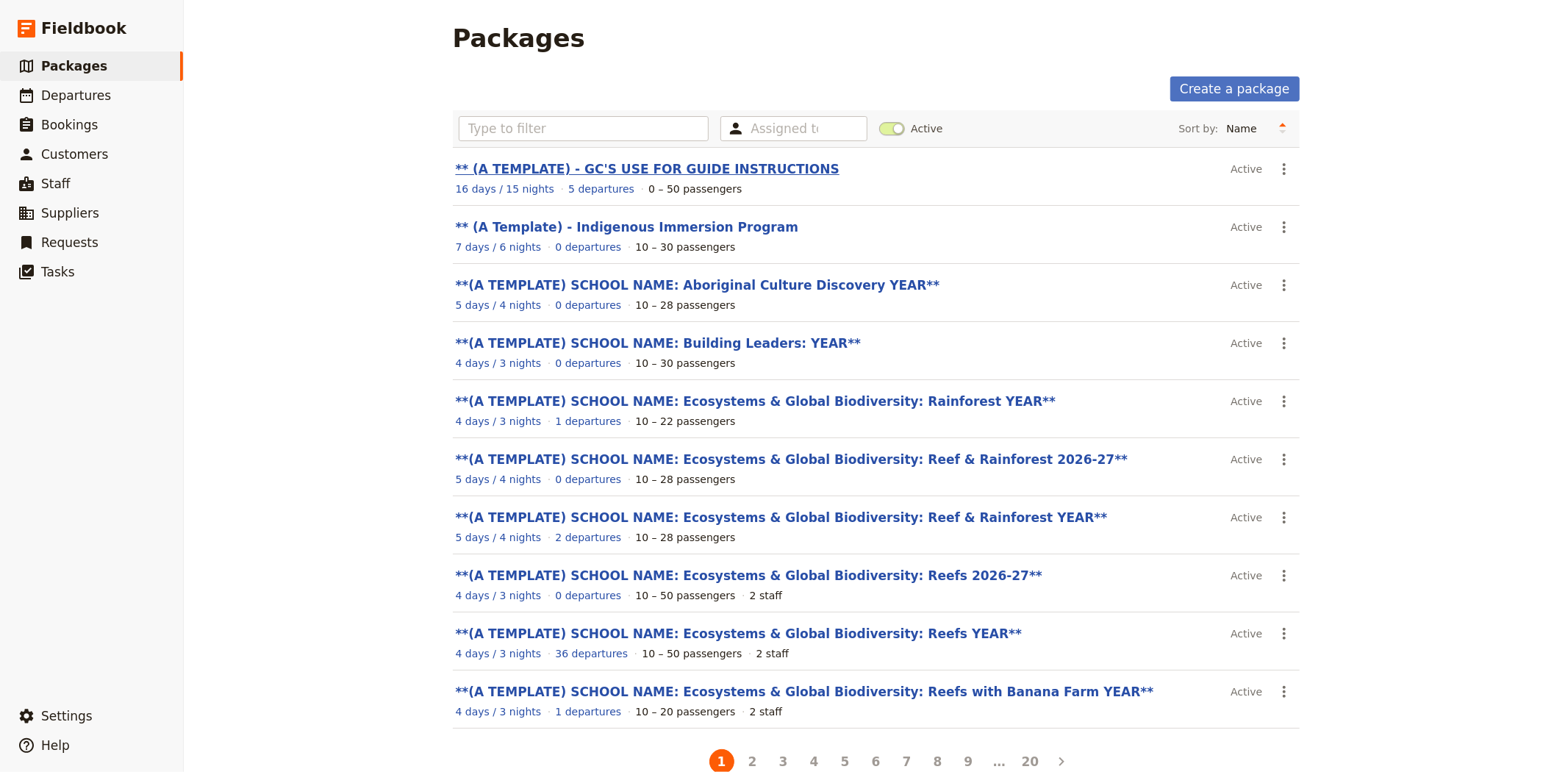
click at [656, 166] on link "** (A TEMPLATE) - GC'S USE FOR GUIDE INSTRUCTIONS" at bounding box center [648, 169] width 384 height 15
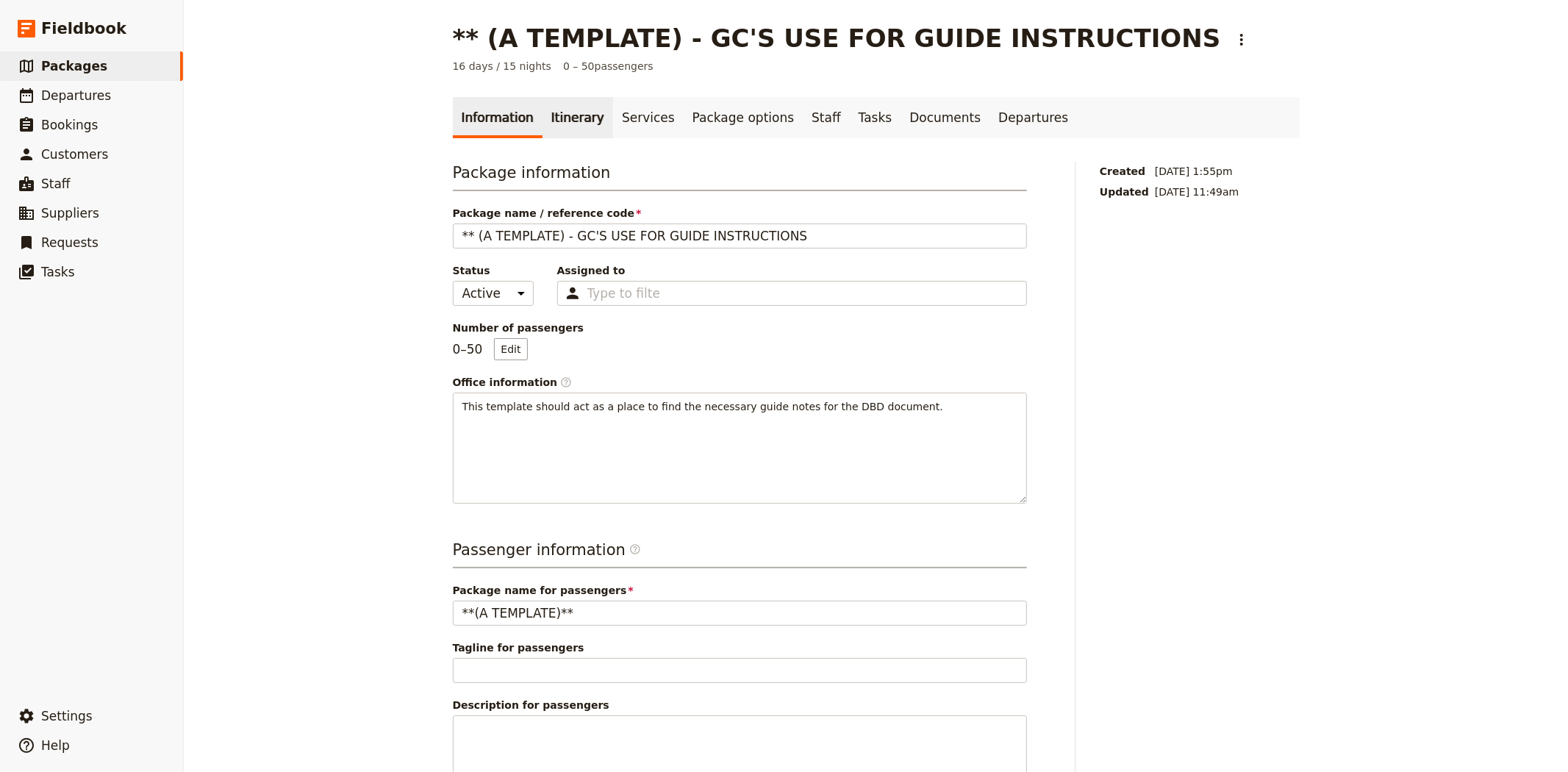
click at [561, 113] on link "Itinerary" at bounding box center [577, 117] width 70 height 41
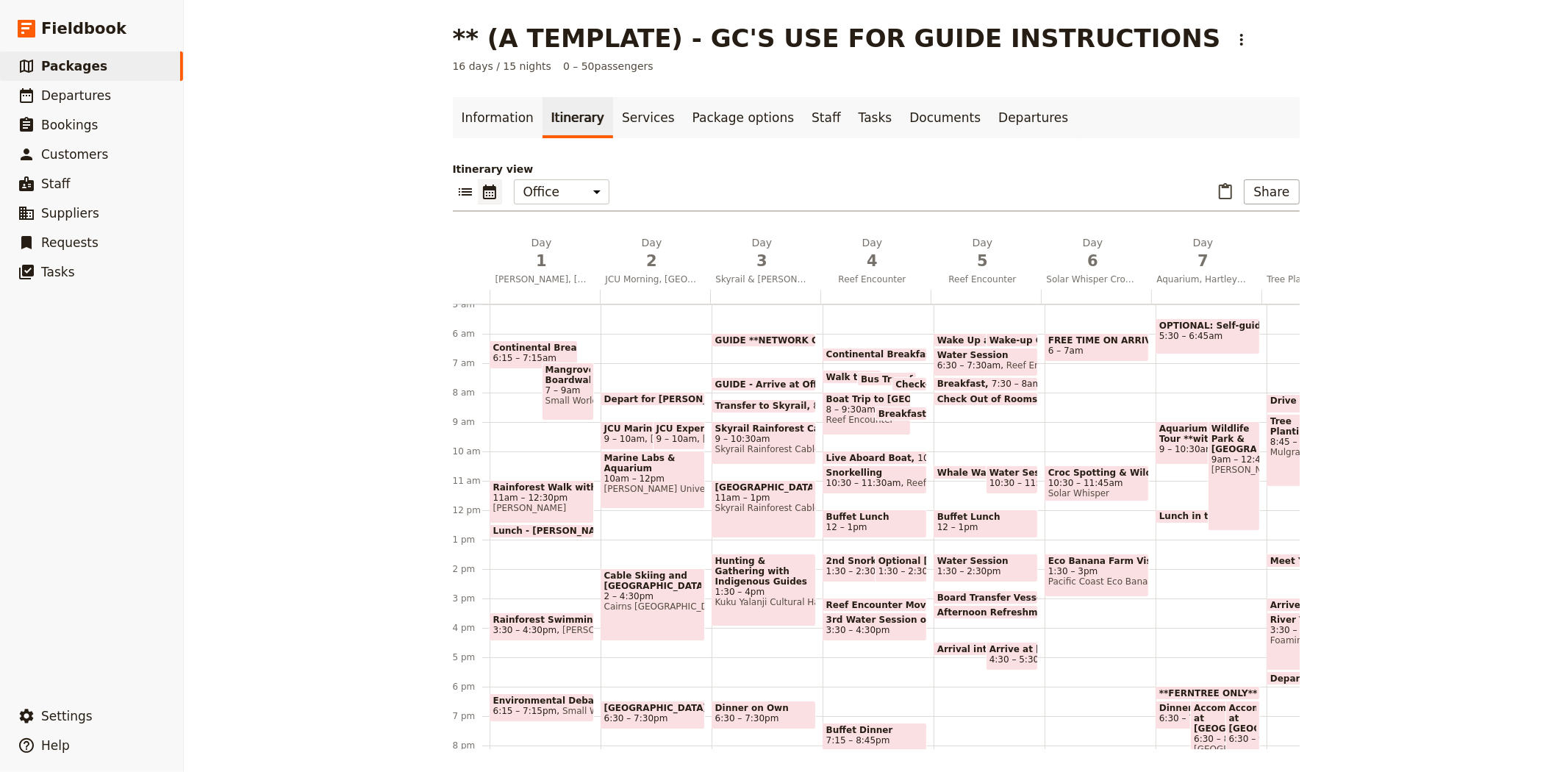
scroll to position [229, 0]
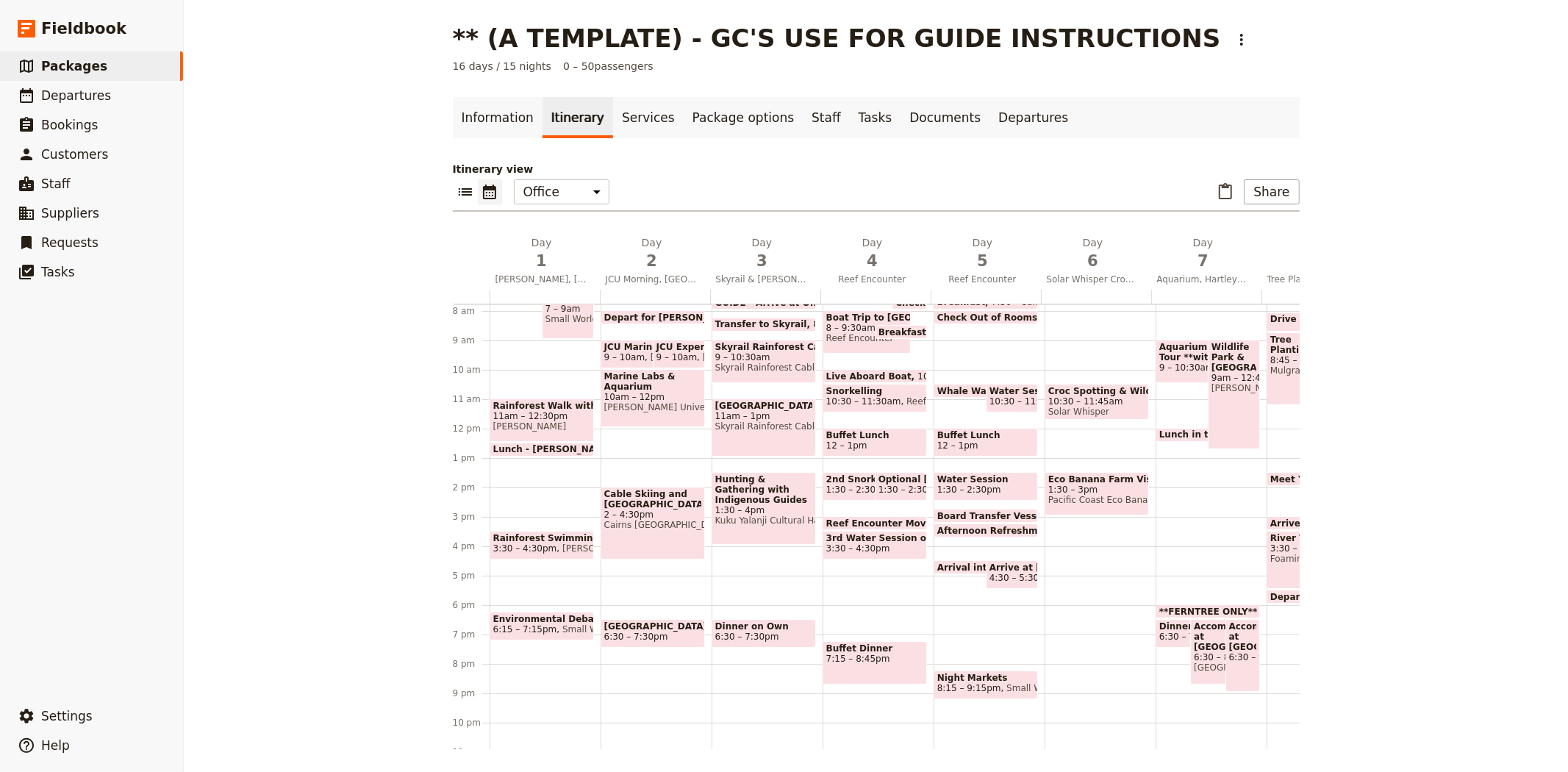
click at [1229, 649] on span "Accommodation at [GEOGRAPHIC_DATA]" at bounding box center [1242, 637] width 27 height 31
select select "7"
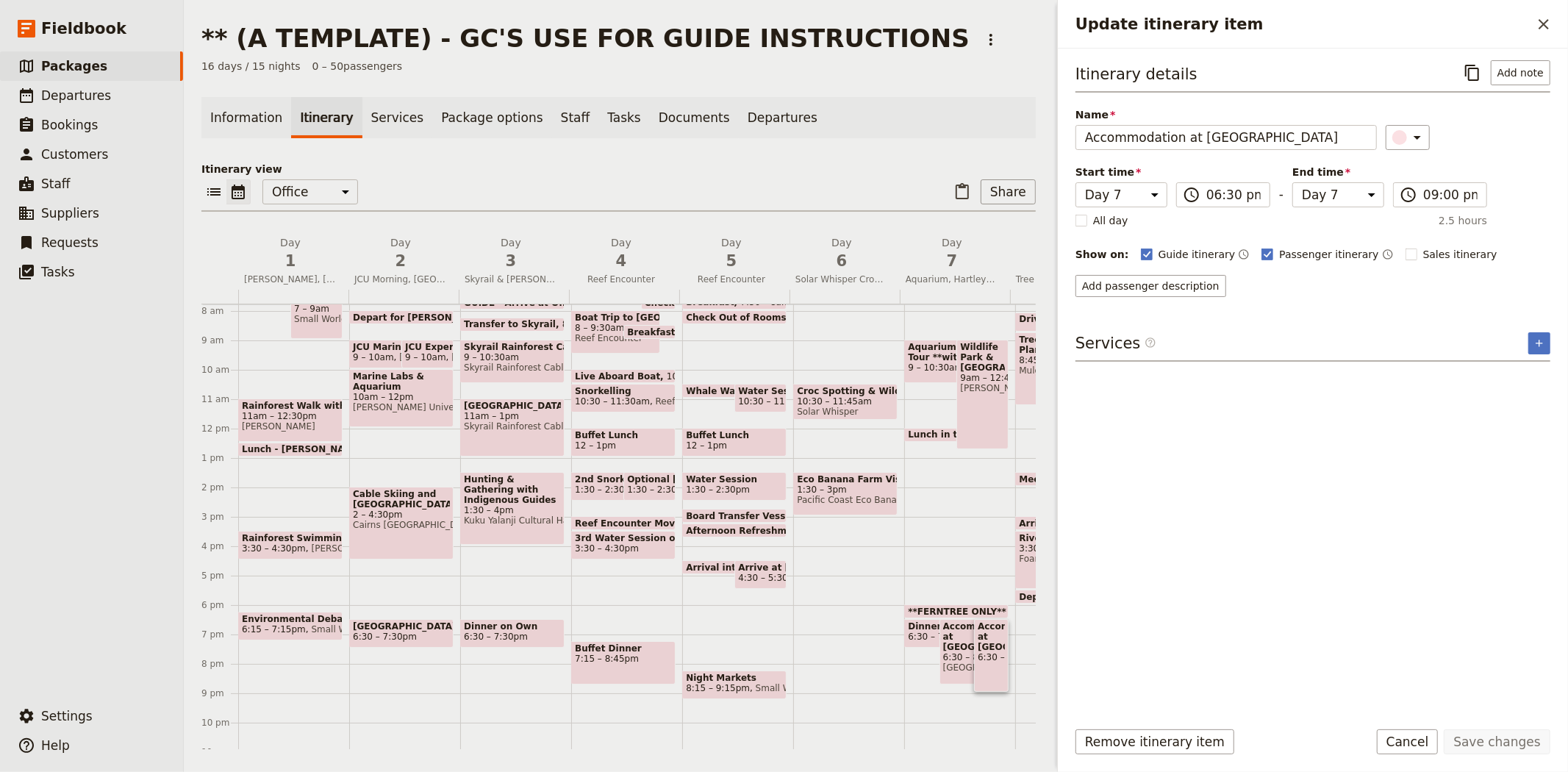
click at [950, 663] on span "[GEOGRAPHIC_DATA]" at bounding box center [969, 668] width 52 height 11
select select "7"
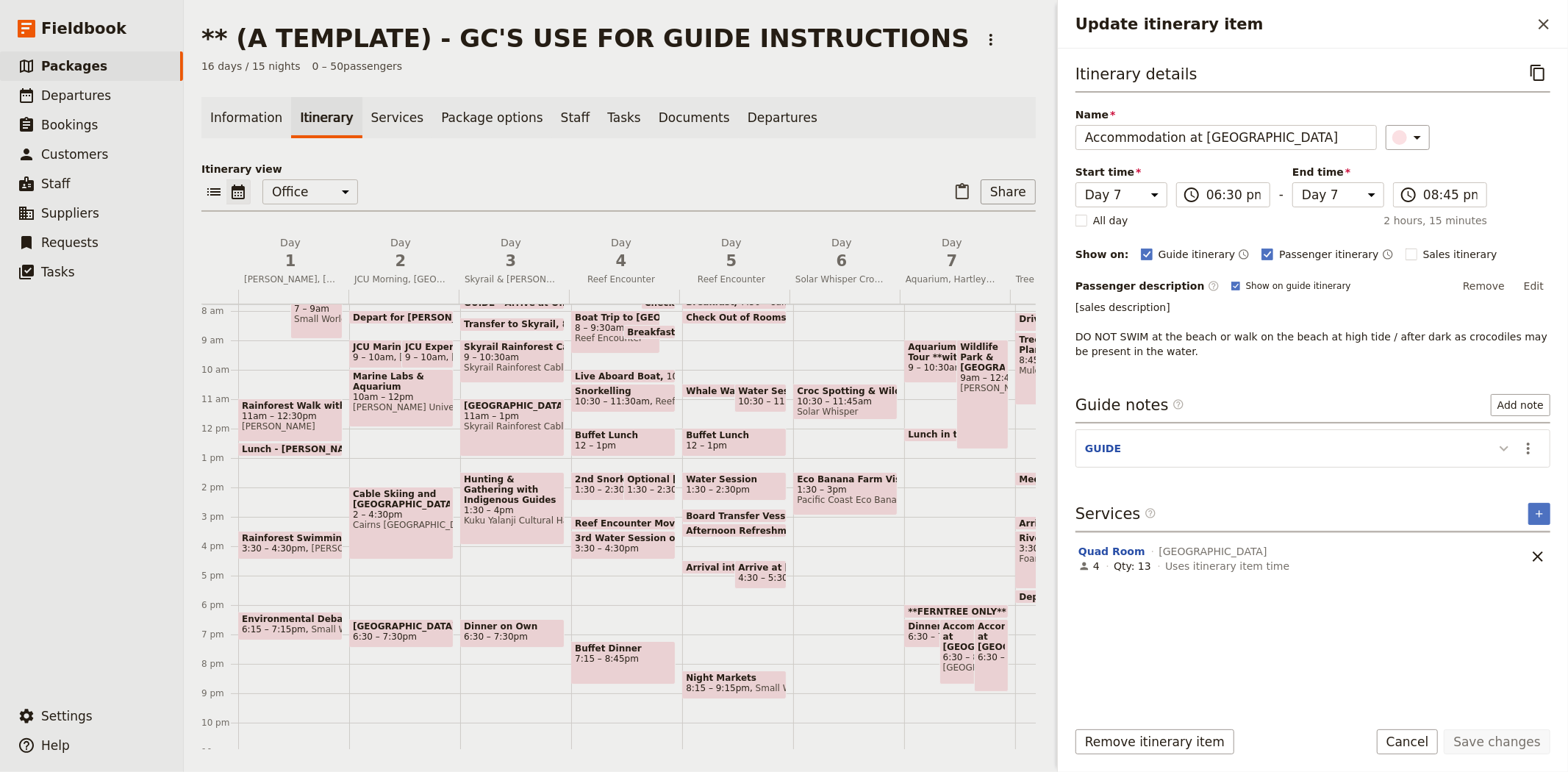
click at [1501, 448] on icon "Update itinerary item" at bounding box center [1504, 449] width 9 height 5
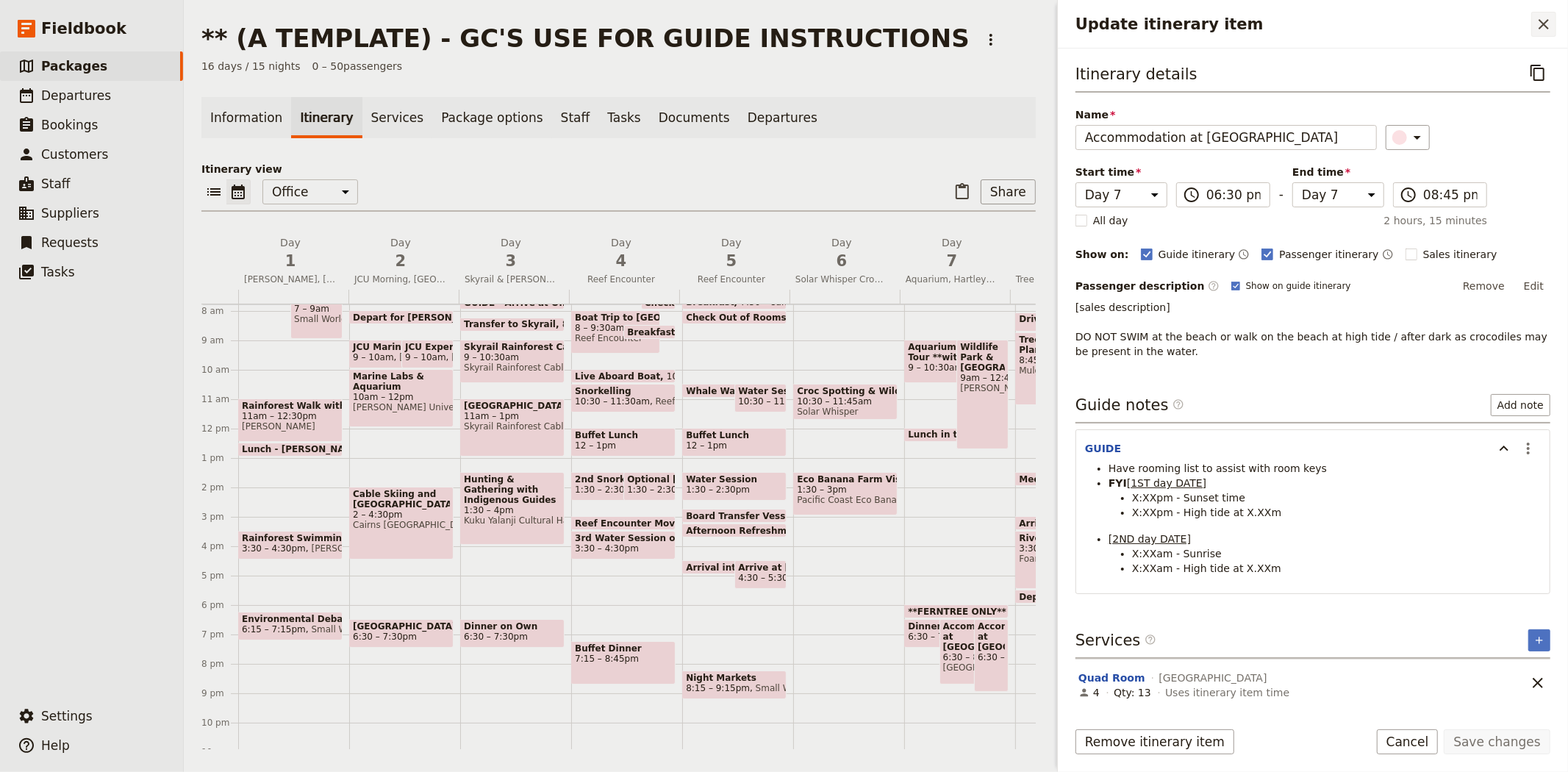
click at [1543, 20] on icon "Close drawer" at bounding box center [1543, 25] width 18 height 18
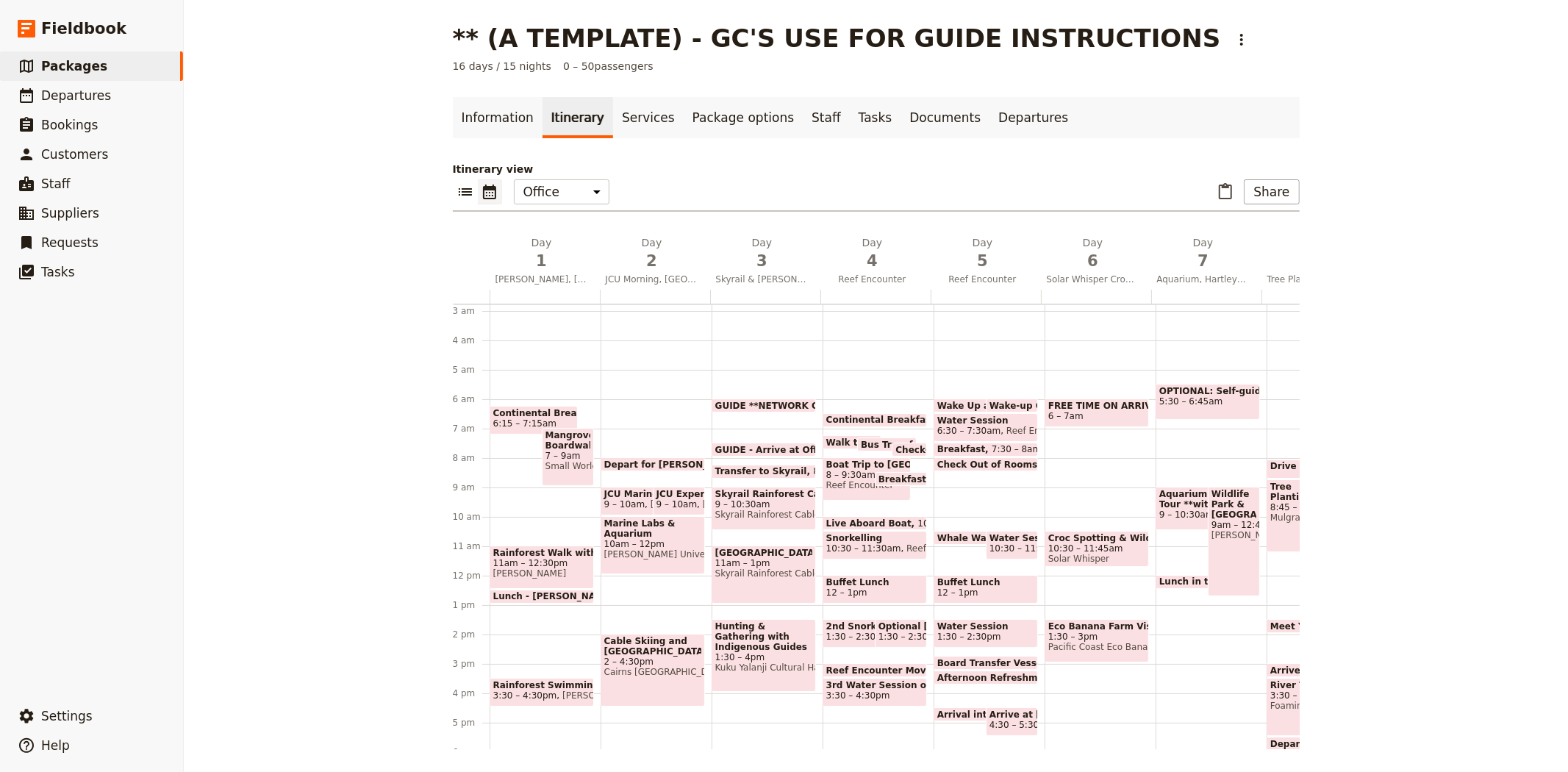
scroll to position [164, 0]
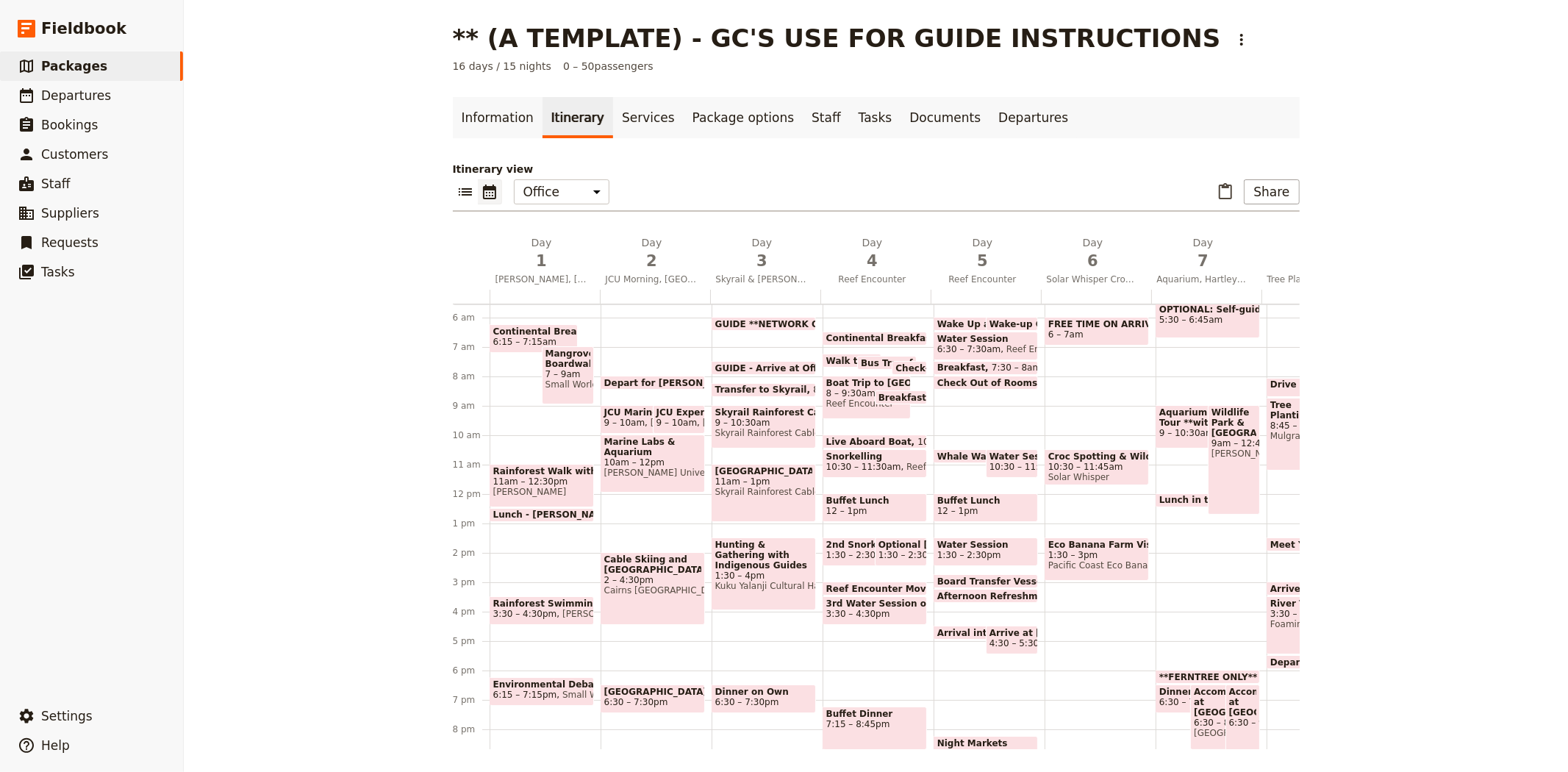
click at [1165, 498] on span "Lunch in the Park **HARTLEYS" at bounding box center [1238, 500] width 156 height 11
select select "7"
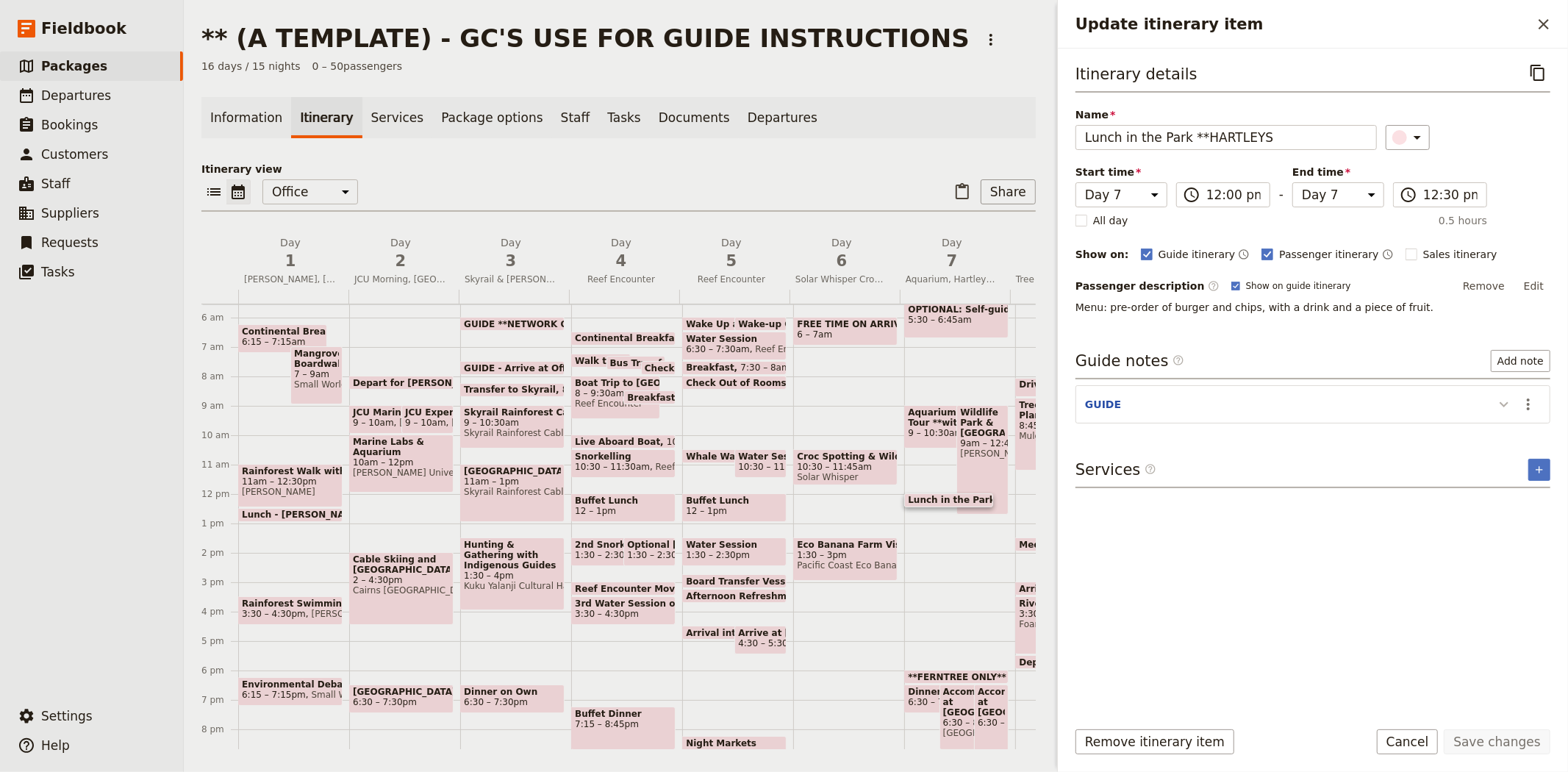
click at [1493, 402] on button "Update itinerary item" at bounding box center [1504, 404] width 24 height 25
click at [1538, 25] on icon "Close drawer" at bounding box center [1543, 25] width 18 height 18
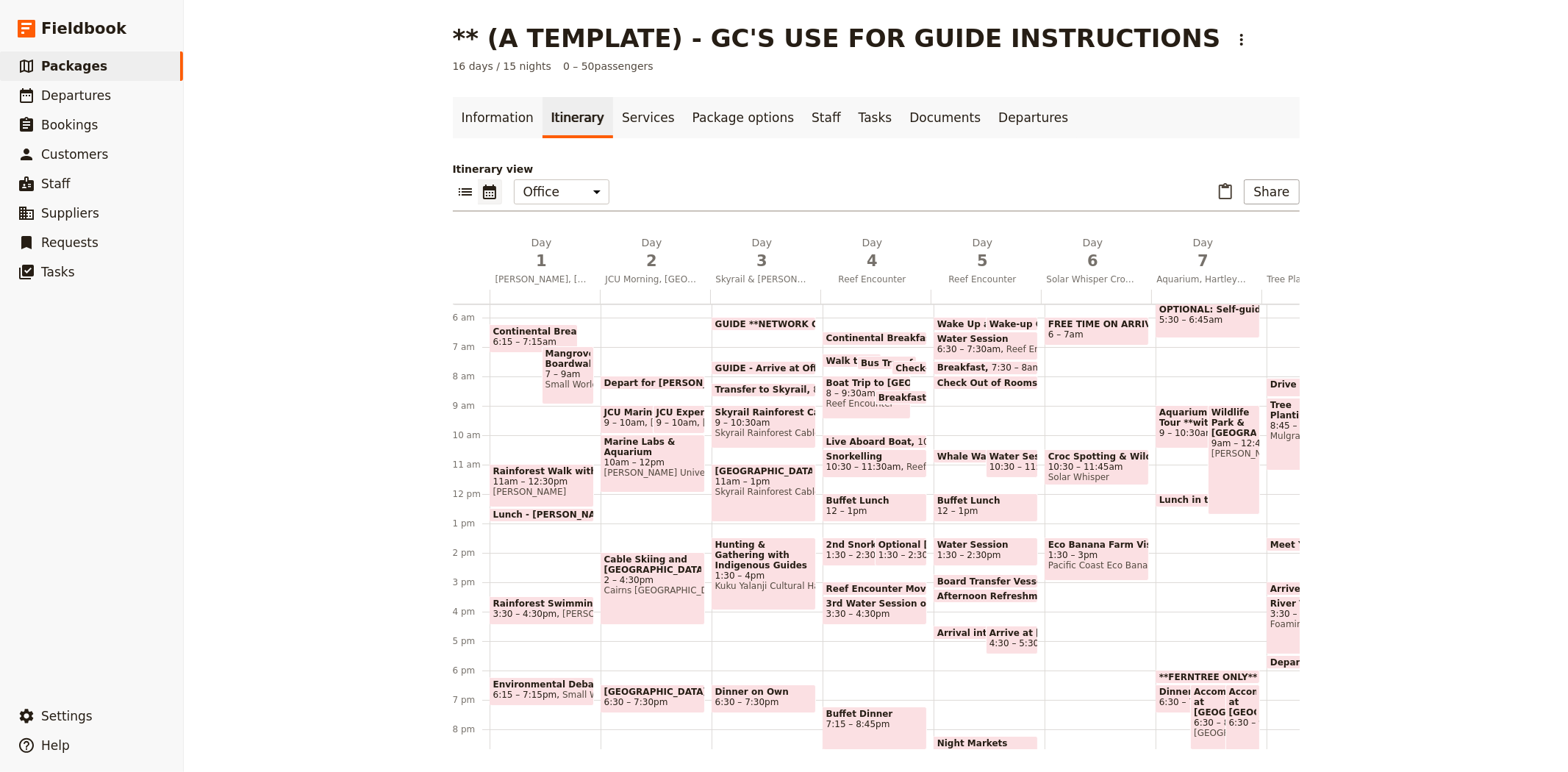
click at [1172, 416] on span "Aquarium Study Tour **with aquarium guide" at bounding box center [1200, 417] width 82 height 20
select select "7"
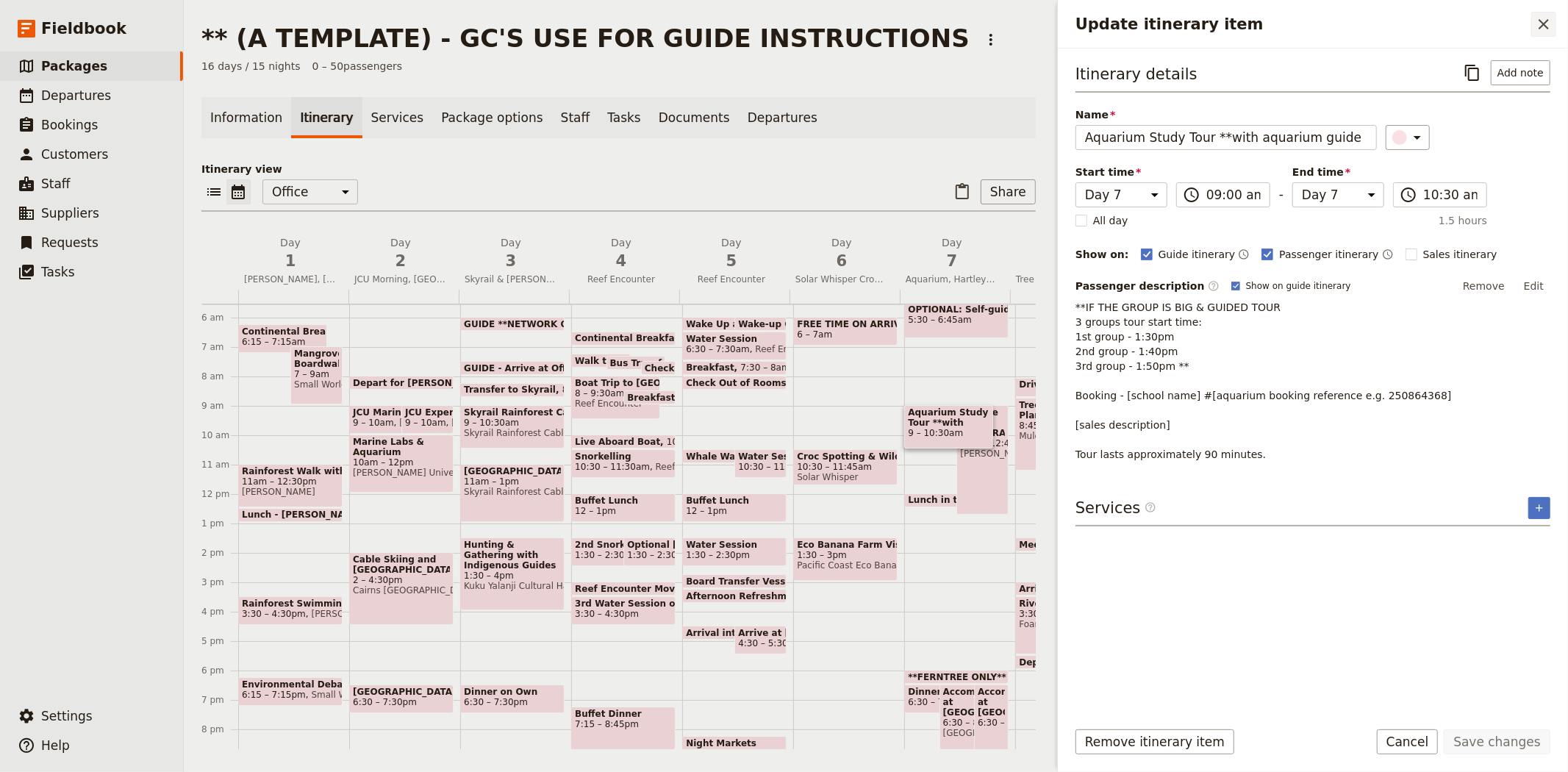
click at [1540, 24] on icon "Close drawer" at bounding box center [1543, 25] width 18 height 18
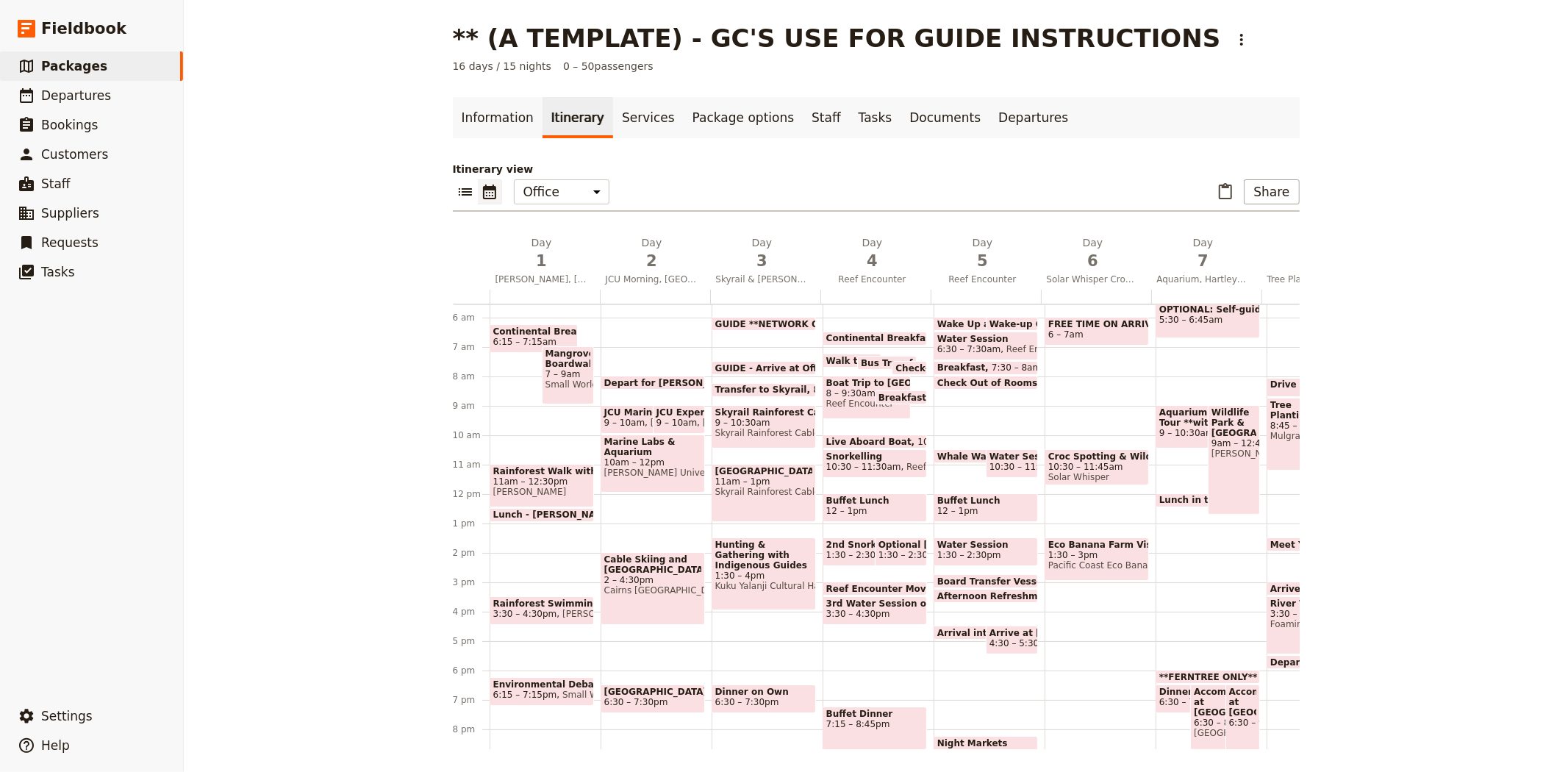
click at [1232, 448] on span "9am – 12:45pm" at bounding box center [1233, 443] width 45 height 11
select select "7"
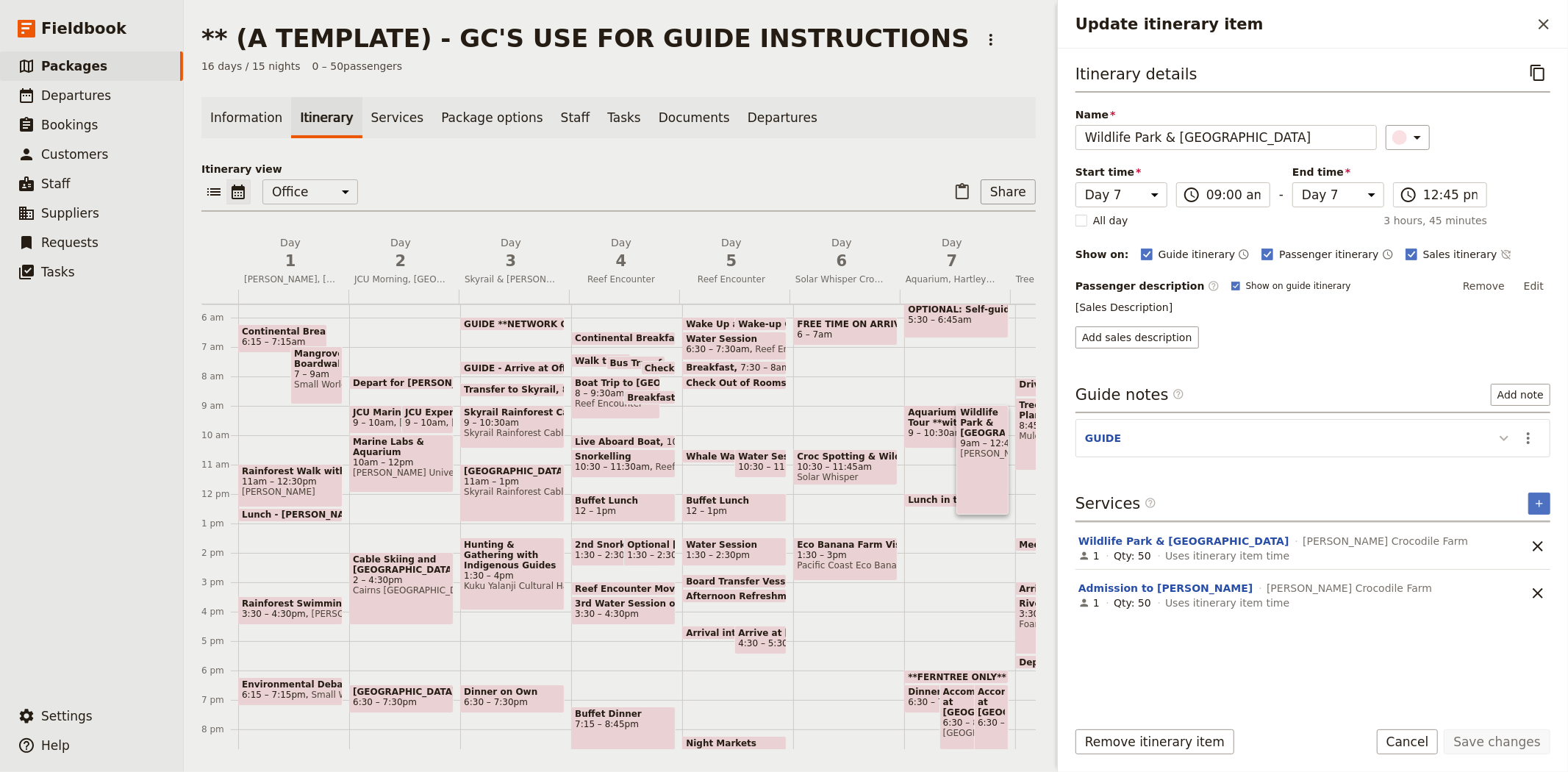
click at [1498, 438] on icon "Update itinerary item" at bounding box center [1504, 438] width 18 height 18
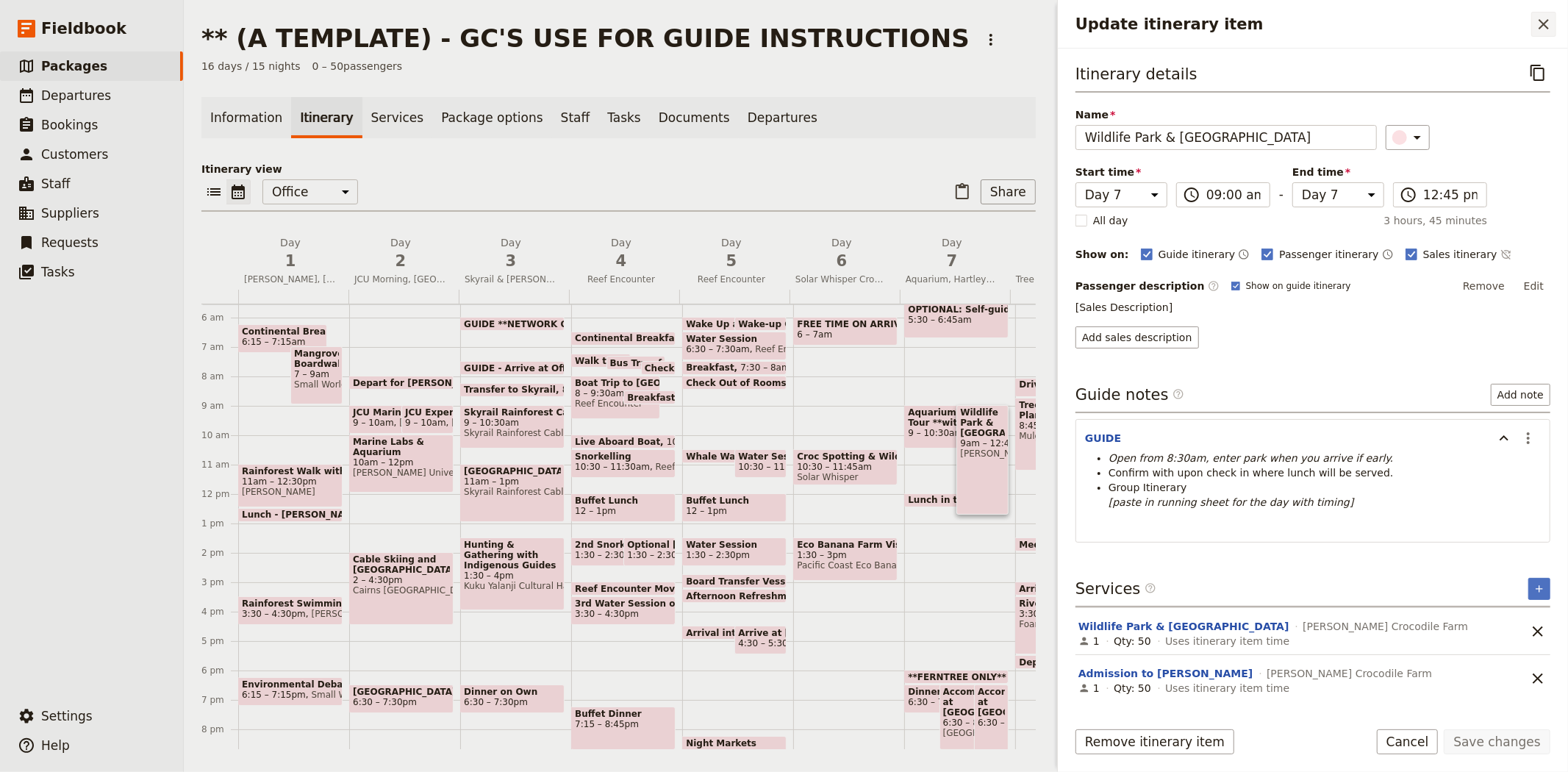
click at [1543, 26] on icon "Close drawer" at bounding box center [1543, 25] width 18 height 18
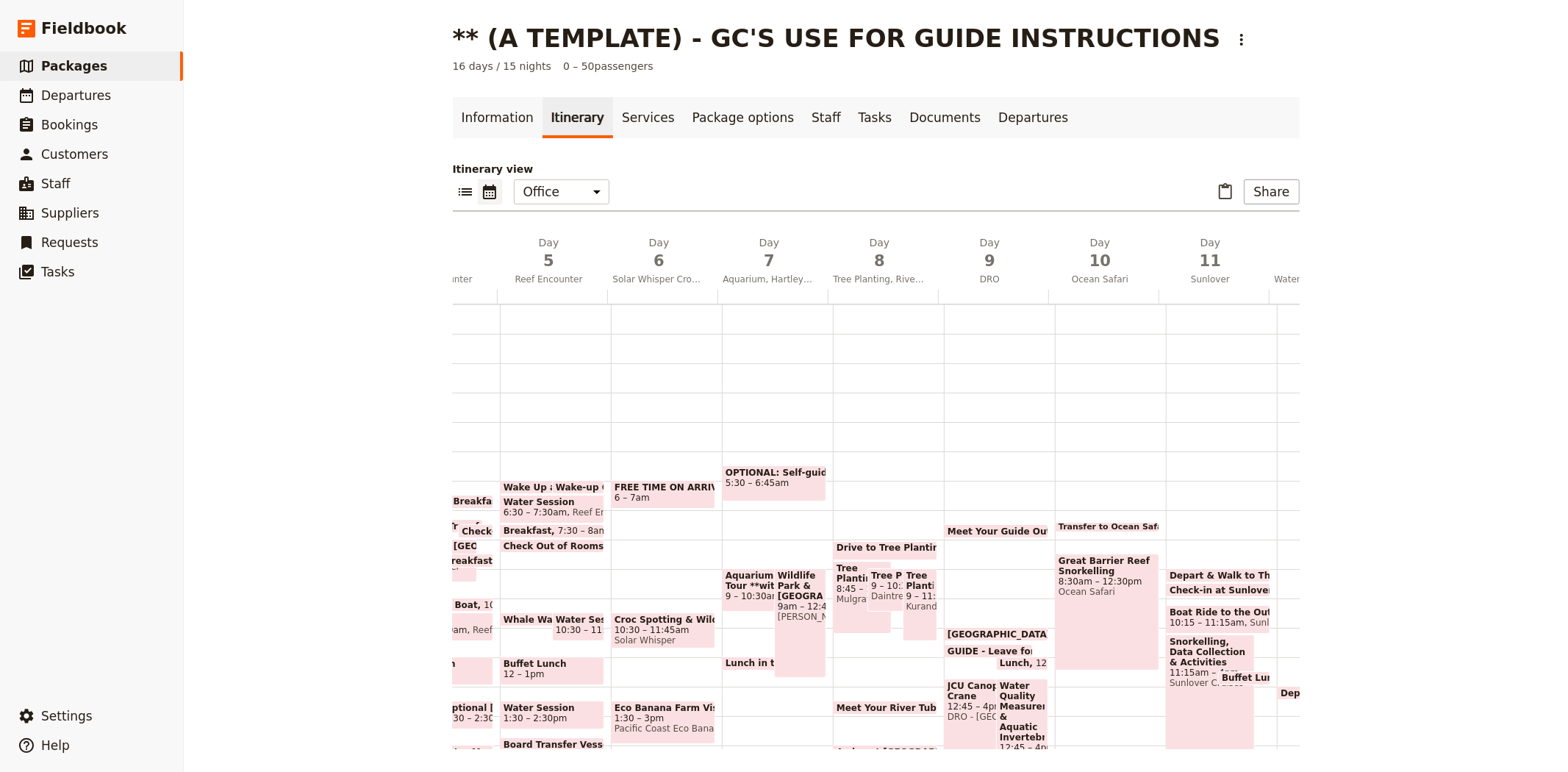
scroll to position [82, 0]
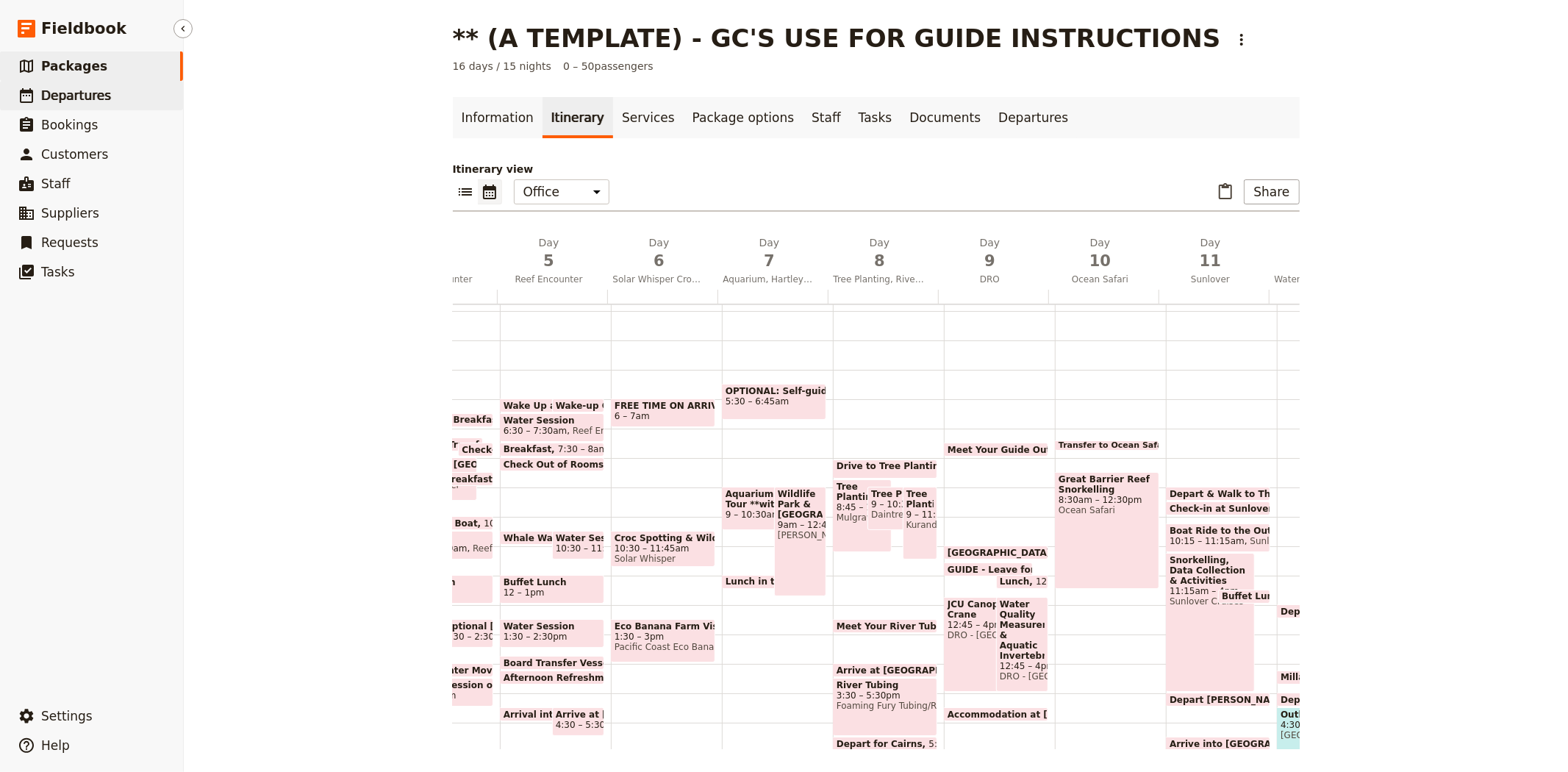
click at [83, 89] on span "Departures" at bounding box center [76, 95] width 69 height 15
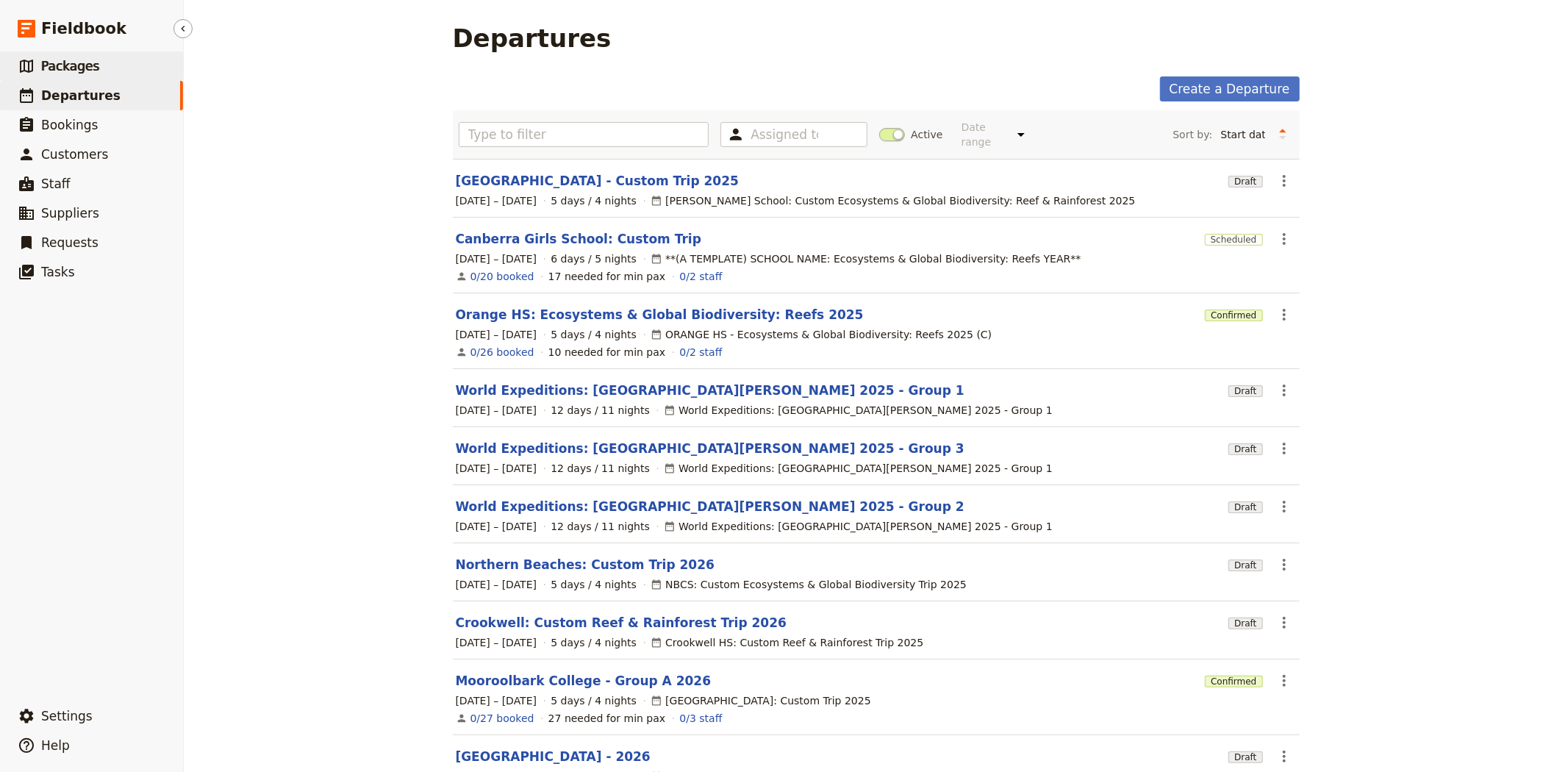
click at [142, 62] on link "​ Packages" at bounding box center [91, 66] width 183 height 29
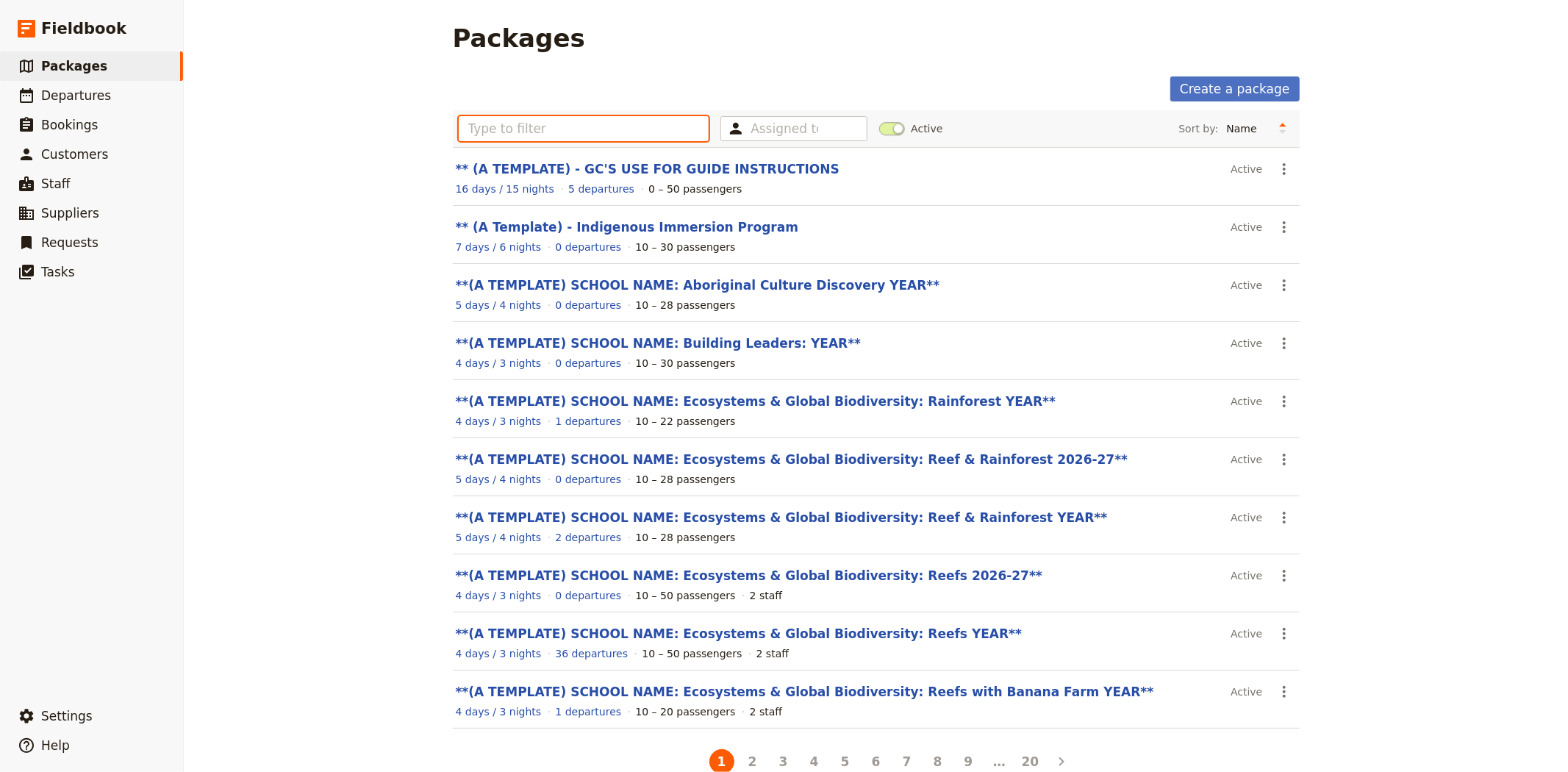
click at [658, 134] on input "text" at bounding box center [584, 128] width 250 height 25
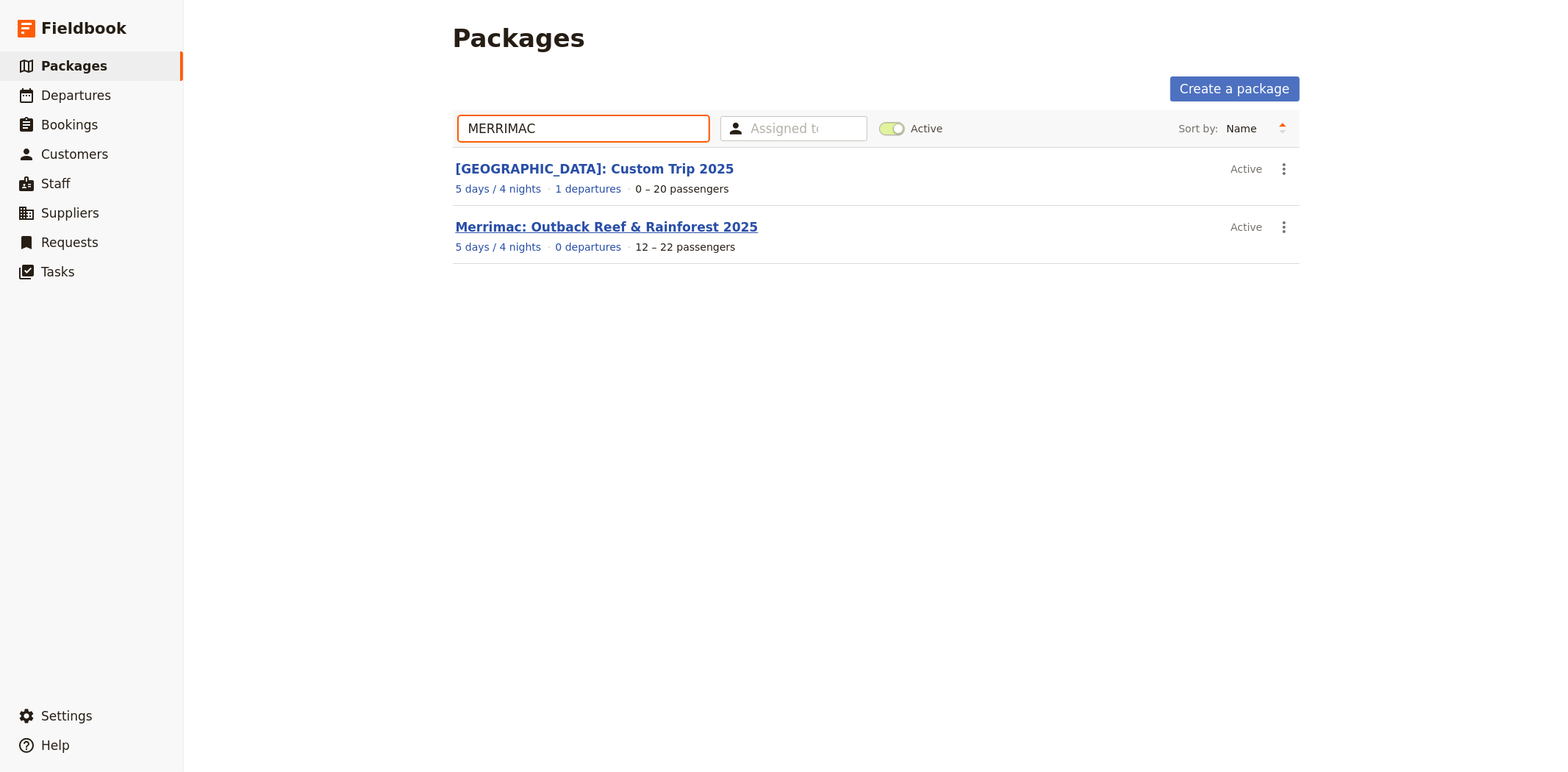
type input "MERRIMAC"
click at [598, 231] on link "Merrimac: Outback Reef & Rainforest 2025" at bounding box center [607, 227] width 303 height 15
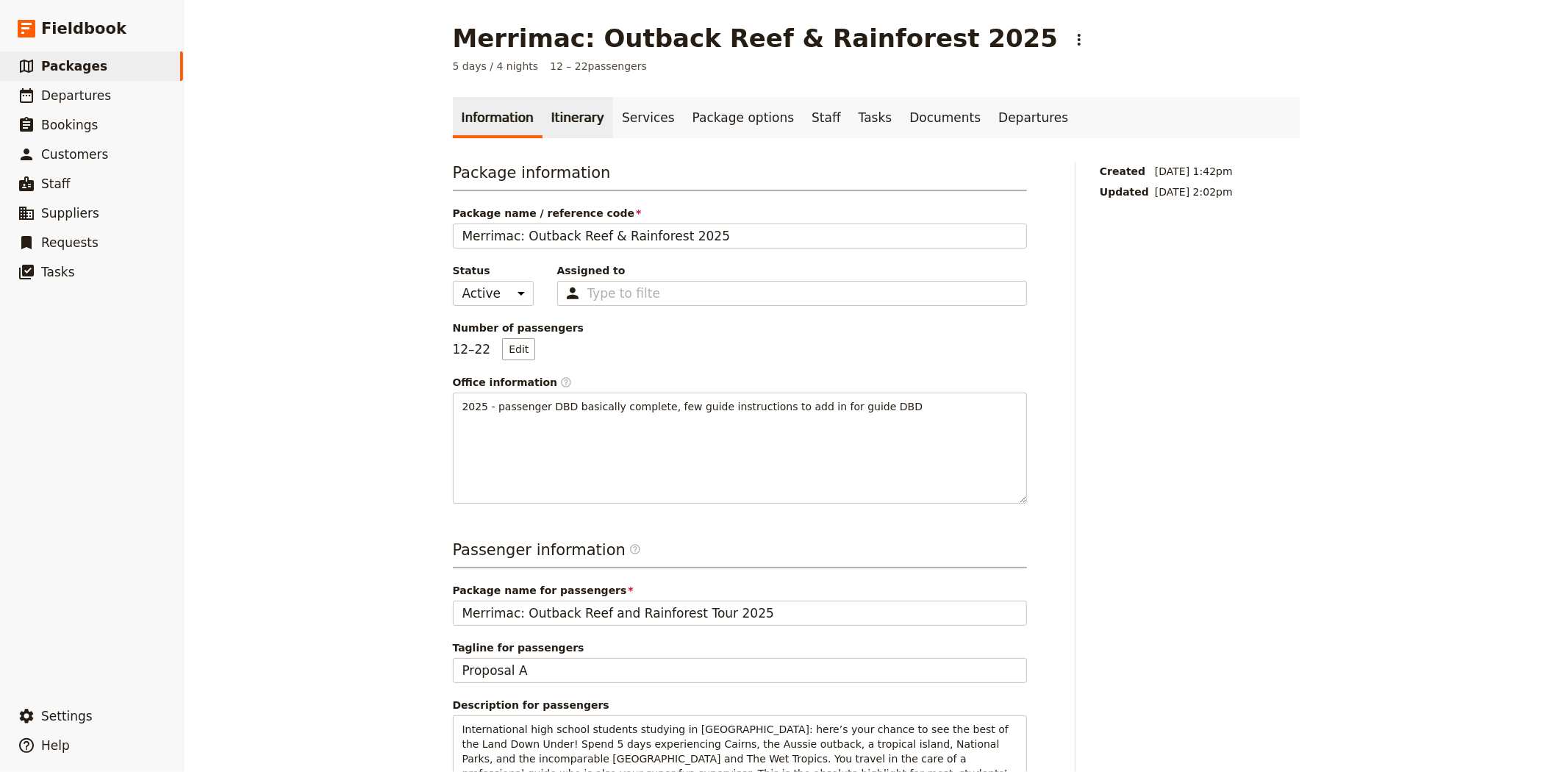
click at [556, 109] on link "Itinerary" at bounding box center [577, 117] width 70 height 41
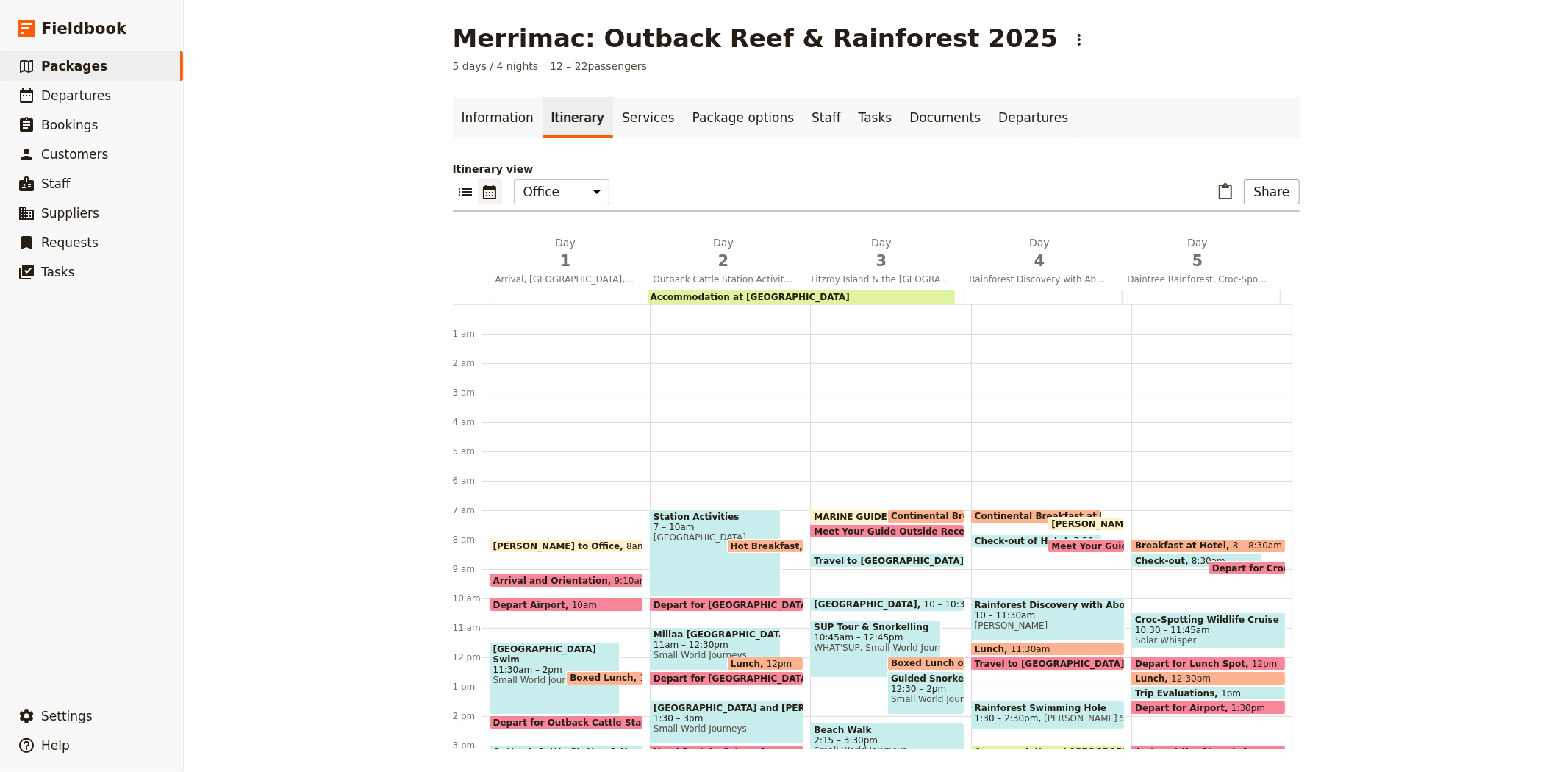
scroll to position [191, 0]
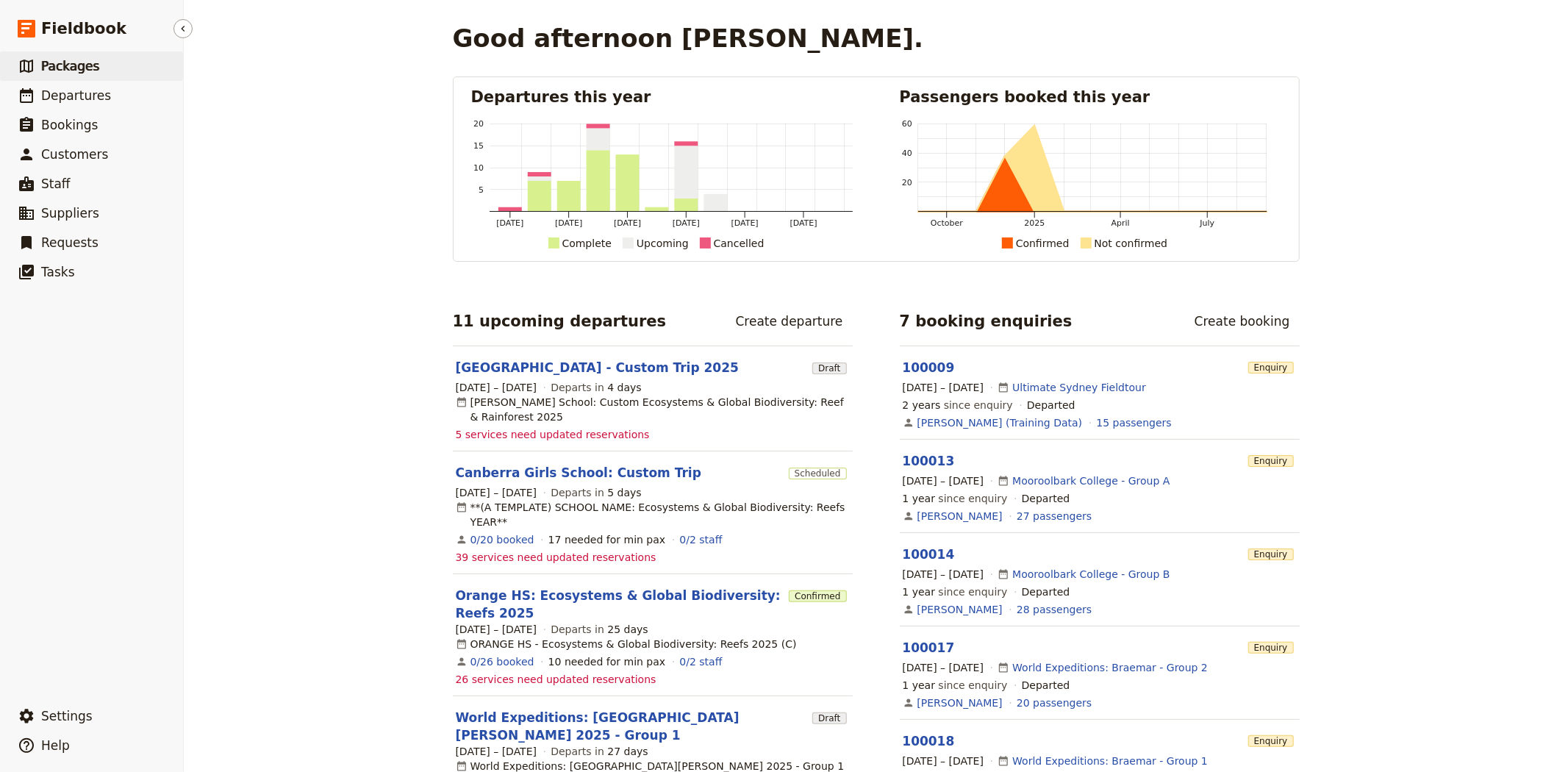
click at [92, 64] on link "​ Packages" at bounding box center [91, 66] width 183 height 29
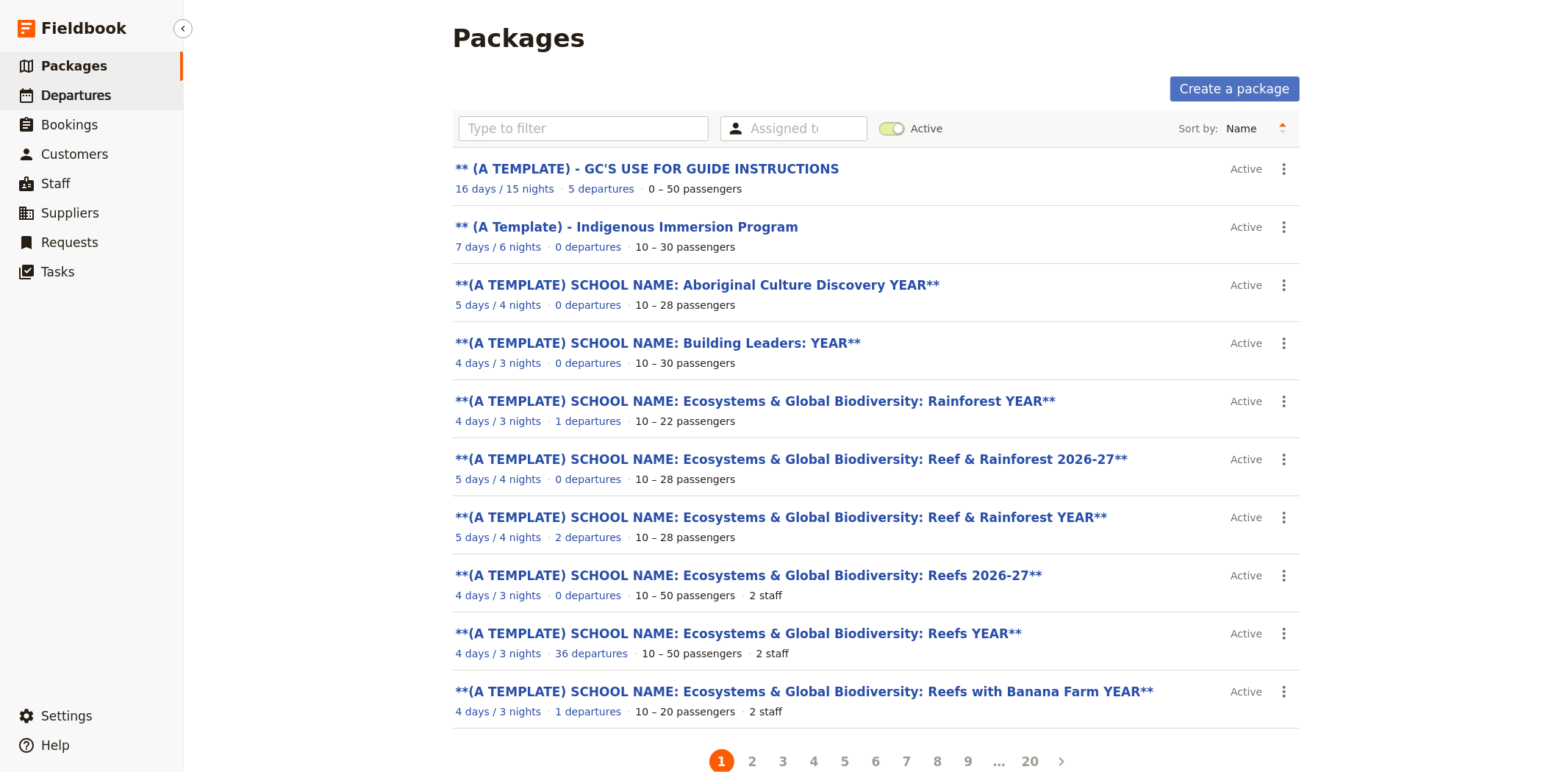
click at [71, 84] on link "​ Departures" at bounding box center [91, 95] width 183 height 29
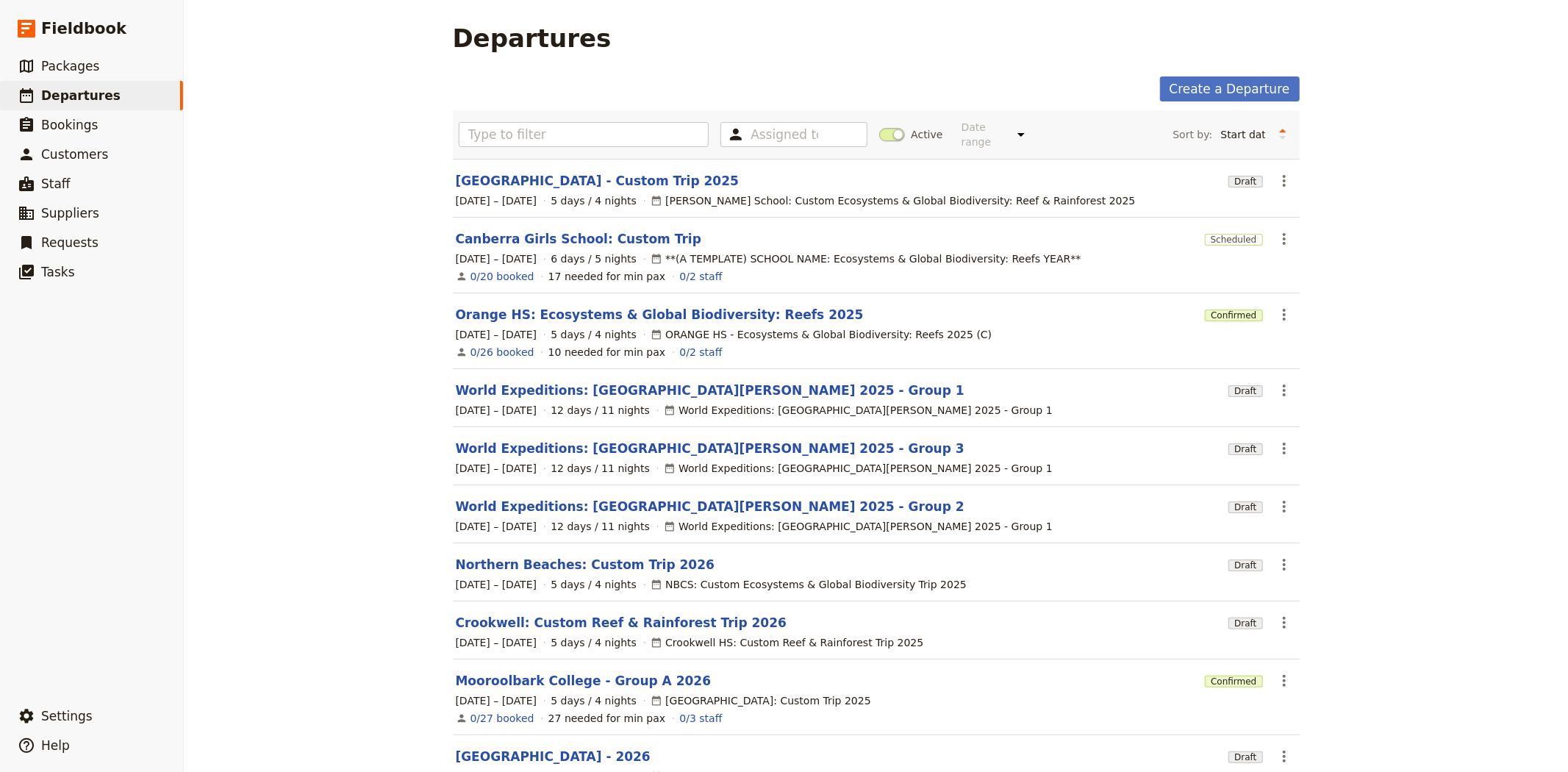
click at [879, 128] on span at bounding box center [891, 135] width 25 height 13
click at [879, 127] on input "Active" at bounding box center [879, 127] width 0 height 0
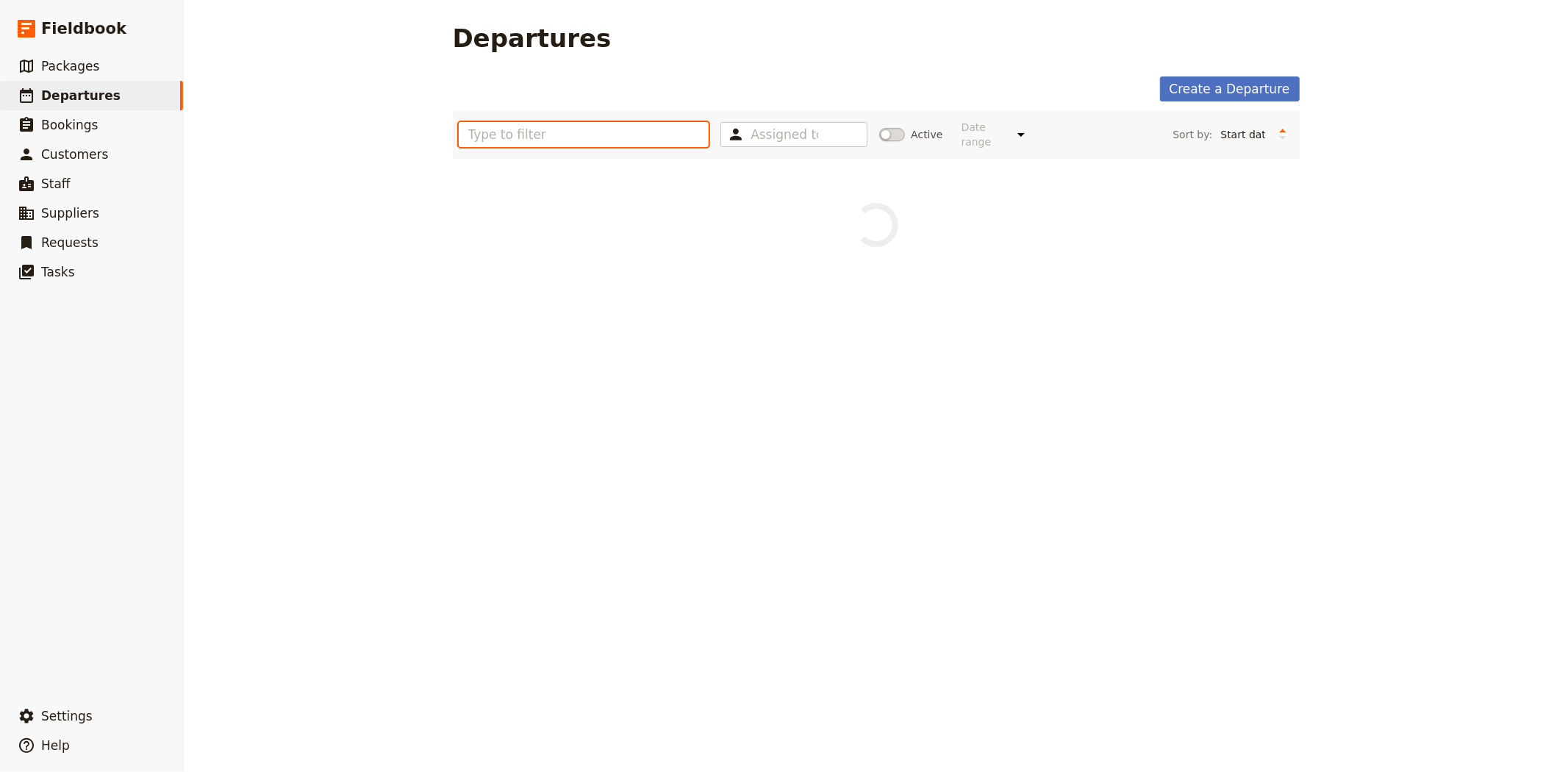
click at [666, 128] on input "text" at bounding box center [584, 135] width 250 height 25
type input "WEP"
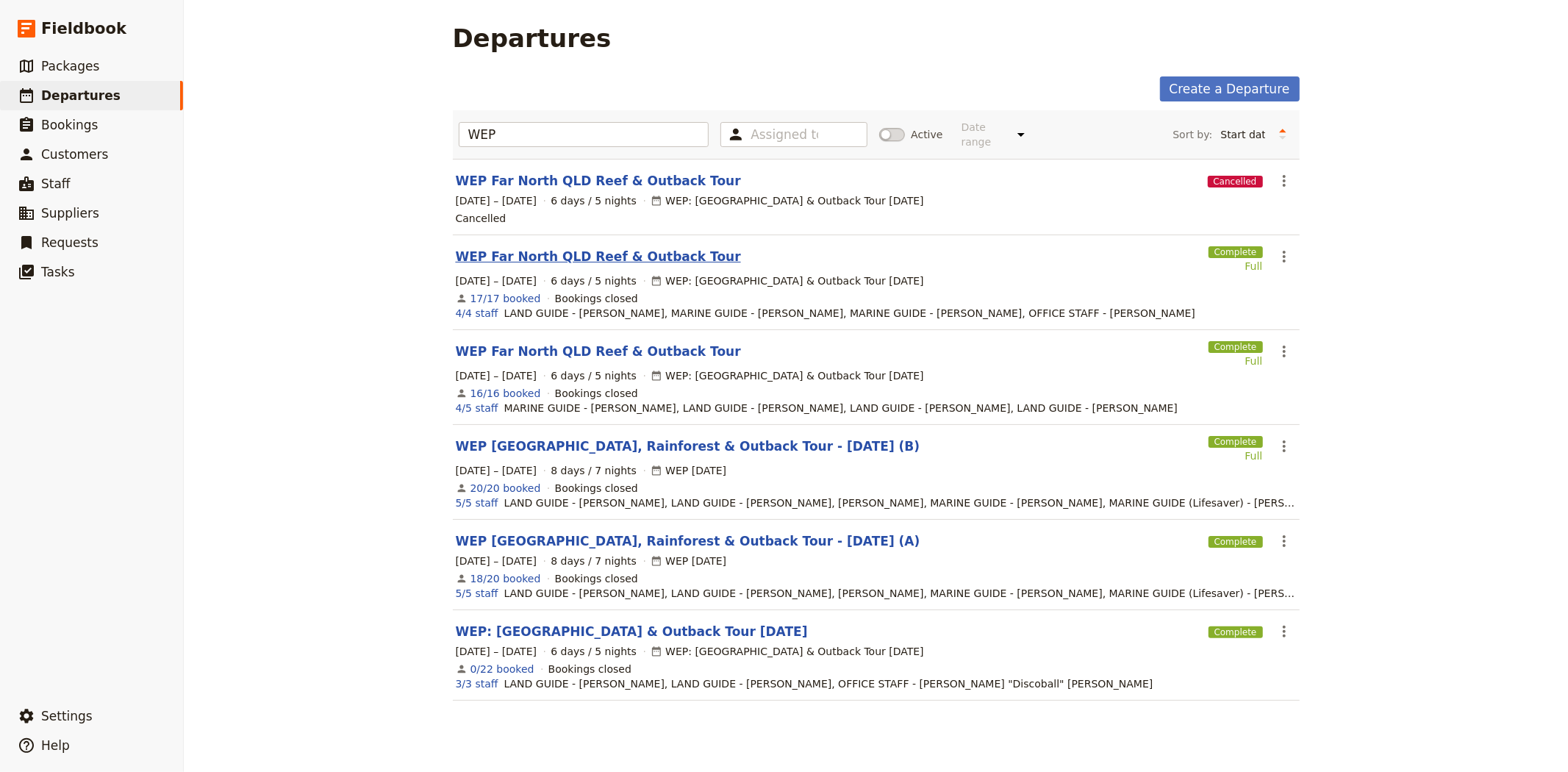
click at [613, 248] on link "WEP Far North QLD Reef & Outback Tour" at bounding box center [599, 257] width 285 height 18
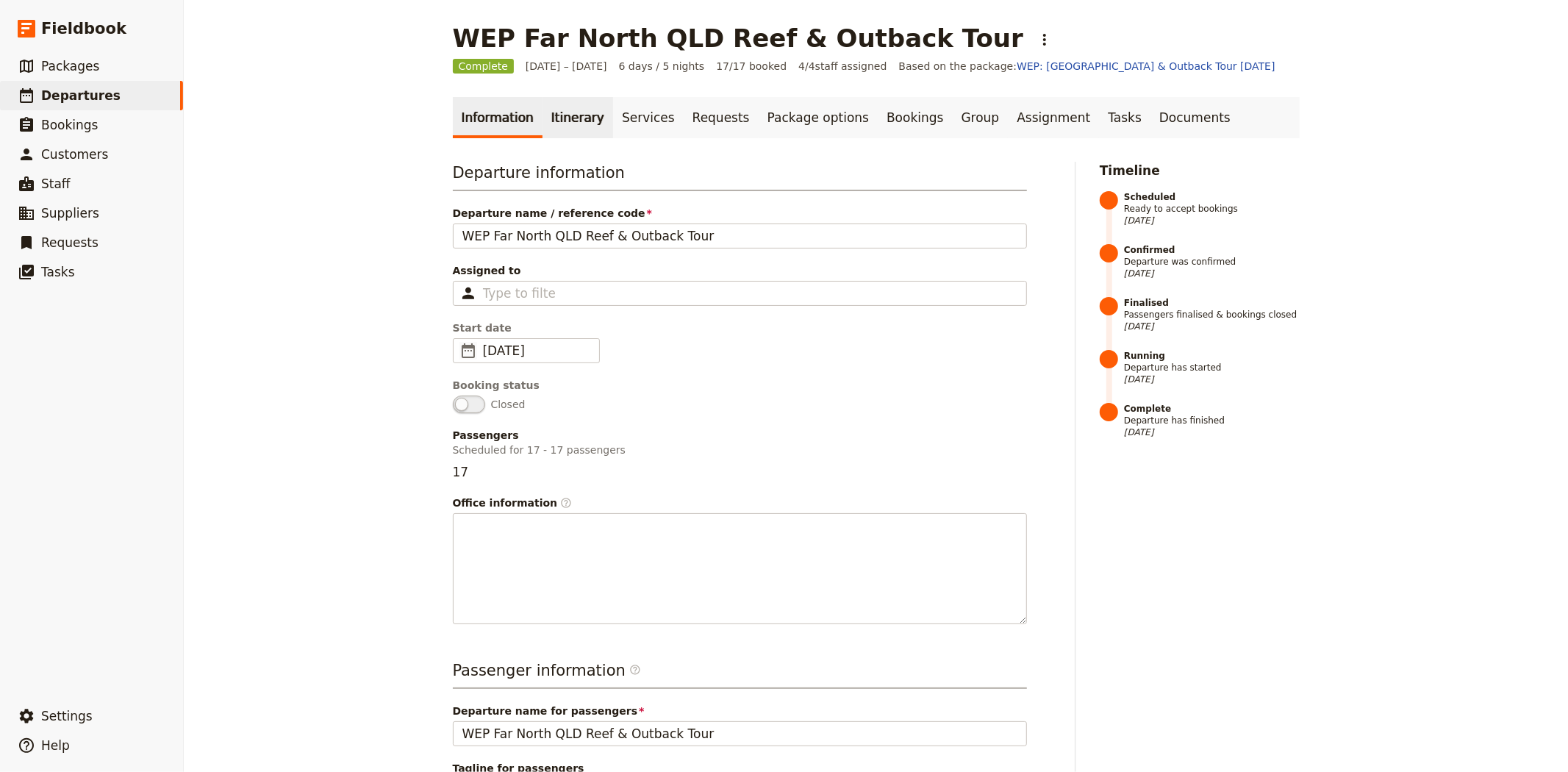
click at [563, 120] on link "Itinerary" at bounding box center [577, 117] width 70 height 41
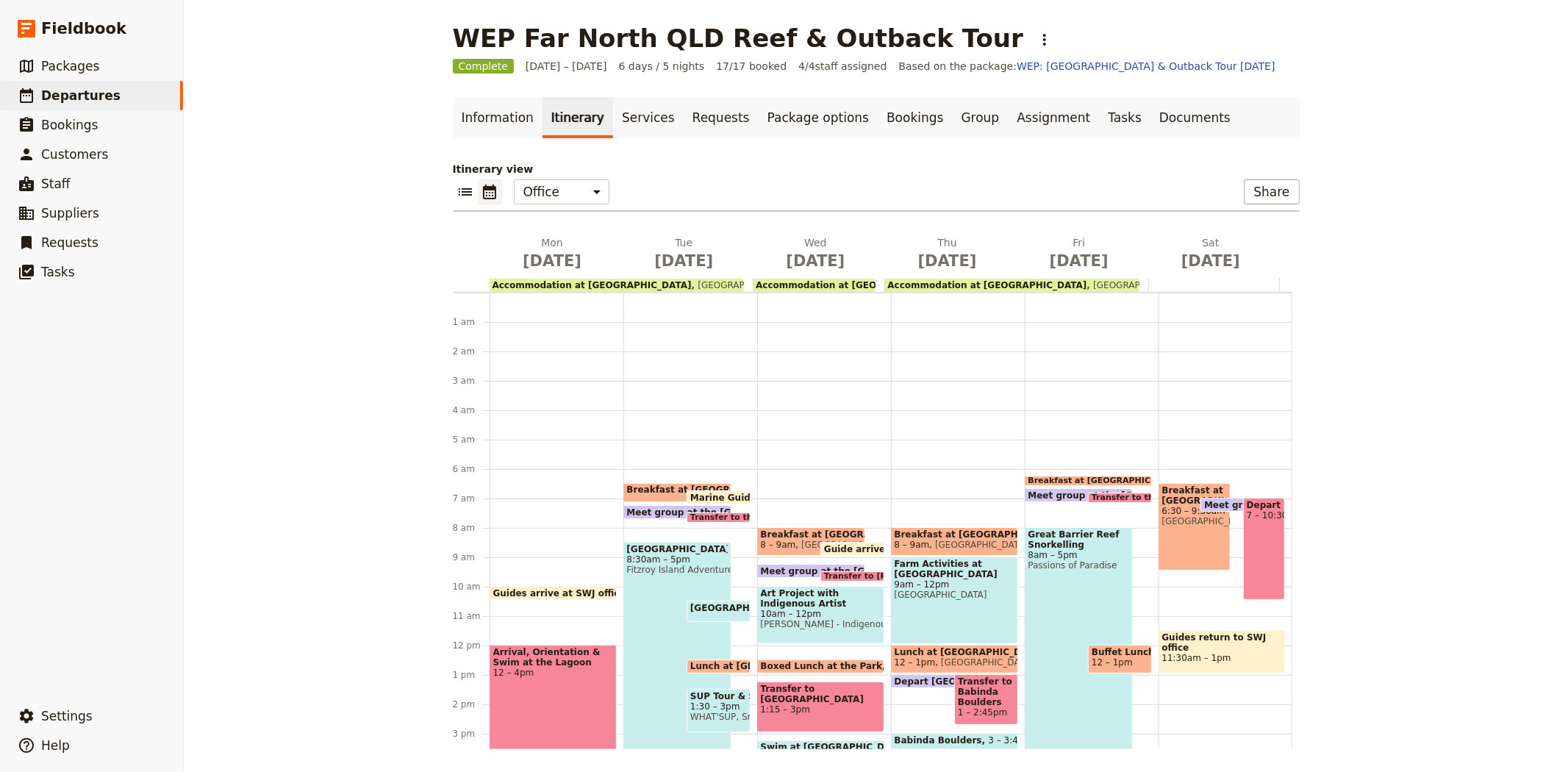
scroll to position [169, 0]
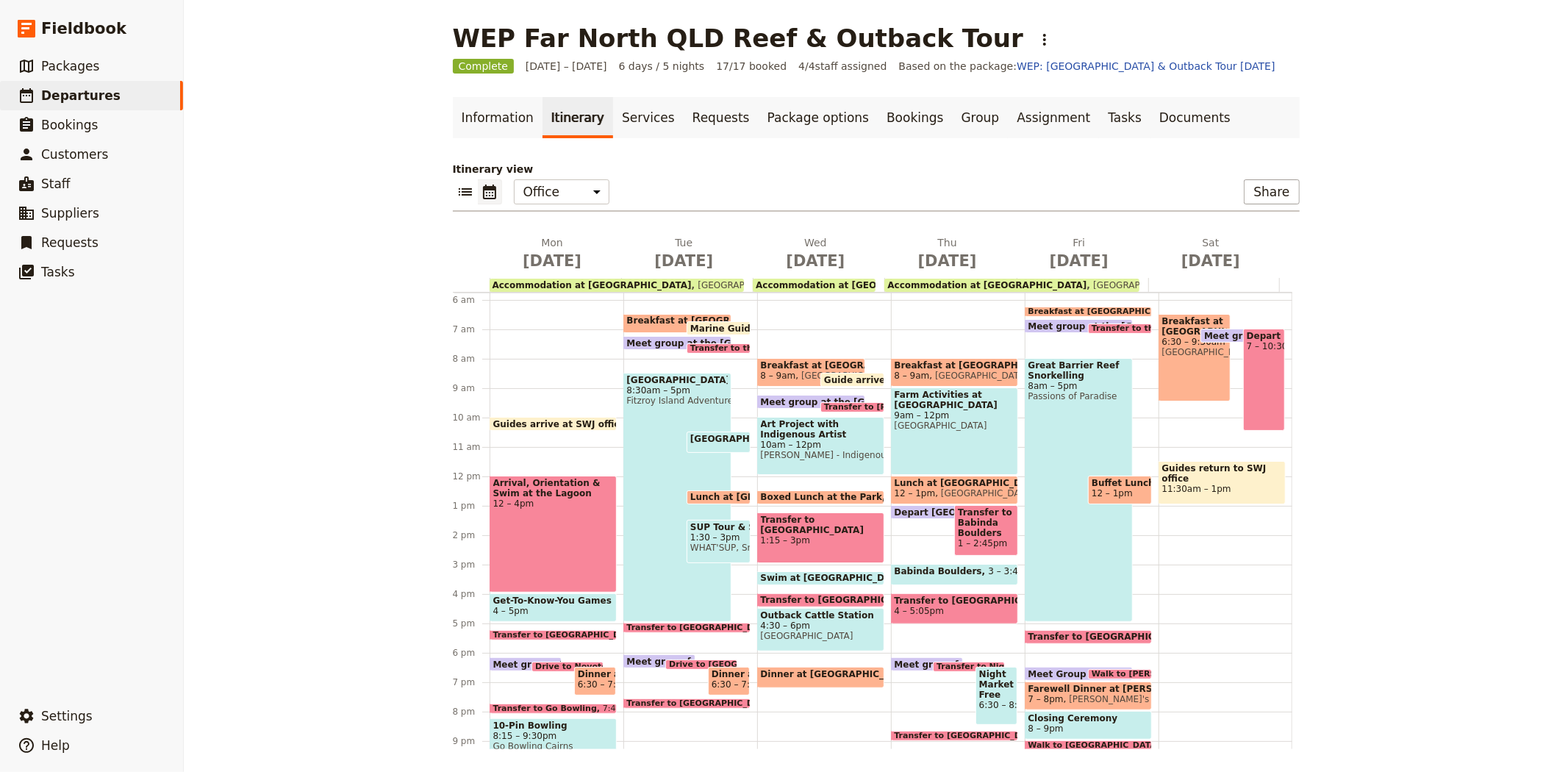
click at [712, 547] on span "WHAT'SUP, Small World Journeys" at bounding box center [718, 548] width 56 height 11
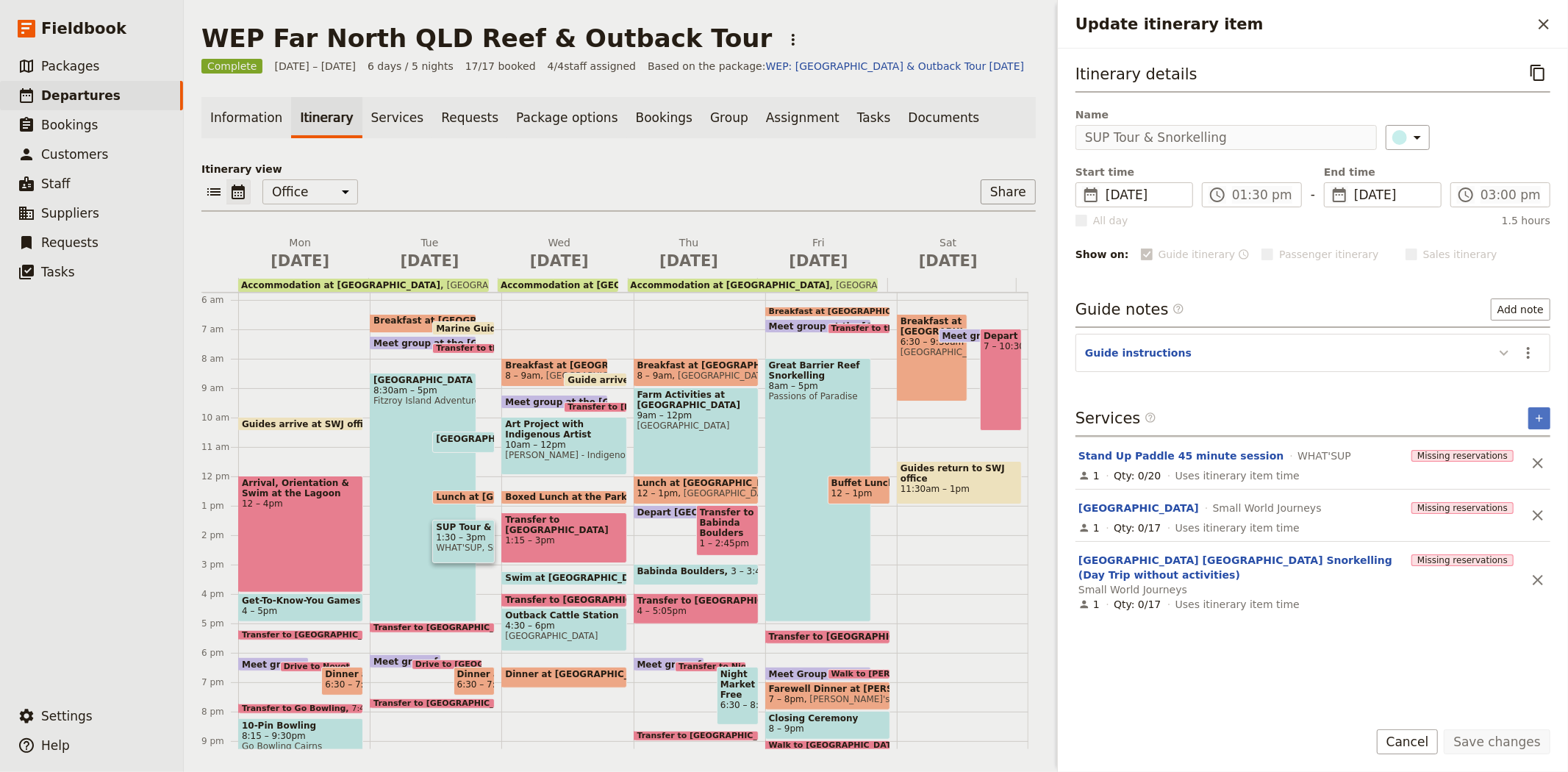
click at [1505, 353] on icon "Update itinerary item" at bounding box center [1504, 353] width 9 height 5
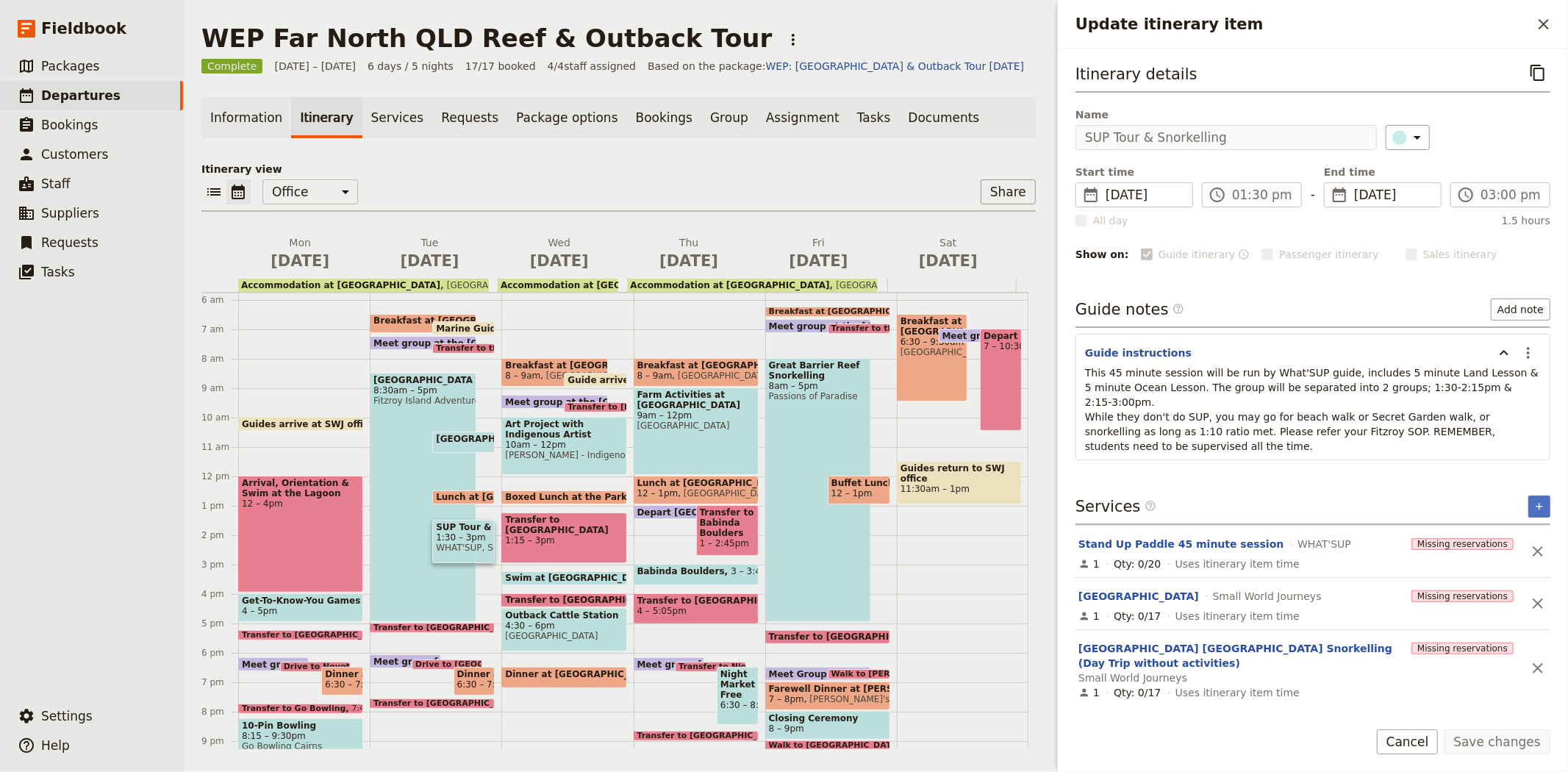
click at [398, 480] on div "Fitzroy Island 8:30am – 5pm Fitzroy Island Adventures" at bounding box center [423, 498] width 106 height 250
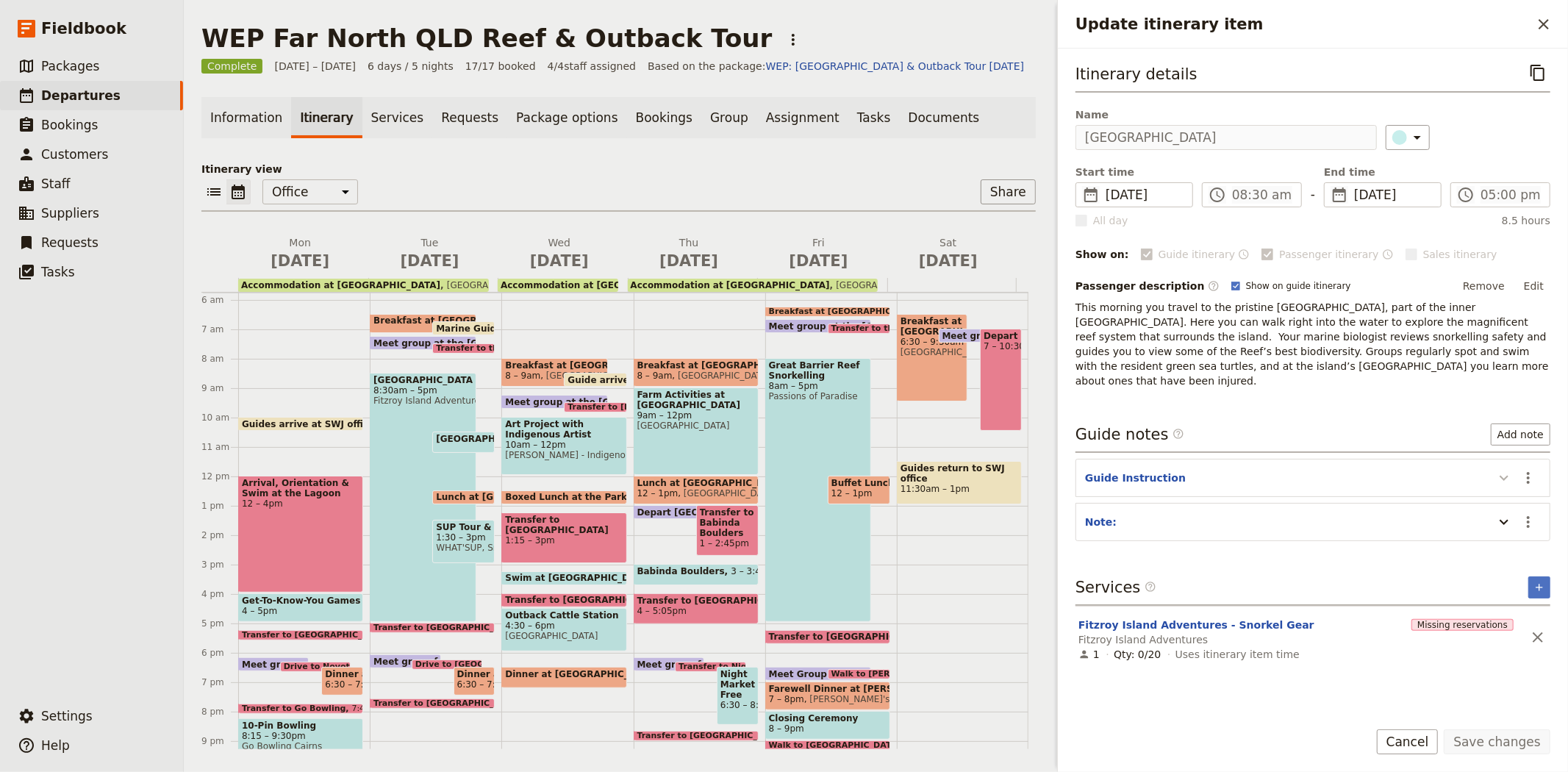
click at [1507, 470] on icon "Update itinerary item" at bounding box center [1504, 478] width 18 height 18
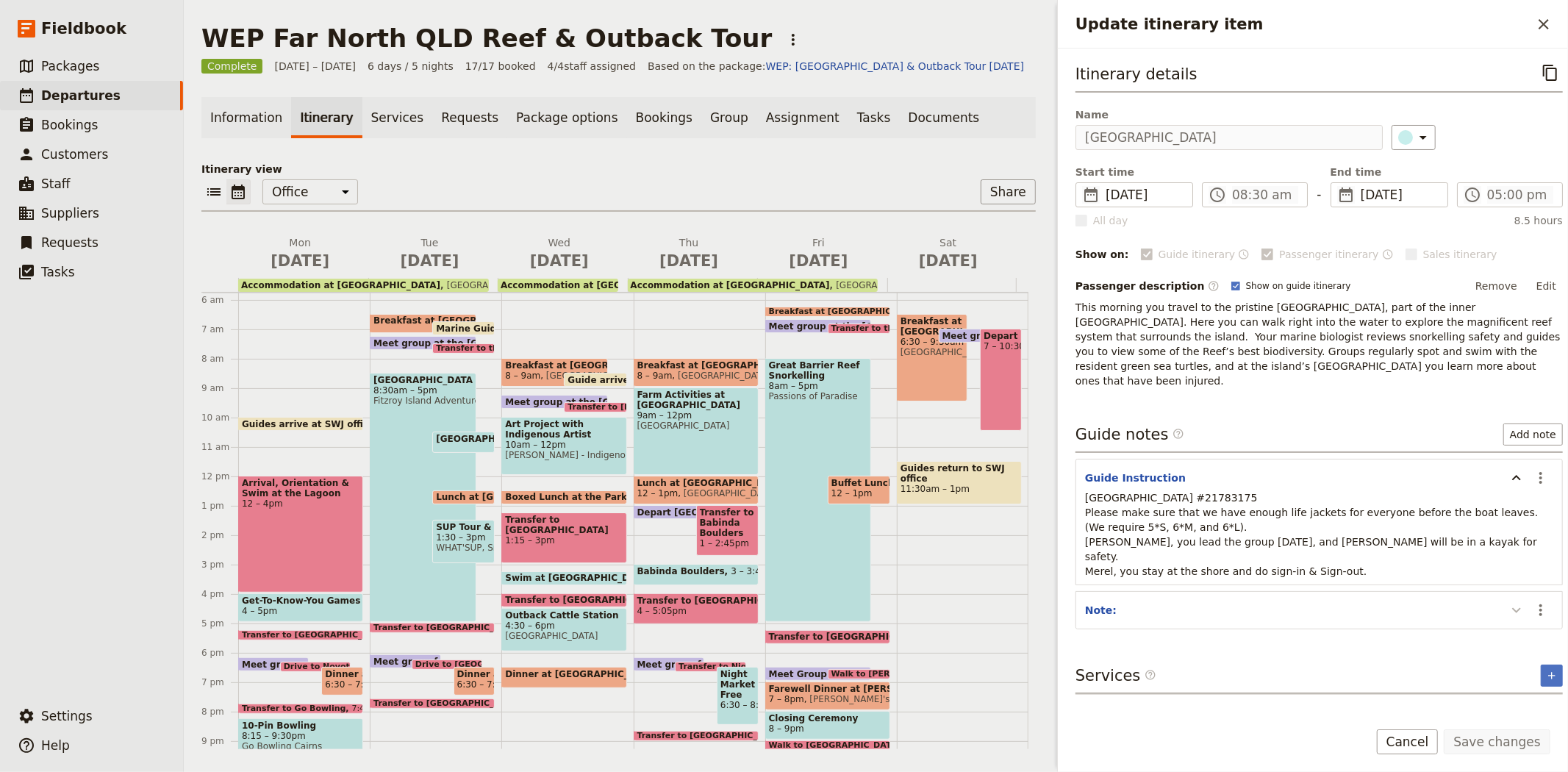
click at [1511, 601] on icon "Update itinerary item" at bounding box center [1516, 610] width 18 height 18
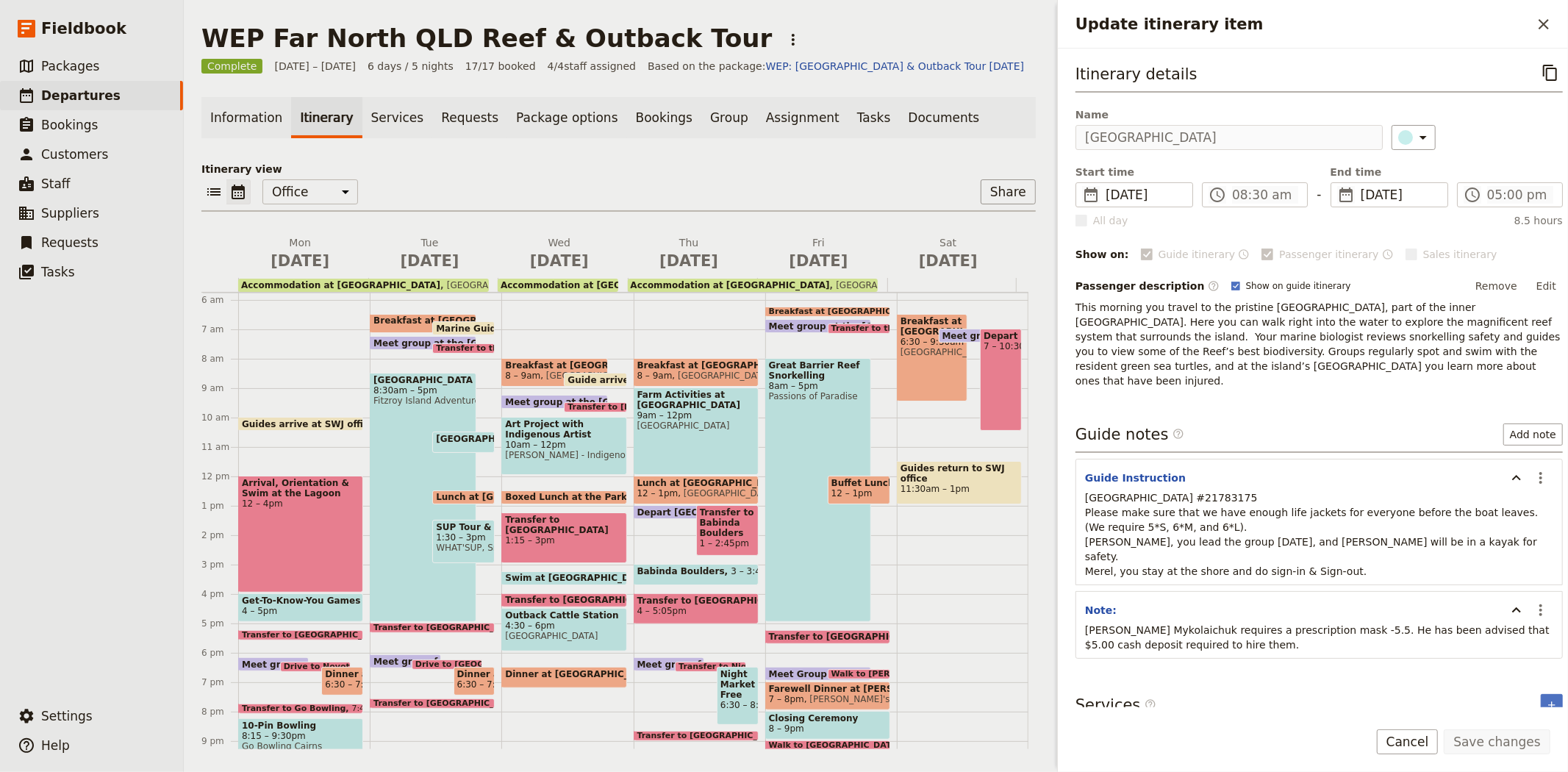
click at [471, 543] on span "WHAT'SUP, Small World Journeys" at bounding box center [463, 548] width 55 height 11
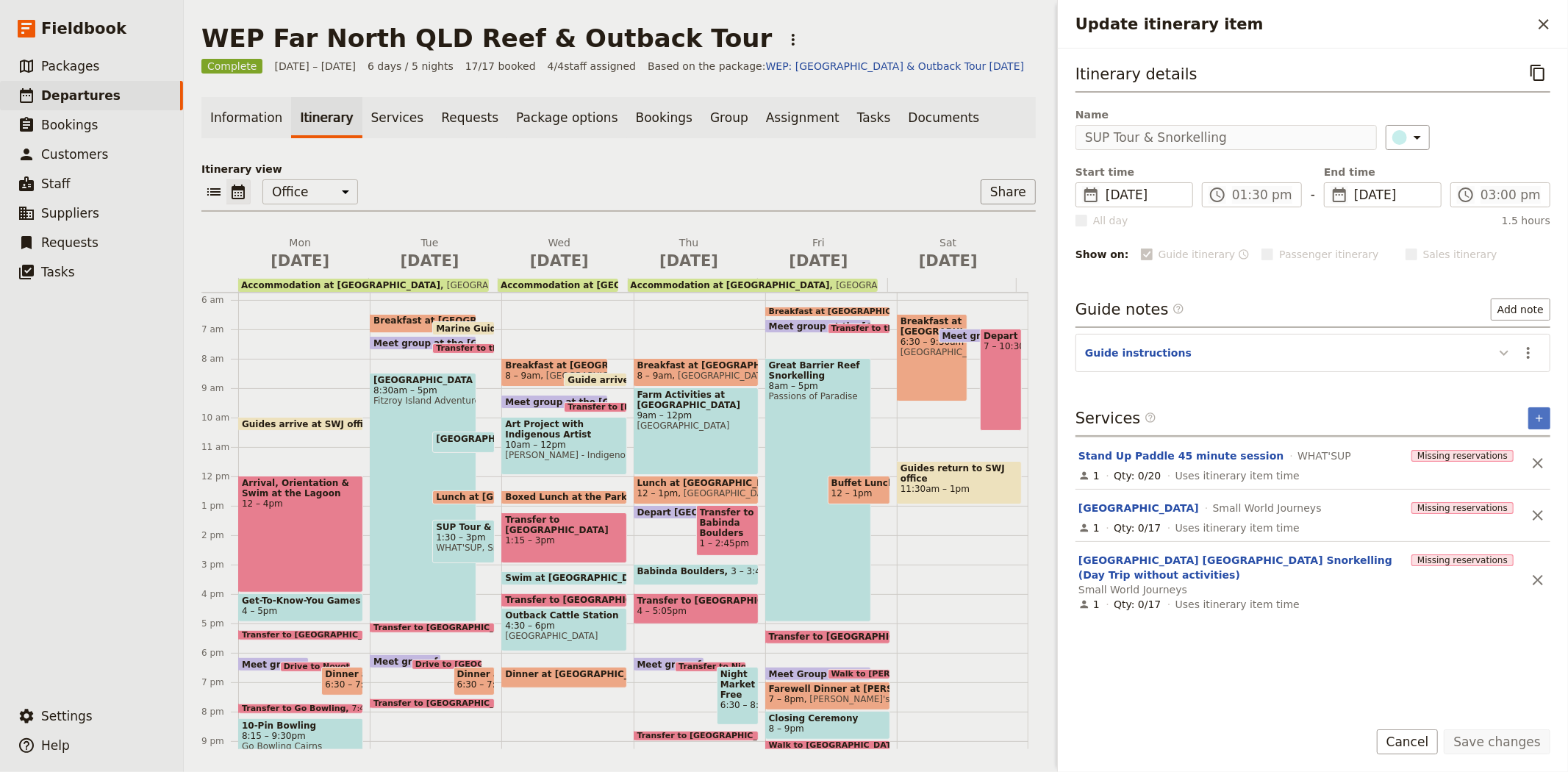
click at [1502, 350] on icon "Update itinerary item" at bounding box center [1504, 353] width 18 height 18
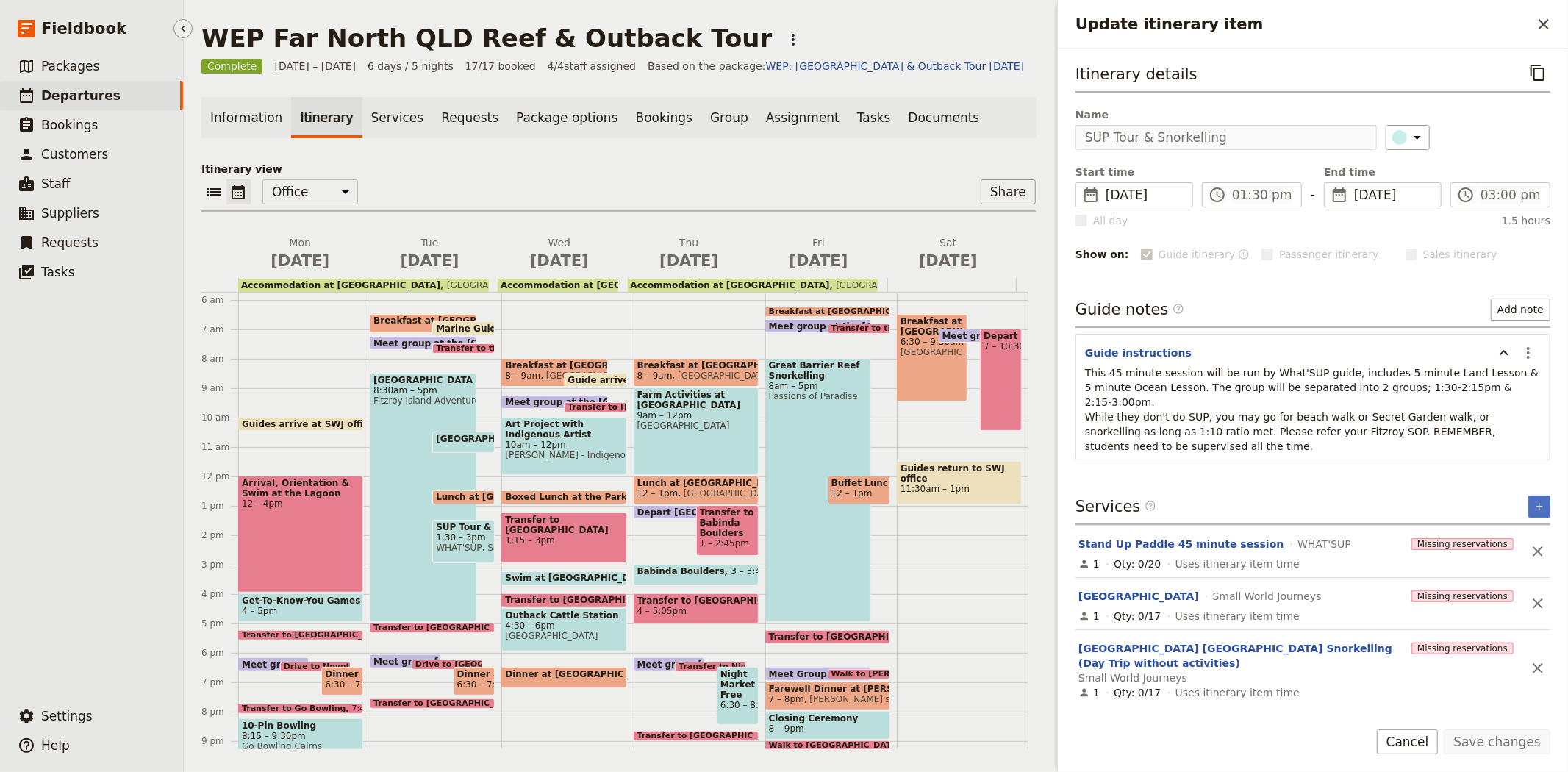
drag, startPoint x: 97, startPoint y: 93, endPoint x: 93, endPoint y: 84, distance: 9.8
click at [97, 93] on span "Departures" at bounding box center [81, 95] width 79 height 15
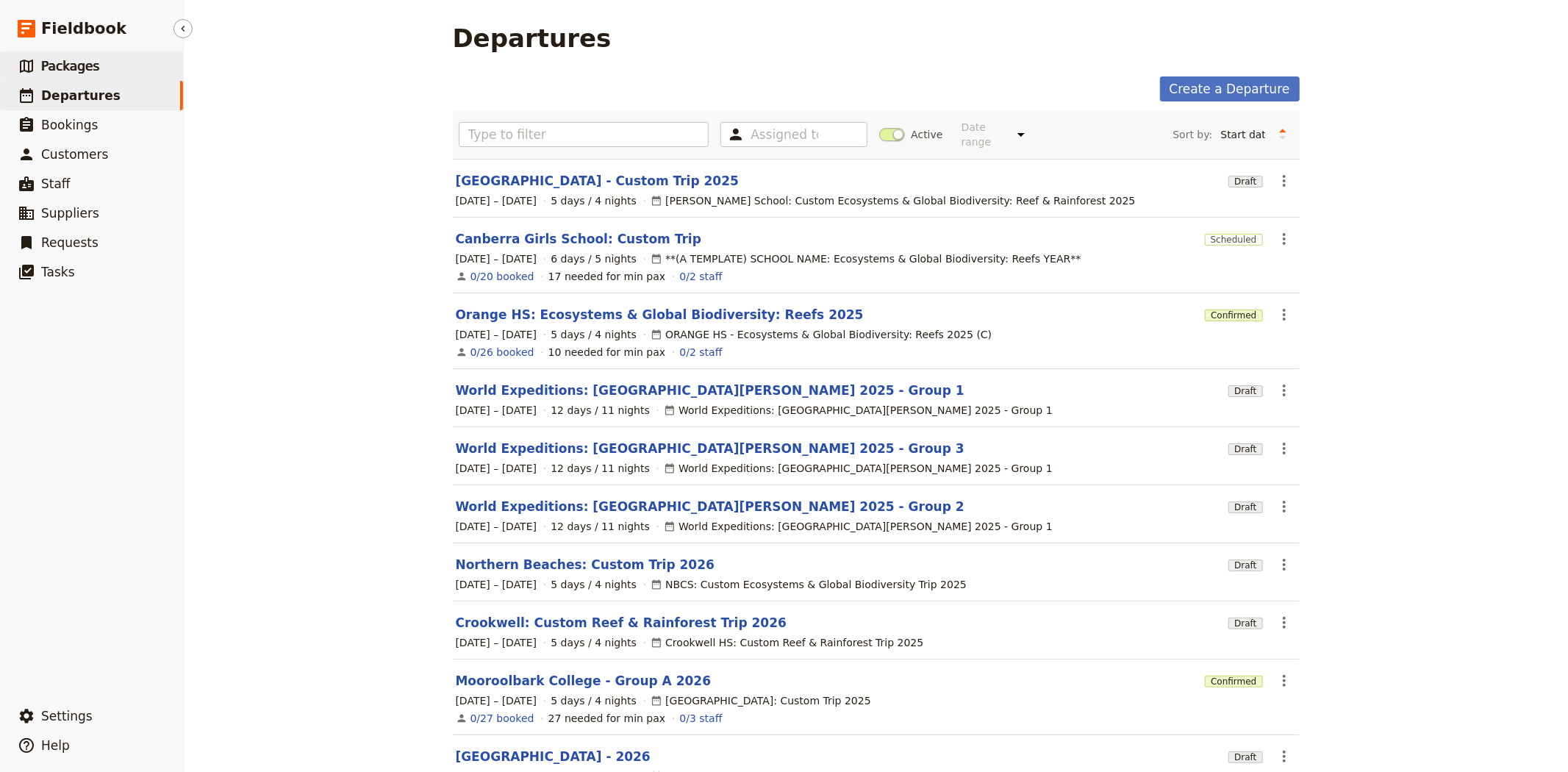
click at [85, 60] on span "Packages" at bounding box center [70, 66] width 58 height 15
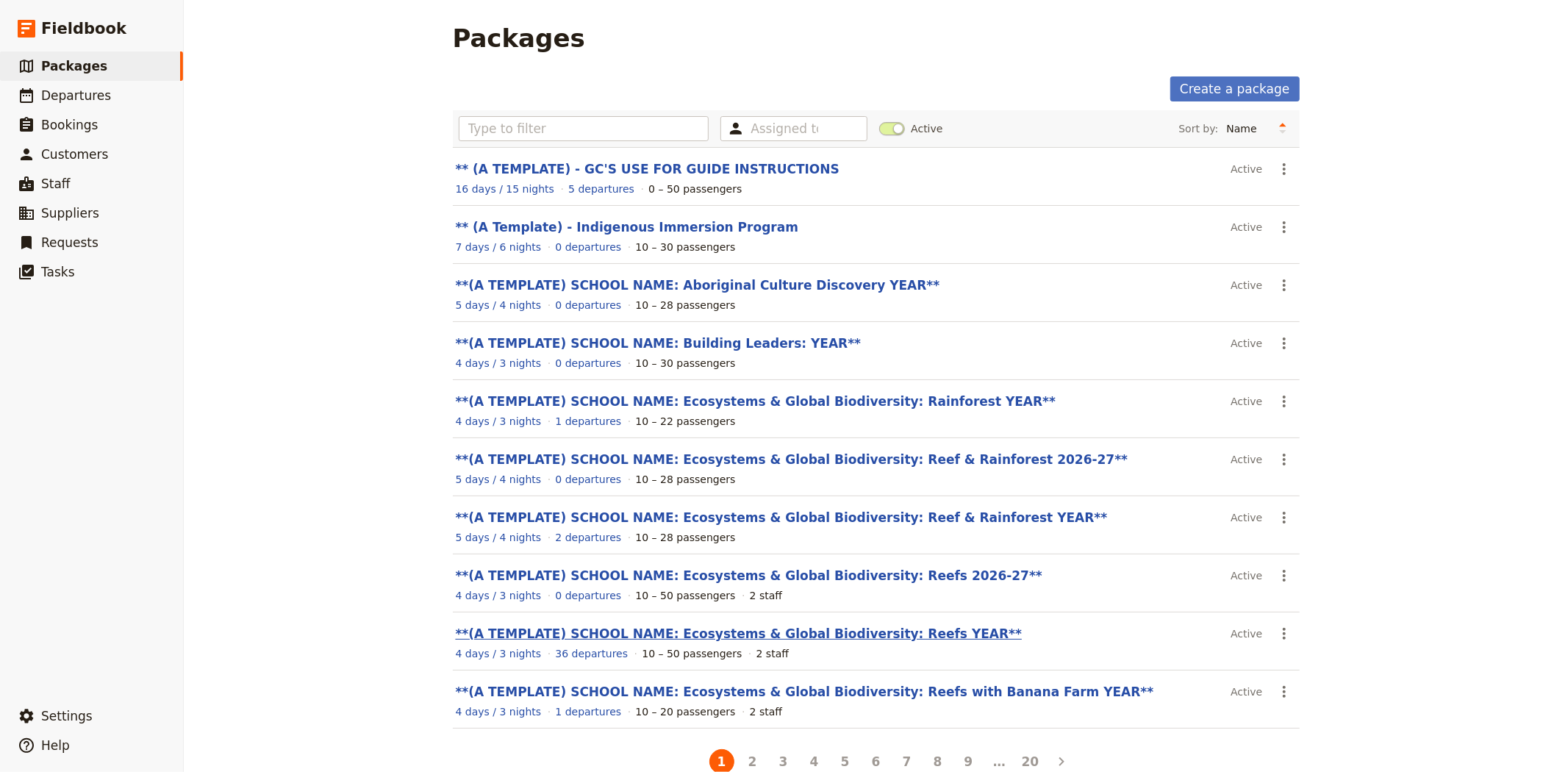
click at [800, 633] on link "**(A TEMPLATE) SCHOOL NAME: Ecosystems & Global Biodiversity: Reefs YEAR**" at bounding box center [739, 634] width 567 height 15
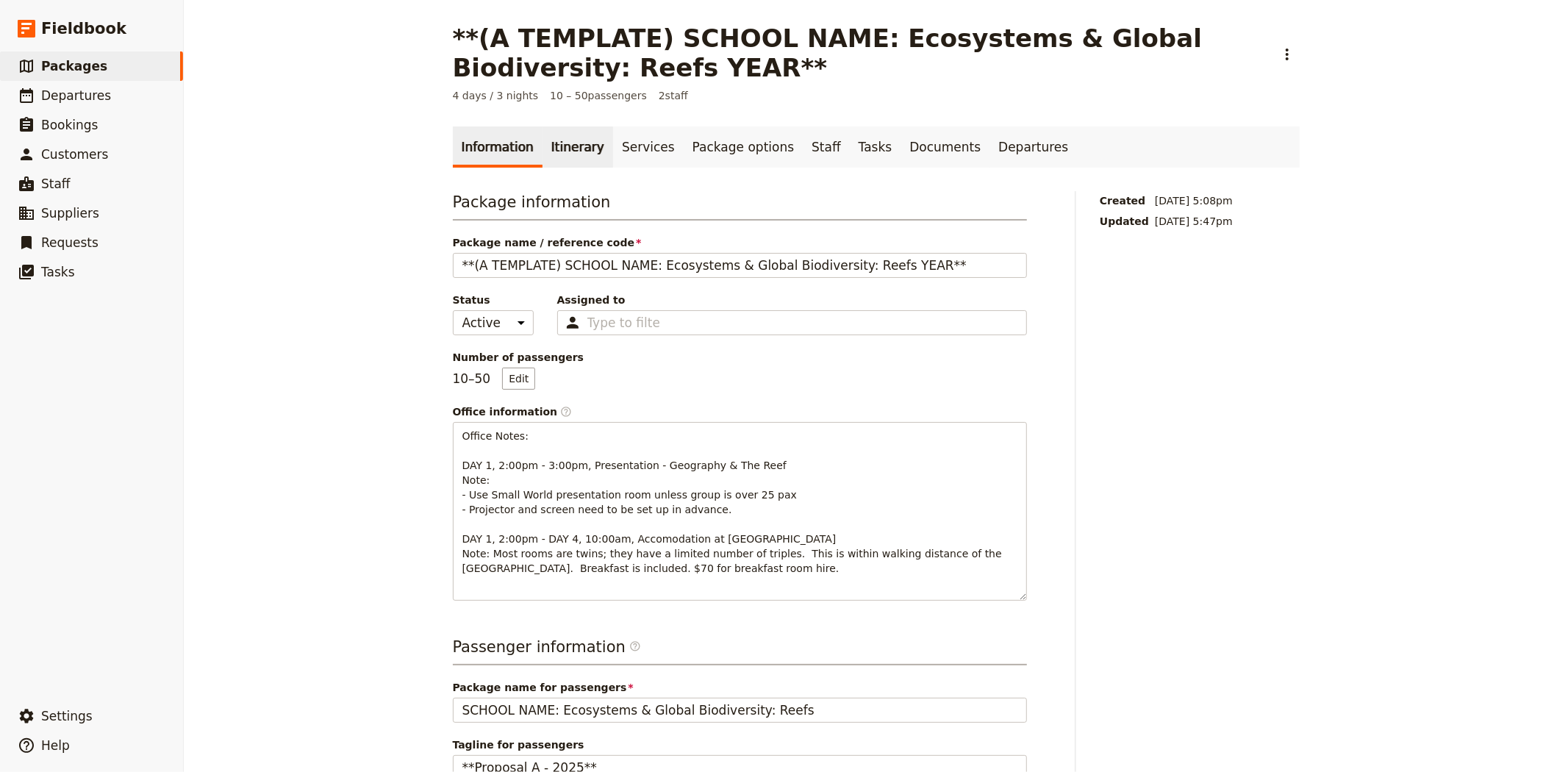
click at [563, 152] on link "Itinerary" at bounding box center [577, 147] width 70 height 41
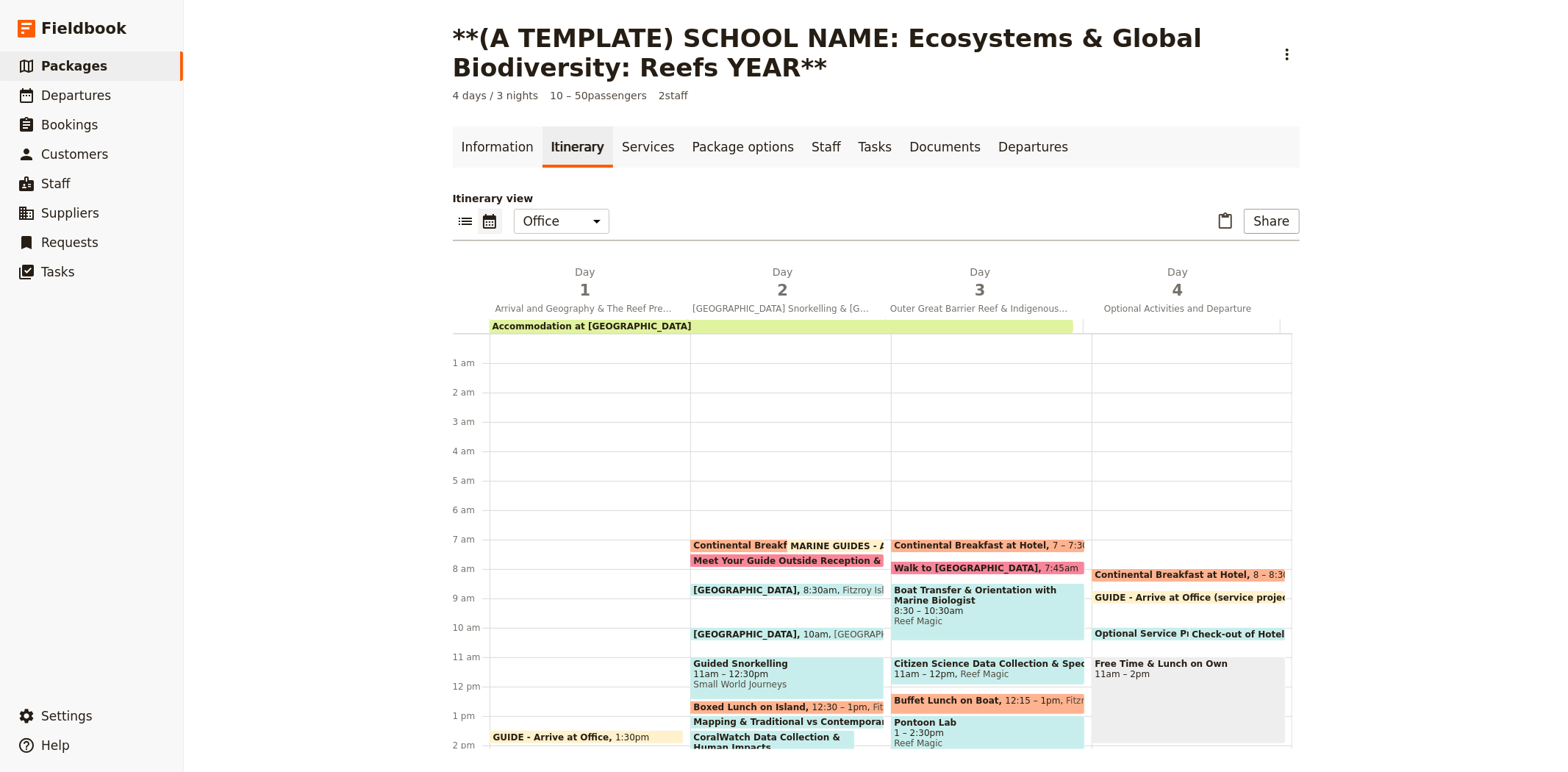
scroll to position [191, 0]
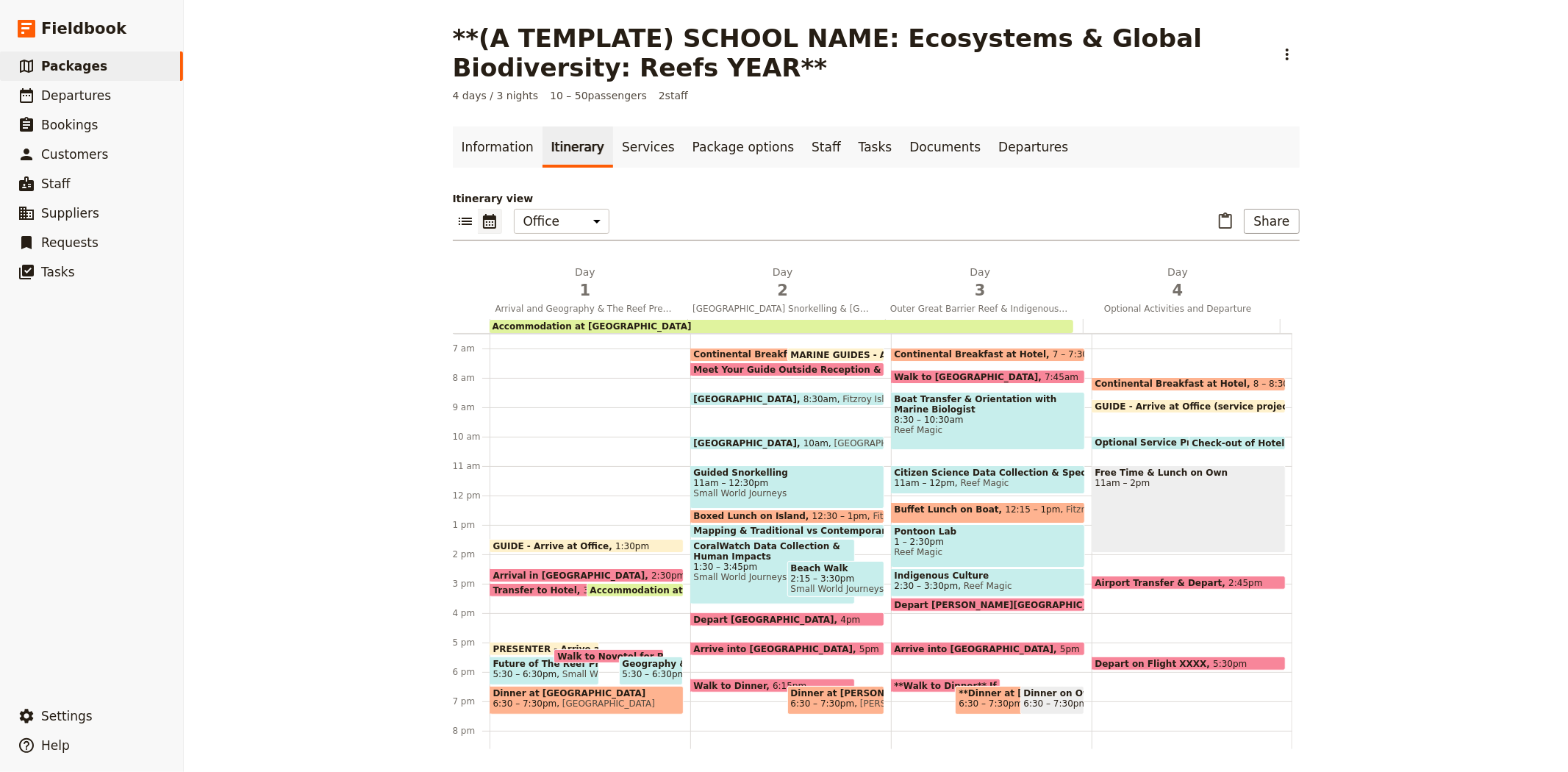
click at [728, 620] on span at bounding box center [787, 623] width 192 height 6
select select "2"
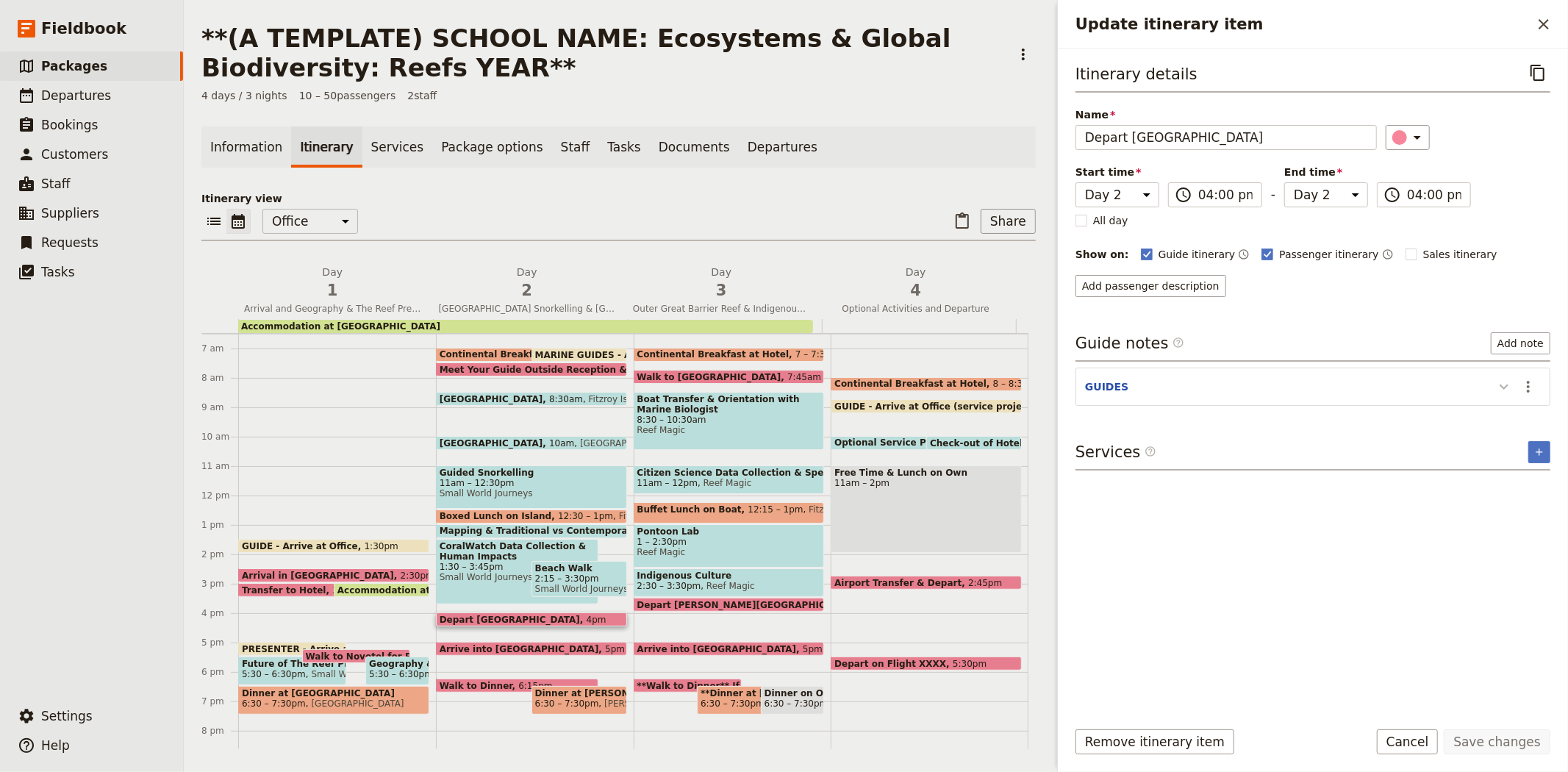
click at [1506, 380] on icon "Update itinerary item" at bounding box center [1504, 387] width 18 height 18
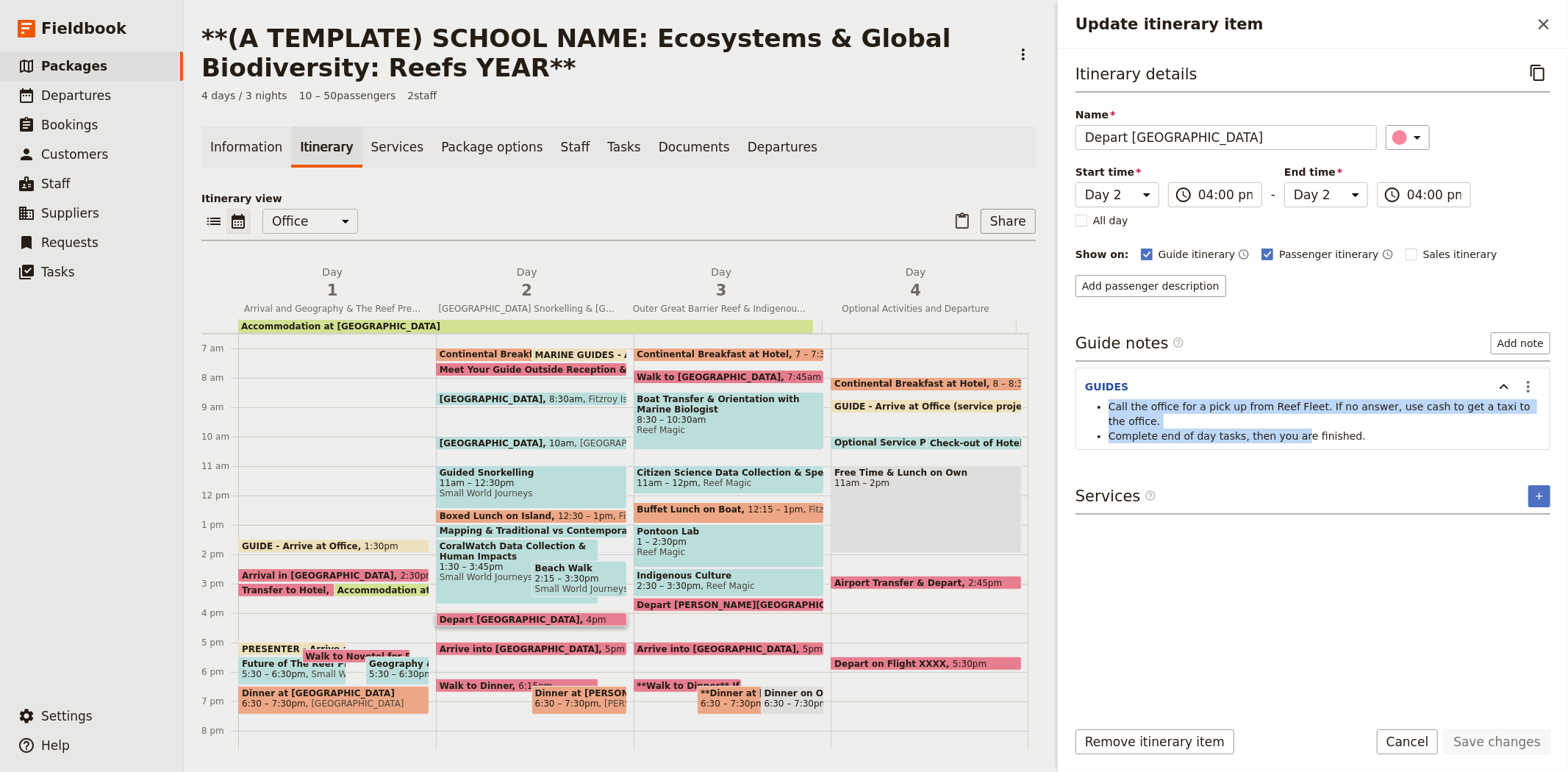
drag, startPoint x: 1252, startPoint y: 418, endPoint x: 1104, endPoint y: 400, distance: 149.1
click at [1104, 400] on ul "Call the office for a pick up from Reef Fleet. If no answer, use cash to get a …" at bounding box center [1312, 421] width 456 height 44
click at [1201, 412] on span "Call the office for a pick up from Reef Fleet. If no answer, use cash to get a …" at bounding box center [1320, 414] width 425 height 26
drag, startPoint x: 1348, startPoint y: 417, endPoint x: 1100, endPoint y: 402, distance: 248.5
click at [1100, 402] on ul "Call the office for a pick up from Reef Fleet. If no answer, use cash to get a …" at bounding box center [1312, 421] width 456 height 44
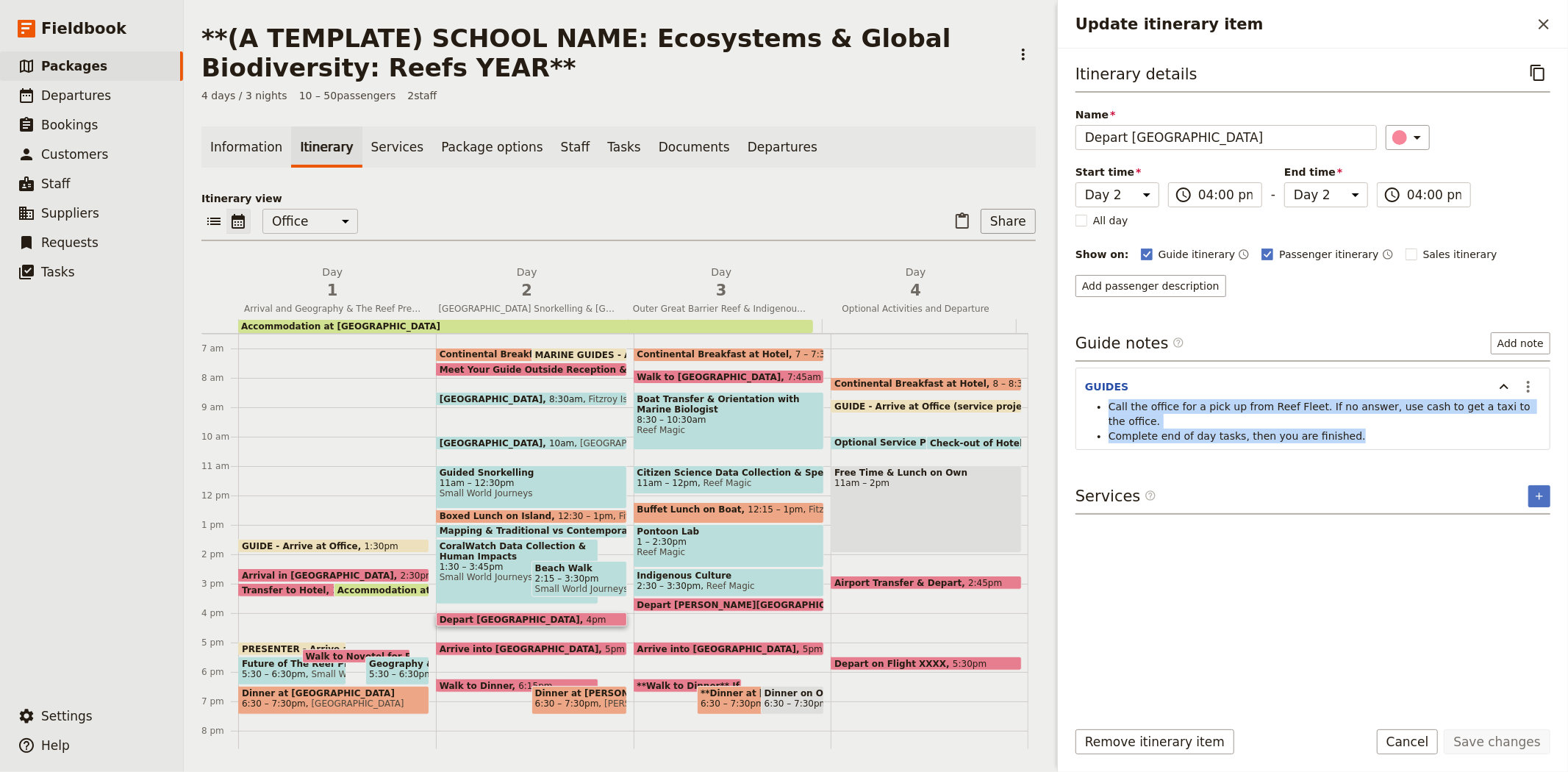
copy ul "Call the office for a pick up from Reef Fleet. If no answer, use cash to get a …"
click at [77, 89] on span "Departures" at bounding box center [76, 95] width 69 height 15
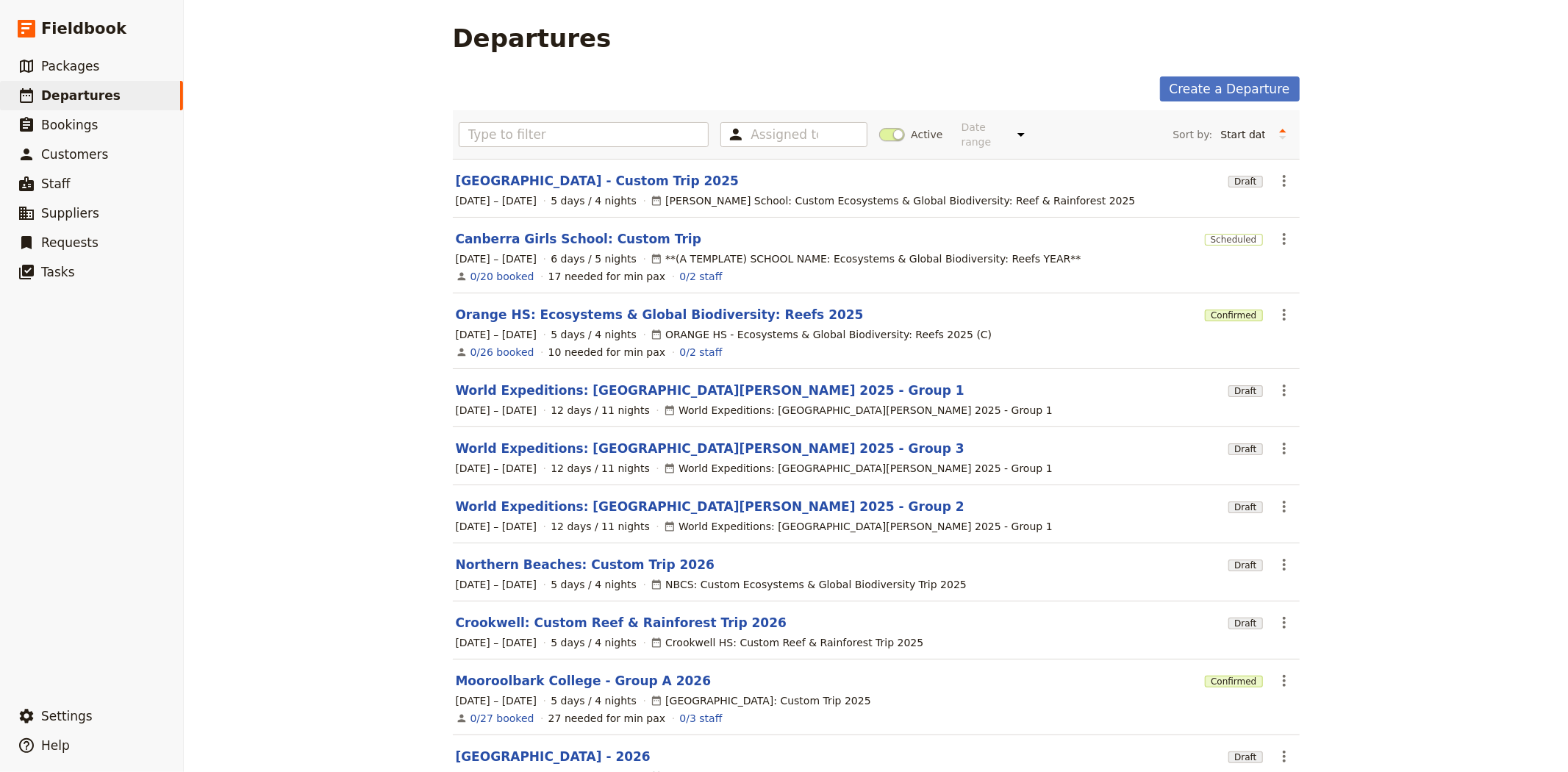
click at [879, 128] on span at bounding box center [891, 135] width 25 height 13
click at [879, 127] on input "Active" at bounding box center [879, 127] width 0 height 0
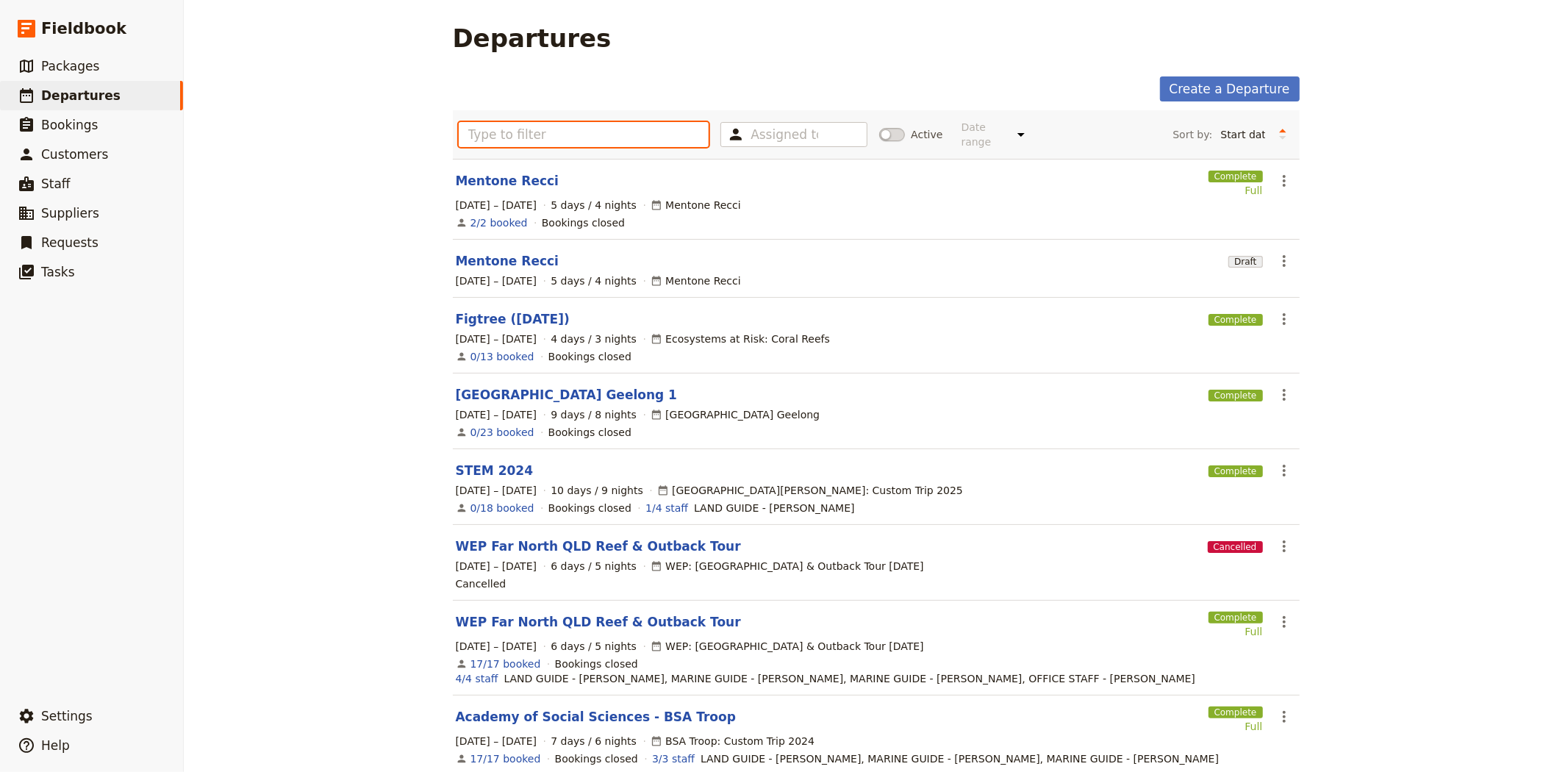
click at [640, 129] on input "text" at bounding box center [584, 135] width 250 height 25
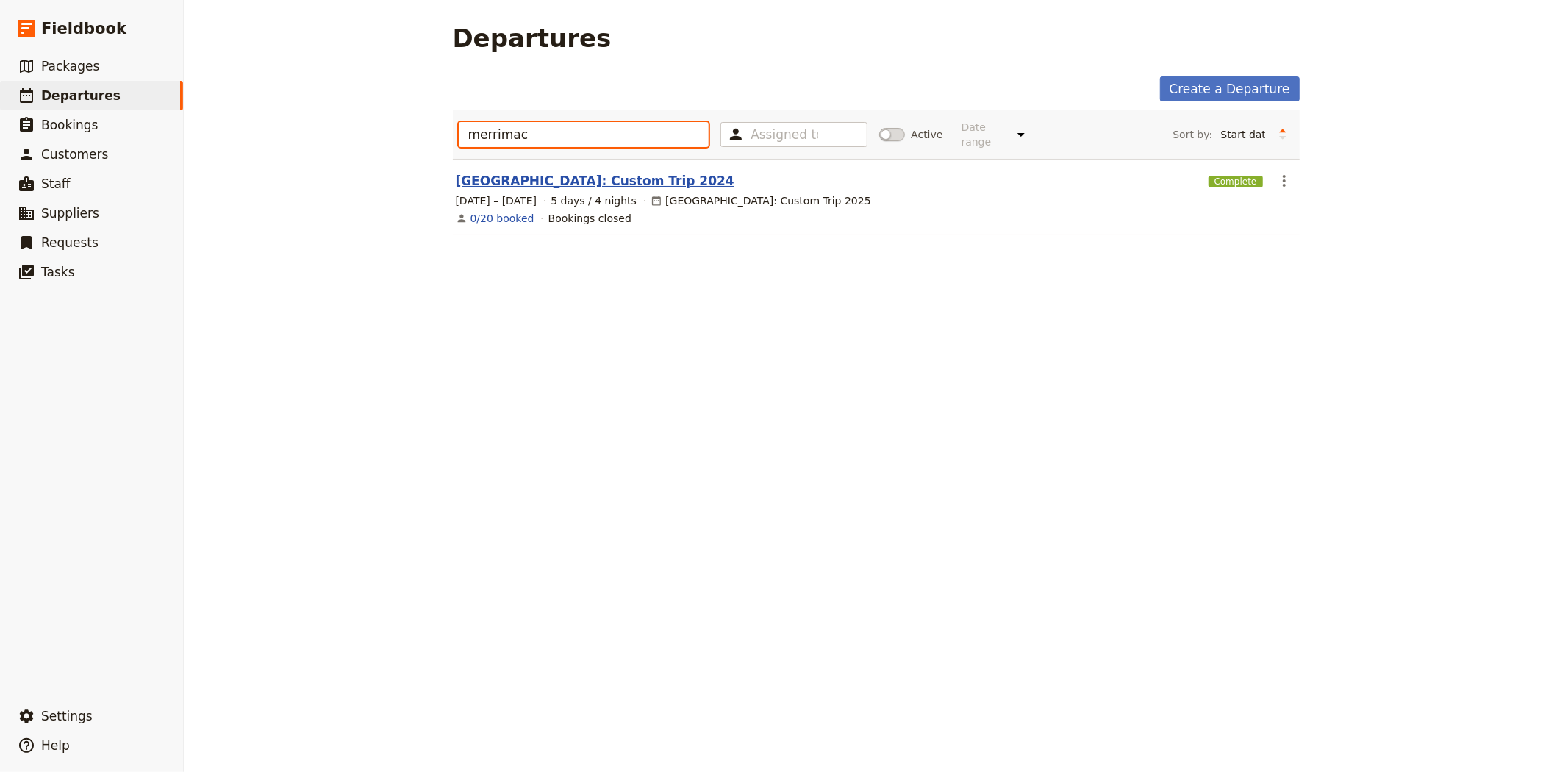
type input "merrimac"
click at [636, 172] on link "Merrimac State High School: Custom Trip 2024" at bounding box center [595, 181] width 279 height 18
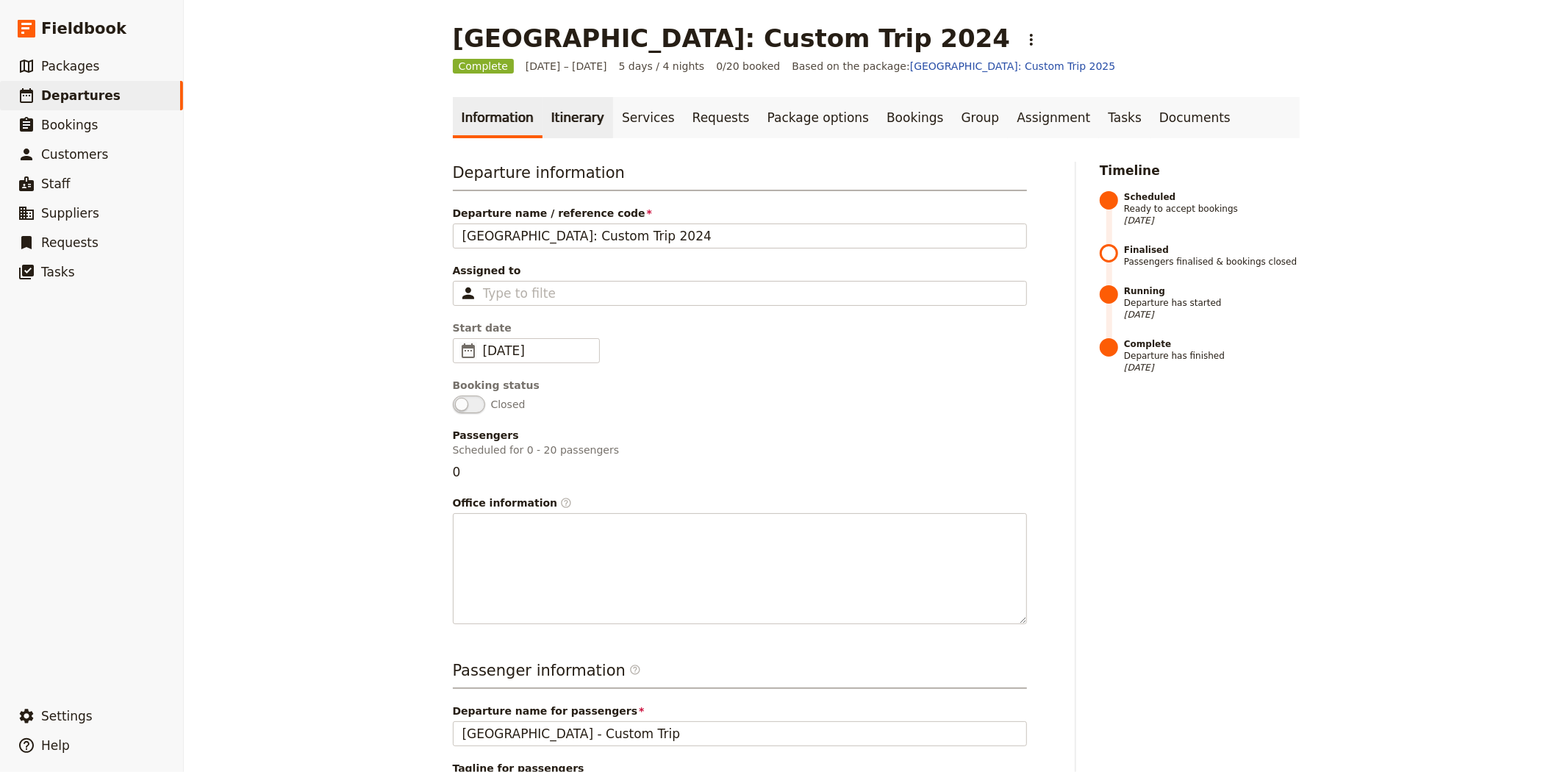
click at [575, 122] on link "Itinerary" at bounding box center [577, 117] width 70 height 41
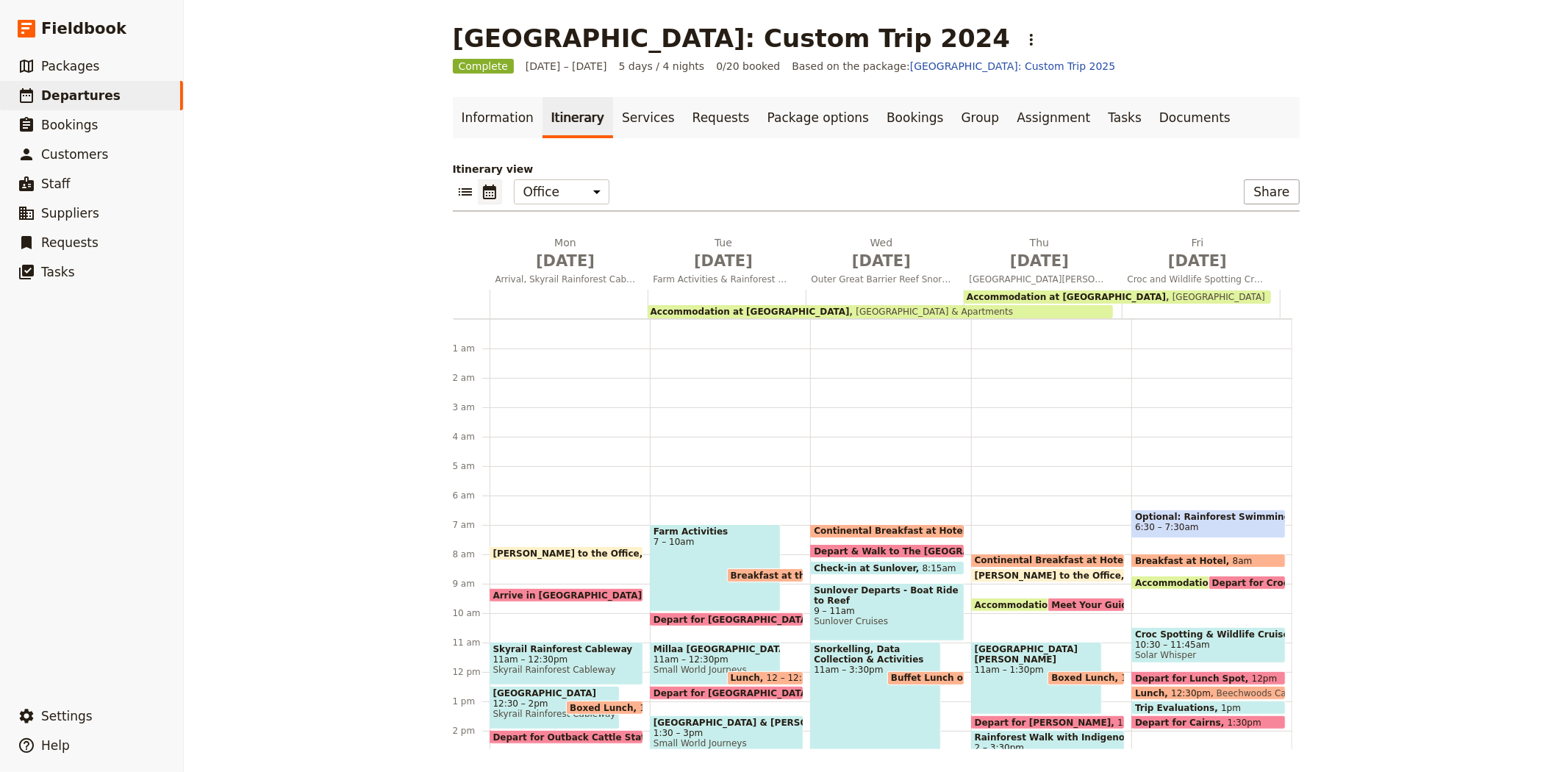
scroll to position [177, 0]
